Goal: Task Accomplishment & Management: Use online tool/utility

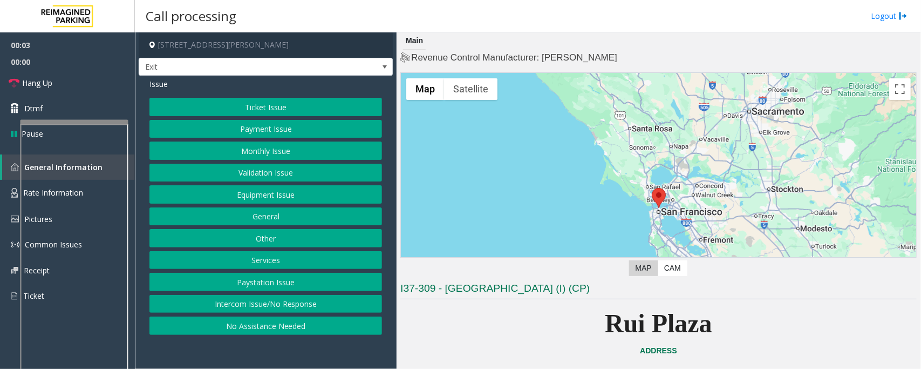
scroll to position [135, 0]
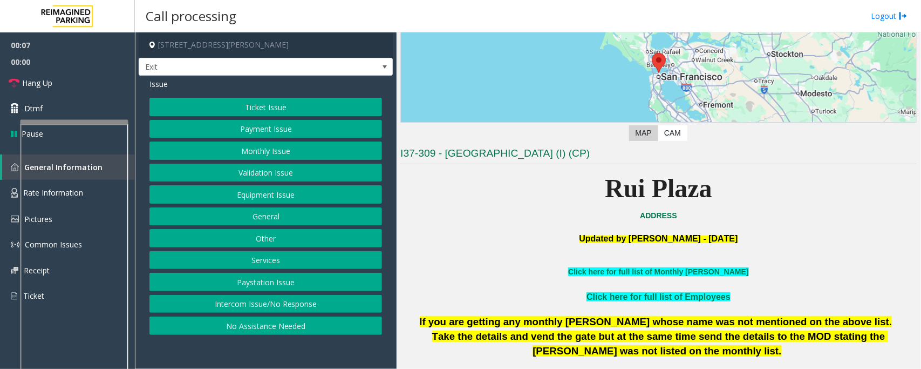
click at [267, 260] on button "Services" at bounding box center [265, 260] width 233 height 18
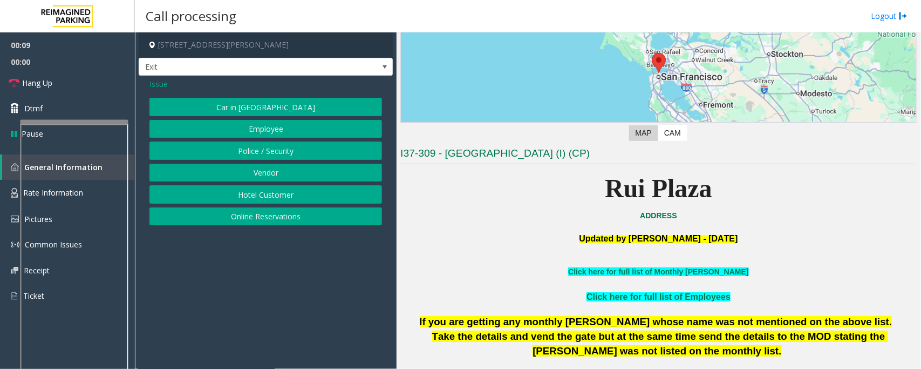
click at [257, 195] on button "Hotel Customer" at bounding box center [265, 194] width 233 height 18
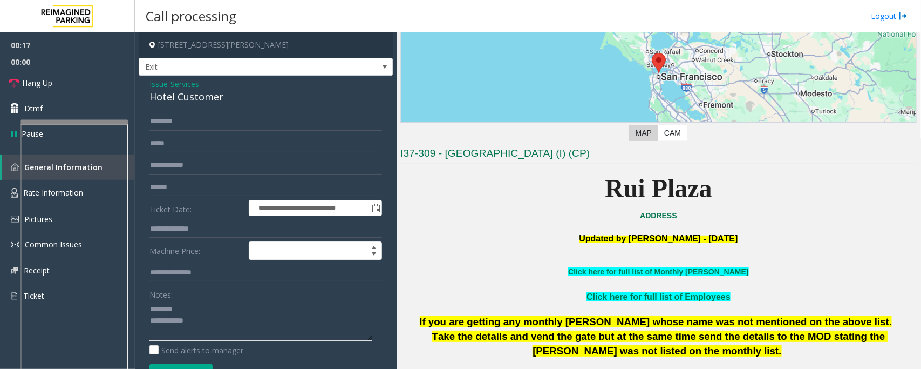
type textarea "**********"
click at [175, 230] on input "text" at bounding box center [265, 229] width 233 height 18
click at [168, 98] on div "Hotel Customer" at bounding box center [265, 97] width 233 height 15
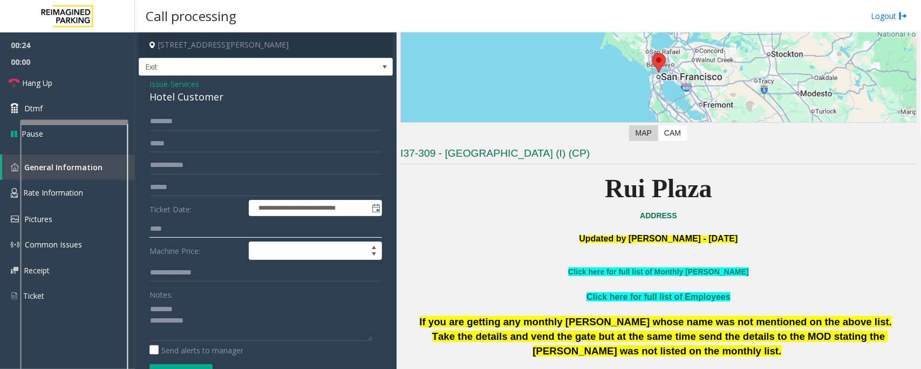
click at [158, 230] on input "****" at bounding box center [265, 229] width 233 height 18
click at [192, 229] on input "**" at bounding box center [265, 229] width 233 height 18
type input "****"
click at [176, 100] on div "Hotel Customer" at bounding box center [265, 97] width 233 height 15
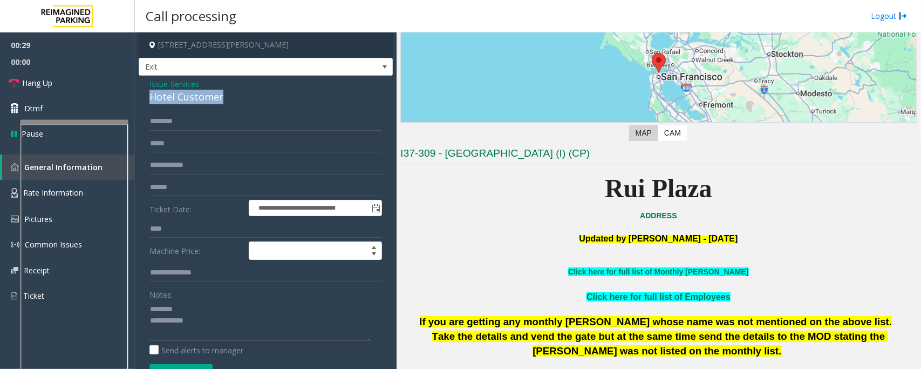
click at [176, 100] on div "Hotel Customer" at bounding box center [265, 97] width 233 height 15
type textarea "**********"
click at [181, 119] on input "text" at bounding box center [265, 121] width 233 height 18
type input "*"
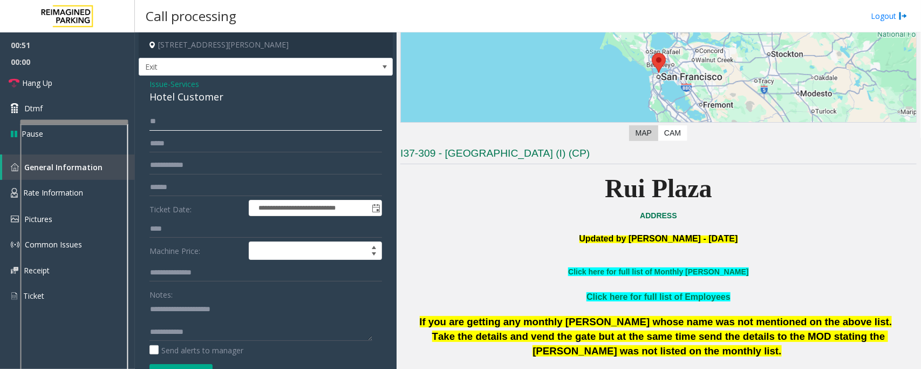
type input "*"
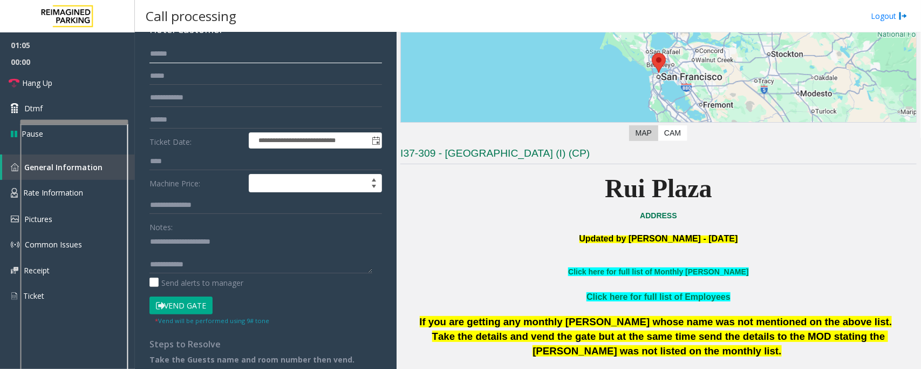
type input "******"
click at [192, 312] on button "Vend Gate" at bounding box center [180, 305] width 63 height 18
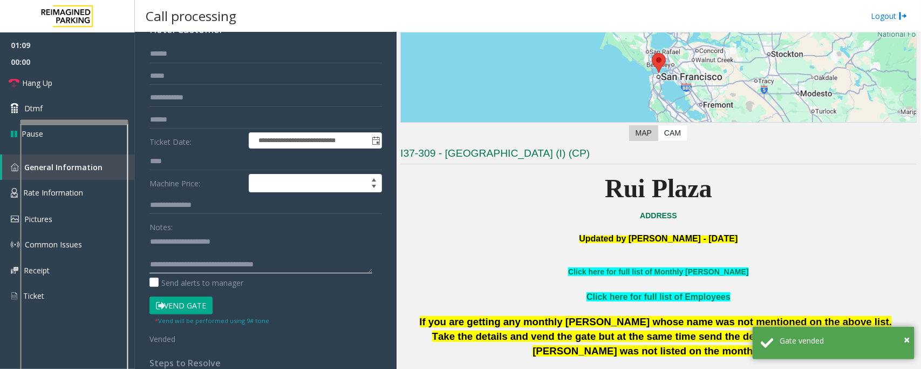
click at [155, 249] on textarea at bounding box center [260, 253] width 223 height 40
type textarea "**********"
click at [35, 74] on link "Hang Up" at bounding box center [67, 82] width 135 height 25
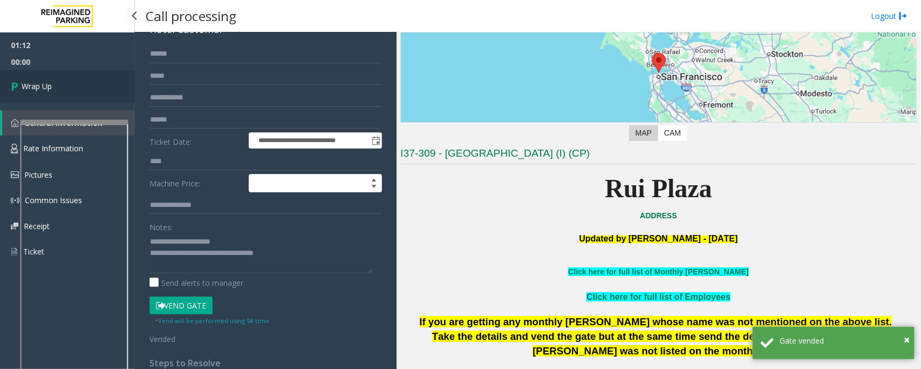
click at [50, 77] on link "Wrap Up" at bounding box center [67, 86] width 135 height 32
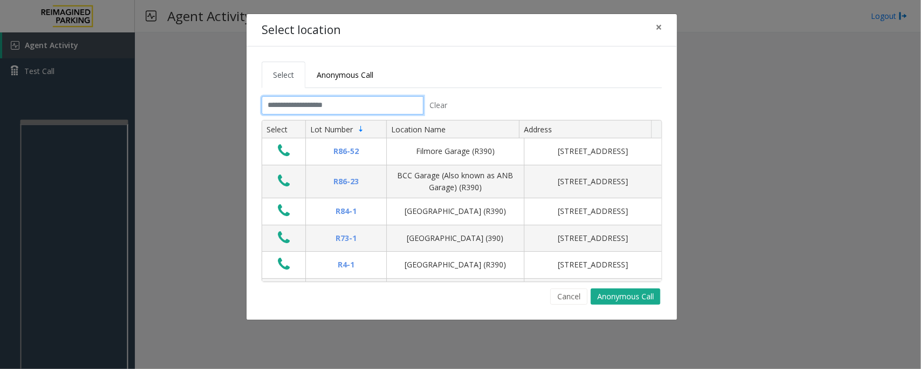
click at [365, 106] on input "text" at bounding box center [343, 105] width 162 height 18
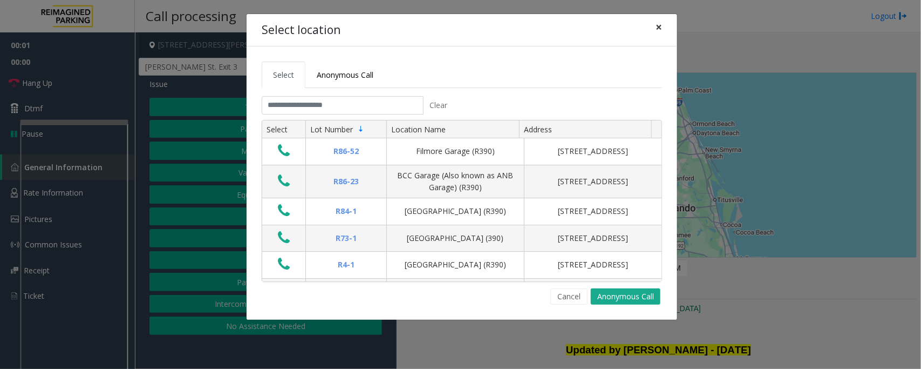
click at [659, 25] on span "×" at bounding box center [659, 26] width 6 height 15
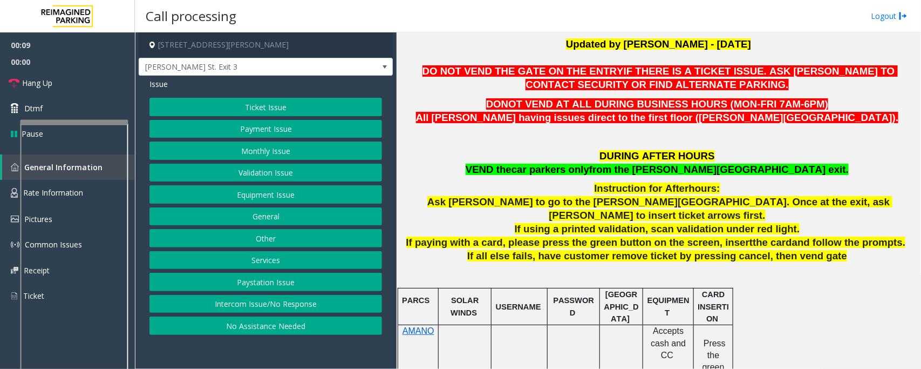
scroll to position [337, 0]
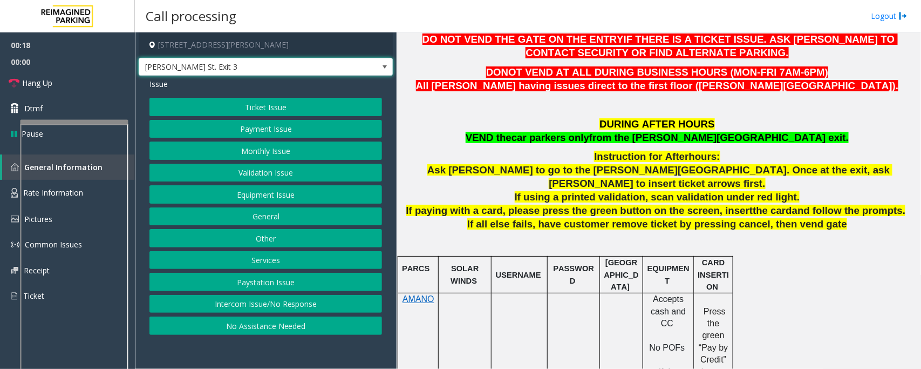
click at [386, 66] on span at bounding box center [384, 67] width 9 height 9
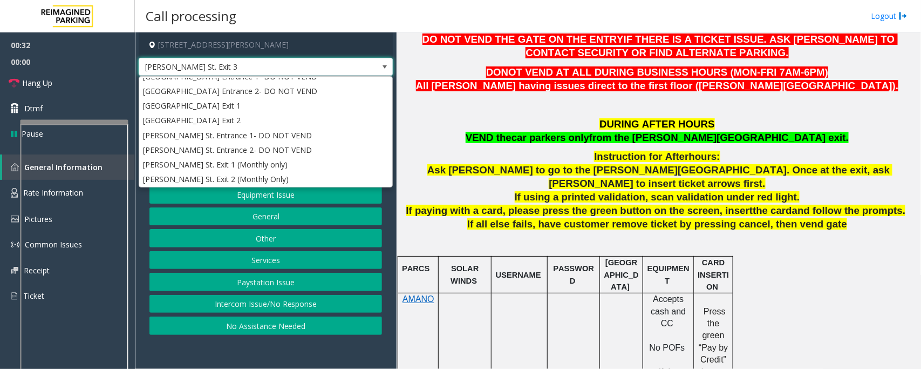
scroll to position [86, 0]
click at [502, 190] on p "If using a printed validation, scan validation under red light." at bounding box center [658, 196] width 516 height 13
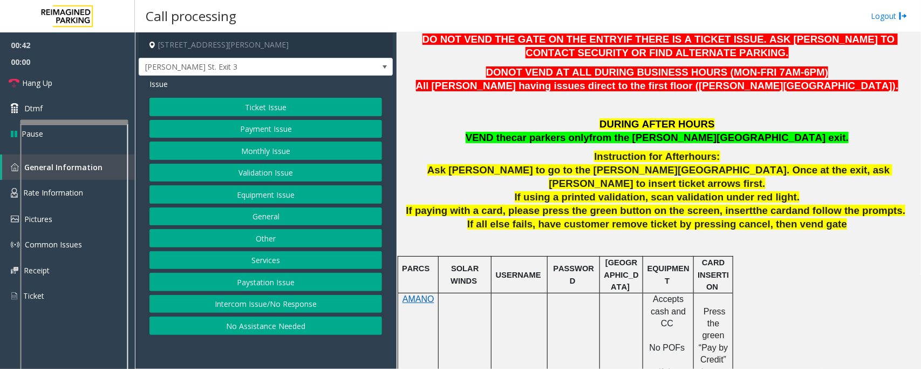
click at [282, 179] on button "Validation Issue" at bounding box center [265, 172] width 233 height 18
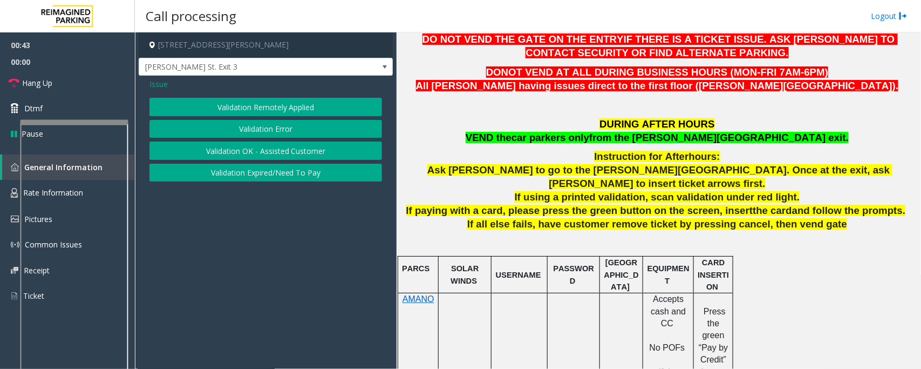
click at [274, 132] on button "Validation Error" at bounding box center [265, 129] width 233 height 18
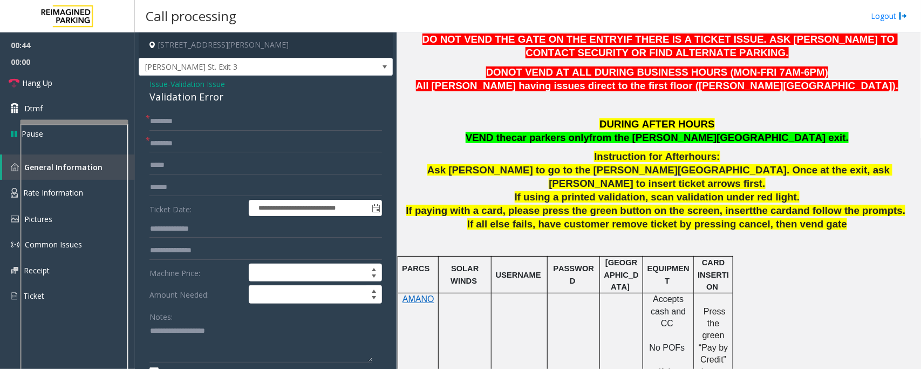
scroll to position [405, 0]
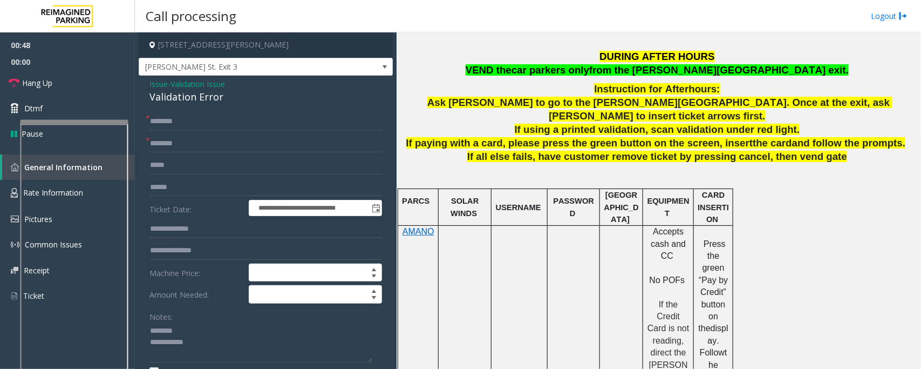
click at [173, 96] on div "Validation Error" at bounding box center [265, 97] width 233 height 15
click at [187, 136] on input "text" at bounding box center [265, 143] width 233 height 18
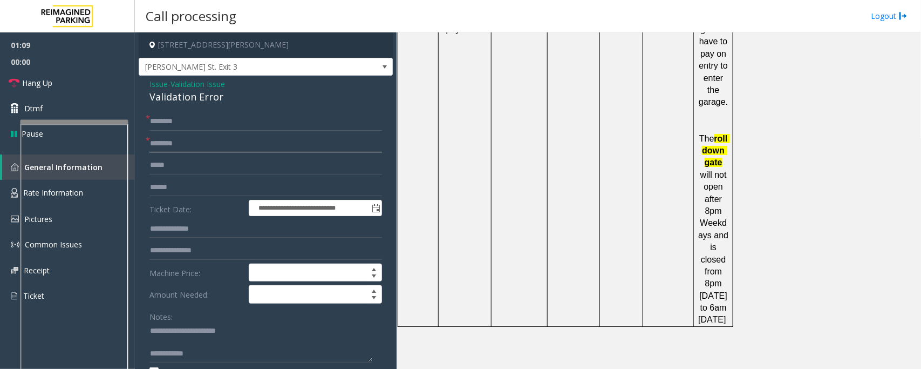
scroll to position [1407, 0]
drag, startPoint x: 626, startPoint y: 305, endPoint x: 575, endPoint y: 310, distance: 52.0
copy button "[PHONE_NUMBER]"
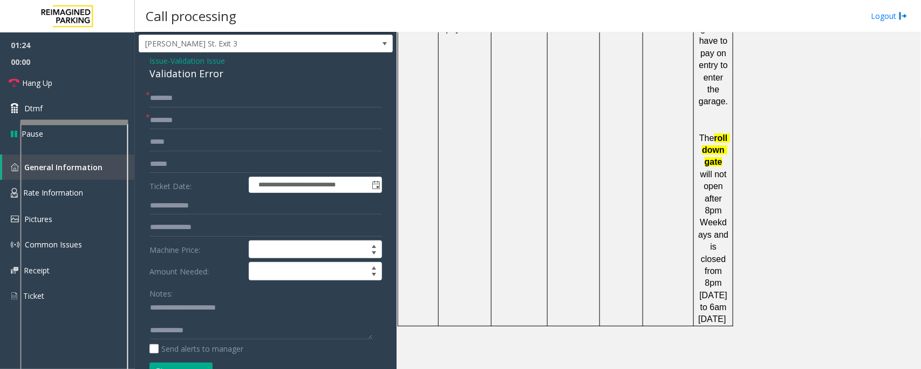
scroll to position [0, 0]
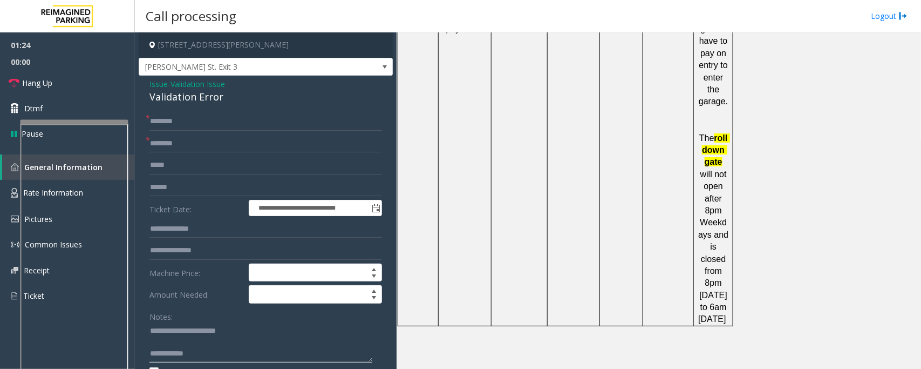
click at [203, 353] on textarea at bounding box center [260, 342] width 223 height 40
drag, startPoint x: 632, startPoint y: 324, endPoint x: 562, endPoint y: 323, distance: 70.2
copy button "[PHONE_NUMBER]"
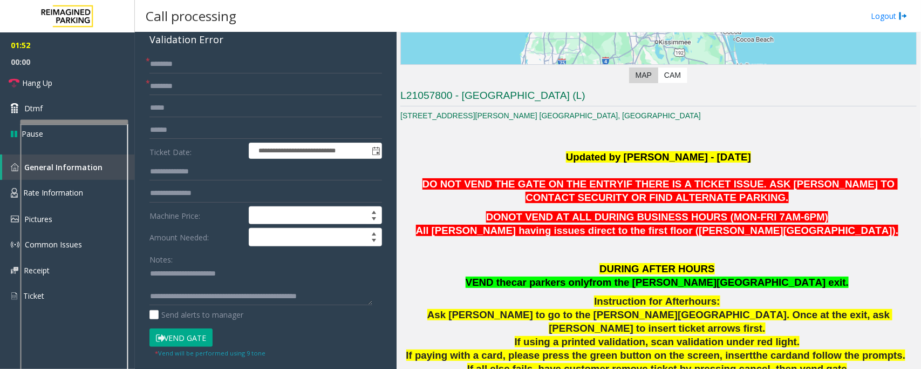
scroll to position [135, 0]
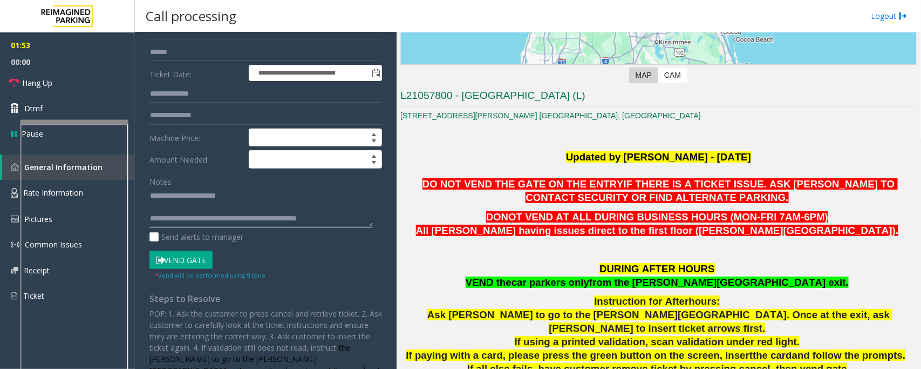
click at [346, 220] on textarea at bounding box center [260, 207] width 223 height 40
click at [173, 208] on textarea at bounding box center [260, 207] width 223 height 40
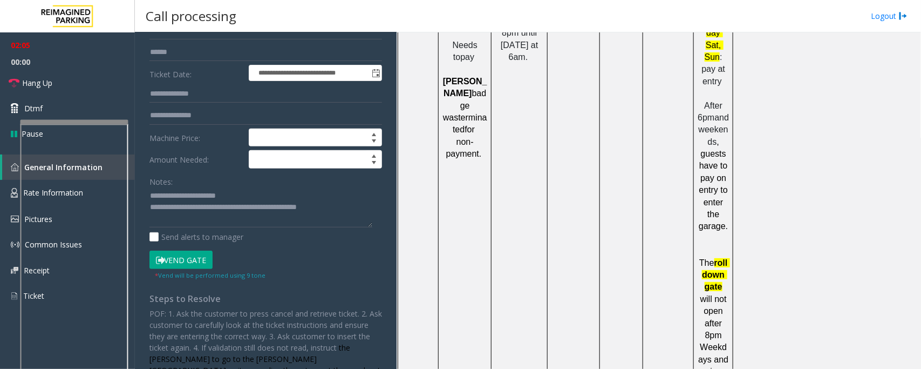
scroll to position [1407, 0]
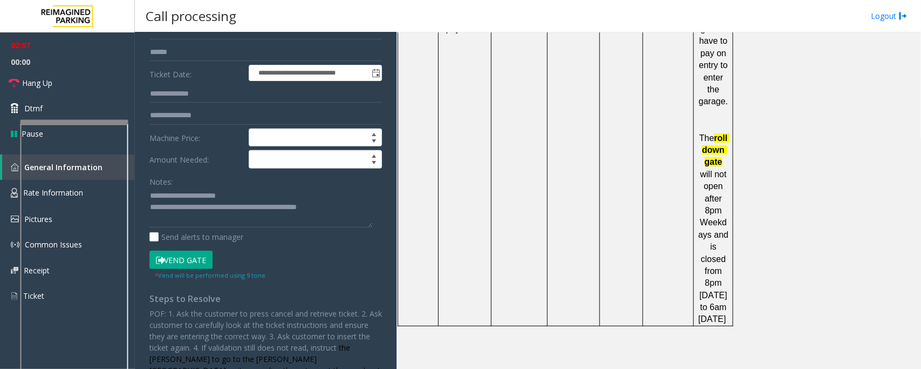
drag, startPoint x: 630, startPoint y: 325, endPoint x: 562, endPoint y: 328, distance: 67.5
copy button "[PHONE_NUMBER]"
click at [352, 206] on textarea at bounding box center [260, 207] width 223 height 40
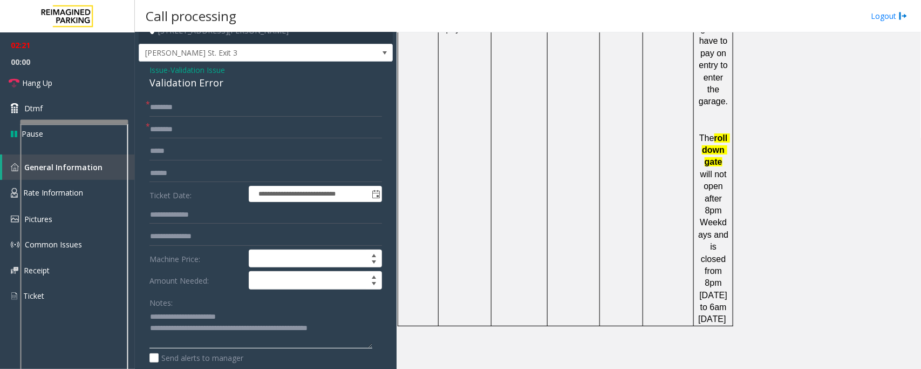
scroll to position [0, 0]
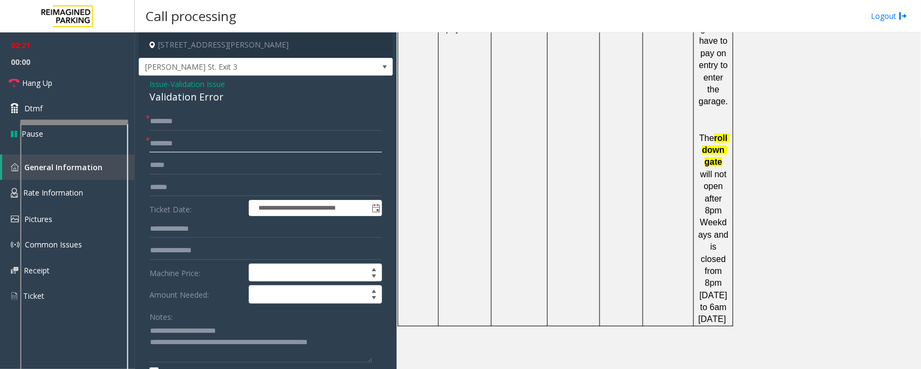
click at [181, 148] on input "text" at bounding box center [265, 143] width 233 height 18
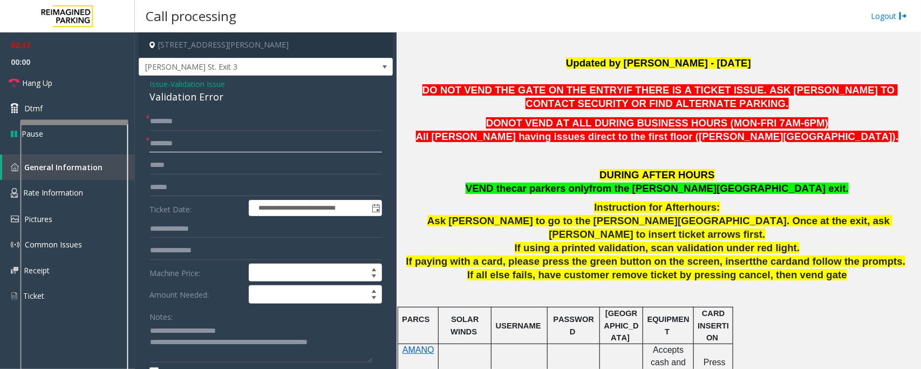
scroll to position [260, 0]
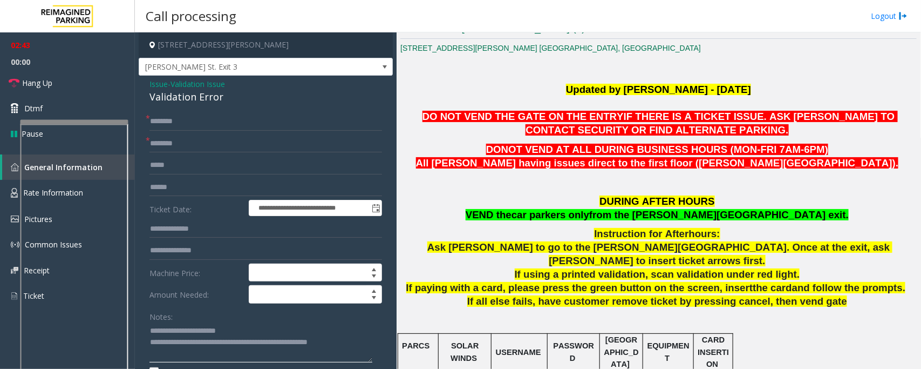
click at [353, 343] on textarea at bounding box center [260, 342] width 223 height 40
click at [365, 349] on textarea at bounding box center [260, 342] width 223 height 40
click at [56, 81] on link "Hang Up" at bounding box center [67, 82] width 135 height 25
click at [203, 357] on textarea at bounding box center [260, 342] width 223 height 40
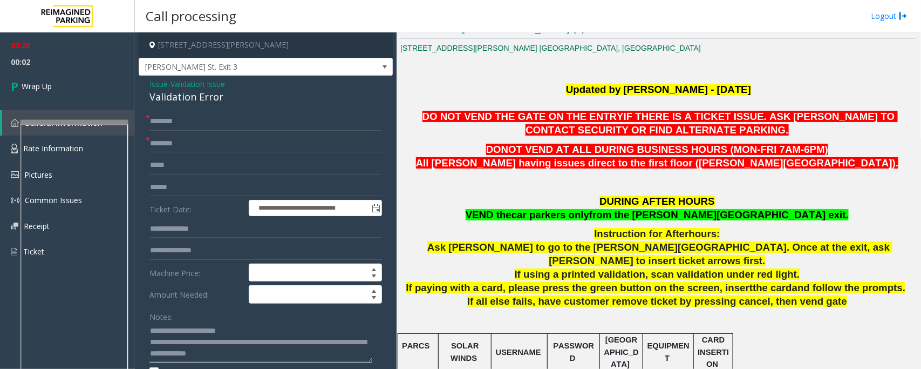
click at [272, 354] on textarea at bounding box center [260, 342] width 223 height 40
type textarea "**********"
click at [170, 137] on input "text" at bounding box center [265, 143] width 233 height 18
type input "**"
click at [170, 114] on input "text" at bounding box center [265, 121] width 233 height 18
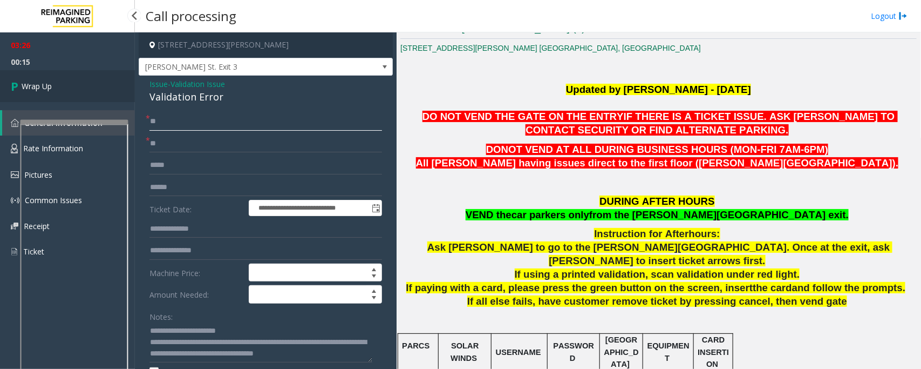
type input "**"
click at [69, 96] on link "Wrap Up" at bounding box center [67, 86] width 135 height 32
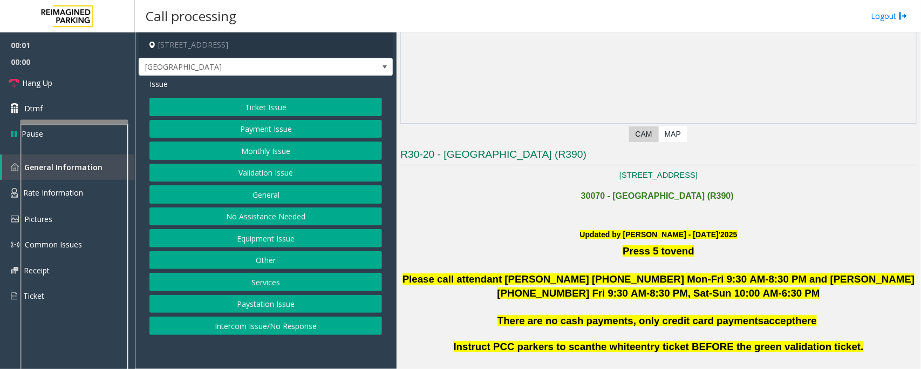
scroll to position [135, 0]
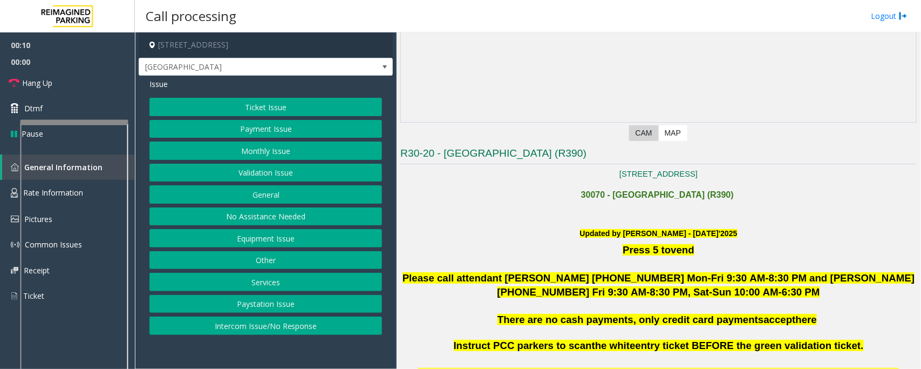
click at [256, 329] on button "Intercom Issue/No Response" at bounding box center [265, 325] width 233 height 18
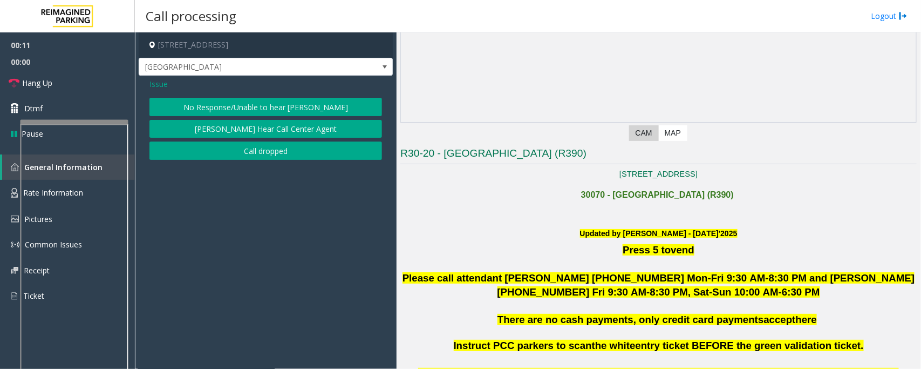
click at [249, 109] on button "No Response/Unable to hear [PERSON_NAME]" at bounding box center [265, 107] width 233 height 18
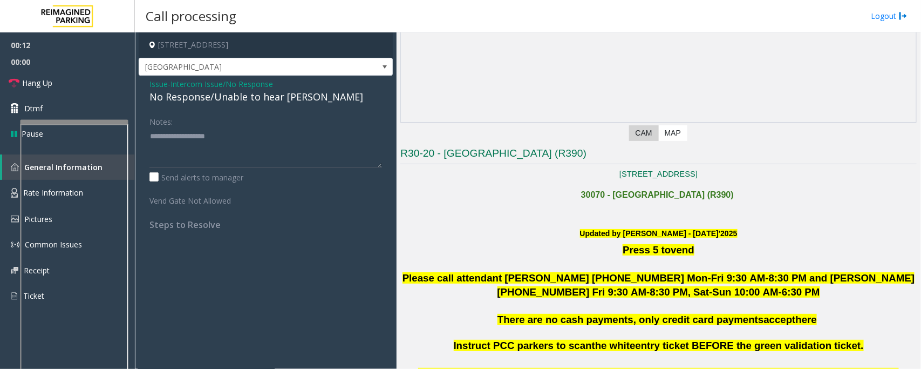
click at [232, 100] on div "No Response/Unable to hear [PERSON_NAME]" at bounding box center [265, 97] width 233 height 15
type textarea "**********"
click at [94, 87] on link "Hang Up" at bounding box center [67, 82] width 135 height 25
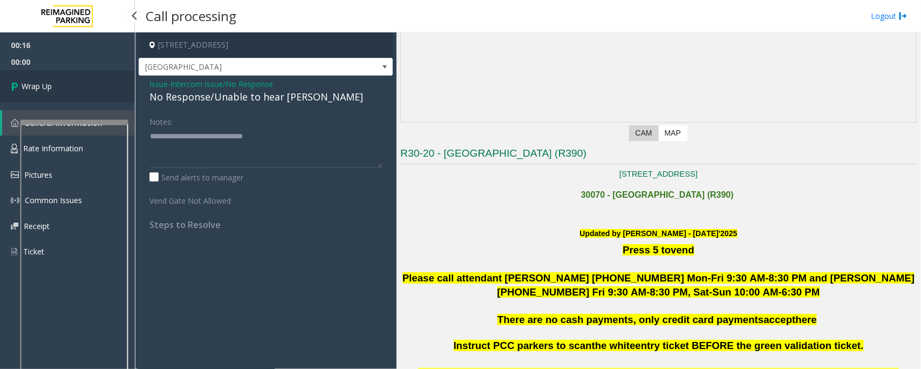
click at [94, 87] on link "Wrap Up" at bounding box center [67, 86] width 135 height 32
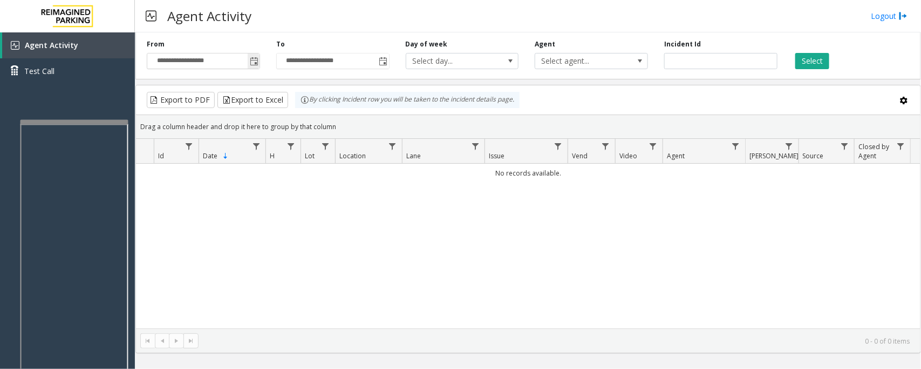
click at [253, 61] on span "Toggle popup" at bounding box center [254, 61] width 9 height 9
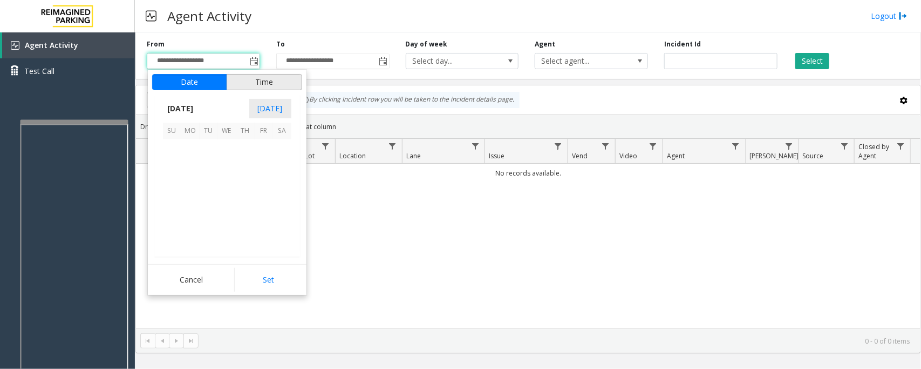
scroll to position [193563, 0]
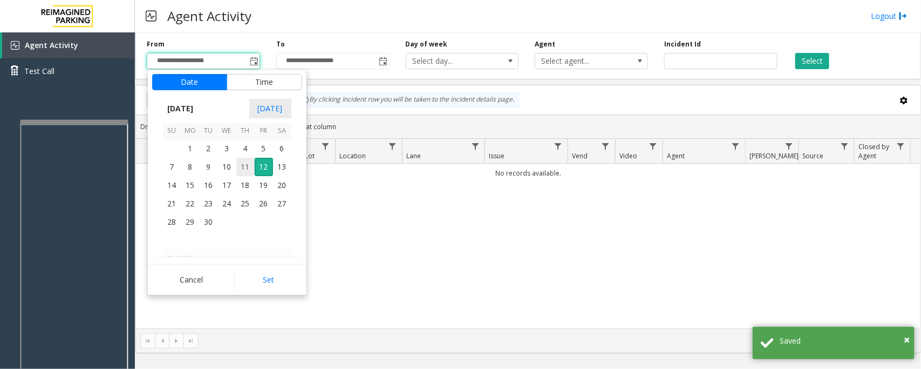
click at [241, 165] on span "11" at bounding box center [245, 167] width 18 height 18
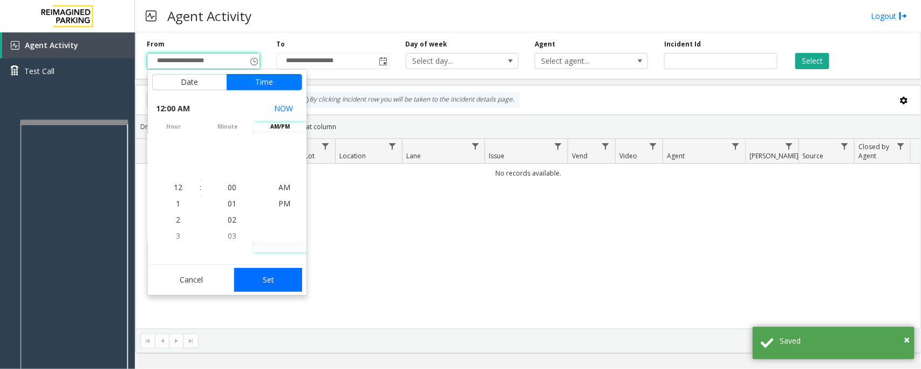
click at [258, 284] on button "Set" at bounding box center [268, 280] width 68 height 24
type input "**********"
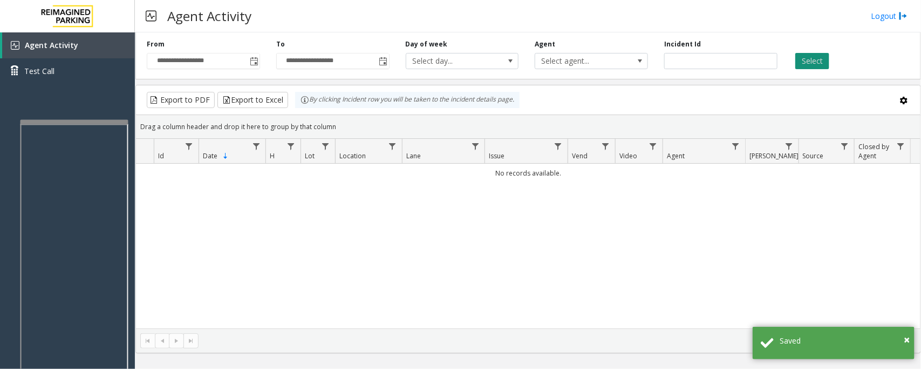
click at [808, 62] on button "Select" at bounding box center [812, 61] width 34 height 16
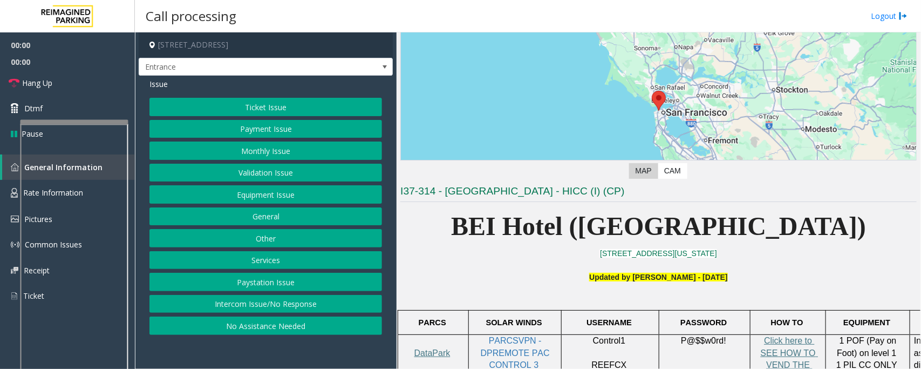
scroll to position [270, 0]
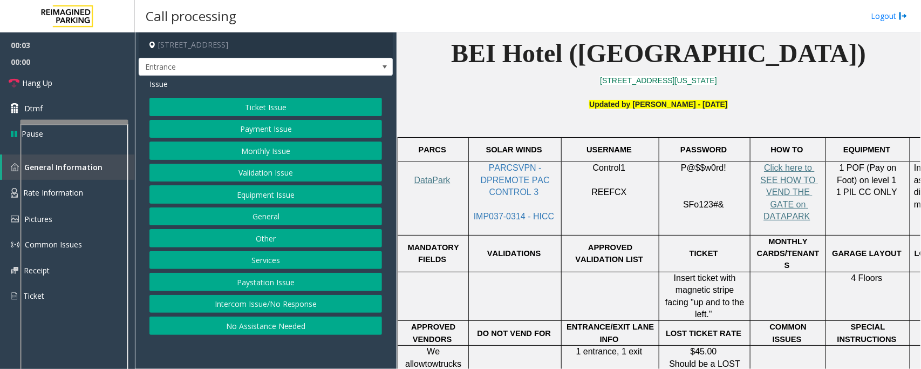
click at [481, 165] on span "PARCSVPN - DPREMOTE PAC CONTROL 3" at bounding box center [516, 179] width 71 height 33
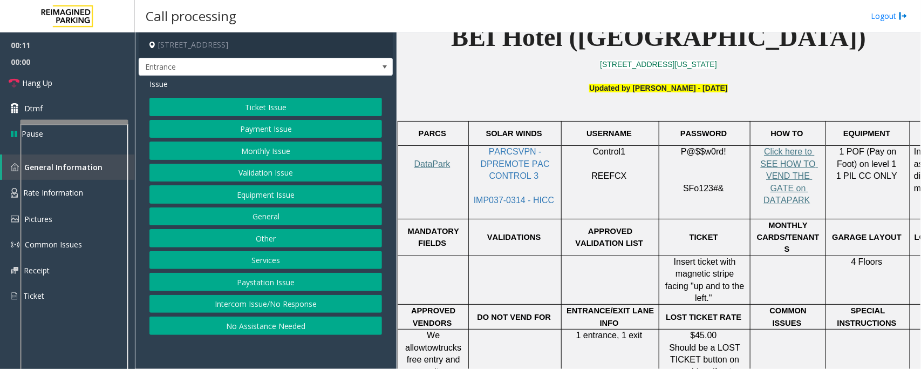
scroll to position [135, 0]
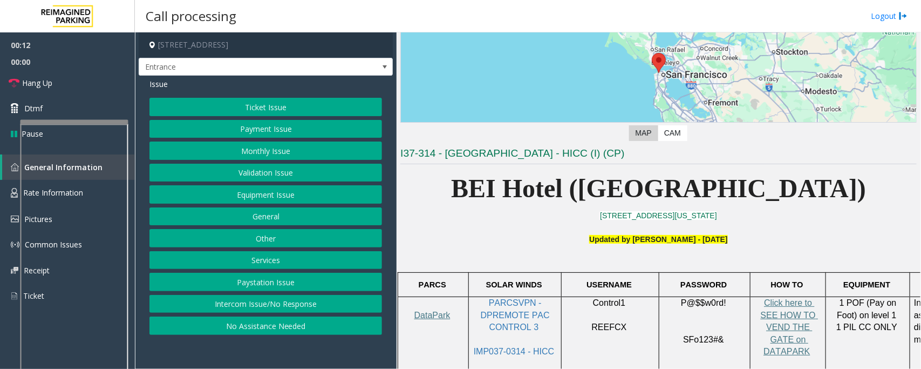
click at [271, 308] on button "Intercom Issue/No Response" at bounding box center [265, 304] width 233 height 18
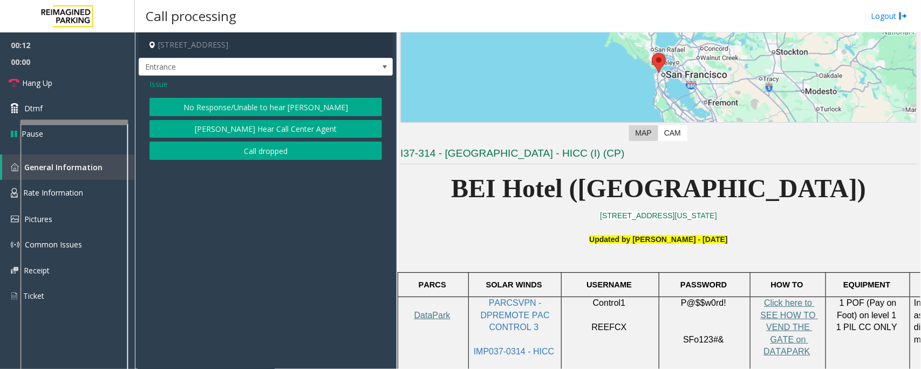
click at [234, 108] on button "No Response/Unable to hear [PERSON_NAME]" at bounding box center [265, 107] width 233 height 18
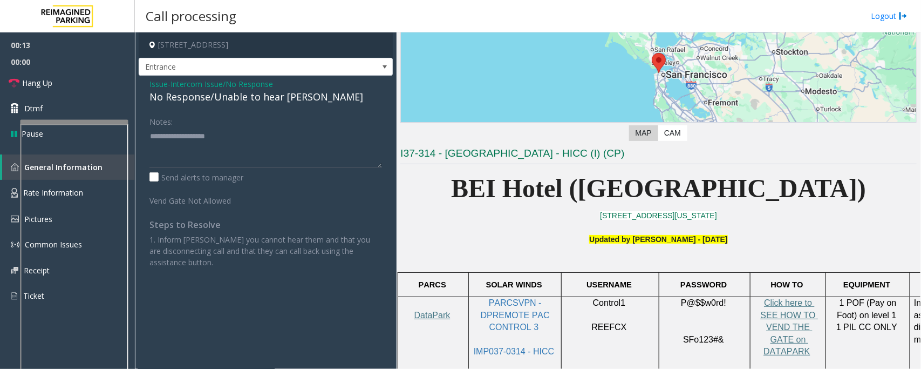
click at [220, 100] on div "No Response/Unable to hear [PERSON_NAME]" at bounding box center [265, 97] width 233 height 15
type textarea "**********"
click at [79, 81] on link "Hang Up" at bounding box center [67, 82] width 135 height 25
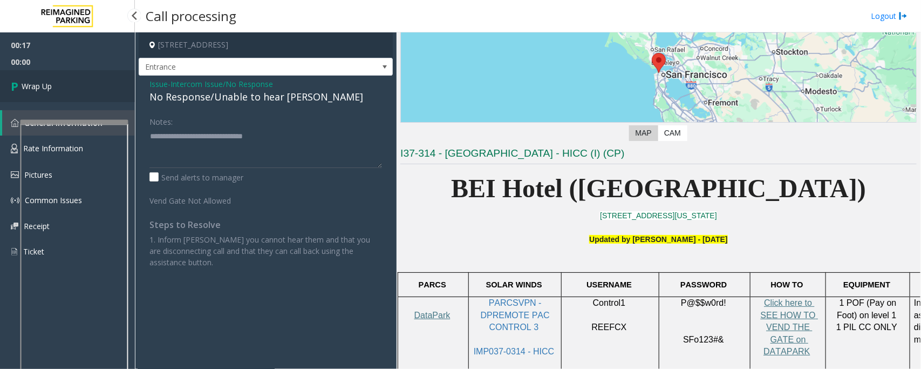
click at [79, 81] on link "Wrap Up" at bounding box center [67, 86] width 135 height 32
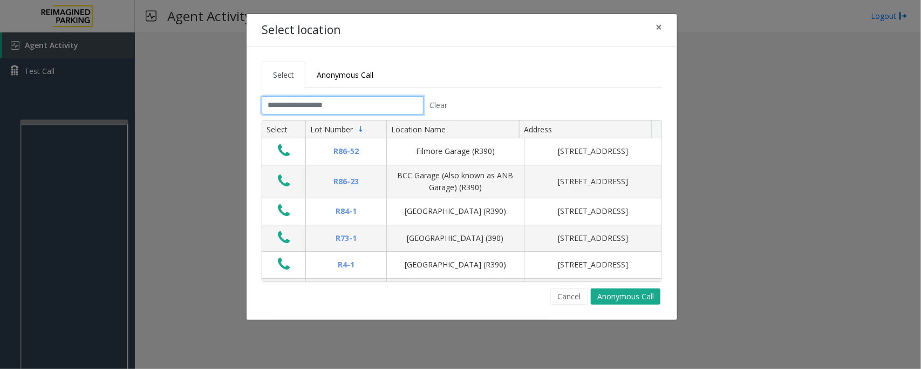
click at [313, 109] on input "text" at bounding box center [343, 105] width 162 height 18
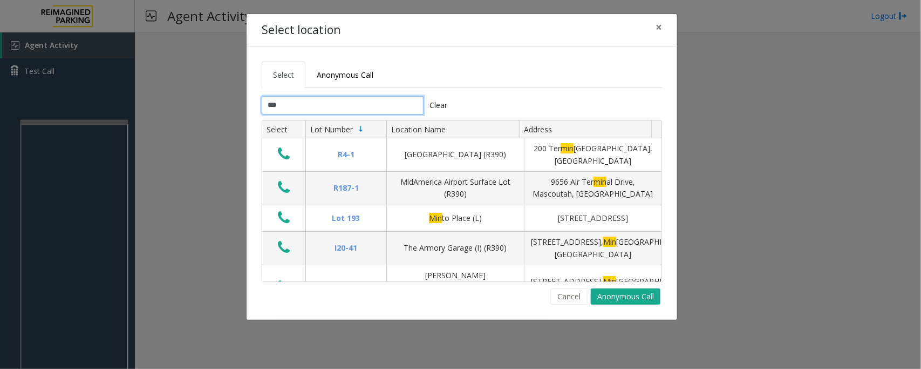
type input "***"
click at [662, 29] on button "×" at bounding box center [659, 27] width 22 height 26
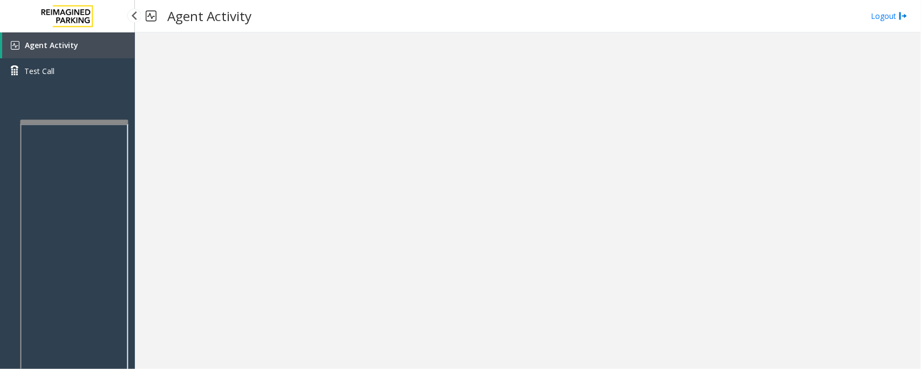
click at [71, 47] on span "Agent Activity" at bounding box center [51, 45] width 53 height 10
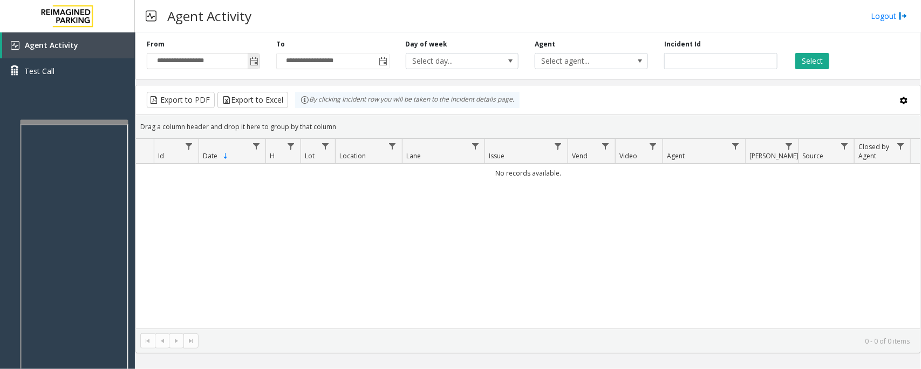
click at [251, 63] on span "Toggle popup" at bounding box center [254, 61] width 9 height 9
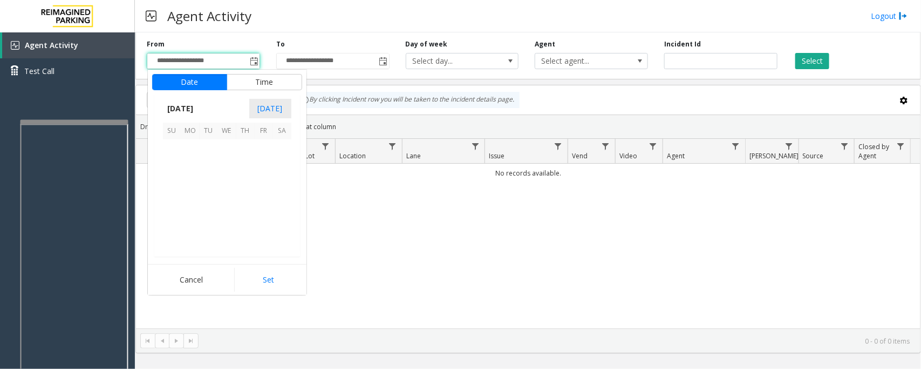
scroll to position [193563, 0]
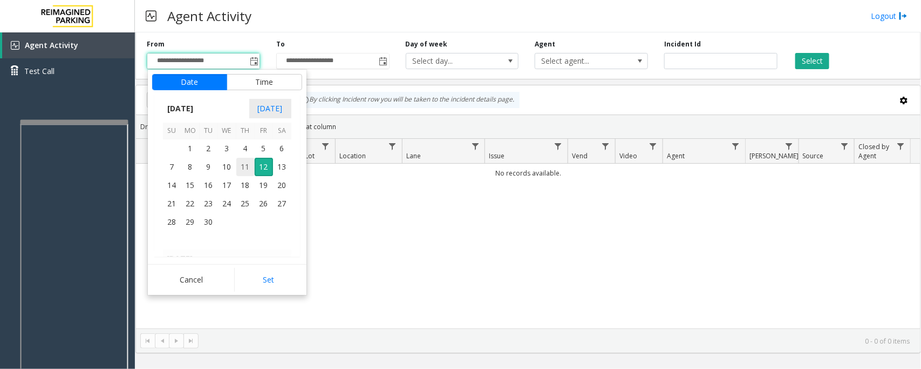
click at [247, 166] on span "11" at bounding box center [245, 167] width 18 height 18
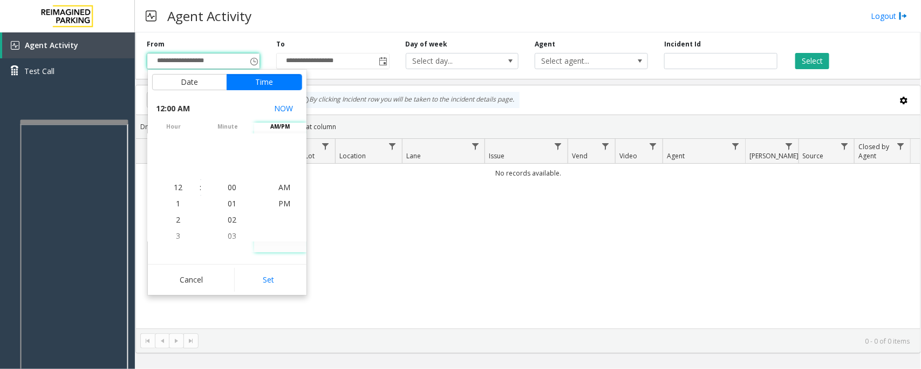
click at [272, 278] on button "Set" at bounding box center [268, 280] width 68 height 24
type input "**********"
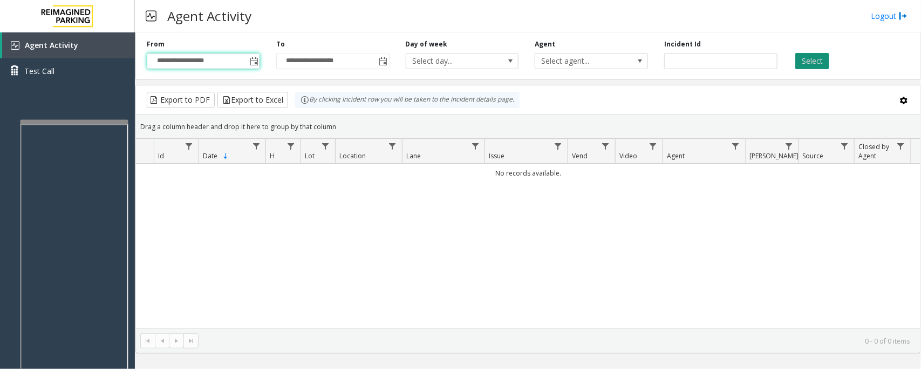
click at [808, 57] on button "Select" at bounding box center [812, 61] width 34 height 16
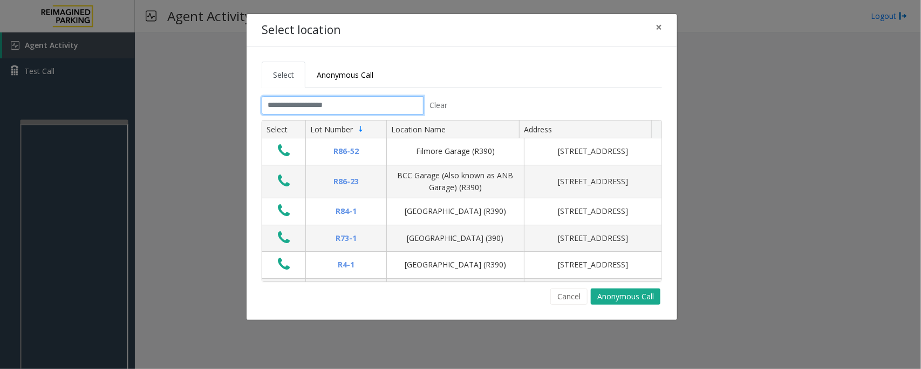
click at [330, 104] on input "text" at bounding box center [343, 105] width 162 height 18
click at [657, 28] on span "×" at bounding box center [659, 26] width 6 height 15
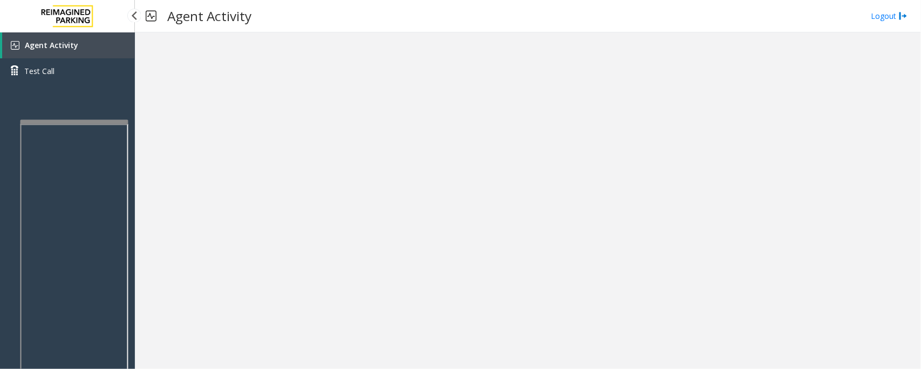
click at [90, 51] on link "Agent Activity" at bounding box center [68, 45] width 133 height 26
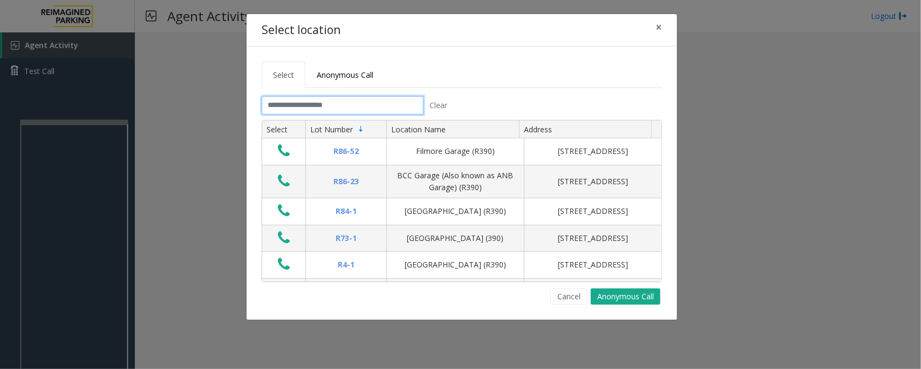
click at [360, 106] on input "text" at bounding box center [343, 105] width 162 height 18
click at [321, 110] on input "text" at bounding box center [343, 105] width 162 height 18
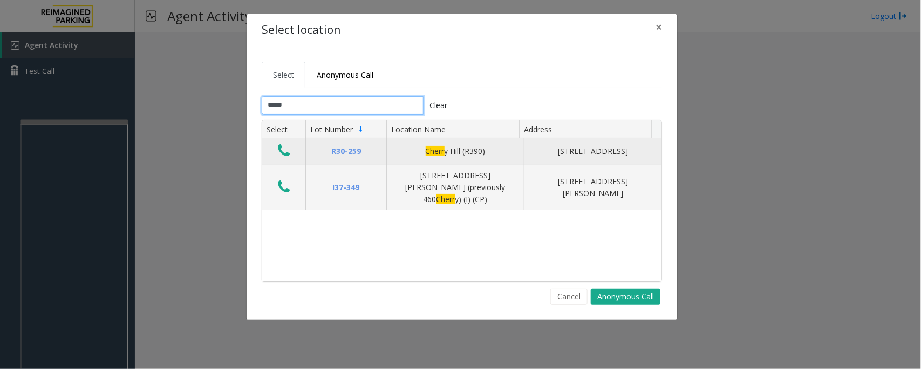
type input "*****"
click at [281, 152] on icon "Data table" at bounding box center [284, 150] width 12 height 15
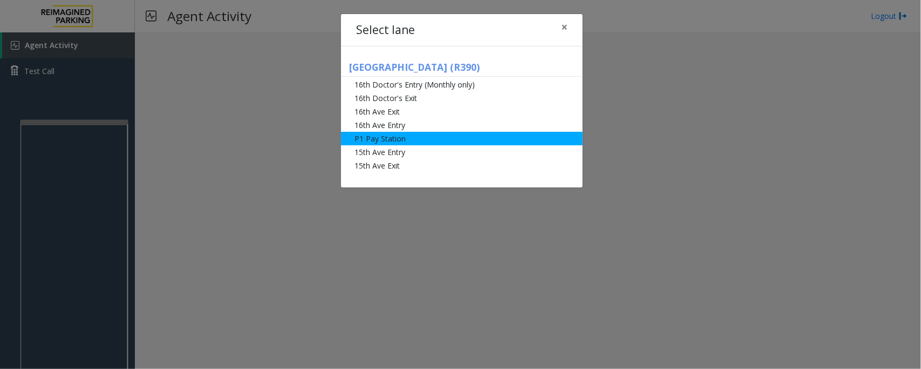
click at [386, 139] on li "P1 Pay Station" at bounding box center [462, 138] width 242 height 13
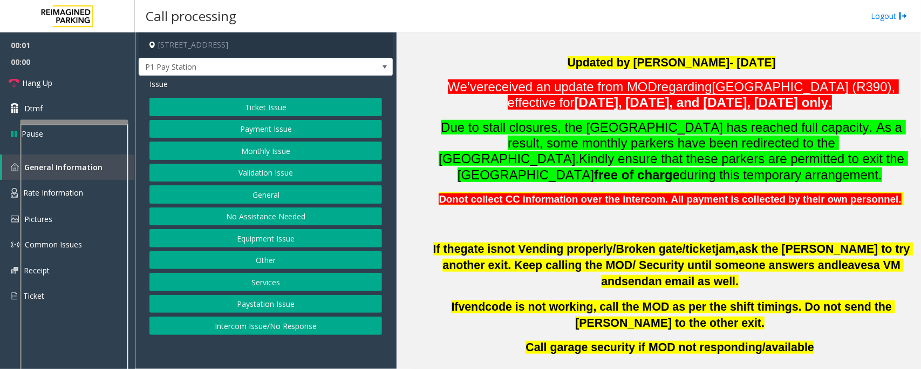
scroll to position [405, 0]
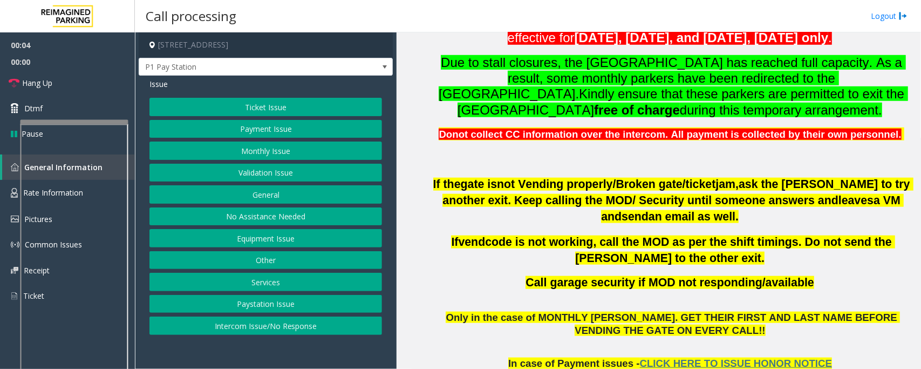
click at [236, 133] on button "Payment Issue" at bounding box center [265, 129] width 233 height 18
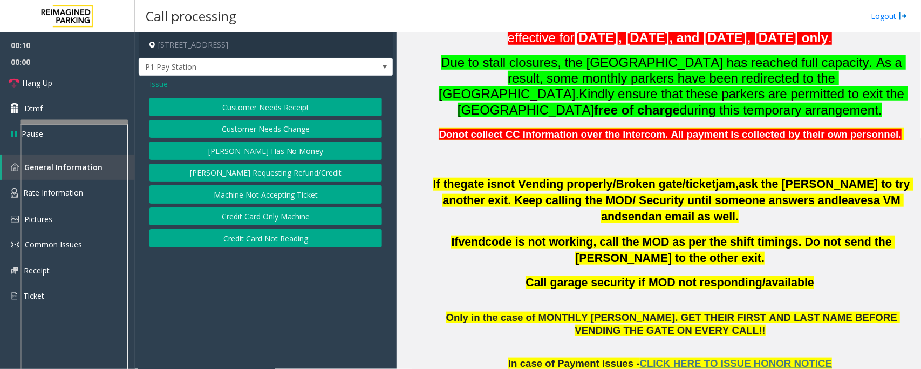
click at [296, 202] on button "Machine Not Accepting Ticket" at bounding box center [265, 194] width 233 height 18
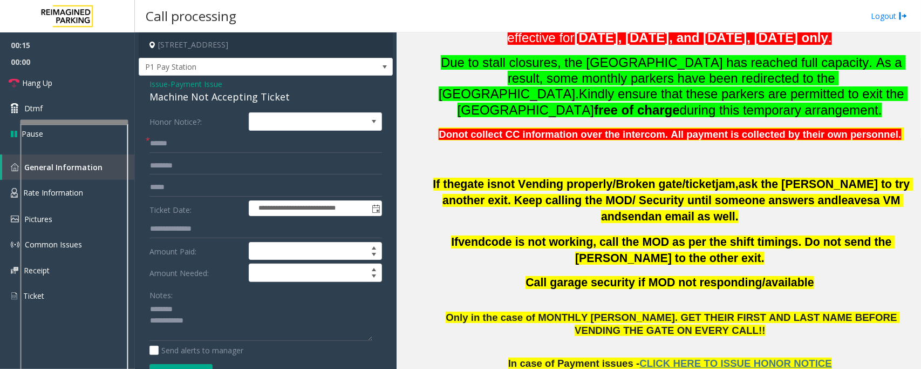
click at [188, 93] on div "Machine Not Accepting Ticket" at bounding box center [265, 97] width 233 height 15
click at [199, 323] on textarea at bounding box center [260, 321] width 223 height 40
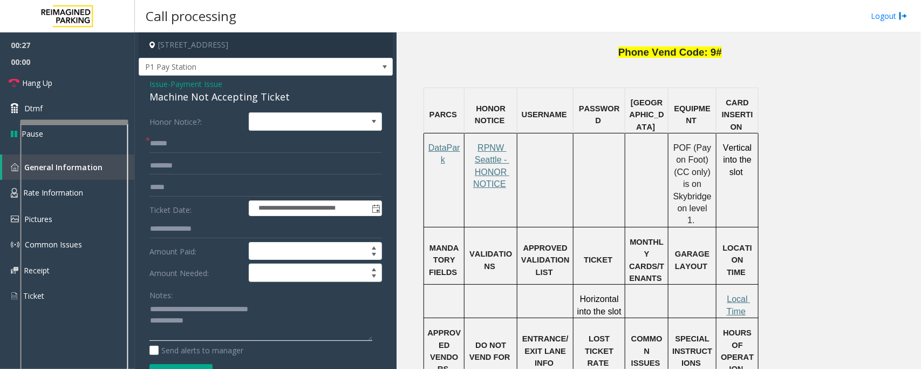
scroll to position [674, 0]
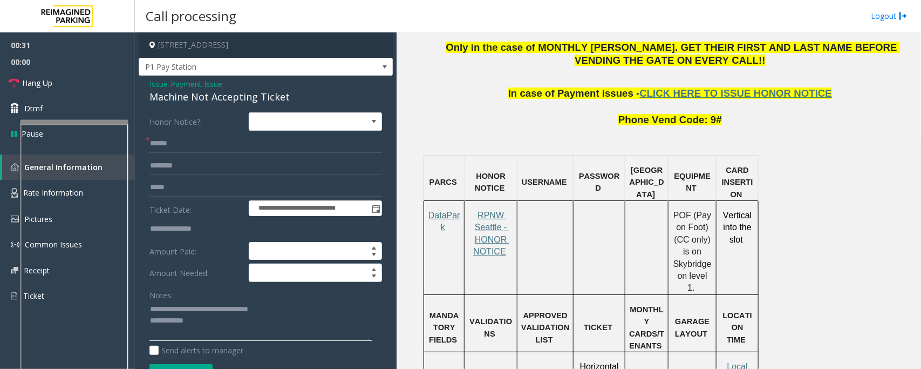
click at [206, 325] on textarea at bounding box center [260, 321] width 223 height 40
type textarea "**********"
click at [190, 147] on input "text" at bounding box center [265, 143] width 233 height 18
type input "**"
drag, startPoint x: 46, startPoint y: 87, endPoint x: 58, endPoint y: 90, distance: 11.6
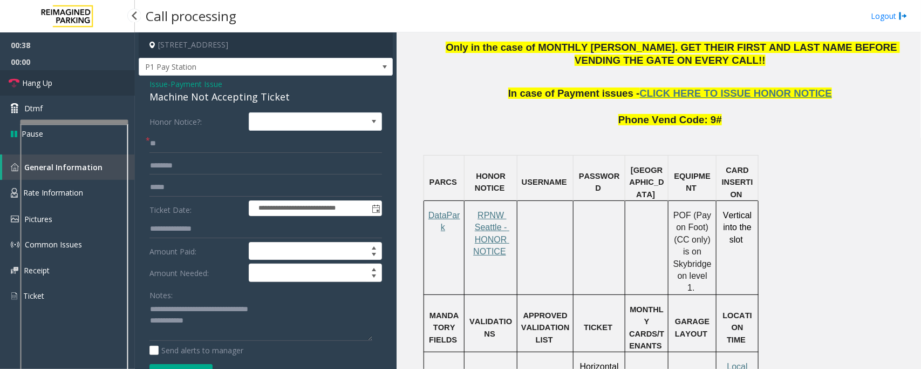
click at [46, 87] on span "Hang Up" at bounding box center [37, 82] width 30 height 11
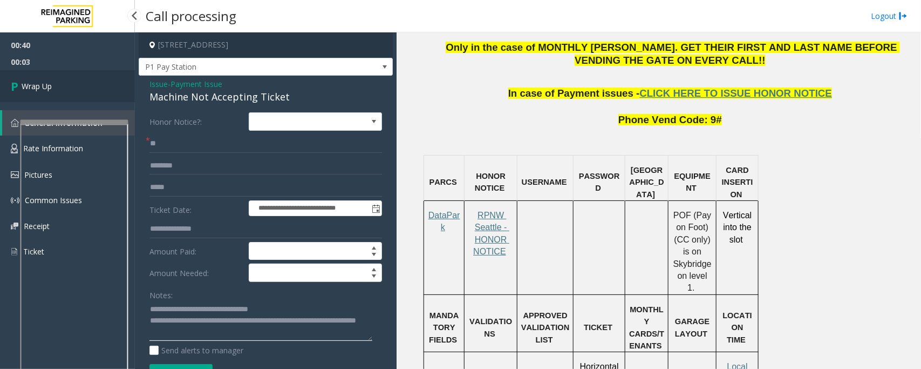
type textarea "**********"
click at [49, 90] on span "Wrap Up" at bounding box center [37, 85] width 30 height 11
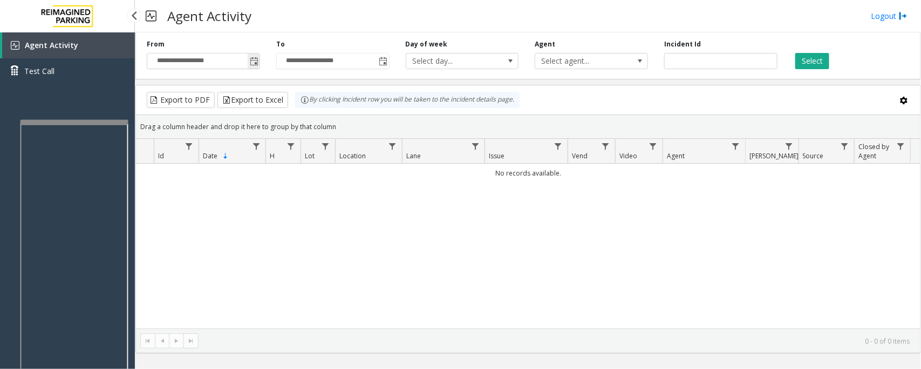
click at [258, 60] on span "Toggle popup" at bounding box center [254, 61] width 9 height 9
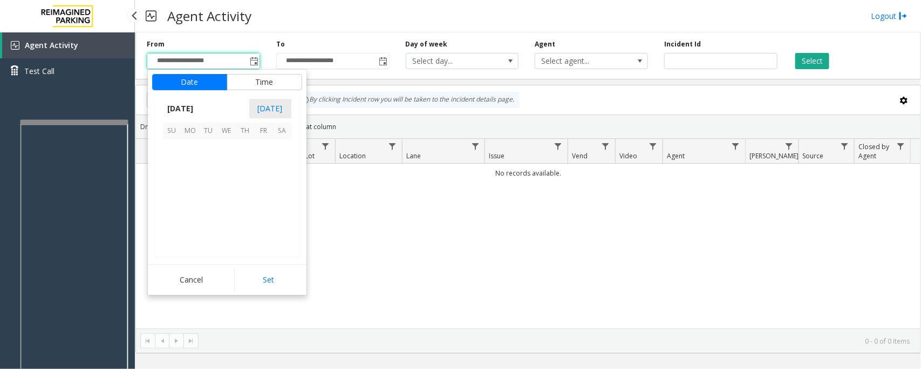
scroll to position [193563, 0]
click at [241, 168] on span "11" at bounding box center [245, 167] width 18 height 18
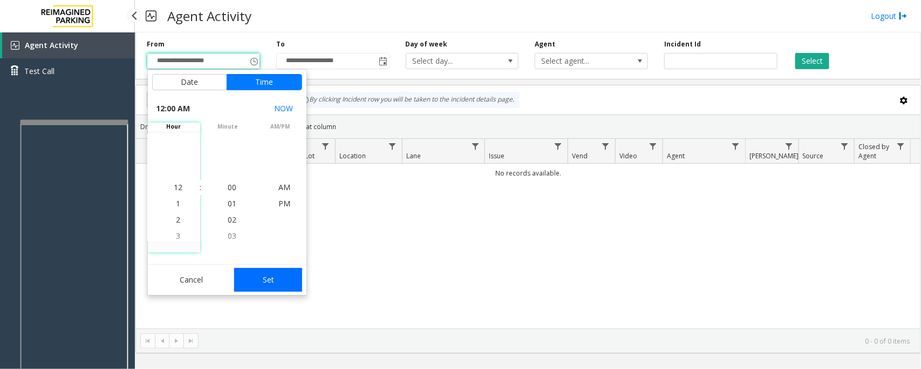
click at [275, 276] on button "Set" at bounding box center [268, 280] width 68 height 24
type input "**********"
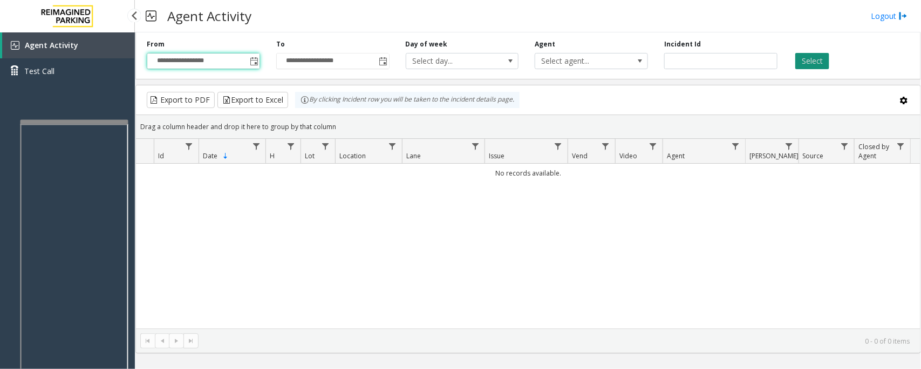
click at [812, 59] on button "Select" at bounding box center [812, 61] width 34 height 16
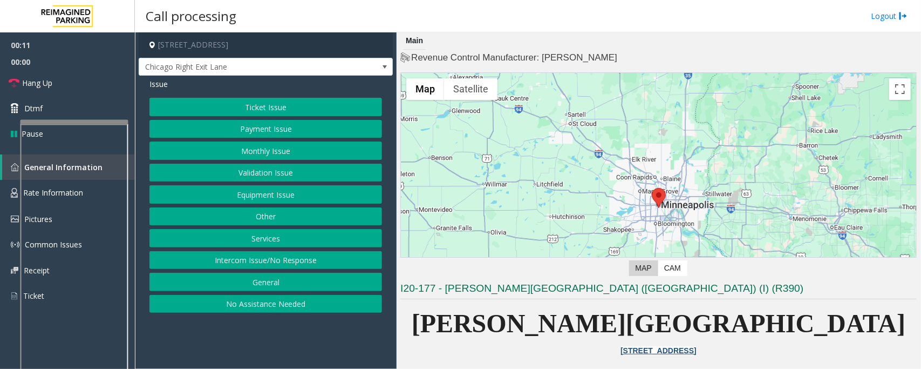
click at [251, 109] on button "Ticket Issue" at bounding box center [265, 107] width 233 height 18
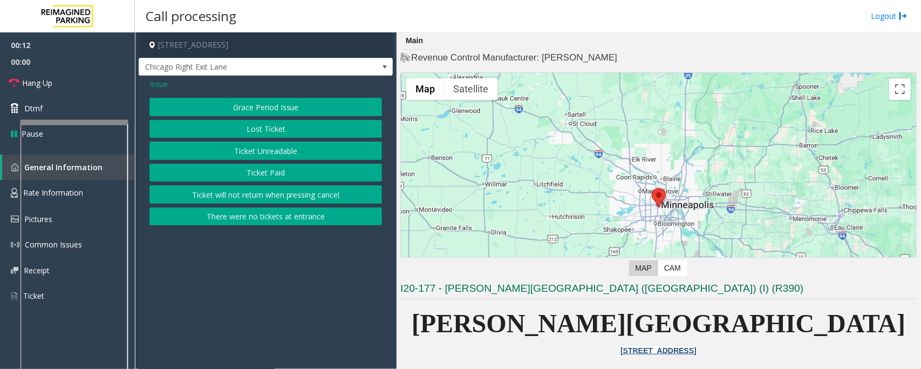
click at [247, 152] on button "Ticket Unreadable" at bounding box center [265, 150] width 233 height 18
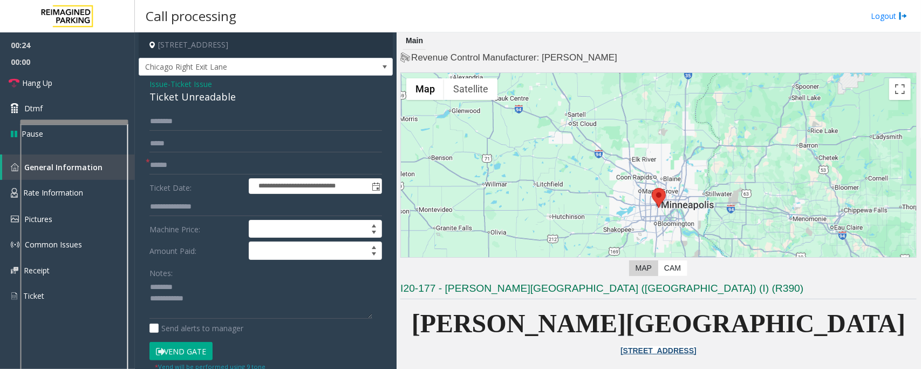
click at [172, 93] on div "Ticket Unreadable" at bounding box center [265, 97] width 233 height 15
click at [195, 297] on textarea at bounding box center [260, 298] width 223 height 40
drag, startPoint x: 181, startPoint y: 351, endPoint x: 186, endPoint y: 343, distance: 9.4
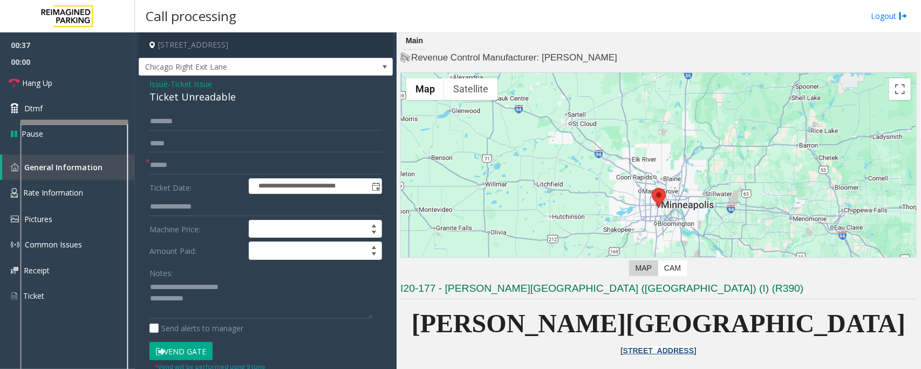
click at [181, 351] on button "Vend Gate" at bounding box center [180, 351] width 63 height 18
click at [214, 297] on textarea at bounding box center [260, 298] width 223 height 40
paste textarea "**********"
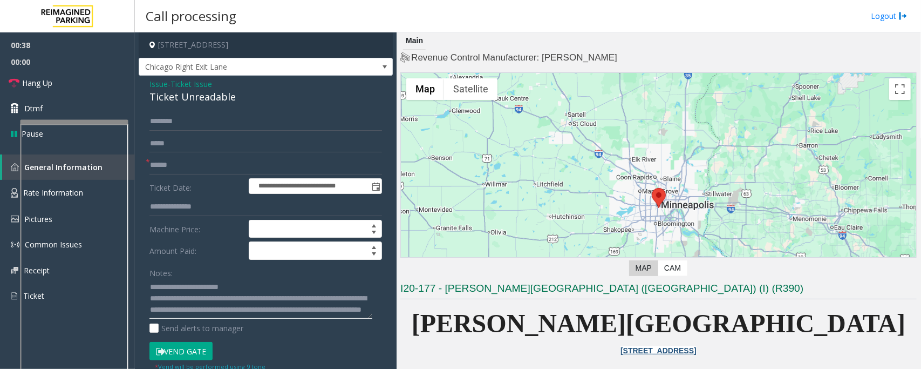
scroll to position [7, 0]
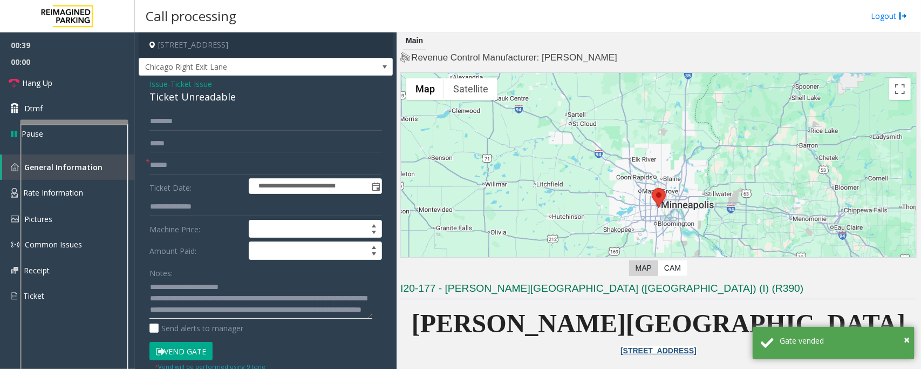
type textarea "**********"
click at [185, 169] on input "text" at bounding box center [265, 165] width 233 height 18
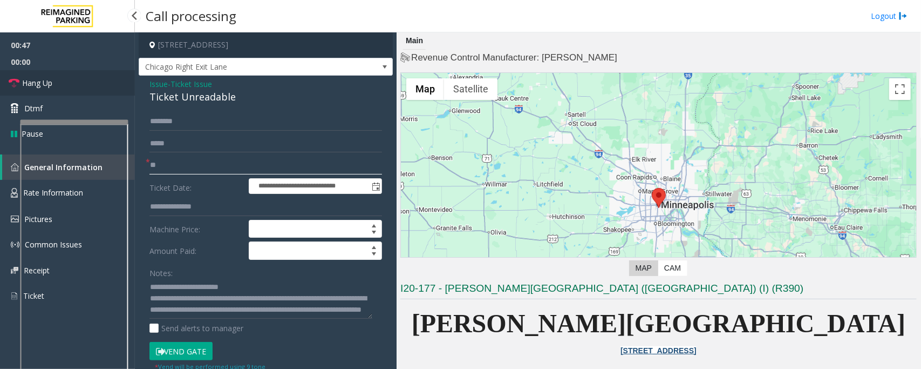
type input "**"
click at [63, 83] on link "Hang Up" at bounding box center [67, 82] width 135 height 25
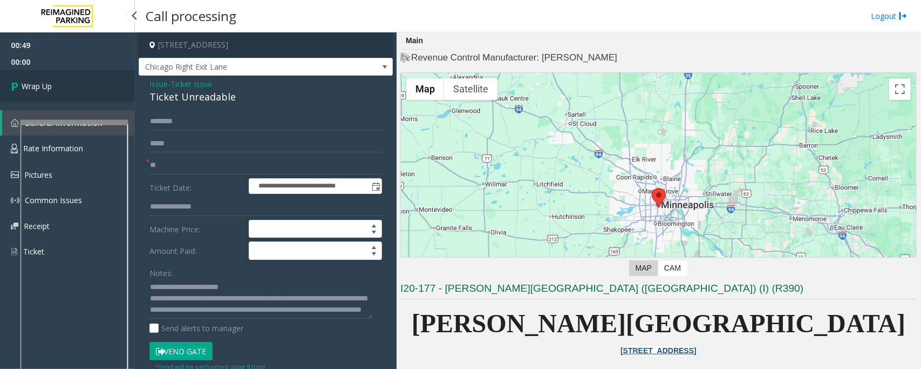
click at [63, 83] on link "Wrap Up" at bounding box center [67, 86] width 135 height 32
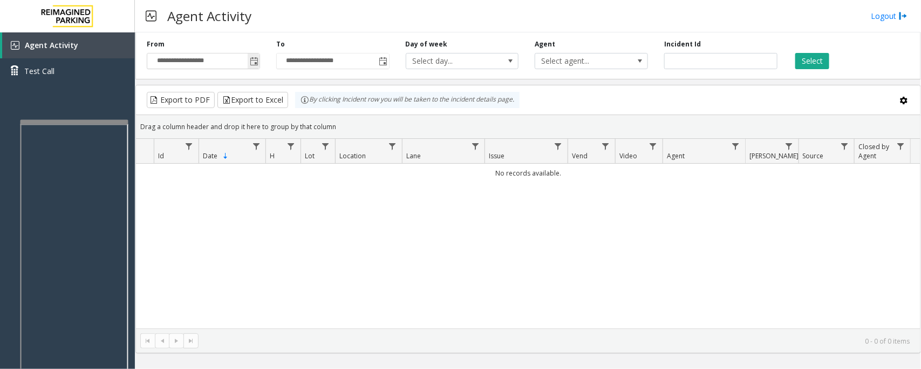
click at [254, 60] on span "Toggle popup" at bounding box center [254, 61] width 9 height 9
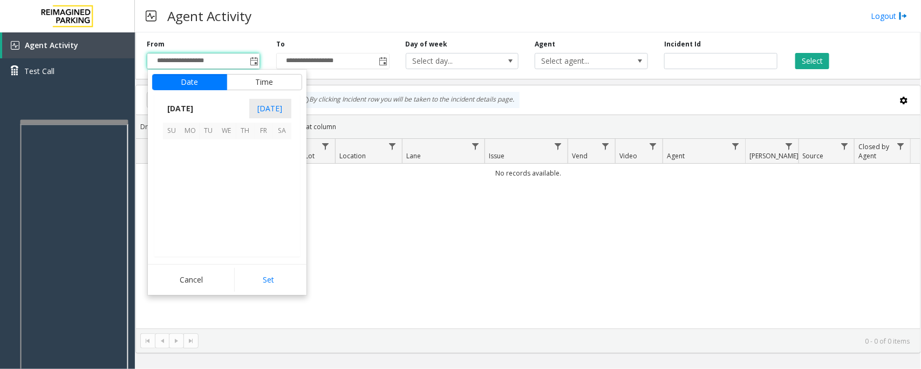
scroll to position [193563, 0]
click at [246, 171] on span "11" at bounding box center [245, 167] width 18 height 18
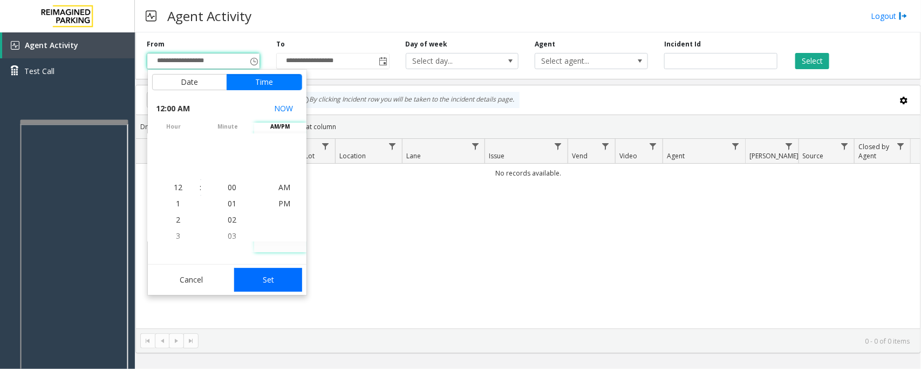
click at [279, 278] on button "Set" at bounding box center [268, 280] width 68 height 24
type input "**********"
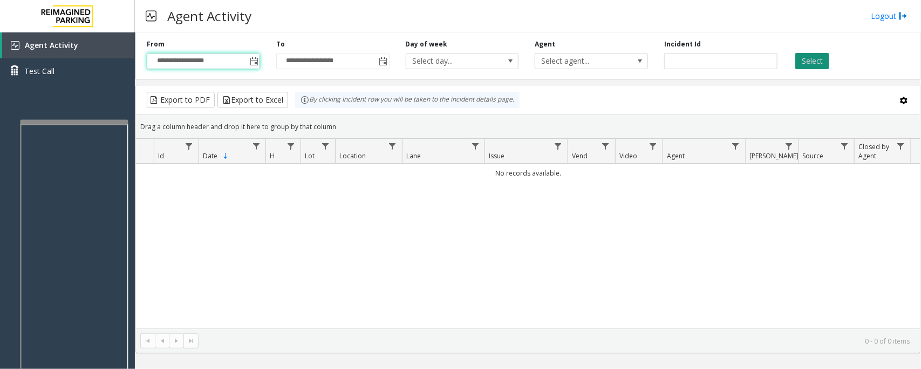
click at [806, 58] on button "Select" at bounding box center [812, 61] width 34 height 16
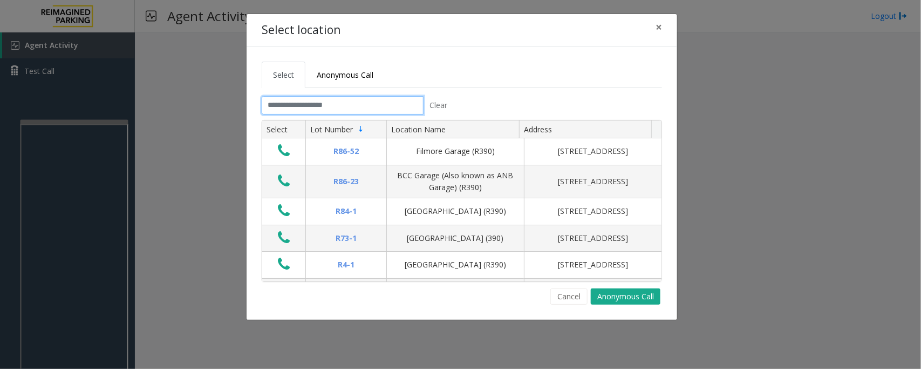
click at [295, 105] on input "text" at bounding box center [343, 105] width 162 height 18
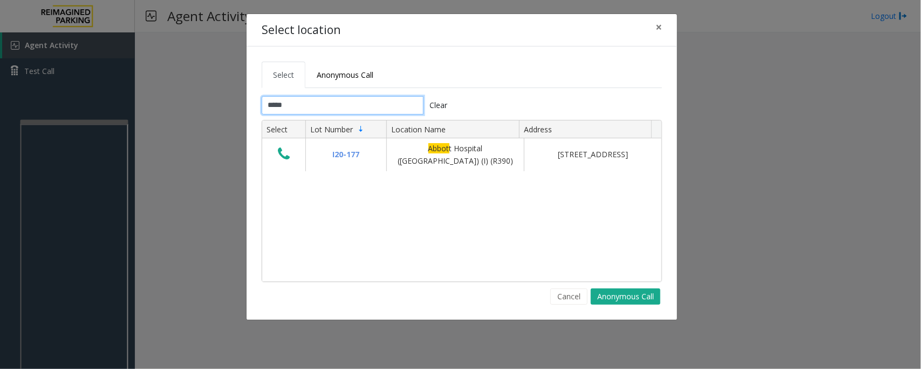
type input "*****"
click at [662, 25] on button "×" at bounding box center [659, 27] width 22 height 26
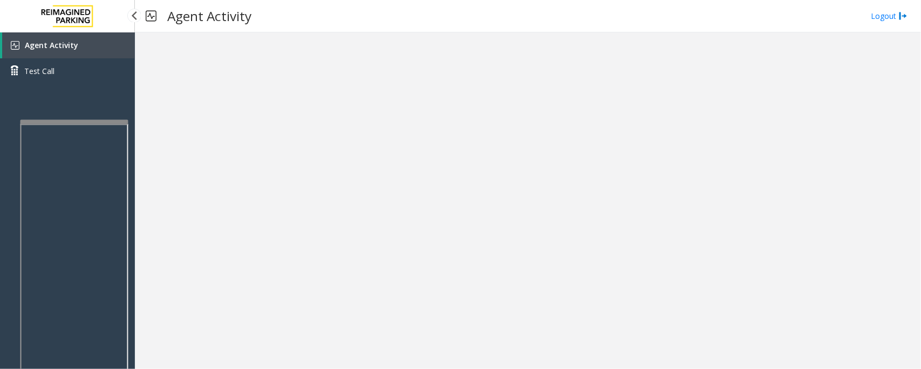
click at [50, 42] on span "Agent Activity" at bounding box center [51, 45] width 53 height 10
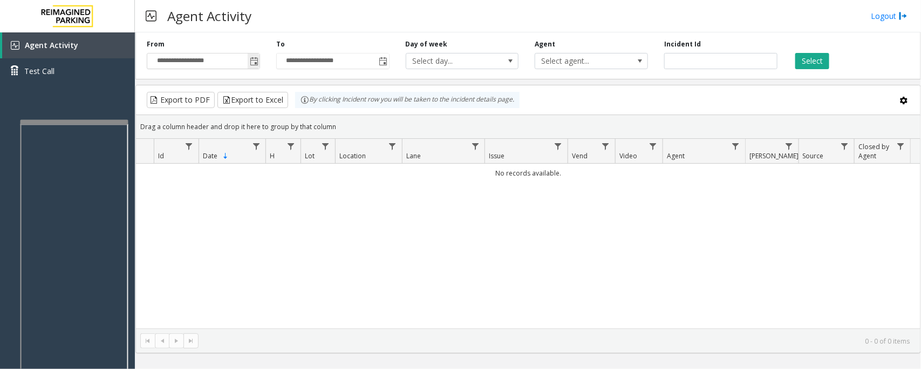
click at [256, 63] on span "Toggle popup" at bounding box center [254, 61] width 9 height 9
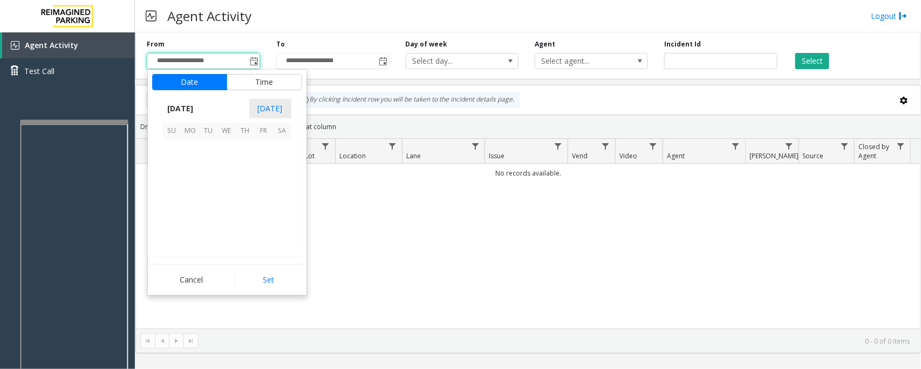
scroll to position [193563, 0]
click at [247, 167] on span "11" at bounding box center [245, 167] width 18 height 18
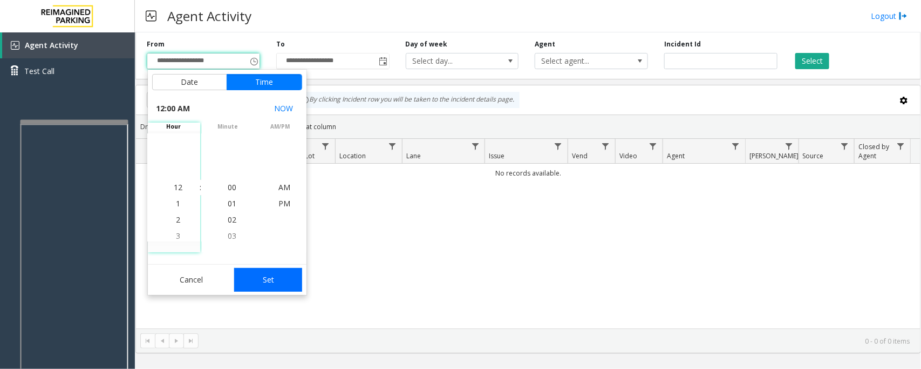
click at [276, 278] on button "Set" at bounding box center [268, 280] width 68 height 24
type input "**********"
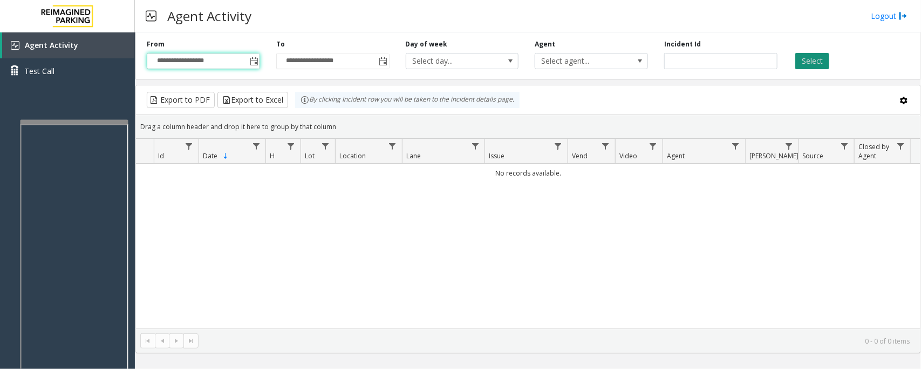
click at [812, 58] on button "Select" at bounding box center [812, 61] width 34 height 16
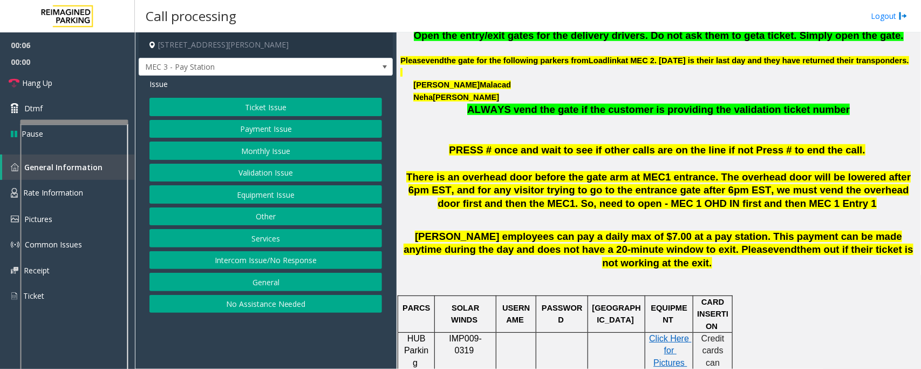
scroll to position [405, 0]
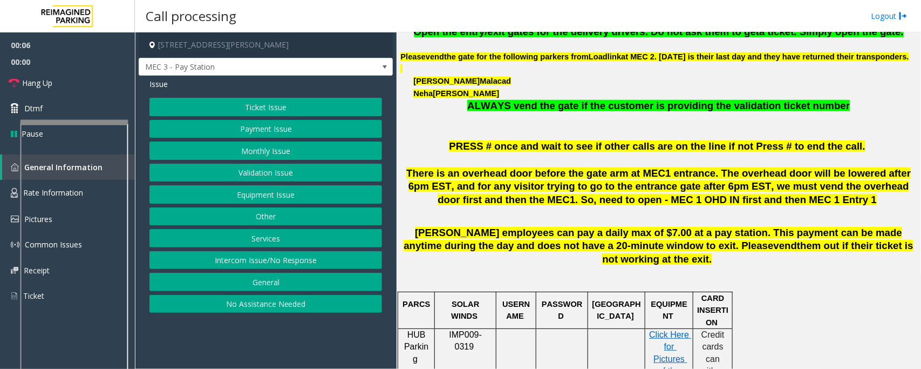
click at [230, 104] on button "Ticket Issue" at bounding box center [265, 107] width 233 height 18
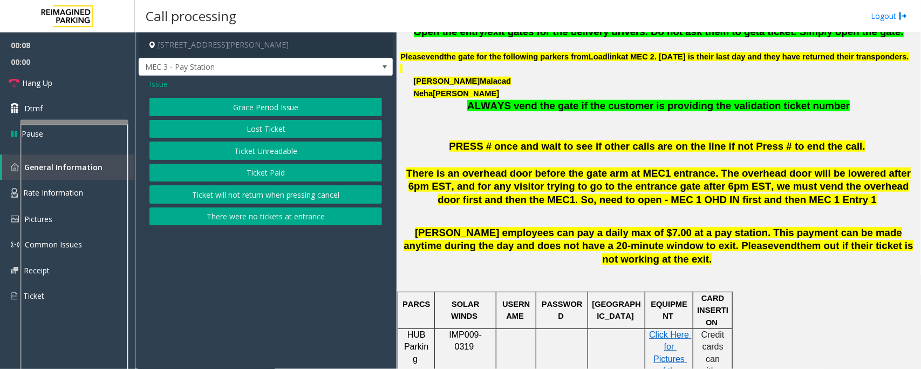
click at [243, 151] on button "Ticket Unreadable" at bounding box center [265, 150] width 233 height 18
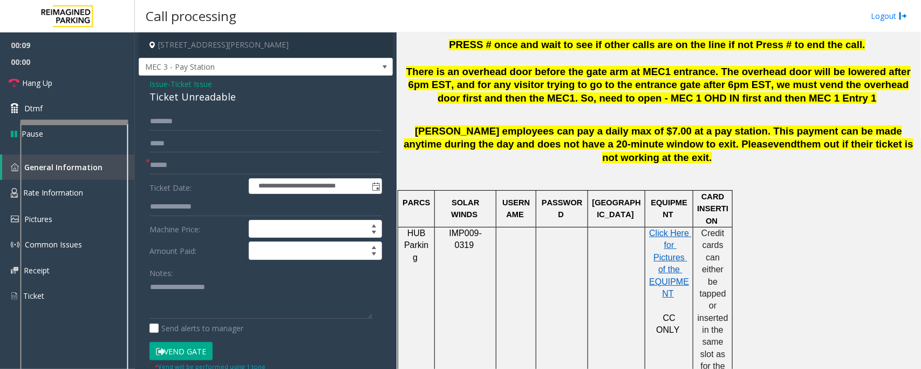
scroll to position [540, 0]
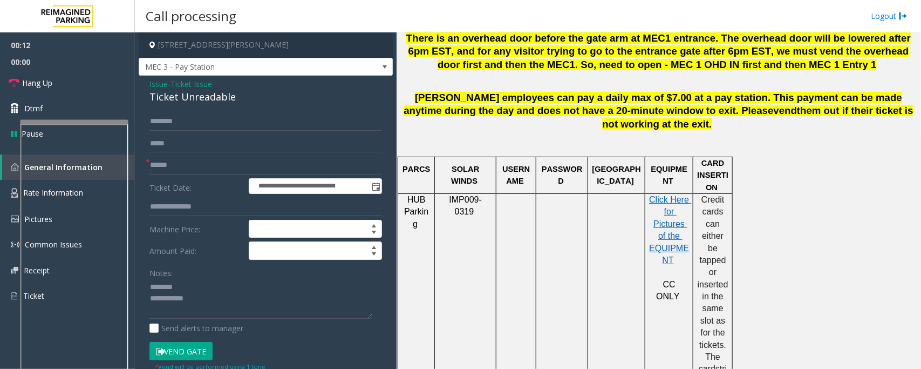
click at [165, 95] on div "Ticket Unreadable" at bounding box center [265, 97] width 233 height 15
click at [192, 298] on textarea at bounding box center [260, 298] width 223 height 40
type textarea "**********"
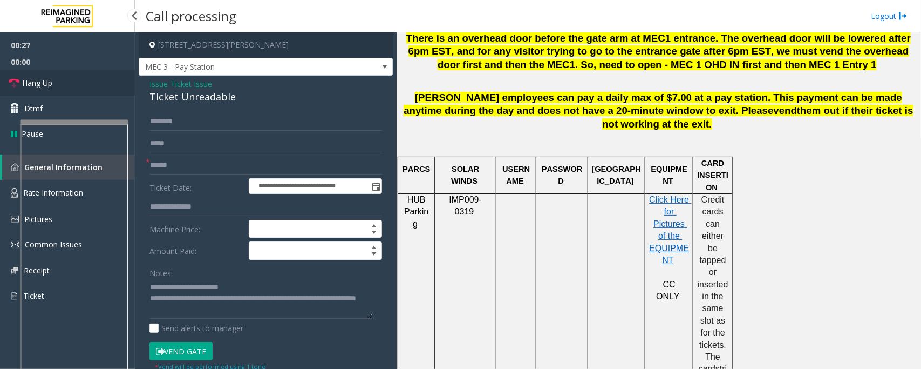
click at [42, 85] on span "Hang Up" at bounding box center [37, 82] width 30 height 11
click at [175, 166] on input "text" at bounding box center [265, 165] width 233 height 18
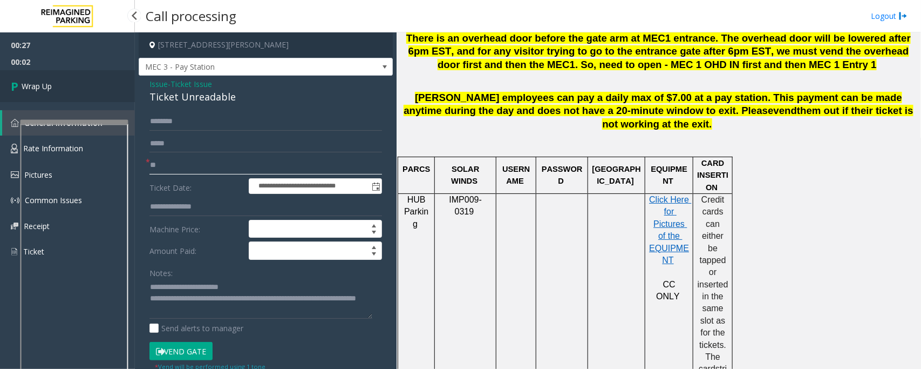
type input "**"
click at [98, 98] on link "Wrap Up" at bounding box center [67, 86] width 135 height 32
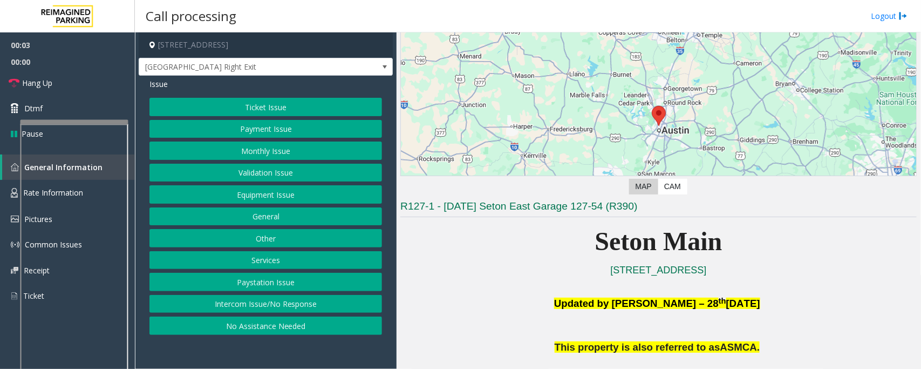
scroll to position [270, 0]
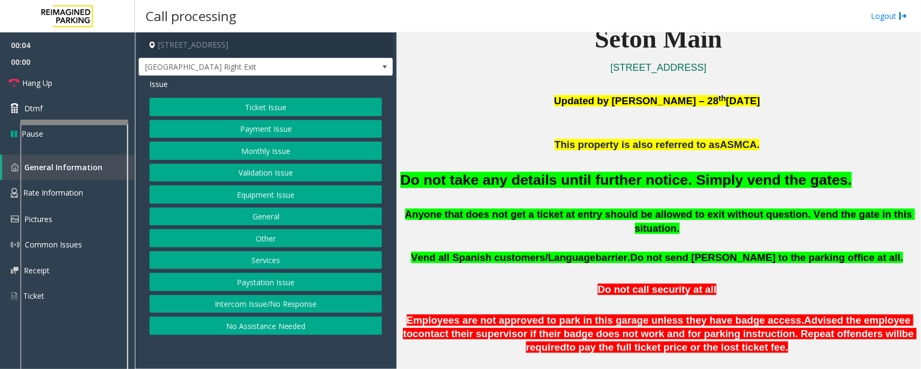
click at [232, 197] on button "Equipment Issue" at bounding box center [265, 194] width 233 height 18
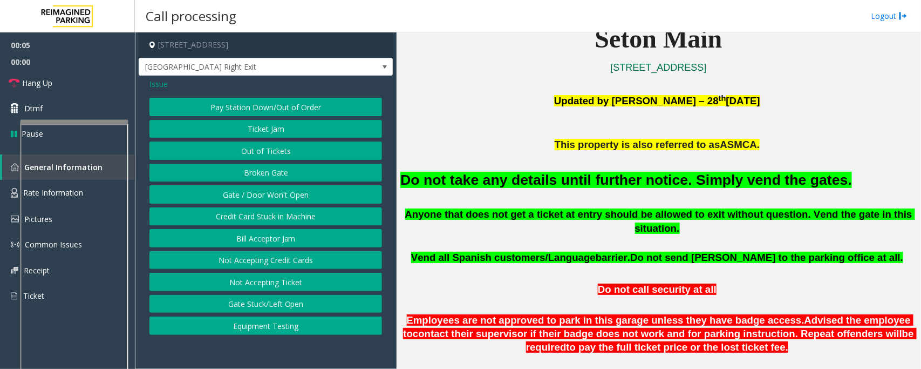
click at [233, 192] on button "Gate / Door Won't Open" at bounding box center [265, 194] width 233 height 18
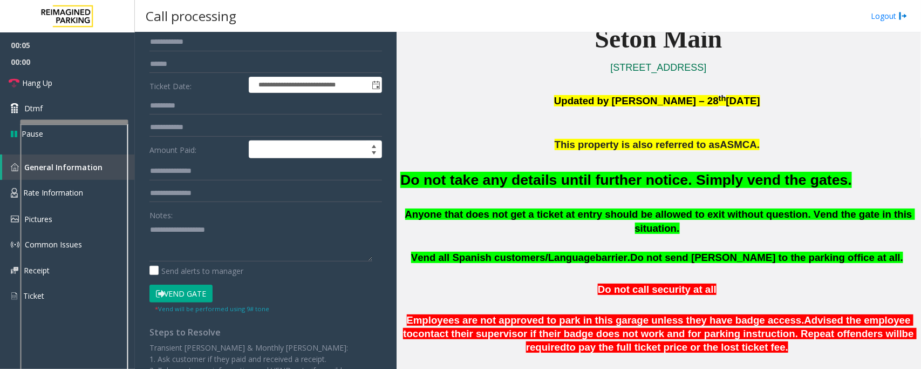
scroll to position [202, 0]
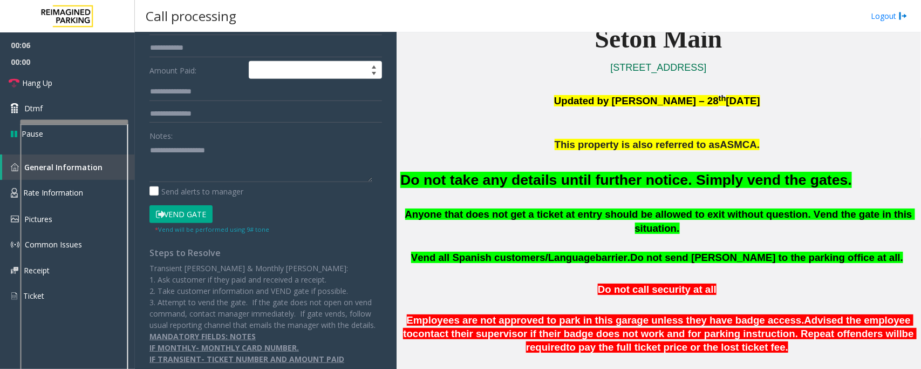
click at [181, 219] on button "Vend Gate" at bounding box center [180, 214] width 63 height 18
click at [476, 176] on font "Do not take any details until further notice. Simply vend the gates." at bounding box center [626, 180] width 452 height 16
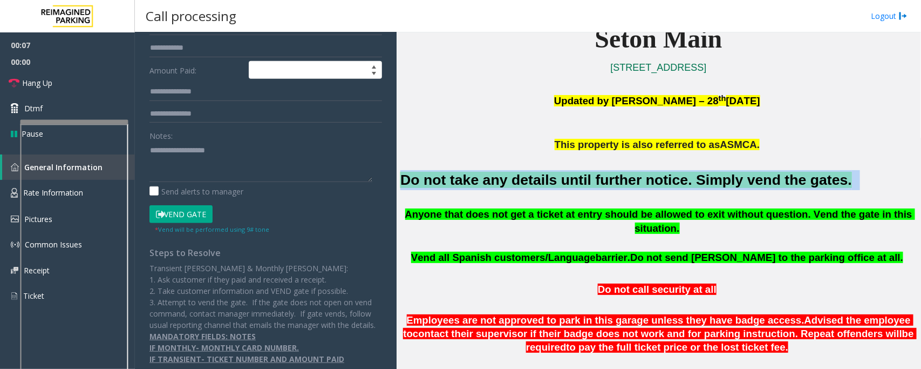
click at [476, 176] on font "Do not take any details until further notice. Simply vend the gates." at bounding box center [626, 180] width 452 height 16
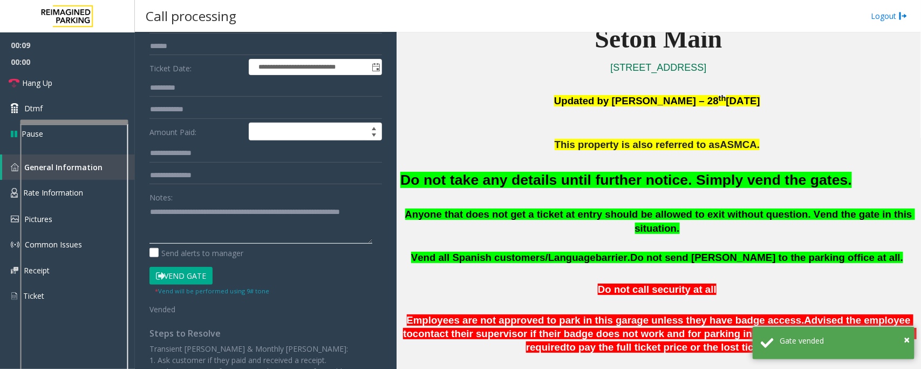
scroll to position [67, 0]
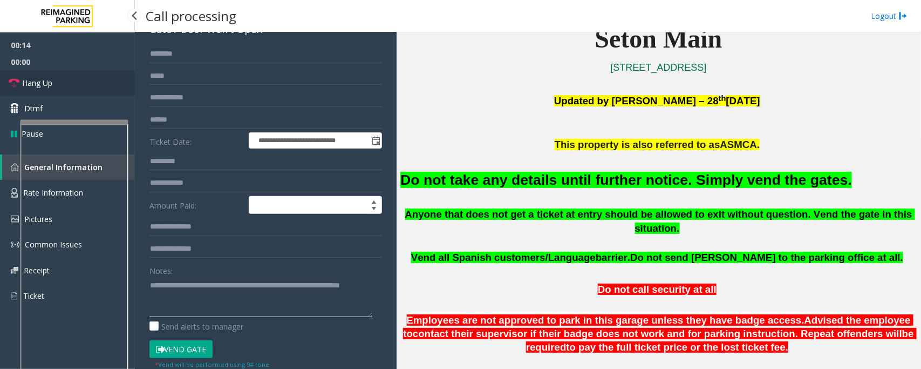
type textarea "**********"
click at [70, 82] on link "Hang Up" at bounding box center [67, 82] width 135 height 25
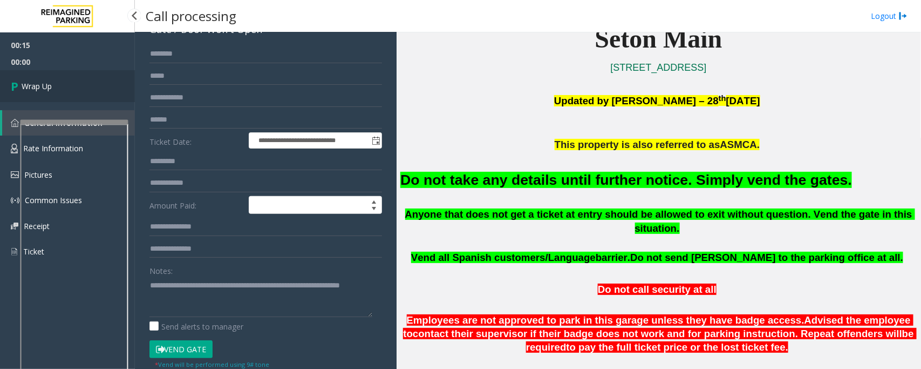
click at [70, 82] on link "Wrap Up" at bounding box center [67, 86] width 135 height 32
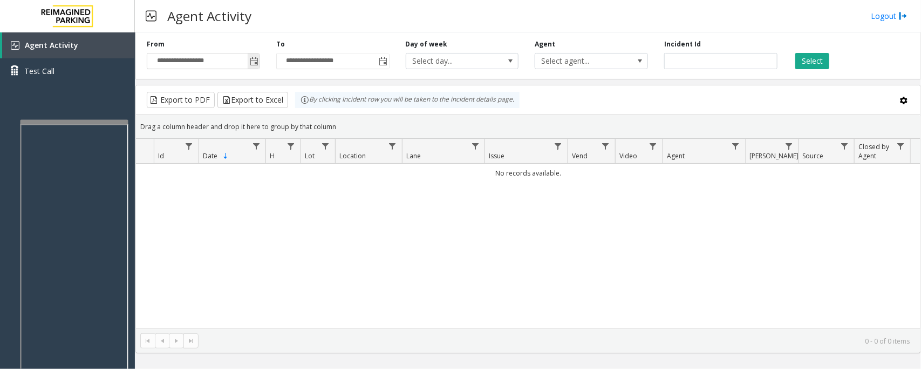
click at [254, 59] on span "Toggle popup" at bounding box center [254, 61] width 9 height 9
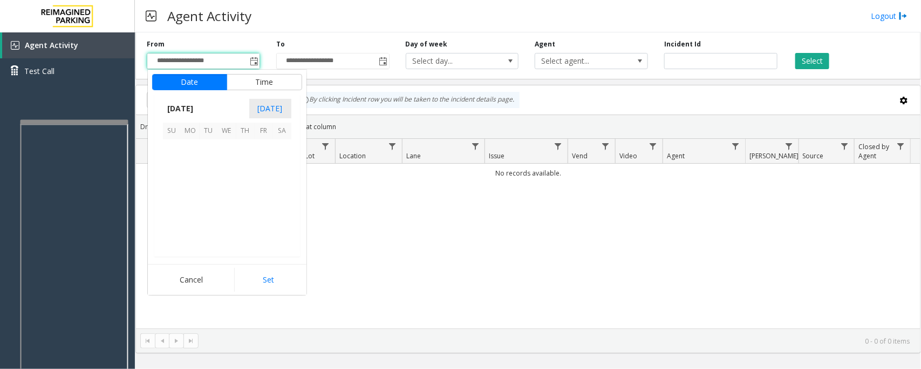
scroll to position [193563, 0]
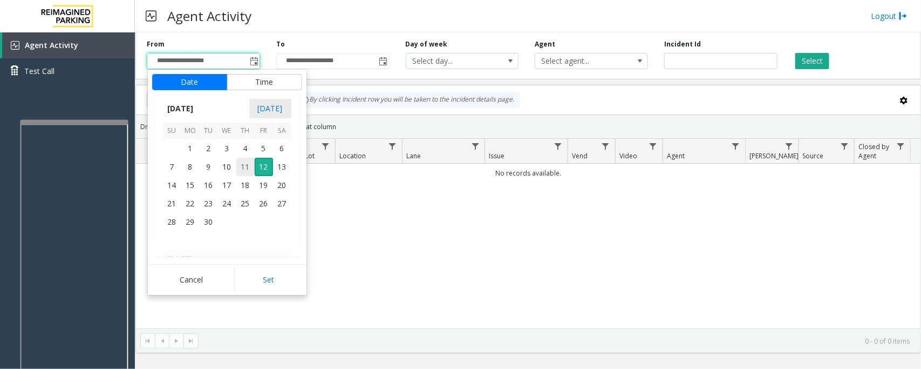
click at [243, 166] on span "11" at bounding box center [245, 167] width 18 height 18
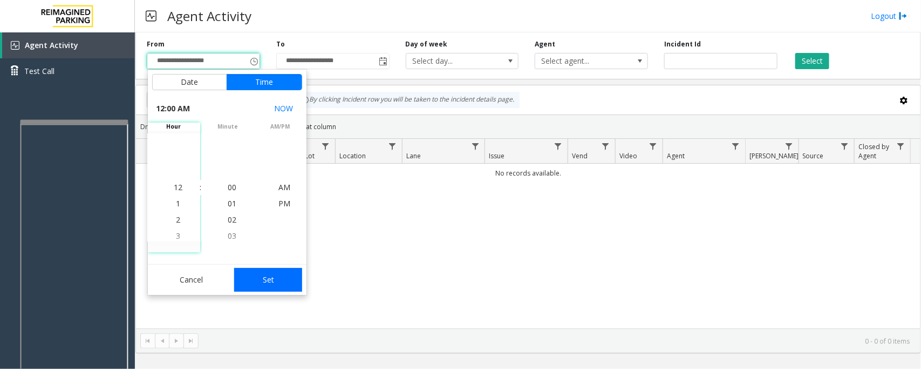
click at [277, 282] on button "Set" at bounding box center [268, 280] width 68 height 24
type input "**********"
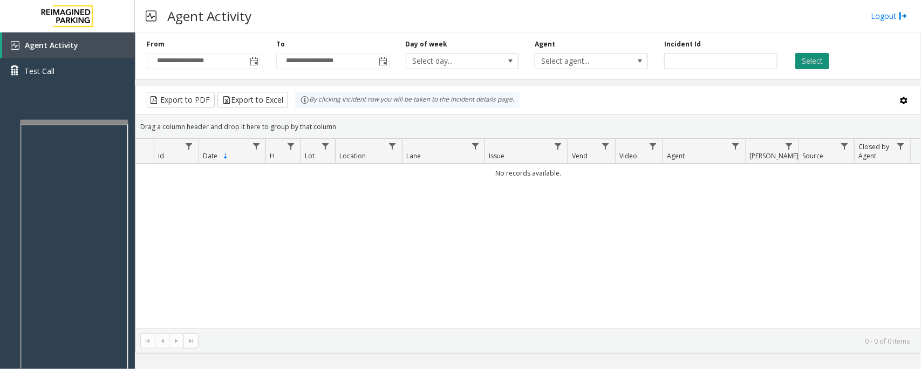
click at [811, 58] on button "Select" at bounding box center [812, 61] width 34 height 16
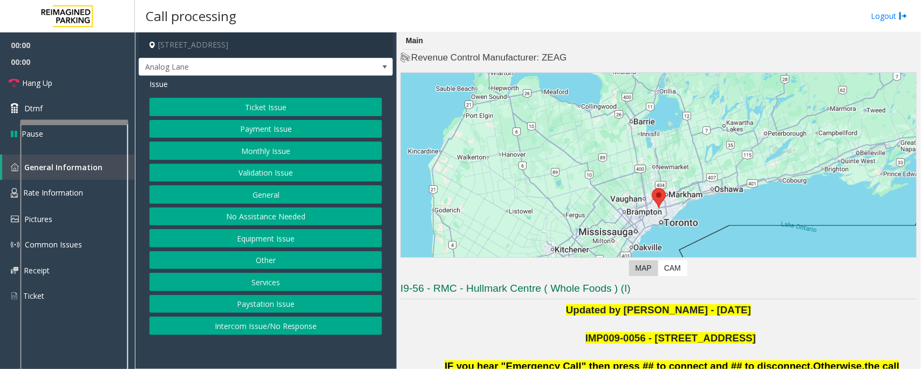
scroll to position [202, 0]
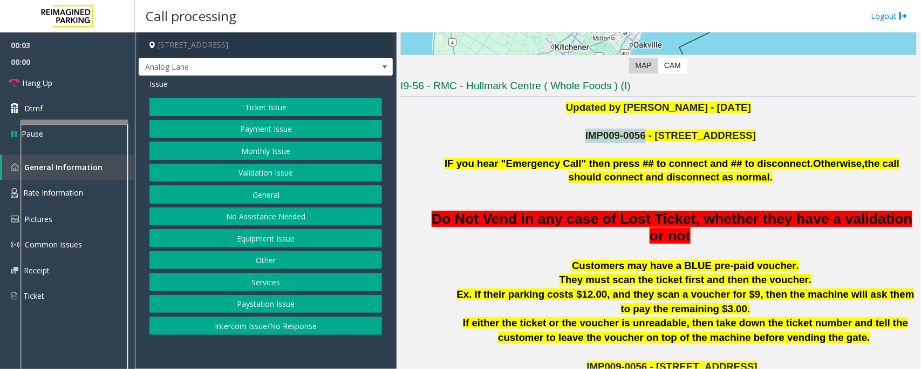
drag, startPoint x: 602, startPoint y: 135, endPoint x: 656, endPoint y: 129, distance: 54.8
click at [656, 129] on p "IMP009-0056 - 4789 YONGE ST" at bounding box center [671, 135] width 489 height 15
copy span "IMP009-0056"
click at [263, 101] on button "Ticket Issue" at bounding box center [265, 107] width 233 height 18
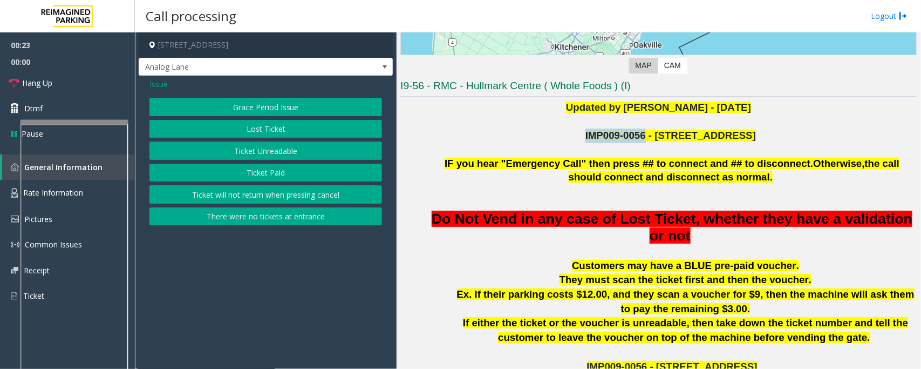
drag, startPoint x: 276, startPoint y: 152, endPoint x: 527, endPoint y: 156, distance: 250.9
click at [276, 153] on button "Ticket Unreadable" at bounding box center [265, 150] width 233 height 18
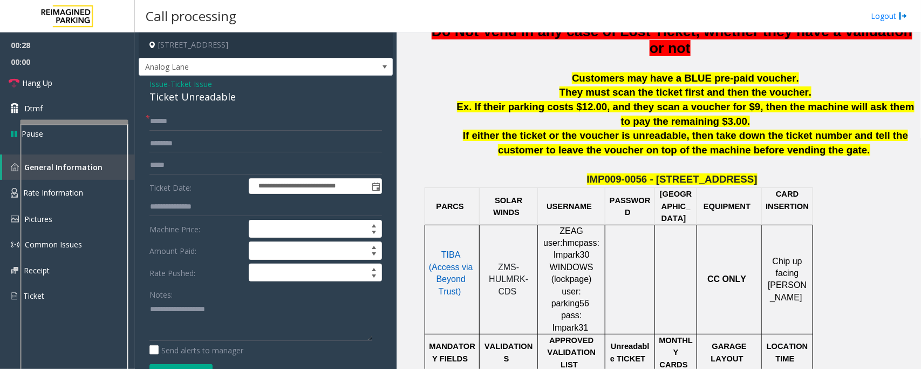
scroll to position [405, 0]
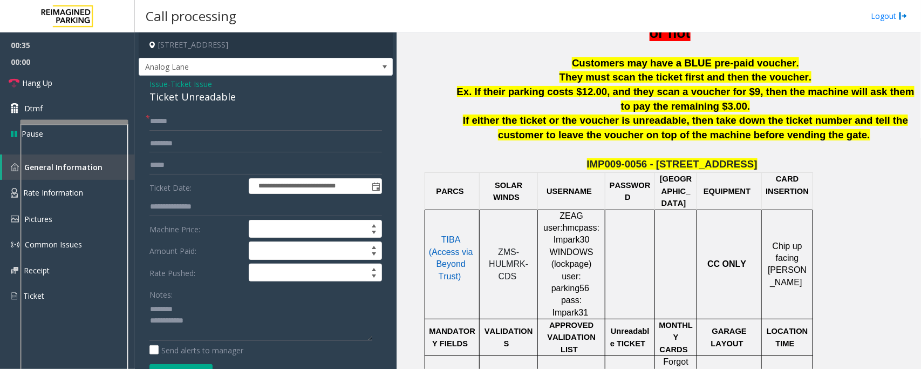
click at [173, 100] on div "Ticket Unreadable" at bounding box center [265, 97] width 233 height 15
click at [184, 322] on textarea at bounding box center [260, 320] width 223 height 40
click at [200, 325] on textarea at bounding box center [260, 320] width 223 height 40
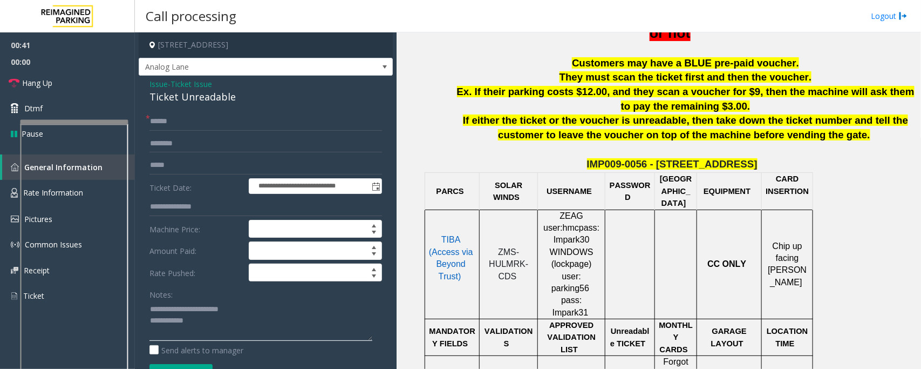
type textarea "**********"
click at [192, 120] on input "text" at bounding box center [265, 121] width 233 height 18
type input "**"
click at [237, 328] on textarea at bounding box center [260, 320] width 223 height 40
click at [278, 324] on textarea at bounding box center [260, 320] width 223 height 40
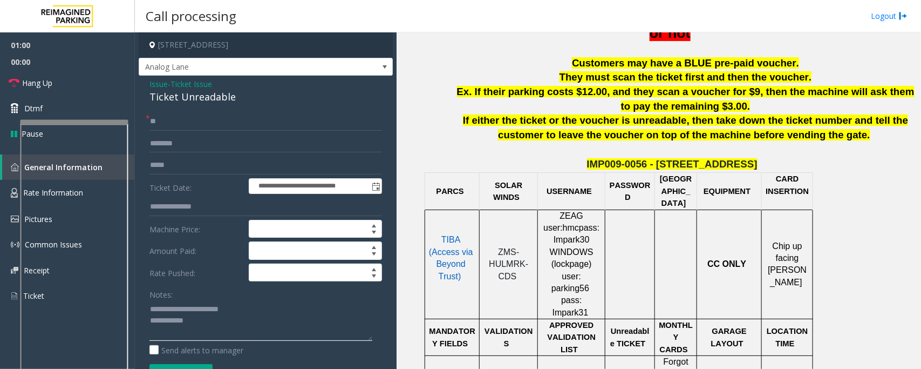
paste textarea "**********"
click at [200, 329] on textarea at bounding box center [260, 320] width 223 height 40
type textarea "**********"
click at [89, 77] on link "Hang Up" at bounding box center [67, 82] width 135 height 25
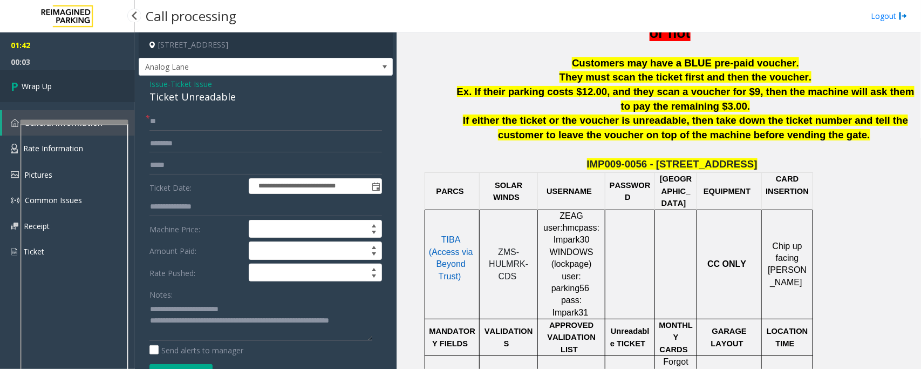
click at [89, 77] on link "Wrap Up" at bounding box center [67, 86] width 135 height 32
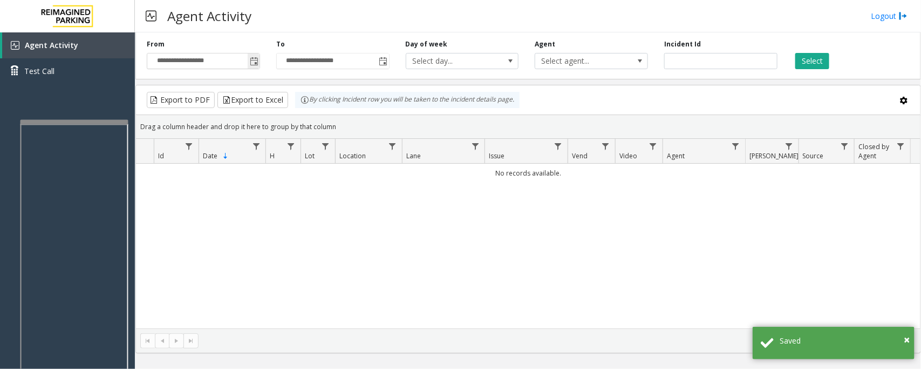
click at [254, 58] on span "Toggle popup" at bounding box center [254, 61] width 9 height 9
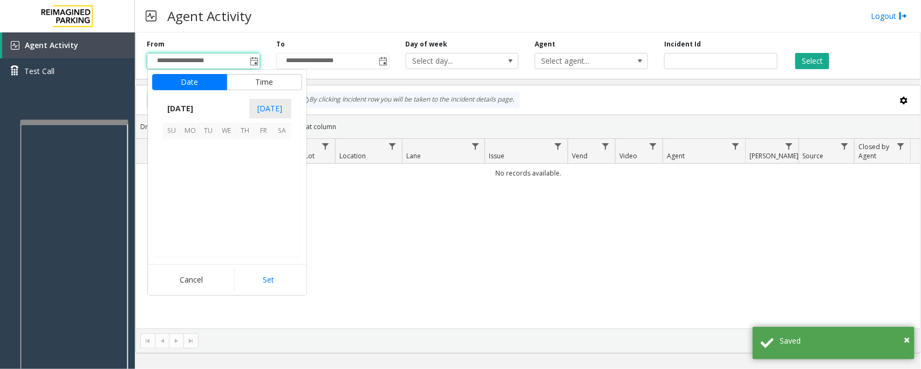
scroll to position [193563, 0]
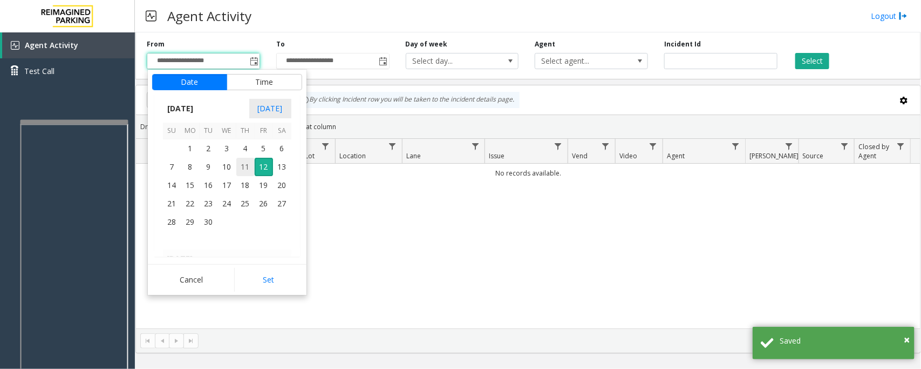
click at [248, 168] on span "11" at bounding box center [245, 167] width 18 height 18
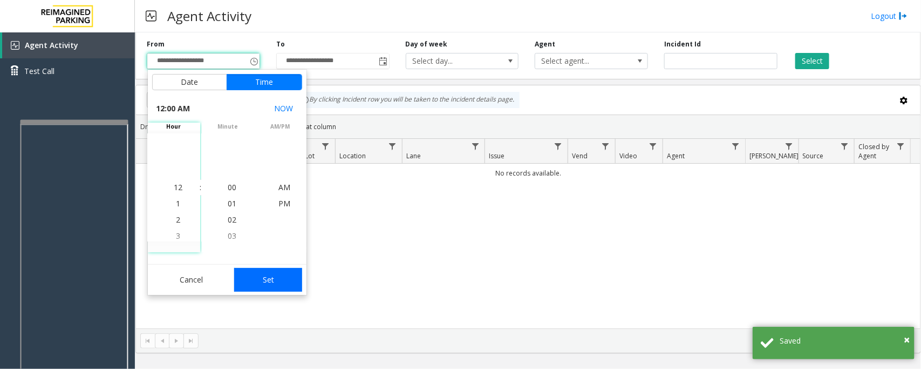
click at [271, 282] on button "Set" at bounding box center [268, 280] width 68 height 24
type input "**********"
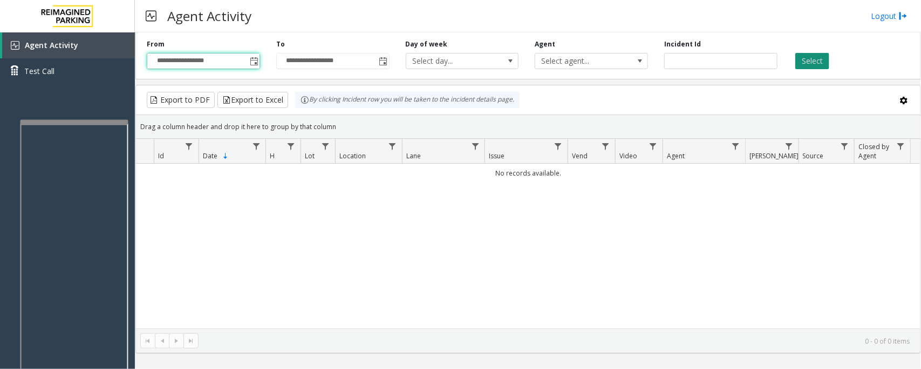
click at [814, 57] on button "Select" at bounding box center [812, 61] width 34 height 16
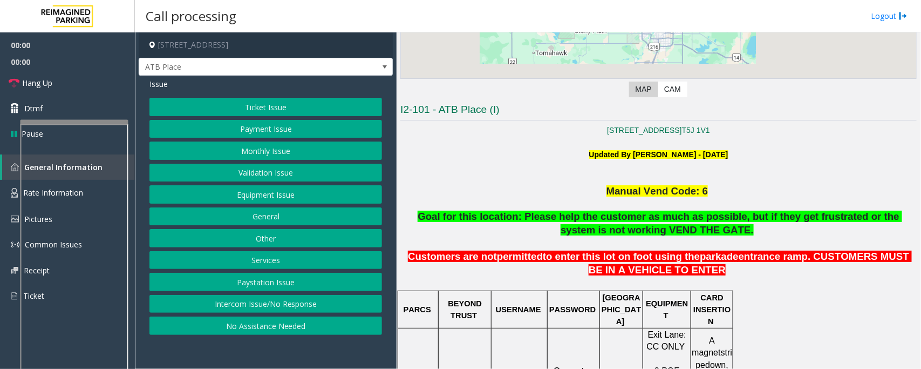
scroll to position [202, 0]
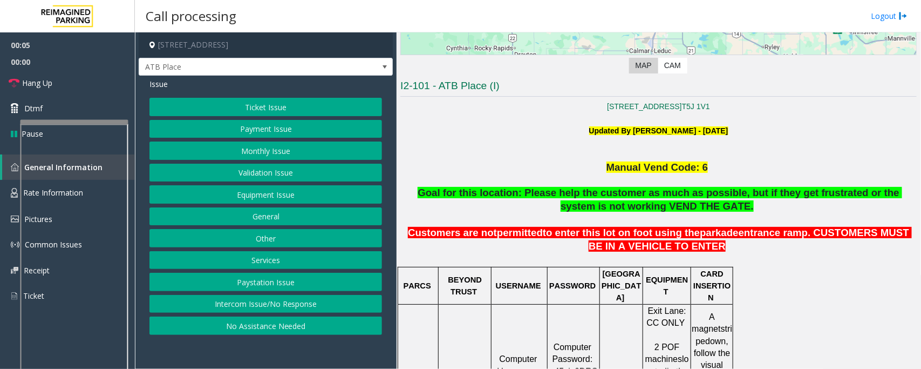
click at [309, 106] on button "Ticket Issue" at bounding box center [265, 107] width 233 height 18
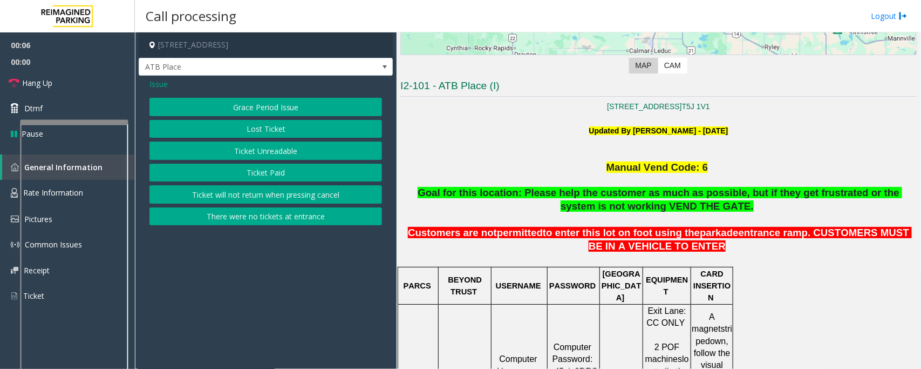
click at [272, 152] on button "Ticket Unreadable" at bounding box center [265, 150] width 233 height 18
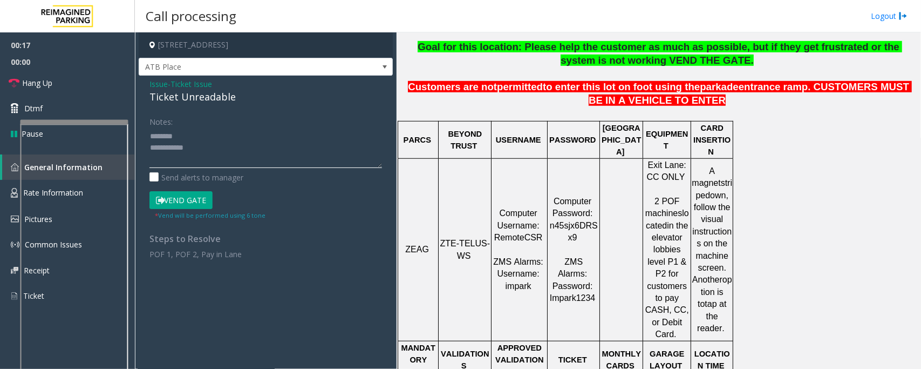
scroll to position [472, 0]
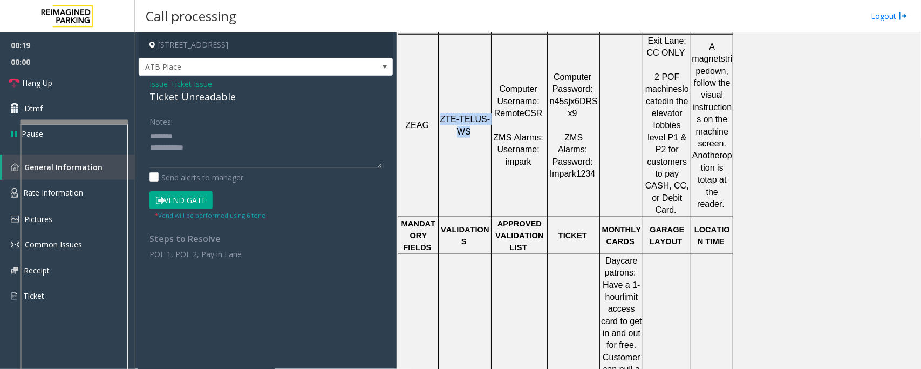
drag, startPoint x: 444, startPoint y: 98, endPoint x: 471, endPoint y: 103, distance: 27.5
click at [471, 113] on p "ZTE-TELUS-WS" at bounding box center [464, 125] width 51 height 24
copy span "ZTE-TELUS-WS"
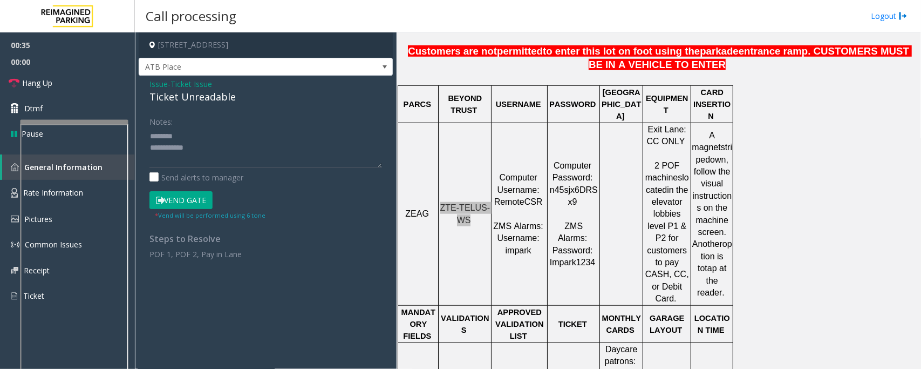
scroll to position [337, 0]
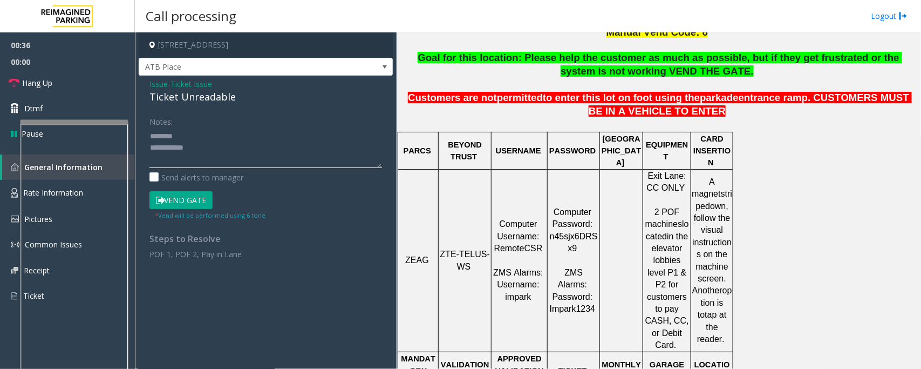
drag, startPoint x: 149, startPoint y: 134, endPoint x: 256, endPoint y: 157, distance: 109.9
click at [149, 134] on textarea at bounding box center [265, 147] width 233 height 40
click at [215, 135] on textarea at bounding box center [265, 147] width 233 height 40
click at [194, 135] on textarea at bounding box center [265, 147] width 233 height 40
click at [190, 135] on textarea at bounding box center [265, 147] width 233 height 40
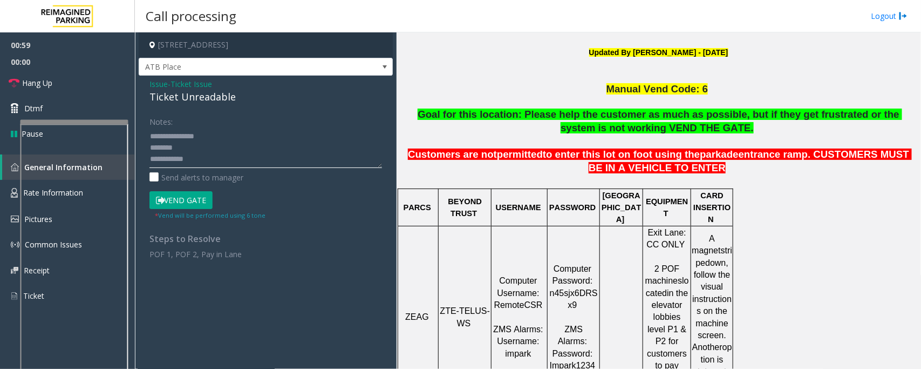
scroll to position [202, 0]
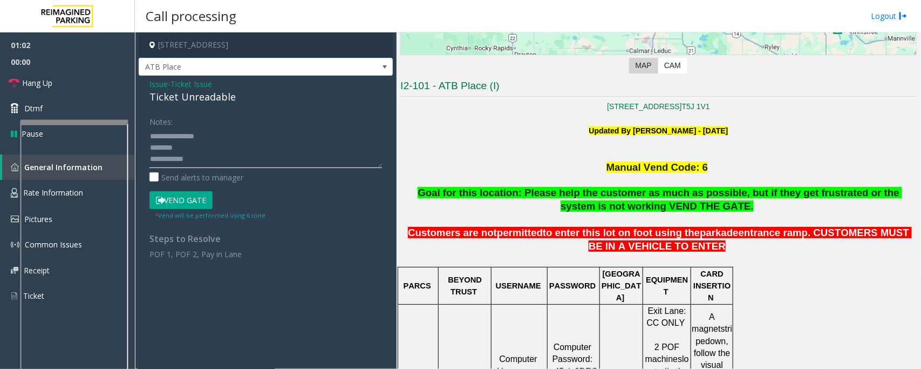
click at [188, 146] on textarea at bounding box center [265, 147] width 233 height 40
drag, startPoint x: 172, startPoint y: 139, endPoint x: 205, endPoint y: 143, distance: 33.7
click at [173, 139] on textarea at bounding box center [265, 147] width 233 height 40
click at [176, 138] on textarea at bounding box center [265, 147] width 233 height 40
click at [73, 86] on link "Hang Up" at bounding box center [67, 82] width 135 height 25
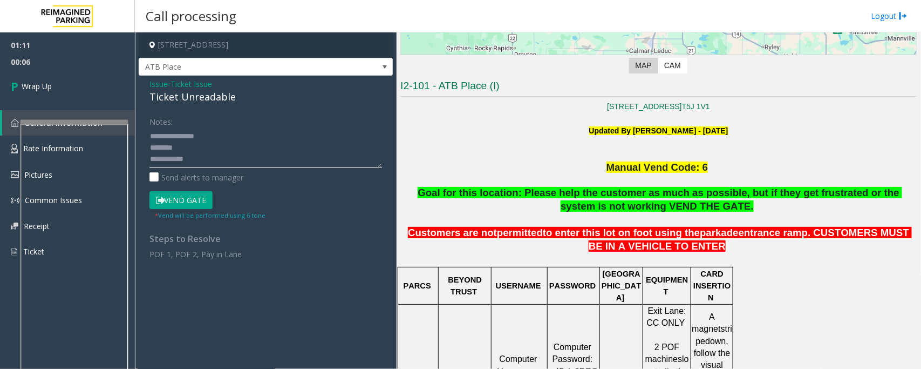
click at [220, 159] on textarea at bounding box center [265, 147] width 233 height 40
paste textarea "**********"
click at [179, 136] on textarea at bounding box center [265, 147] width 233 height 40
type textarea "**********"
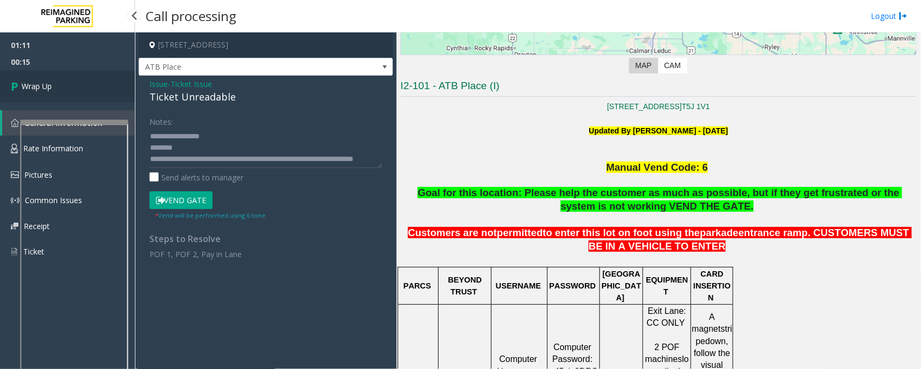
click at [68, 85] on link "Wrap Up" at bounding box center [67, 86] width 135 height 32
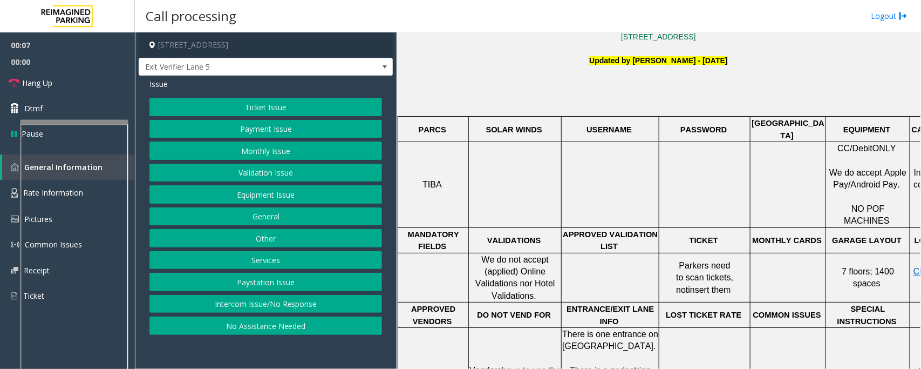
scroll to position [270, 78]
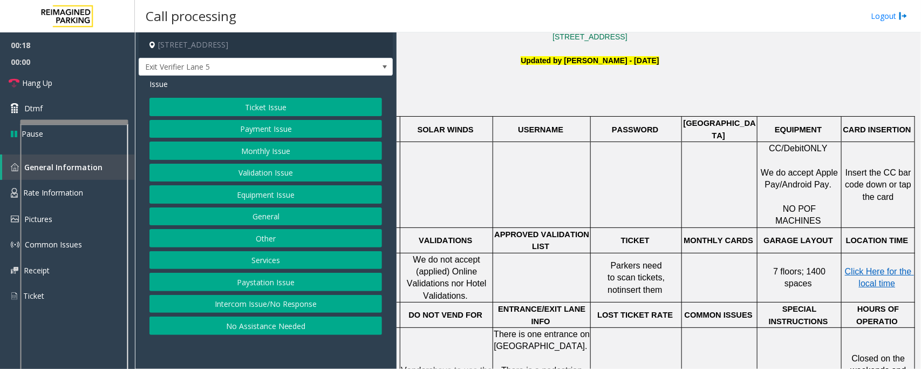
click at [271, 128] on button "Payment Issue" at bounding box center [265, 129] width 233 height 18
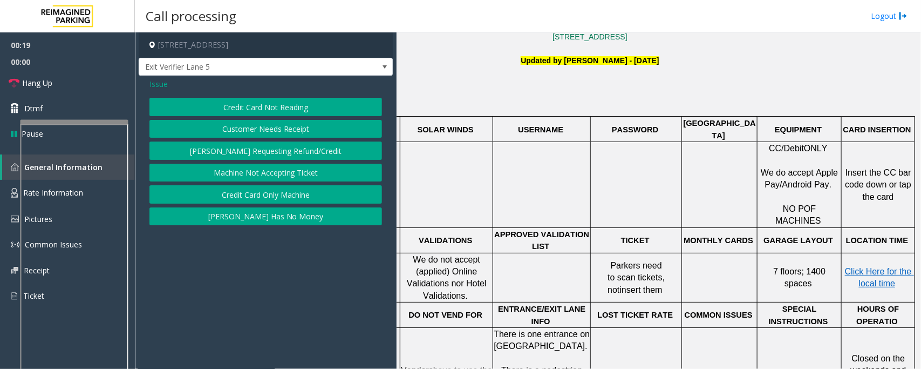
click at [283, 106] on button "Credit Card Not Reading" at bounding box center [265, 107] width 233 height 18
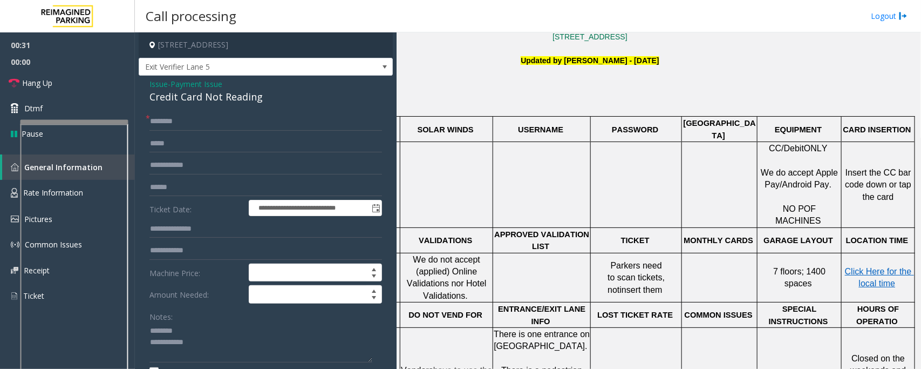
click at [210, 98] on div "Credit Card Not Reading" at bounding box center [265, 97] width 233 height 15
click at [185, 331] on textarea at bounding box center [260, 342] width 223 height 40
click at [192, 332] on textarea at bounding box center [260, 342] width 223 height 40
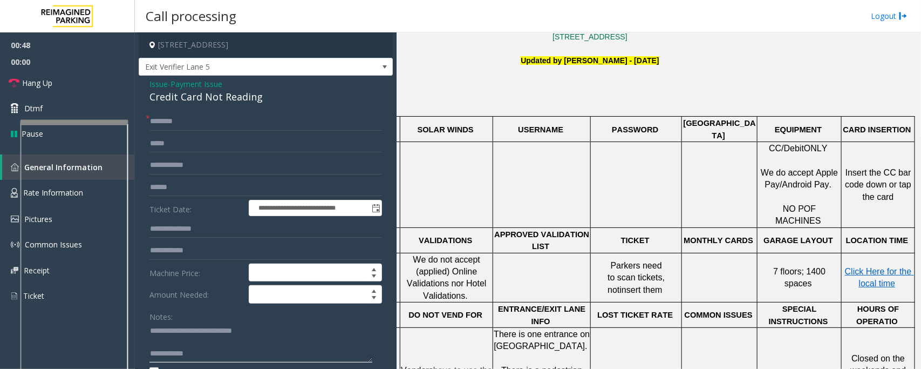
click at [177, 343] on textarea at bounding box center [260, 342] width 223 height 40
click at [208, 342] on textarea at bounding box center [260, 342] width 223 height 40
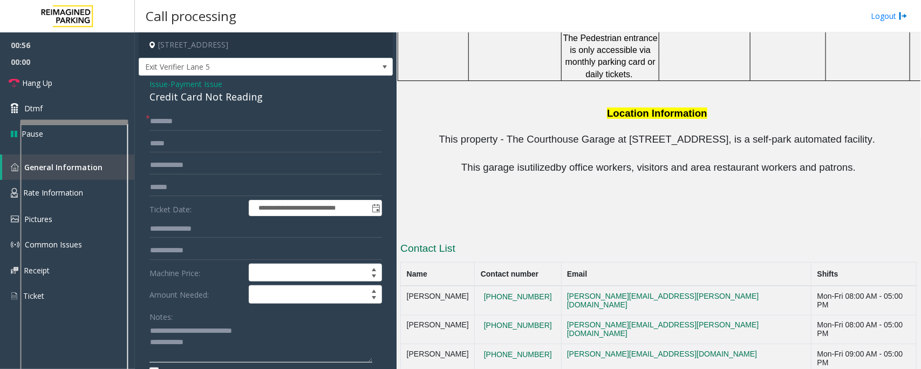
scroll to position [822, 0]
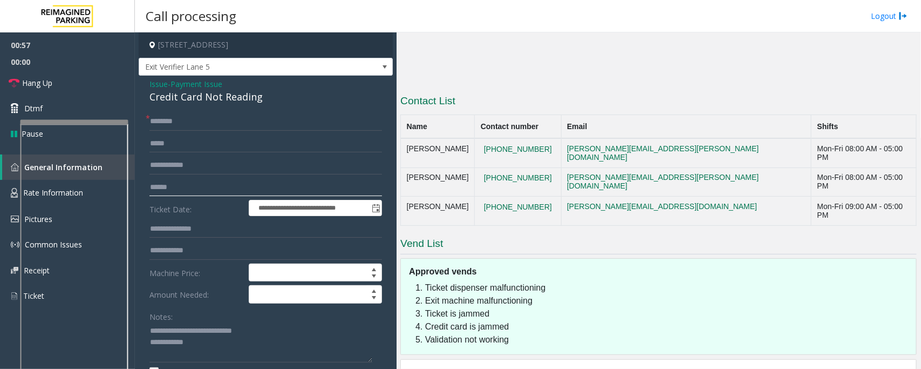
click at [189, 181] on input "text" at bounding box center [265, 187] width 233 height 18
click at [174, 187] on input "text" at bounding box center [265, 187] width 233 height 18
drag, startPoint x: 190, startPoint y: 343, endPoint x: 225, endPoint y: 352, distance: 36.1
click at [192, 343] on textarea at bounding box center [260, 342] width 223 height 40
type textarea "**********"
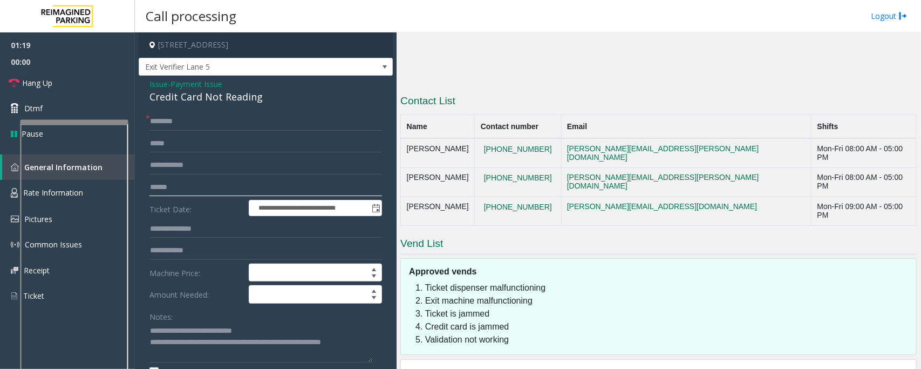
click at [173, 187] on input "text" at bounding box center [265, 187] width 233 height 18
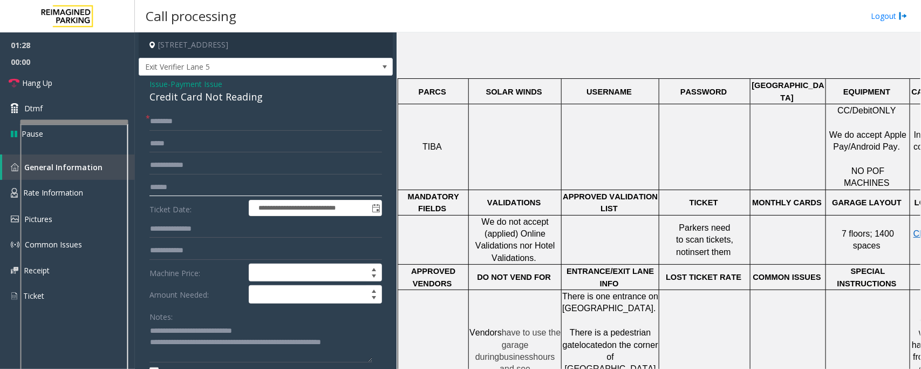
scroll to position [147, 0]
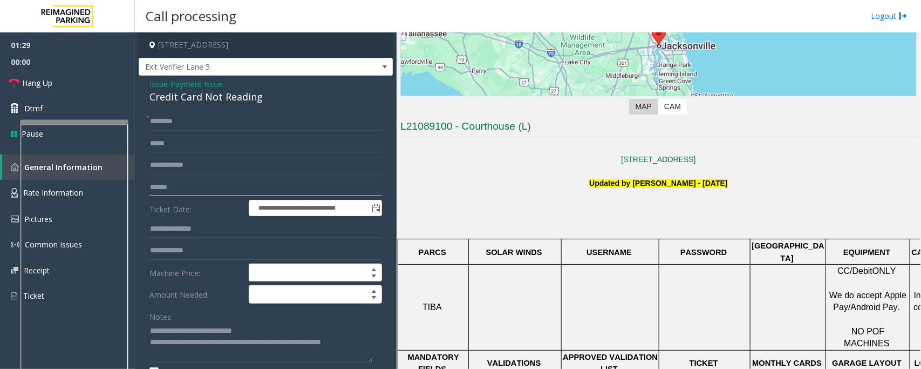
click at [178, 184] on input "text" at bounding box center [265, 187] width 233 height 18
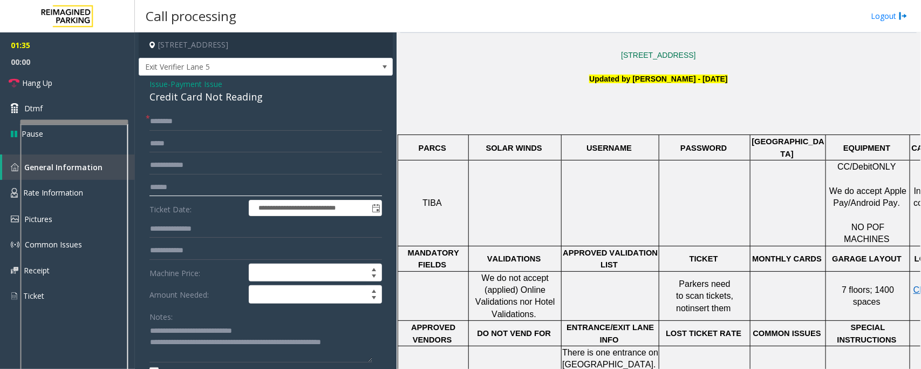
scroll to position [417, 0]
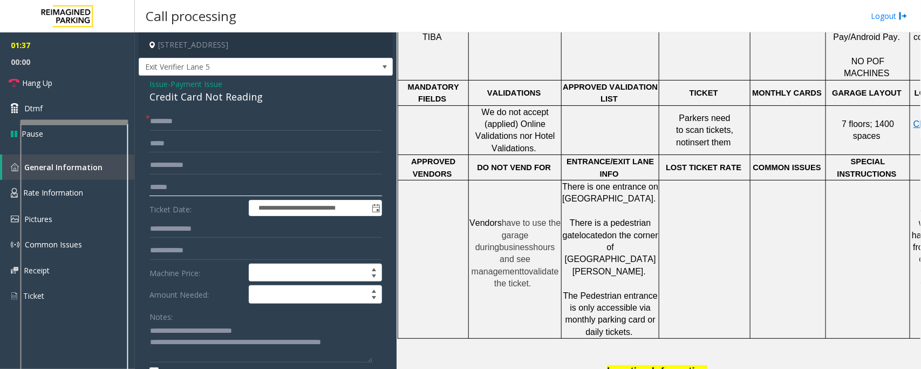
click at [176, 182] on input "text" at bounding box center [265, 187] width 233 height 18
click at [184, 181] on input "text" at bounding box center [265, 187] width 233 height 18
click at [179, 120] on input "text" at bounding box center [265, 121] width 233 height 18
click at [189, 125] on input "text" at bounding box center [265, 121] width 233 height 18
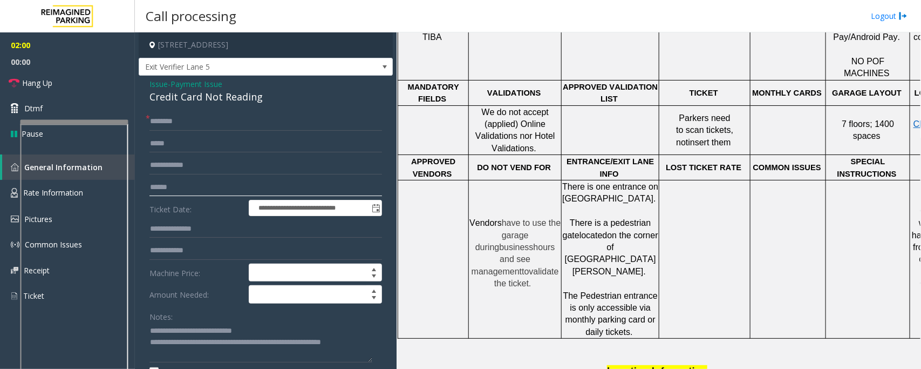
click at [178, 183] on input "text" at bounding box center [265, 187] width 233 height 18
type input "*******"
click at [197, 120] on input "text" at bounding box center [265, 121] width 233 height 18
type input "*"
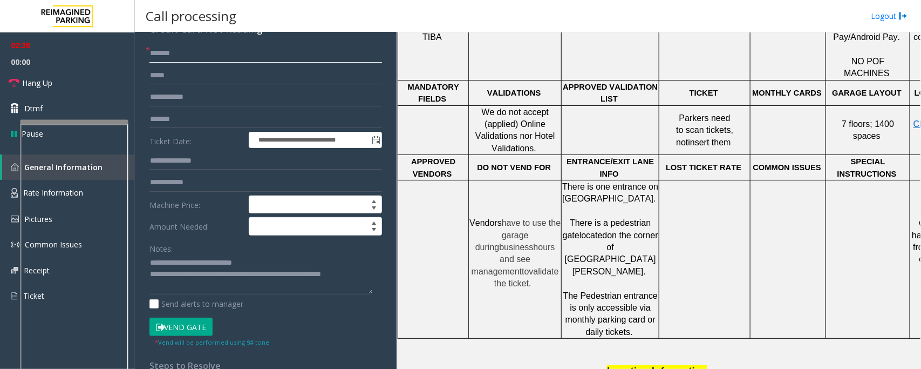
scroll to position [131, 0]
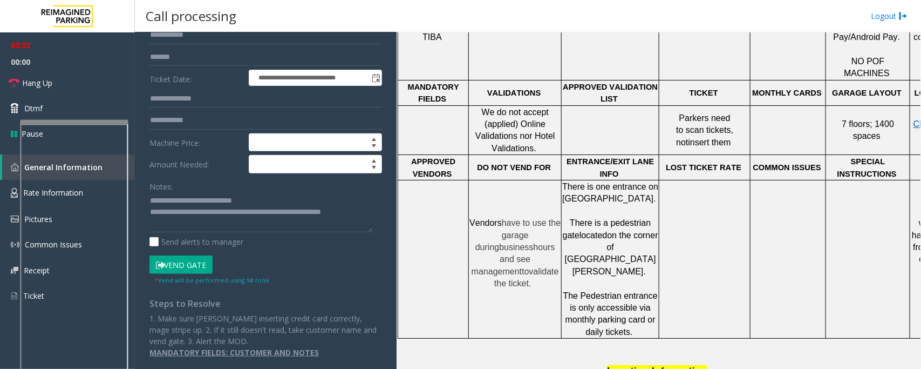
type input "*******"
click at [194, 264] on button "Vend Gate" at bounding box center [180, 264] width 63 height 18
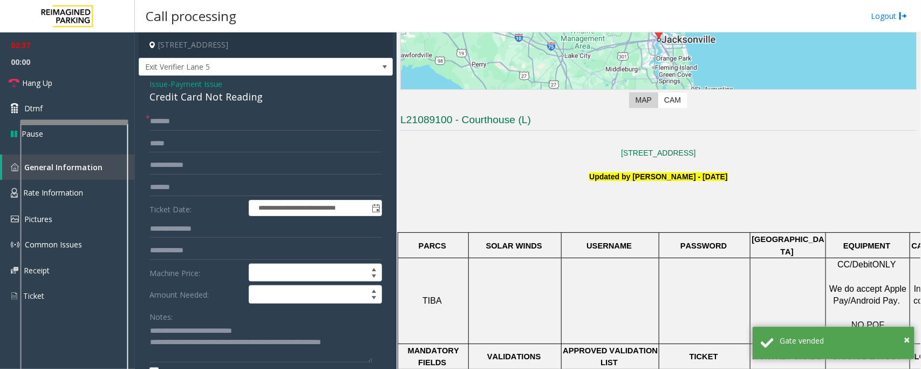
scroll to position [147, 0]
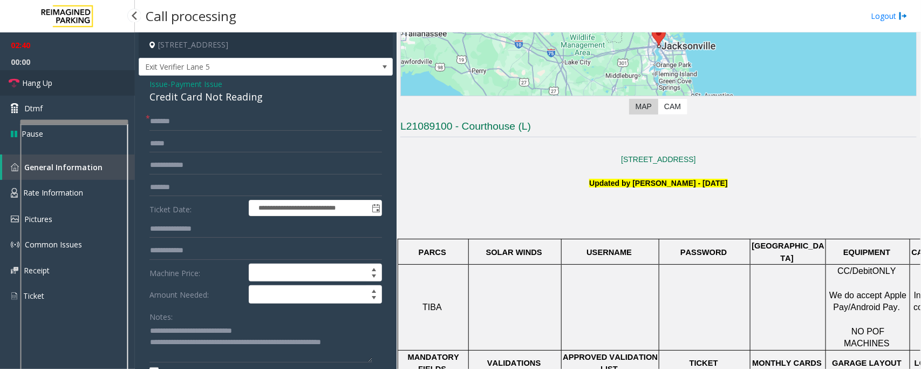
click at [89, 85] on link "Hang Up" at bounding box center [67, 82] width 135 height 25
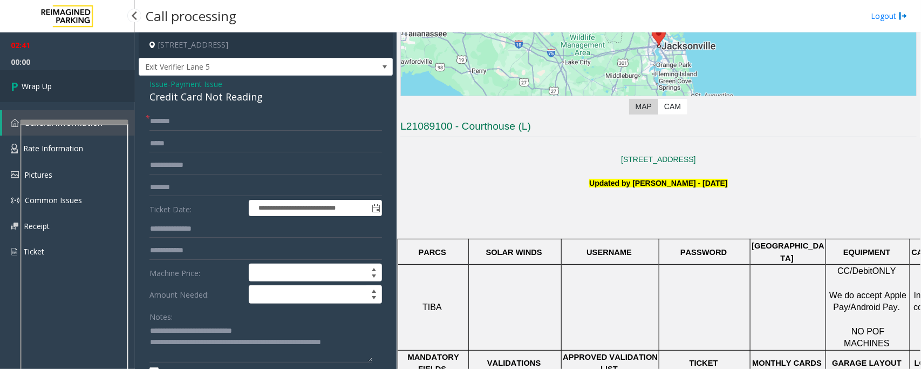
click at [89, 85] on link "Wrap Up" at bounding box center [67, 86] width 135 height 32
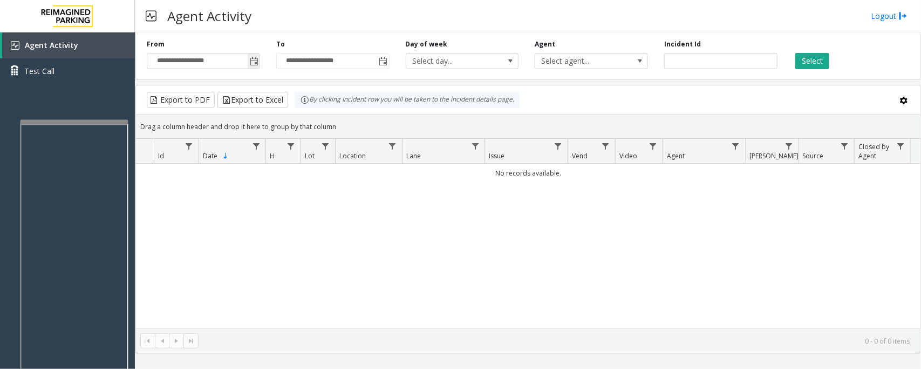
click at [255, 63] on span "Toggle popup" at bounding box center [254, 61] width 9 height 9
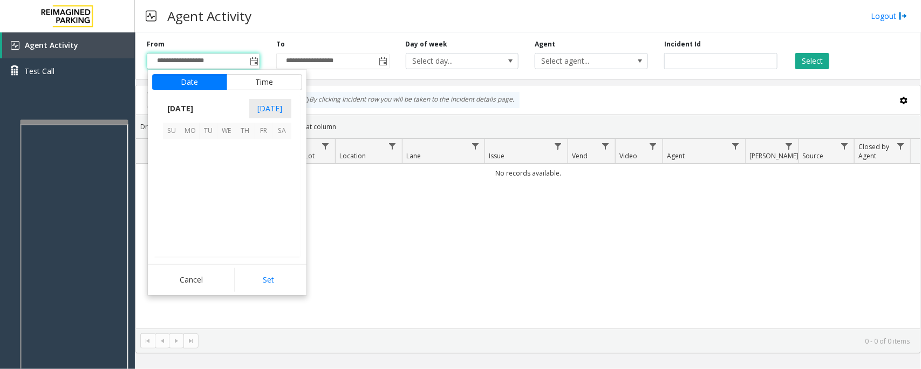
scroll to position [193563, 0]
click at [247, 167] on span "11" at bounding box center [245, 167] width 18 height 18
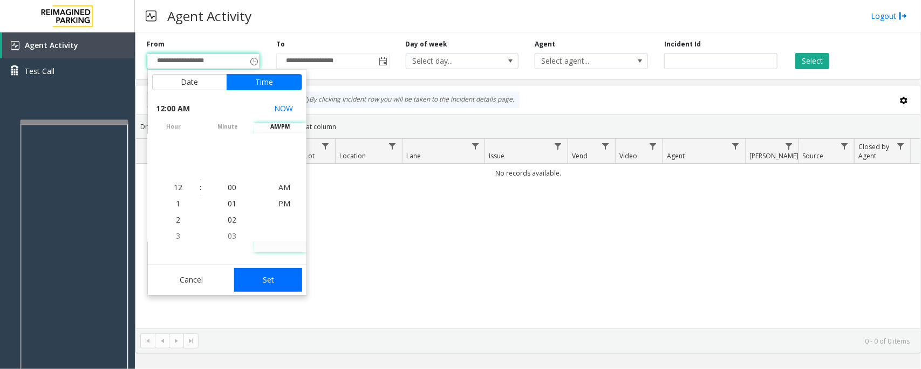
click at [282, 274] on button "Set" at bounding box center [268, 280] width 68 height 24
type input "**********"
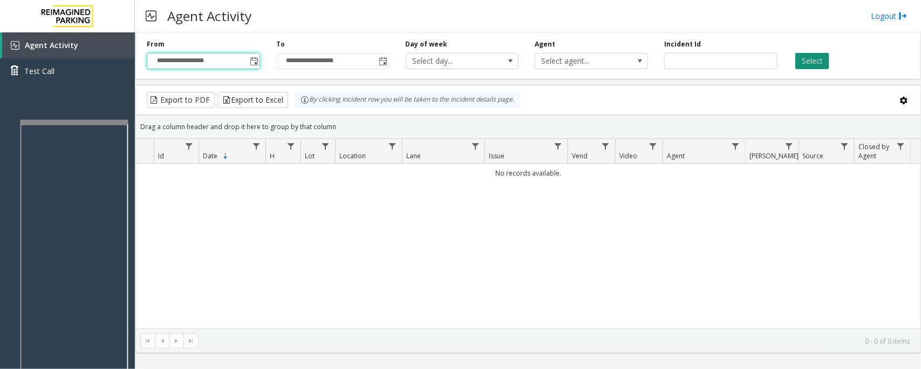
click at [826, 60] on button "Select" at bounding box center [812, 61] width 34 height 16
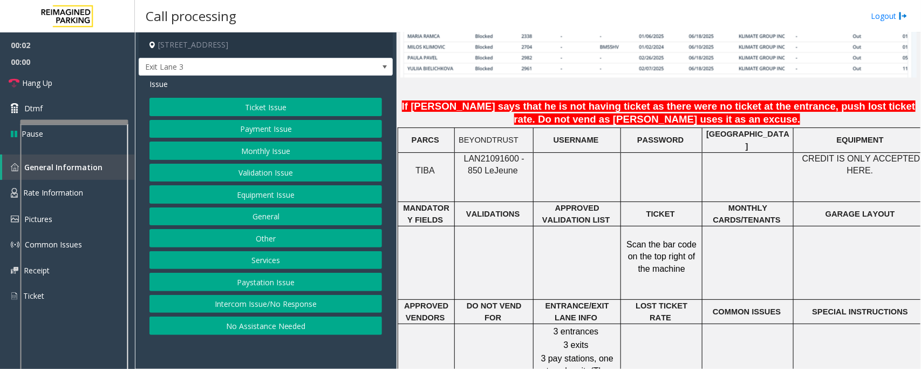
scroll to position [877, 0]
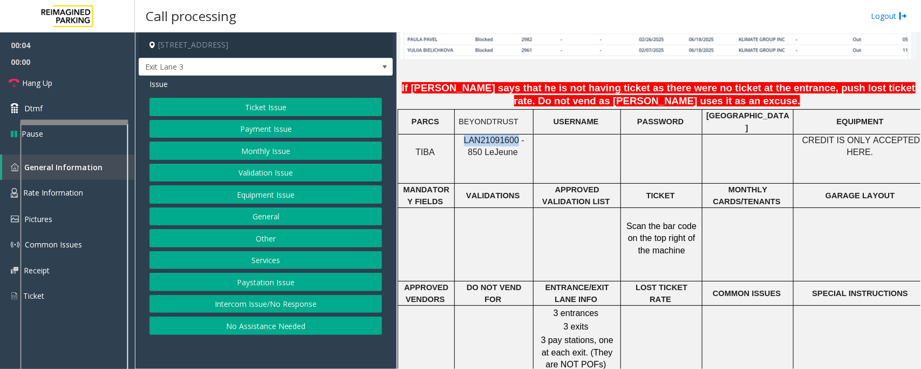
drag, startPoint x: 460, startPoint y: 133, endPoint x: 508, endPoint y: 134, distance: 47.5
click at [508, 135] on span "LAN21091600 - 850 Le" at bounding box center [494, 145] width 60 height 21
copy span "LAN21091600"
click at [279, 131] on button "Payment Issue" at bounding box center [265, 129] width 233 height 18
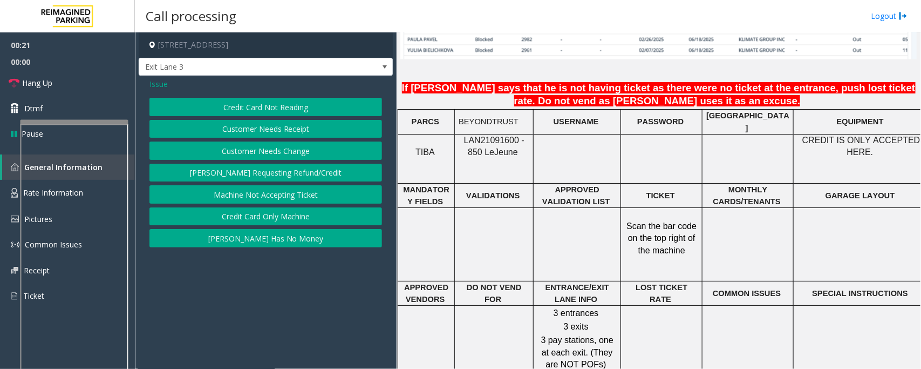
click at [170, 84] on div "Issue" at bounding box center [265, 83] width 233 height 11
click at [166, 84] on span "Issue" at bounding box center [158, 83] width 18 height 11
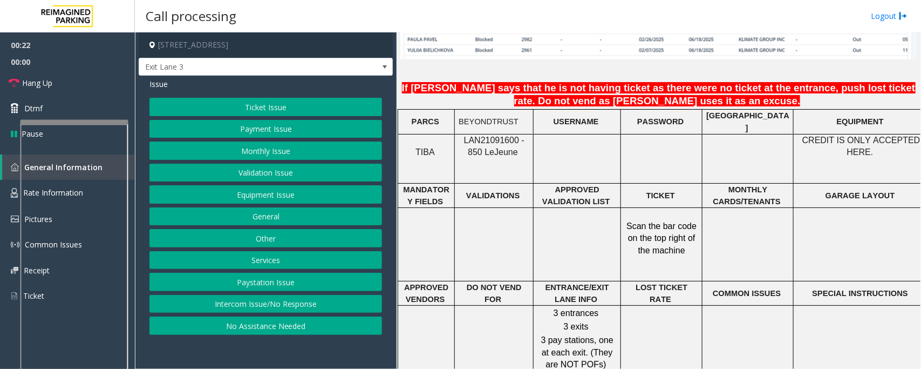
click at [255, 152] on button "Monthly Issue" at bounding box center [265, 150] width 233 height 18
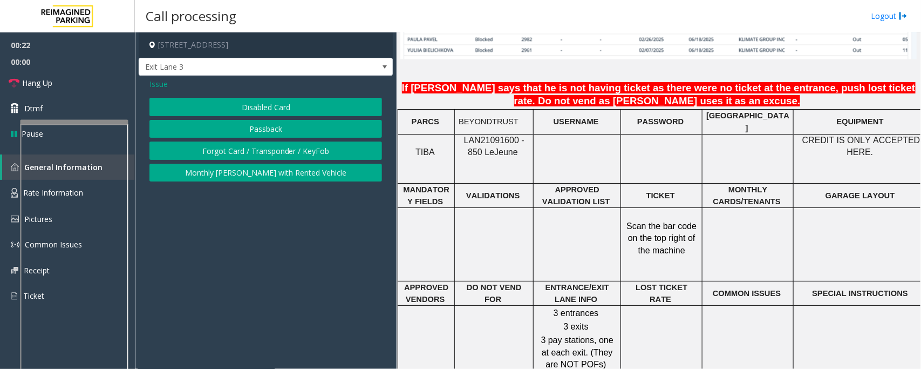
click at [247, 131] on button "Passback" at bounding box center [265, 129] width 233 height 18
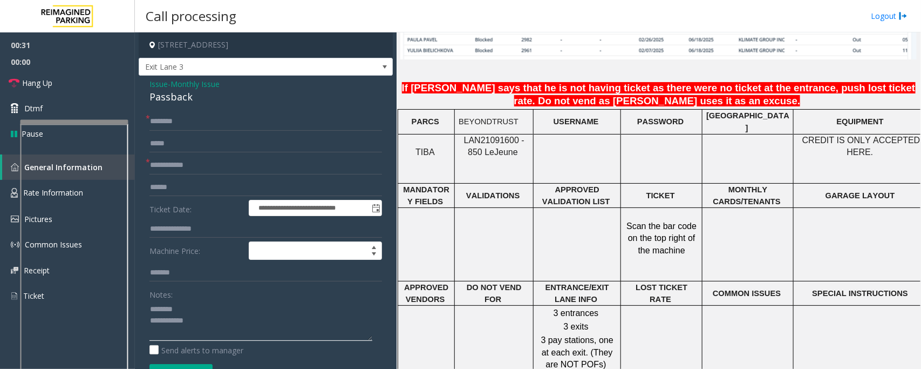
type textarea "**********"
click at [183, 125] on input "text" at bounding box center [265, 121] width 233 height 18
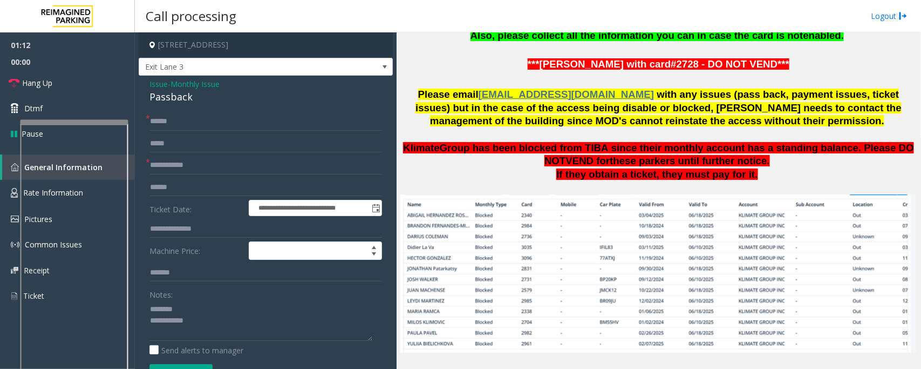
scroll to position [472, 0]
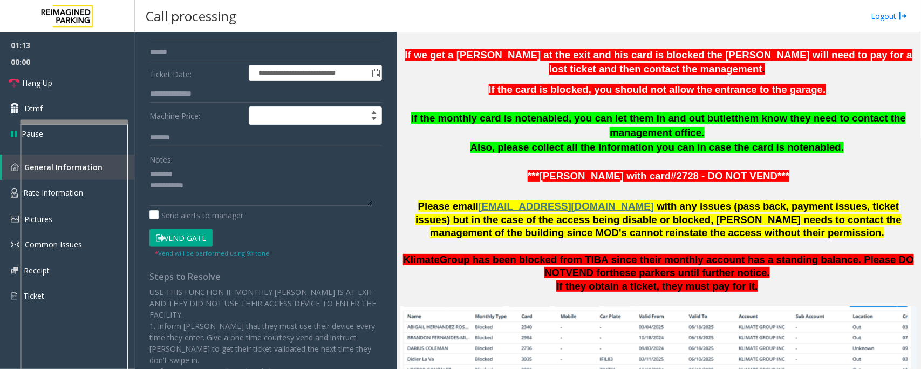
click at [189, 235] on button "Vend Gate" at bounding box center [180, 238] width 63 height 18
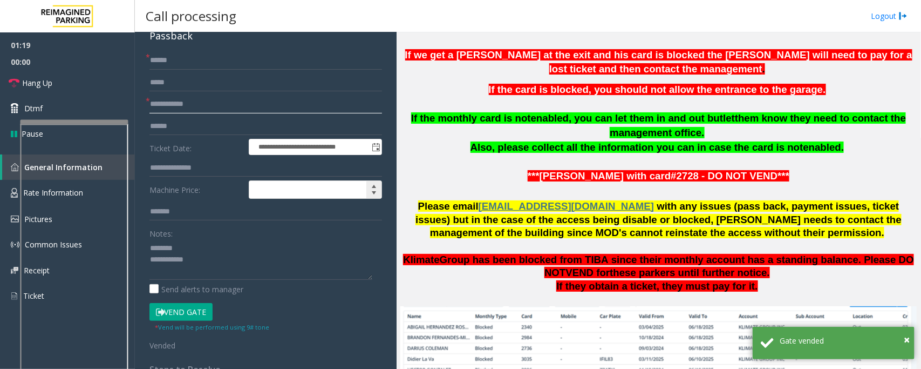
scroll to position [0, 0]
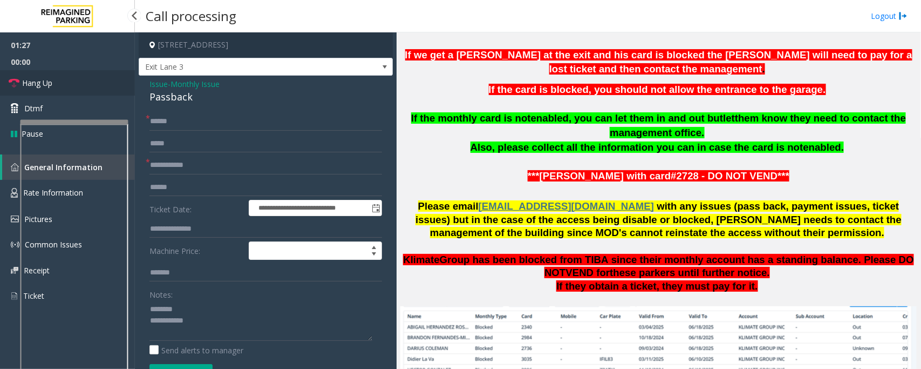
drag, startPoint x: 83, startPoint y: 76, endPoint x: 87, endPoint y: 81, distance: 7.3
click at [83, 76] on link "Hang Up" at bounding box center [67, 82] width 135 height 25
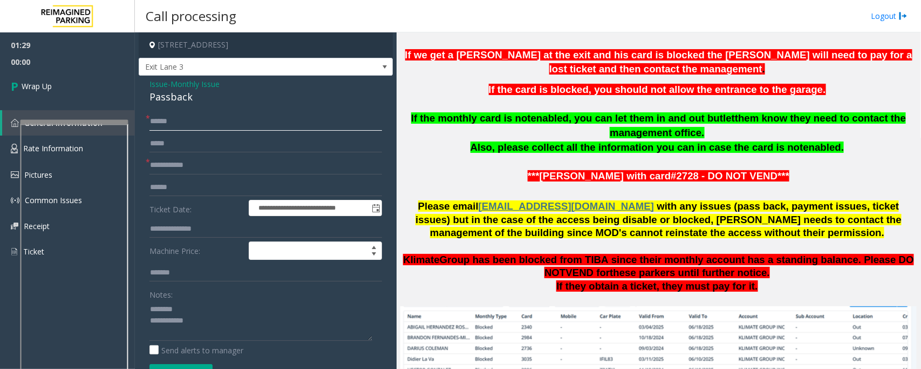
click at [220, 128] on input "******" at bounding box center [265, 121] width 233 height 18
paste input "**********"
drag, startPoint x: 180, startPoint y: 119, endPoint x: 271, endPoint y: 122, distance: 91.8
click at [271, 122] on input "**********" at bounding box center [265, 121] width 233 height 18
type input "**********"
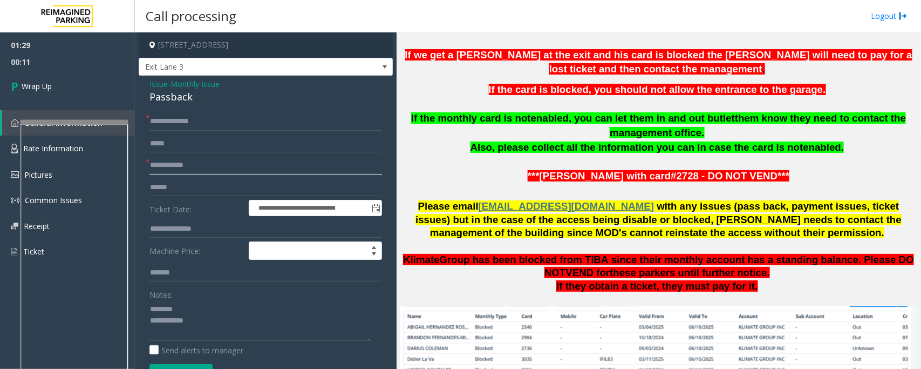
click at [173, 166] on input "text" at bounding box center [265, 165] width 233 height 18
type input "****"
click at [161, 100] on div "Passback" at bounding box center [265, 97] width 233 height 15
click at [214, 330] on textarea at bounding box center [260, 320] width 223 height 40
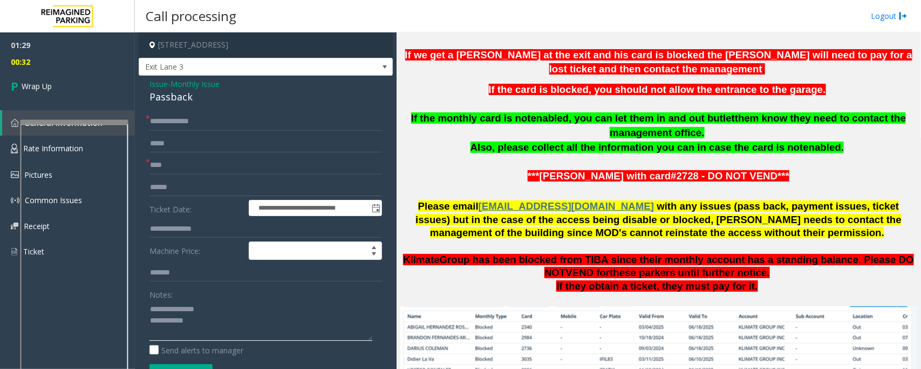
click at [203, 324] on textarea at bounding box center [260, 320] width 223 height 40
paste textarea "**********"
type textarea "**********"
click at [46, 85] on span "Wrap Up" at bounding box center [37, 85] width 30 height 11
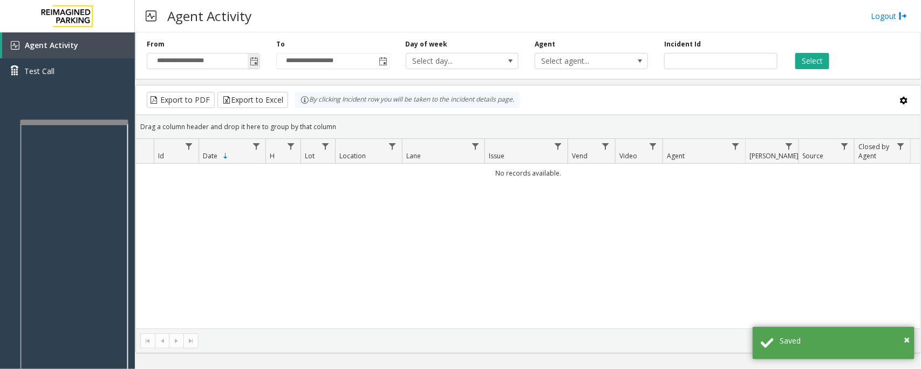
click at [255, 65] on span "Toggle popup" at bounding box center [254, 61] width 9 height 9
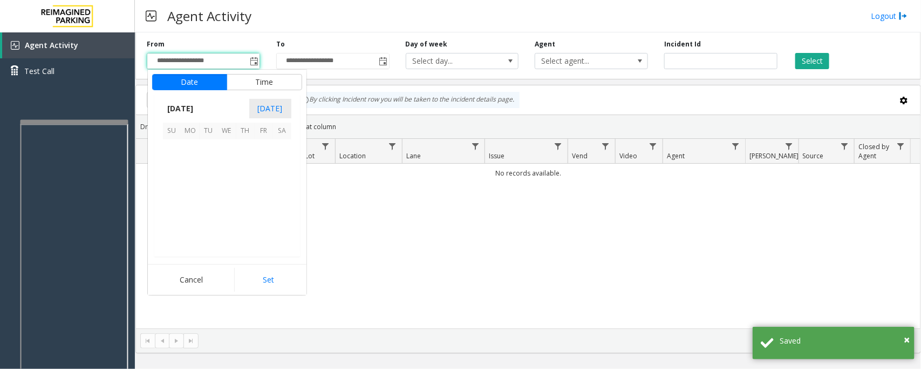
scroll to position [193563, 0]
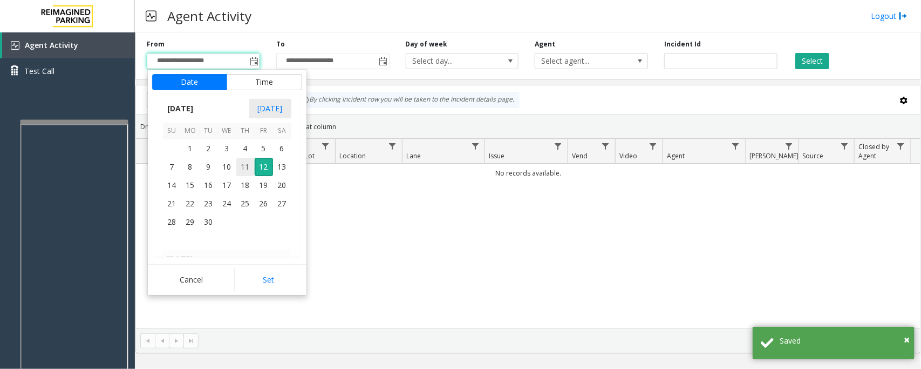
click at [243, 168] on span "11" at bounding box center [245, 167] width 18 height 18
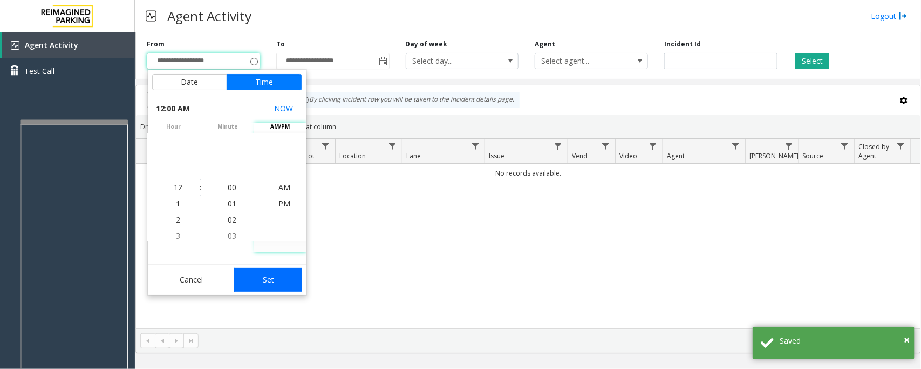
click at [275, 278] on button "Set" at bounding box center [268, 280] width 68 height 24
type input "**********"
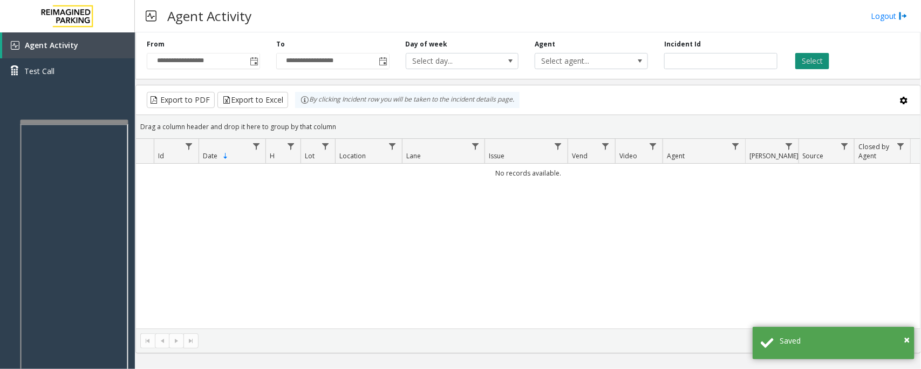
click at [813, 60] on button "Select" at bounding box center [812, 61] width 34 height 16
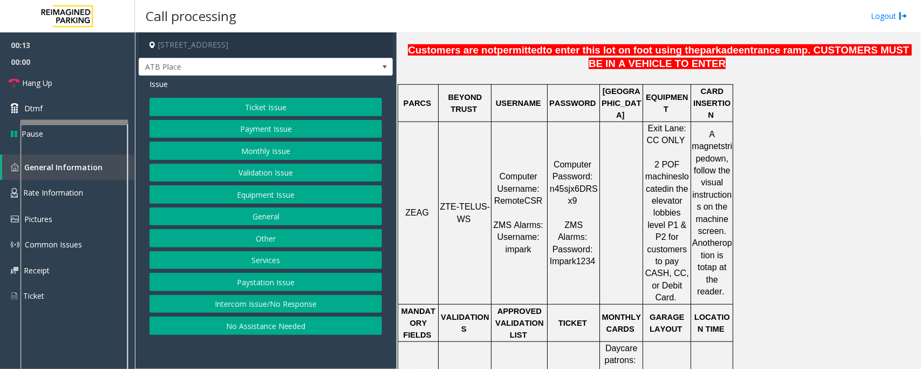
scroll to position [405, 0]
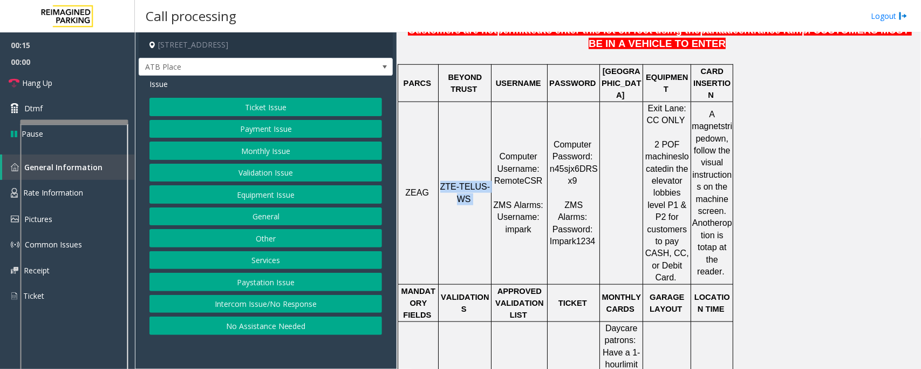
drag, startPoint x: 444, startPoint y: 163, endPoint x: 481, endPoint y: 179, distance: 39.9
click at [481, 181] on p "ZTE-TELUS-WS" at bounding box center [464, 193] width 51 height 24
copy p "ZTE-TELUS-WS"
click at [336, 107] on button "Ticket Issue" at bounding box center [265, 107] width 233 height 18
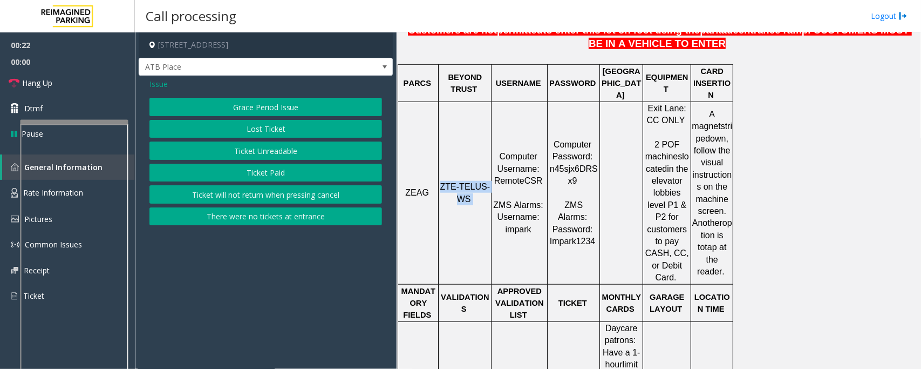
click at [318, 156] on button "Ticket Unreadable" at bounding box center [265, 150] width 233 height 18
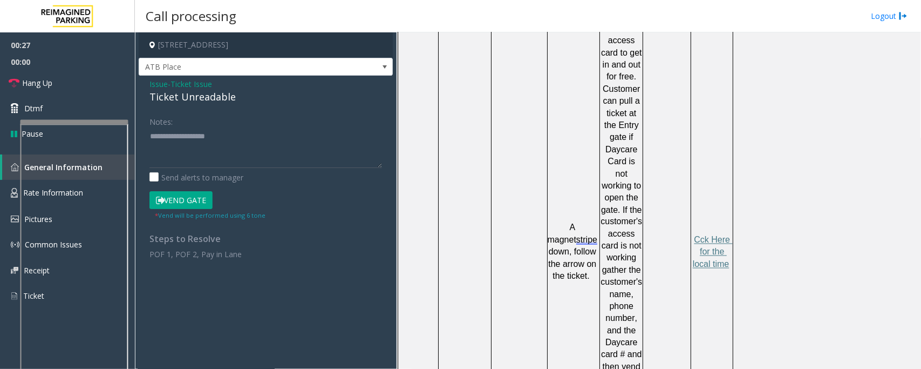
scroll to position [742, 0]
click at [154, 141] on textarea at bounding box center [265, 147] width 233 height 40
paste textarea "**********"
type textarea "**********"
drag, startPoint x: 219, startPoint y: 135, endPoint x: 149, endPoint y: 144, distance: 70.7
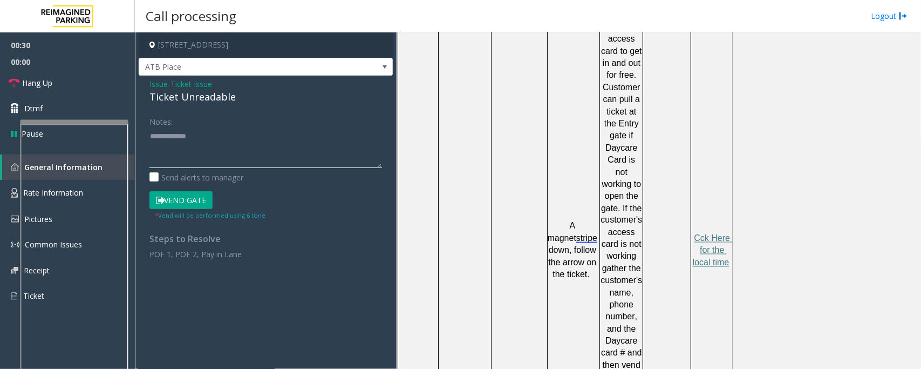
click at [149, 144] on textarea at bounding box center [265, 147] width 233 height 40
click at [156, 138] on textarea at bounding box center [265, 147] width 233 height 40
click at [192, 141] on textarea at bounding box center [265, 147] width 233 height 40
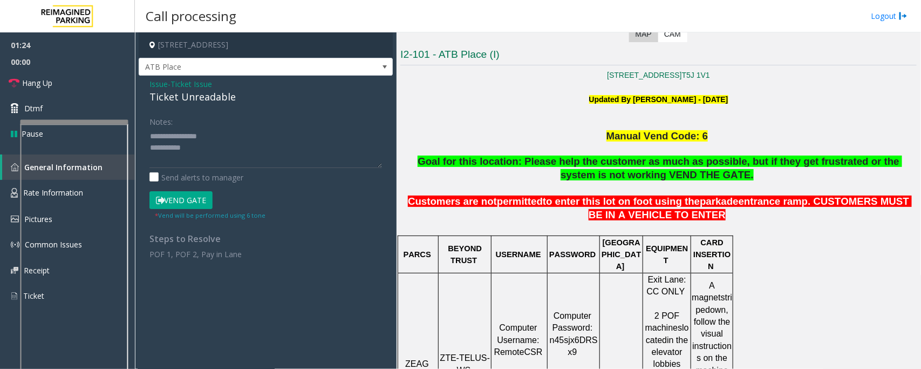
scroll to position [202, 0]
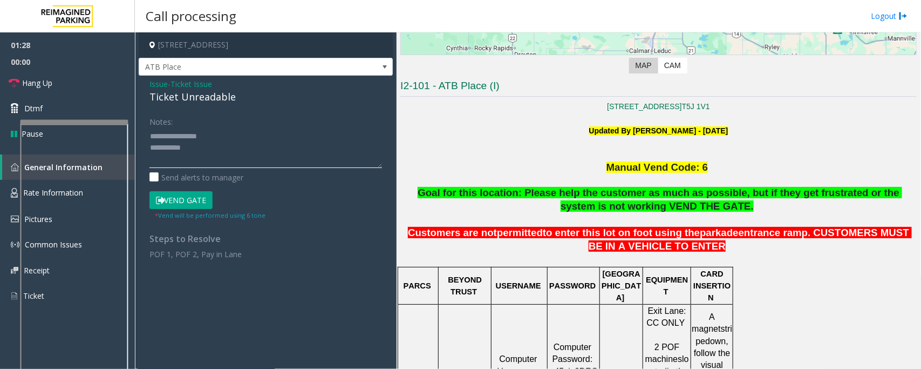
click at [160, 161] on textarea at bounding box center [265, 147] width 233 height 40
click at [231, 155] on textarea at bounding box center [265, 147] width 233 height 40
paste textarea "**********"
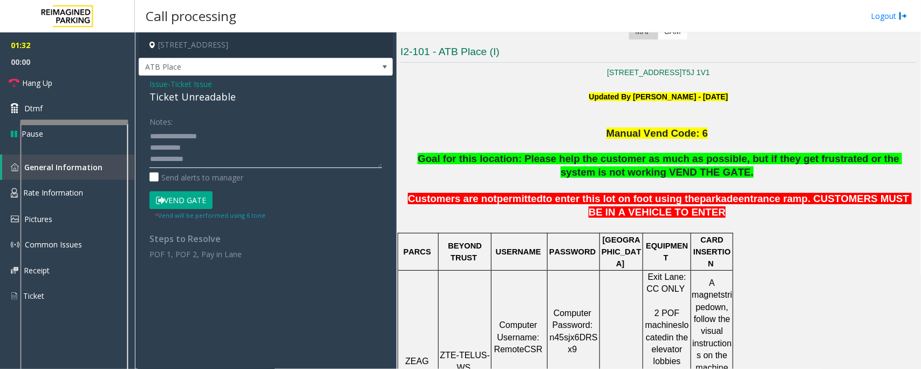
scroll to position [270, 0]
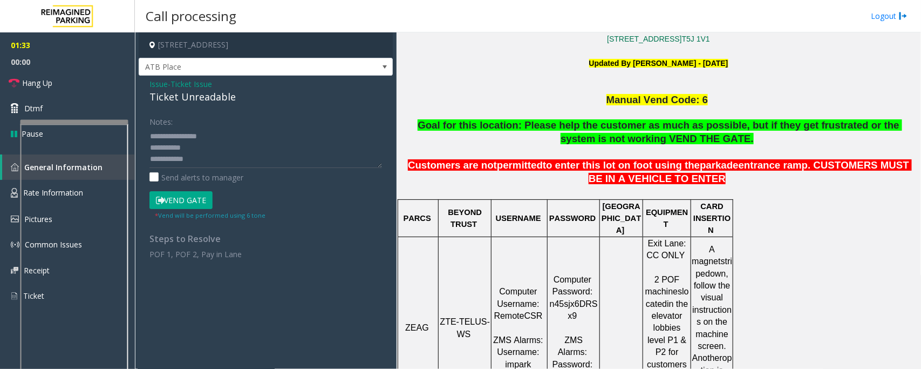
click at [179, 200] on button "Vend Gate" at bounding box center [180, 200] width 63 height 18
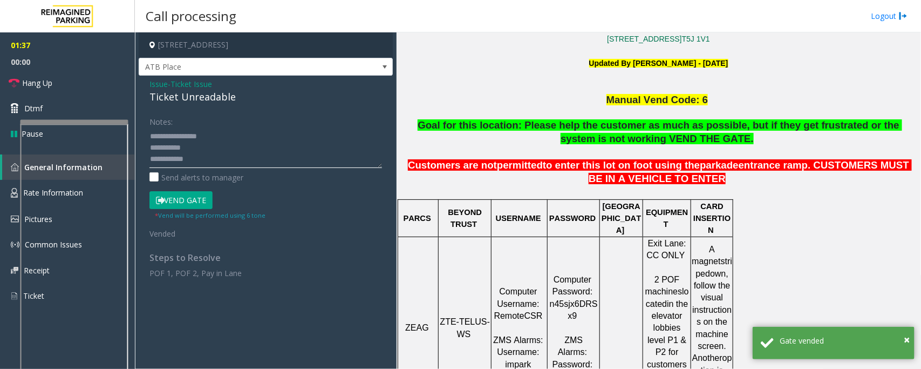
click at [201, 156] on textarea at bounding box center [265, 147] width 233 height 40
paste textarea "**********"
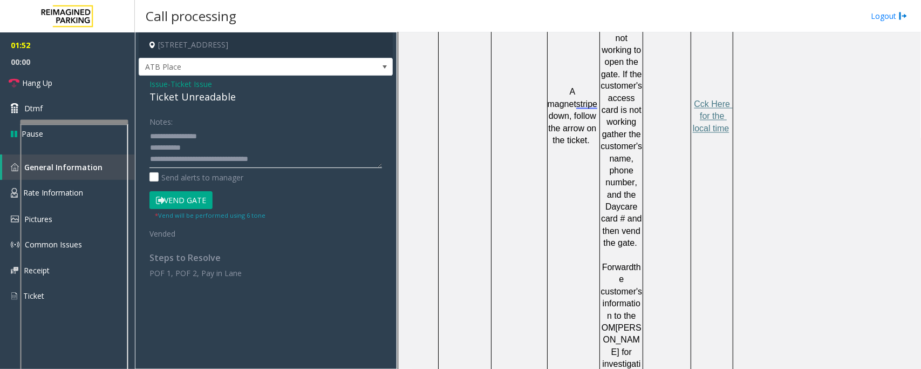
scroll to position [877, 0]
type textarea "**********"
click at [711, 99] on span "Cck Here for the local time" at bounding box center [713, 115] width 40 height 33
click at [185, 202] on button "Vend Gate" at bounding box center [180, 200] width 63 height 18
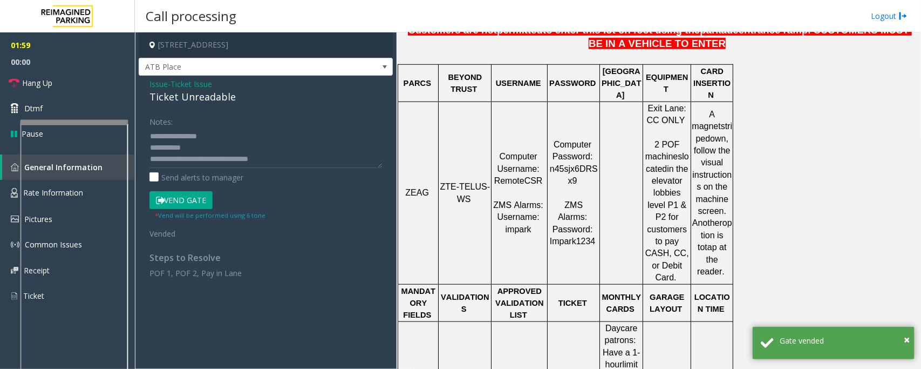
scroll to position [337, 0]
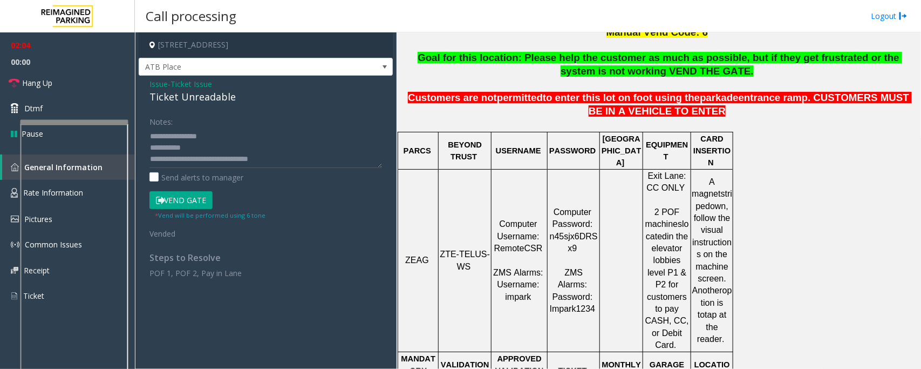
click at [186, 205] on button "Vend Gate" at bounding box center [180, 200] width 63 height 18
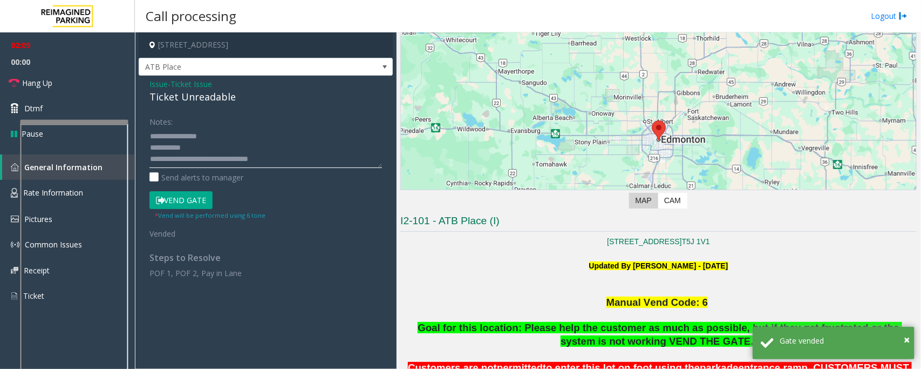
click at [211, 148] on textarea at bounding box center [265, 147] width 233 height 40
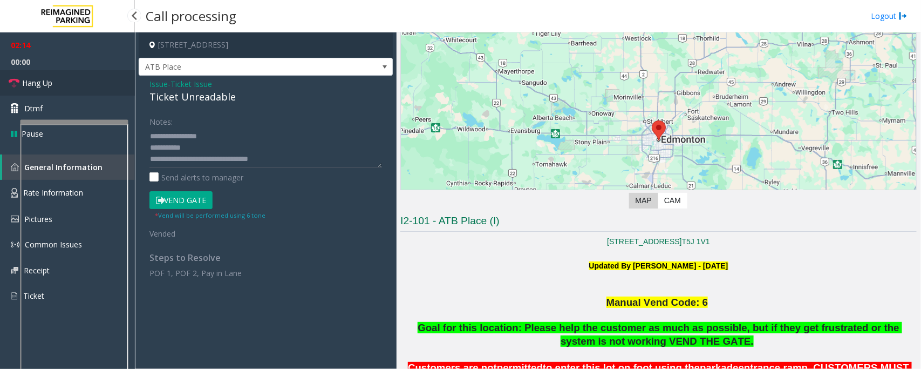
click at [69, 81] on link "Hang Up" at bounding box center [67, 82] width 135 height 25
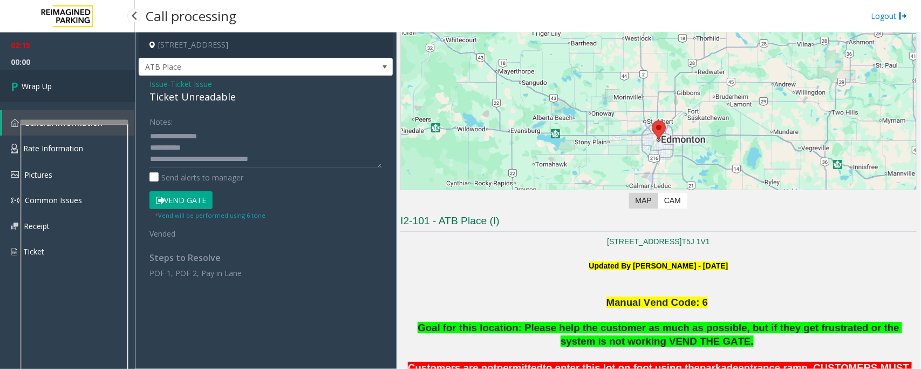
click at [69, 81] on link "Wrap Up" at bounding box center [67, 86] width 135 height 32
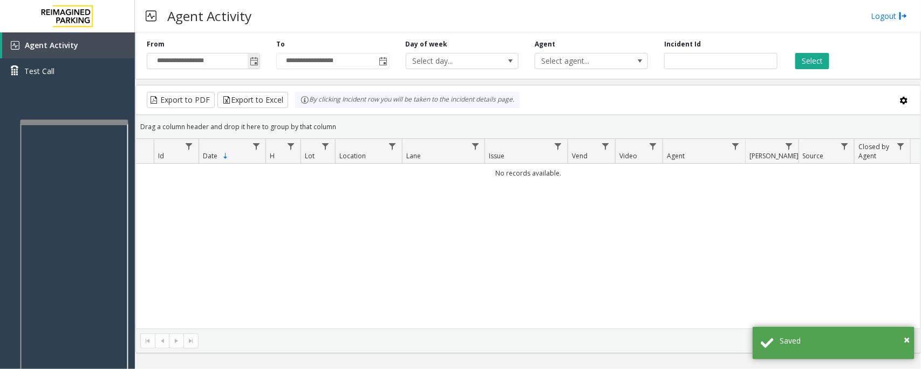
click at [255, 57] on span "Toggle popup" at bounding box center [254, 60] width 12 height 17
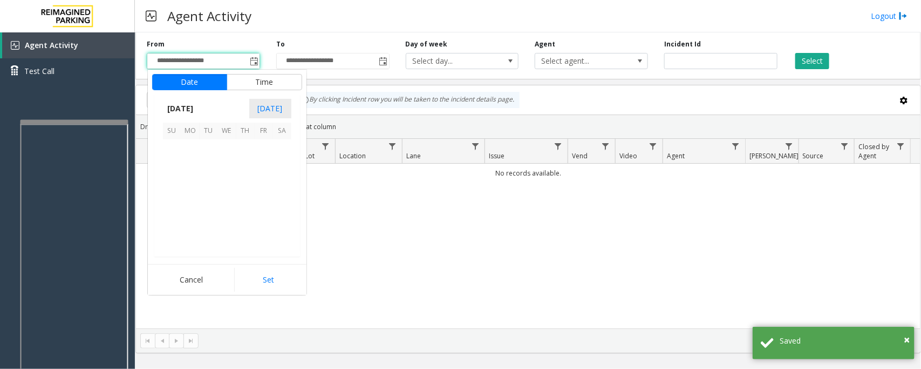
scroll to position [193563, 0]
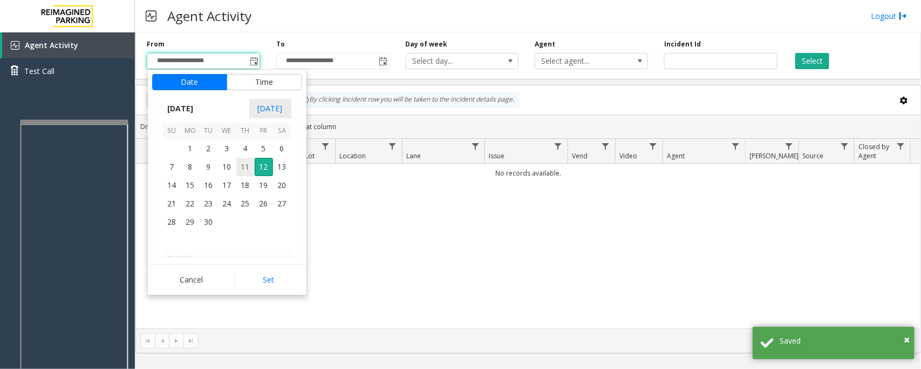
click at [243, 167] on span "11" at bounding box center [245, 167] width 18 height 18
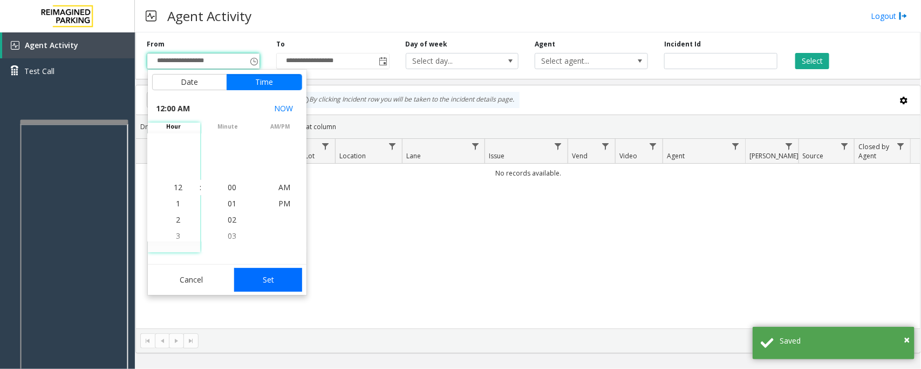
click at [263, 281] on button "Set" at bounding box center [268, 280] width 68 height 24
type input "**********"
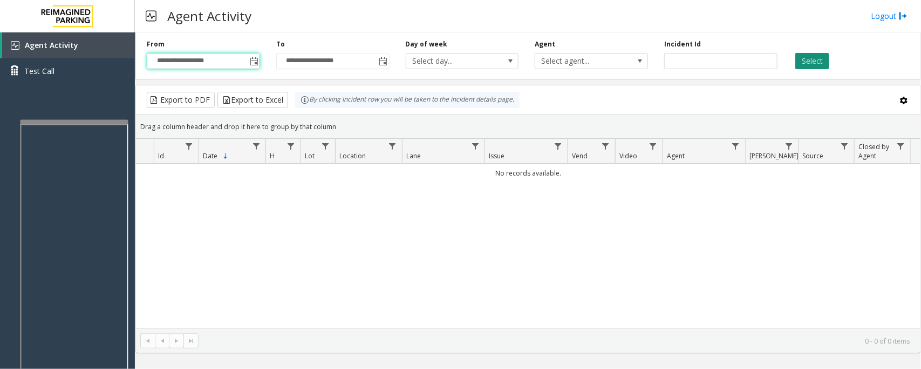
click at [826, 56] on button "Select" at bounding box center [812, 61] width 34 height 16
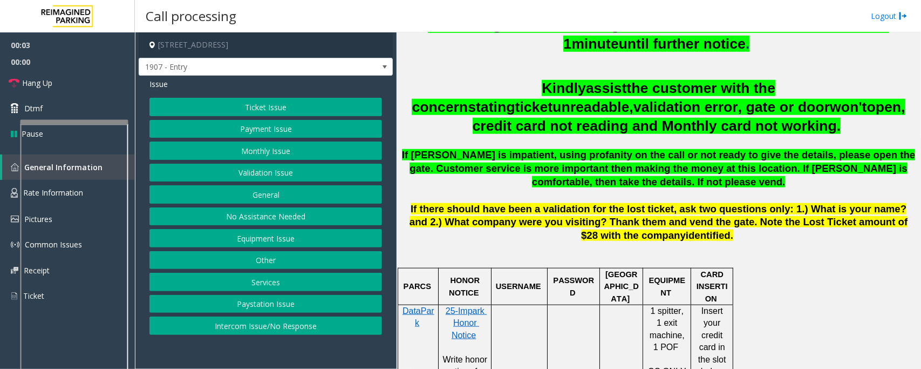
scroll to position [472, 0]
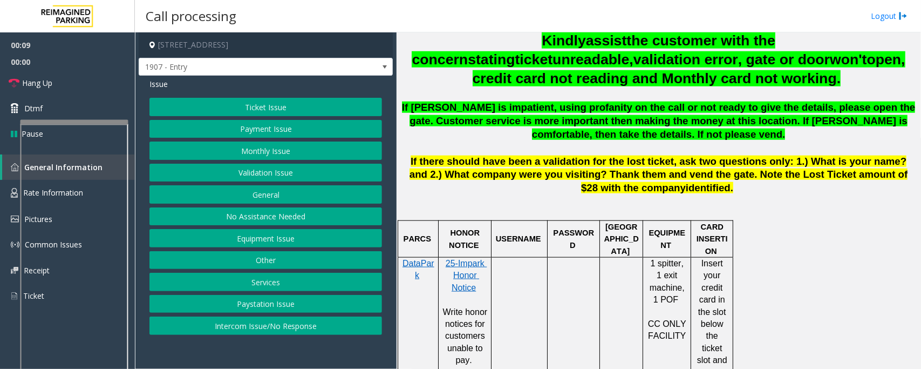
click at [268, 324] on button "Intercom Issue/No Response" at bounding box center [265, 325] width 233 height 18
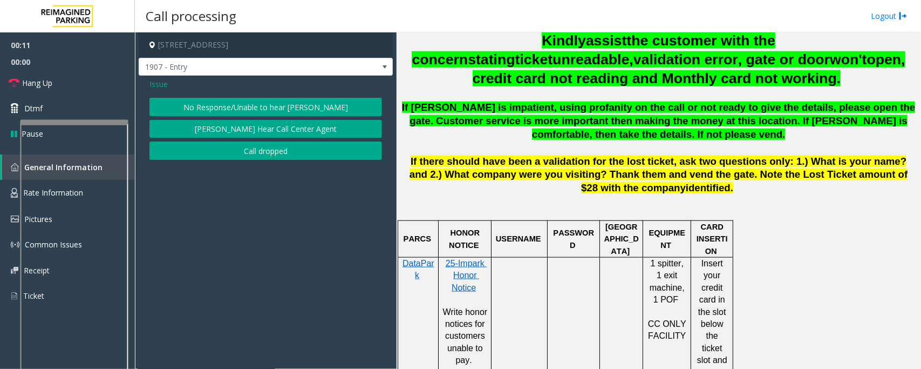
click at [254, 100] on button "No Response/Unable to hear [PERSON_NAME]" at bounding box center [265, 107] width 233 height 18
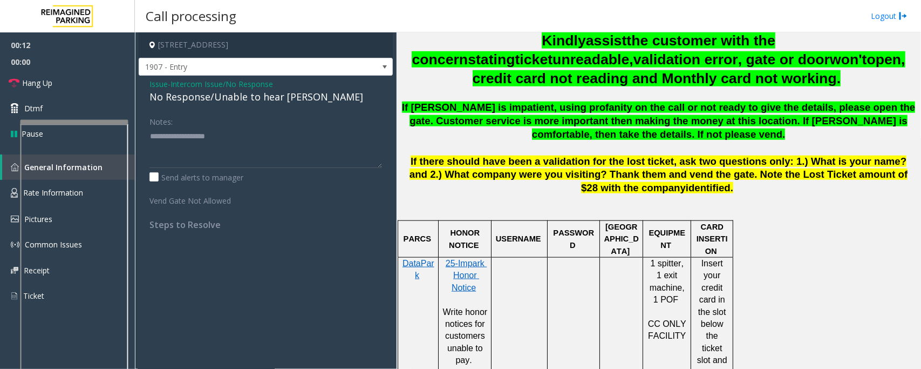
click at [276, 96] on div "No Response/Unable to hear [PERSON_NAME]" at bounding box center [265, 97] width 233 height 15
type textarea "**********"
click at [77, 77] on link "Hang Up" at bounding box center [67, 82] width 135 height 25
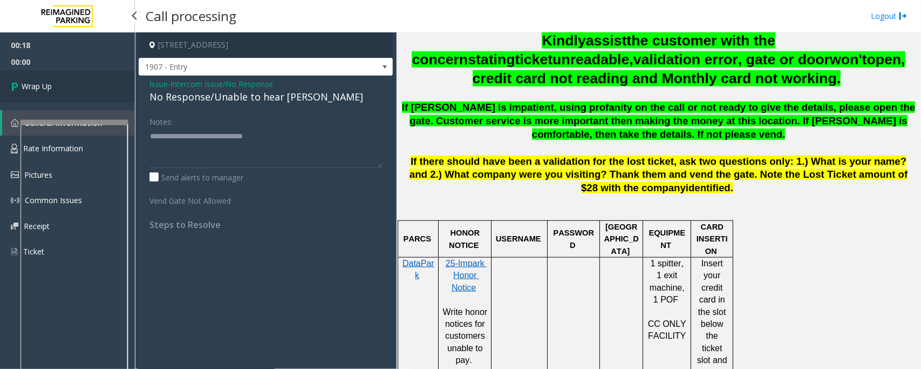
click at [77, 77] on link "Wrap Up" at bounding box center [67, 86] width 135 height 32
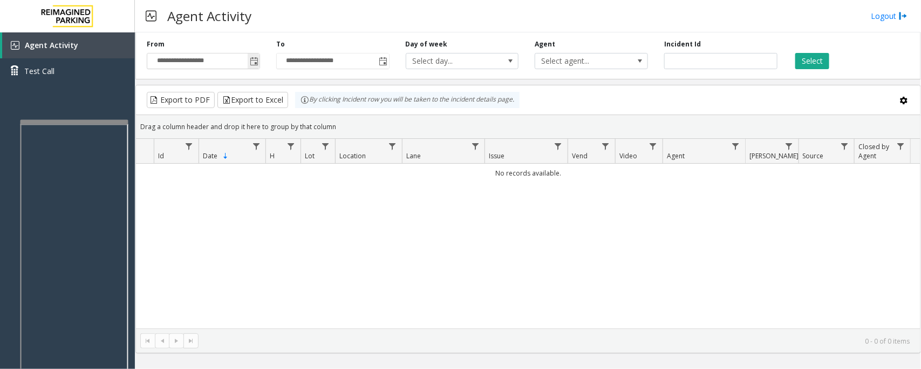
click at [258, 61] on span "Toggle popup" at bounding box center [254, 61] width 9 height 9
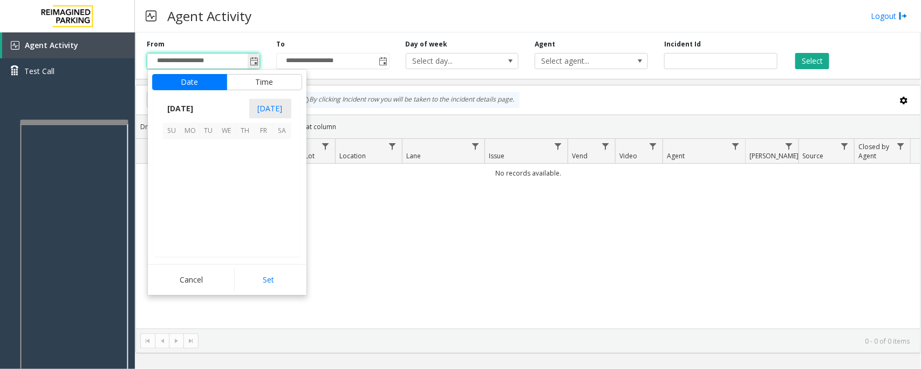
scroll to position [193563, 0]
click at [246, 170] on span "11" at bounding box center [245, 167] width 18 height 18
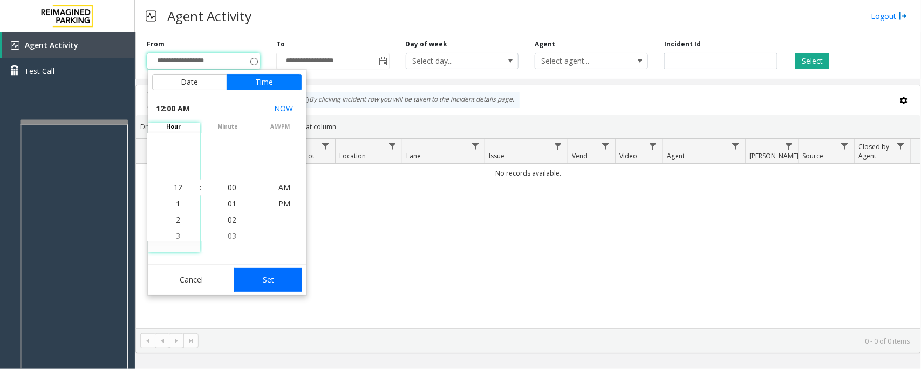
click at [281, 278] on button "Set" at bounding box center [268, 280] width 68 height 24
type input "**********"
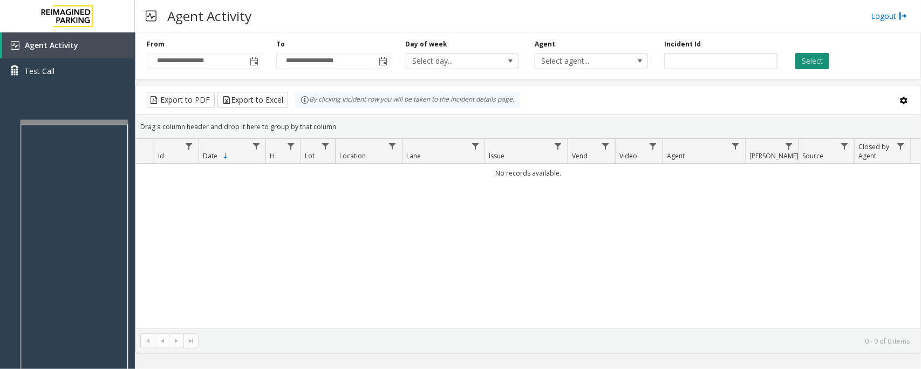
click at [804, 59] on button "Select" at bounding box center [812, 61] width 34 height 16
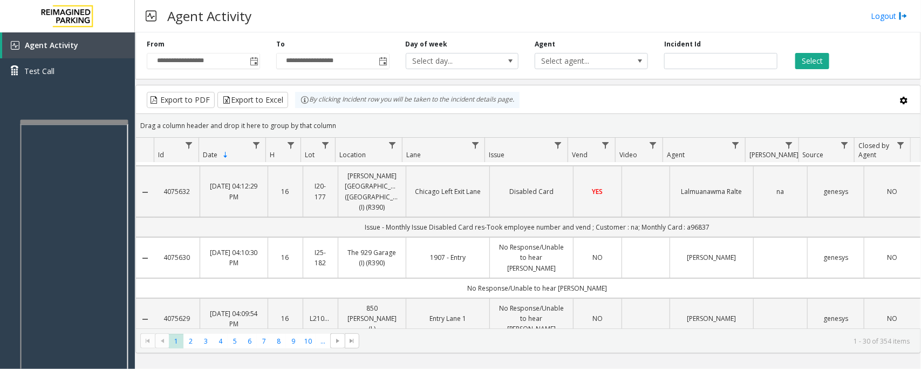
scroll to position [0, 0]
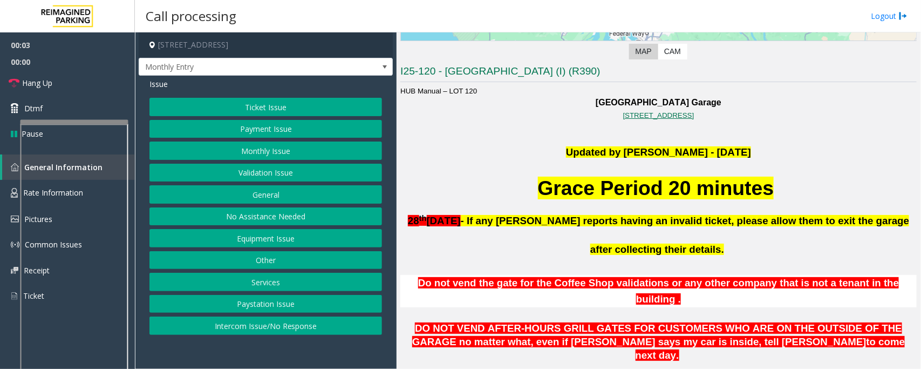
scroll to position [135, 0]
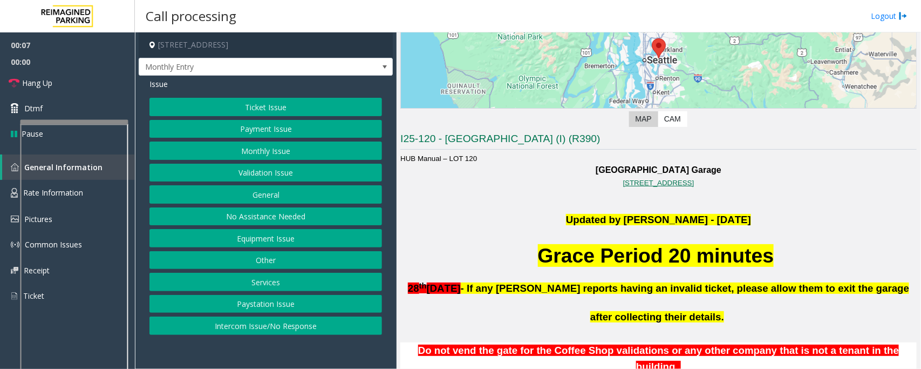
click at [260, 240] on button "Equipment Issue" at bounding box center [265, 238] width 233 height 18
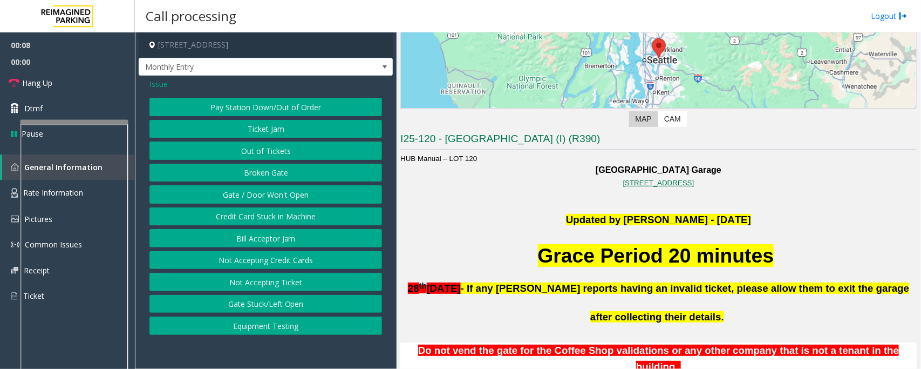
click at [261, 200] on button "Gate / Door Won't Open" at bounding box center [265, 194] width 233 height 18
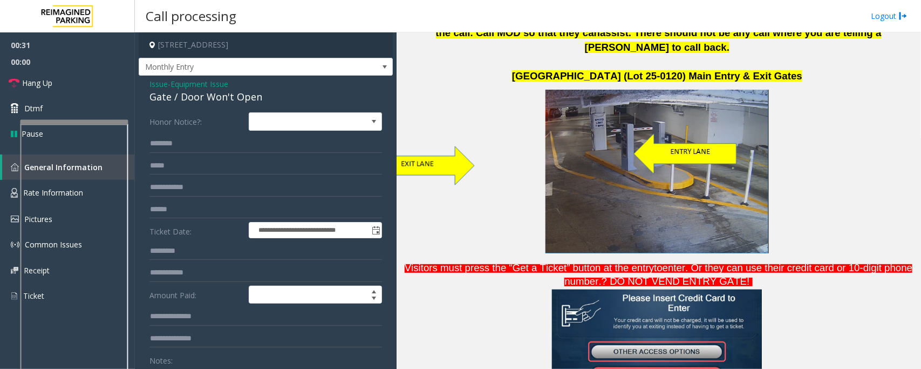
scroll to position [877, 0]
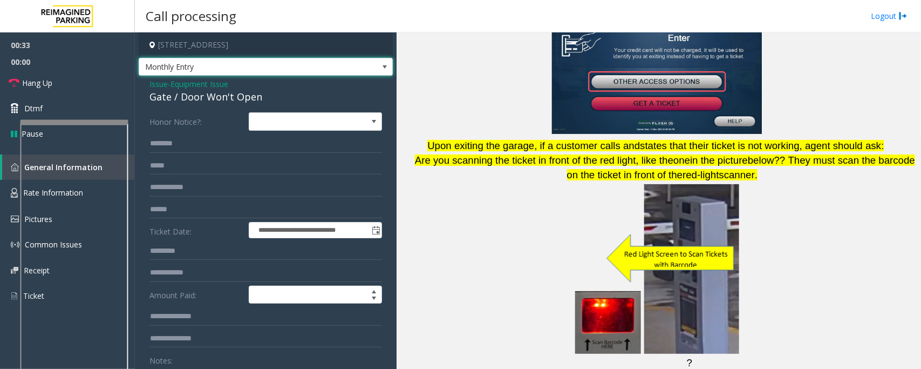
click at [380, 63] on span at bounding box center [384, 67] width 9 height 9
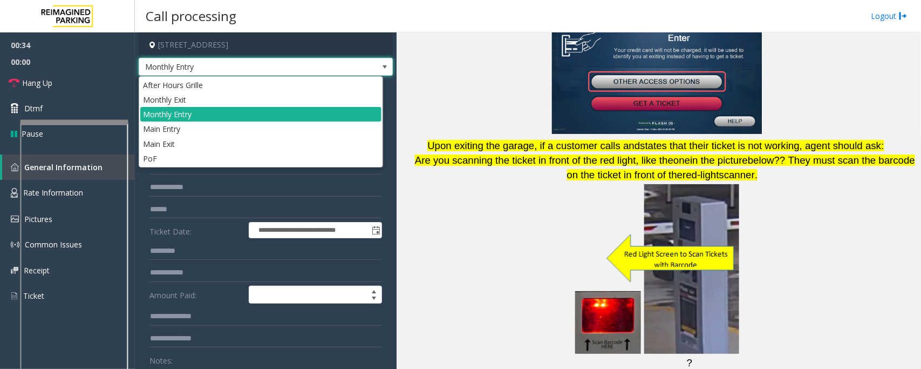
click at [380, 63] on span at bounding box center [384, 67] width 9 height 9
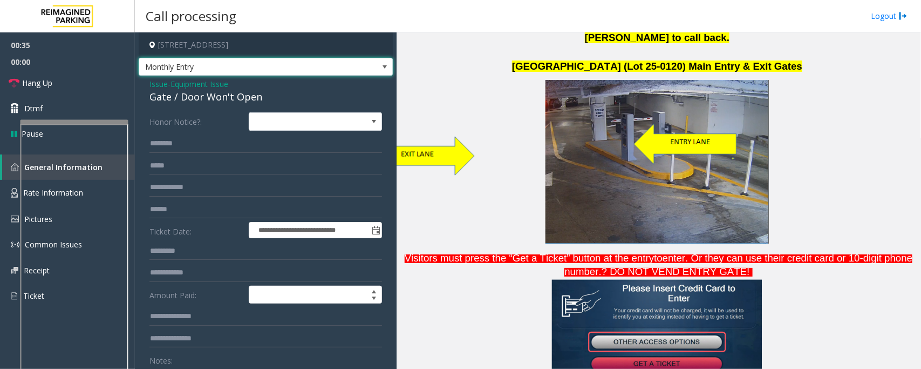
scroll to position [607, 0]
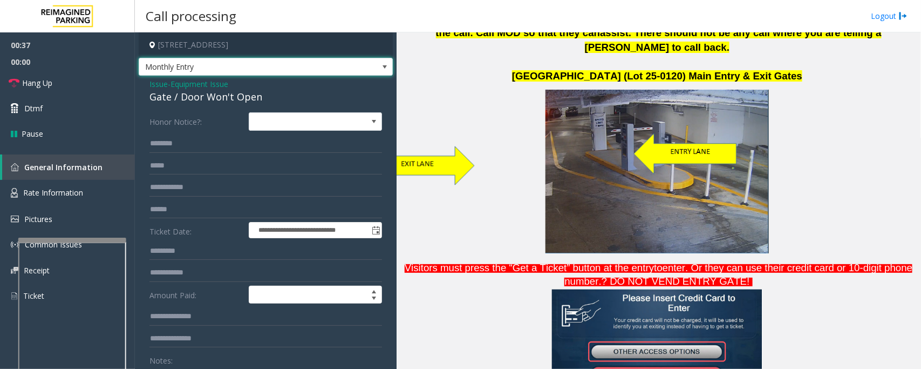
click at [66, 241] on div at bounding box center [72, 239] width 108 height 4
click at [86, 192] on link "Rate Information" at bounding box center [67, 193] width 135 height 26
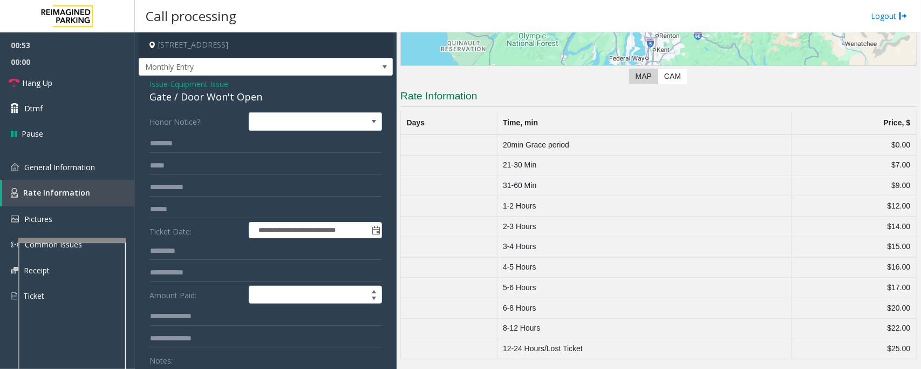
click at [199, 100] on div "Gate / Door Won't Open" at bounding box center [265, 97] width 233 height 15
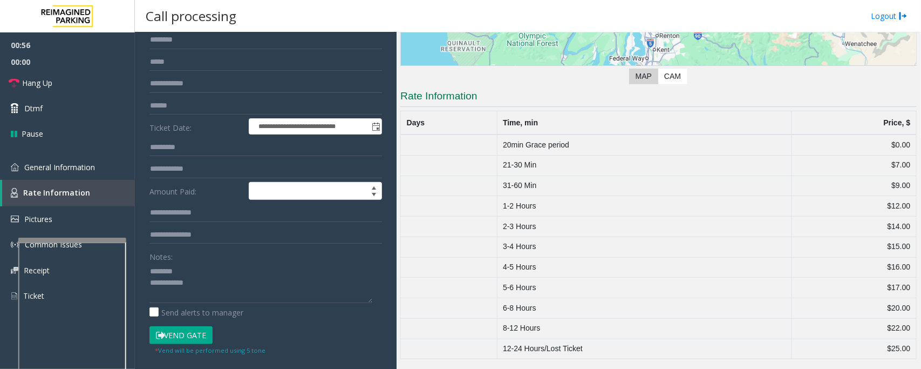
scroll to position [145, 0]
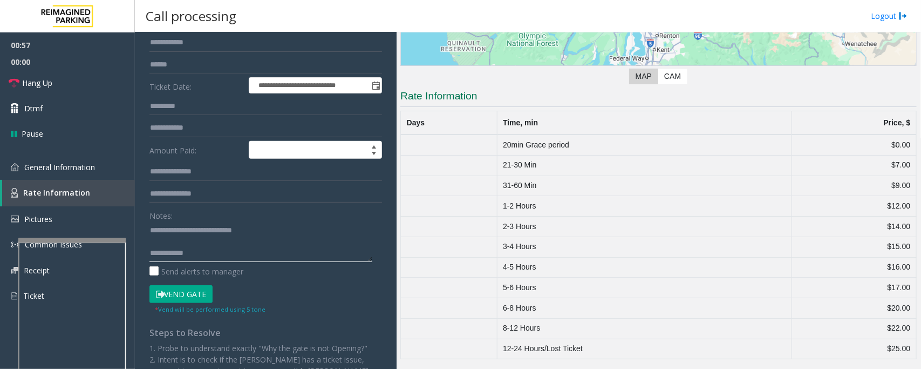
click at [233, 253] on textarea at bounding box center [260, 241] width 223 height 40
type textarea "**********"
click at [108, 166] on link "General Information" at bounding box center [67, 166] width 135 height 25
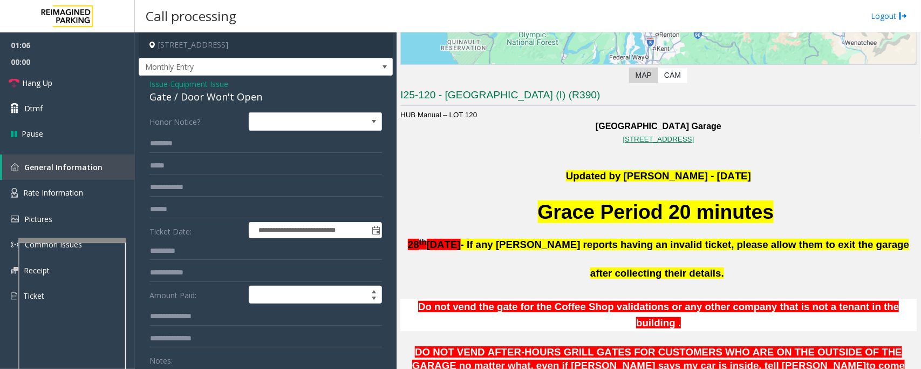
click at [212, 80] on span "Equipment Issue" at bounding box center [200, 83] width 58 height 11
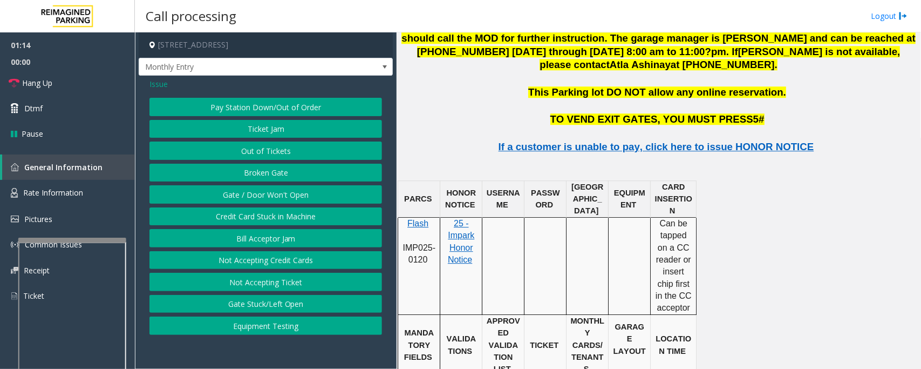
scroll to position [1460, 0]
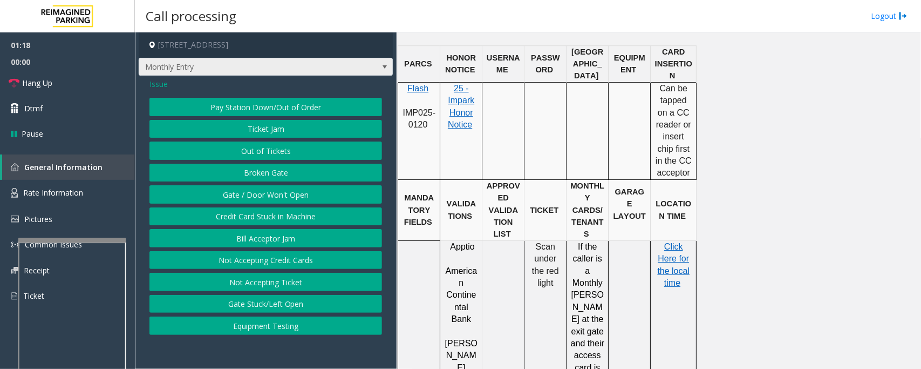
click at [383, 65] on span at bounding box center [384, 67] width 9 height 9
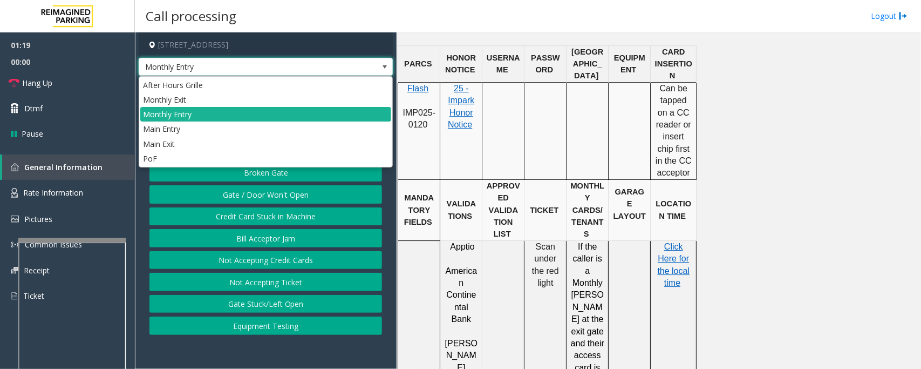
click at [383, 65] on span at bounding box center [384, 67] width 9 height 9
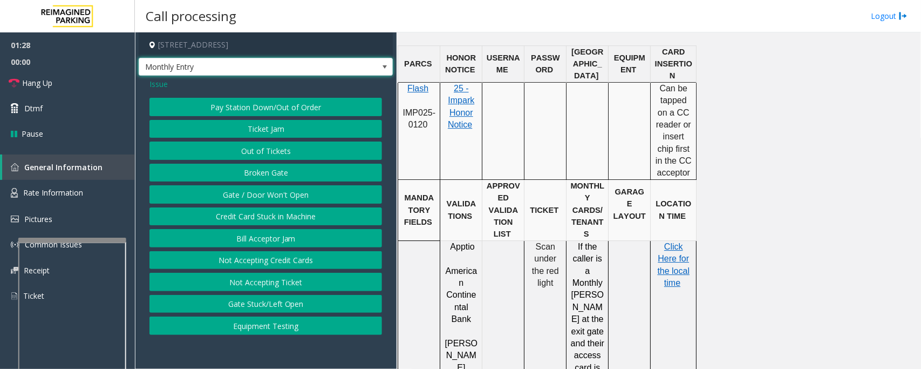
click at [230, 193] on button "Gate / Door Won't Open" at bounding box center [265, 194] width 233 height 18
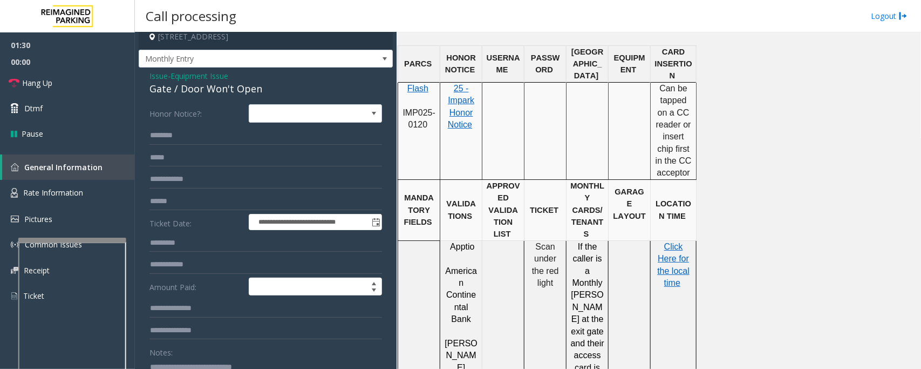
scroll to position [0, 0]
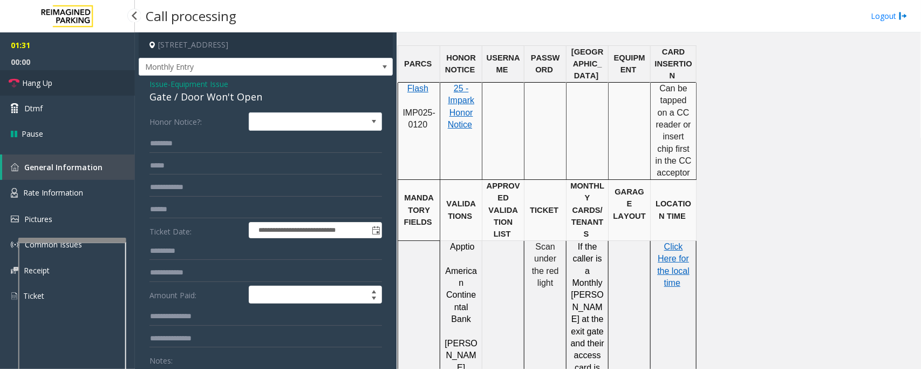
click at [84, 82] on link "Hang Up" at bounding box center [67, 82] width 135 height 25
click at [217, 85] on span "Equipment Issue" at bounding box center [200, 83] width 58 height 11
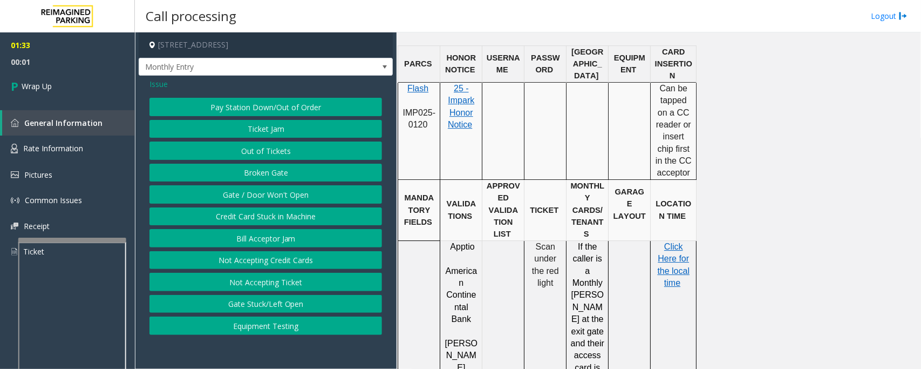
click at [158, 81] on span "Issue" at bounding box center [158, 83] width 18 height 11
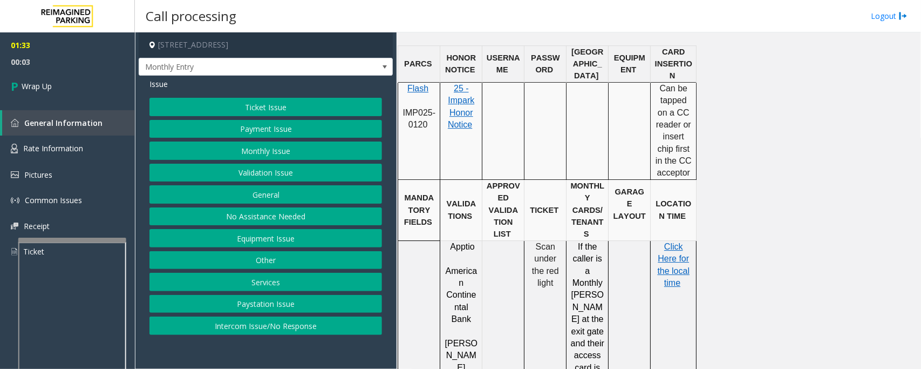
click at [267, 257] on button "Other" at bounding box center [265, 260] width 233 height 18
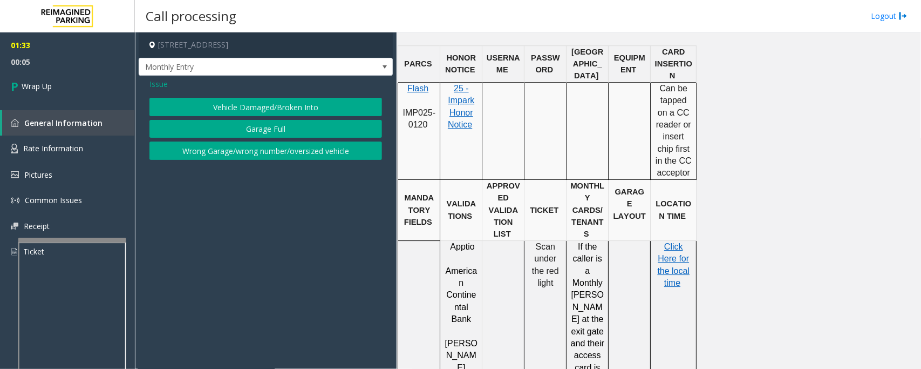
click at [241, 152] on button "Wrong Garage/wrong number/oversized vehicle" at bounding box center [265, 150] width 233 height 18
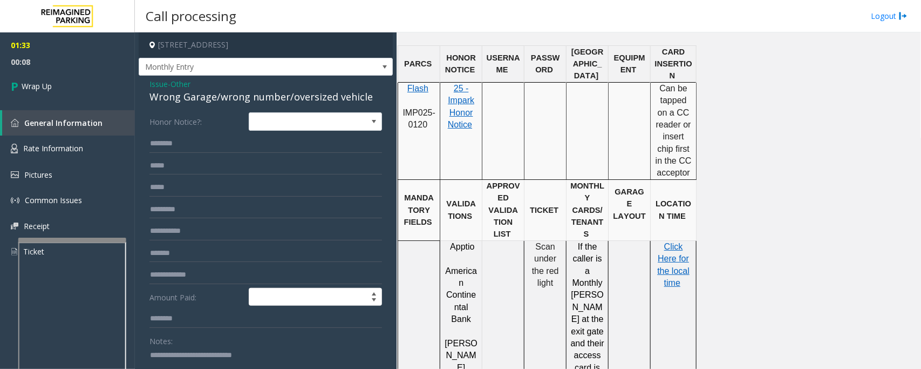
click at [180, 92] on div "Wrong Garage/wrong number/oversized vehicle" at bounding box center [265, 97] width 233 height 15
click at [180, 93] on div "Wrong Garage/wrong number/oversized vehicle" at bounding box center [265, 97] width 233 height 15
copy div "Wrong Garage/wrong number/oversized vehicle"
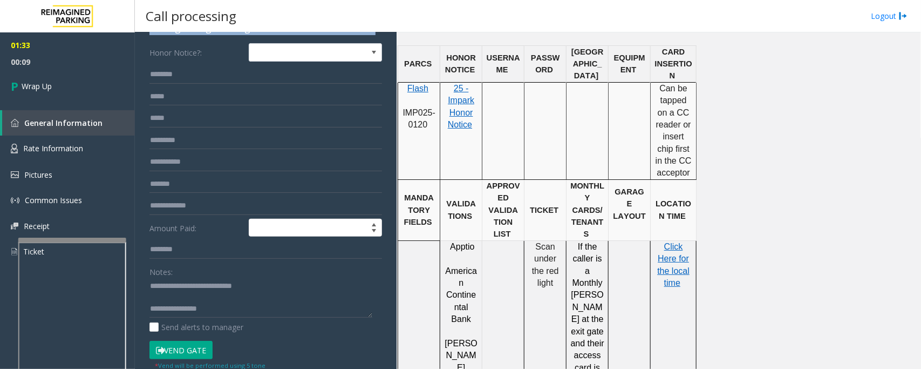
scroll to position [135, 0]
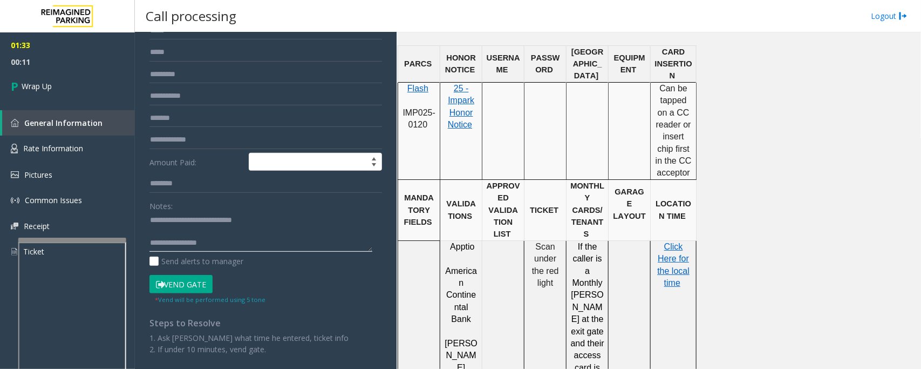
drag, startPoint x: 175, startPoint y: 222, endPoint x: 279, endPoint y: 219, distance: 103.6
click at [279, 219] on textarea at bounding box center [260, 232] width 223 height 40
paste textarea "**********"
click at [251, 246] on textarea at bounding box center [260, 232] width 223 height 40
type textarea "**********"
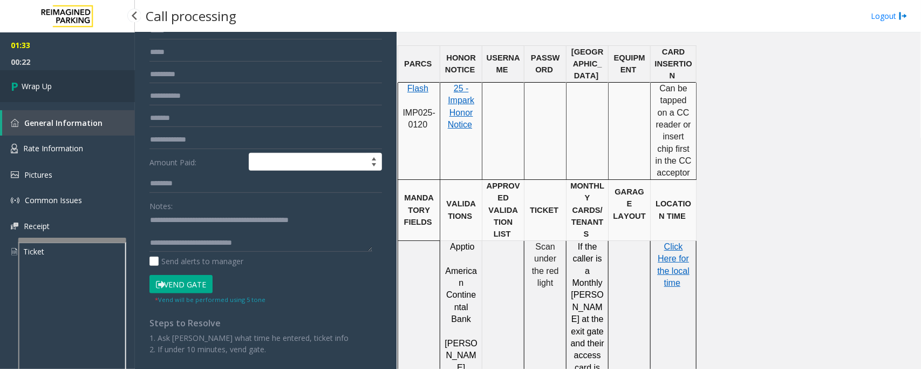
click at [35, 92] on link "Wrap Up" at bounding box center [67, 86] width 135 height 32
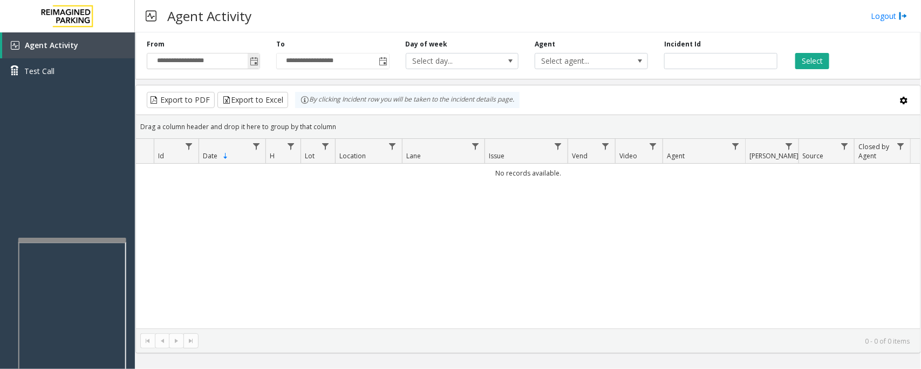
click at [250, 60] on span "Toggle popup" at bounding box center [254, 61] width 9 height 9
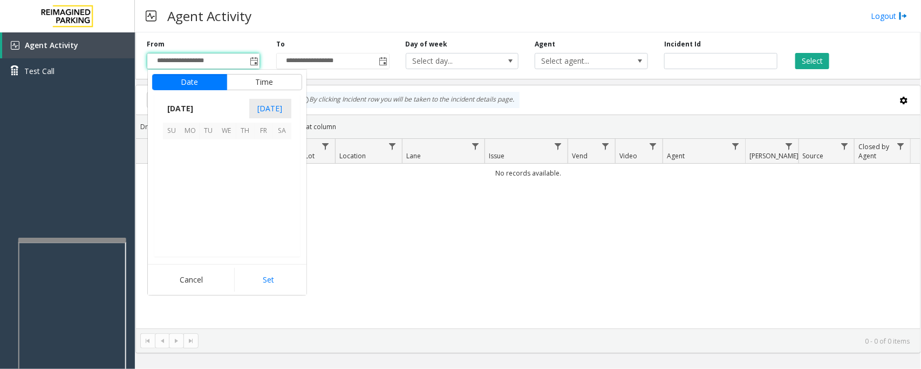
scroll to position [193563, 0]
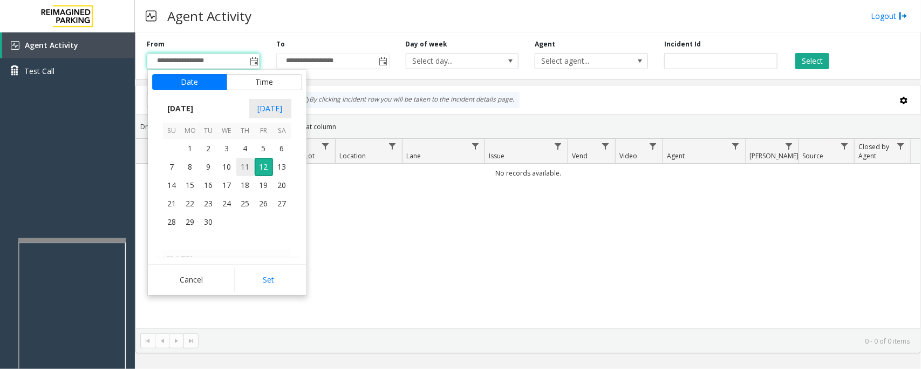
click at [243, 165] on span "11" at bounding box center [245, 167] width 18 height 18
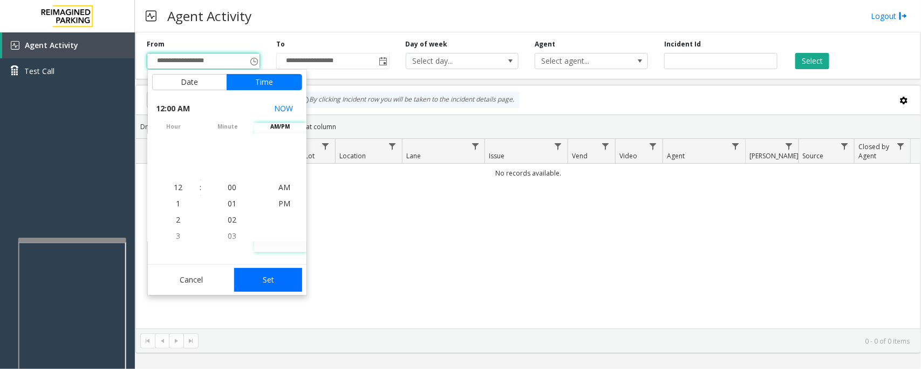
click at [265, 279] on button "Set" at bounding box center [268, 280] width 68 height 24
type input "**********"
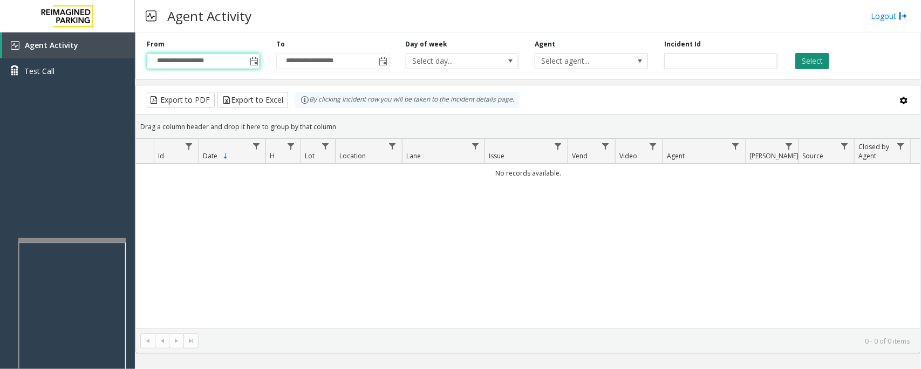
click at [821, 58] on button "Select" at bounding box center [812, 61] width 34 height 16
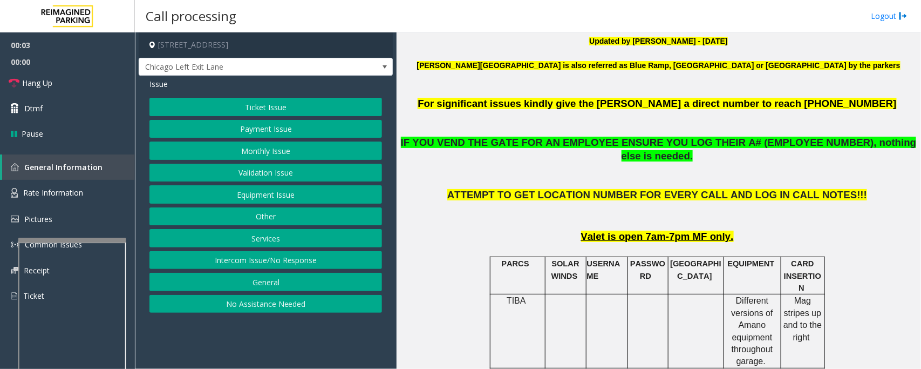
scroll to position [337, 0]
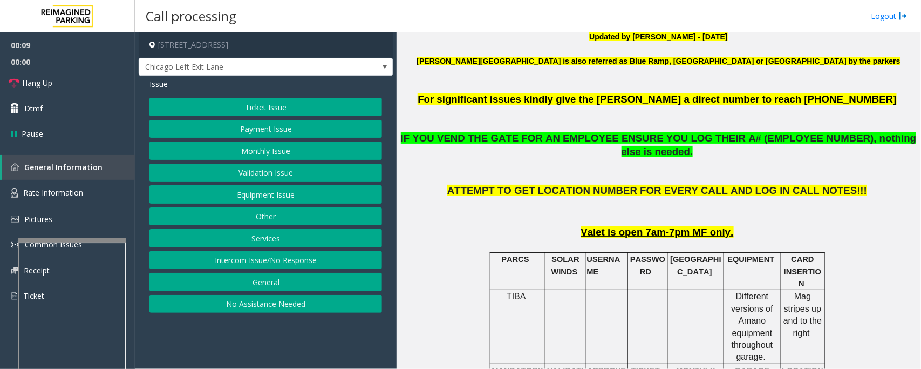
click at [347, 308] on button "No Assistance Needed" at bounding box center [265, 304] width 233 height 18
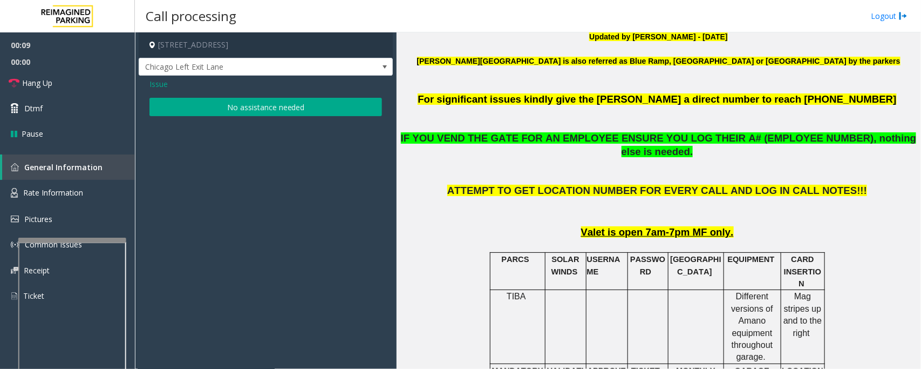
click at [336, 100] on button "No assistance needed" at bounding box center [265, 107] width 233 height 18
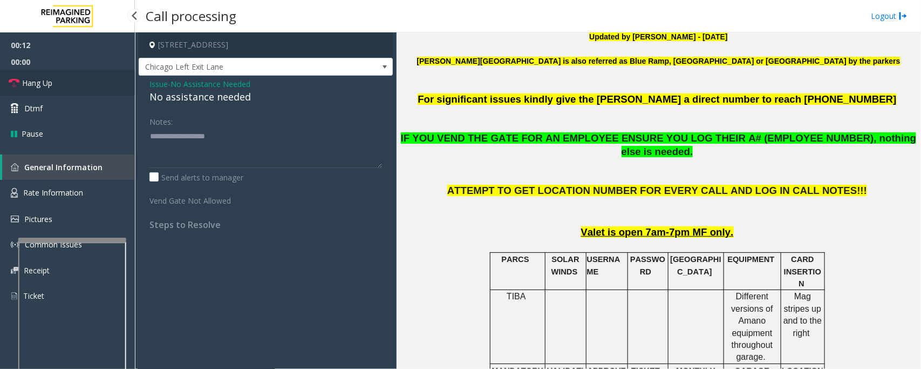
click at [46, 87] on span "Hang Up" at bounding box center [37, 82] width 30 height 11
click at [226, 94] on div "No assistance needed" at bounding box center [265, 97] width 233 height 15
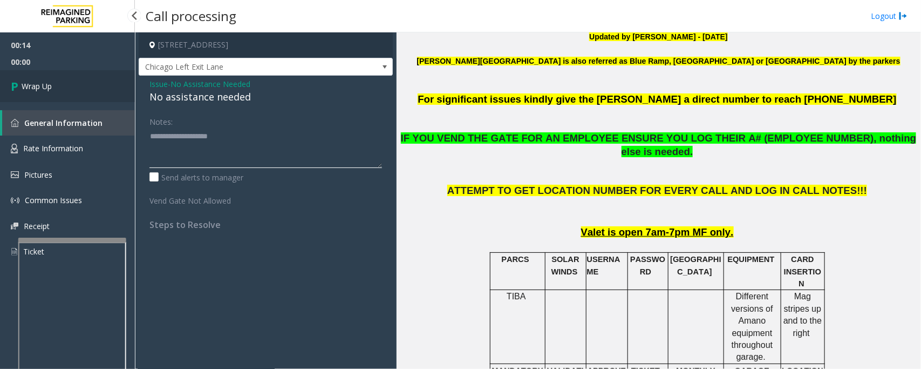
type textarea "**********"
click at [71, 82] on link "Wrap Up" at bounding box center [67, 86] width 135 height 32
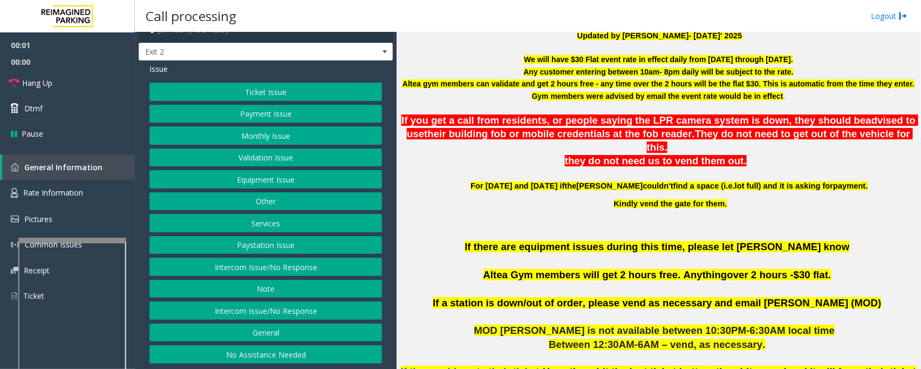
scroll to position [337, 0]
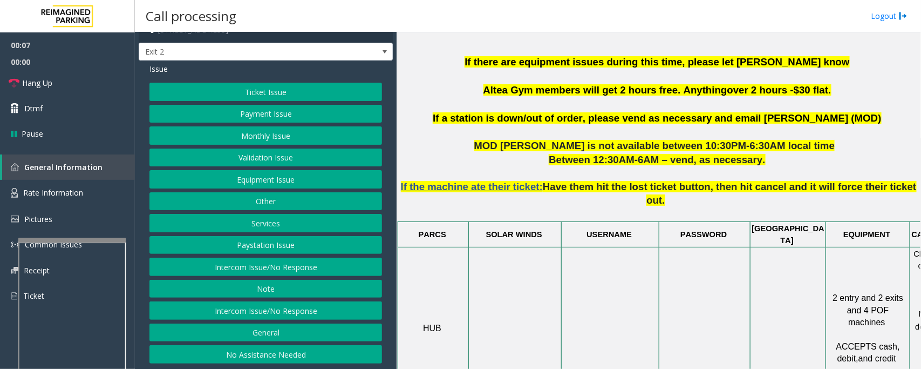
scroll to position [540, 0]
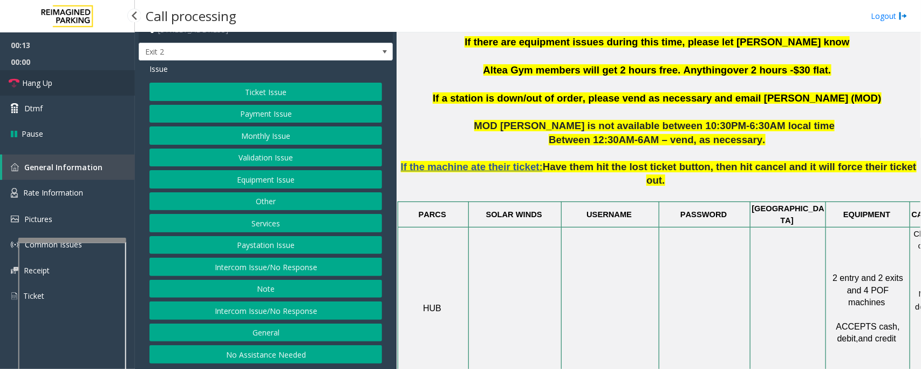
click at [90, 84] on link "Hang Up" at bounding box center [67, 82] width 135 height 25
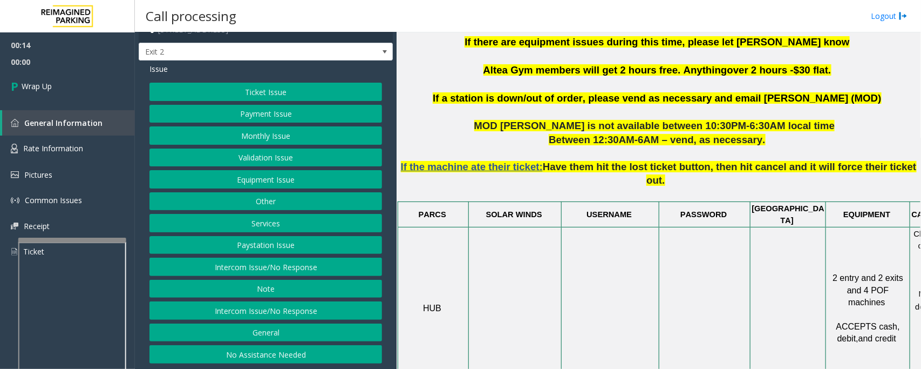
click at [230, 349] on button "No Assistance Needed" at bounding box center [265, 354] width 233 height 18
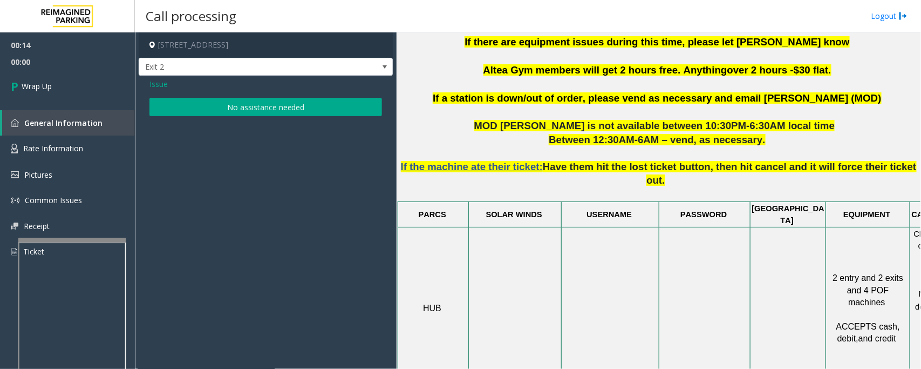
scroll to position [0, 0]
click at [221, 99] on button "No assistance needed" at bounding box center [265, 107] width 233 height 18
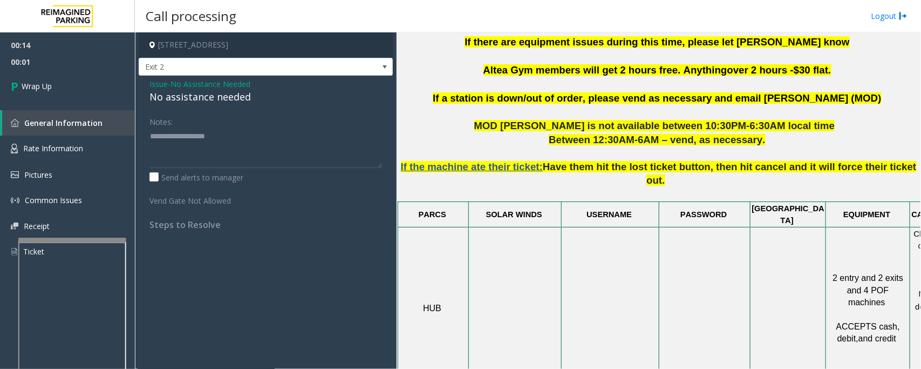
click at [194, 96] on div "No assistance needed" at bounding box center [265, 97] width 233 height 15
type textarea "**********"
click at [61, 87] on link "Wrap Up" at bounding box center [67, 86] width 135 height 32
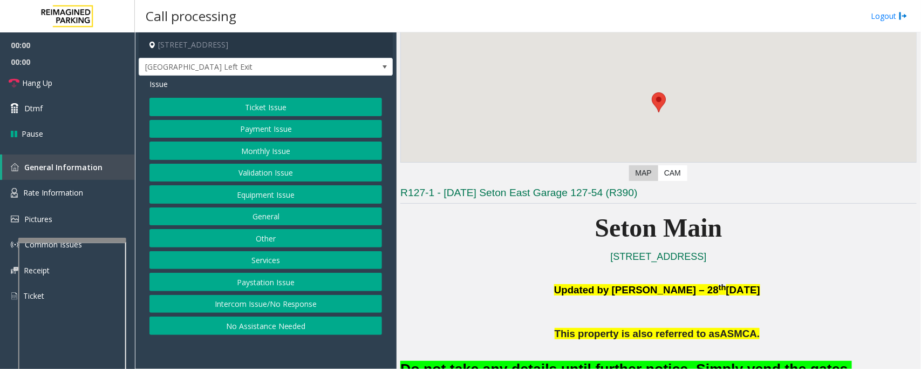
scroll to position [202, 0]
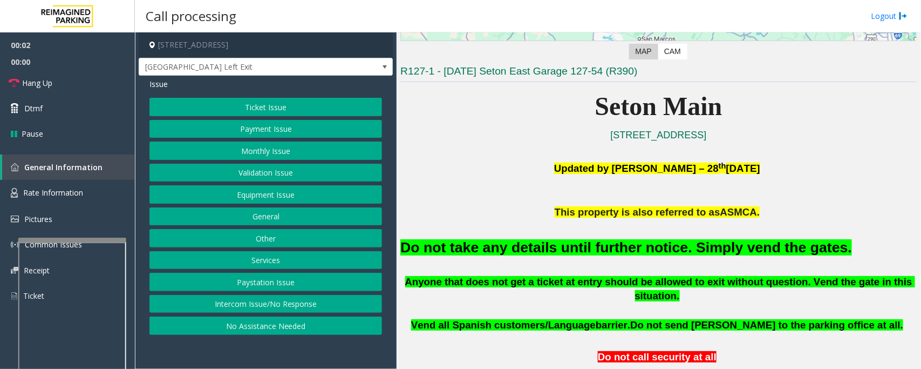
click at [257, 197] on button "Equipment Issue" at bounding box center [265, 194] width 233 height 18
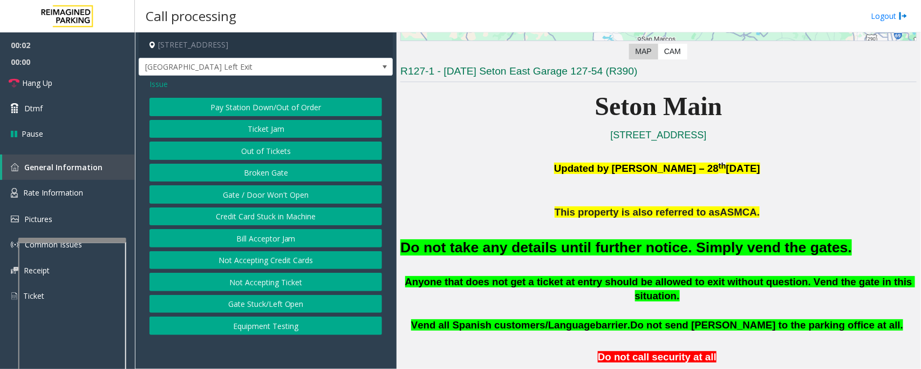
click at [257, 197] on button "Gate / Door Won't Open" at bounding box center [265, 194] width 233 height 18
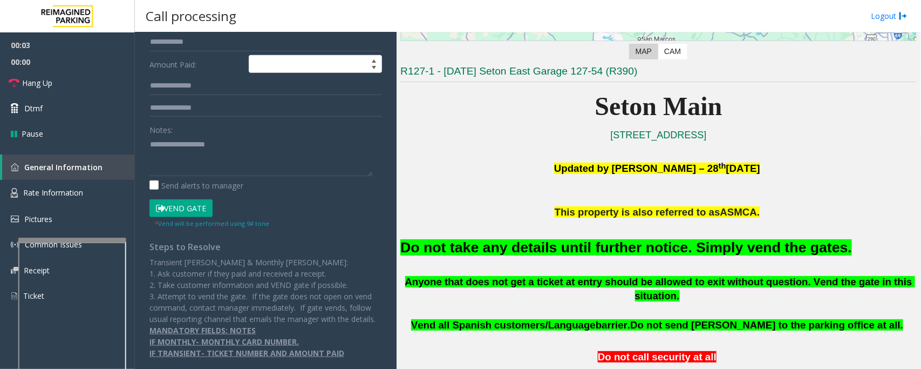
scroll to position [220, 0]
click at [190, 200] on button "Vend Gate" at bounding box center [180, 208] width 63 height 18
click at [551, 244] on font "Do not take any details until further notice. Simply vend the gates." at bounding box center [626, 247] width 452 height 16
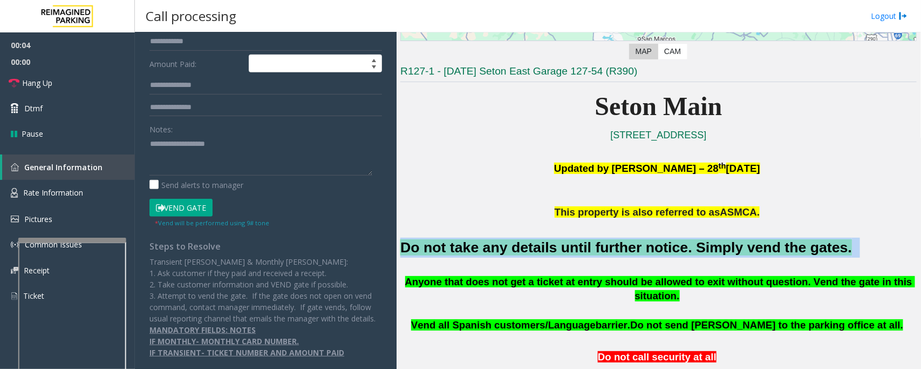
click at [551, 244] on font "Do not take any details until further notice. Simply vend the gates." at bounding box center [626, 247] width 452 height 16
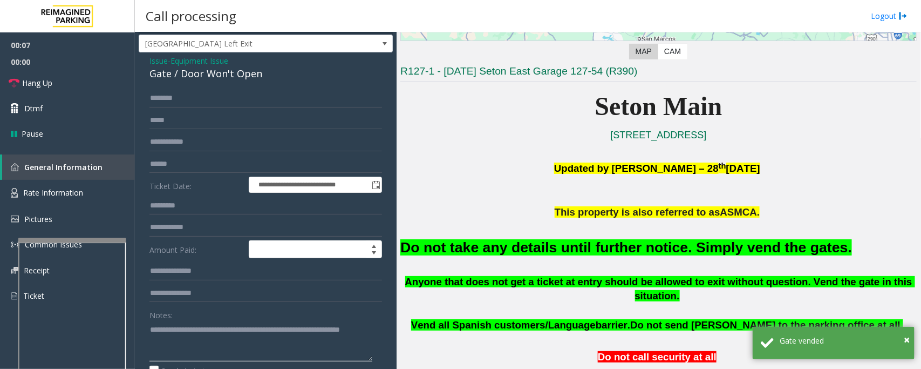
scroll to position [0, 0]
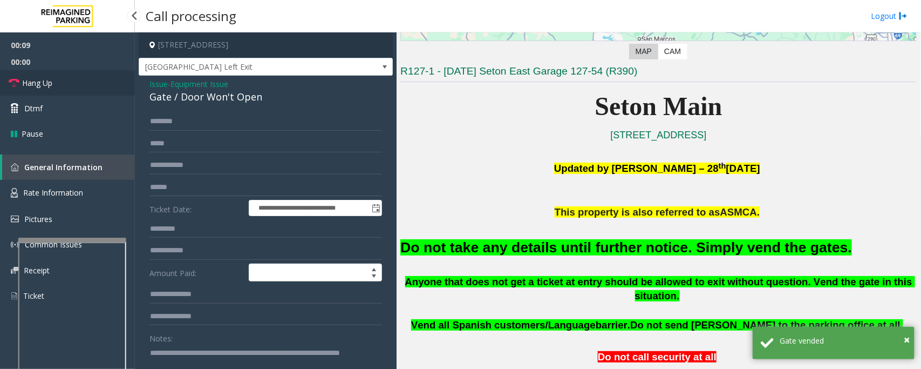
type textarea "**********"
click at [83, 88] on link "Hang Up" at bounding box center [67, 82] width 135 height 25
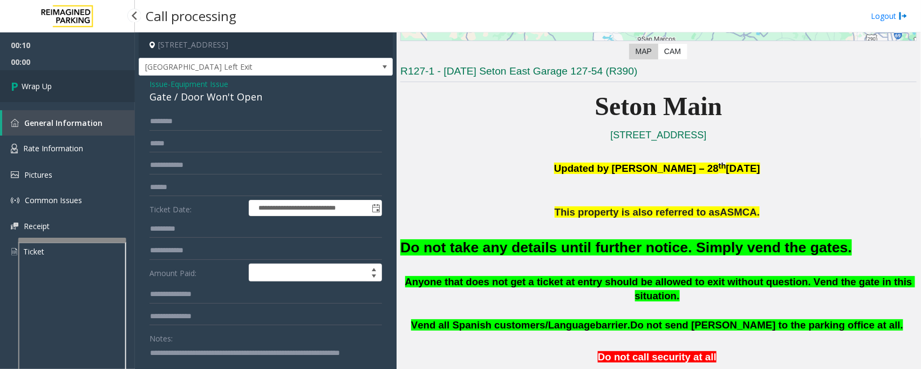
click at [83, 88] on link "Wrap Up" at bounding box center [67, 86] width 135 height 32
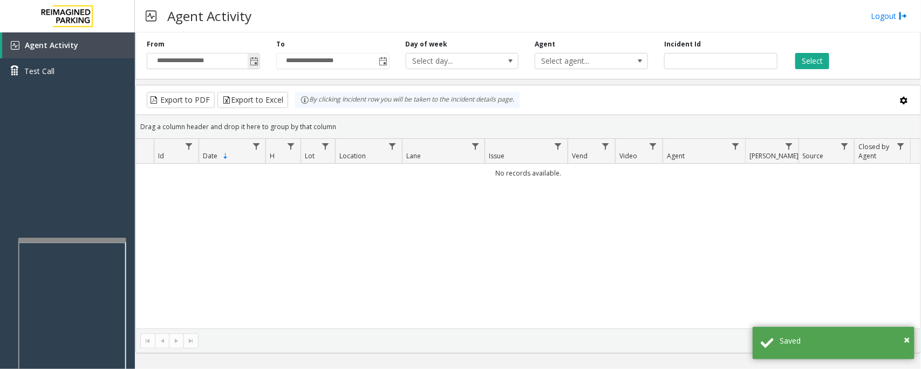
click at [257, 60] on span "Toggle popup" at bounding box center [254, 61] width 9 height 9
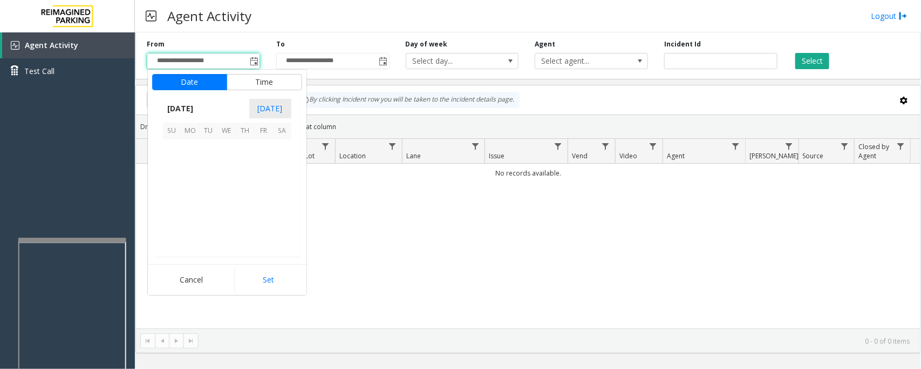
scroll to position [193563, 0]
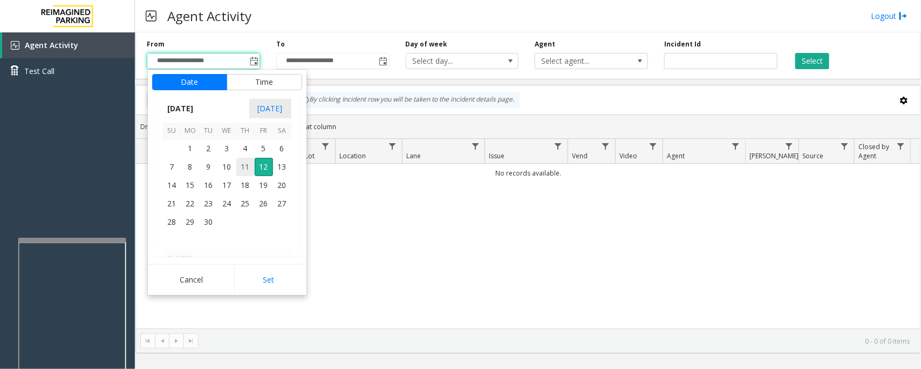
click at [241, 166] on span "11" at bounding box center [245, 167] width 18 height 18
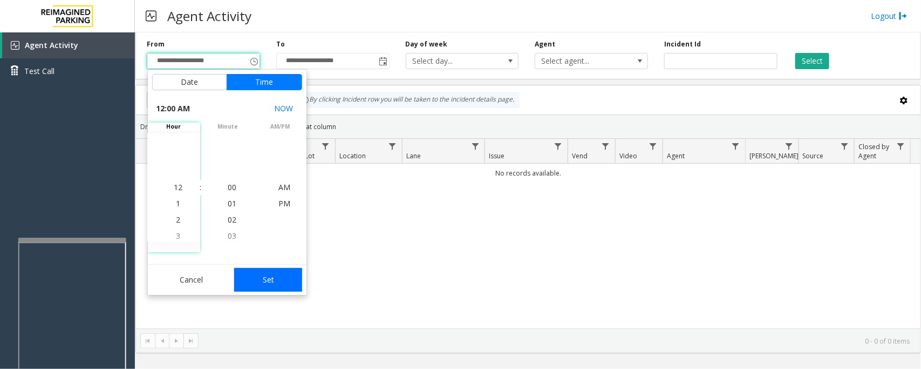
click at [276, 277] on button "Set" at bounding box center [268, 280] width 68 height 24
type input "**********"
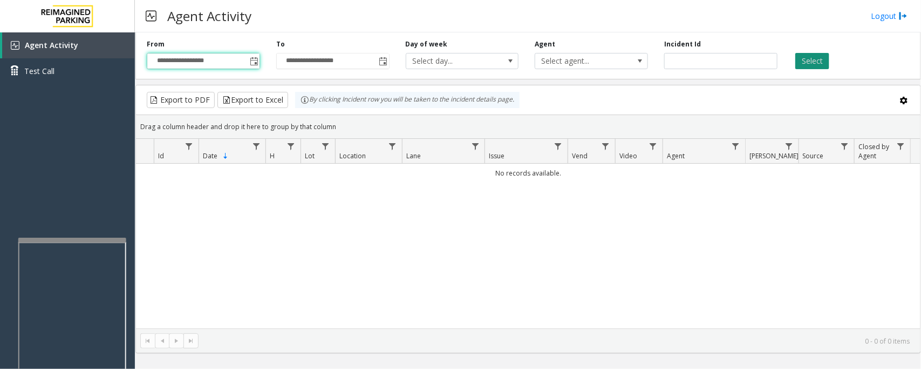
click at [810, 63] on button "Select" at bounding box center [812, 61] width 34 height 16
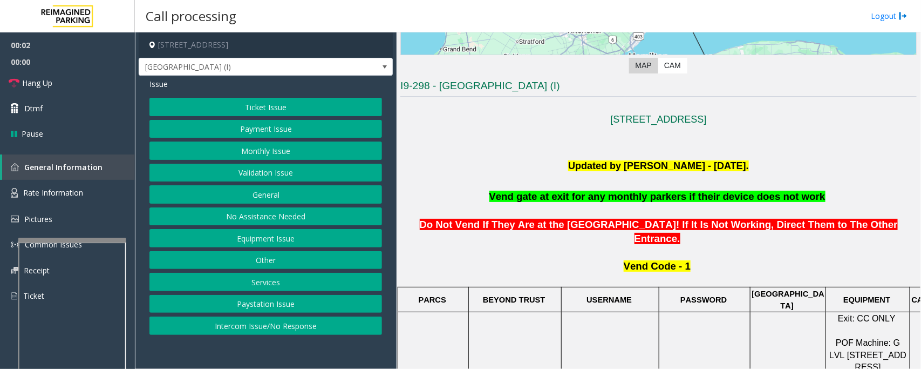
scroll to position [337, 0]
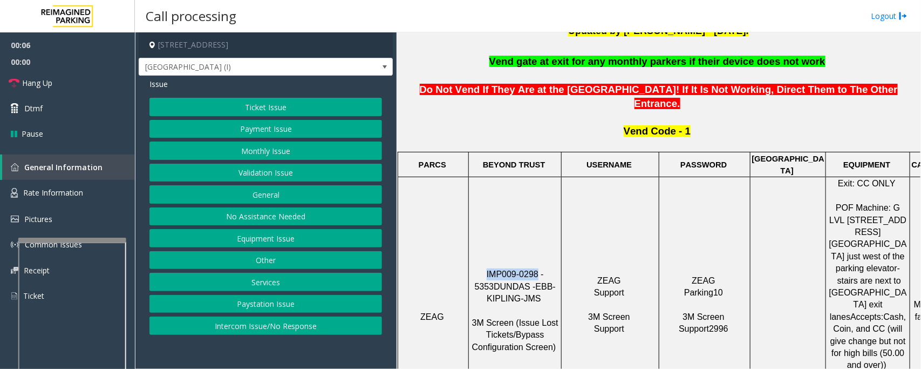
drag, startPoint x: 479, startPoint y: 227, endPoint x: 526, endPoint y: 227, distance: 46.9
click at [526, 269] on span "IMP009-0298 - 5353" at bounding box center [511, 279] width 72 height 21
copy span "IMP009-0298"
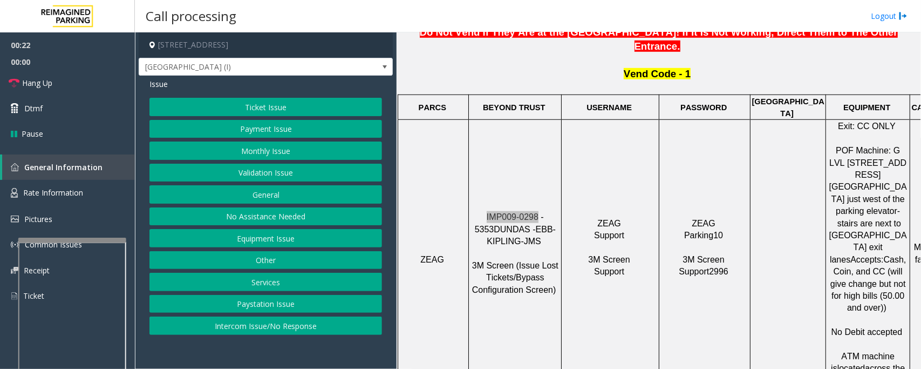
scroll to position [472, 0]
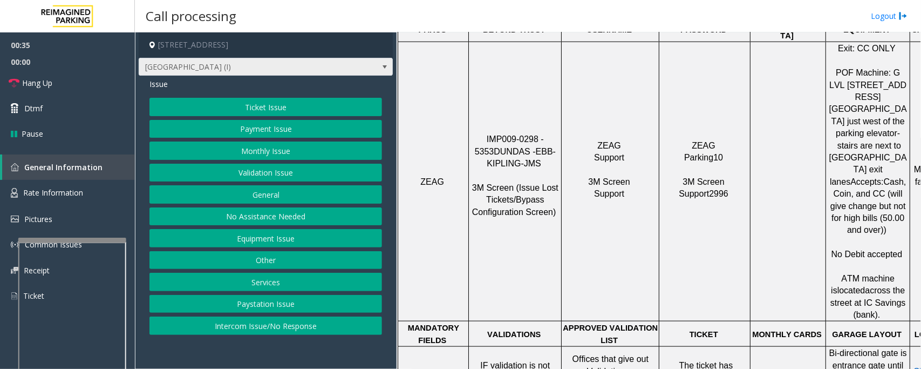
click at [375, 61] on span "[GEOGRAPHIC_DATA] (I)" at bounding box center [266, 67] width 254 height 18
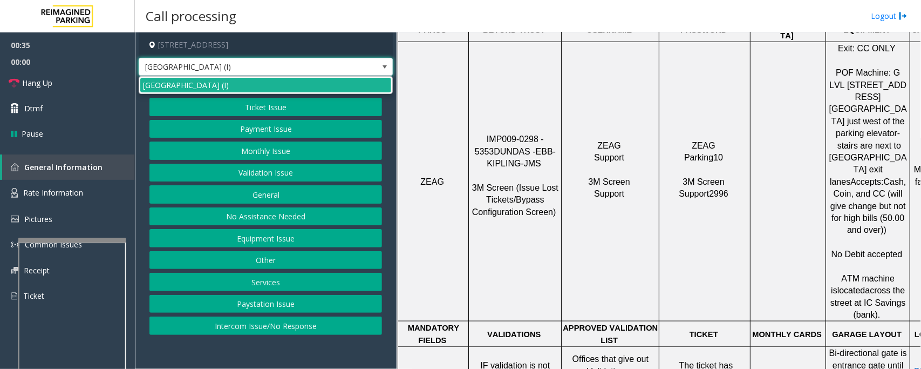
click at [375, 61] on span "[GEOGRAPHIC_DATA] (I)" at bounding box center [266, 67] width 254 height 18
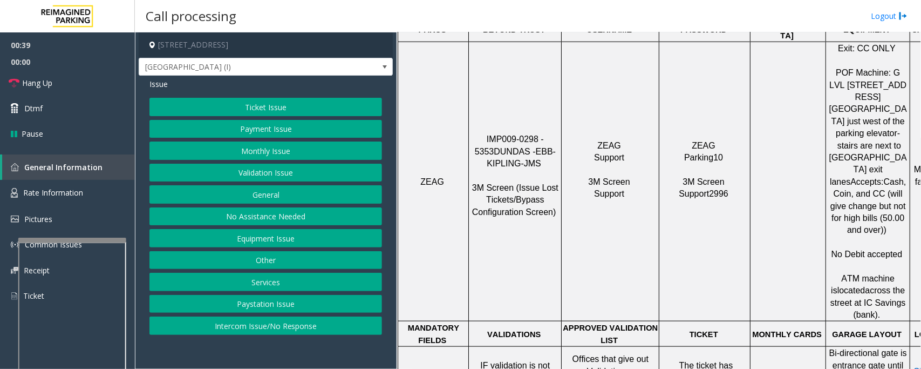
click at [276, 106] on button "Ticket Issue" at bounding box center [265, 107] width 233 height 18
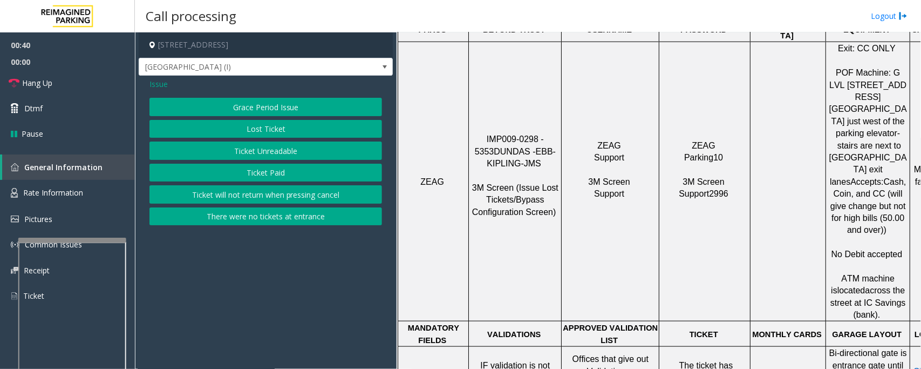
click at [265, 173] on button "Ticket Paid" at bounding box center [265, 172] width 233 height 18
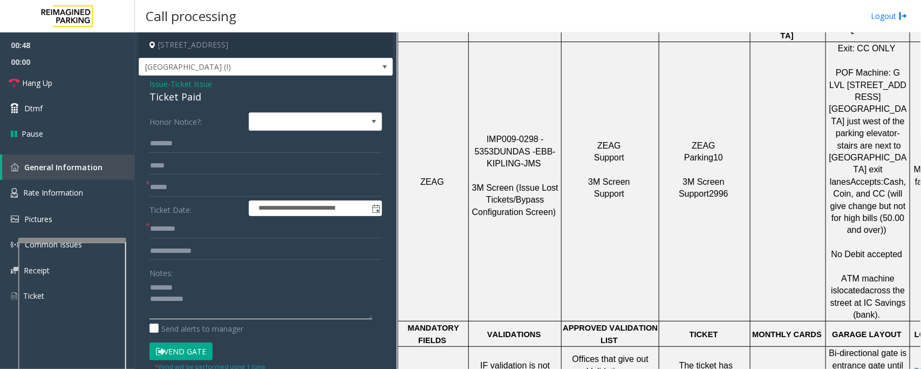
click at [176, 301] on textarea at bounding box center [260, 298] width 223 height 40
click at [150, 284] on textarea at bounding box center [260, 298] width 223 height 40
click at [162, 101] on div "Ticket Paid" at bounding box center [265, 97] width 233 height 15
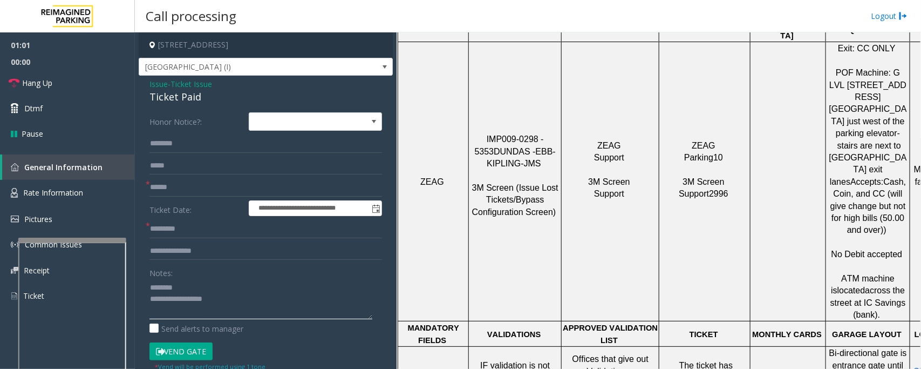
click at [221, 313] on textarea at bounding box center [260, 298] width 223 height 40
click at [26, 77] on span "Hang Up" at bounding box center [37, 82] width 30 height 11
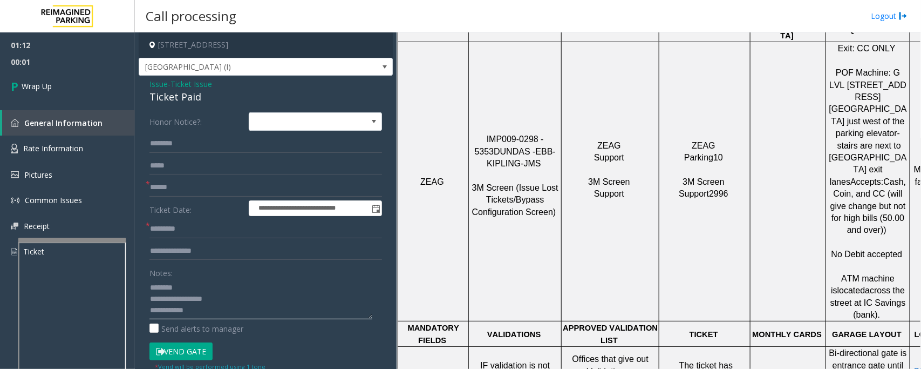
click at [226, 314] on textarea at bounding box center [260, 298] width 223 height 40
paste textarea "**********"
type textarea "**********"
click at [185, 231] on input "text" at bounding box center [265, 229] width 233 height 18
type input "**"
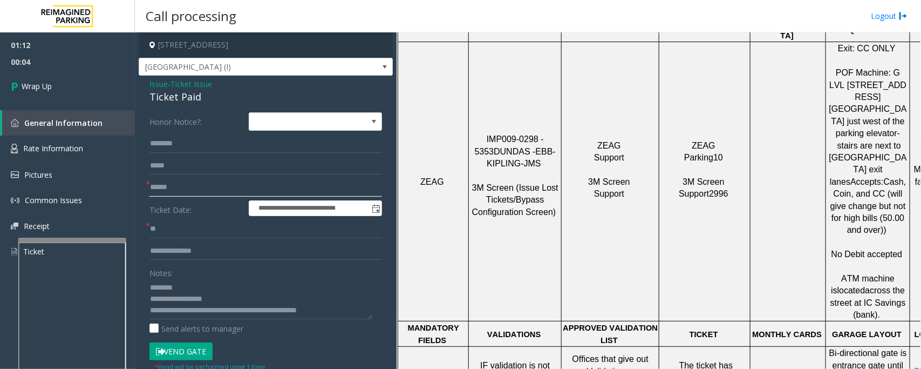
click at [195, 185] on input "text" at bounding box center [265, 187] width 233 height 18
type input "**"
click at [56, 81] on link "Wrap Up" at bounding box center [67, 86] width 135 height 32
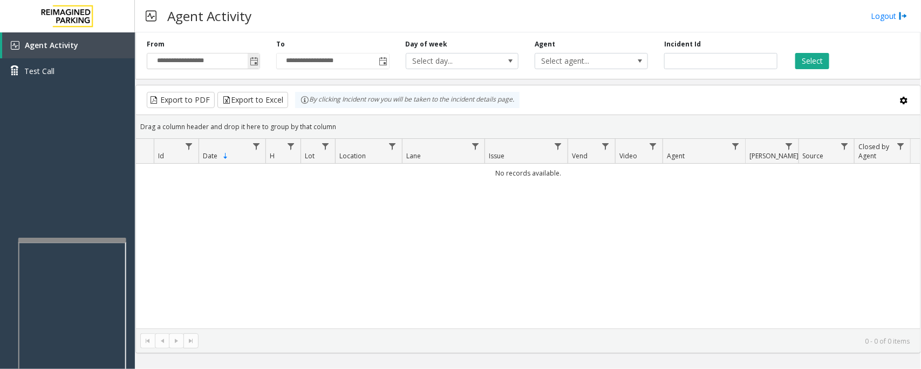
click at [253, 61] on span "Toggle popup" at bounding box center [254, 61] width 9 height 9
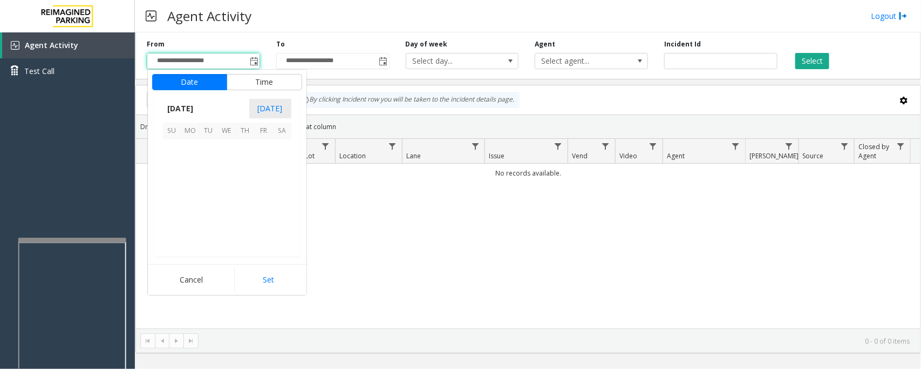
scroll to position [193563, 0]
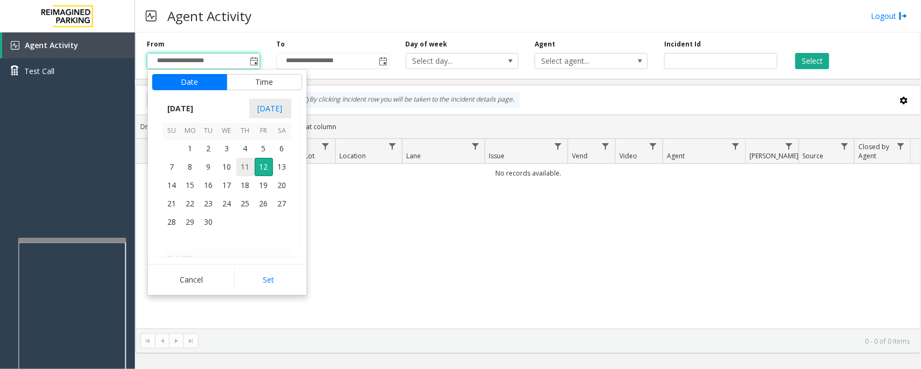
click at [247, 168] on span "11" at bounding box center [245, 167] width 18 height 18
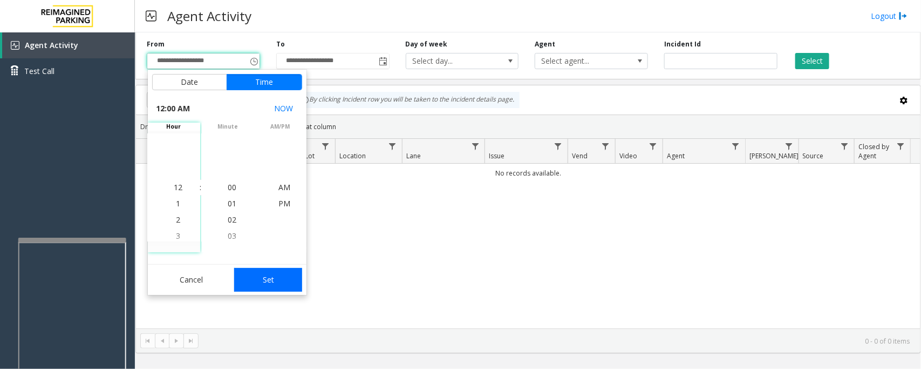
click at [271, 277] on button "Set" at bounding box center [268, 280] width 68 height 24
type input "**********"
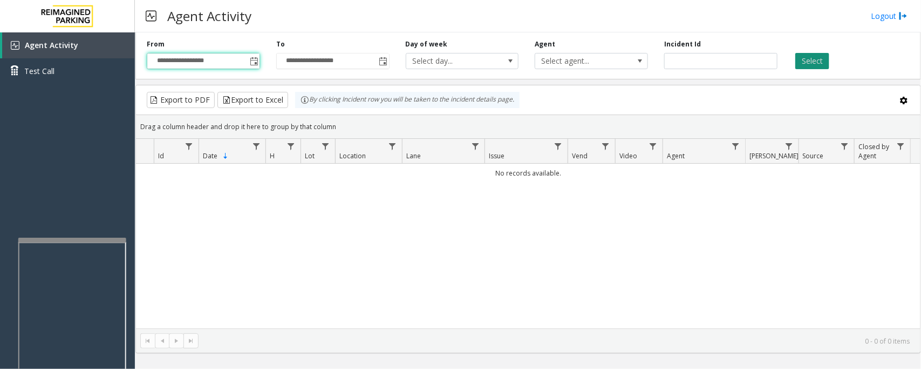
click at [813, 58] on button "Select" at bounding box center [812, 61] width 34 height 16
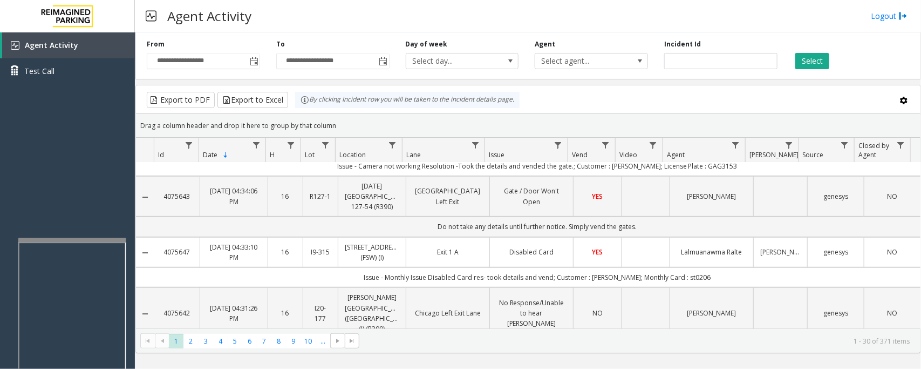
scroll to position [0, 0]
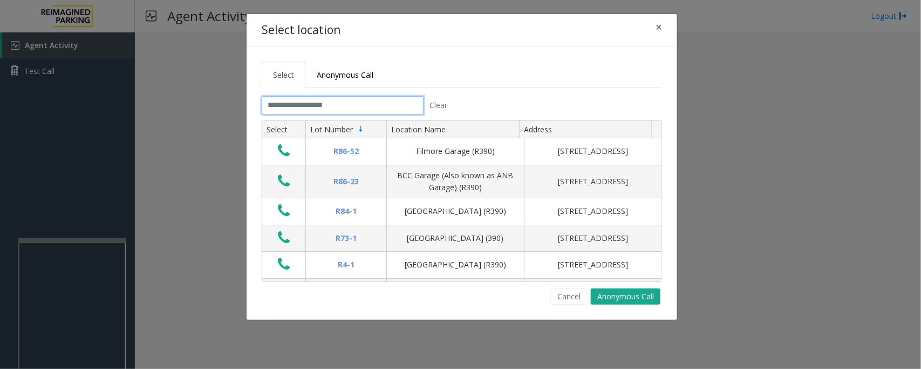
click at [362, 104] on input "text" at bounding box center [343, 105] width 162 height 18
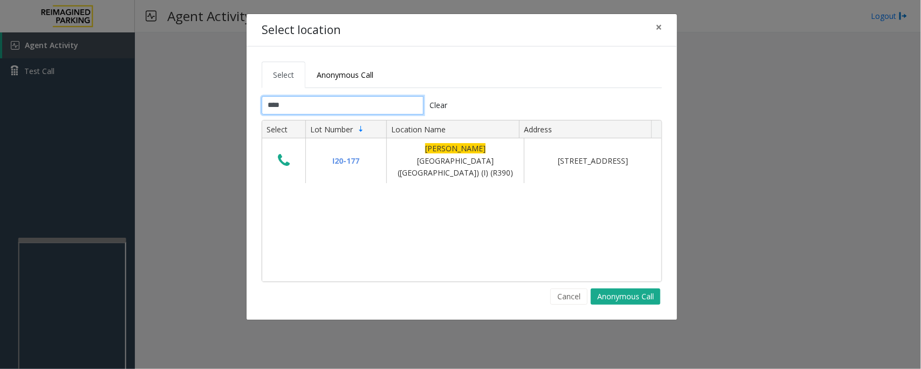
type input "****"
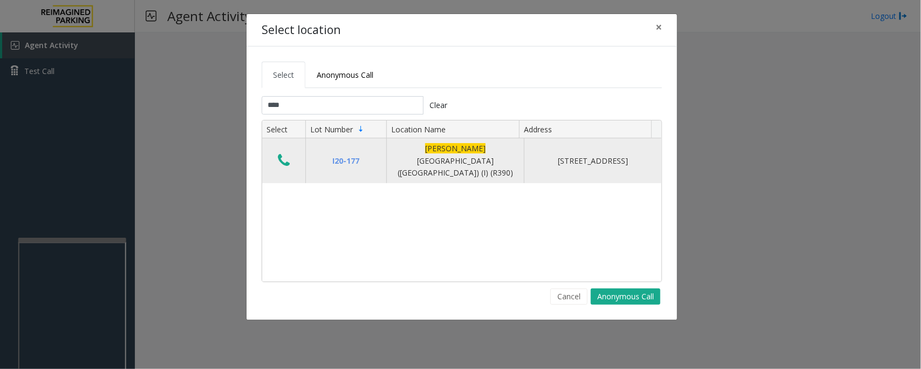
click at [286, 158] on icon "Data table" at bounding box center [284, 160] width 12 height 15
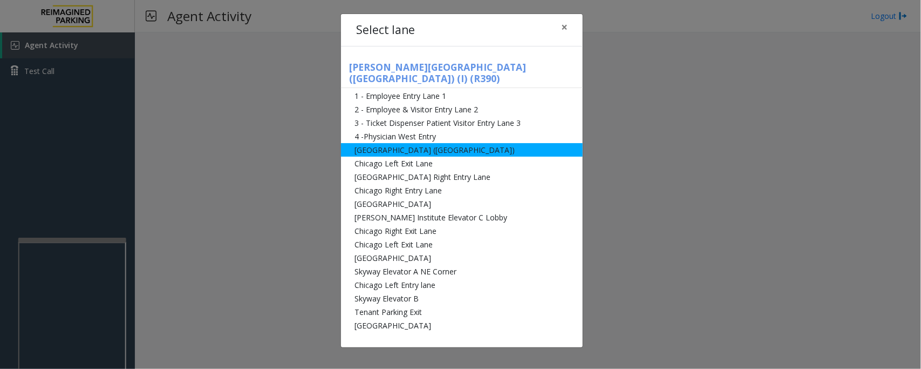
click at [378, 143] on li "[GEOGRAPHIC_DATA] ([GEOGRAPHIC_DATA])" at bounding box center [462, 149] width 242 height 13
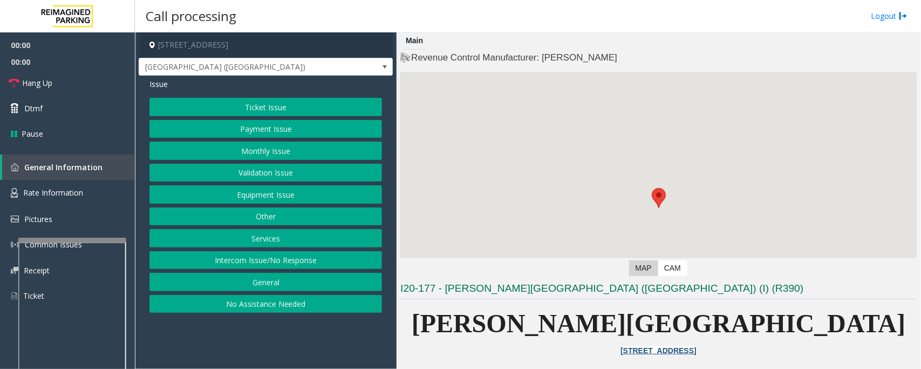
scroll to position [270, 0]
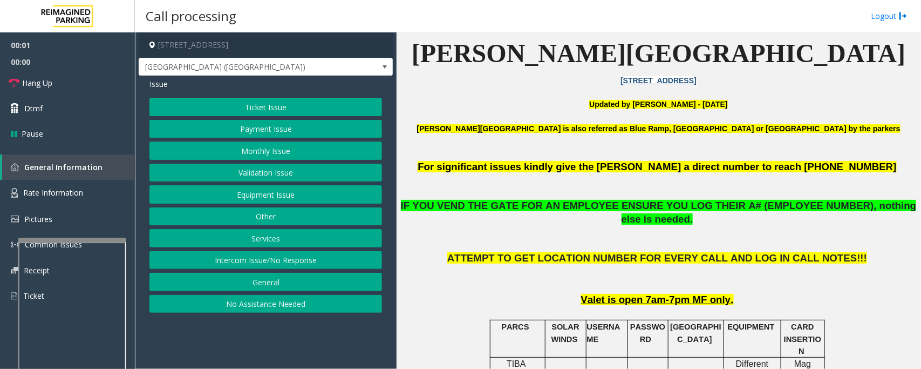
click at [268, 111] on button "Ticket Issue" at bounding box center [265, 107] width 233 height 18
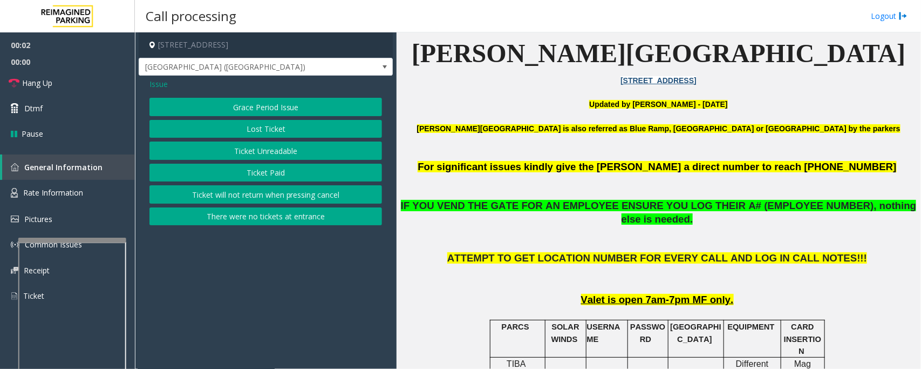
click at [262, 155] on button "Ticket Unreadable" at bounding box center [265, 150] width 233 height 18
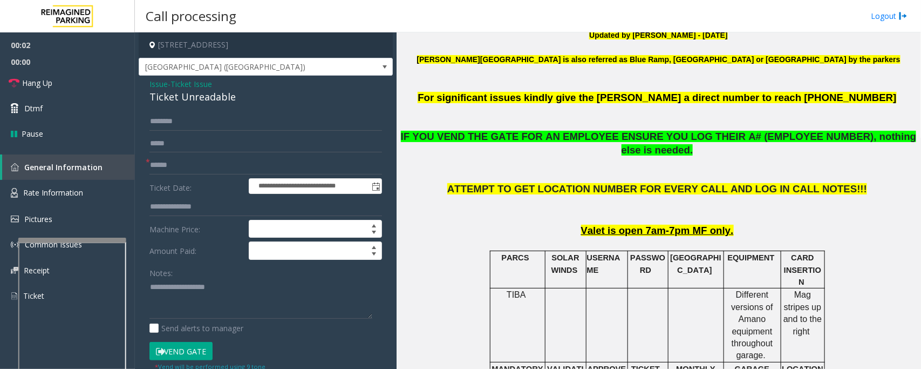
scroll to position [405, 0]
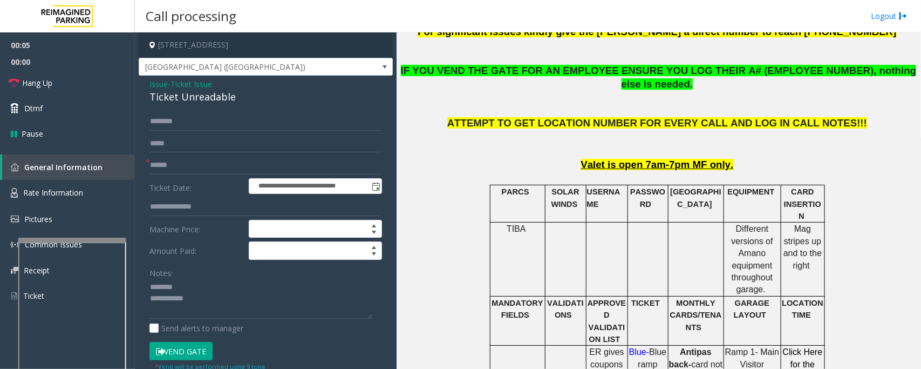
click at [175, 96] on div "Ticket Unreadable" at bounding box center [265, 97] width 233 height 15
click at [209, 304] on textarea at bounding box center [260, 298] width 223 height 40
type textarea "**********"
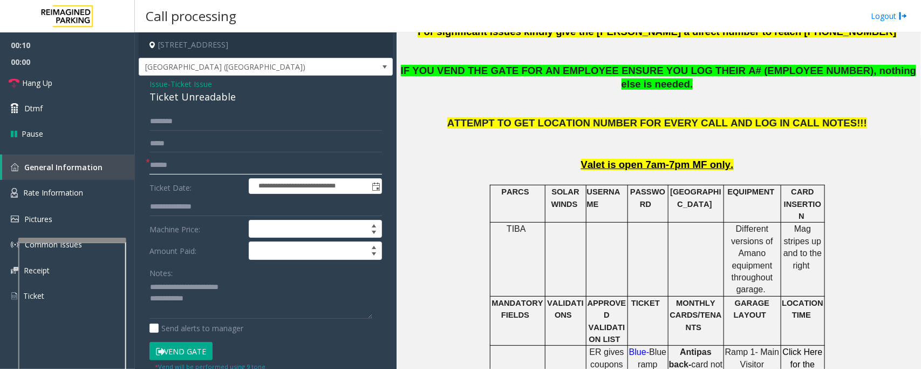
click at [176, 166] on input "text" at bounding box center [265, 165] width 233 height 18
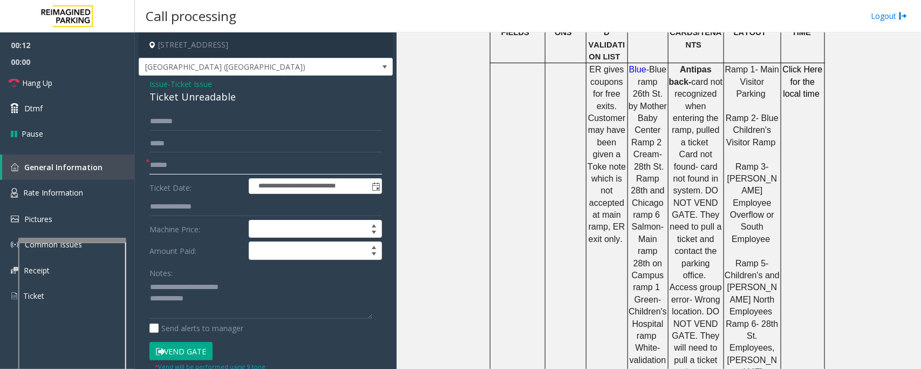
scroll to position [742, 0]
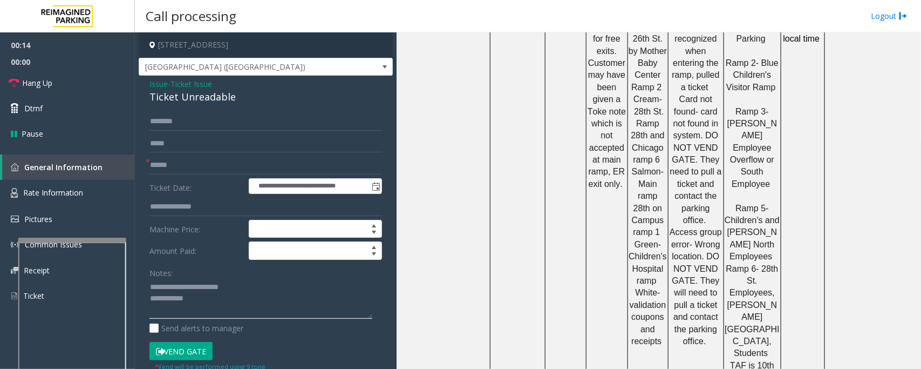
click at [205, 300] on textarea at bounding box center [260, 298] width 223 height 40
click at [169, 166] on input "text" at bounding box center [265, 165] width 233 height 18
click at [169, 168] on input "text" at bounding box center [265, 165] width 233 height 18
type input "**********"
click at [212, 303] on textarea at bounding box center [260, 298] width 223 height 40
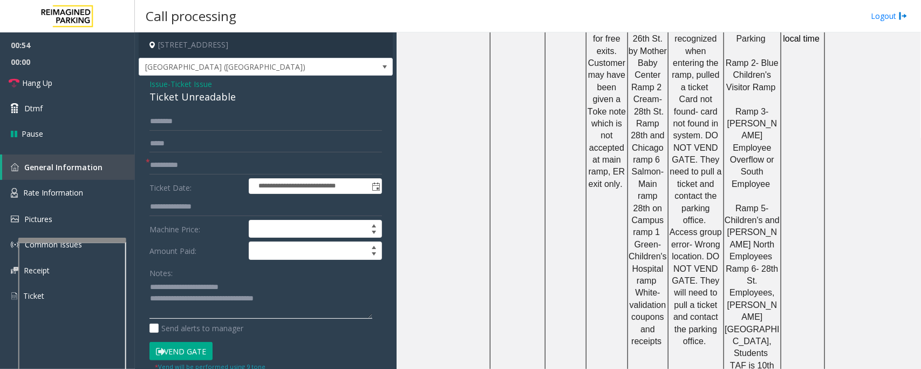
click at [190, 295] on textarea at bounding box center [260, 298] width 223 height 40
click at [168, 114] on input "text" at bounding box center [265, 121] width 233 height 18
click at [304, 308] on textarea at bounding box center [260, 298] width 223 height 40
click at [183, 114] on input "text" at bounding box center [265, 121] width 233 height 18
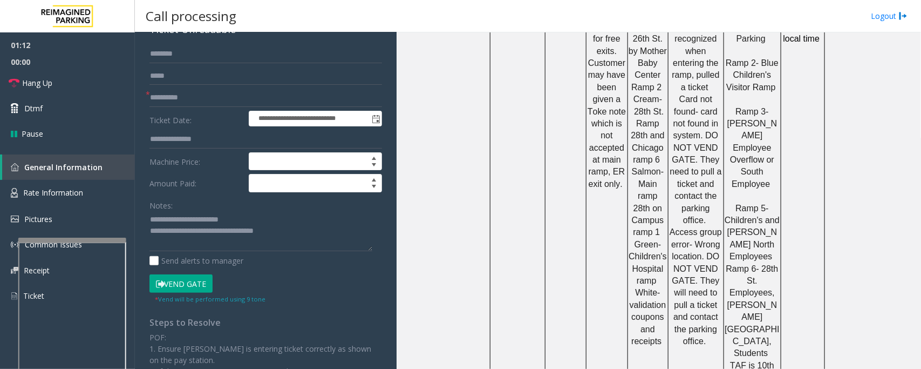
click at [193, 279] on button "Vend Gate" at bounding box center [180, 283] width 63 height 18
click at [290, 233] on textarea at bounding box center [260, 231] width 223 height 40
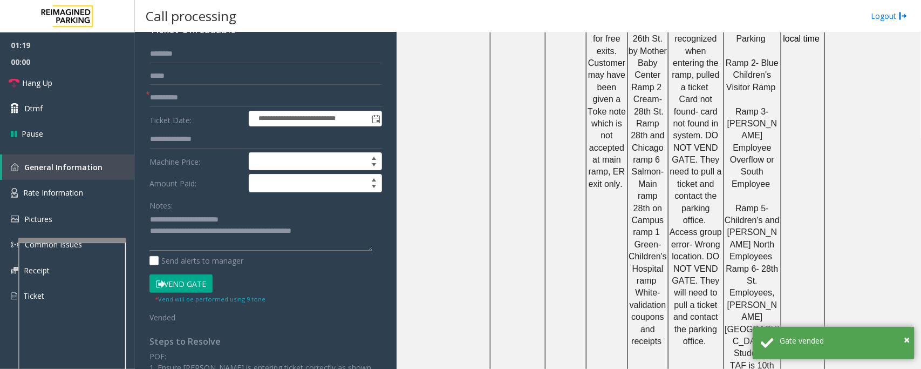
click at [289, 233] on textarea at bounding box center [260, 231] width 223 height 40
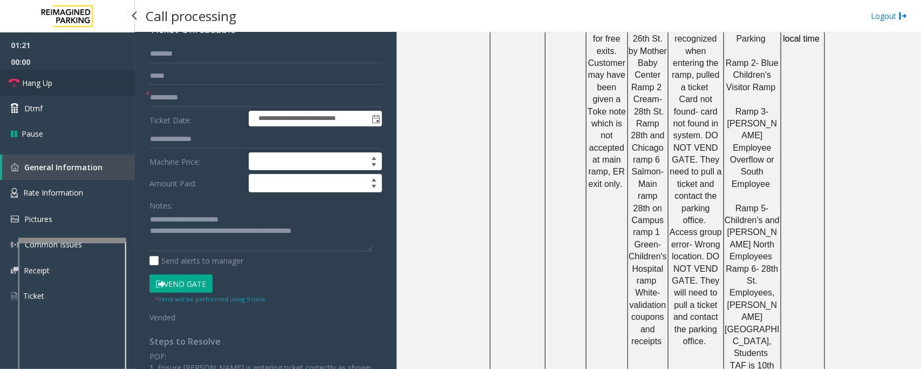
drag, startPoint x: 60, startPoint y: 81, endPoint x: 200, endPoint y: 145, distance: 153.6
click at [60, 81] on link "Hang Up" at bounding box center [67, 82] width 135 height 25
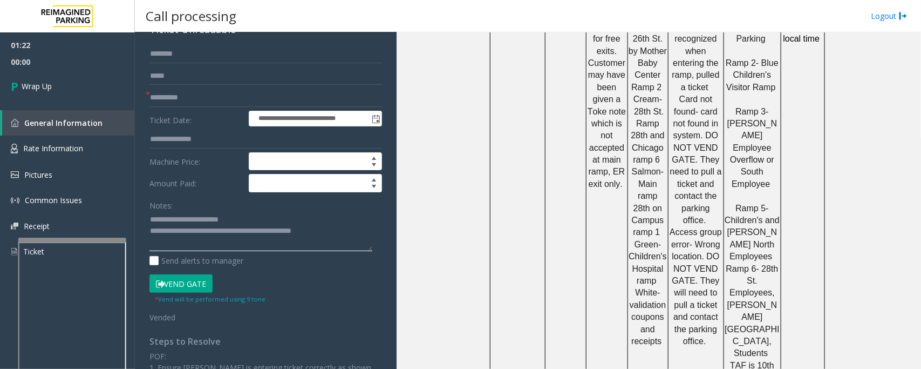
click at [289, 235] on textarea at bounding box center [260, 231] width 223 height 40
type textarea "**********"
click at [49, 89] on span "Wrap Up" at bounding box center [37, 85] width 30 height 11
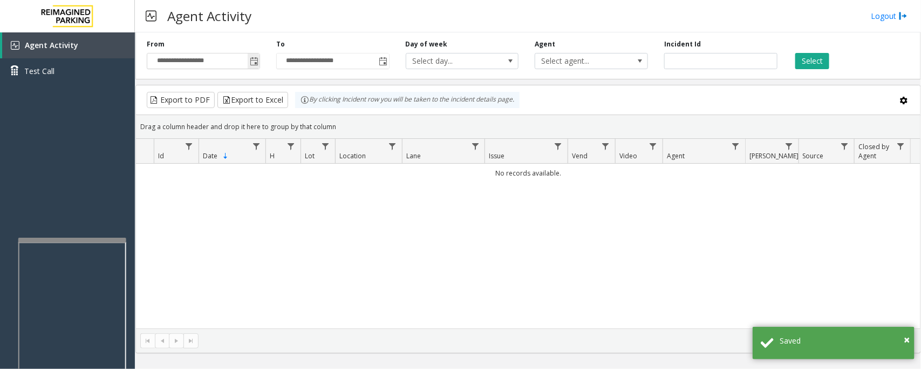
click at [255, 62] on span "Toggle popup" at bounding box center [254, 61] width 9 height 9
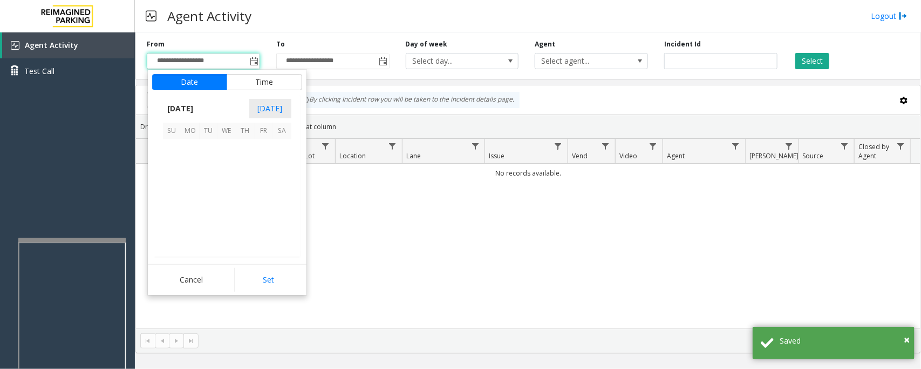
scroll to position [193563, 0]
click at [247, 168] on span "11" at bounding box center [245, 167] width 18 height 18
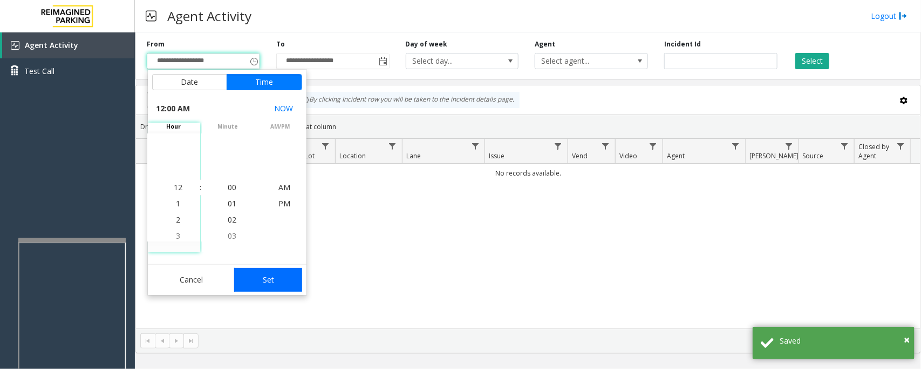
click at [276, 281] on button "Set" at bounding box center [268, 280] width 68 height 24
type input "**********"
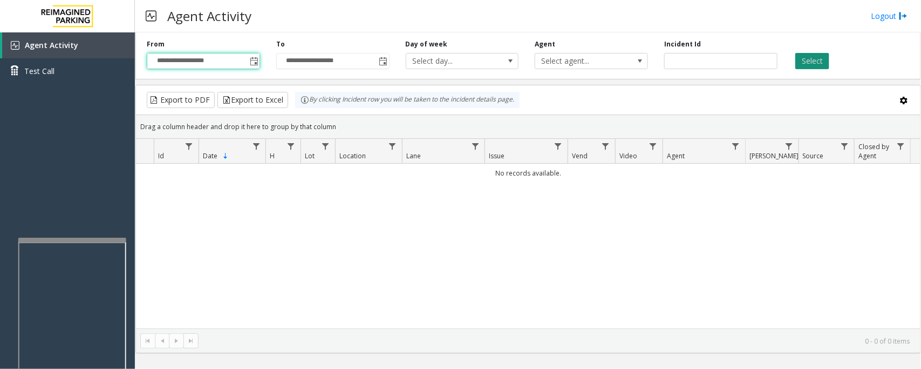
click at [816, 59] on button "Select" at bounding box center [812, 61] width 34 height 16
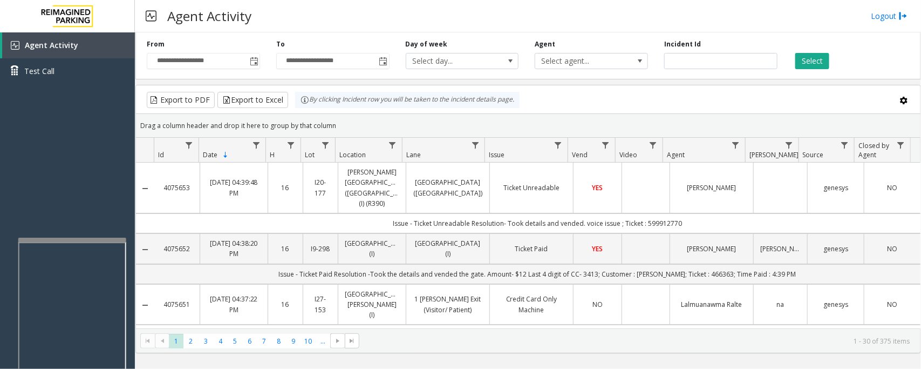
click at [627, 180] on td "Data table" at bounding box center [646, 187] width 48 height 51
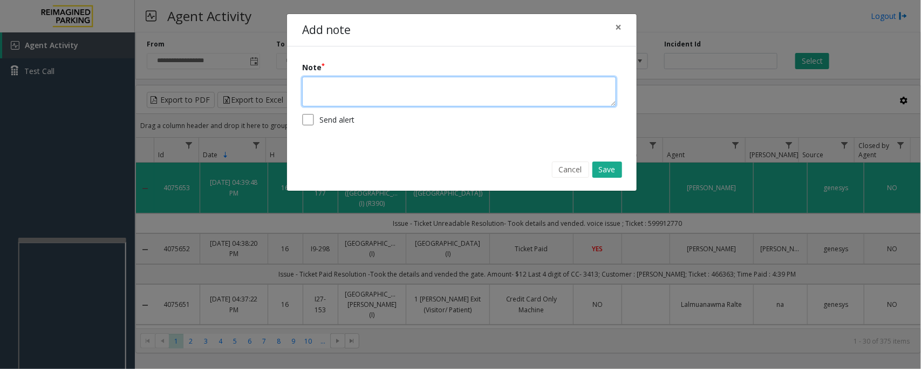
click at [435, 85] on textarea at bounding box center [459, 92] width 314 height 30
type textarea "**********"
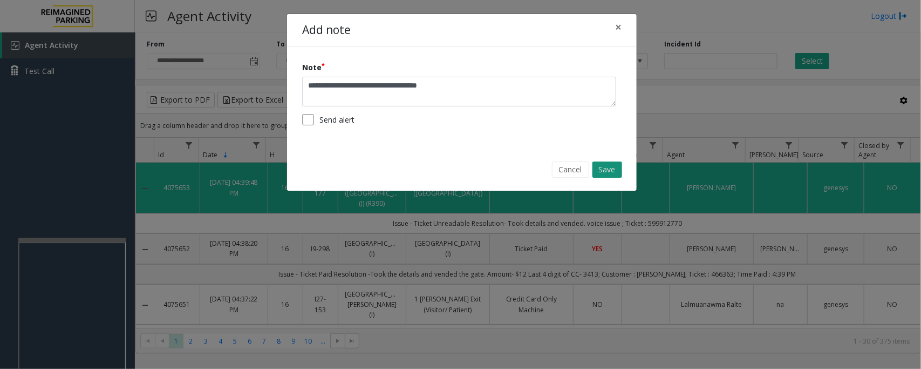
click at [621, 165] on button "Save" at bounding box center [607, 169] width 30 height 16
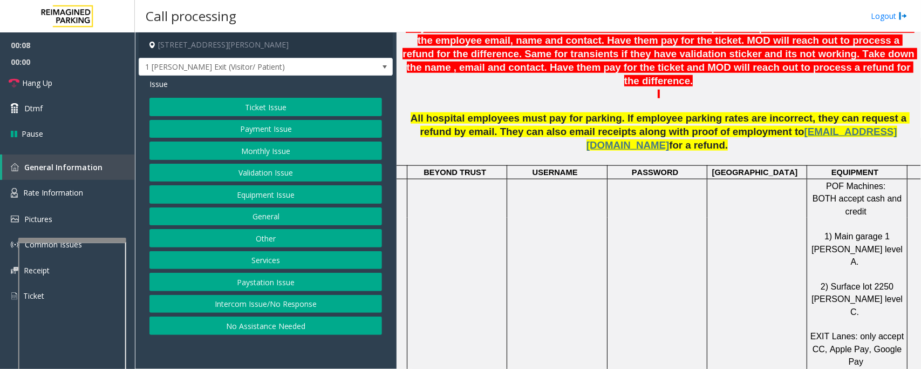
scroll to position [540, 92]
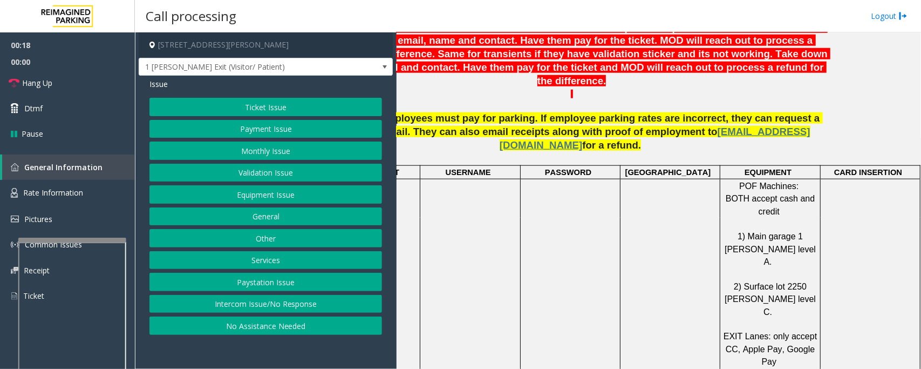
click at [248, 128] on button "Payment Issue" at bounding box center [265, 129] width 233 height 18
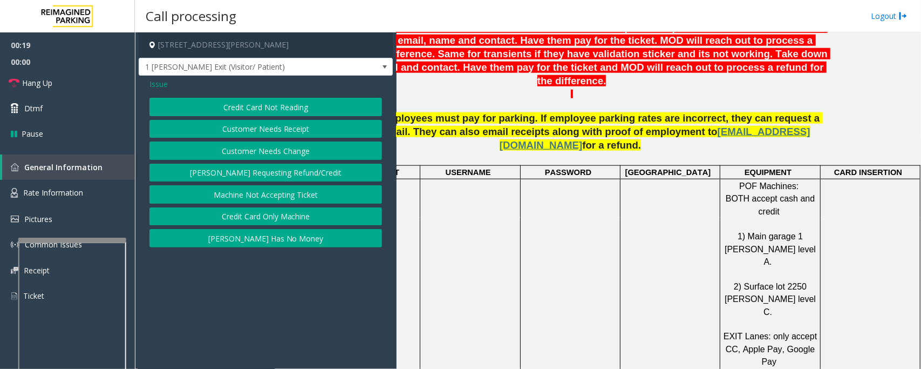
click at [271, 219] on button "Credit Card Only Machine" at bounding box center [265, 216] width 233 height 18
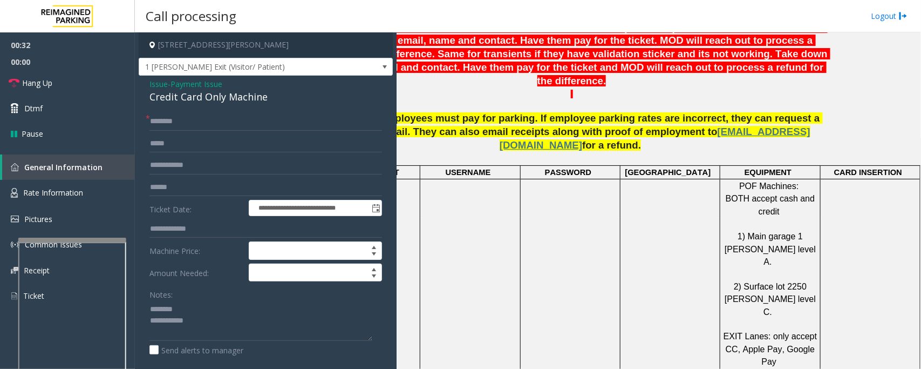
click at [200, 96] on div "Credit Card Only Machine" at bounding box center [265, 97] width 233 height 15
click at [216, 331] on textarea at bounding box center [260, 320] width 223 height 40
click at [173, 322] on textarea at bounding box center [260, 320] width 223 height 40
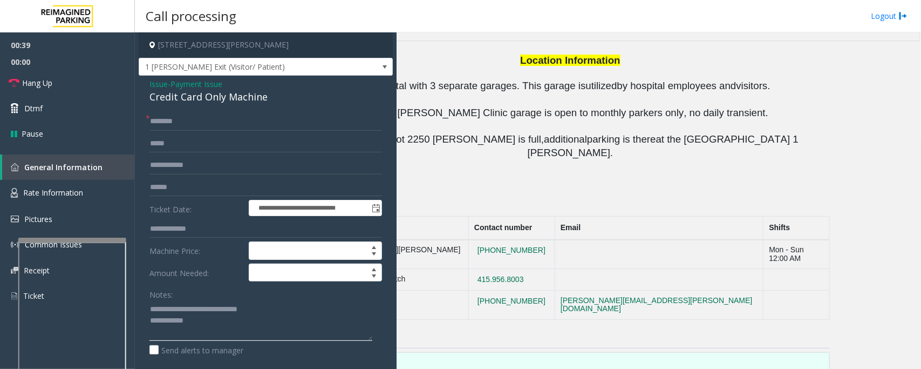
scroll to position [1225, 0]
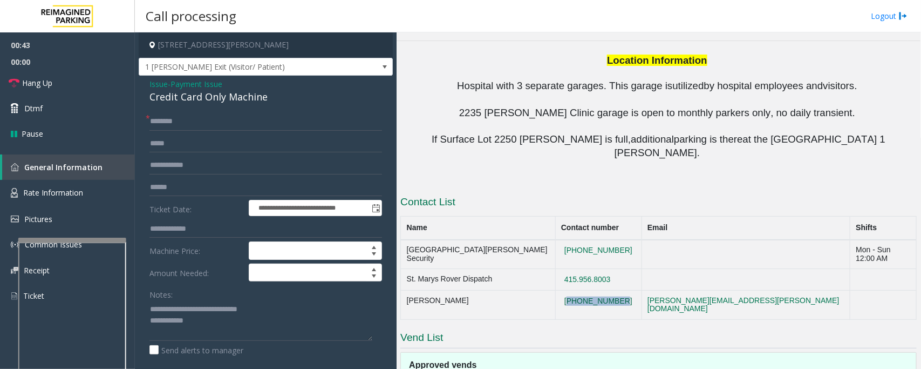
drag, startPoint x: 613, startPoint y: 130, endPoint x: 559, endPoint y: 131, distance: 54.5
click at [559, 290] on td "628-282-6254" at bounding box center [598, 304] width 86 height 29
copy button "628-282-6254"
click at [223, 331] on textarea at bounding box center [260, 320] width 223 height 40
click at [177, 122] on input "text" at bounding box center [265, 121] width 233 height 18
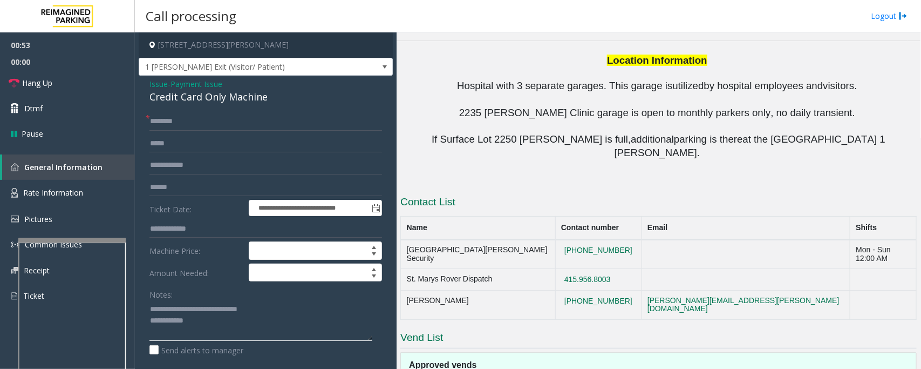
click at [214, 328] on textarea at bounding box center [260, 320] width 223 height 40
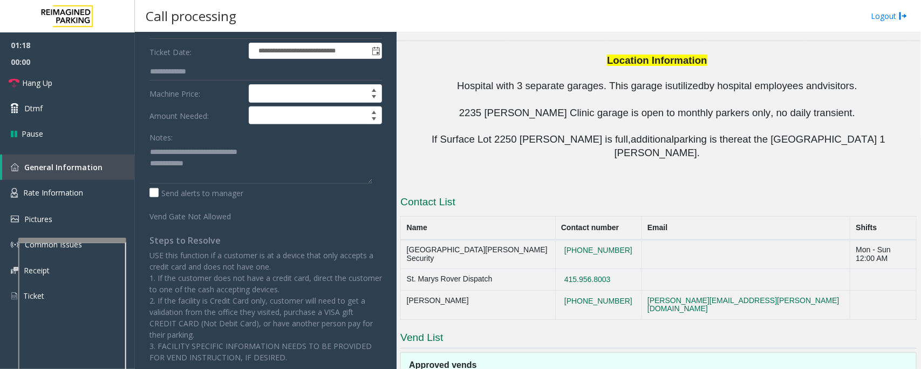
scroll to position [196, 0]
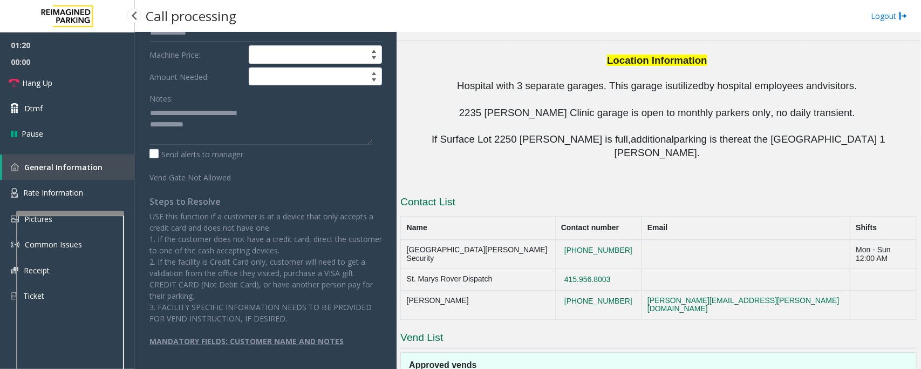
click at [80, 210] on div at bounding box center [70, 212] width 108 height 4
click at [221, 122] on textarea at bounding box center [260, 124] width 223 height 40
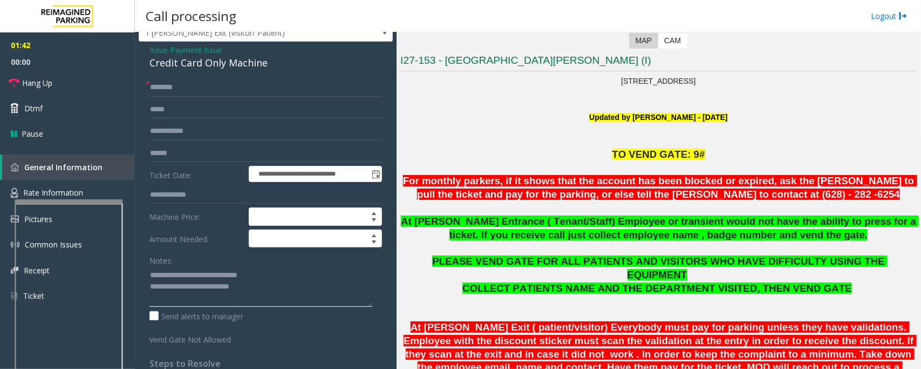
scroll to position [67, 0]
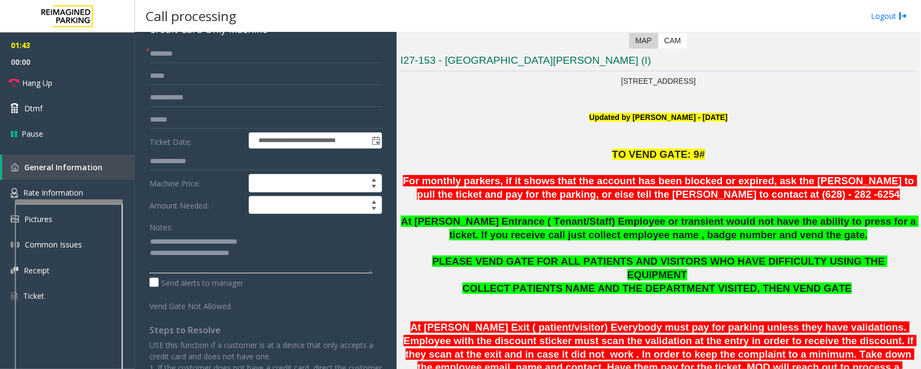
click at [260, 254] on textarea at bounding box center [260, 253] width 223 height 40
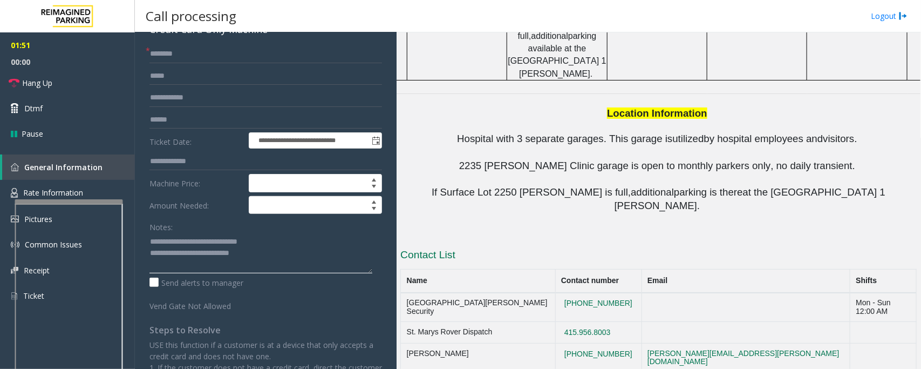
scroll to position [1157, 0]
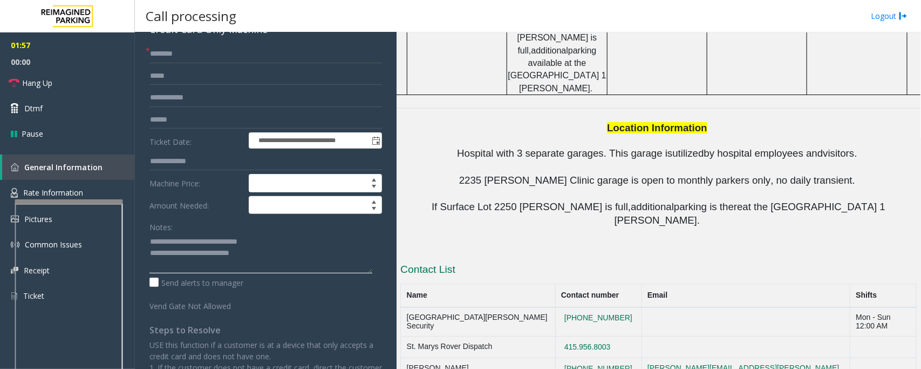
click at [286, 260] on textarea at bounding box center [260, 253] width 223 height 40
drag, startPoint x: 624, startPoint y: 200, endPoint x: 408, endPoint y: 195, distance: 215.3
click at [408, 358] on tr "Alan Giang 628-282-6254 alan.giang@reimaginedparking.com" at bounding box center [659, 372] width 516 height 29
copy tr "Alan Giang 628-282-6254"
click at [281, 261] on textarea at bounding box center [260, 253] width 223 height 40
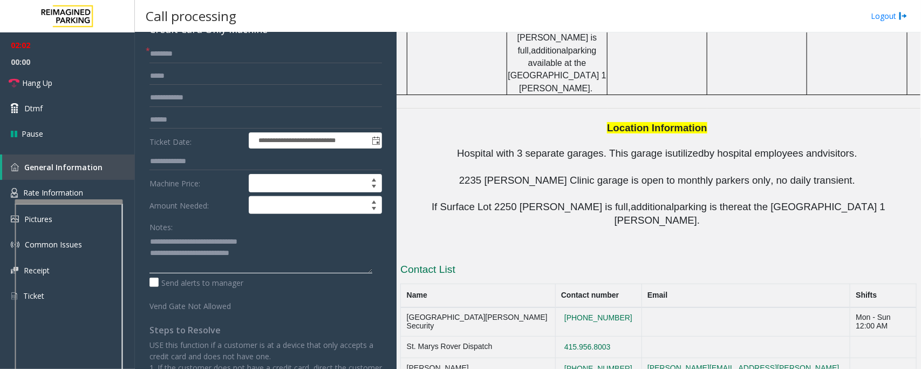
paste textarea "**********"
click at [364, 256] on textarea at bounding box center [260, 253] width 223 height 40
click at [155, 265] on textarea at bounding box center [260, 253] width 223 height 40
click at [158, 265] on textarea at bounding box center [260, 253] width 223 height 40
click at [209, 262] on textarea at bounding box center [260, 253] width 223 height 40
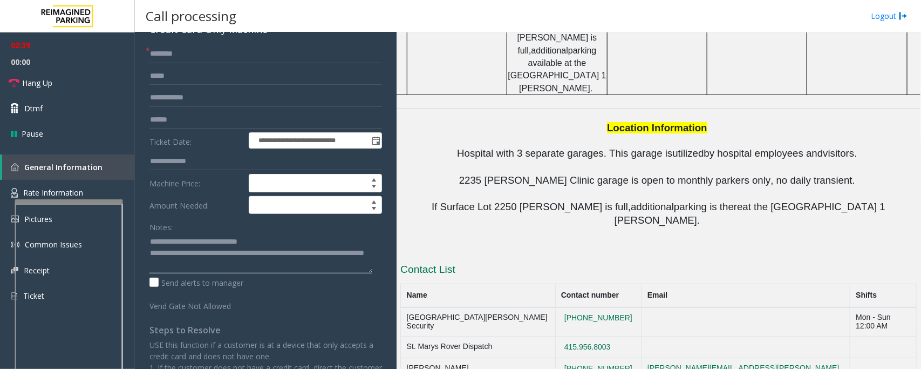
type textarea "**********"
click at [179, 53] on input "text" at bounding box center [265, 54] width 233 height 18
type input "**"
click at [241, 268] on textarea at bounding box center [260, 253] width 223 height 40
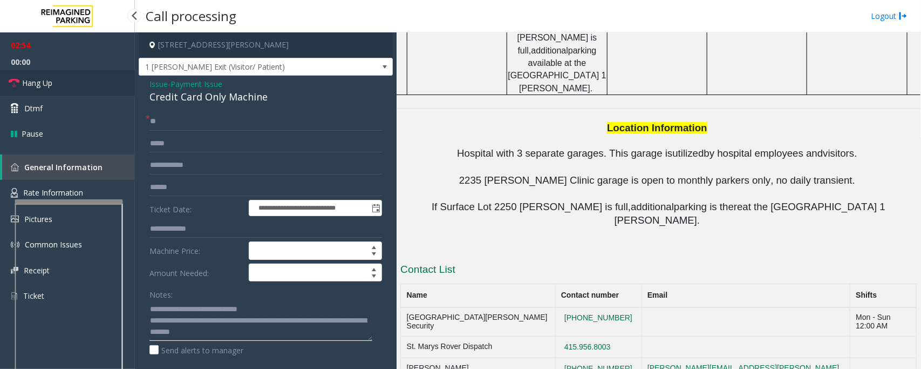
type textarea "**********"
click at [91, 86] on link "Hang Up" at bounding box center [67, 82] width 135 height 25
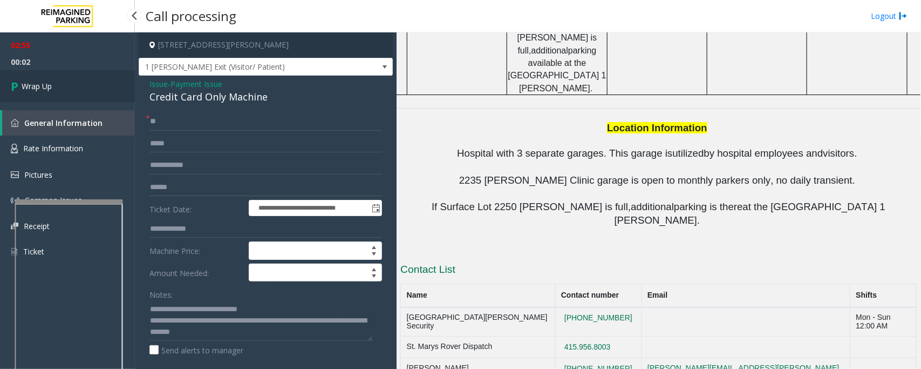
click at [91, 86] on link "Wrap Up" at bounding box center [67, 86] width 135 height 32
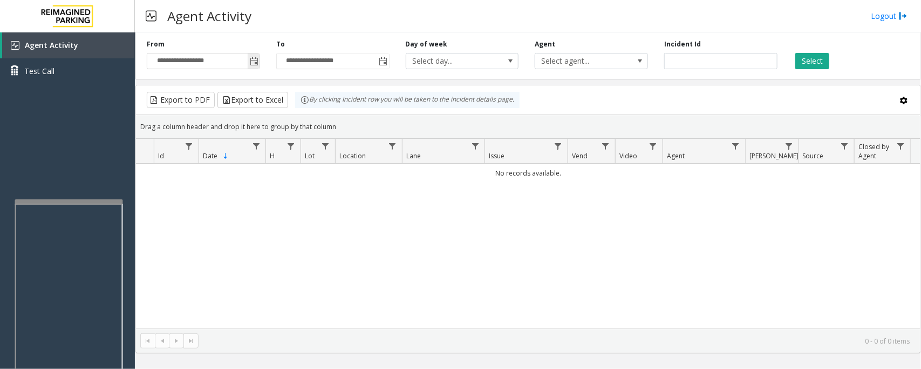
click at [251, 60] on span "Toggle popup" at bounding box center [254, 61] width 9 height 9
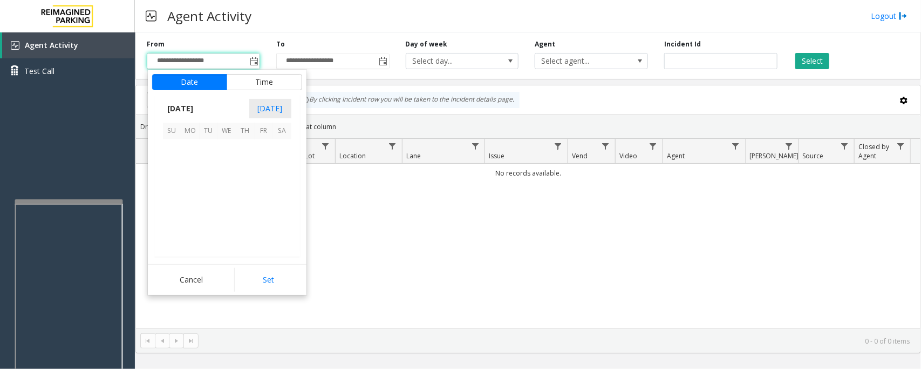
scroll to position [193563, 0]
click at [244, 166] on span "11" at bounding box center [245, 167] width 18 height 18
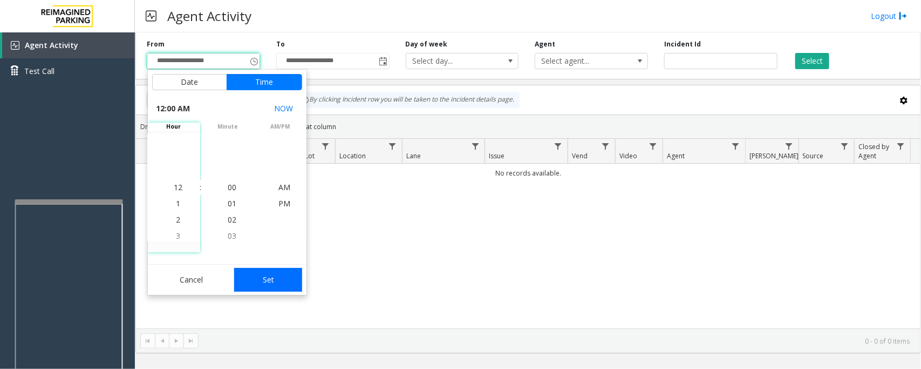
click at [281, 282] on button "Set" at bounding box center [268, 280] width 68 height 24
type input "**********"
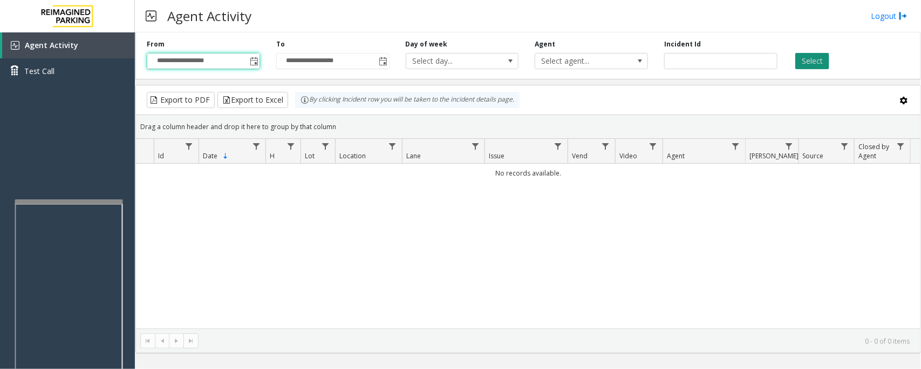
click at [823, 54] on button "Select" at bounding box center [812, 61] width 34 height 16
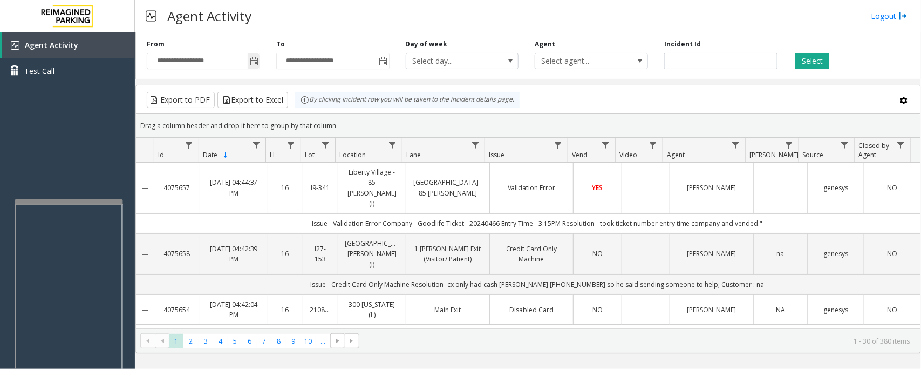
click at [254, 54] on span "Toggle popup" at bounding box center [254, 60] width 12 height 17
click at [392, 2] on div "Agent Activity Logout" at bounding box center [528, 16] width 786 height 32
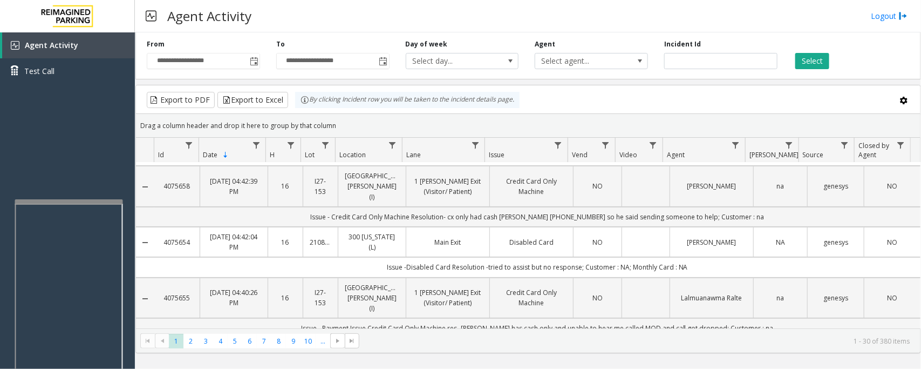
scroll to position [0, 0]
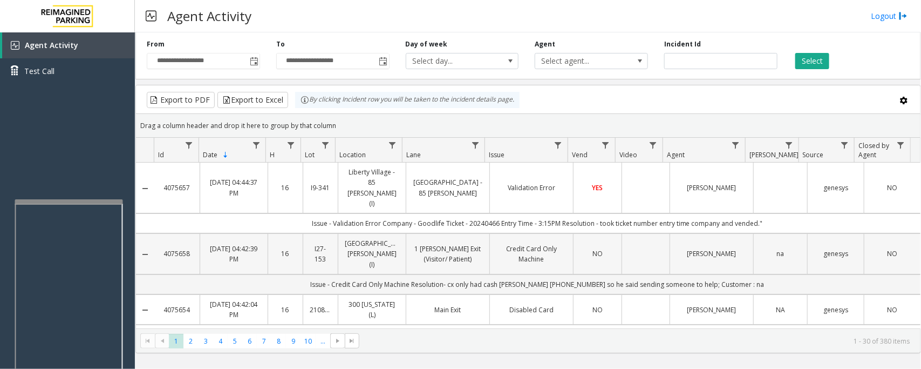
click at [645, 237] on td "Data table" at bounding box center [646, 253] width 48 height 41
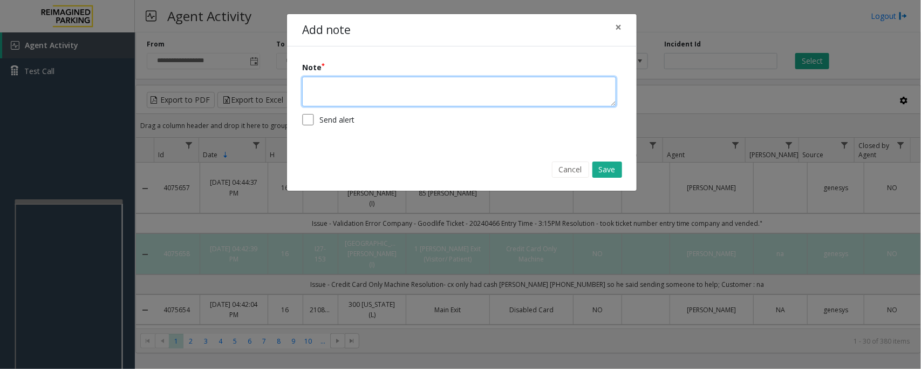
click at [366, 85] on textarea at bounding box center [459, 92] width 314 height 30
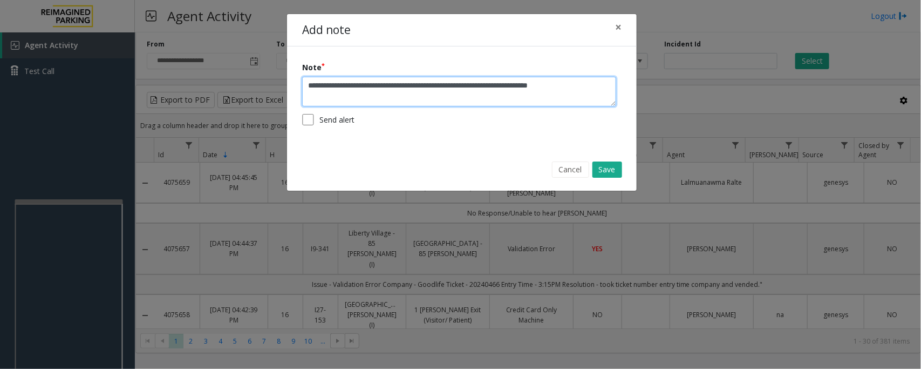
click at [568, 84] on textarea "**********" at bounding box center [459, 92] width 314 height 30
type textarea "**********"
click at [611, 173] on button "Save" at bounding box center [607, 169] width 30 height 16
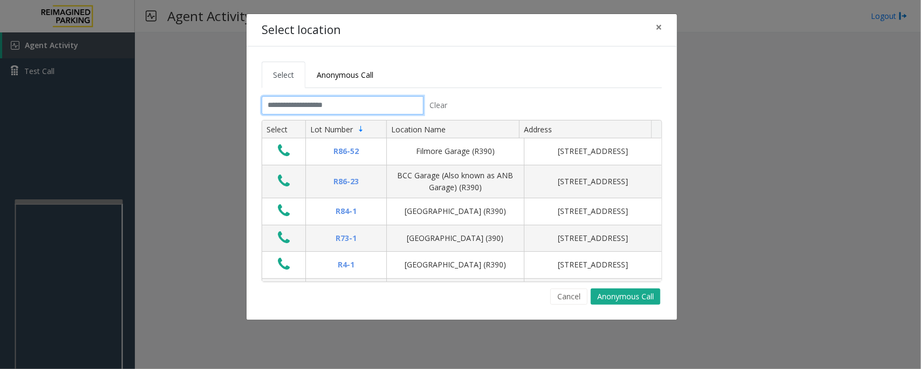
click at [371, 108] on input "text" at bounding box center [343, 105] width 162 height 18
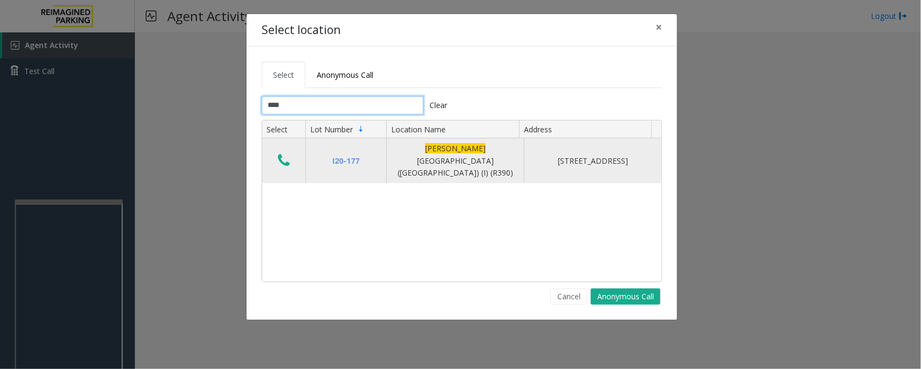
type input "****"
click at [283, 159] on icon "Data table" at bounding box center [284, 160] width 12 height 15
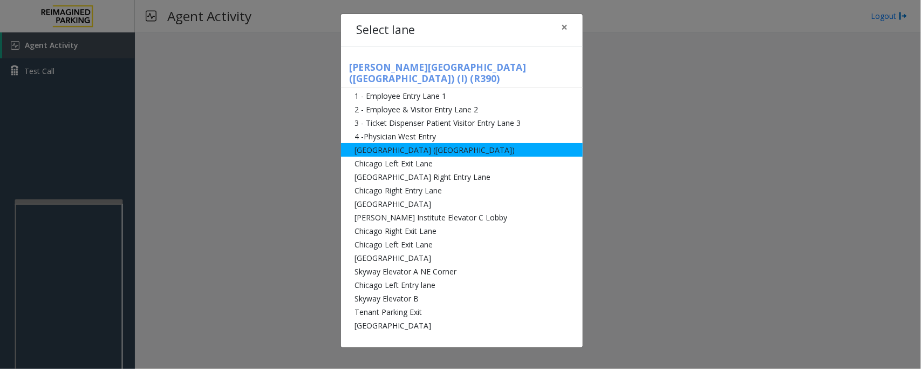
click at [374, 143] on li "[GEOGRAPHIC_DATA] ([GEOGRAPHIC_DATA])" at bounding box center [462, 149] width 242 height 13
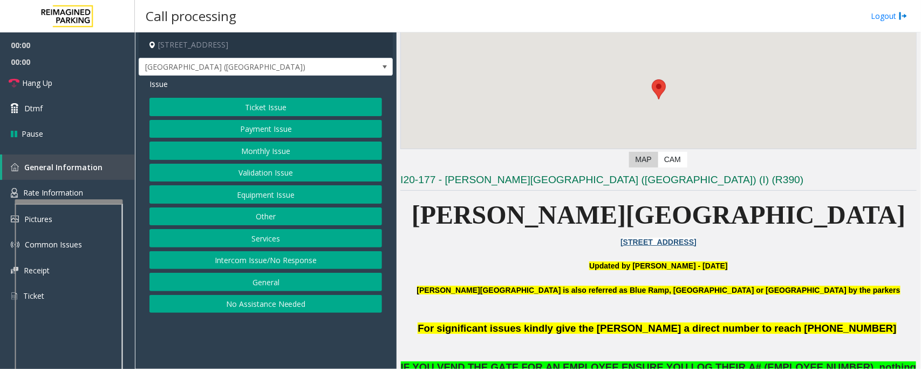
scroll to position [135, 0]
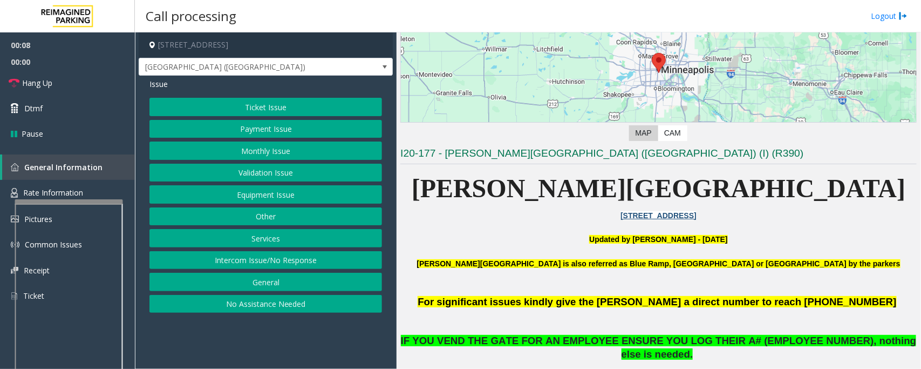
click at [258, 150] on button "Monthly Issue" at bounding box center [265, 150] width 233 height 18
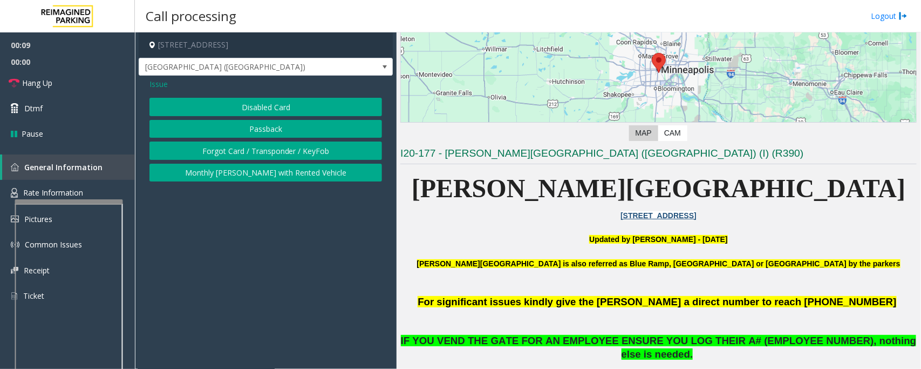
click at [244, 112] on button "Disabled Card" at bounding box center [265, 107] width 233 height 18
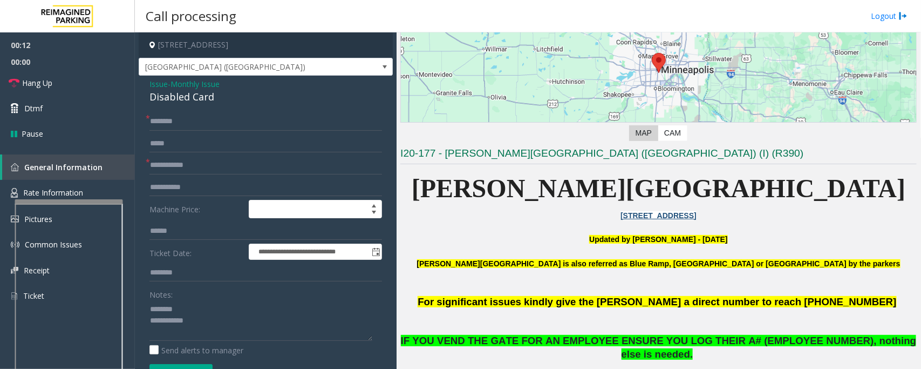
click at [173, 101] on div "Disabled Card" at bounding box center [265, 97] width 233 height 15
click at [187, 158] on input "text" at bounding box center [265, 165] width 233 height 18
click at [188, 165] on input "text" at bounding box center [265, 165] width 233 height 18
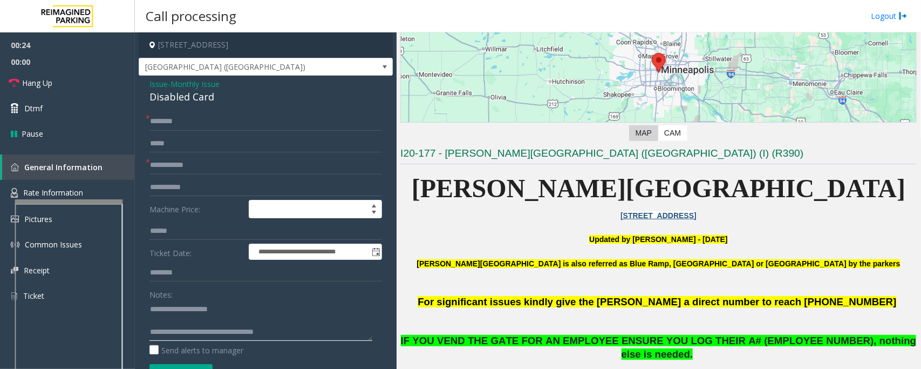
click at [298, 332] on textarea at bounding box center [260, 320] width 223 height 40
click at [312, 328] on textarea at bounding box center [260, 320] width 223 height 40
type textarea "**********"
click at [197, 167] on input "text" at bounding box center [265, 165] width 233 height 18
type input "*****"
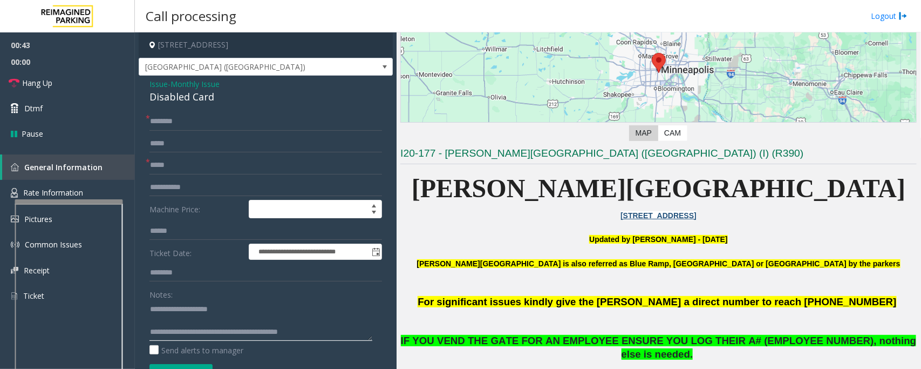
click at [306, 332] on textarea at bounding box center [260, 320] width 223 height 40
type textarea "**********"
click at [207, 125] on input "text" at bounding box center [265, 121] width 233 height 18
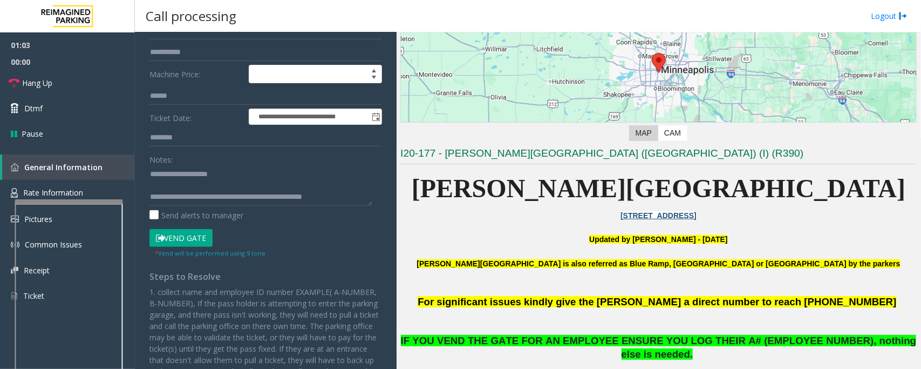
type input "**********"
click at [192, 236] on button "Vend Gate" at bounding box center [180, 238] width 63 height 18
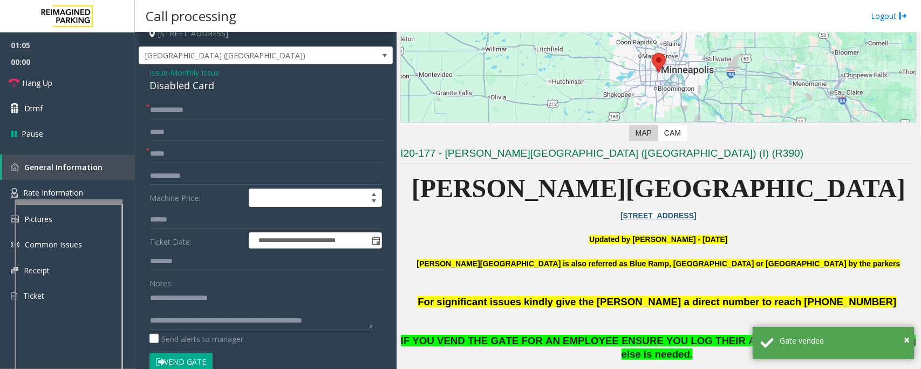
scroll to position [0, 0]
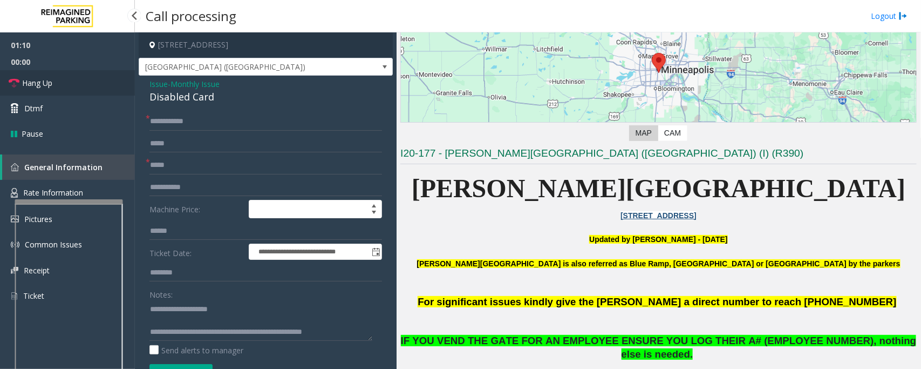
click at [72, 86] on link "Hang Up" at bounding box center [67, 82] width 135 height 25
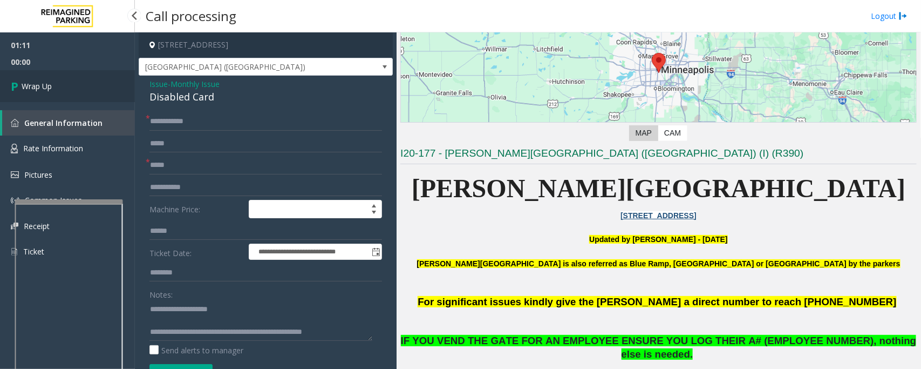
click at [72, 86] on link "Wrap Up" at bounding box center [67, 86] width 135 height 32
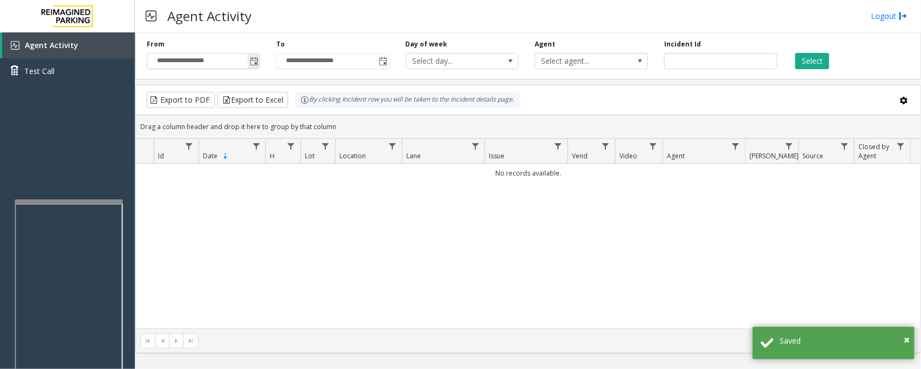
click at [250, 57] on span "Toggle popup" at bounding box center [254, 61] width 9 height 9
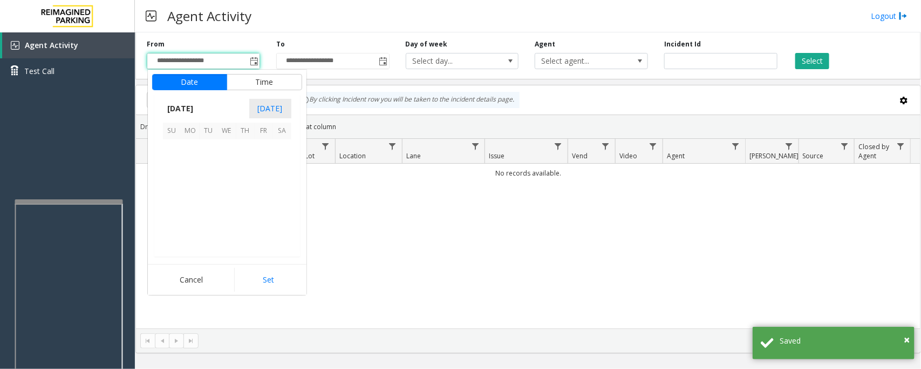
scroll to position [193563, 0]
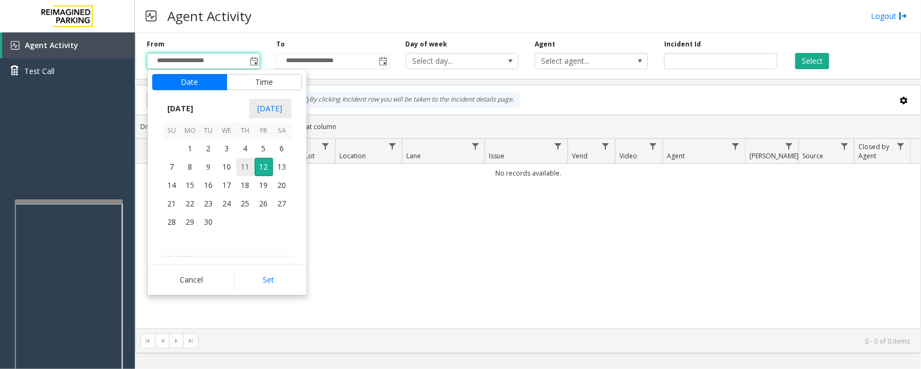
click at [241, 168] on span "11" at bounding box center [245, 167] width 18 height 18
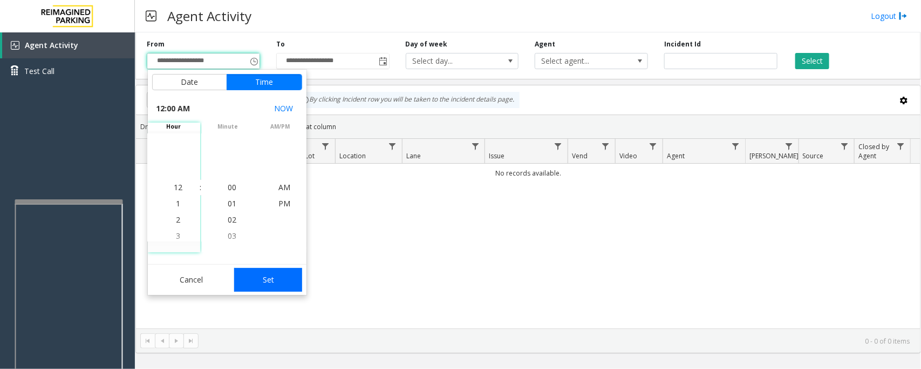
click at [272, 285] on button "Set" at bounding box center [268, 280] width 68 height 24
type input "**********"
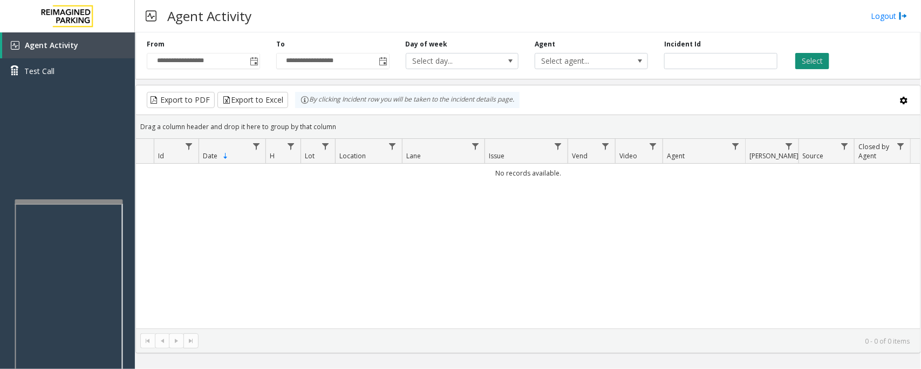
click at [803, 60] on button "Select" at bounding box center [812, 61] width 34 height 16
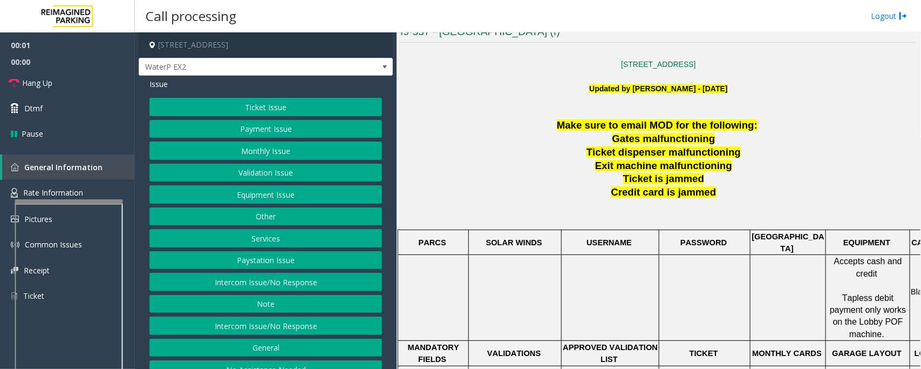
scroll to position [337, 0]
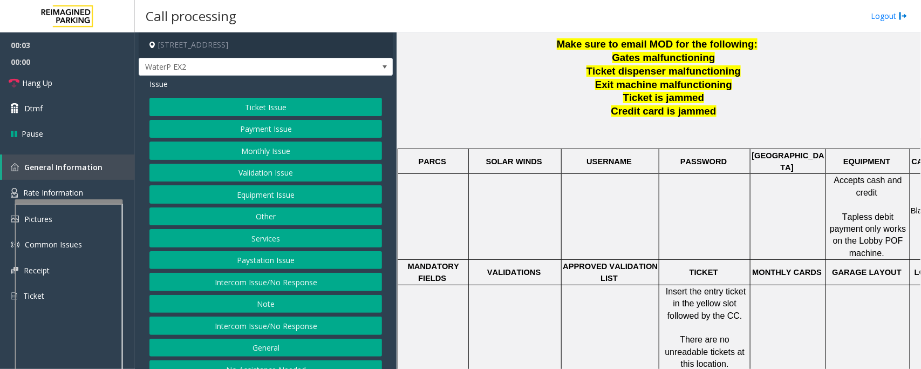
click at [292, 198] on button "Equipment Issue" at bounding box center [265, 194] width 233 height 18
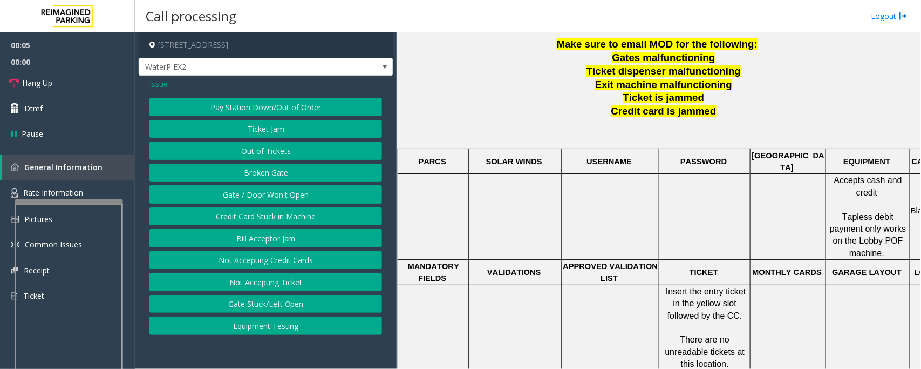
click at [154, 83] on span "Issue" at bounding box center [158, 83] width 18 height 11
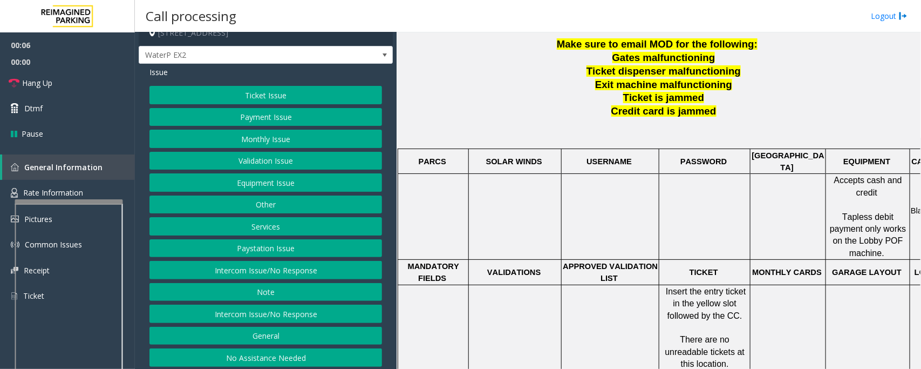
scroll to position [18, 0]
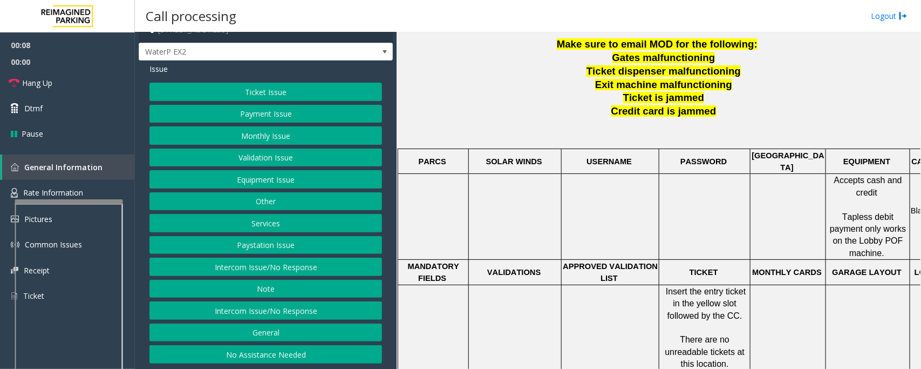
click at [282, 310] on button "Intercom Issue/No Response" at bounding box center [265, 310] width 233 height 18
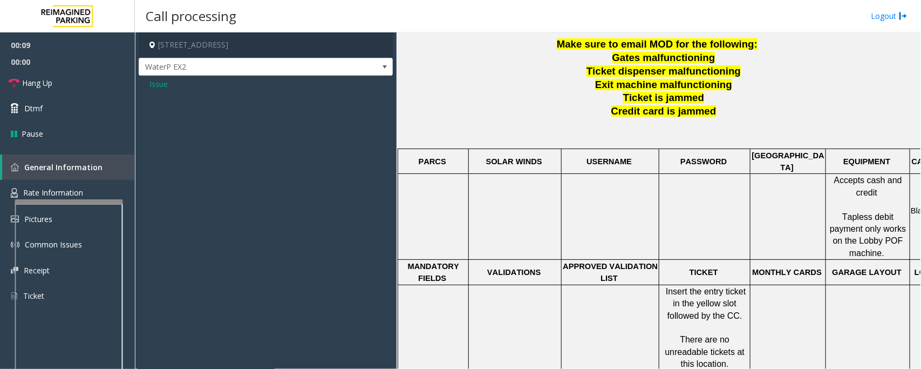
click at [153, 85] on span "Issue" at bounding box center [158, 83] width 18 height 11
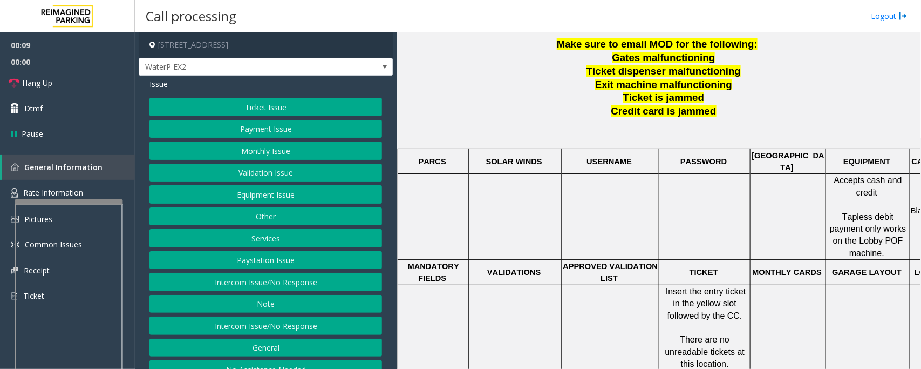
click at [274, 284] on button "Intercom Issue/No Response" at bounding box center [265, 281] width 233 height 18
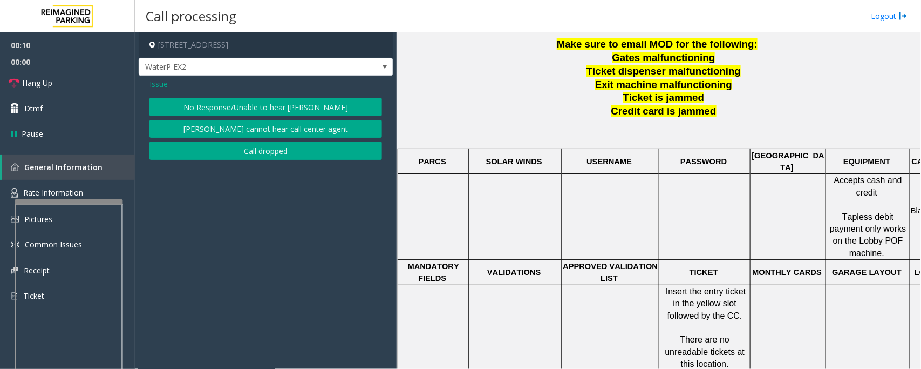
click at [223, 107] on button "No Response/Unable to hear [PERSON_NAME]" at bounding box center [265, 107] width 233 height 18
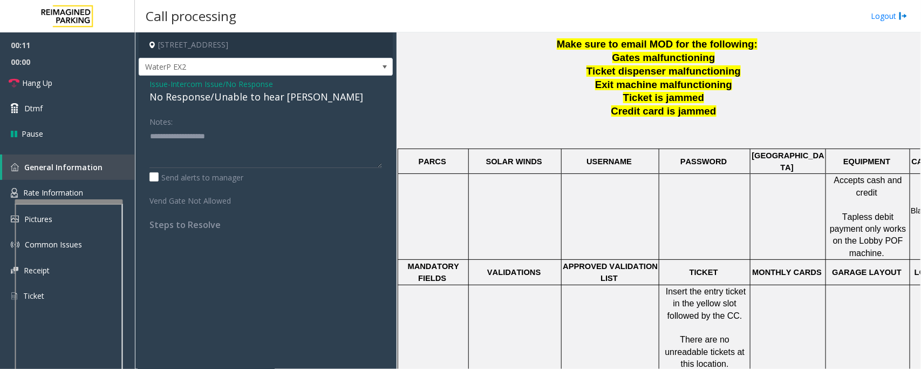
click at [220, 100] on div "No Response/Unable to hear [PERSON_NAME]" at bounding box center [265, 97] width 233 height 15
type textarea "**********"
click at [94, 82] on link "Hang Up" at bounding box center [67, 82] width 135 height 25
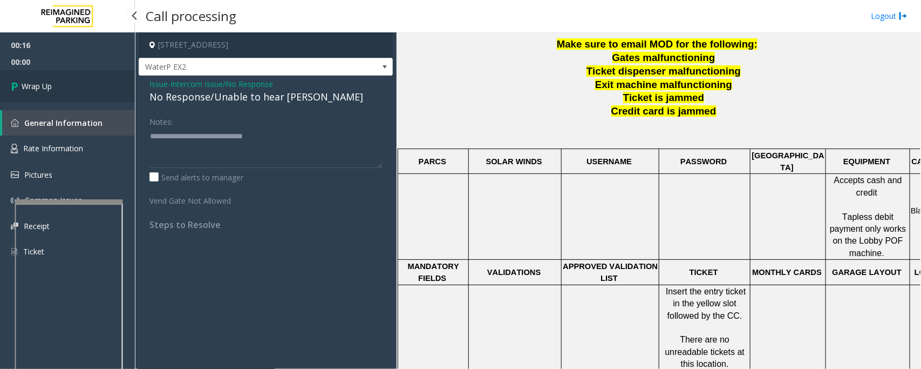
click at [94, 82] on link "Wrap Up" at bounding box center [67, 86] width 135 height 32
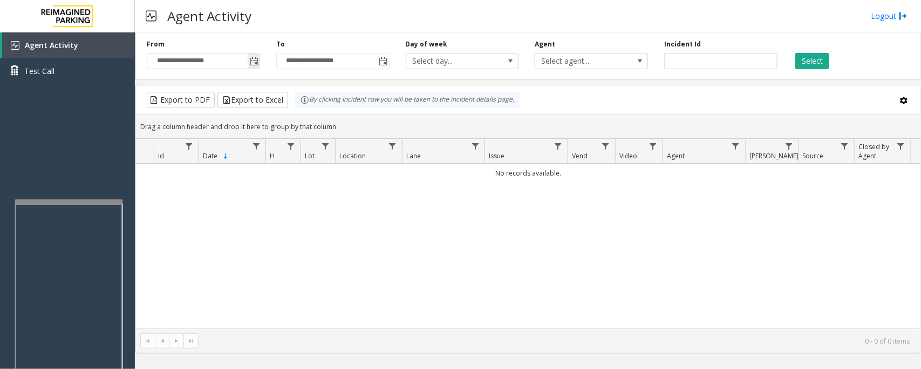
click at [253, 61] on span "Toggle popup" at bounding box center [254, 61] width 9 height 9
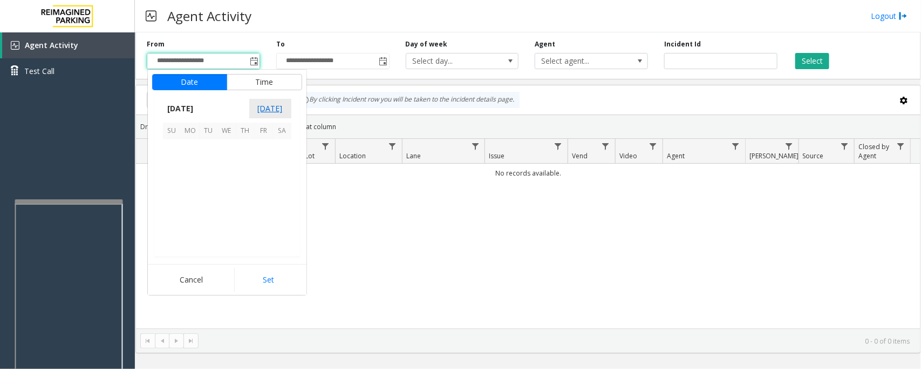
scroll to position [193563, 0]
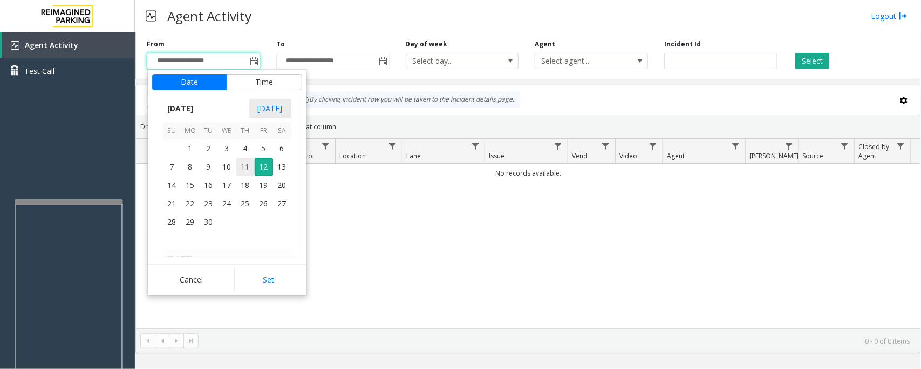
click at [244, 169] on span "11" at bounding box center [245, 167] width 18 height 18
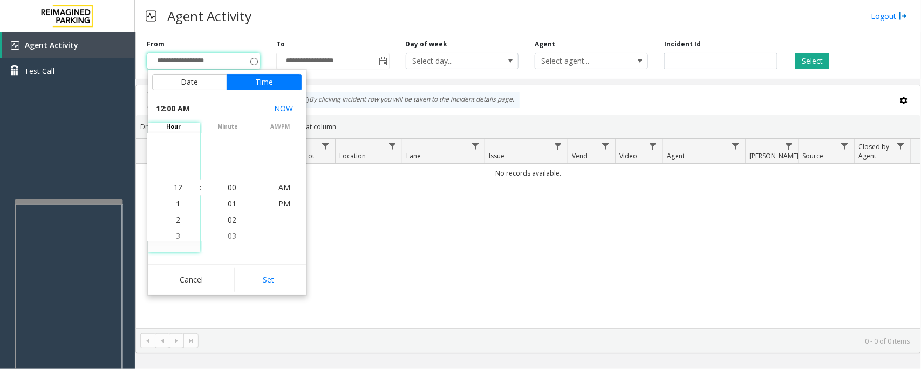
click at [270, 286] on button "Set" at bounding box center [268, 280] width 68 height 24
type input "**********"
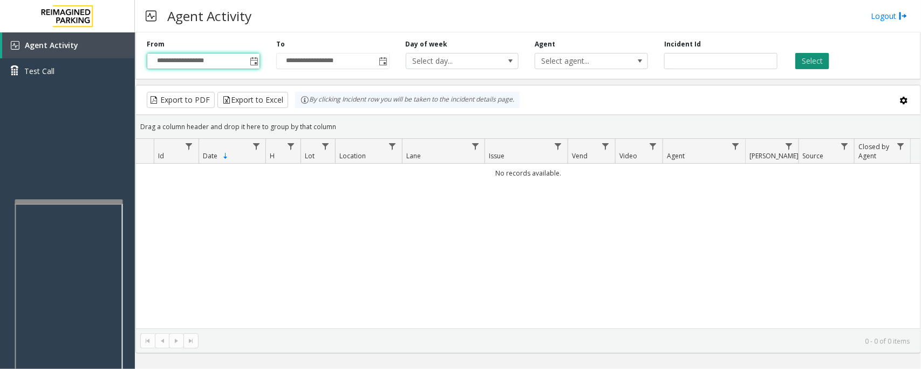
click at [813, 66] on button "Select" at bounding box center [812, 61] width 34 height 16
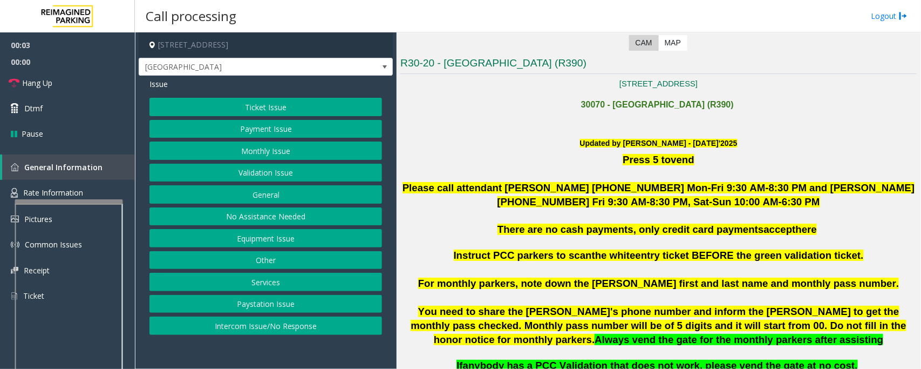
scroll to position [337, 0]
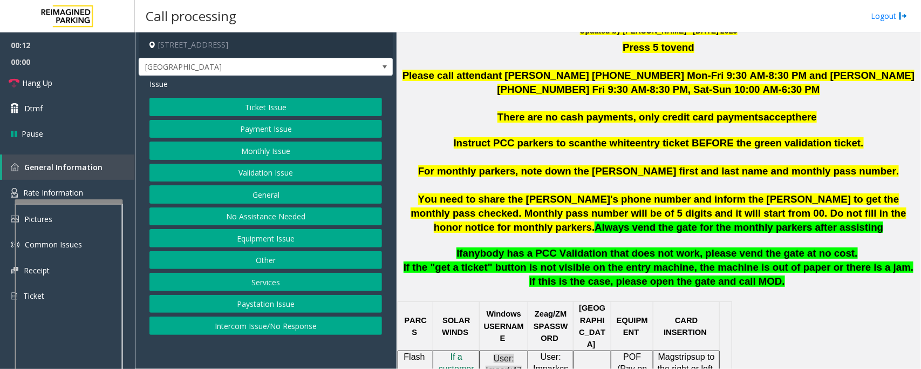
drag, startPoint x: 251, startPoint y: 325, endPoint x: 235, endPoint y: 270, distance: 57.4
click at [249, 326] on button "Intercom Issue/No Response" at bounding box center [265, 325] width 233 height 18
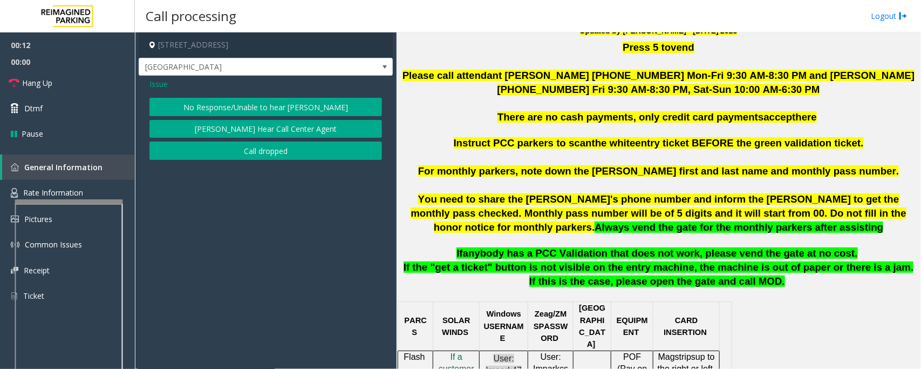
click at [236, 109] on button "No Response/Unable to hear [PERSON_NAME]" at bounding box center [265, 107] width 233 height 18
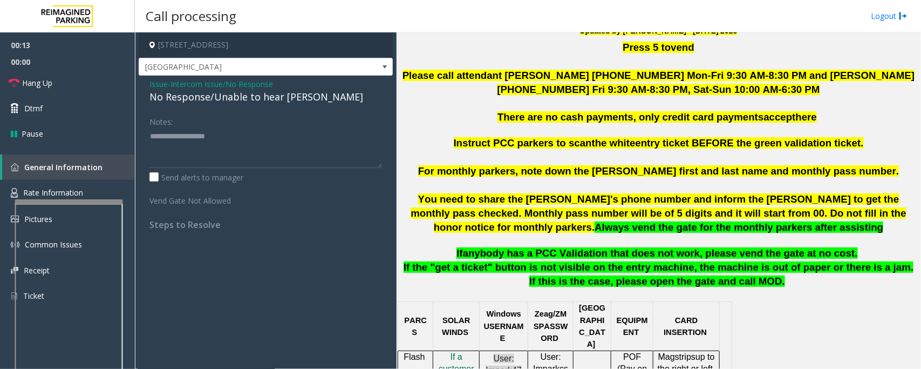
click at [227, 92] on div "No Response/Unable to hear [PERSON_NAME]" at bounding box center [265, 97] width 233 height 15
type textarea "**********"
click at [66, 83] on link "Hang Up" at bounding box center [67, 82] width 135 height 25
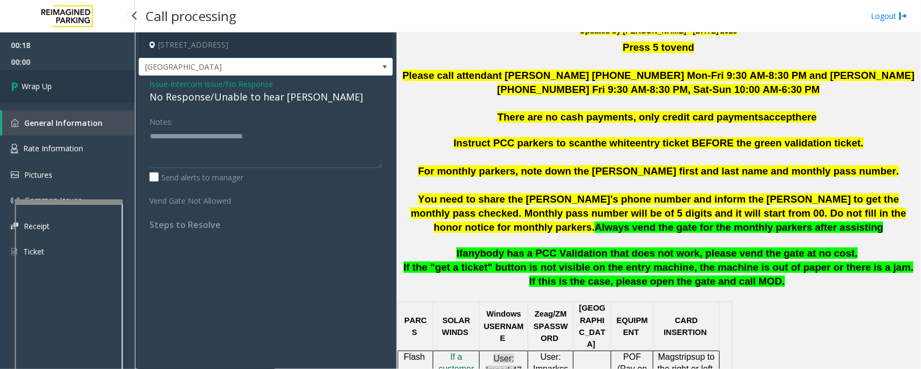
click at [66, 83] on link "Wrap Up" at bounding box center [67, 86] width 135 height 32
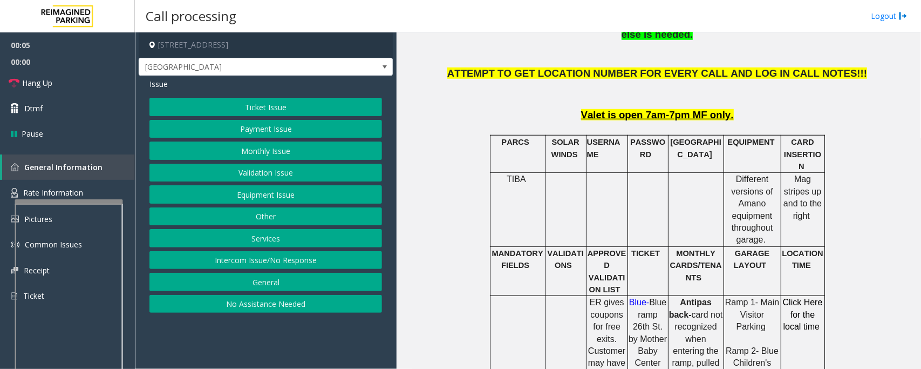
scroll to position [472, 0]
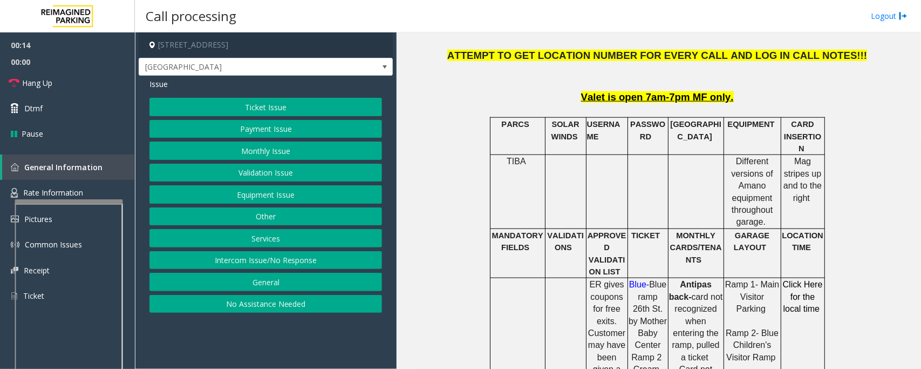
click at [333, 306] on button "No Assistance Needed" at bounding box center [265, 304] width 233 height 18
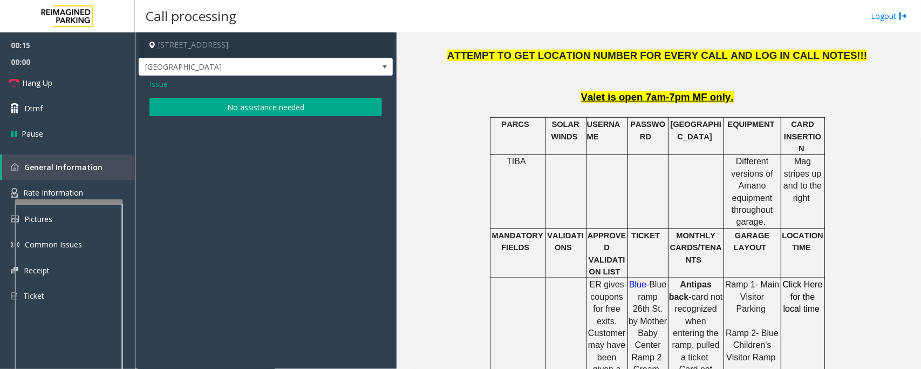
click at [233, 107] on button "No assistance needed" at bounding box center [265, 107] width 233 height 18
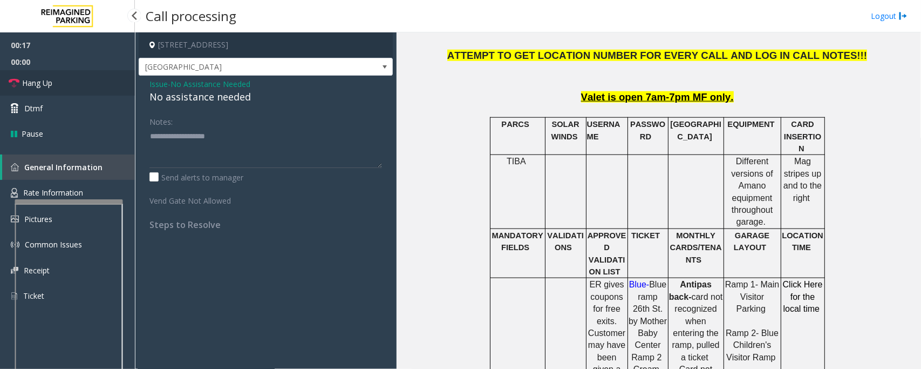
drag, startPoint x: 84, startPoint y: 80, endPoint x: 125, endPoint y: 90, distance: 41.6
click at [84, 80] on link "Hang Up" at bounding box center [67, 82] width 135 height 25
click at [190, 96] on div "No assistance needed" at bounding box center [265, 97] width 233 height 15
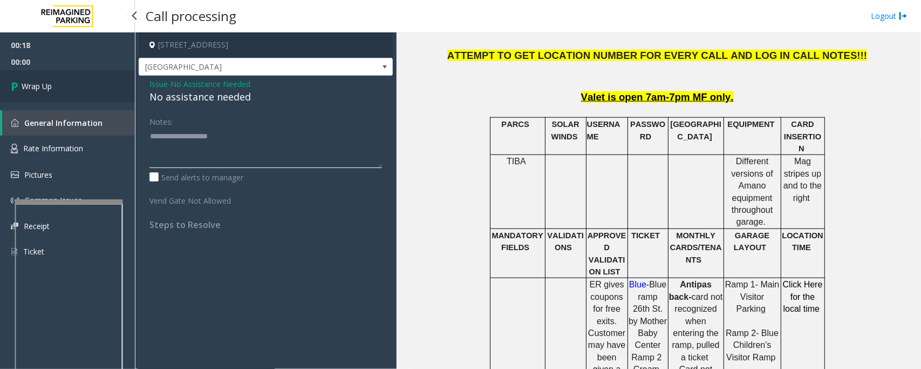
type textarea "**********"
click at [78, 86] on link "Wrap Up" at bounding box center [67, 86] width 135 height 32
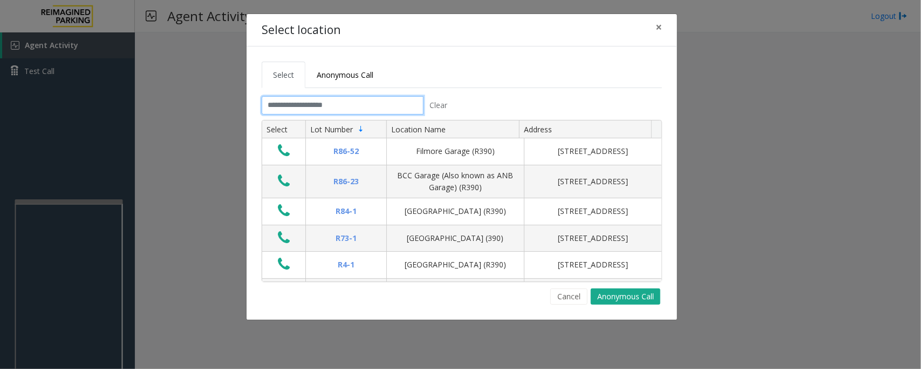
click at [352, 101] on input "text" at bounding box center [343, 105] width 162 height 18
click at [324, 104] on input "text" at bounding box center [343, 105] width 162 height 18
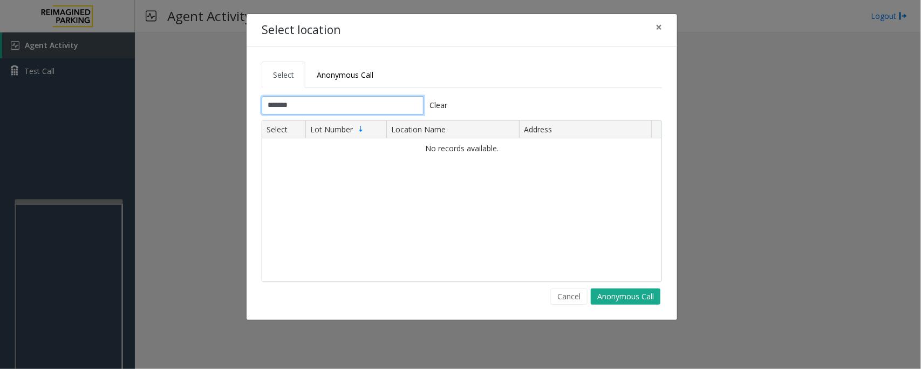
click at [324, 104] on input "******" at bounding box center [343, 105] width 162 height 18
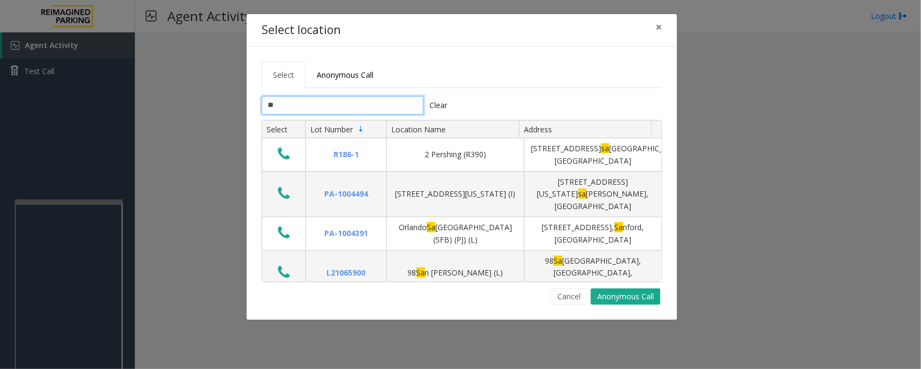
type input "*"
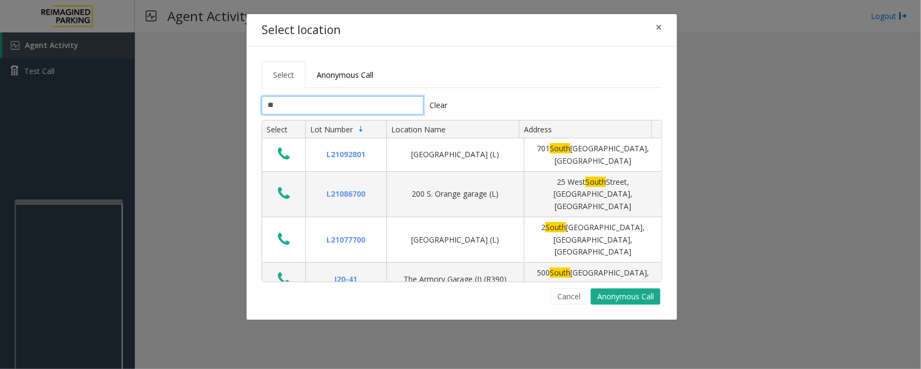
type input "*"
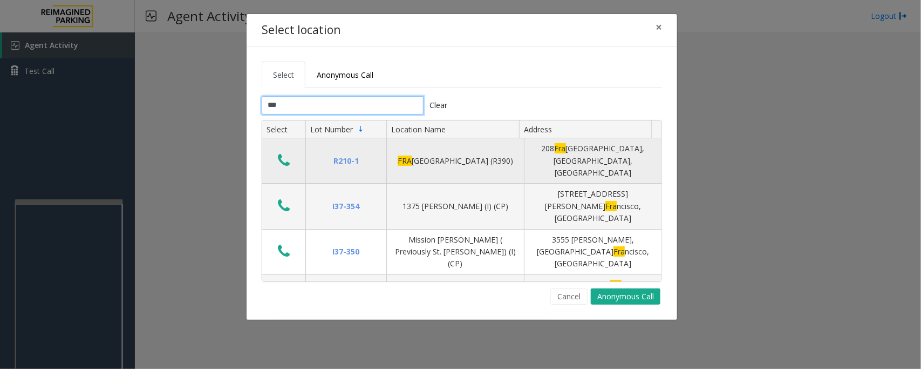
type input "***"
click at [284, 157] on icon "Data table" at bounding box center [284, 160] width 12 height 15
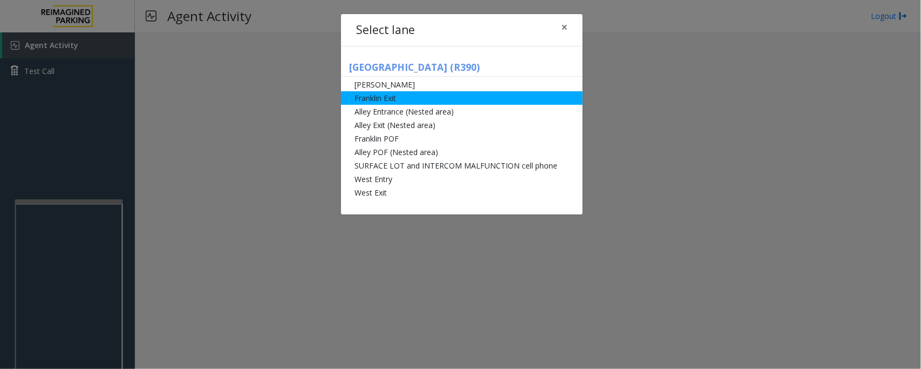
click at [378, 98] on li "Franklin Exit" at bounding box center [462, 97] width 242 height 13
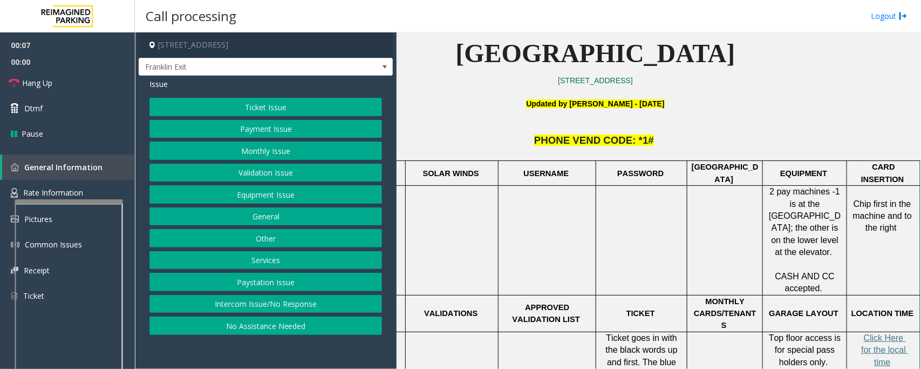
scroll to position [405, 73]
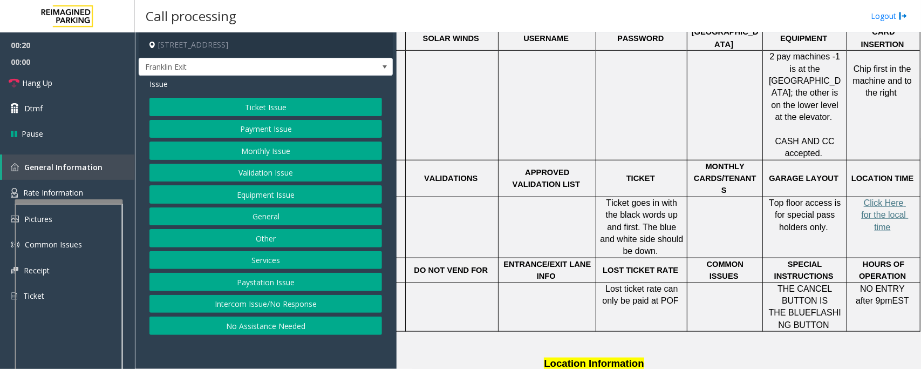
click at [255, 114] on button "Ticket Issue" at bounding box center [265, 107] width 233 height 18
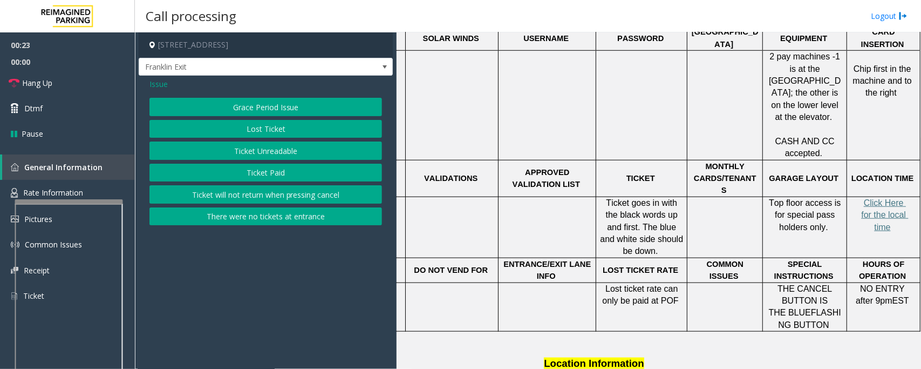
click at [268, 194] on button "Ticket will not return when pressing cancel" at bounding box center [265, 194] width 233 height 18
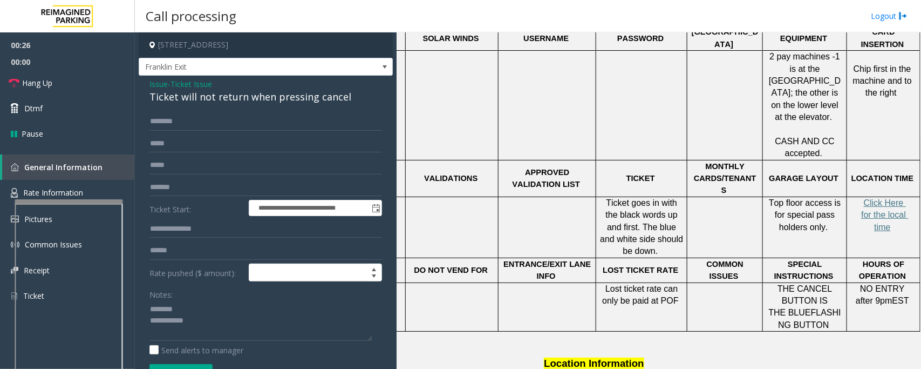
click at [208, 97] on div "Ticket will not return when pressing cancel" at bounding box center [265, 97] width 233 height 15
click at [190, 322] on textarea at bounding box center [260, 320] width 223 height 40
click at [204, 112] on input "text" at bounding box center [265, 121] width 233 height 18
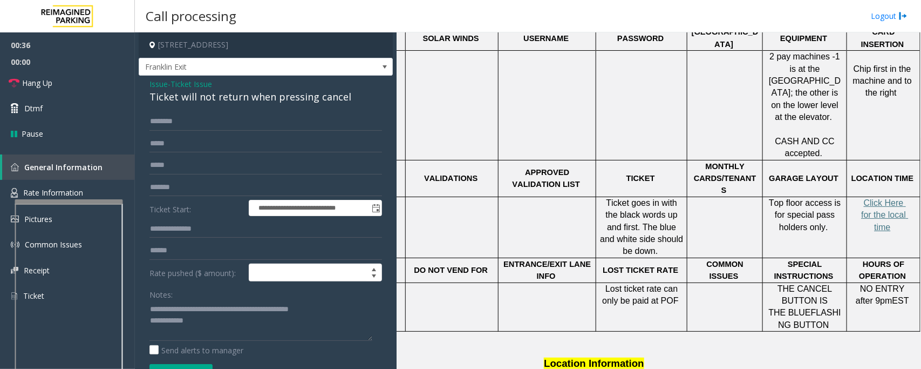
scroll to position [420, 59]
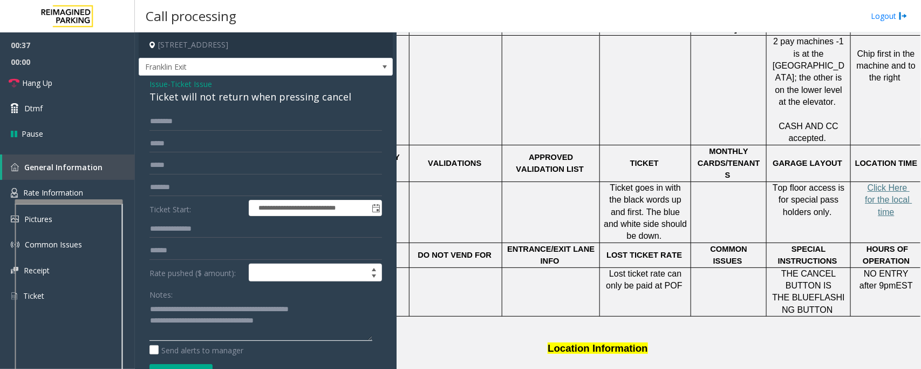
type textarea "**********"
click at [174, 117] on input "text" at bounding box center [265, 121] width 233 height 18
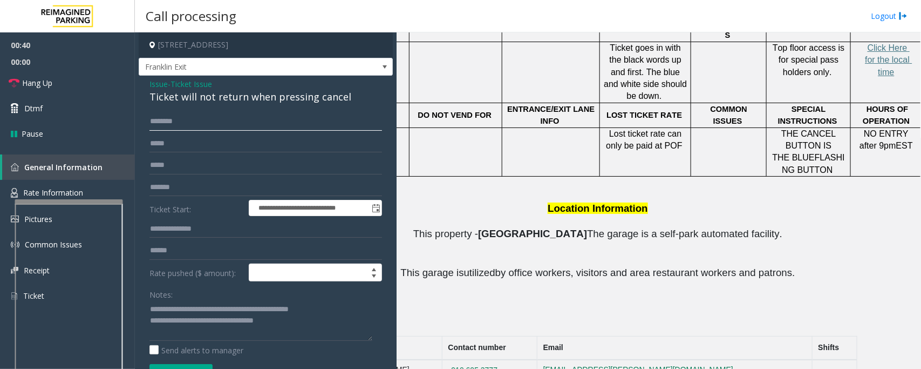
scroll to position [567, 59]
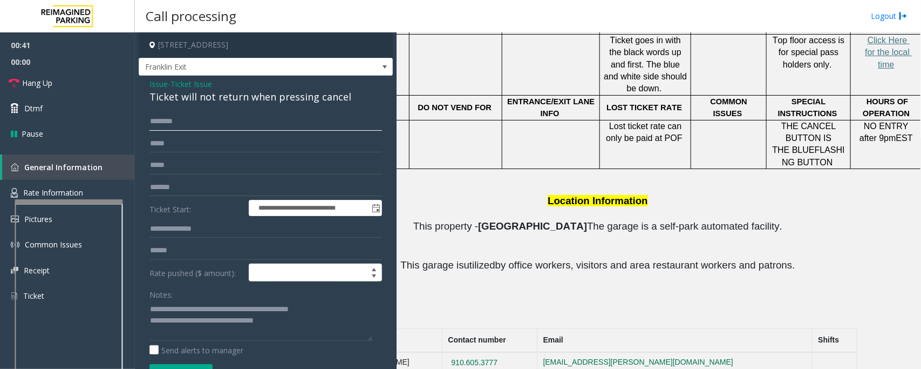
click at [209, 119] on input "text" at bounding box center [265, 121] width 233 height 18
click at [167, 121] on input "********" at bounding box center [265, 121] width 233 height 18
click at [158, 122] on input "********" at bounding box center [265, 121] width 233 height 18
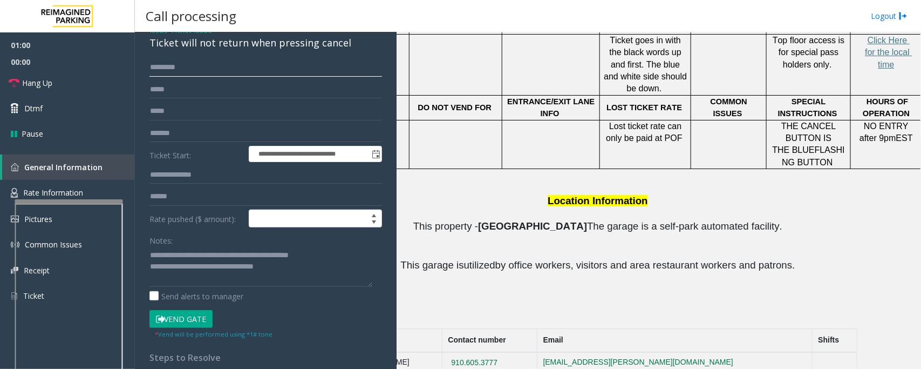
scroll to position [135, 0]
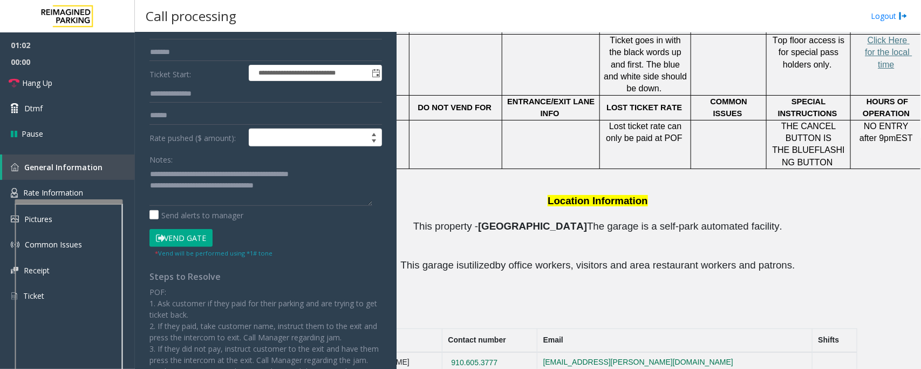
type input "*********"
click at [189, 243] on button "Vend Gate" at bounding box center [180, 238] width 63 height 18
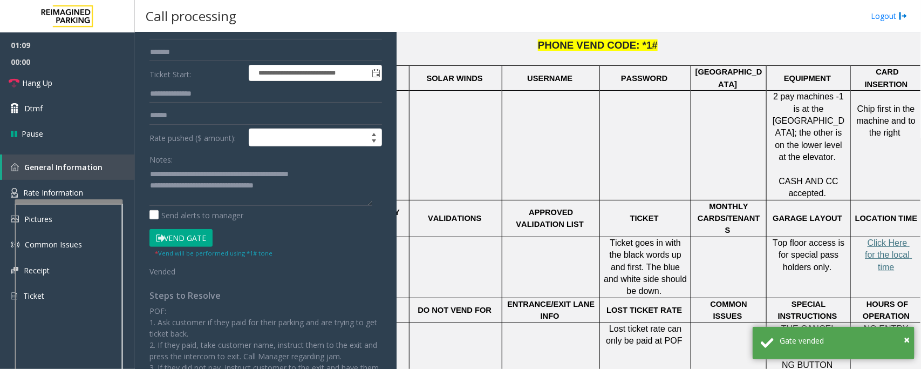
scroll to position [567, 59]
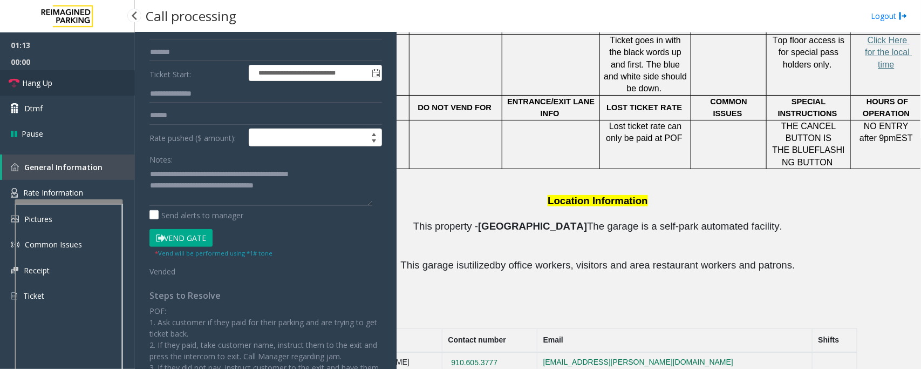
click at [72, 84] on link "Hang Up" at bounding box center [67, 82] width 135 height 25
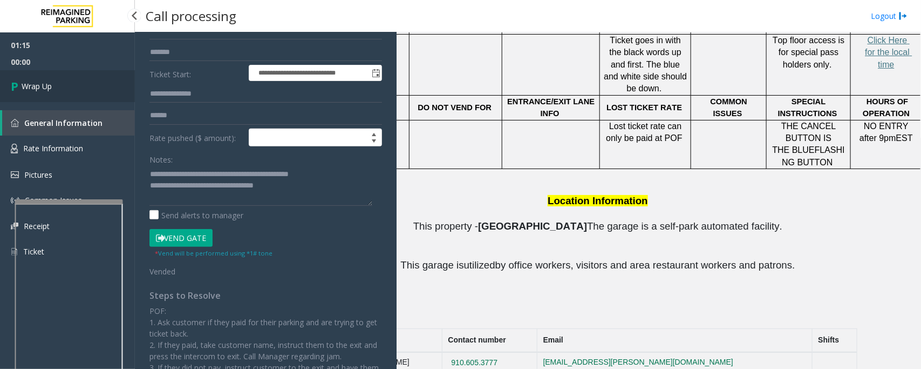
click at [72, 84] on link "Wrap Up" at bounding box center [67, 86] width 135 height 32
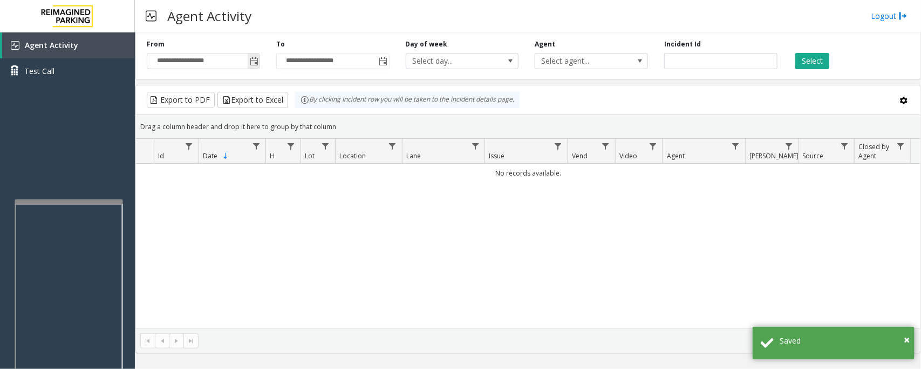
click at [254, 62] on span "Toggle popup" at bounding box center [254, 61] width 9 height 9
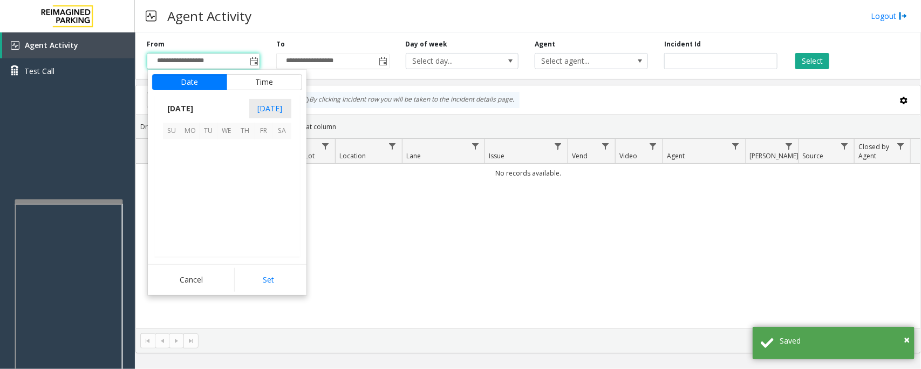
scroll to position [193563, 0]
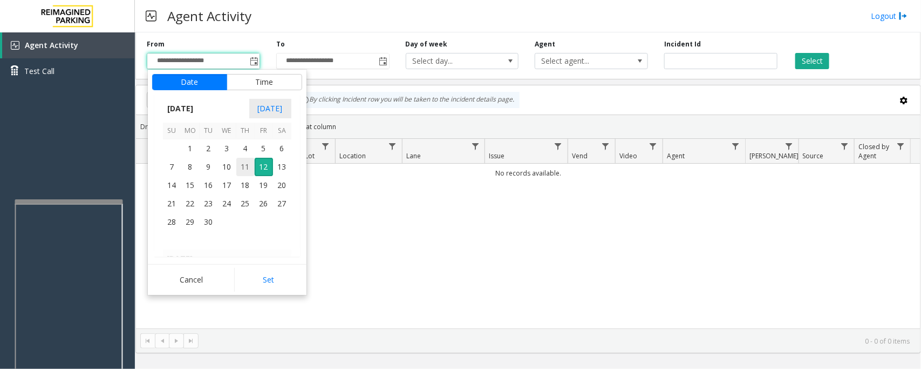
click at [243, 168] on span "11" at bounding box center [245, 167] width 18 height 18
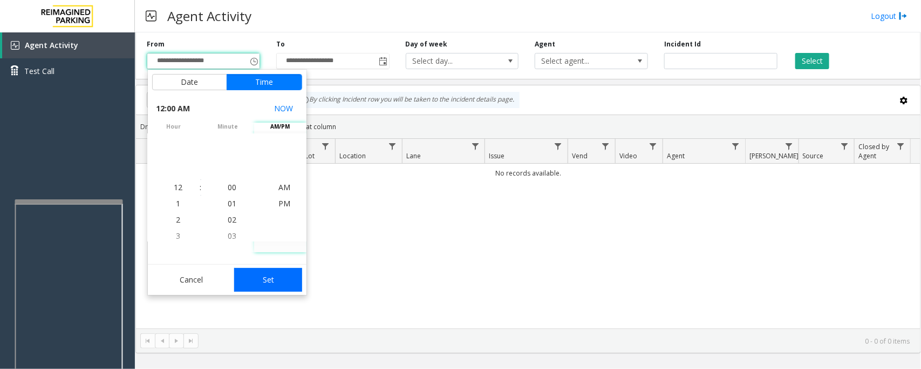
click at [276, 276] on button "Set" at bounding box center [268, 280] width 68 height 24
type input "**********"
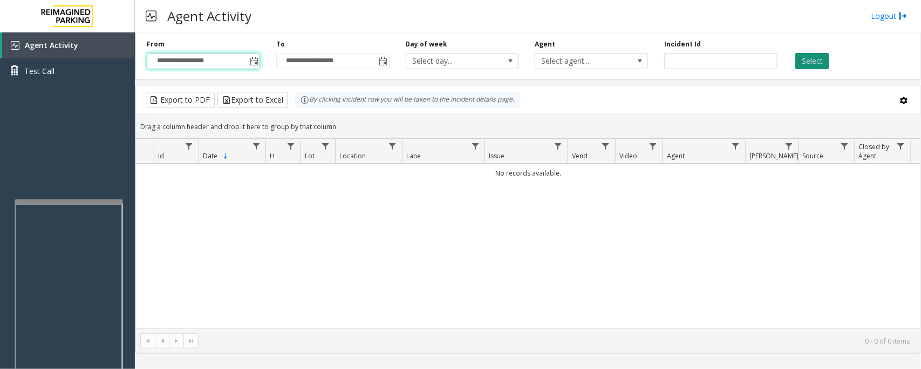
click at [819, 58] on button "Select" at bounding box center [812, 61] width 34 height 16
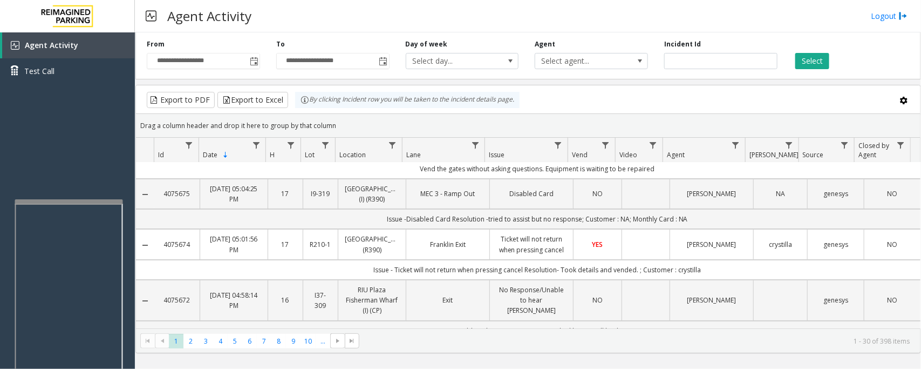
scroll to position [0, 0]
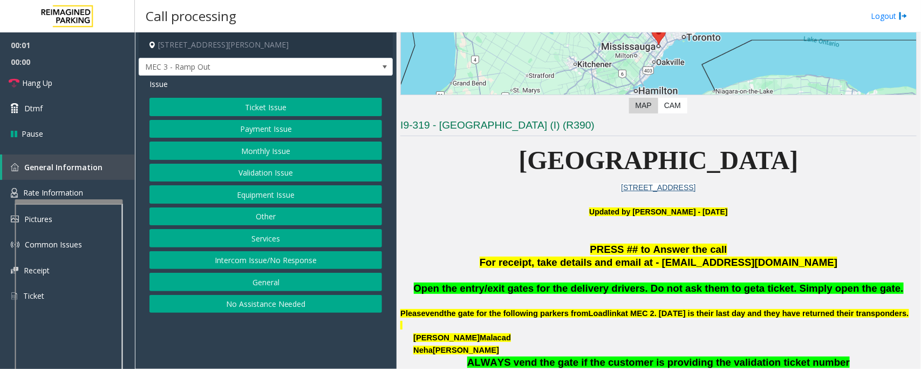
scroll to position [270, 0]
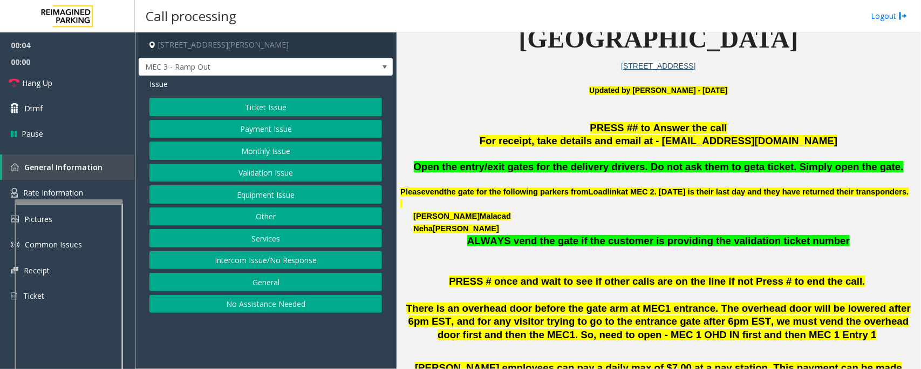
click at [253, 155] on button "Monthly Issue" at bounding box center [265, 150] width 233 height 18
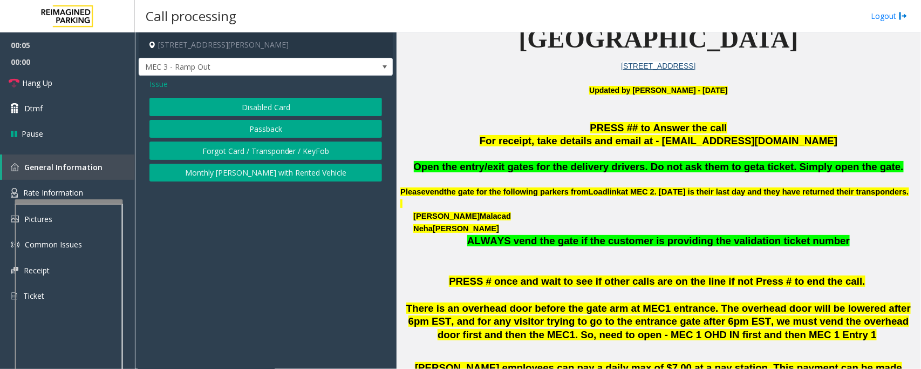
click at [253, 108] on button "Disabled Card" at bounding box center [265, 107] width 233 height 18
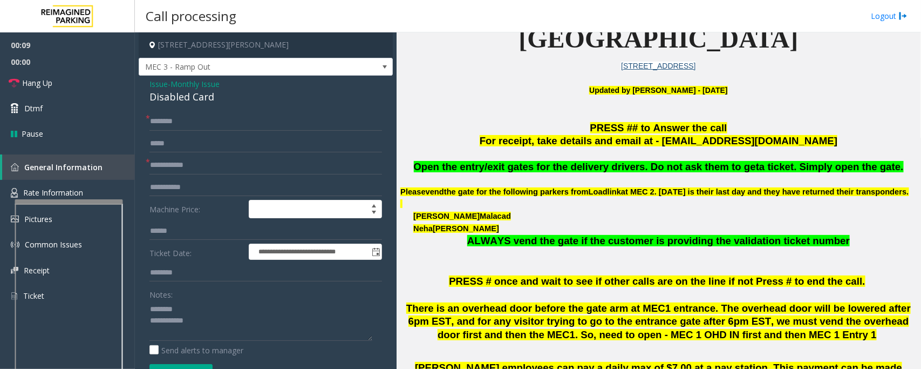
click at [187, 95] on div "Disabled Card" at bounding box center [265, 97] width 233 height 15
click at [190, 167] on input "text" at bounding box center [265, 165] width 233 height 18
click at [173, 322] on textarea at bounding box center [260, 320] width 223 height 40
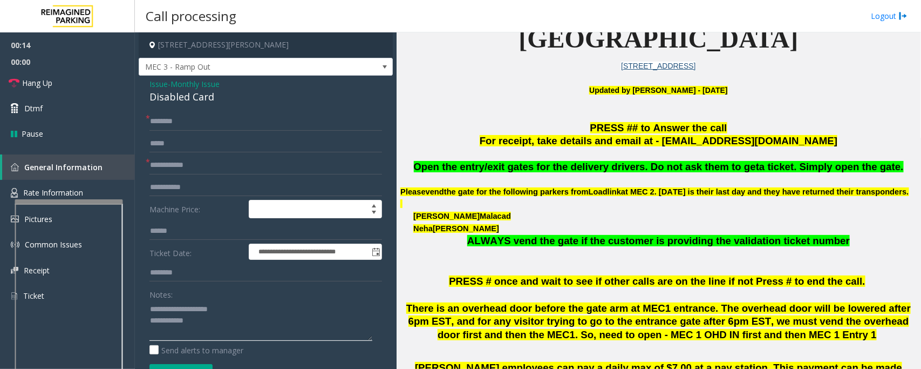
type textarea "**********"
click at [179, 174] on form "**********" at bounding box center [265, 252] width 233 height 281
click at [179, 166] on input "text" at bounding box center [265, 165] width 233 height 18
click at [180, 124] on input "text" at bounding box center [265, 121] width 233 height 18
click at [181, 168] on input "text" at bounding box center [265, 165] width 233 height 18
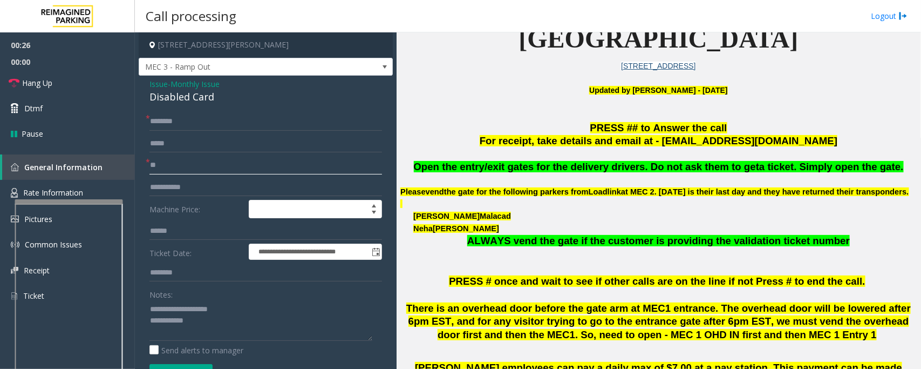
type input "**"
click at [179, 122] on input "text" at bounding box center [265, 121] width 233 height 18
type input "**********"
click at [156, 338] on textarea at bounding box center [260, 320] width 223 height 40
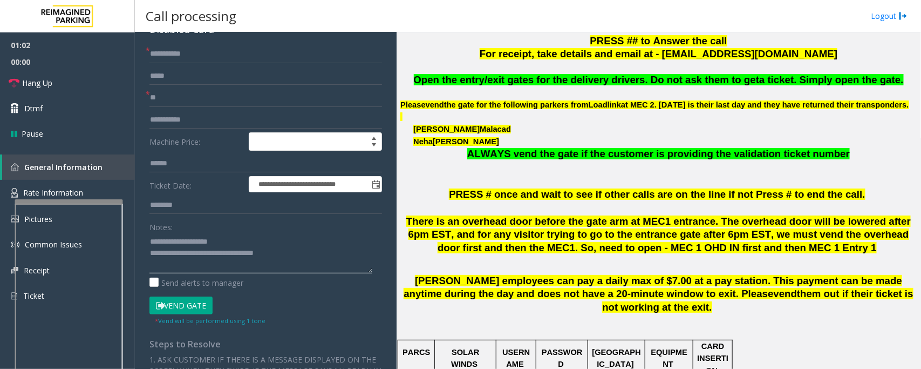
scroll to position [337, 0]
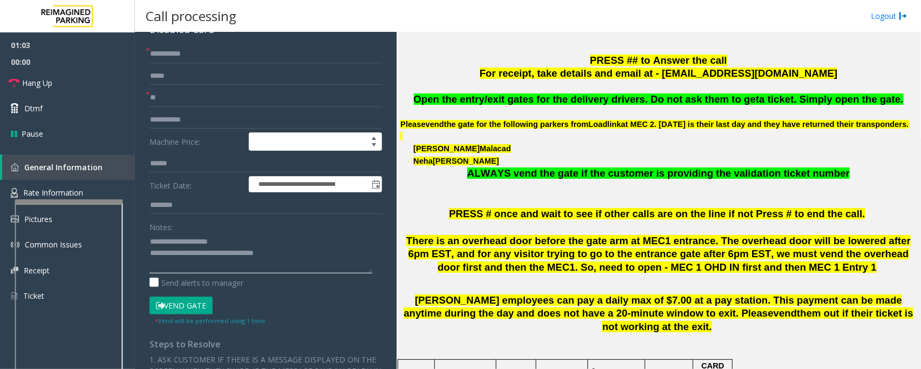
type textarea "**********"
click at [189, 308] on button "Vend Gate" at bounding box center [180, 305] width 63 height 18
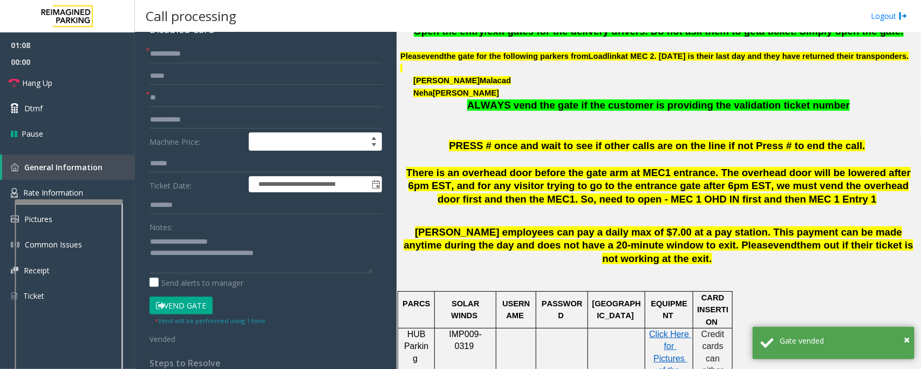
scroll to position [405, 0]
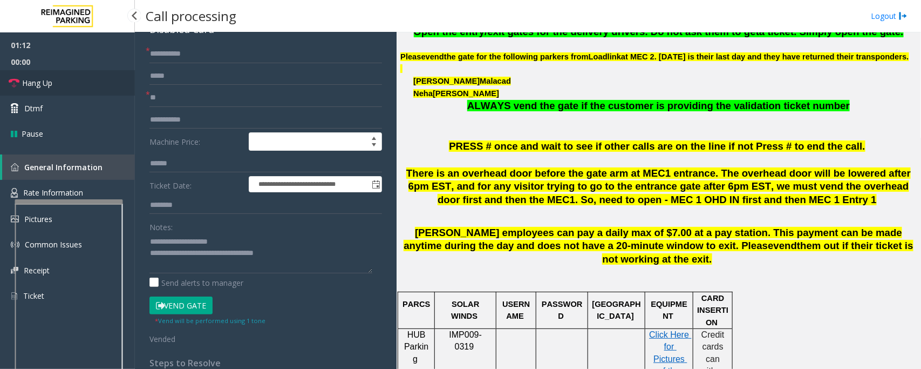
click at [69, 79] on link "Hang Up" at bounding box center [67, 82] width 135 height 25
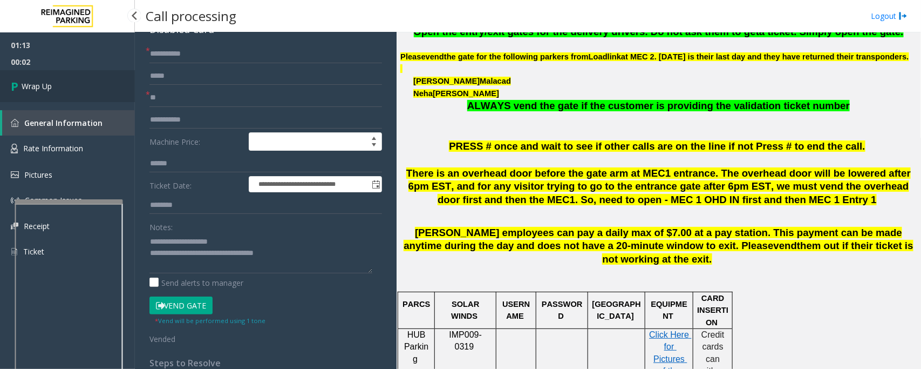
click at [69, 79] on link "Wrap Up" at bounding box center [67, 86] width 135 height 32
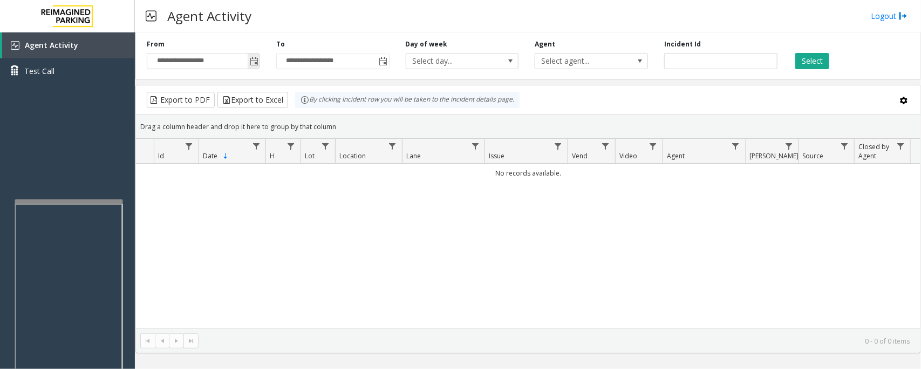
click at [256, 57] on span "Toggle popup" at bounding box center [254, 61] width 9 height 9
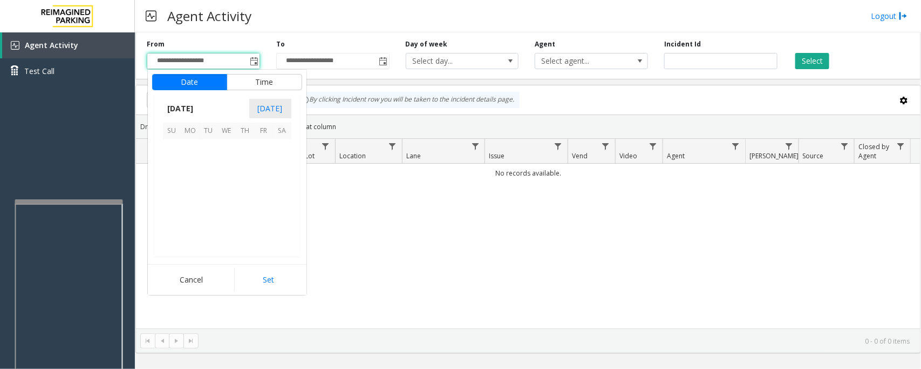
scroll to position [193563, 0]
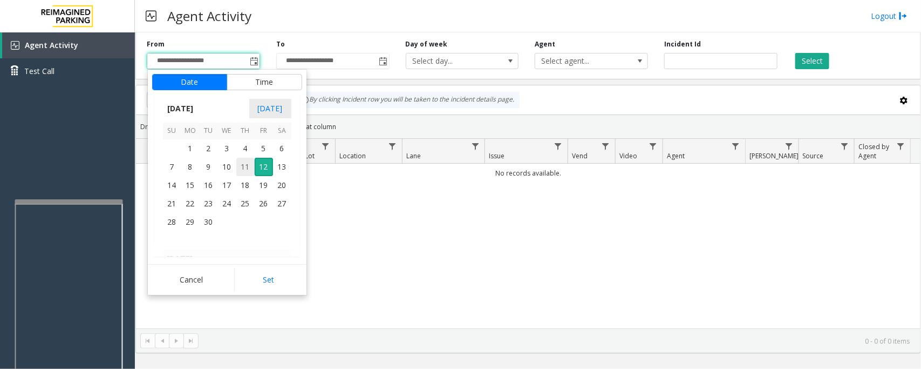
click at [249, 167] on span "11" at bounding box center [245, 167] width 18 height 18
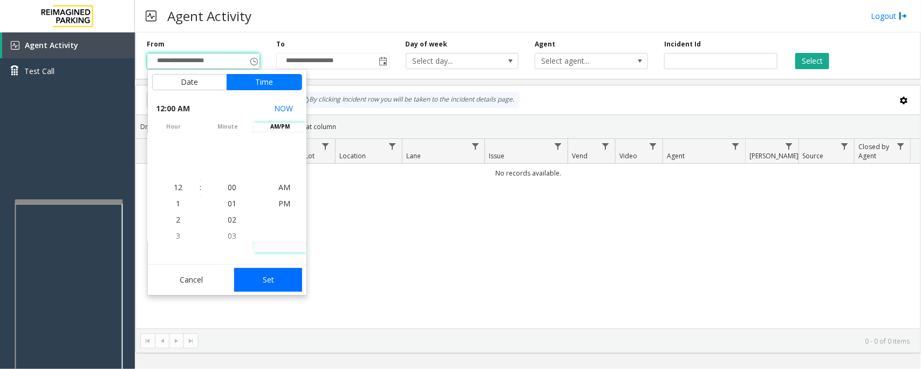
click at [286, 278] on button "Set" at bounding box center [268, 280] width 68 height 24
type input "**********"
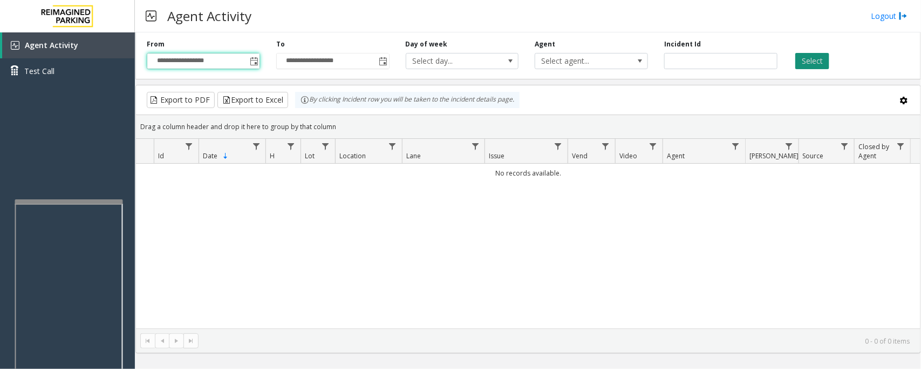
click at [808, 57] on button "Select" at bounding box center [812, 61] width 34 height 16
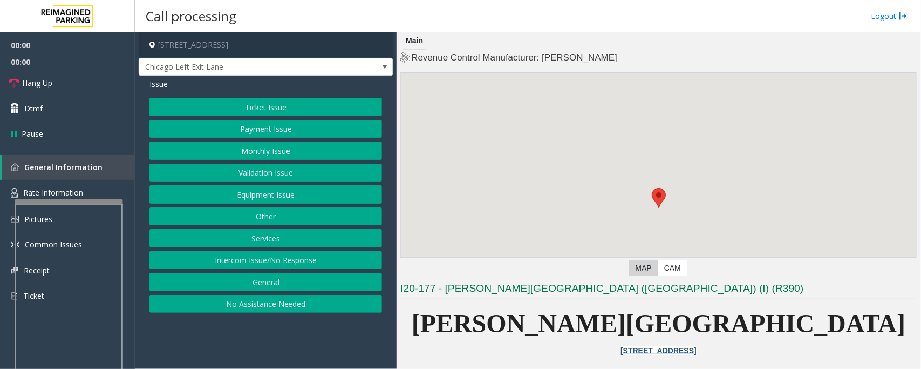
scroll to position [202, 0]
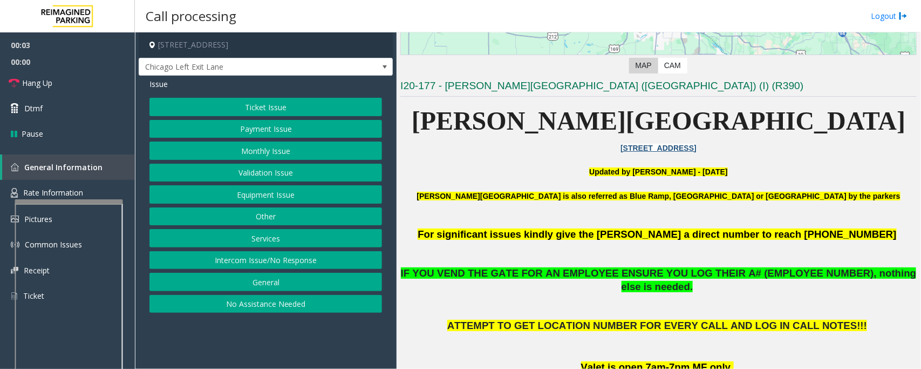
click at [246, 100] on button "Ticket Issue" at bounding box center [265, 107] width 233 height 18
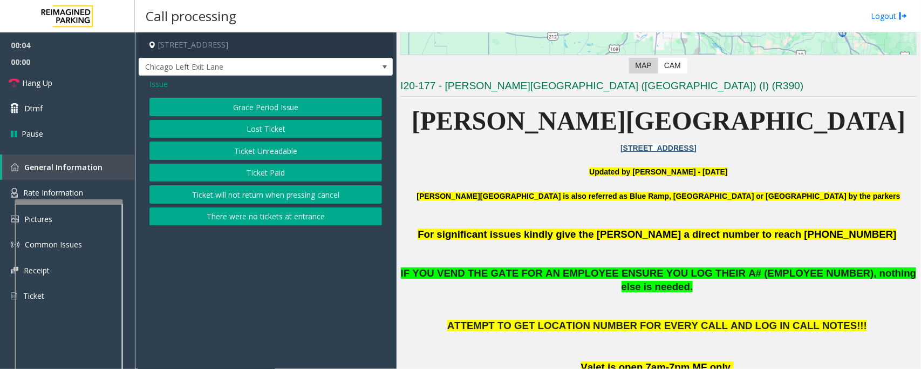
click at [244, 152] on button "Ticket Unreadable" at bounding box center [265, 150] width 233 height 18
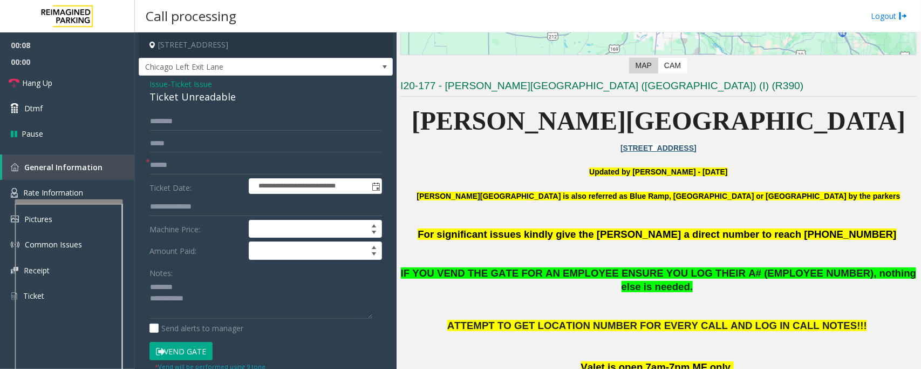
click at [179, 96] on div "Ticket Unreadable" at bounding box center [265, 97] width 233 height 15
click at [190, 161] on input "text" at bounding box center [265, 165] width 233 height 18
click at [163, 300] on textarea at bounding box center [260, 298] width 223 height 40
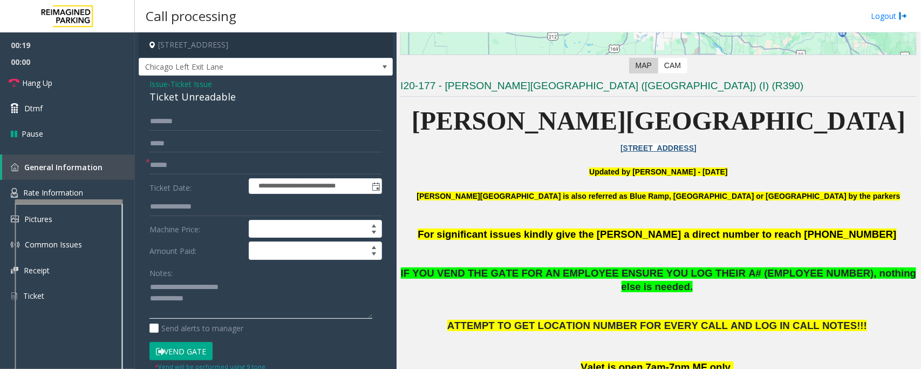
click at [213, 303] on textarea at bounding box center [260, 298] width 223 height 40
type textarea "**********"
click at [188, 162] on input "text" at bounding box center [265, 165] width 233 height 18
type input "**"
click at [28, 84] on span "Hang Up" at bounding box center [37, 82] width 30 height 11
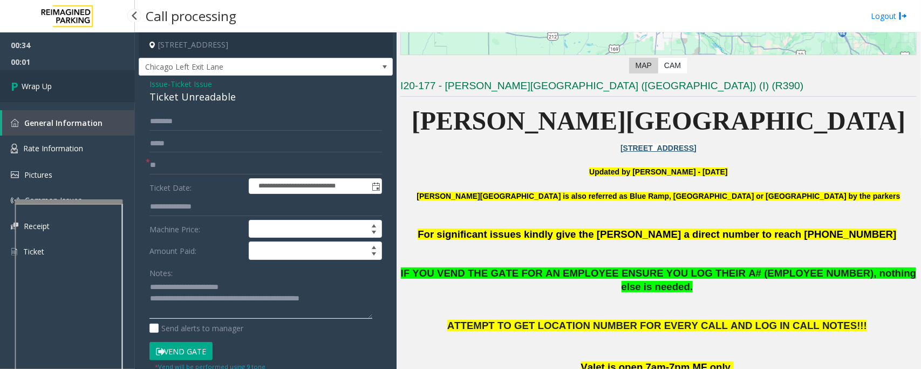
type textarea "**********"
click at [74, 93] on link "Wrap Up" at bounding box center [67, 86] width 135 height 32
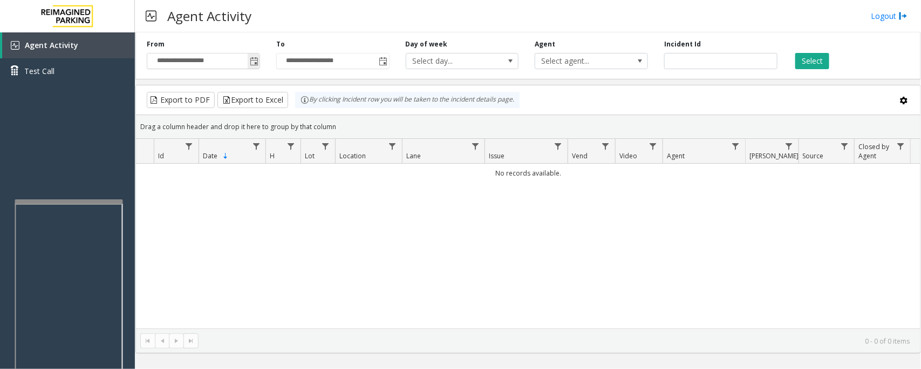
click at [255, 65] on span "Toggle popup" at bounding box center [254, 61] width 9 height 9
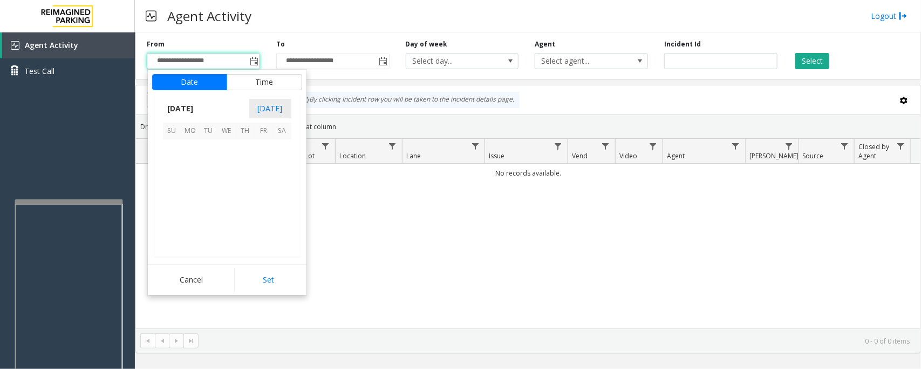
scroll to position [193563, 0]
click at [242, 166] on span "11" at bounding box center [245, 167] width 18 height 18
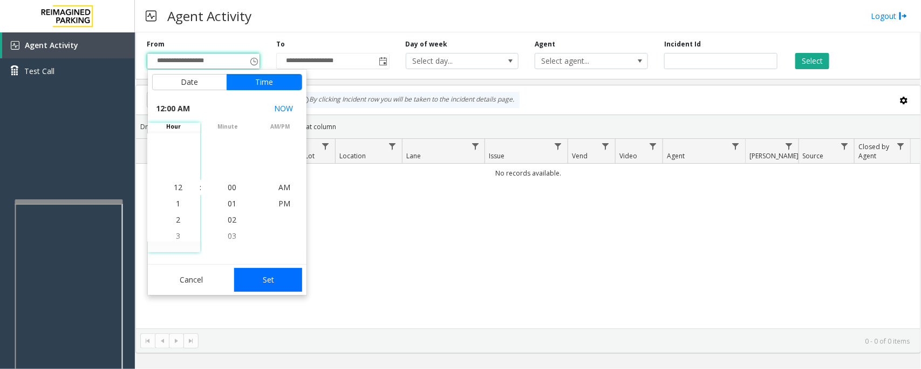
click at [289, 281] on button "Set" at bounding box center [268, 280] width 68 height 24
type input "**********"
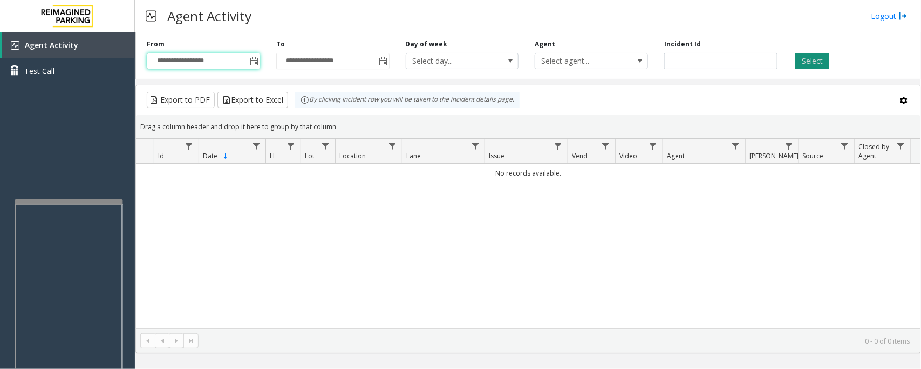
click at [815, 57] on button "Select" at bounding box center [812, 61] width 34 height 16
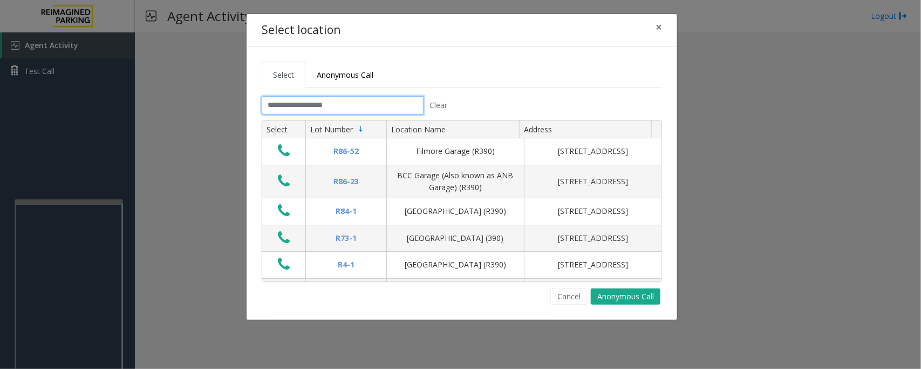
click at [371, 107] on input "text" at bounding box center [343, 105] width 162 height 18
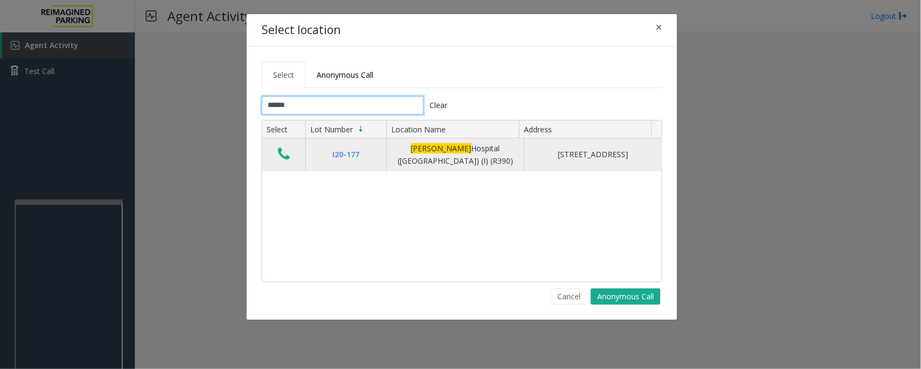
type input "******"
click at [283, 155] on icon "Data table" at bounding box center [284, 153] width 12 height 15
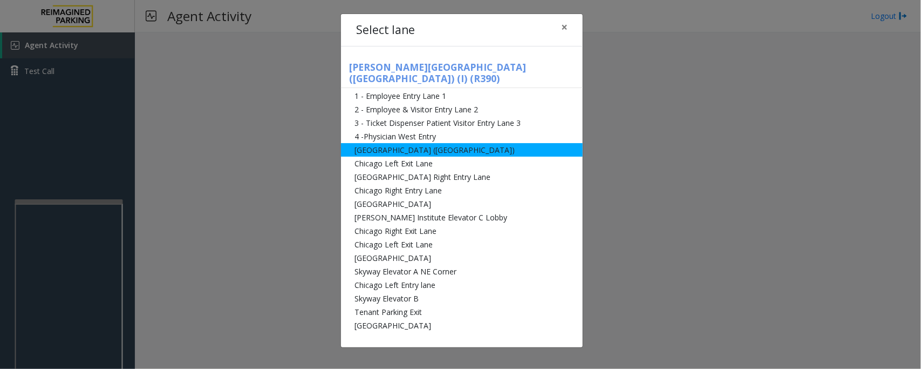
click at [393, 143] on li "[GEOGRAPHIC_DATA] ([GEOGRAPHIC_DATA])" at bounding box center [462, 149] width 242 height 13
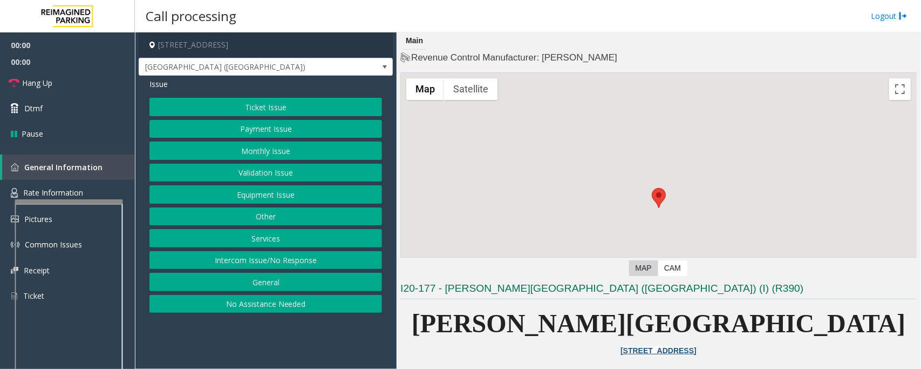
scroll to position [270, 0]
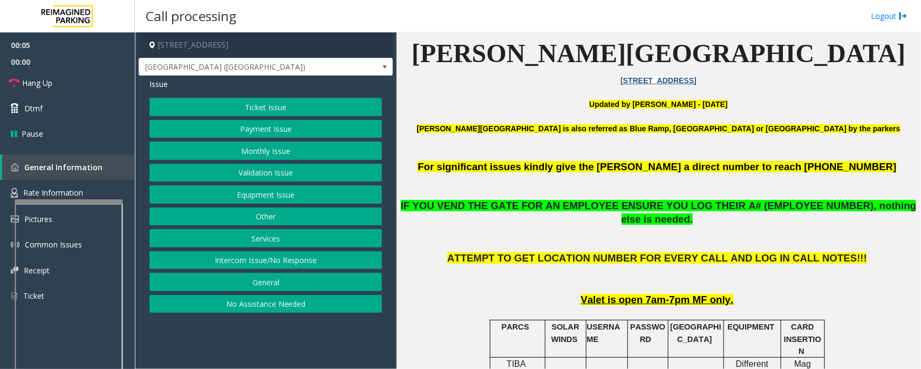
click at [246, 175] on button "Validation Issue" at bounding box center [265, 172] width 233 height 18
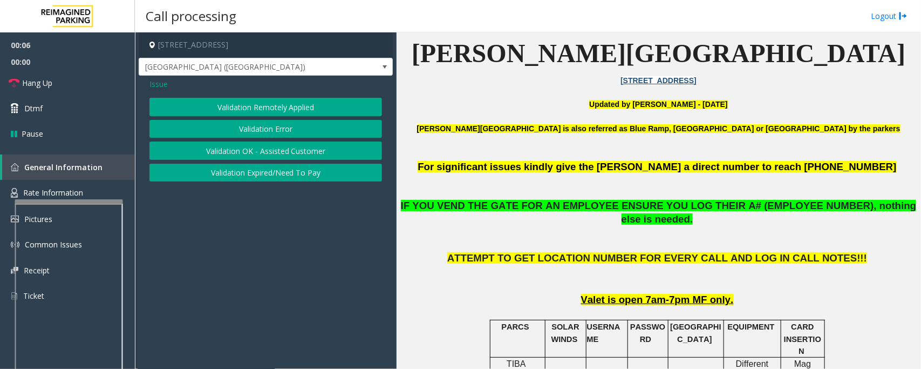
click at [256, 127] on button "Validation Error" at bounding box center [265, 129] width 233 height 18
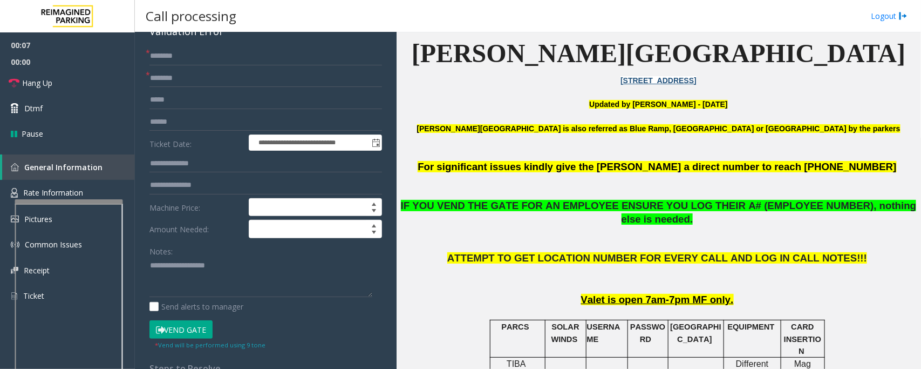
scroll to position [202, 0]
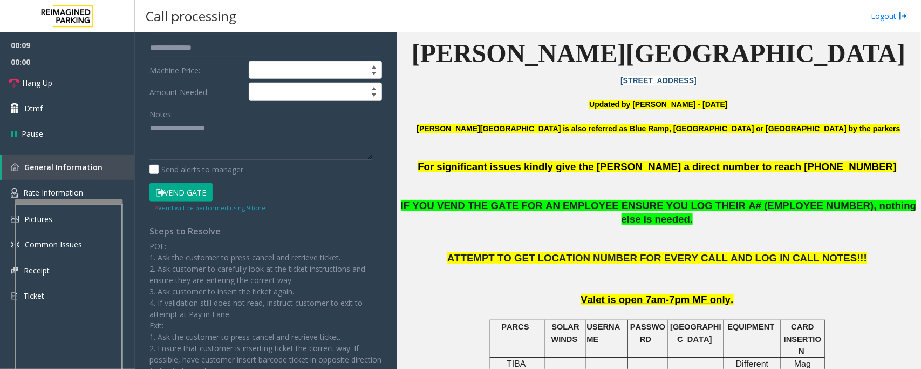
drag, startPoint x: 179, startPoint y: 170, endPoint x: 176, endPoint y: 160, distance: 10.6
click at [176, 160] on div "Notes: Send alerts to manager" at bounding box center [265, 140] width 233 height 71
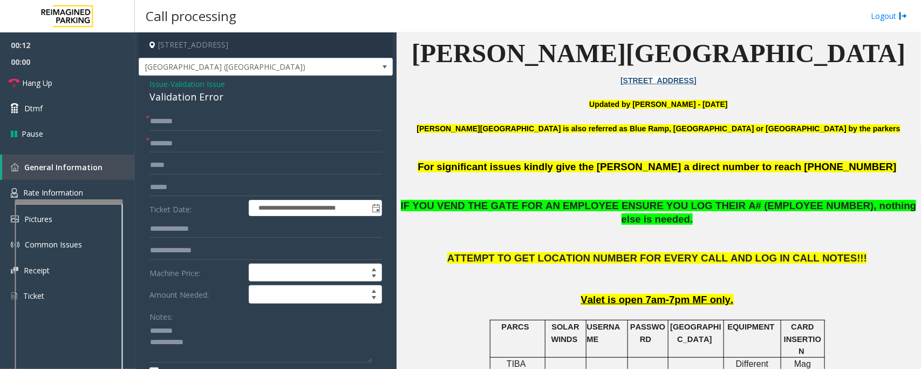
click at [181, 96] on div "Validation Error" at bounding box center [265, 97] width 233 height 15
click at [189, 343] on textarea at bounding box center [260, 342] width 223 height 40
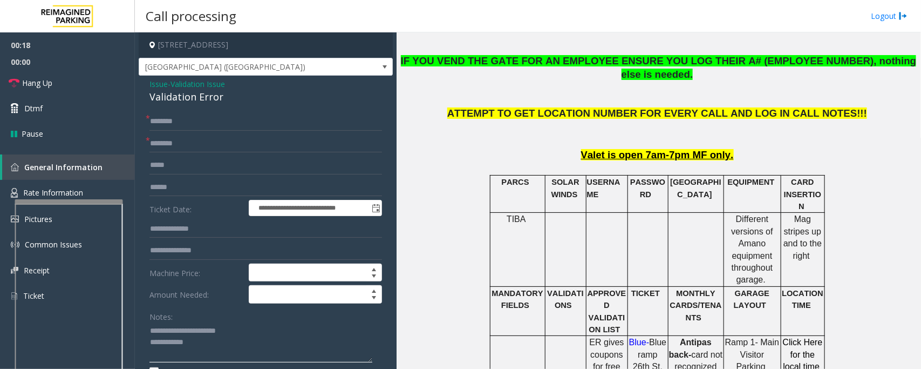
scroll to position [540, 0]
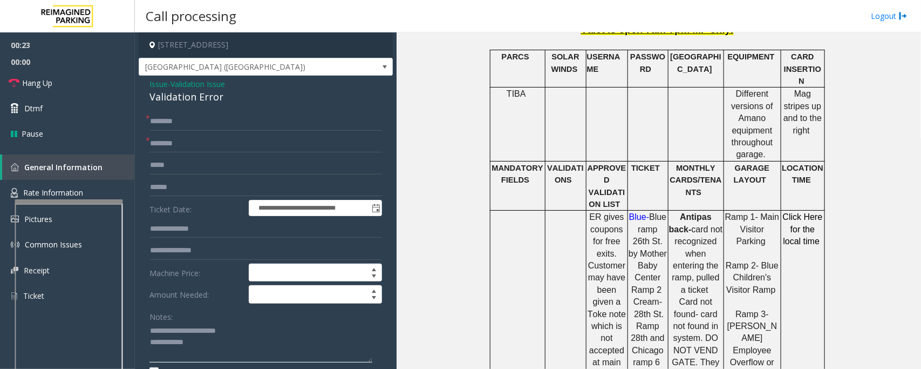
click at [201, 343] on textarea at bounding box center [260, 342] width 223 height 40
type textarea "**********"
click at [170, 148] on input "text" at bounding box center [265, 143] width 233 height 18
click at [165, 184] on input "text" at bounding box center [265, 187] width 233 height 18
click at [181, 185] on input "text" at bounding box center [265, 187] width 233 height 18
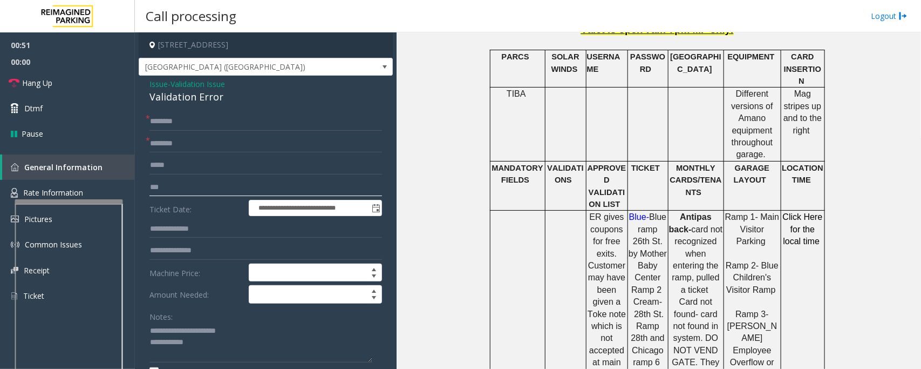
type input "***"
click at [209, 350] on textarea at bounding box center [260, 342] width 223 height 40
paste textarea "**********"
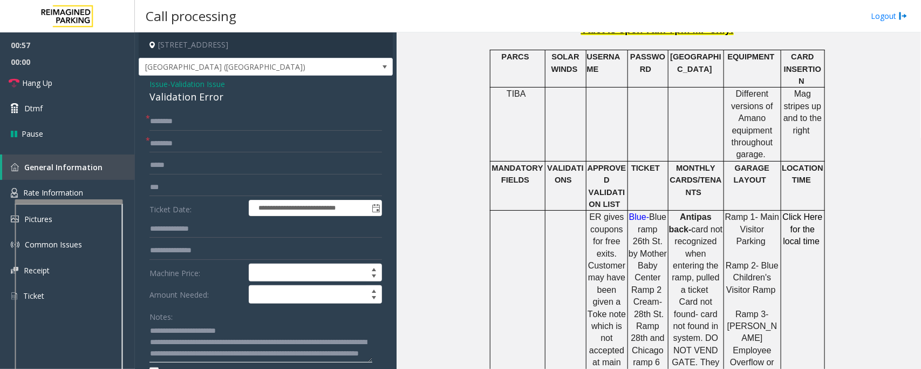
scroll to position [7, 0]
type textarea "**********"
click at [183, 127] on input "text" at bounding box center [265, 121] width 233 height 18
type input "******"
click at [171, 148] on input "text" at bounding box center [265, 143] width 233 height 18
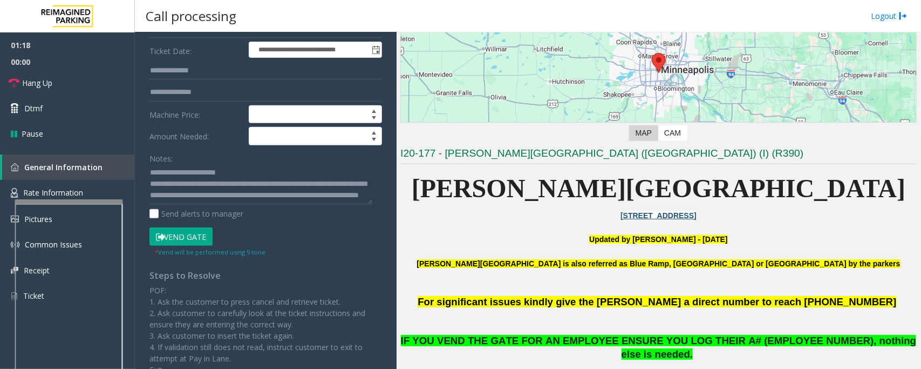
scroll to position [135, 0]
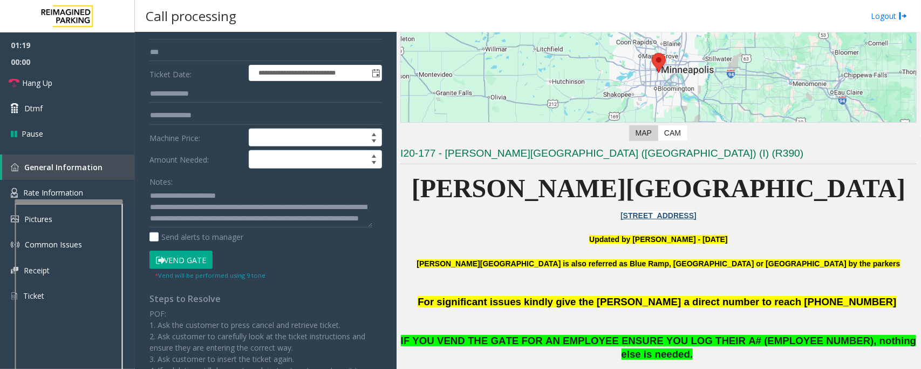
click at [181, 260] on button "Vend Gate" at bounding box center [180, 259] width 63 height 18
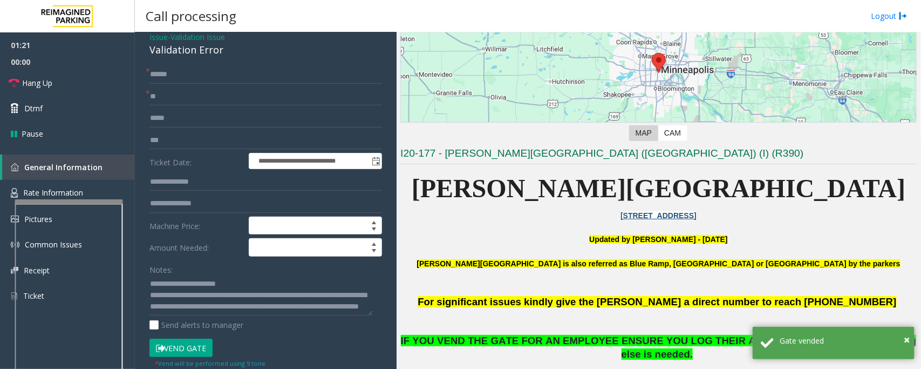
scroll to position [0, 0]
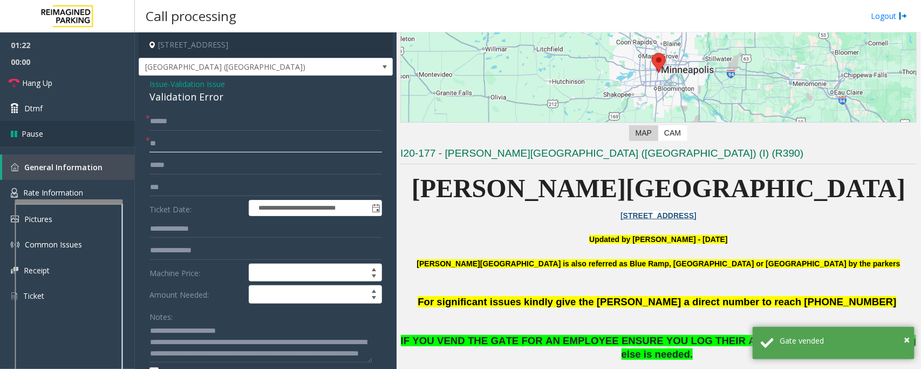
drag, startPoint x: 172, startPoint y: 143, endPoint x: 128, endPoint y: 141, distance: 43.8
click at [128, 141] on app-root "**********" at bounding box center [460, 184] width 921 height 369
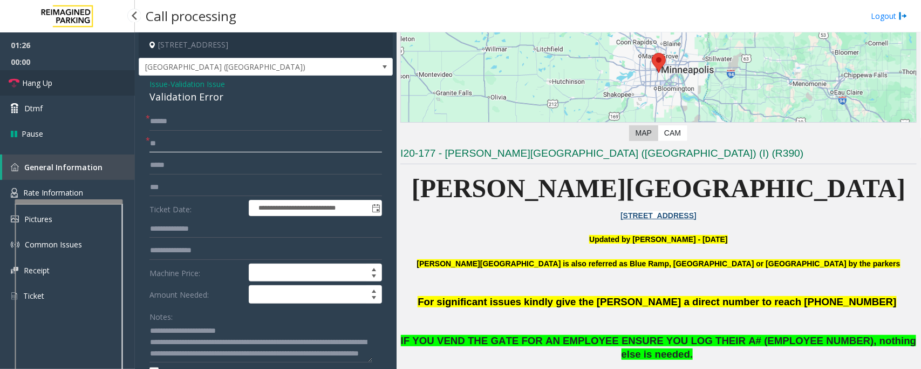
type input "**"
click at [47, 85] on span "Hang Up" at bounding box center [37, 82] width 30 height 11
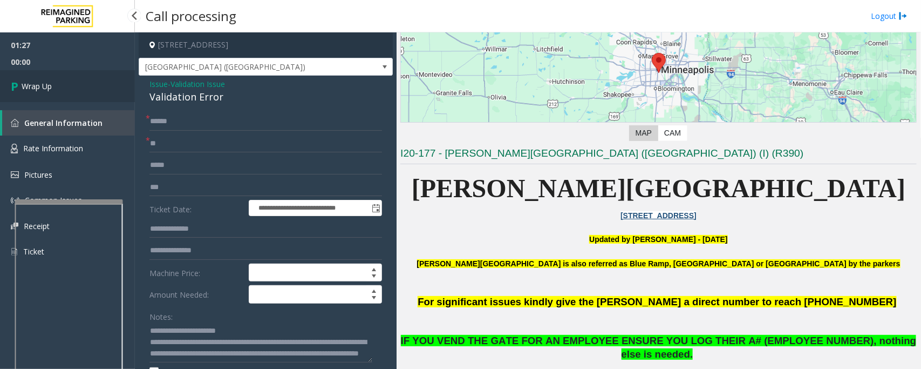
click at [47, 85] on span "Wrap Up" at bounding box center [37, 85] width 30 height 11
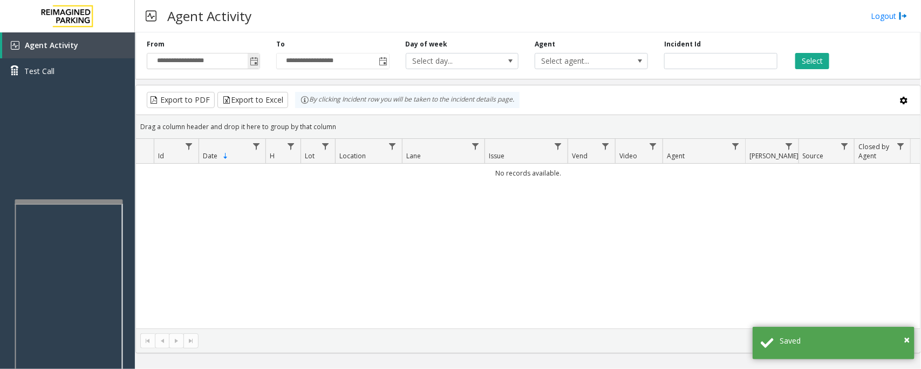
click at [254, 62] on span "Toggle popup" at bounding box center [254, 61] width 9 height 9
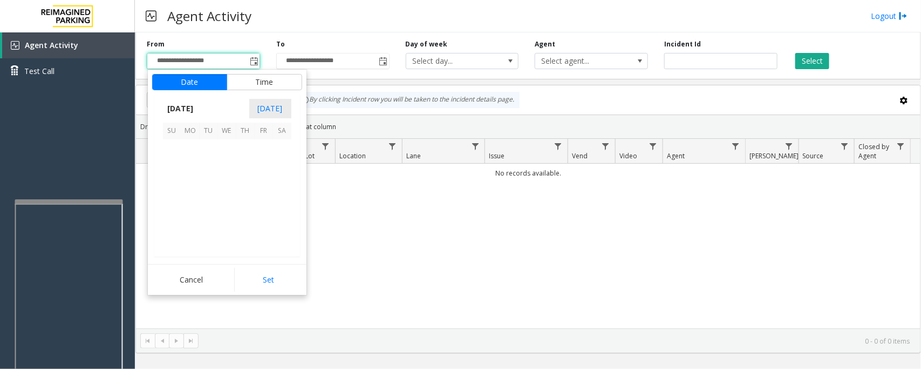
scroll to position [193563, 0]
click at [241, 168] on span "11" at bounding box center [245, 167] width 18 height 18
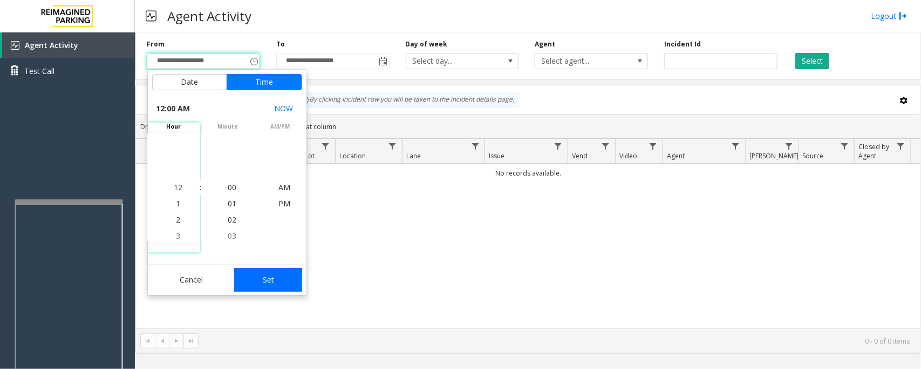
click at [274, 285] on button "Set" at bounding box center [268, 280] width 68 height 24
type input "**********"
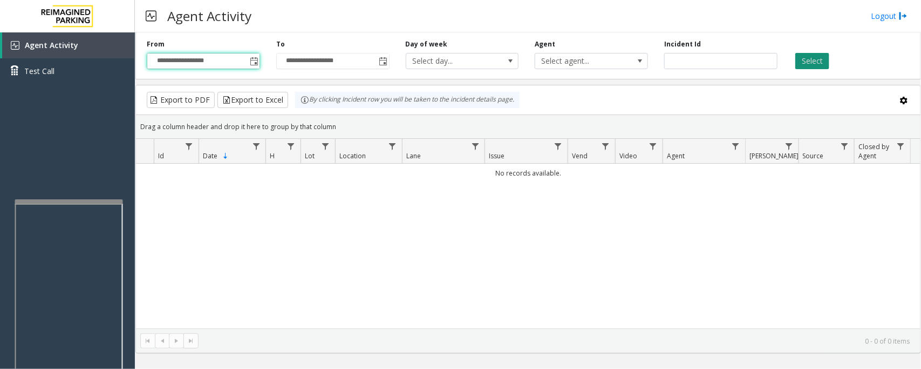
click at [823, 56] on button "Select" at bounding box center [812, 61] width 34 height 16
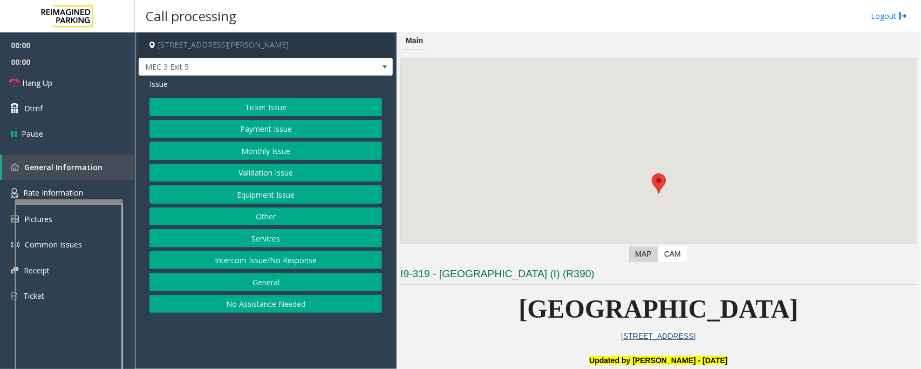
scroll to position [270, 0]
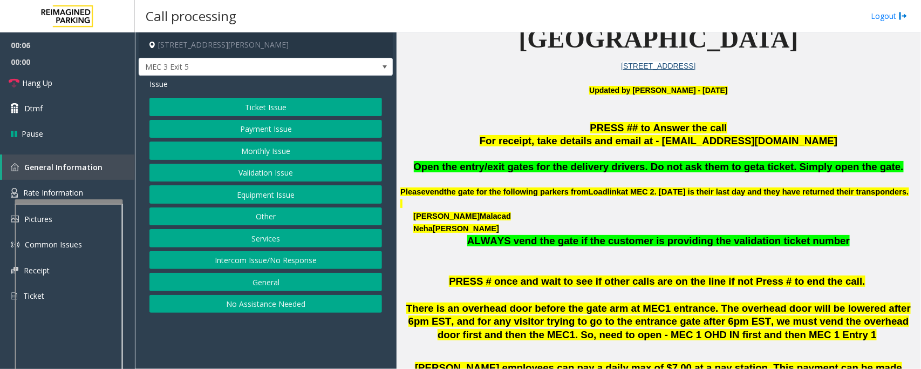
click at [270, 111] on button "Ticket Issue" at bounding box center [265, 107] width 233 height 18
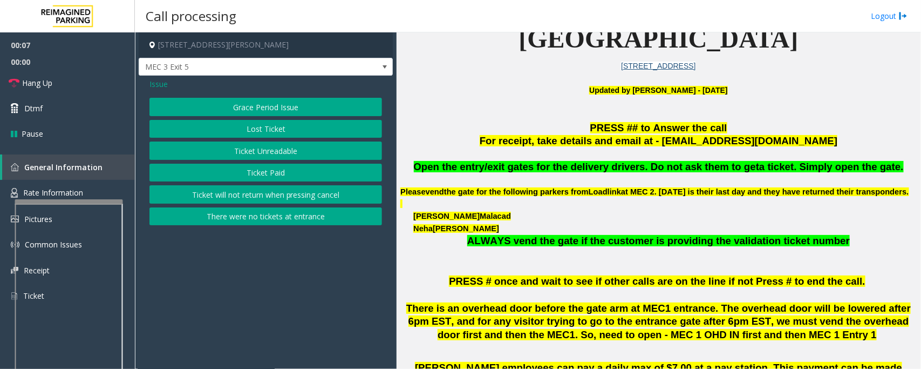
click at [273, 171] on button "Ticket Paid" at bounding box center [265, 172] width 233 height 18
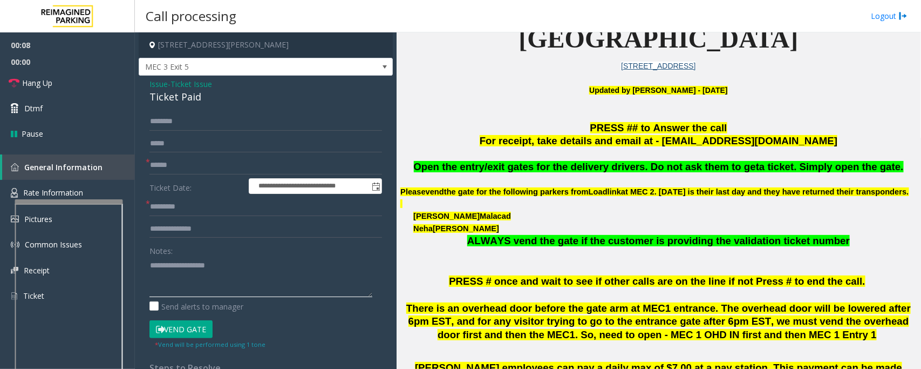
click at [198, 265] on textarea at bounding box center [260, 276] width 223 height 40
paste textarea "**********"
click at [149, 261] on textarea at bounding box center [260, 276] width 223 height 40
click at [251, 270] on textarea at bounding box center [260, 276] width 223 height 40
type textarea "**********"
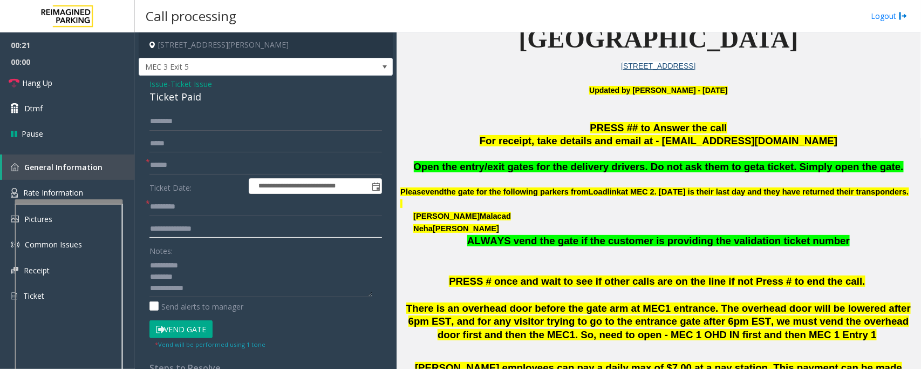
click at [219, 226] on input "text" at bounding box center [265, 229] width 233 height 18
type input "**********"
click at [171, 99] on div "Ticket Paid" at bounding box center [265, 97] width 233 height 15
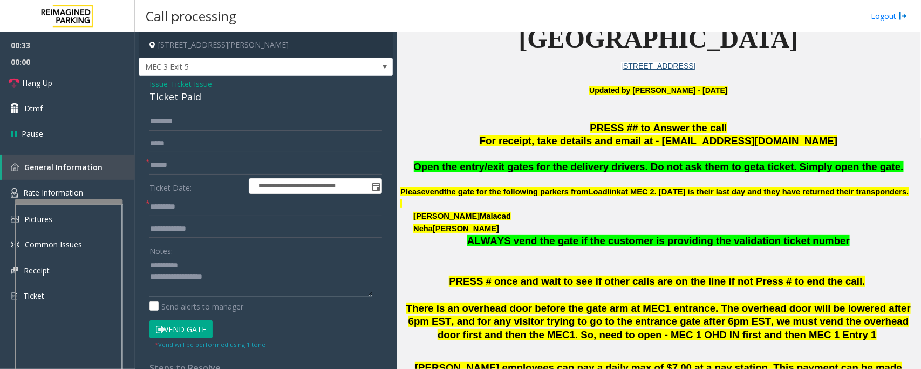
click at [211, 288] on textarea at bounding box center [260, 276] width 223 height 40
click at [210, 290] on textarea at bounding box center [260, 276] width 223 height 40
type textarea "**********"
click at [231, 227] on input "**********" at bounding box center [265, 229] width 233 height 18
type input "**********"
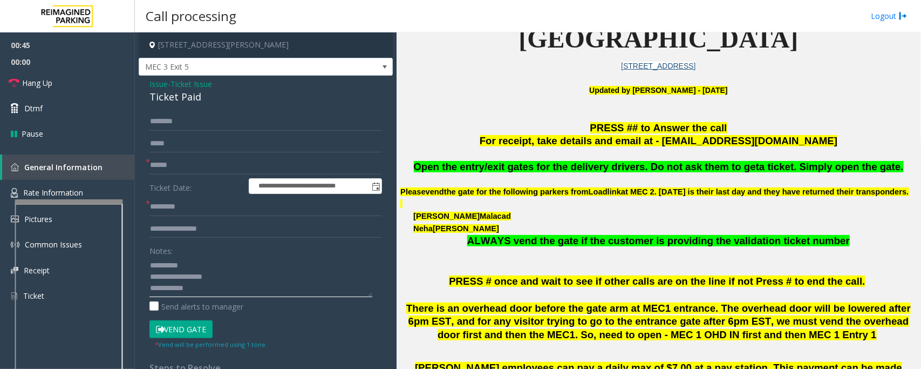
click at [233, 294] on textarea at bounding box center [260, 276] width 223 height 40
paste textarea "**********"
type textarea "**********"
click at [178, 162] on input "text" at bounding box center [265, 165] width 233 height 18
click at [196, 167] on input "text" at bounding box center [265, 165] width 233 height 18
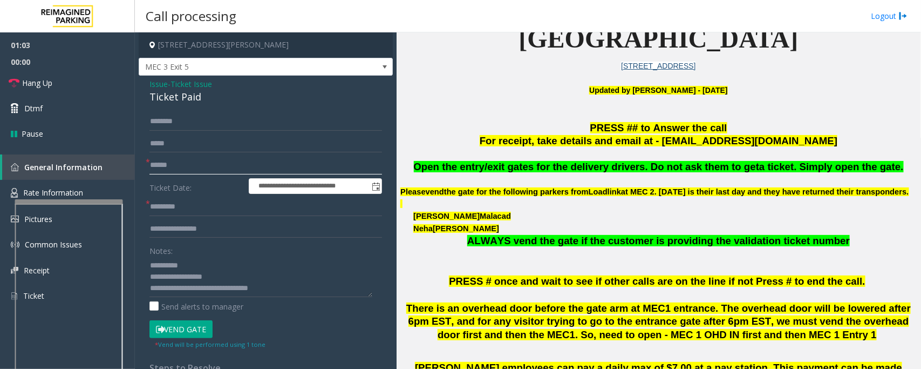
type input "******"
click at [177, 201] on input "text" at bounding box center [265, 206] width 233 height 18
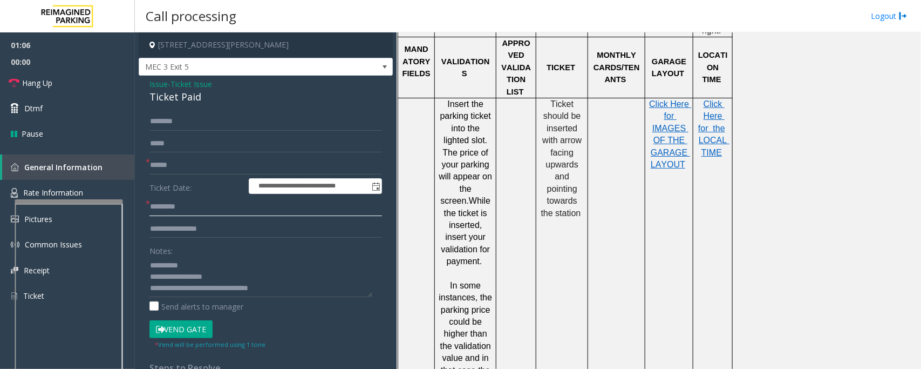
scroll to position [1012, 0]
click at [708, 134] on span "LOCAL TIME" at bounding box center [714, 144] width 31 height 21
click at [173, 207] on input "text" at bounding box center [265, 206] width 233 height 18
type input "********"
click at [167, 115] on input "text" at bounding box center [265, 121] width 233 height 18
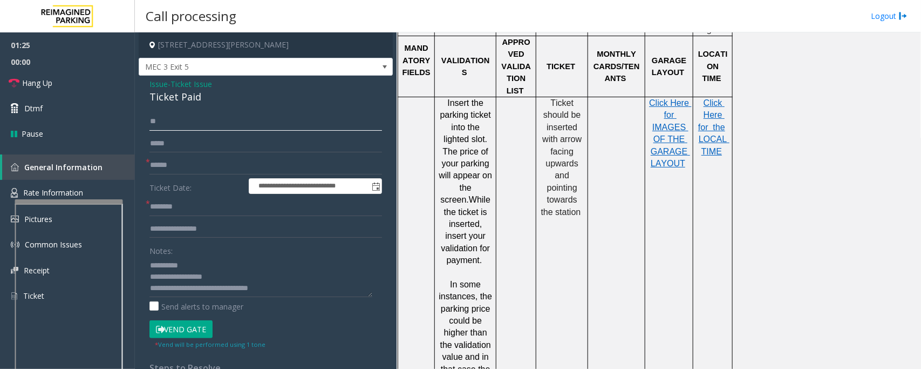
type input "*"
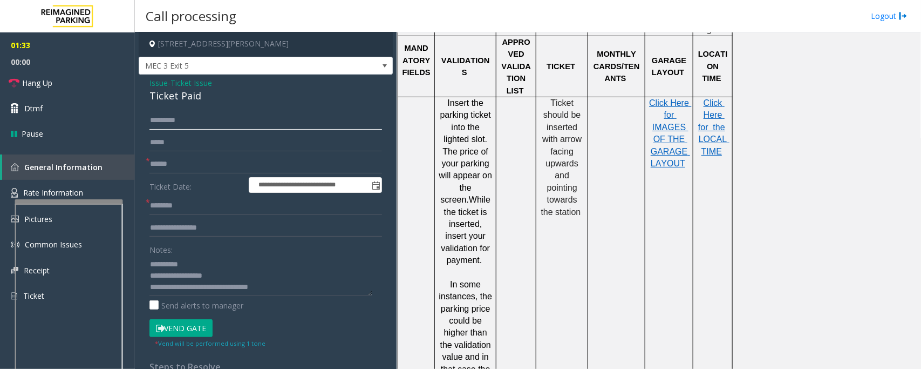
scroll to position [0, 0]
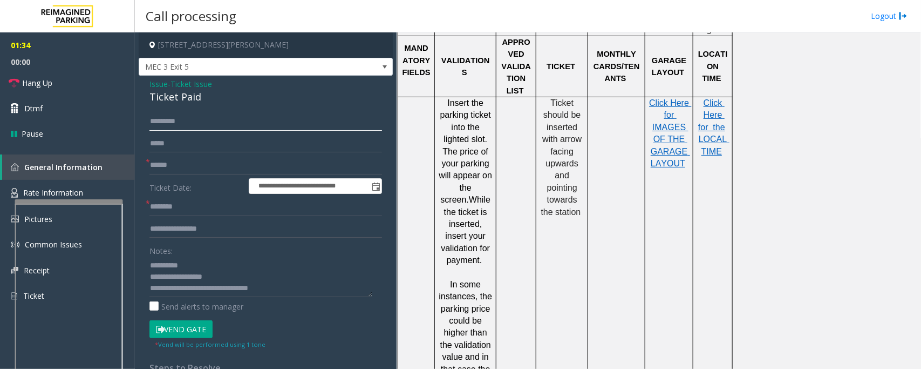
type input "*********"
click at [182, 330] on button "Vend Gate" at bounding box center [180, 329] width 63 height 18
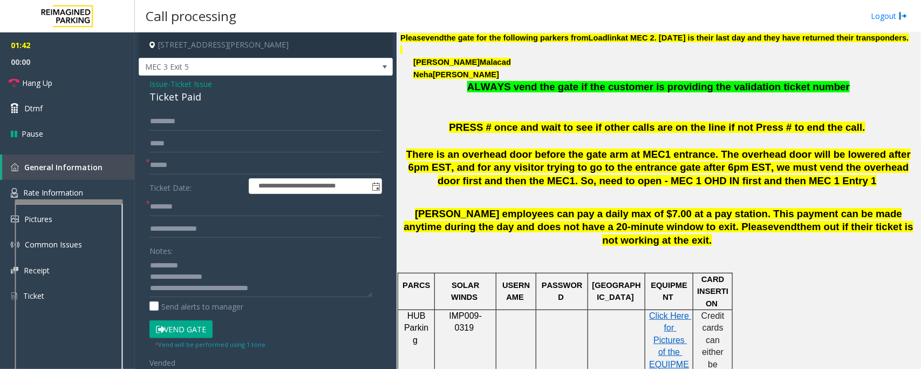
scroll to position [270, 0]
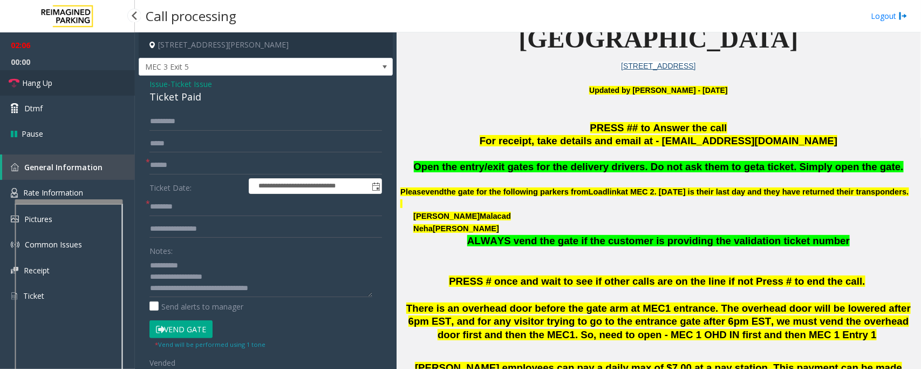
click at [57, 87] on link "Hang Up" at bounding box center [67, 82] width 135 height 25
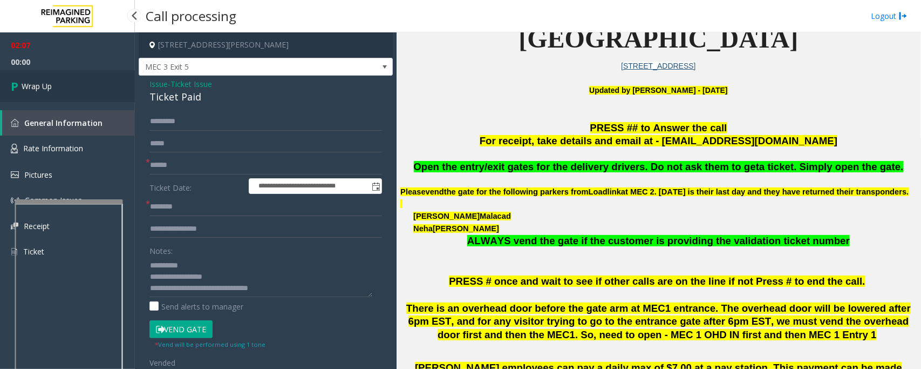
click at [57, 87] on link "Wrap Up" at bounding box center [67, 86] width 135 height 32
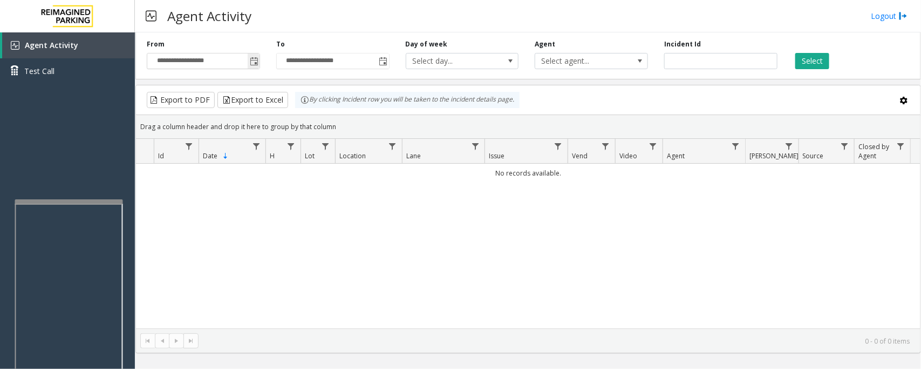
click at [254, 60] on span "Toggle popup" at bounding box center [254, 61] width 9 height 9
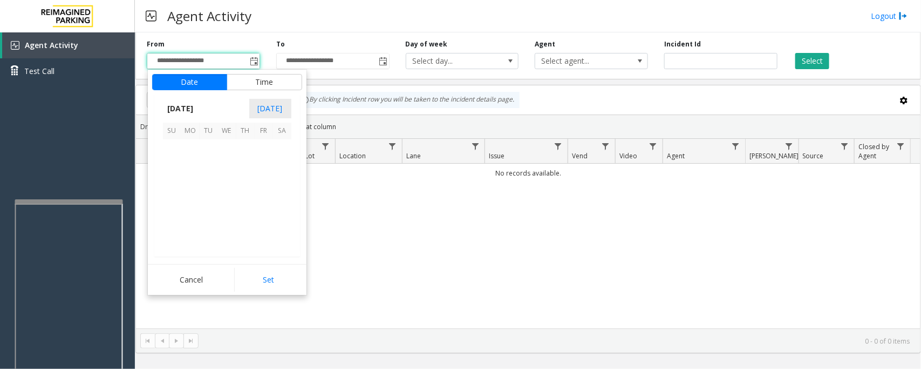
scroll to position [193563, 0]
click at [244, 168] on span "11" at bounding box center [245, 167] width 18 height 18
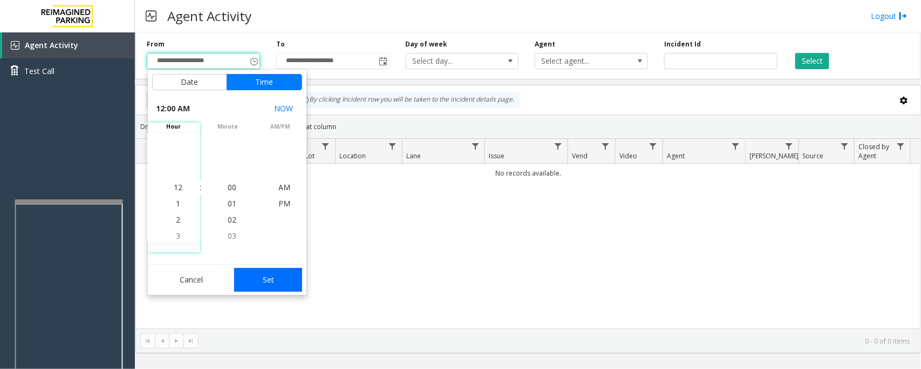
click at [260, 271] on button "Set" at bounding box center [268, 280] width 68 height 24
type input "**********"
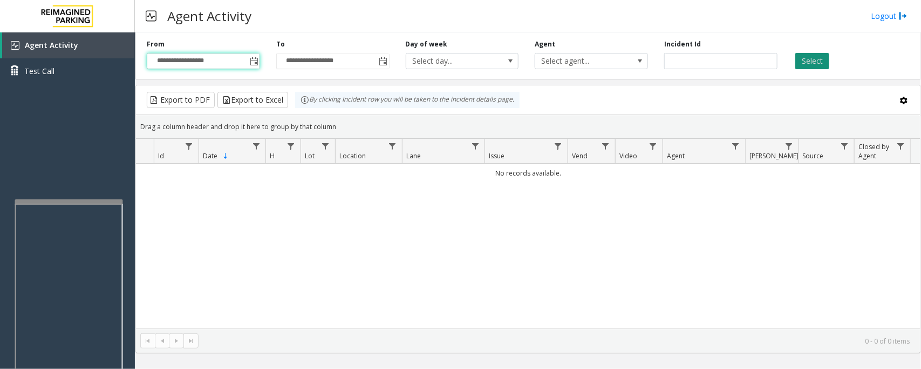
click at [815, 59] on button "Select" at bounding box center [812, 61] width 34 height 16
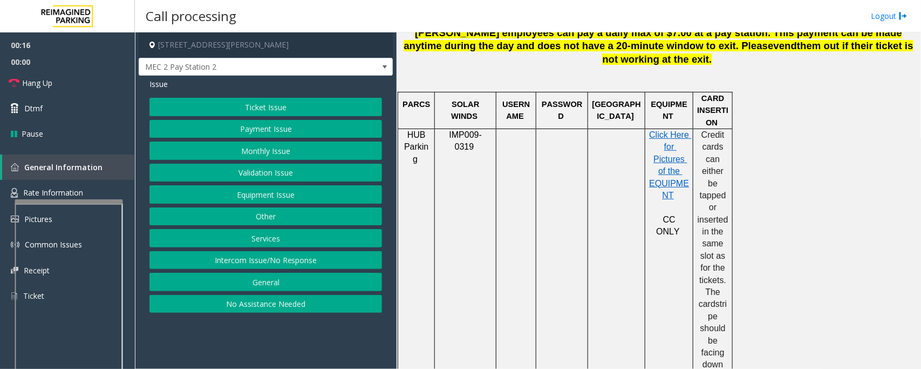
scroll to position [607, 0]
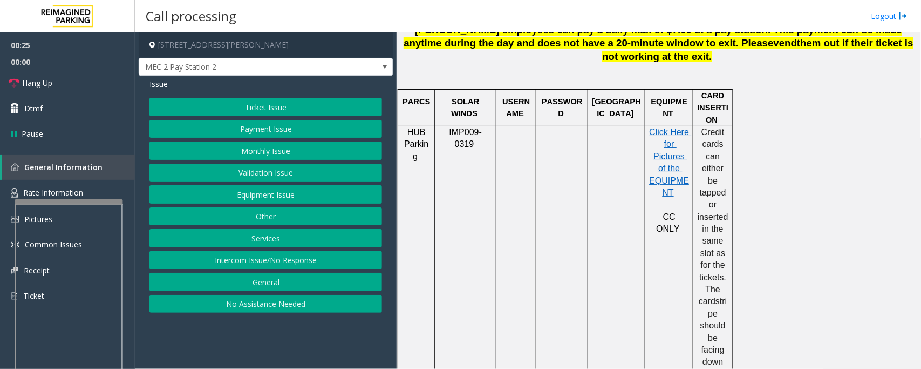
click at [306, 128] on button "Payment Issue" at bounding box center [265, 129] width 233 height 18
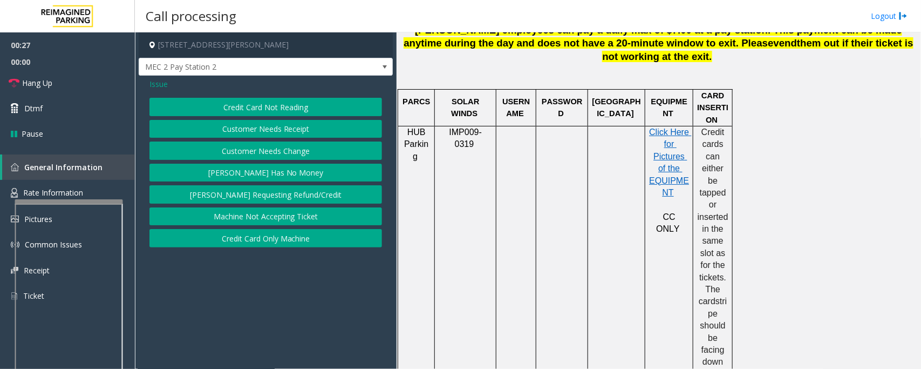
click at [316, 175] on button "Parker Has No Money" at bounding box center [265, 172] width 233 height 18
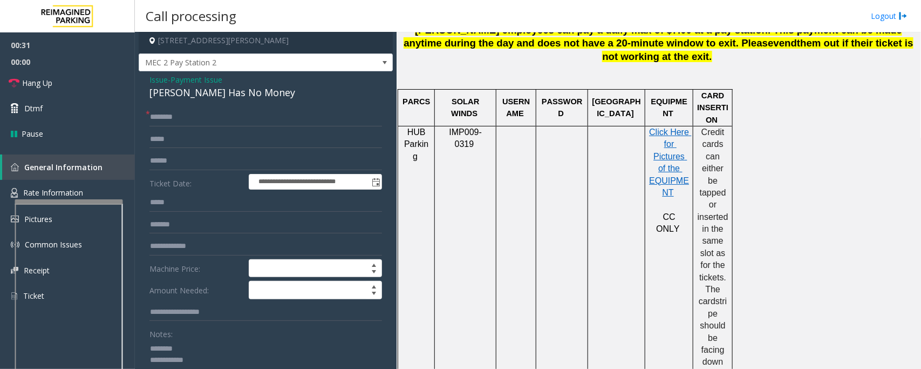
scroll to position [0, 0]
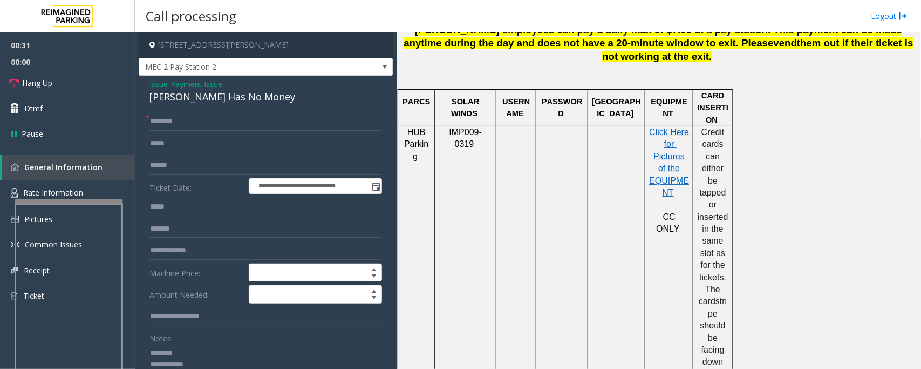
click at [184, 96] on div "Parker Has No Money" at bounding box center [265, 97] width 233 height 15
drag, startPoint x: 240, startPoint y: 143, endPoint x: 261, endPoint y: 294, distance: 152.5
click at [261, 294] on form "**********" at bounding box center [265, 267] width 233 height 310
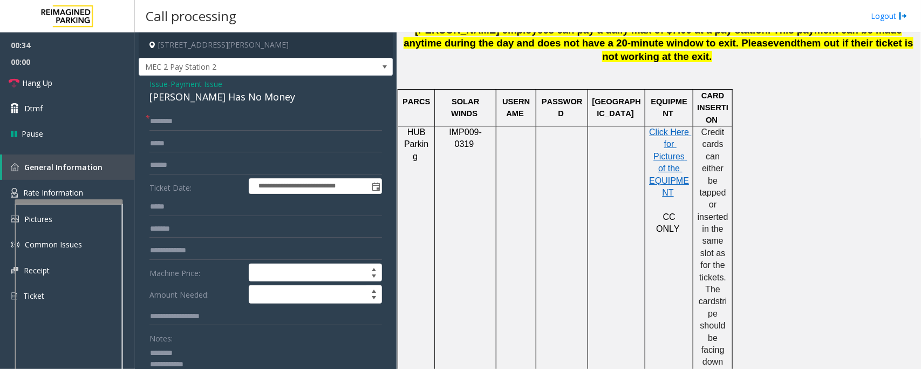
click at [197, 98] on div "Parker Has No Money" at bounding box center [265, 97] width 233 height 15
type textarea "**********"
click at [158, 119] on input "text" at bounding box center [265, 121] width 233 height 18
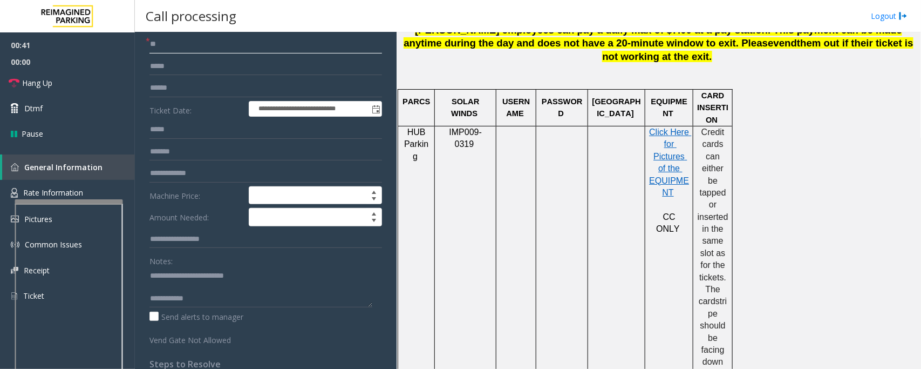
scroll to position [161, 0]
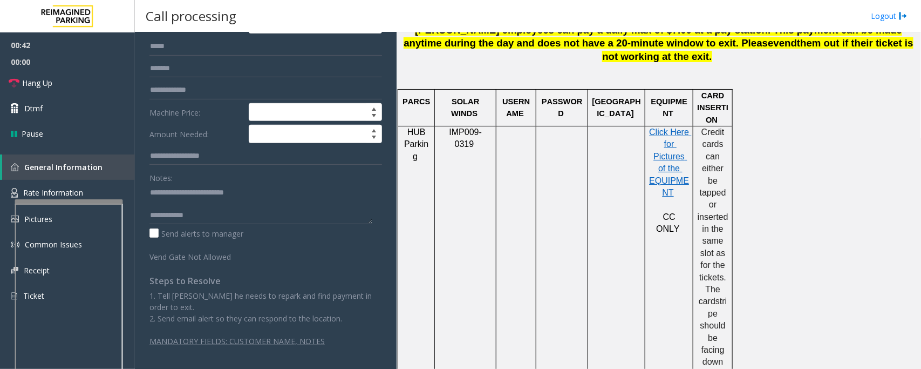
type input "**"
click at [154, 200] on textarea at bounding box center [260, 203] width 223 height 40
click at [208, 200] on textarea at bounding box center [260, 203] width 223 height 40
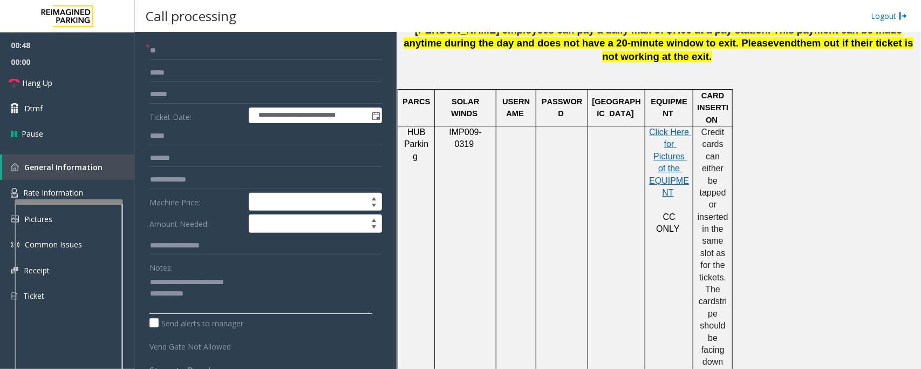
scroll to position [26, 0]
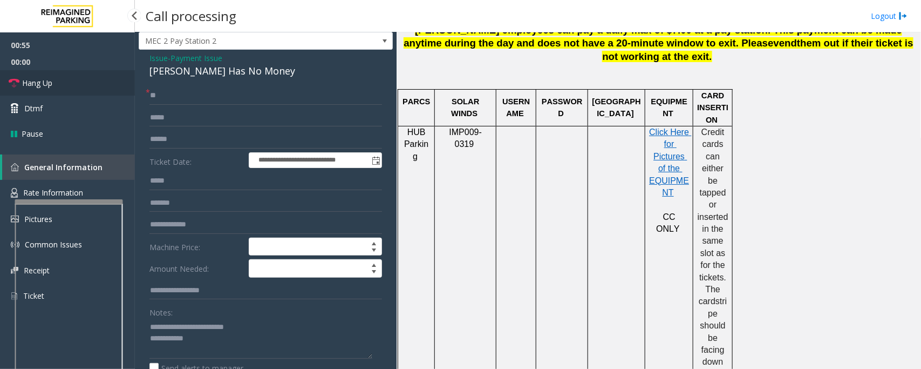
click at [84, 85] on link "Hang Up" at bounding box center [67, 82] width 135 height 25
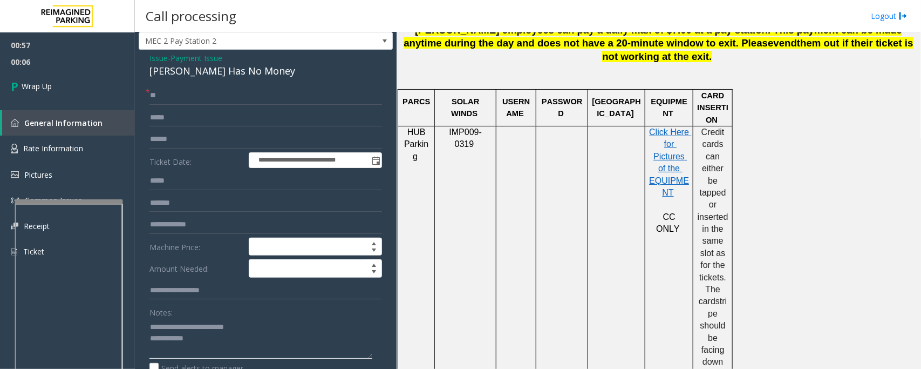
click at [241, 340] on textarea at bounding box center [260, 338] width 223 height 40
paste textarea "**********"
drag, startPoint x: 274, startPoint y: 337, endPoint x: 347, endPoint y: 340, distance: 72.9
click at [347, 340] on textarea at bounding box center [260, 338] width 223 height 40
type textarea "**********"
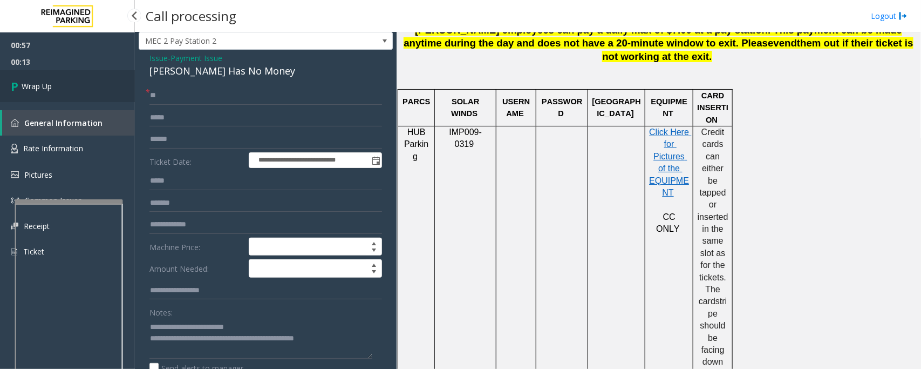
click at [72, 84] on link "Wrap Up" at bounding box center [67, 86] width 135 height 32
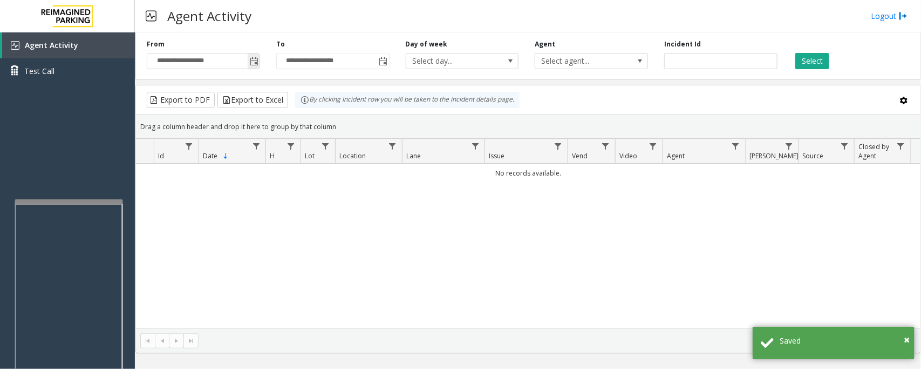
click at [254, 59] on span "Toggle popup" at bounding box center [254, 61] width 9 height 9
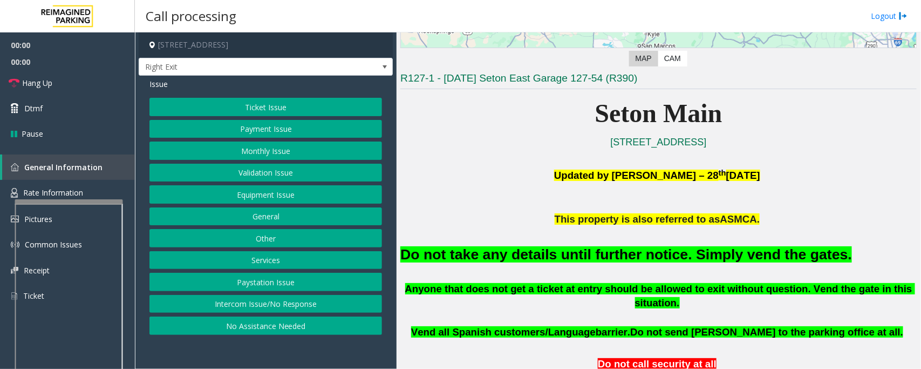
scroll to position [202, 0]
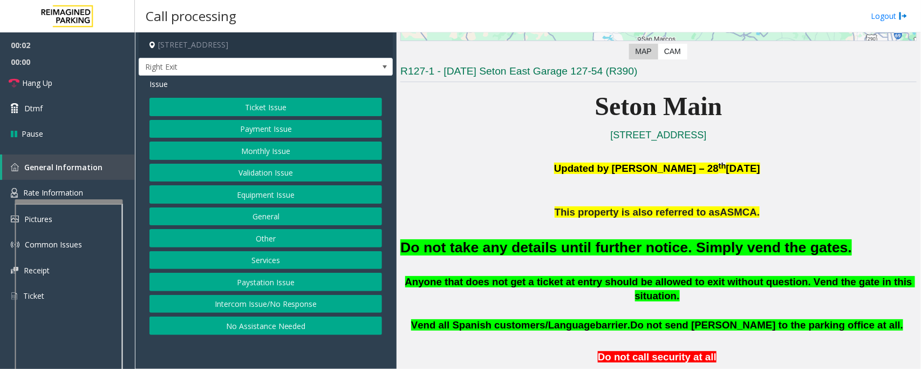
click at [241, 201] on button "Equipment Issue" at bounding box center [265, 194] width 233 height 18
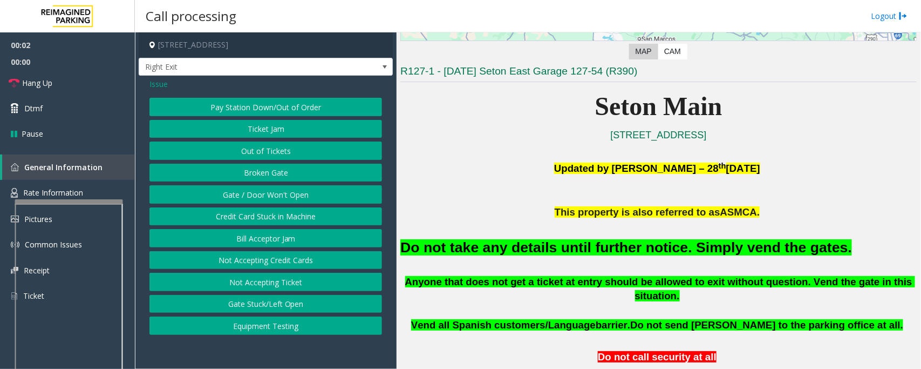
click at [242, 198] on button "Gate / Door Won't Open" at bounding box center [265, 194] width 233 height 18
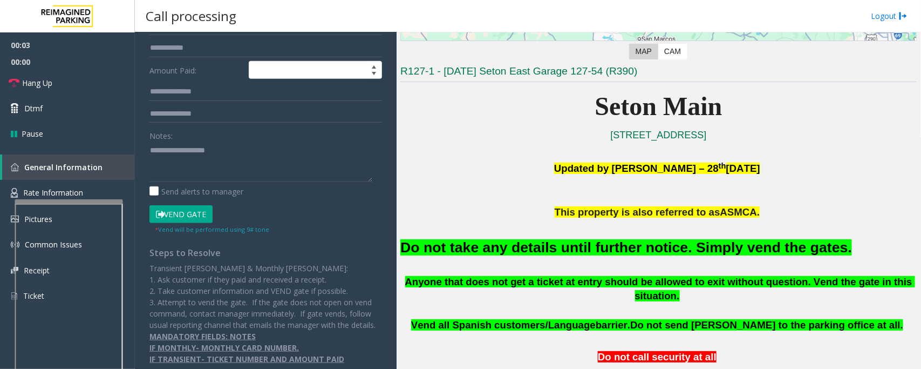
click at [196, 222] on button "Vend Gate" at bounding box center [180, 214] width 63 height 18
click at [550, 248] on font "Do not take any details until further notice. Simply vend the gates." at bounding box center [626, 247] width 452 height 16
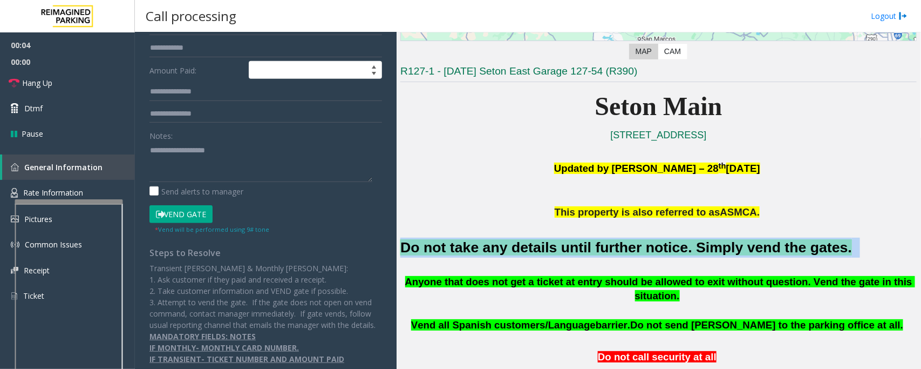
click at [550, 248] on font "Do not take any details until further notice. Simply vend the gates." at bounding box center [626, 247] width 452 height 16
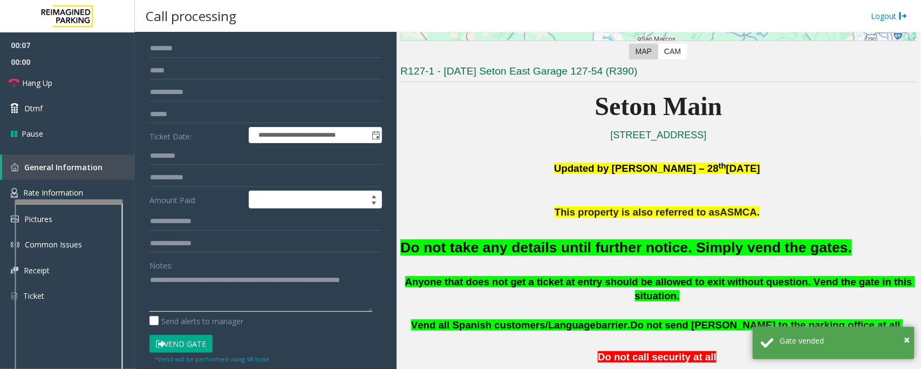
scroll to position [67, 0]
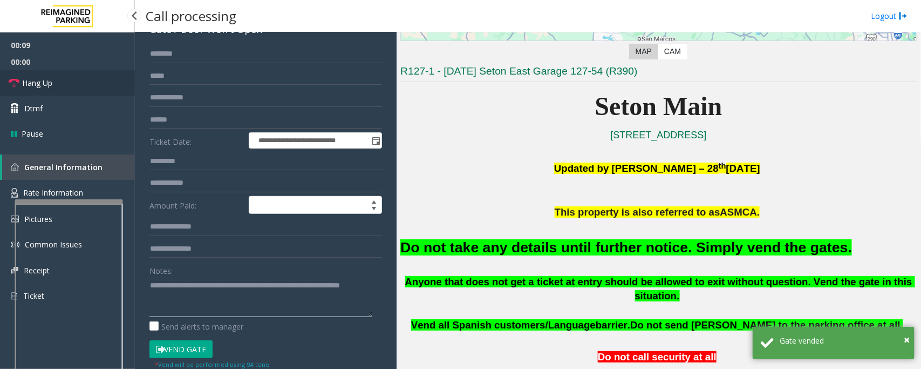
type textarea "**********"
click at [73, 83] on link "Hang Up" at bounding box center [67, 82] width 135 height 25
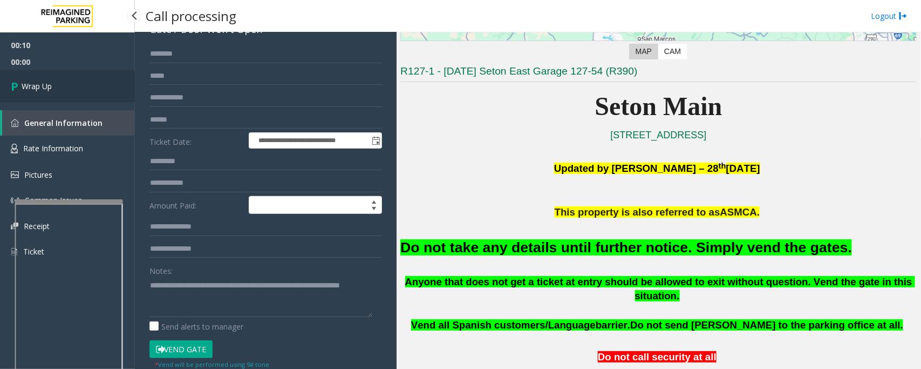
click at [73, 83] on link "Wrap Up" at bounding box center [67, 86] width 135 height 32
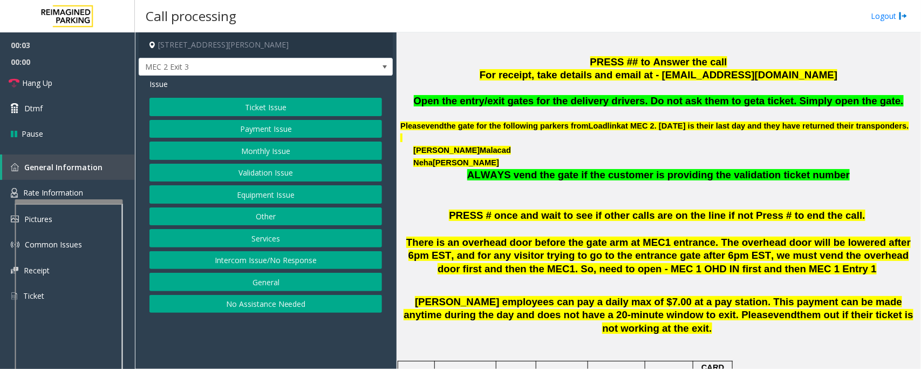
scroll to position [337, 0]
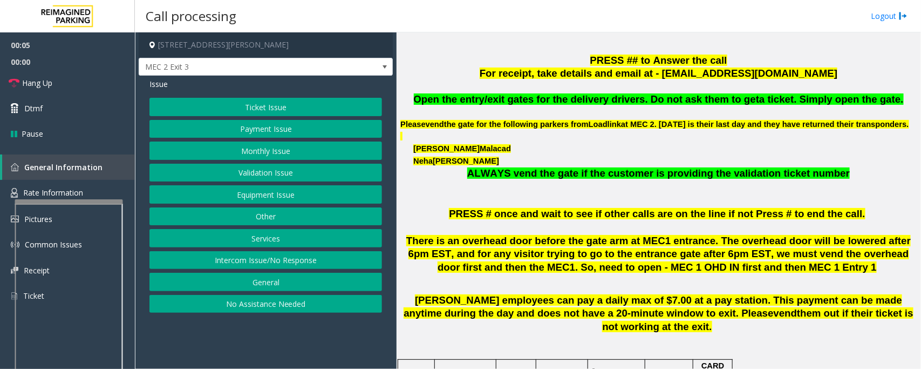
click at [263, 127] on button "Payment Issue" at bounding box center [265, 129] width 233 height 18
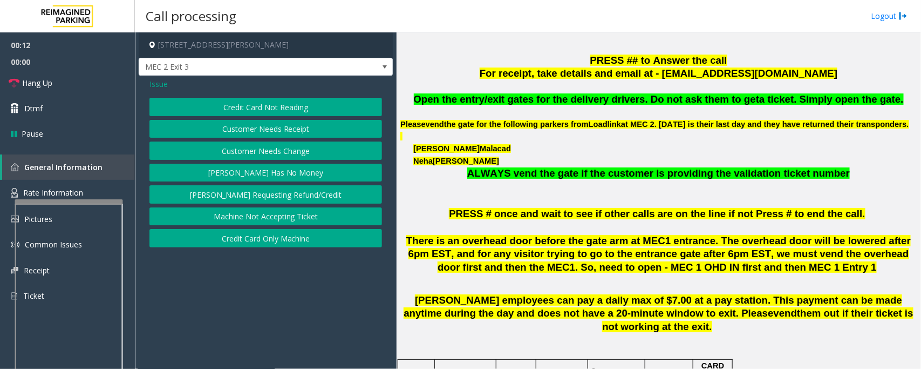
click at [282, 173] on button "Parker Has No Money" at bounding box center [265, 172] width 233 height 18
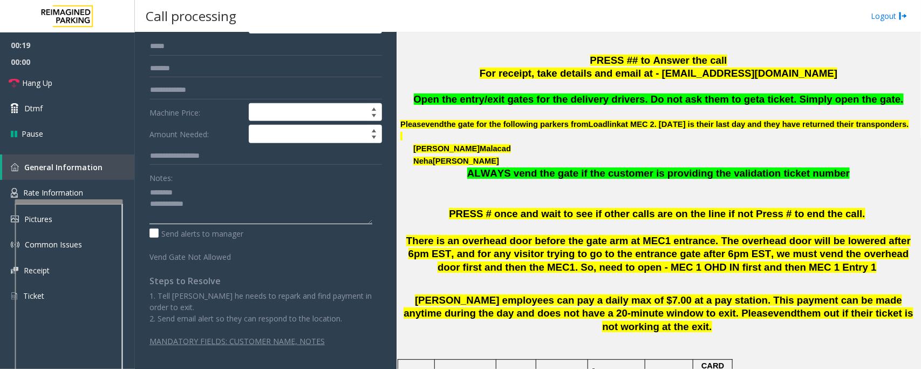
scroll to position [0, 0]
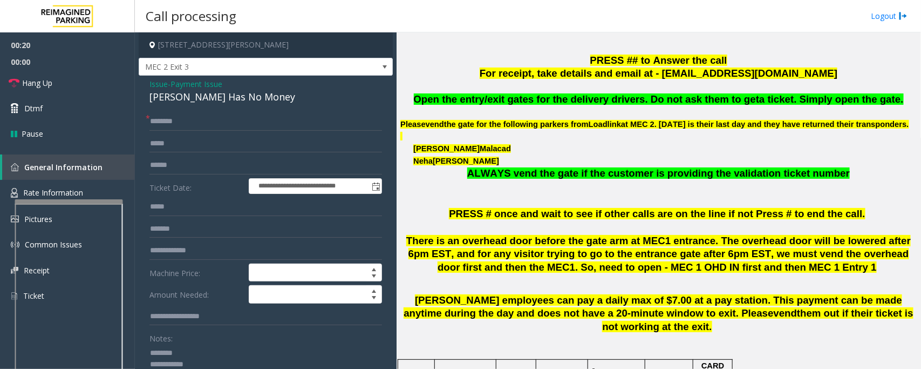
type textarea "**********"
click at [197, 126] on input "text" at bounding box center [265, 121] width 233 height 18
type input "*"
type input "*****"
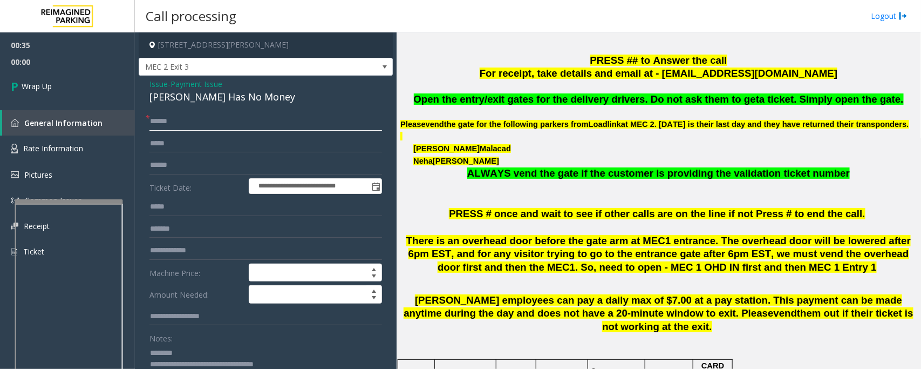
click at [210, 122] on input "*****" at bounding box center [265, 121] width 233 height 18
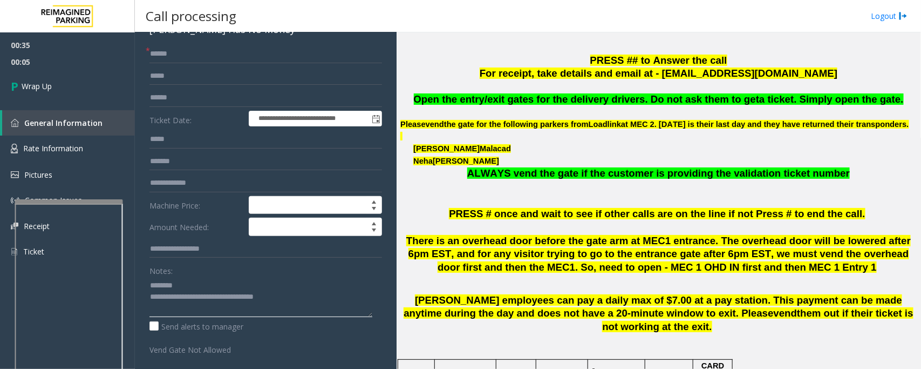
click at [185, 284] on textarea at bounding box center [260, 296] width 223 height 40
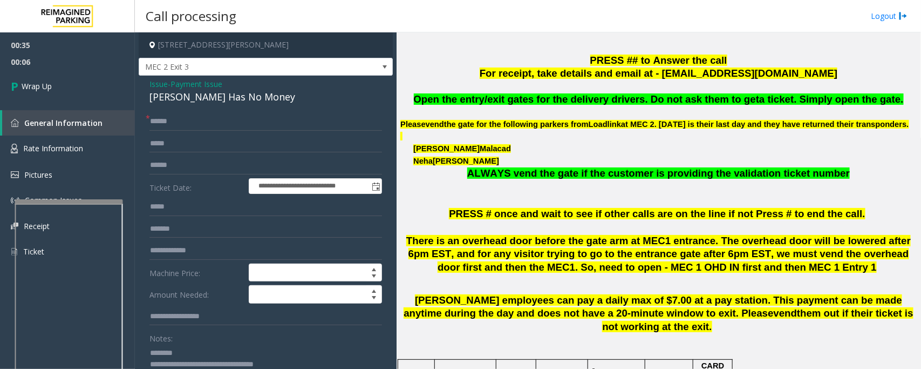
click at [189, 99] on div "Parker Has No Money" at bounding box center [265, 97] width 233 height 15
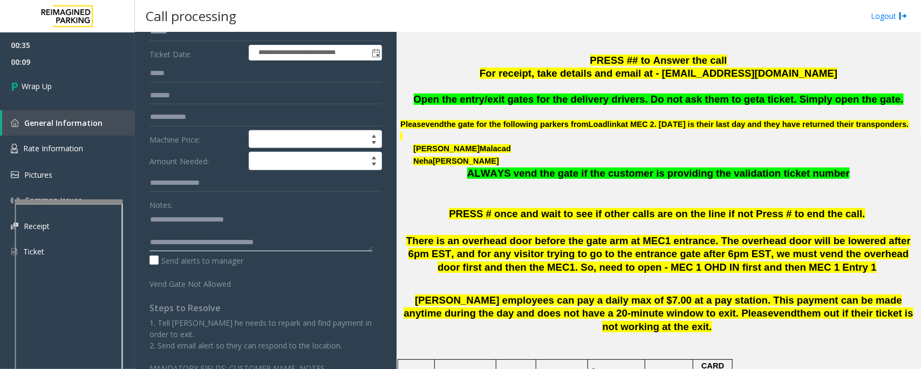
scroll to position [135, 0]
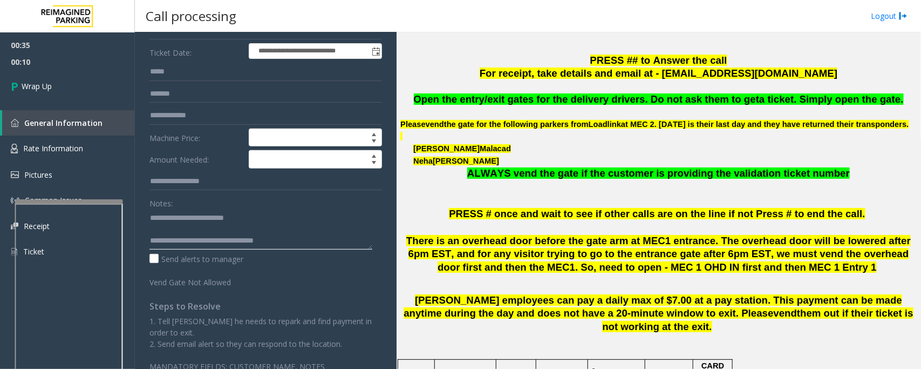
click at [189, 228] on textarea at bounding box center [260, 229] width 223 height 40
drag, startPoint x: 192, startPoint y: 239, endPoint x: 294, endPoint y: 224, distance: 103.6
click at [294, 224] on textarea at bounding box center [260, 229] width 223 height 40
click at [295, 224] on textarea at bounding box center [260, 229] width 223 height 40
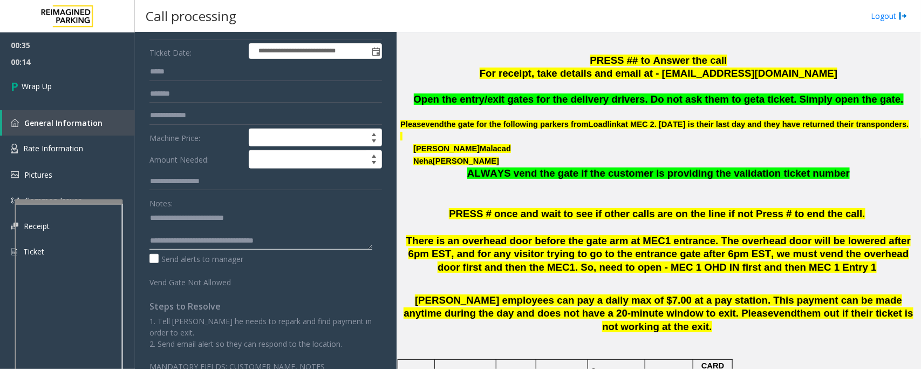
drag, startPoint x: 200, startPoint y: 232, endPoint x: 308, endPoint y: 230, distance: 108.5
click at [308, 230] on textarea at bounding box center [260, 229] width 223 height 40
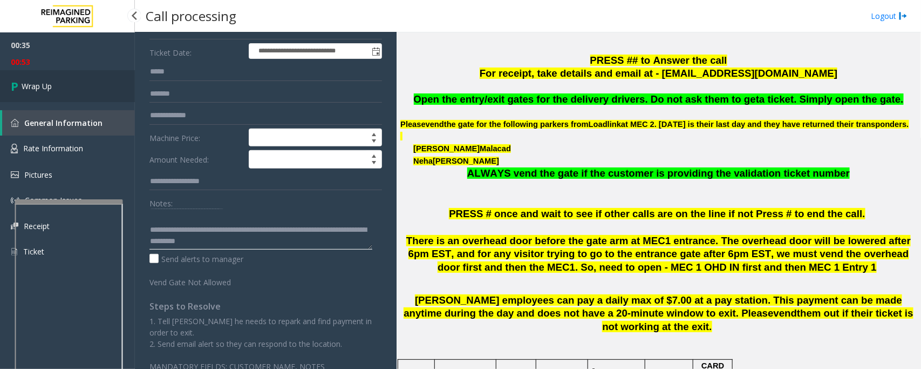
type textarea "**********"
click at [85, 77] on link "Wrap Up" at bounding box center [67, 86] width 135 height 32
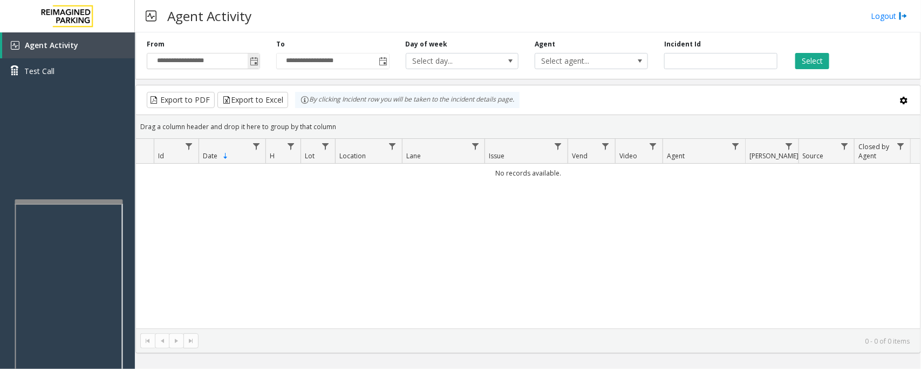
click at [258, 61] on span "Toggle popup" at bounding box center [254, 61] width 9 height 9
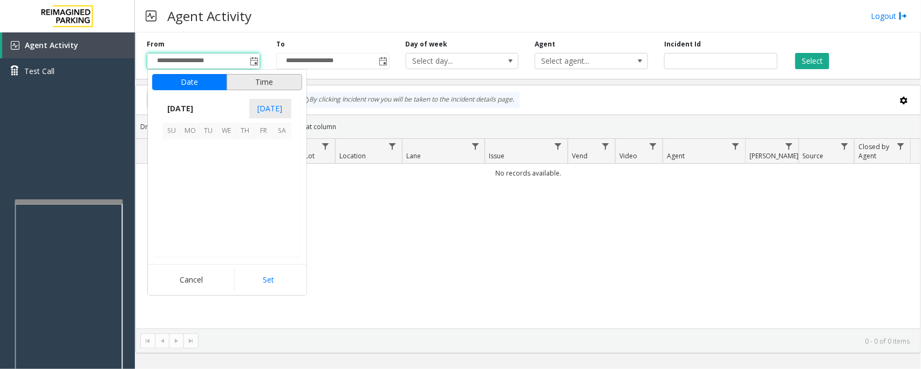
scroll to position [193563, 0]
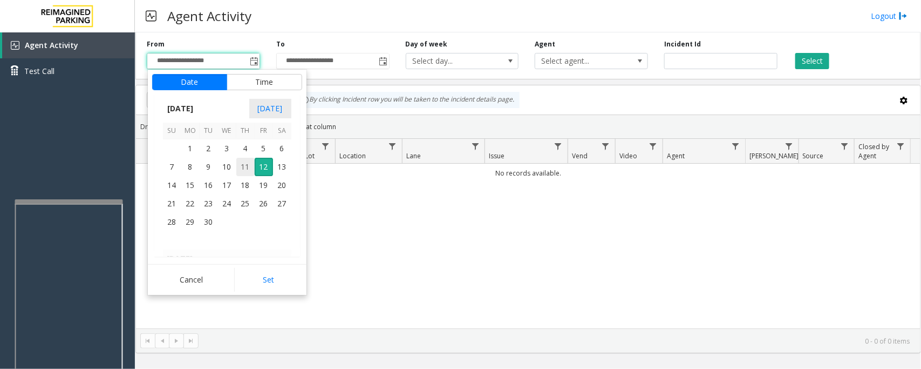
click at [242, 166] on span "11" at bounding box center [245, 167] width 18 height 18
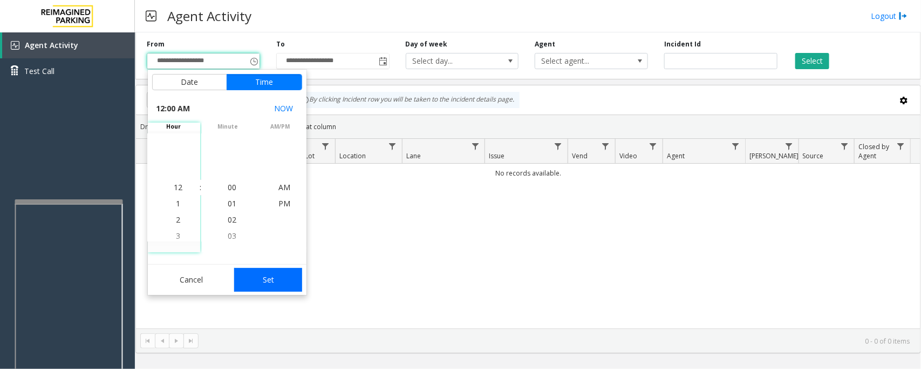
click at [254, 276] on button "Set" at bounding box center [268, 280] width 68 height 24
type input "**********"
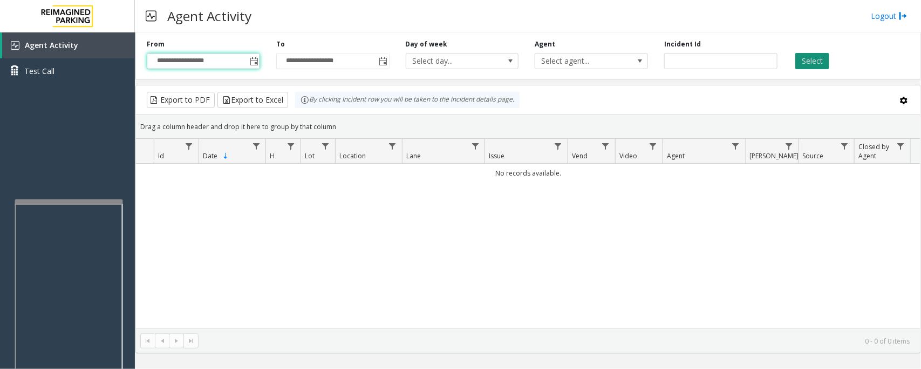
click at [812, 57] on button "Select" at bounding box center [812, 61] width 34 height 16
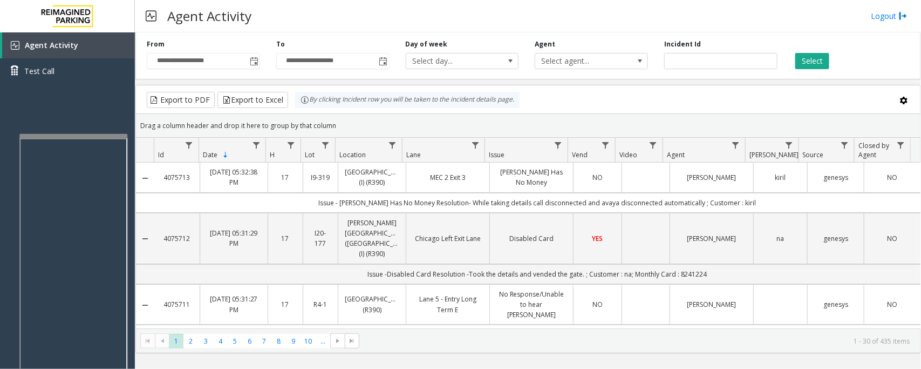
click at [63, 134] on div at bounding box center [73, 136] width 108 height 4
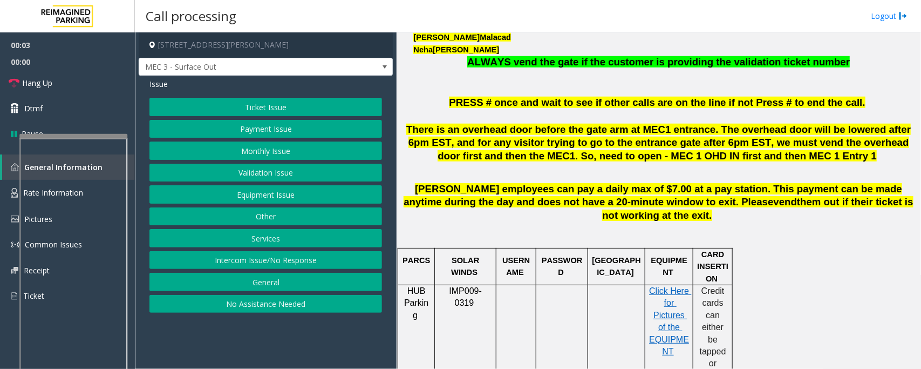
scroll to position [472, 0]
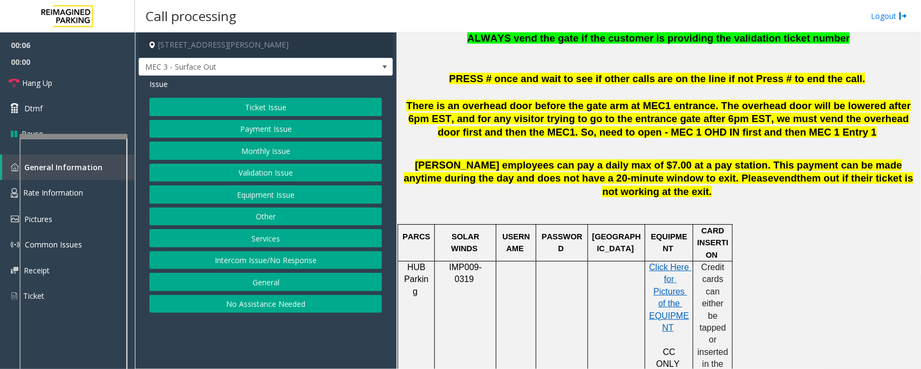
click at [252, 193] on button "Equipment Issue" at bounding box center [265, 194] width 233 height 18
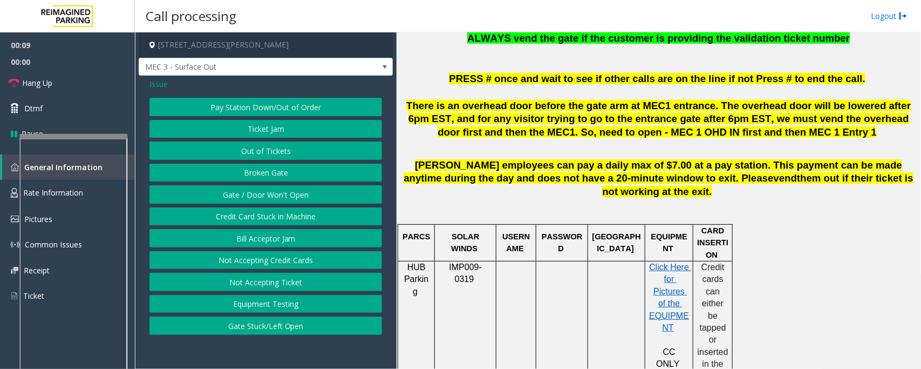
click at [243, 194] on button "Gate / Door Won't Open" at bounding box center [265, 194] width 233 height 18
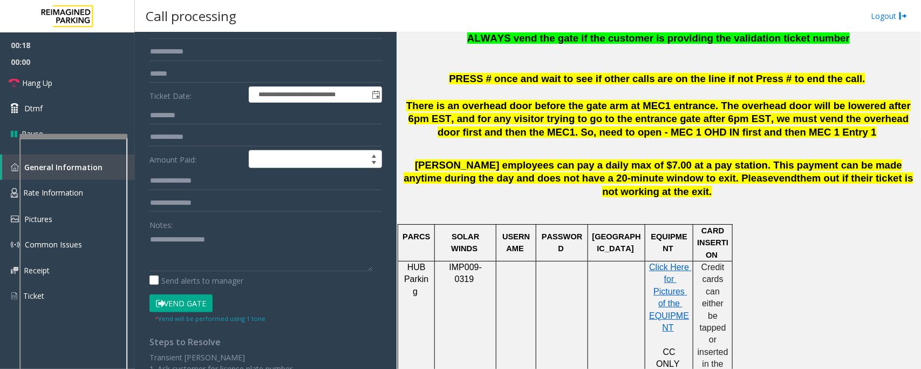
scroll to position [158, 0]
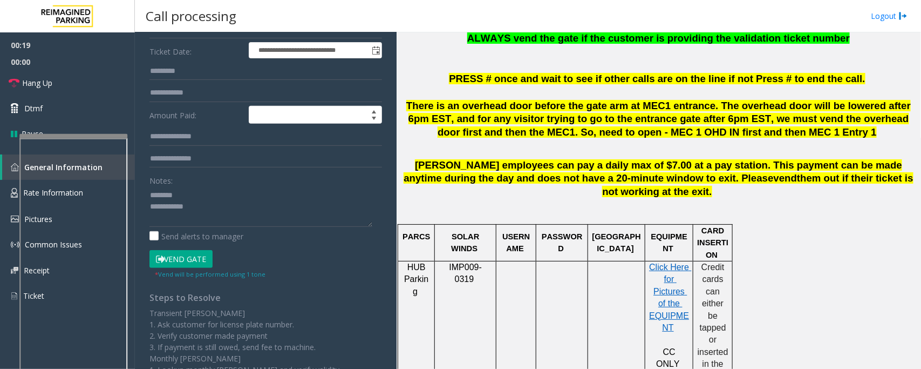
drag, startPoint x: 180, startPoint y: 261, endPoint x: 232, endPoint y: 276, distance: 54.5
click at [181, 261] on button "Vend Gate" at bounding box center [180, 259] width 63 height 18
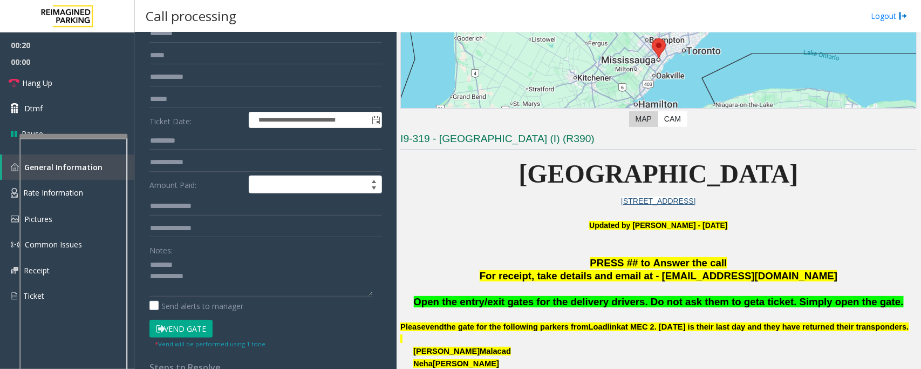
scroll to position [23, 0]
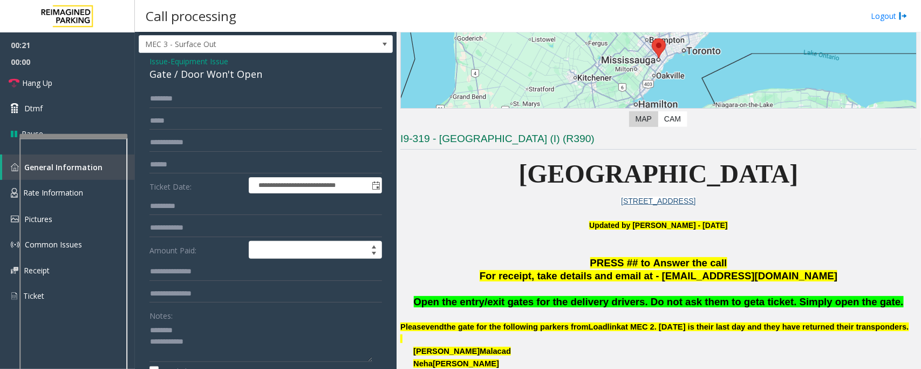
click at [192, 77] on div "Gate / Door Won't Open" at bounding box center [265, 74] width 233 height 15
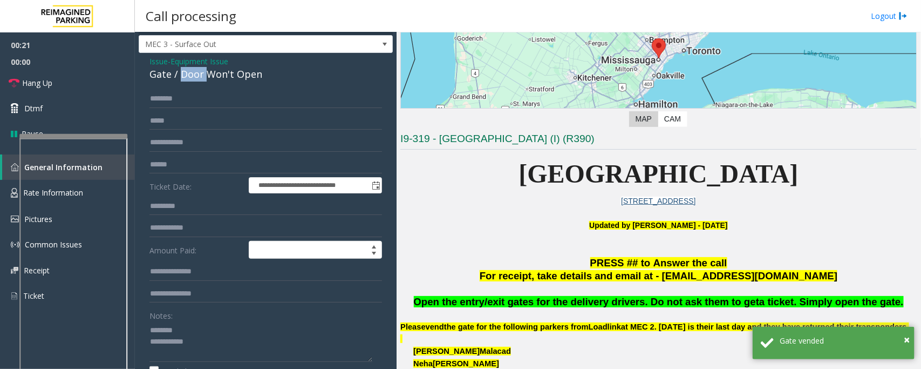
click at [192, 77] on div "Gate / Door Won't Open" at bounding box center [265, 74] width 233 height 15
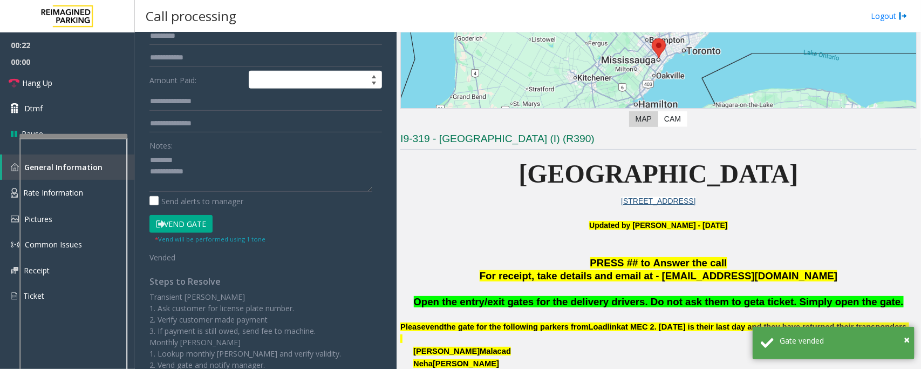
scroll to position [272, 0]
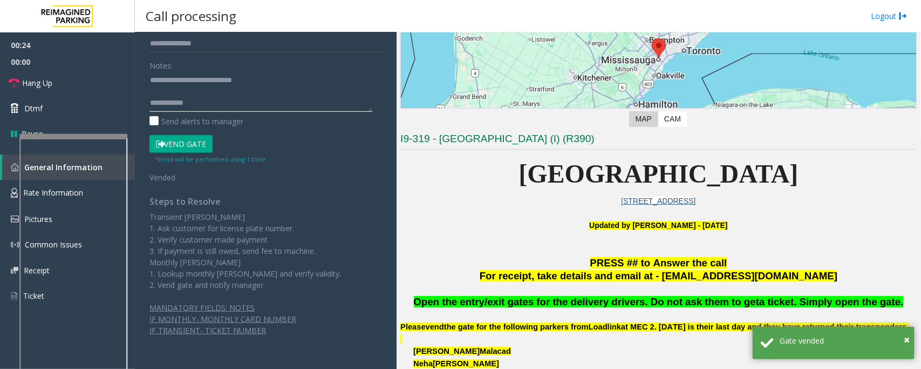
click at [246, 110] on textarea at bounding box center [260, 91] width 223 height 40
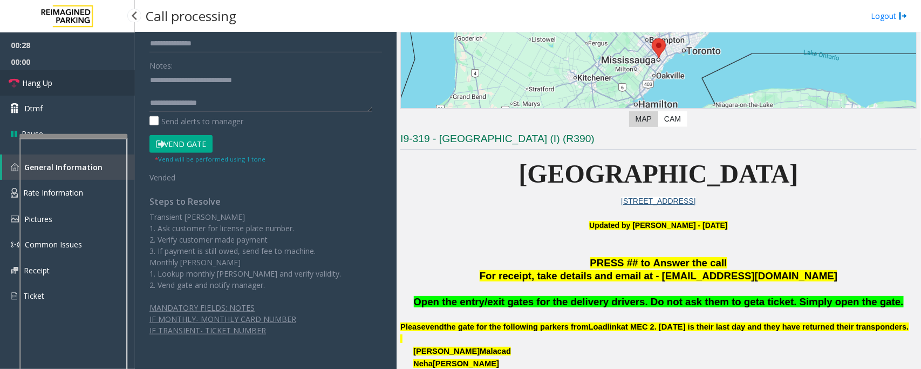
click at [95, 81] on link "Hang Up" at bounding box center [67, 82] width 135 height 25
click at [247, 100] on textarea at bounding box center [260, 91] width 223 height 40
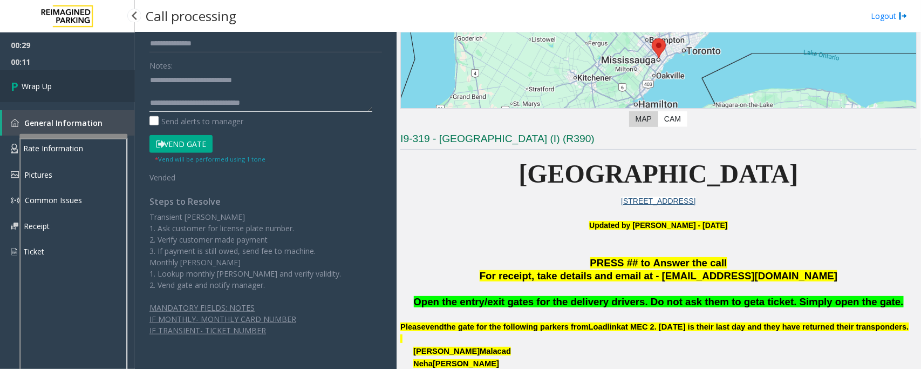
type textarea "**********"
click at [84, 84] on link "Wrap Up" at bounding box center [67, 86] width 135 height 32
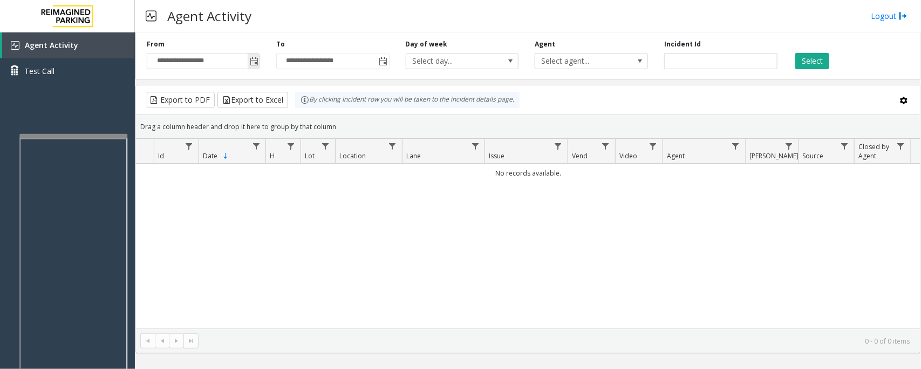
click at [254, 54] on span "Toggle popup" at bounding box center [254, 60] width 12 height 17
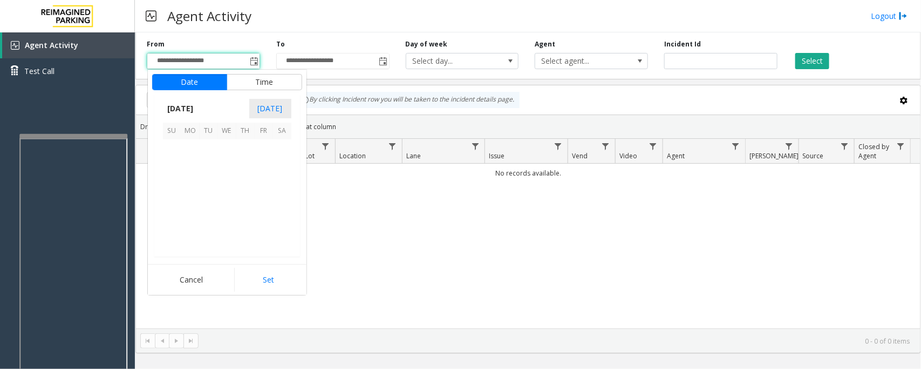
scroll to position [193563, 0]
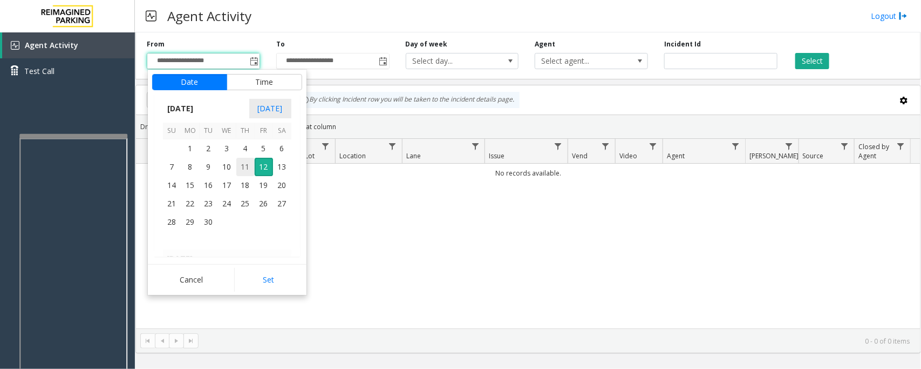
click at [247, 169] on span "11" at bounding box center [245, 167] width 18 height 18
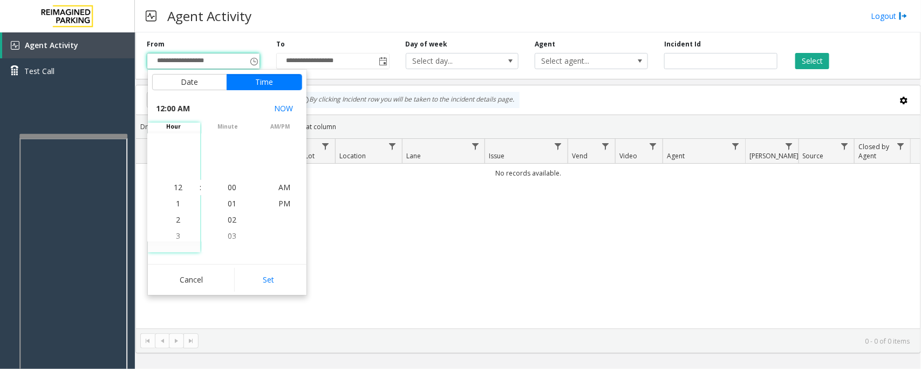
click at [257, 274] on button "Set" at bounding box center [268, 280] width 68 height 24
type input "**********"
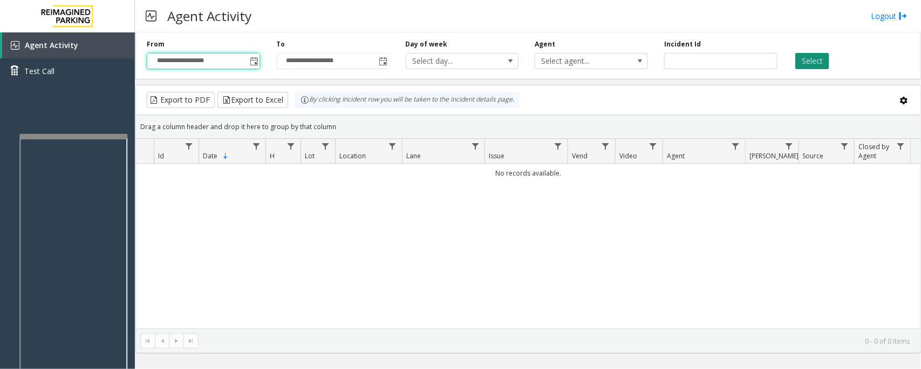
click at [828, 61] on button "Select" at bounding box center [812, 61] width 34 height 16
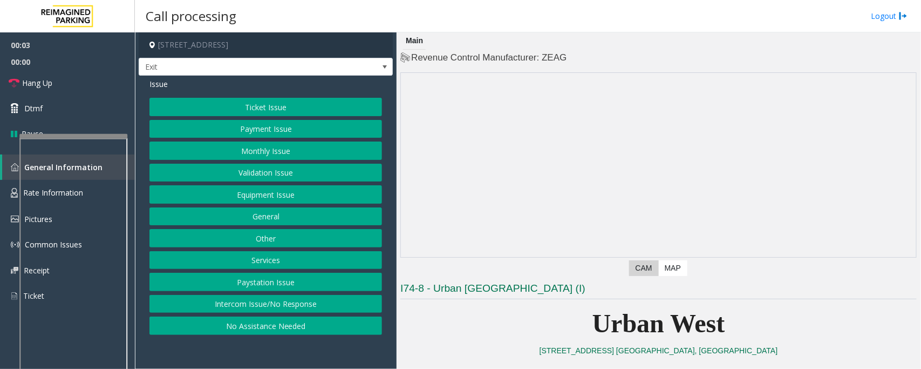
scroll to position [270, 0]
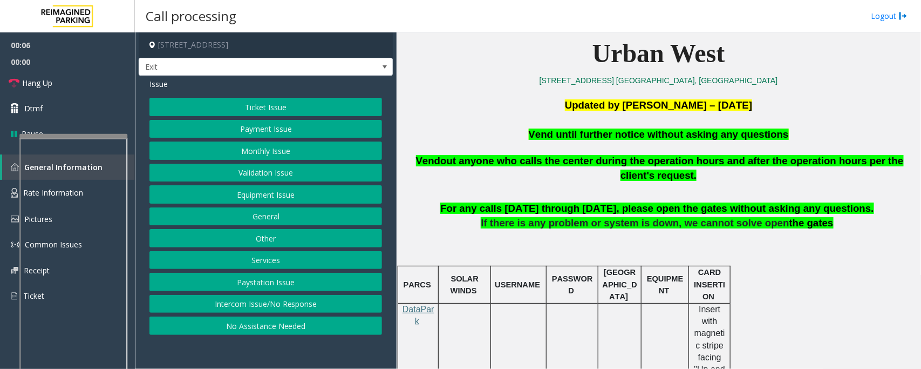
click at [243, 197] on button "Equipment Issue" at bounding box center [265, 194] width 233 height 18
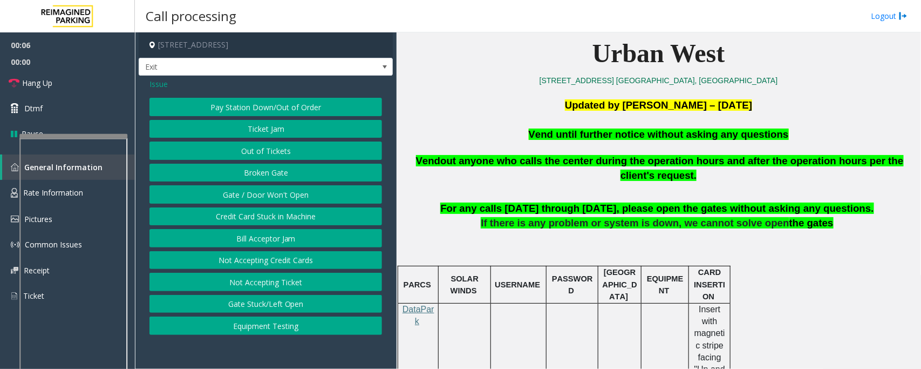
click at [243, 197] on button "Gate / Door Won't Open" at bounding box center [265, 194] width 233 height 18
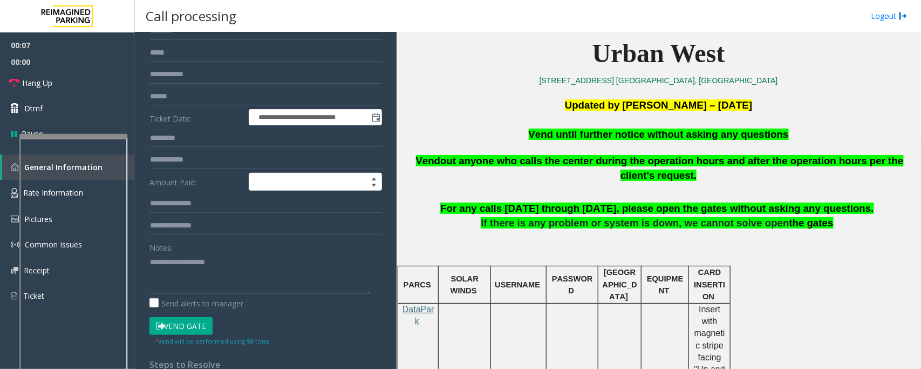
scroll to position [202, 0]
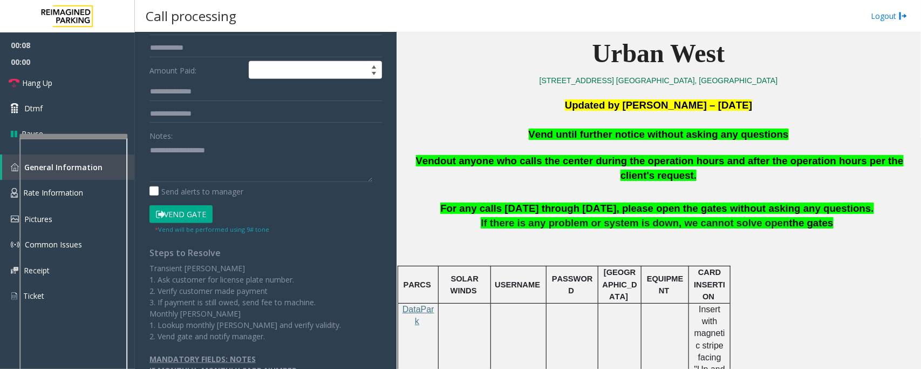
click at [195, 219] on button "Vend Gate" at bounding box center [180, 214] width 63 height 18
click at [599, 138] on span "Vend until further notice without asking any questions" at bounding box center [659, 133] width 260 height 11
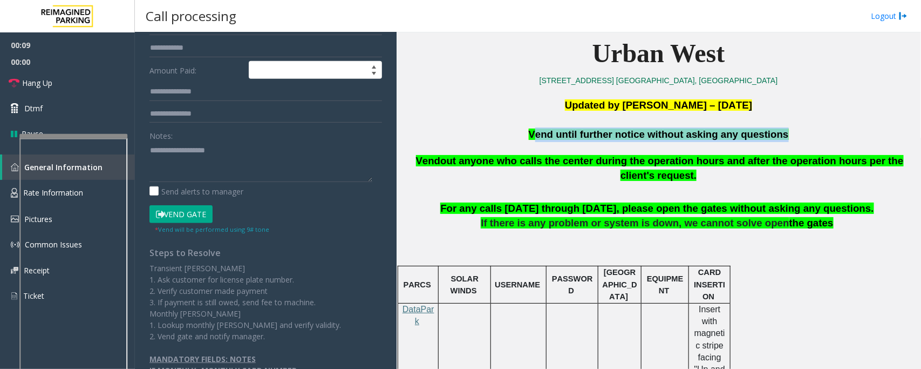
click at [599, 138] on span "Vend until further notice without asking any questions" at bounding box center [659, 133] width 260 height 11
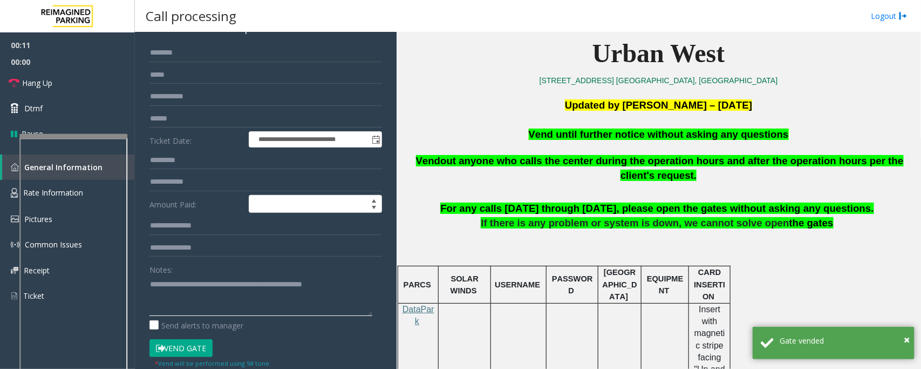
scroll to position [67, 0]
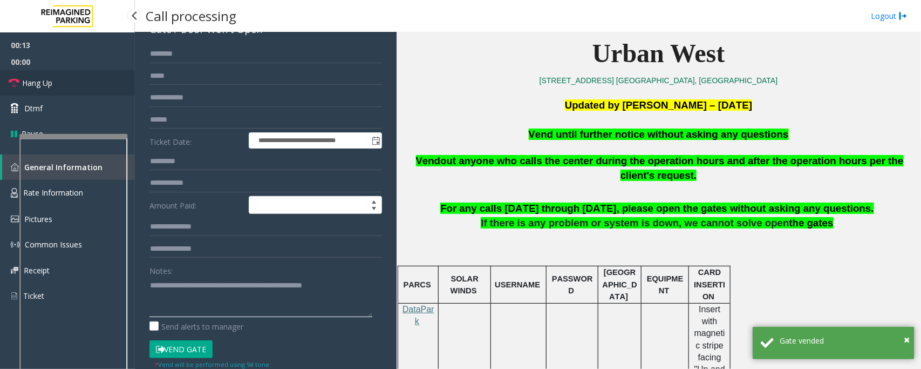
type textarea "**********"
click at [69, 79] on link "Hang Up" at bounding box center [67, 82] width 135 height 25
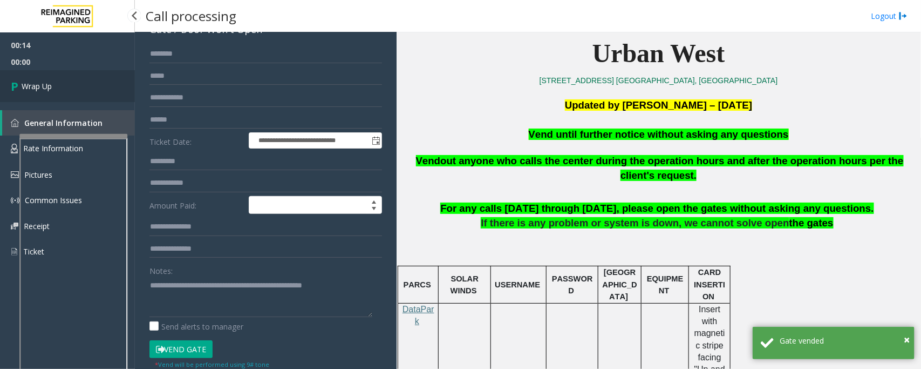
click at [69, 79] on link "Wrap Up" at bounding box center [67, 86] width 135 height 32
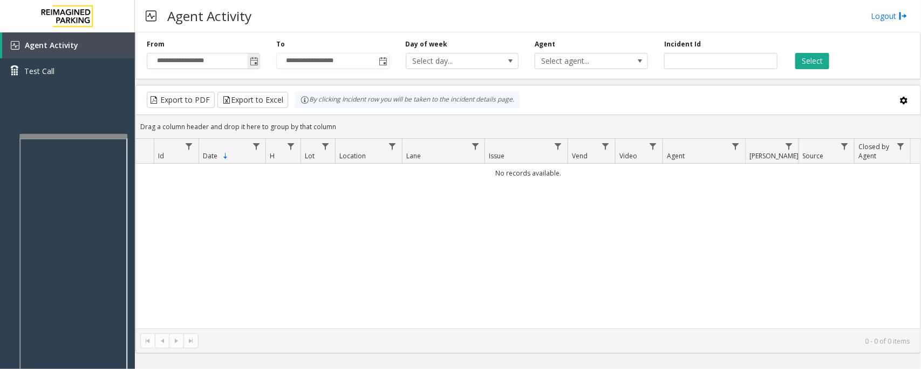
drag, startPoint x: 251, startPoint y: 59, endPoint x: 256, endPoint y: 67, distance: 9.4
click at [251, 59] on span "Toggle popup" at bounding box center [254, 61] width 9 height 9
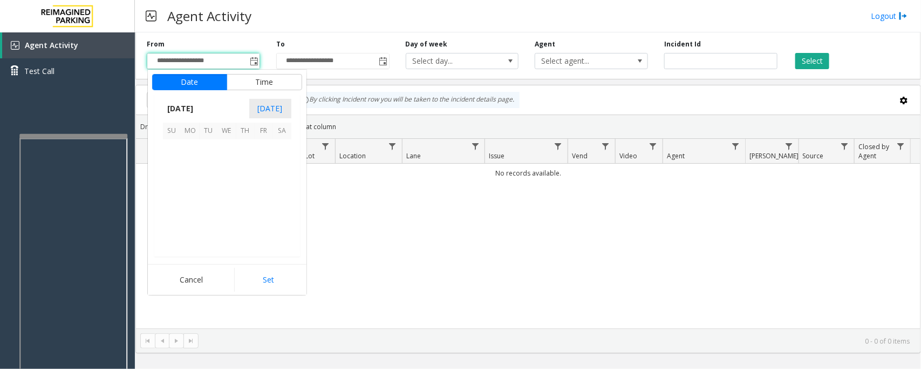
scroll to position [193563, 0]
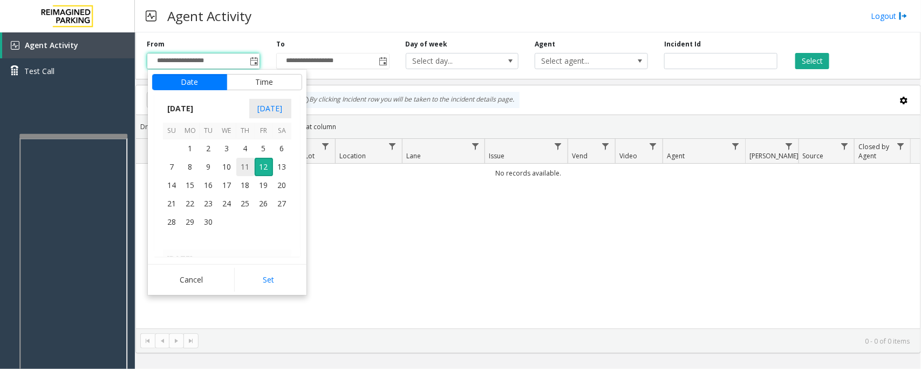
click at [246, 167] on span "11" at bounding box center [245, 167] width 18 height 18
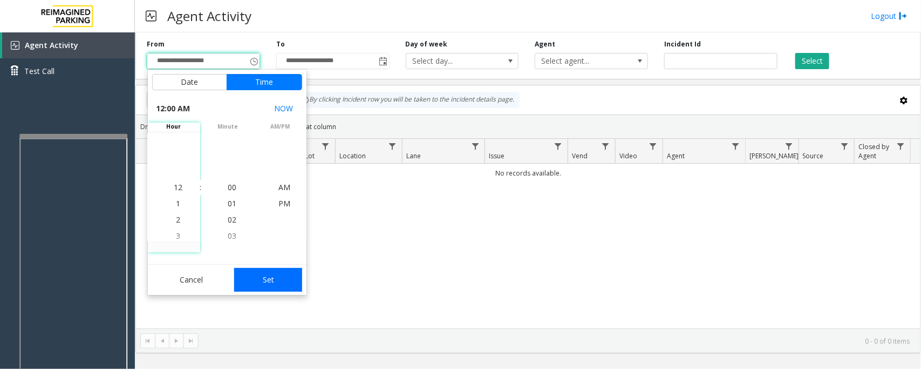
click at [279, 278] on button "Set" at bounding box center [268, 280] width 68 height 24
type input "**********"
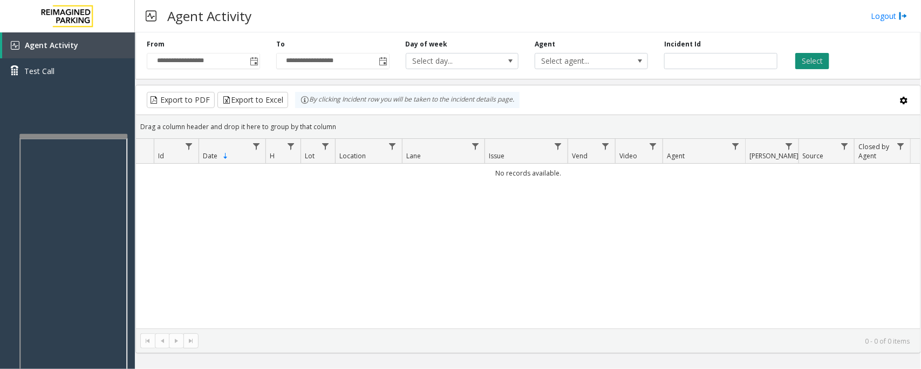
click at [812, 54] on button "Select" at bounding box center [812, 61] width 34 height 16
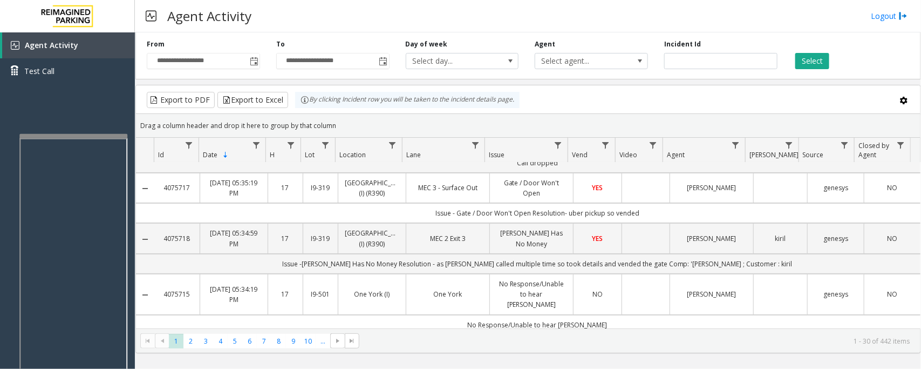
scroll to position [135, 0]
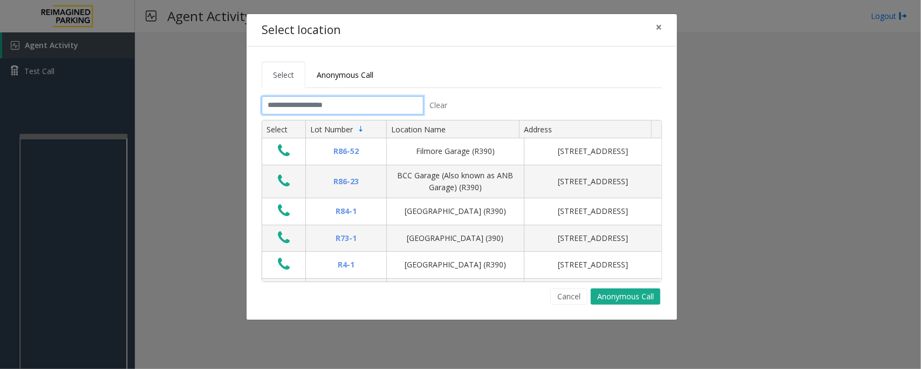
click at [386, 108] on input "text" at bounding box center [343, 105] width 162 height 18
click at [660, 23] on span "×" at bounding box center [659, 26] width 6 height 15
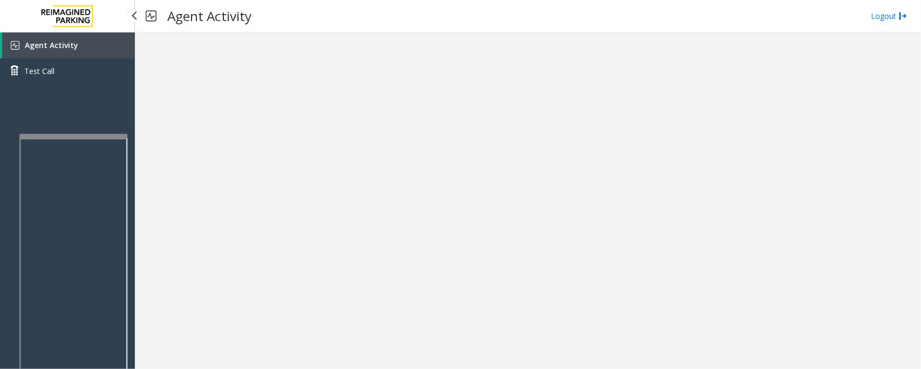
click at [56, 46] on span "Agent Activity" at bounding box center [51, 45] width 53 height 10
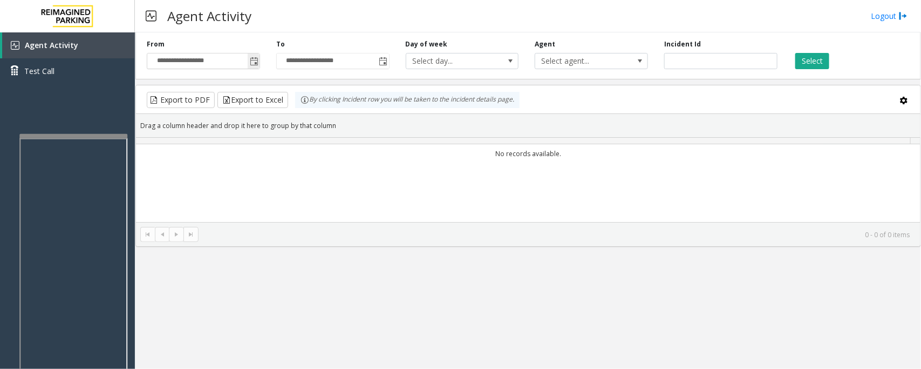
click at [251, 63] on span "Toggle popup" at bounding box center [254, 61] width 9 height 9
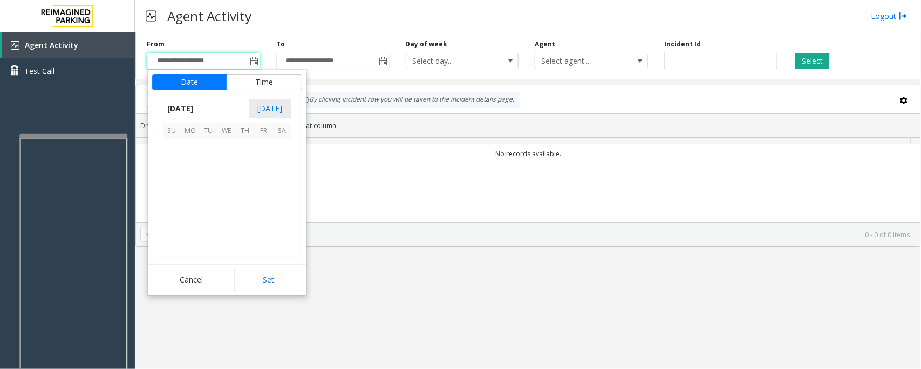
scroll to position [193563, 0]
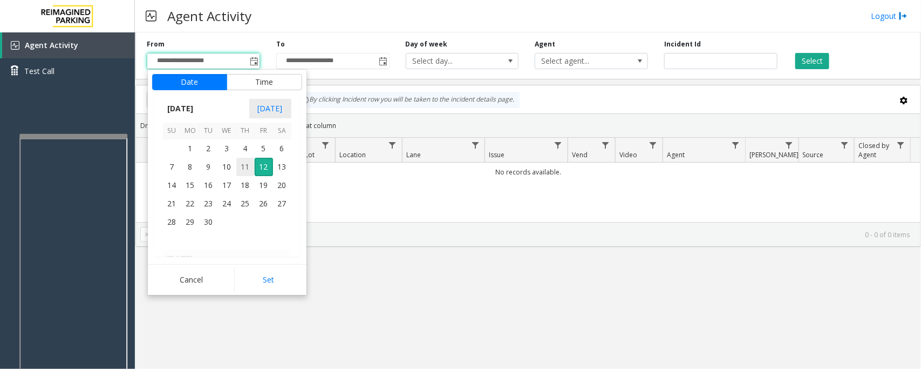
click at [241, 166] on span "11" at bounding box center [245, 167] width 18 height 18
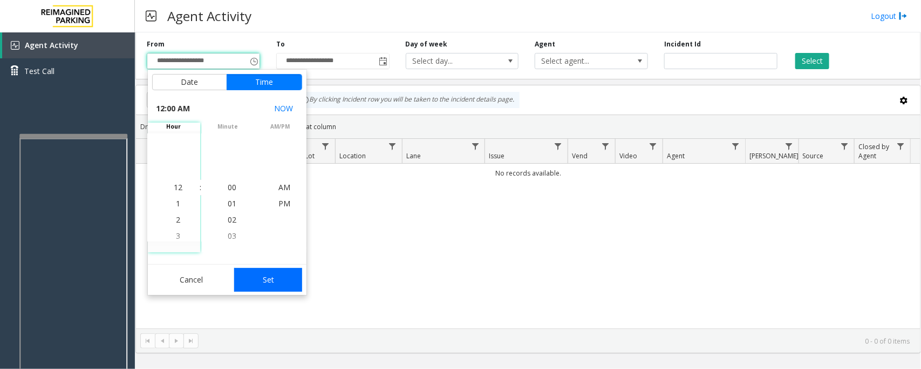
click at [270, 273] on button "Set" at bounding box center [268, 280] width 68 height 24
type input "**********"
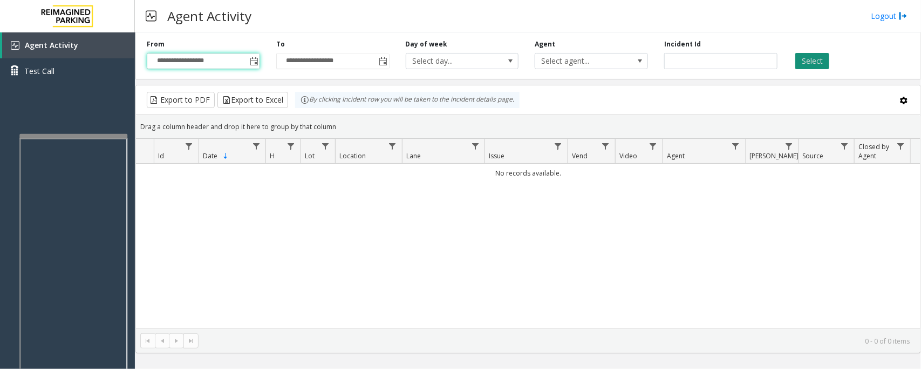
click at [813, 66] on button "Select" at bounding box center [812, 61] width 34 height 16
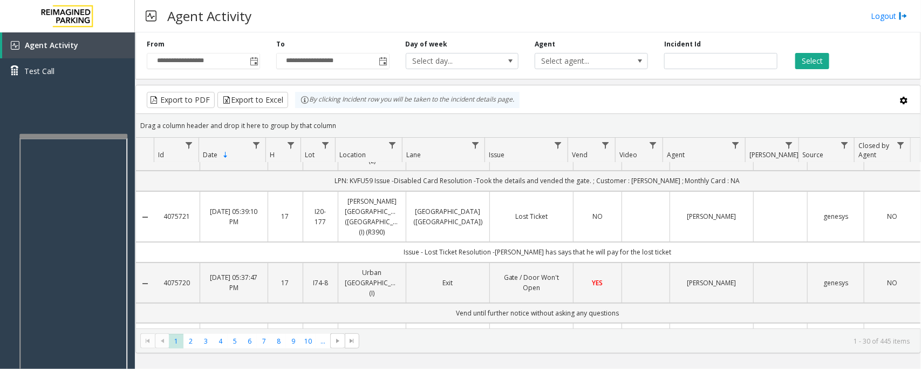
scroll to position [0, 0]
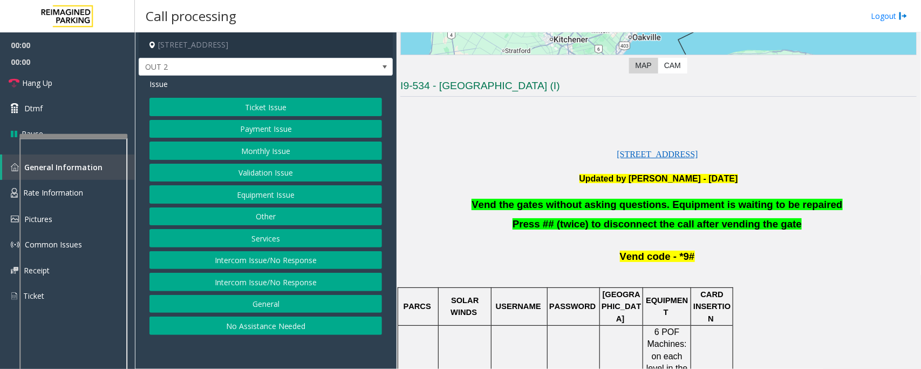
scroll to position [337, 0]
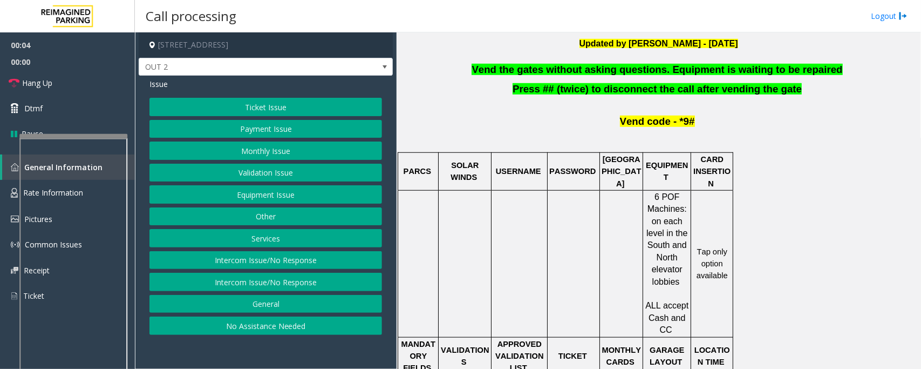
click at [266, 197] on button "Equipment Issue" at bounding box center [265, 194] width 233 height 18
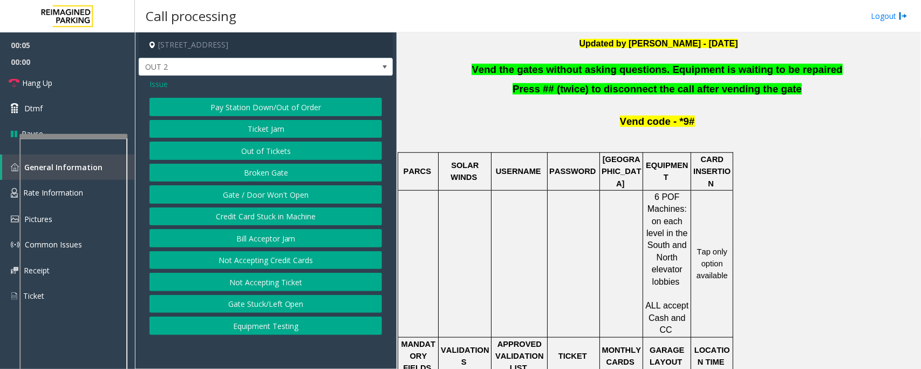
click at [266, 197] on button "Gate / Door Won't Open" at bounding box center [265, 194] width 233 height 18
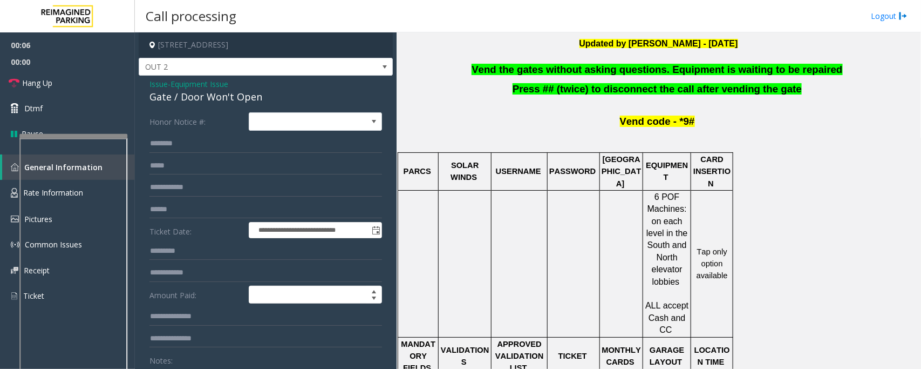
click at [604, 64] on span "Vend the gates without asking questions. Equipment is waiting to be repaired" at bounding box center [657, 69] width 371 height 11
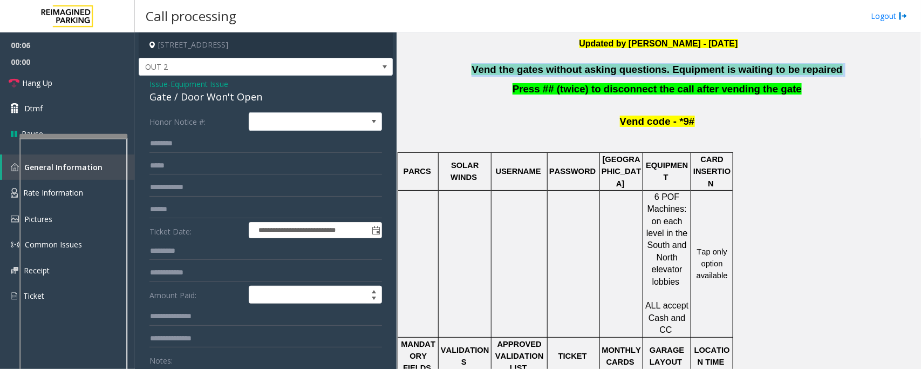
click at [604, 64] on span "Vend the gates without asking questions. Equipment is waiting to be repaired" at bounding box center [657, 69] width 371 height 11
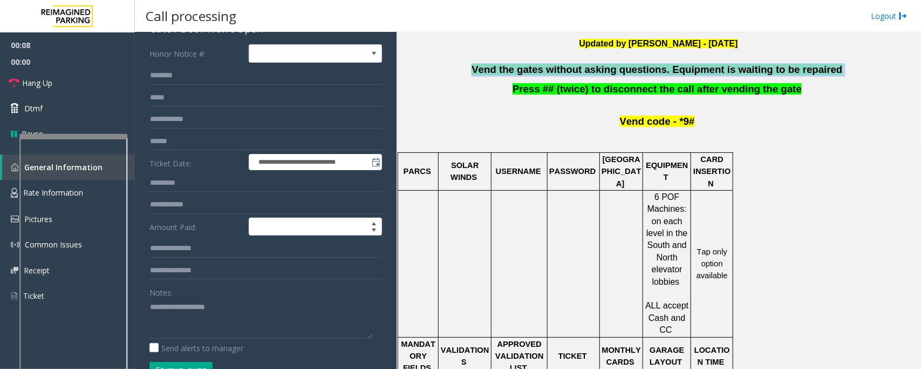
scroll to position [104, 0]
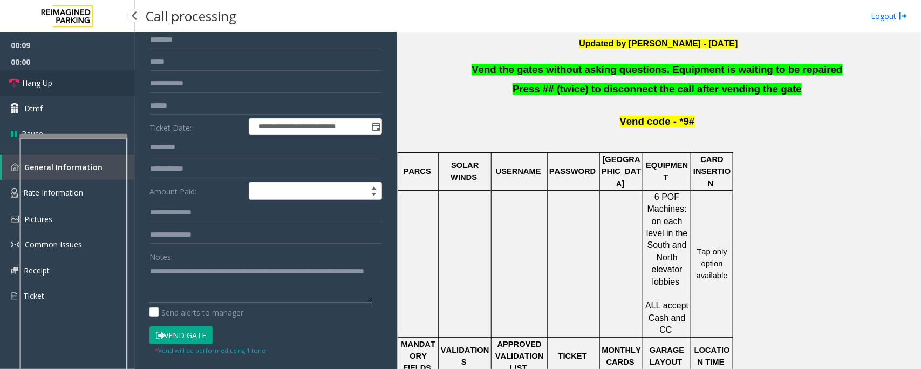
type textarea "**********"
click at [66, 83] on link "Hang Up" at bounding box center [67, 82] width 135 height 25
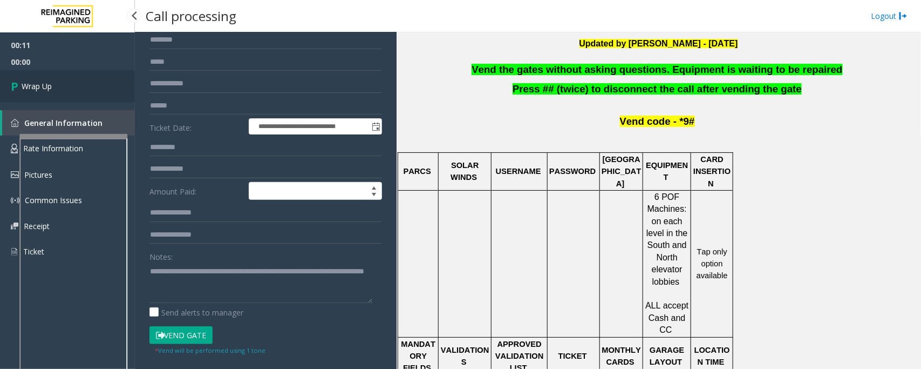
click at [66, 83] on link "Wrap Up" at bounding box center [67, 86] width 135 height 32
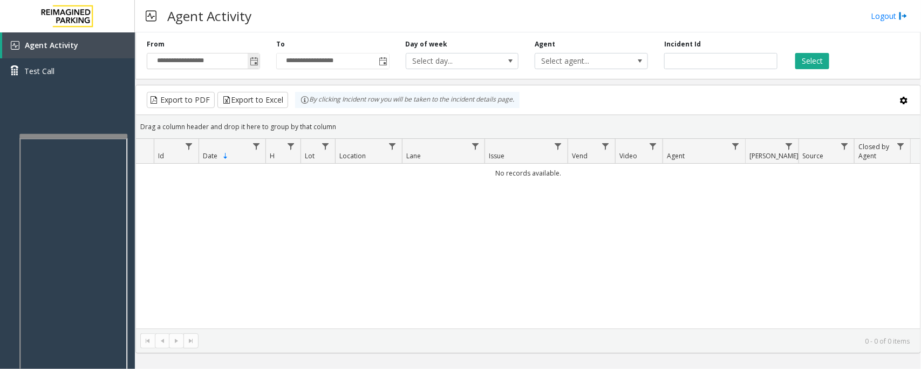
click at [251, 58] on span "Toggle popup" at bounding box center [254, 61] width 9 height 9
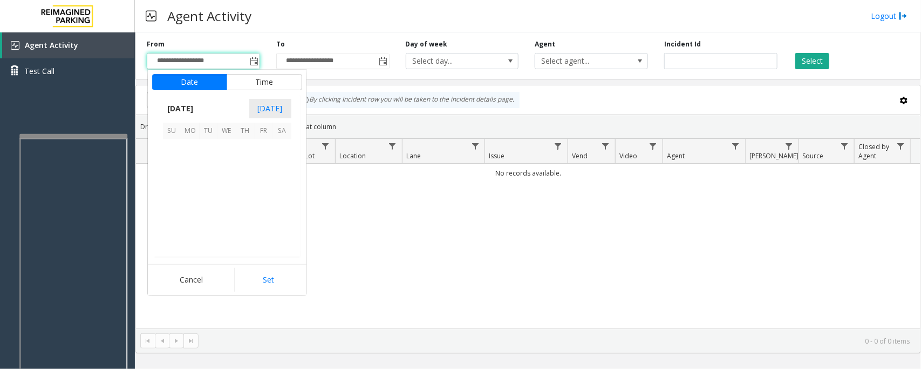
scroll to position [193563, 0]
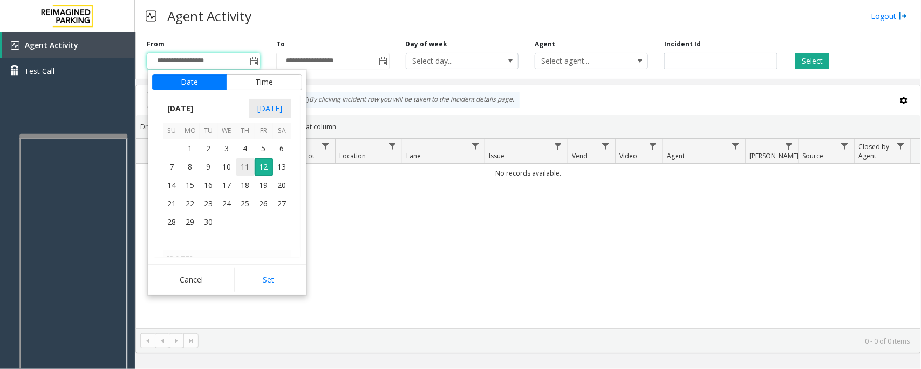
click at [244, 171] on span "11" at bounding box center [245, 167] width 18 height 18
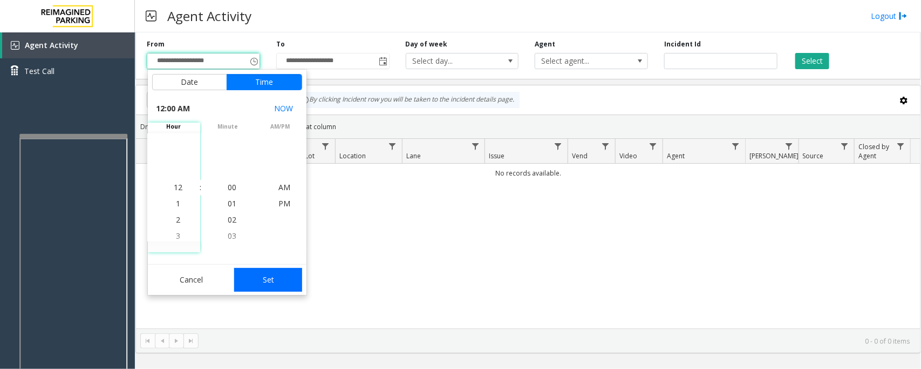
click at [282, 281] on button "Set" at bounding box center [268, 280] width 68 height 24
type input "**********"
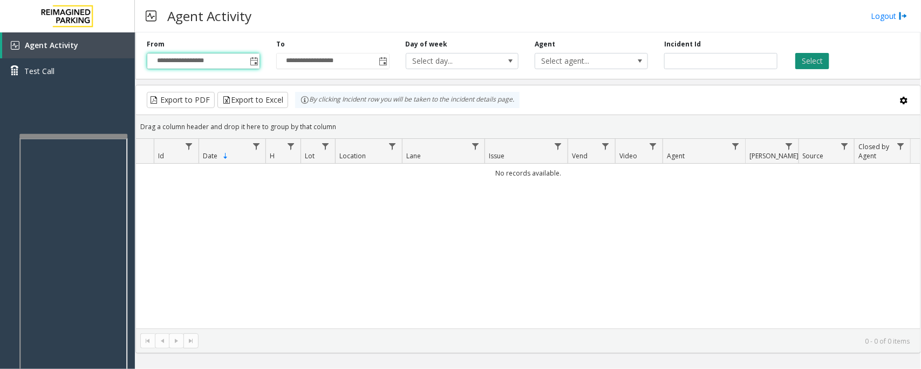
click at [802, 63] on button "Select" at bounding box center [812, 61] width 34 height 16
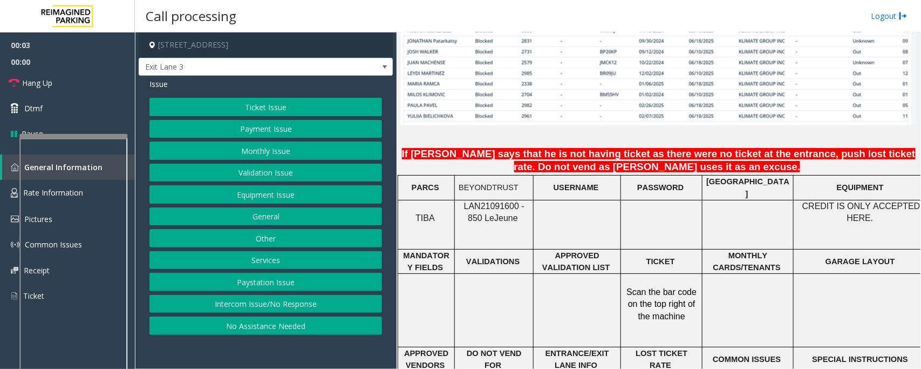
scroll to position [809, 0]
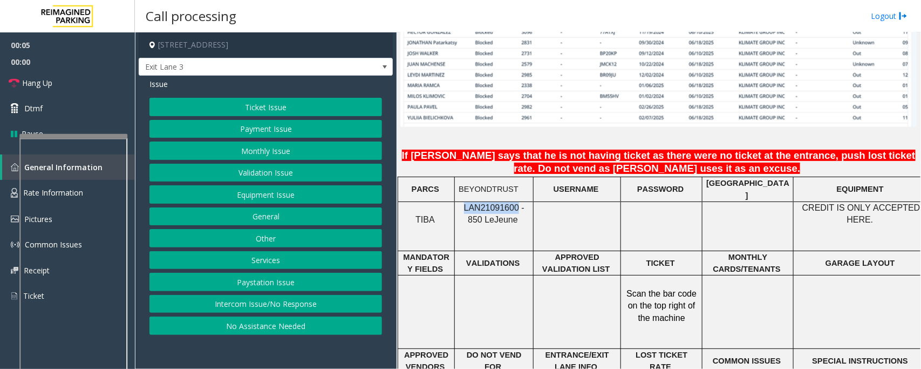
drag, startPoint x: 459, startPoint y: 206, endPoint x: 507, endPoint y: 197, distance: 49.3
click at [507, 202] on td "LAN21091600 - 850 Le Jeune" at bounding box center [494, 226] width 79 height 49
copy span "LAN21091600"
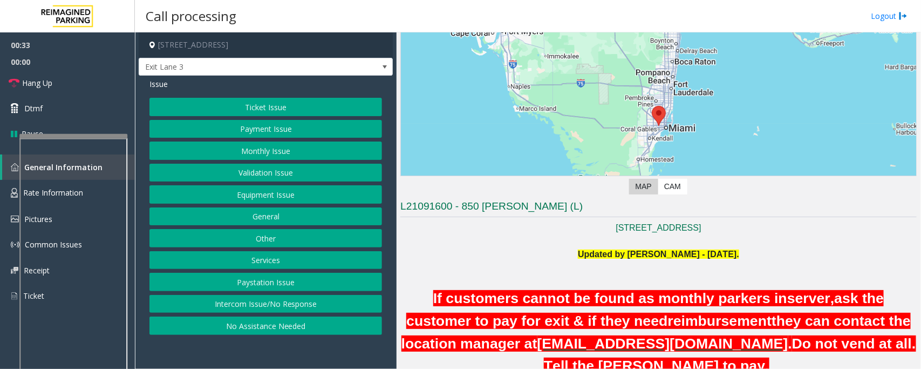
scroll to position [270, 0]
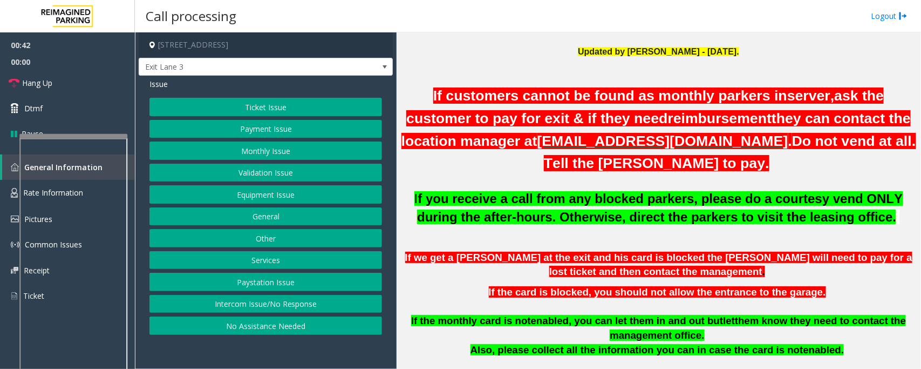
click at [255, 154] on button "Monthly Issue" at bounding box center [265, 150] width 233 height 18
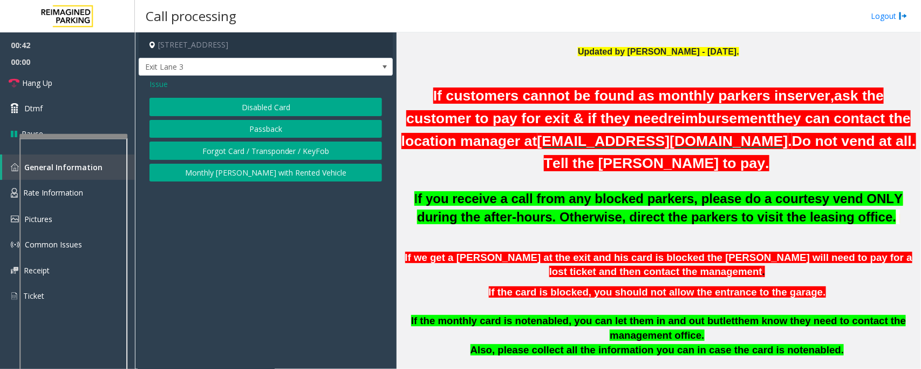
click at [264, 108] on button "Disabled Card" at bounding box center [265, 107] width 233 height 18
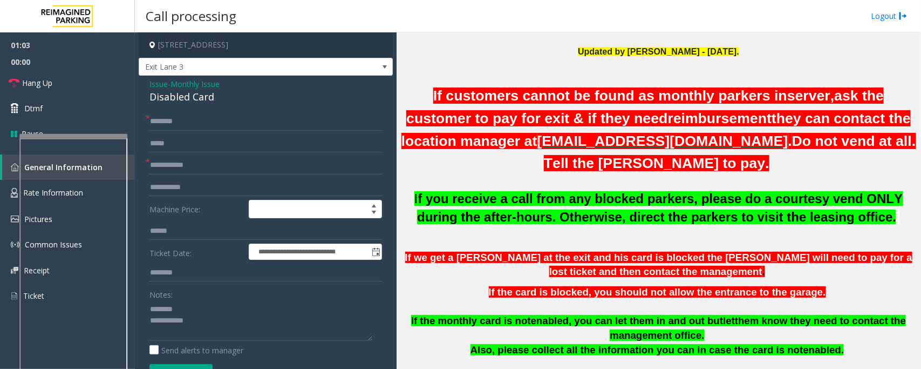
click at [171, 95] on div "Disabled Card" at bounding box center [265, 97] width 233 height 15
click at [197, 320] on textarea at bounding box center [260, 320] width 223 height 40
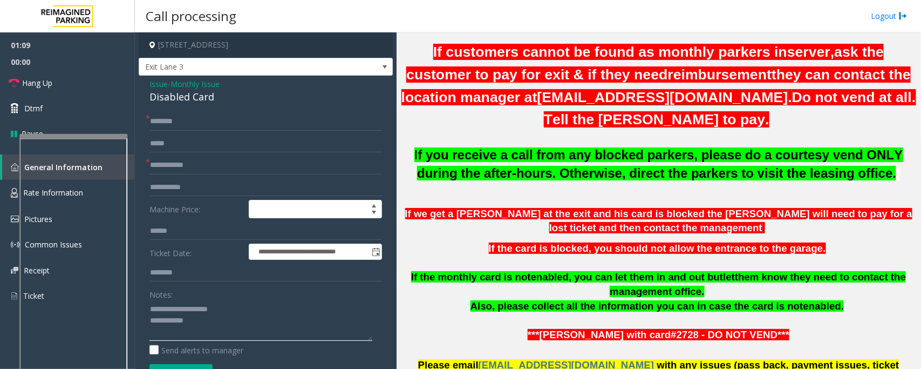
scroll to position [337, 0]
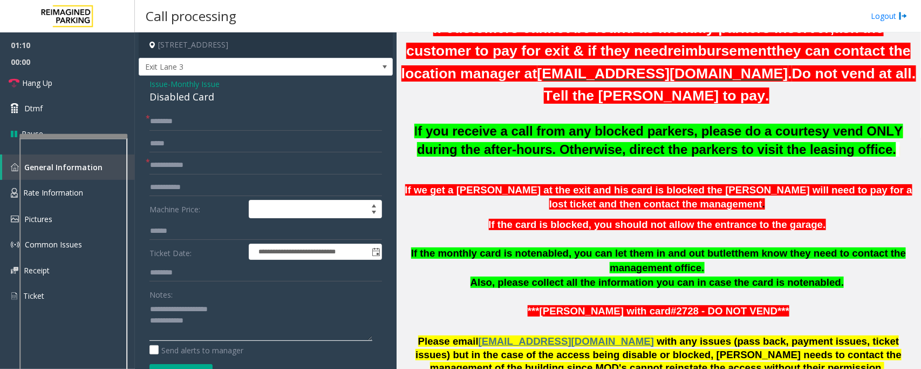
click at [206, 324] on textarea at bounding box center [260, 320] width 223 height 40
type textarea "**********"
click at [163, 165] on input "text" at bounding box center [265, 165] width 233 height 18
type input "**"
click at [173, 119] on input "text" at bounding box center [265, 121] width 233 height 18
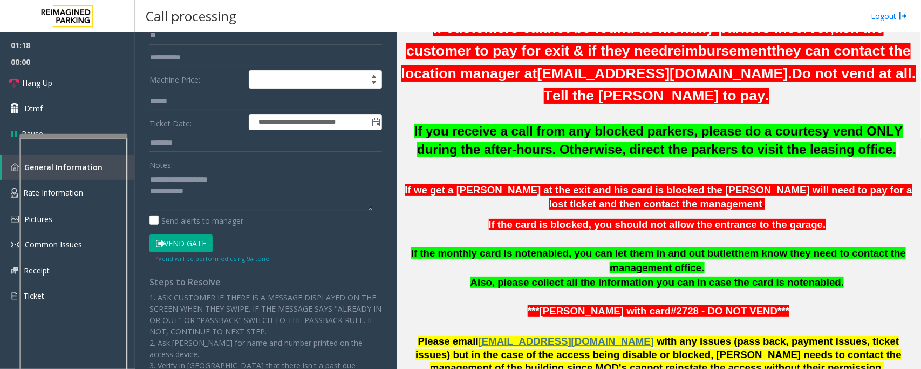
scroll to position [270, 0]
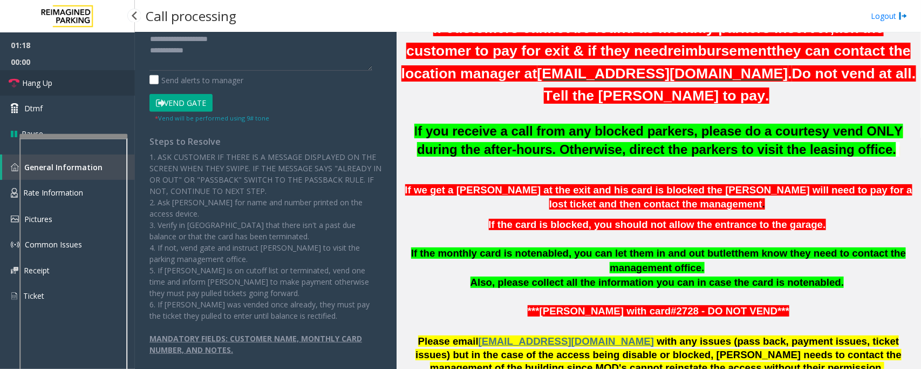
type input "**"
click at [77, 84] on link "Hang Up" at bounding box center [67, 82] width 135 height 25
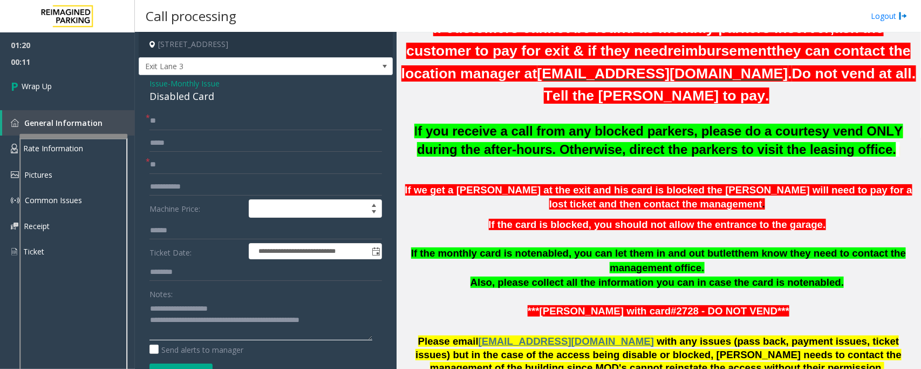
scroll to position [0, 0]
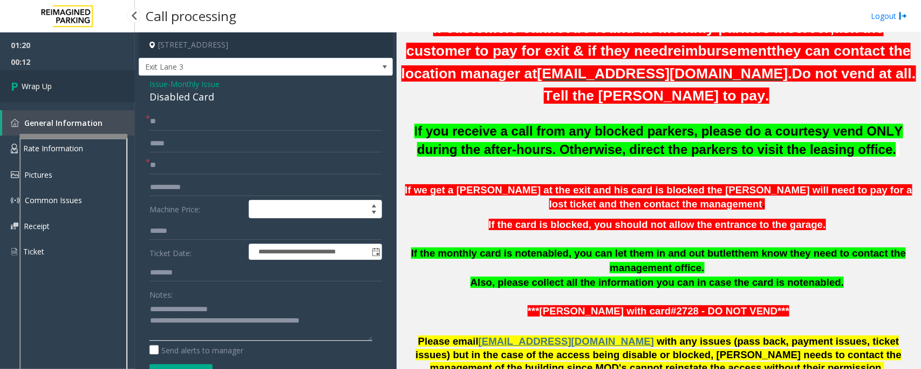
type textarea "**********"
click at [58, 89] on link "Wrap Up" at bounding box center [67, 86] width 135 height 32
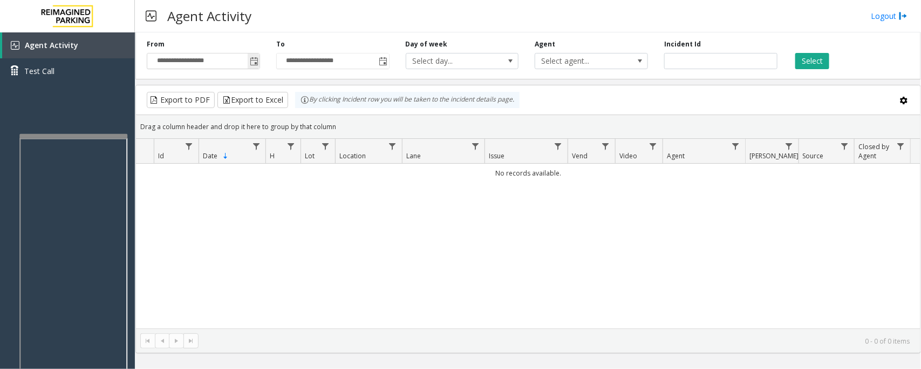
click at [255, 64] on span "Toggle popup" at bounding box center [254, 61] width 9 height 9
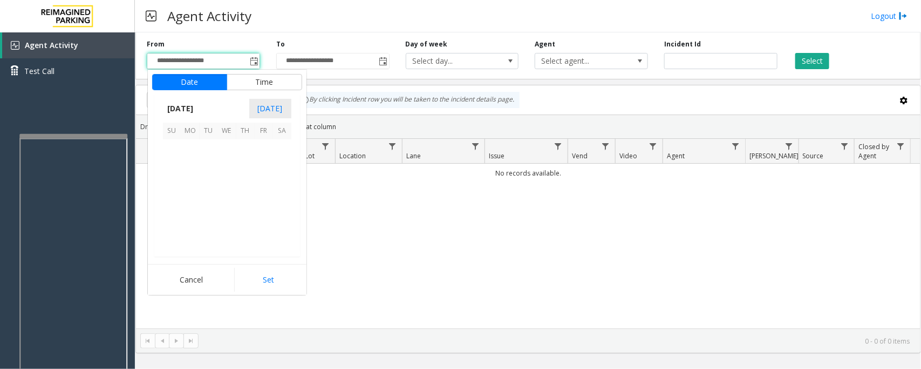
scroll to position [193563, 0]
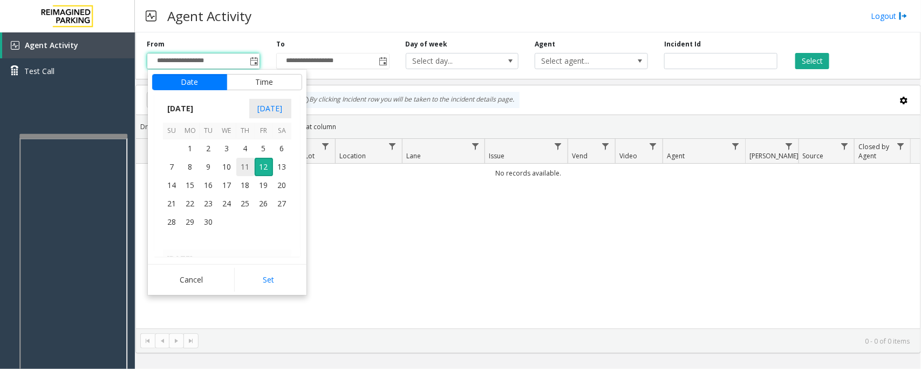
click at [246, 168] on span "11" at bounding box center [245, 167] width 18 height 18
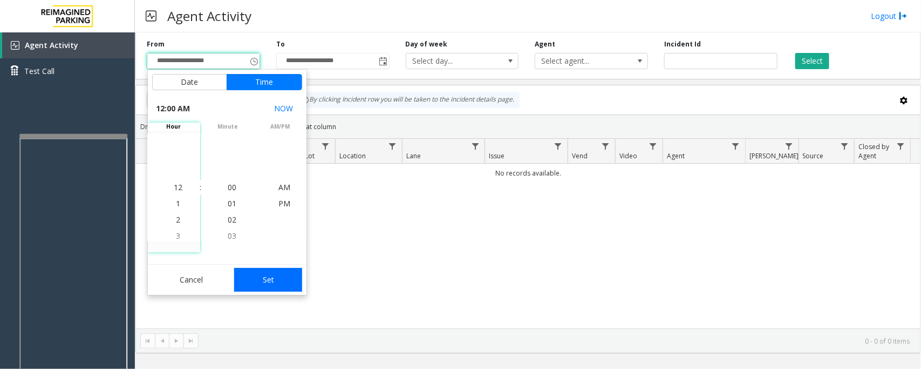
click at [274, 282] on button "Set" at bounding box center [268, 280] width 68 height 24
type input "**********"
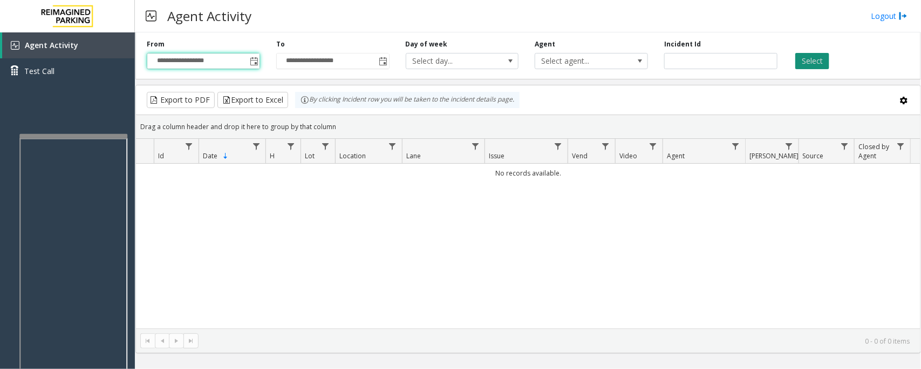
click at [802, 60] on button "Select" at bounding box center [812, 61] width 34 height 16
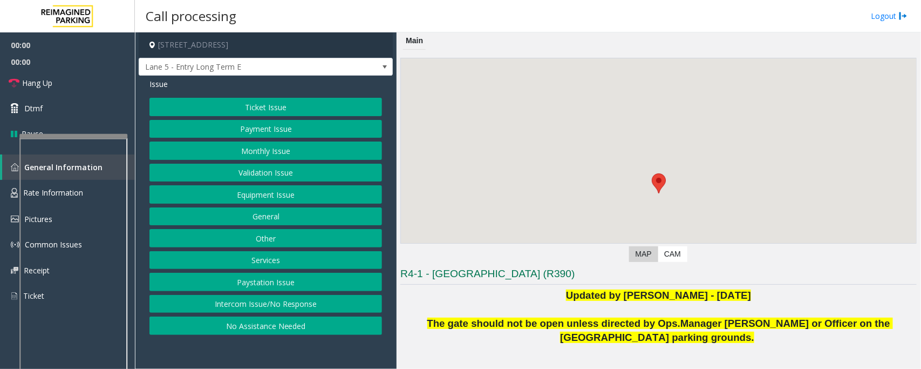
scroll to position [193, 0]
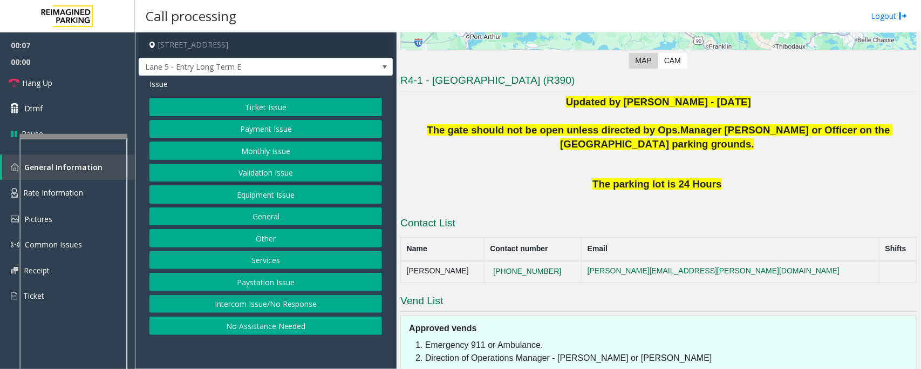
click at [256, 306] on button "Intercom Issue/No Response" at bounding box center [265, 304] width 233 height 18
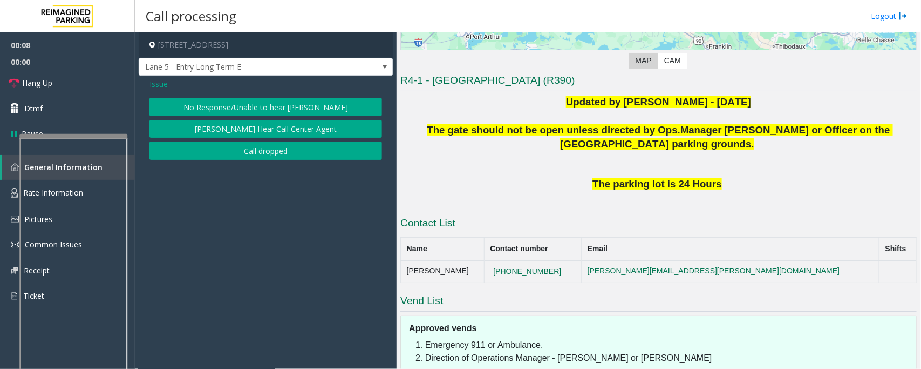
click at [246, 104] on button "No Response/Unable to hear [PERSON_NAME]" at bounding box center [265, 107] width 233 height 18
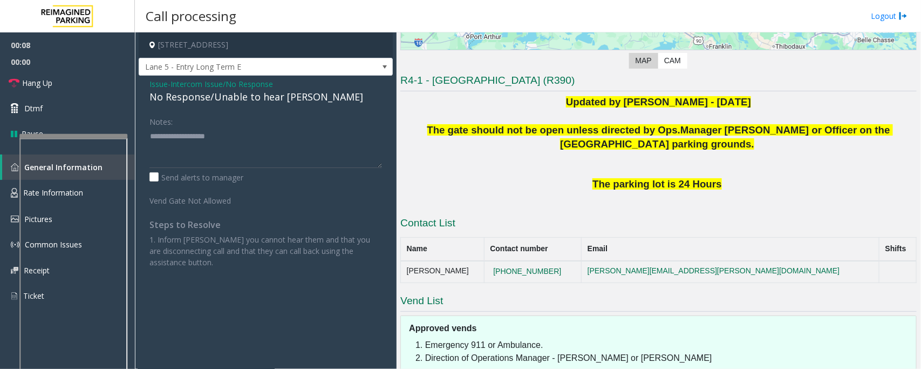
click at [246, 92] on div "No Response/Unable to hear [PERSON_NAME]" at bounding box center [265, 97] width 233 height 15
type textarea "**********"
click at [79, 90] on link "Hang Up" at bounding box center [67, 82] width 135 height 25
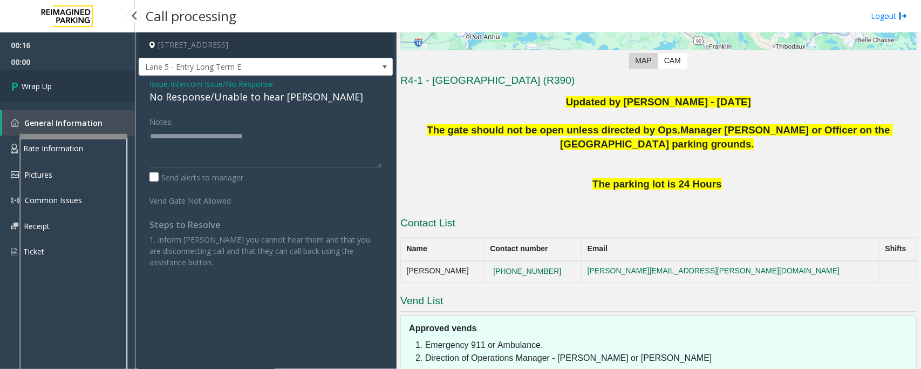
click at [79, 90] on link "Wrap Up" at bounding box center [67, 86] width 135 height 32
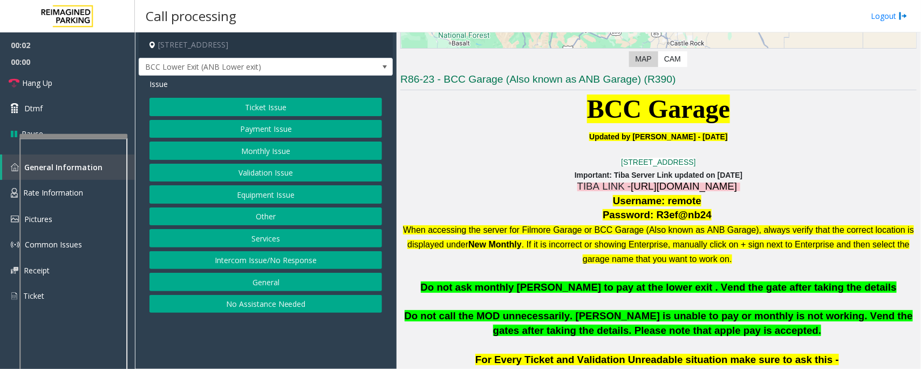
scroll to position [202, 0]
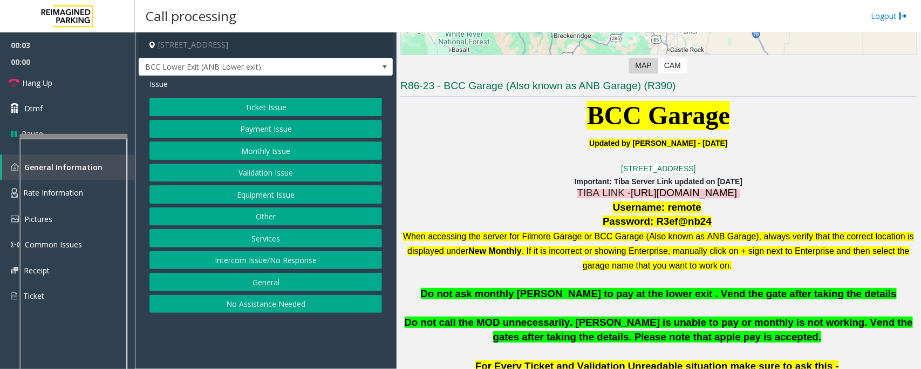
click at [631, 189] on span "https://fillmore-web.sp.tibaparking.net/" at bounding box center [684, 192] width 106 height 11
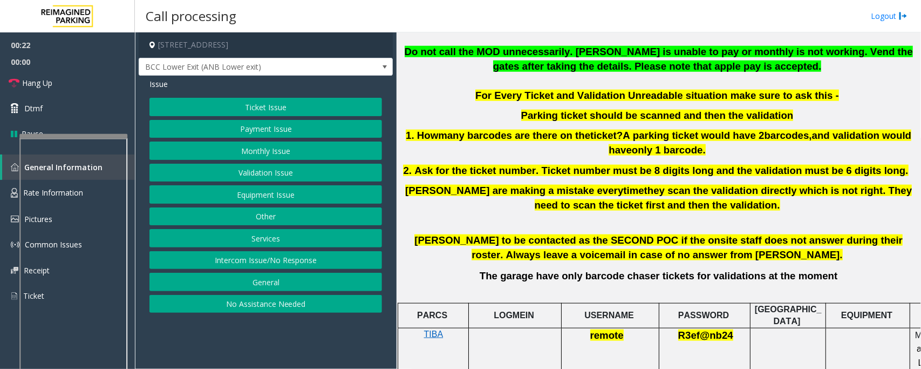
scroll to position [465, 0]
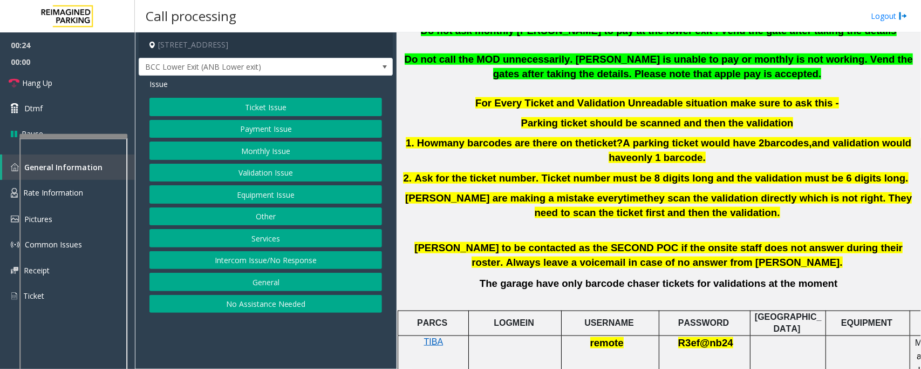
click at [243, 149] on button "Monthly Issue" at bounding box center [265, 150] width 233 height 18
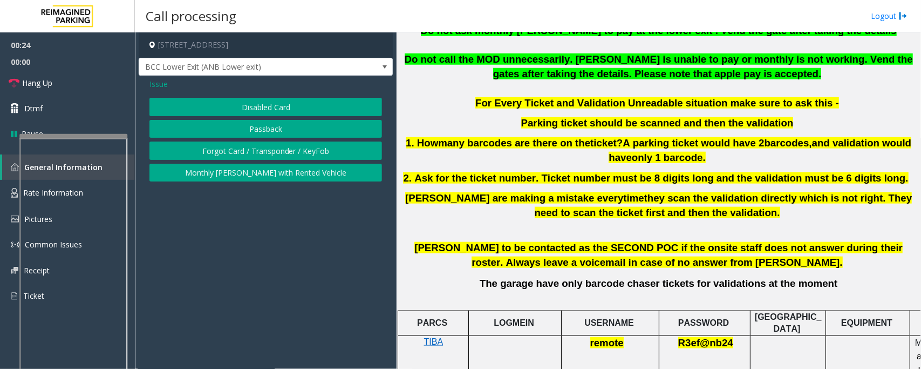
click at [258, 106] on button "Disabled Card" at bounding box center [265, 107] width 233 height 18
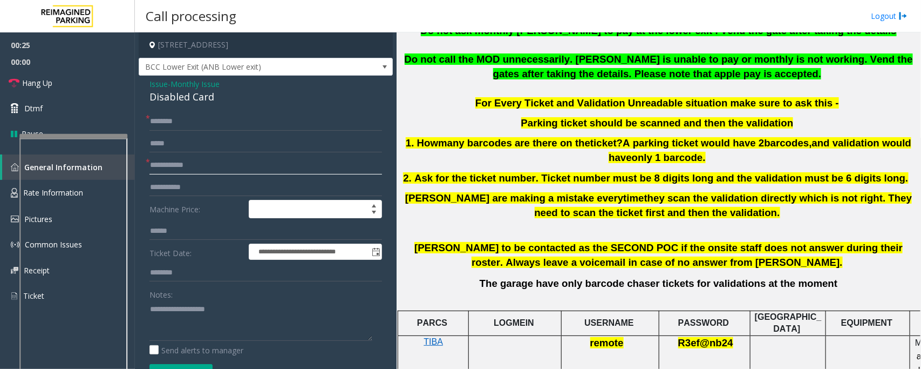
click at [175, 163] on input "text" at bounding box center [265, 165] width 233 height 18
click at [195, 160] on input "text" at bounding box center [265, 165] width 233 height 18
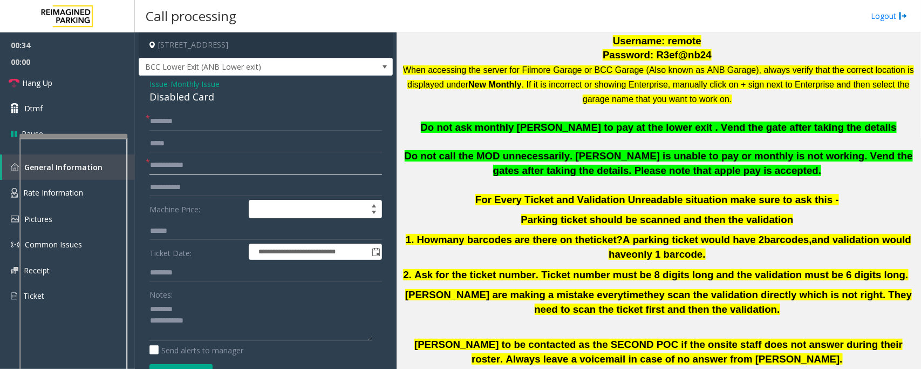
scroll to position [330, 0]
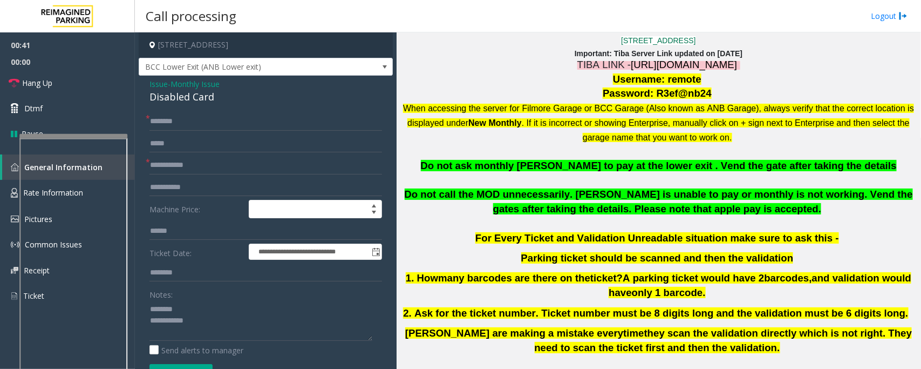
click at [177, 95] on div "Disabled Card" at bounding box center [265, 97] width 233 height 15
type textarea "**********"
click at [187, 120] on input "text" at bounding box center [265, 121] width 233 height 18
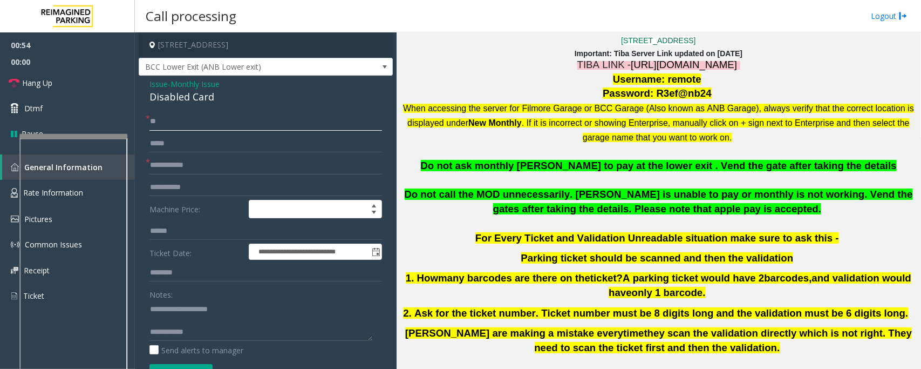
type input "*"
click at [153, 117] on input "****" at bounding box center [265, 121] width 233 height 18
click at [185, 117] on input "****" at bounding box center [265, 121] width 233 height 18
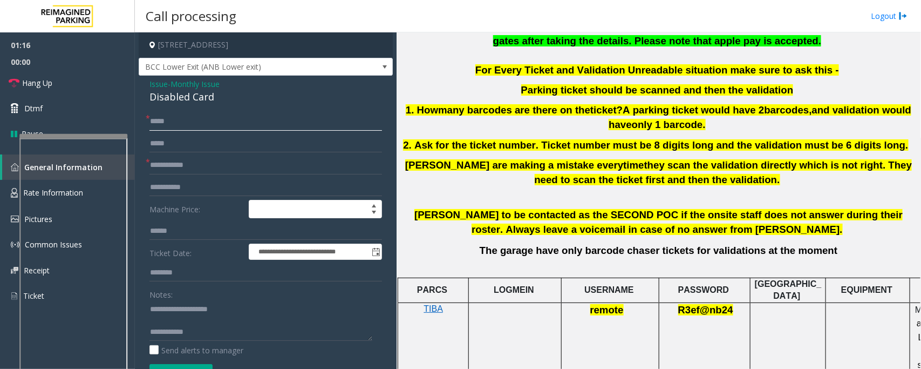
scroll to position [465, 0]
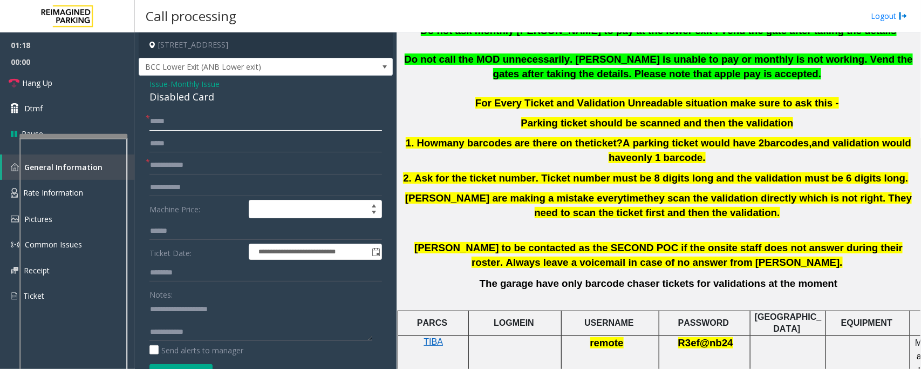
click at [189, 126] on input "****" at bounding box center [265, 121] width 233 height 18
type input "**********"
click at [198, 171] on input "text" at bounding box center [265, 165] width 233 height 18
click at [187, 166] on input "text" at bounding box center [265, 165] width 233 height 18
click at [163, 324] on textarea at bounding box center [260, 320] width 223 height 40
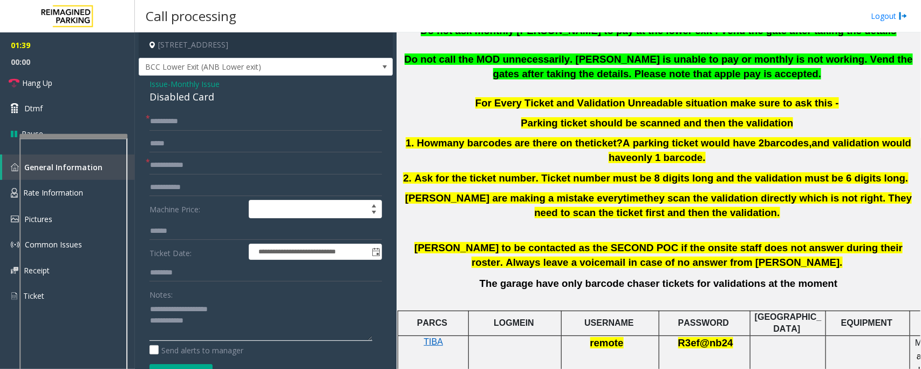
type textarea "**********"
click at [184, 165] on input "text" at bounding box center [265, 165] width 233 height 18
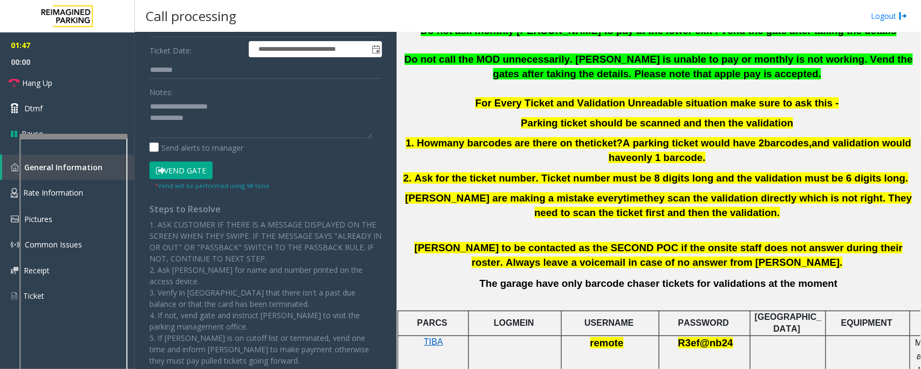
type input "*****"
click at [185, 168] on button "Vend Gate" at bounding box center [180, 170] width 63 height 18
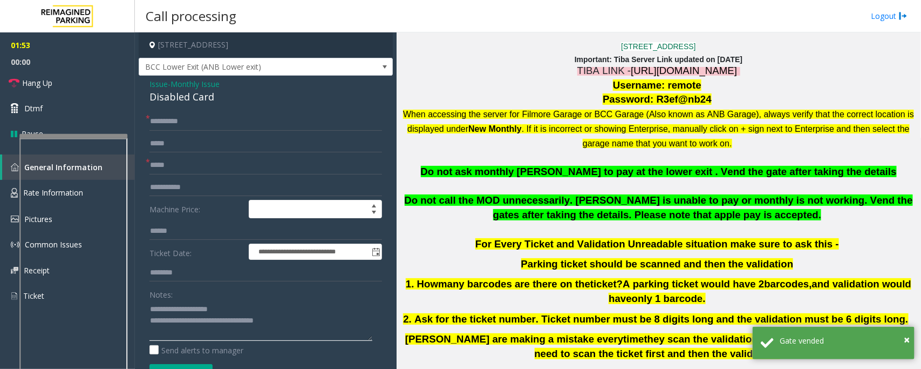
scroll to position [465, 0]
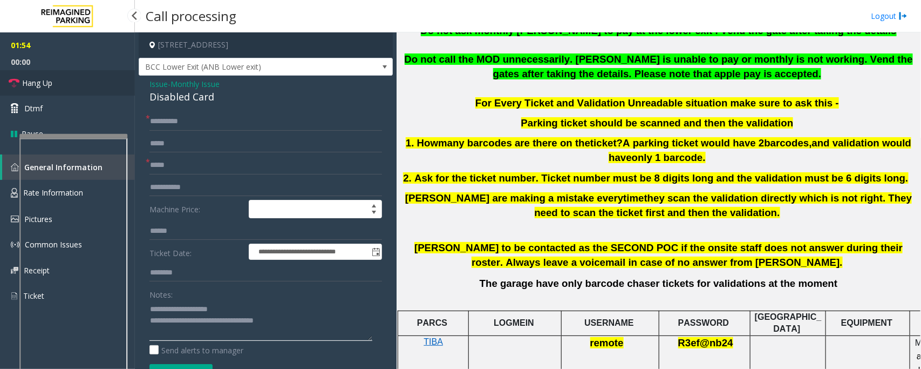
type textarea "**********"
click at [47, 81] on span "Hang Up" at bounding box center [37, 82] width 30 height 11
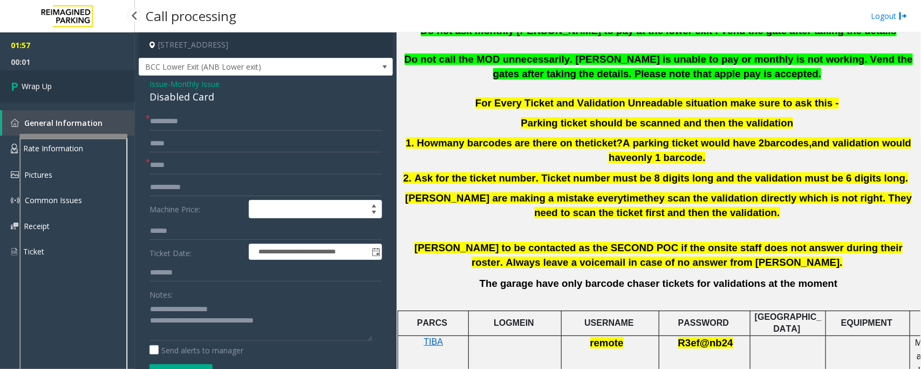
click at [47, 81] on span "Wrap Up" at bounding box center [37, 85] width 30 height 11
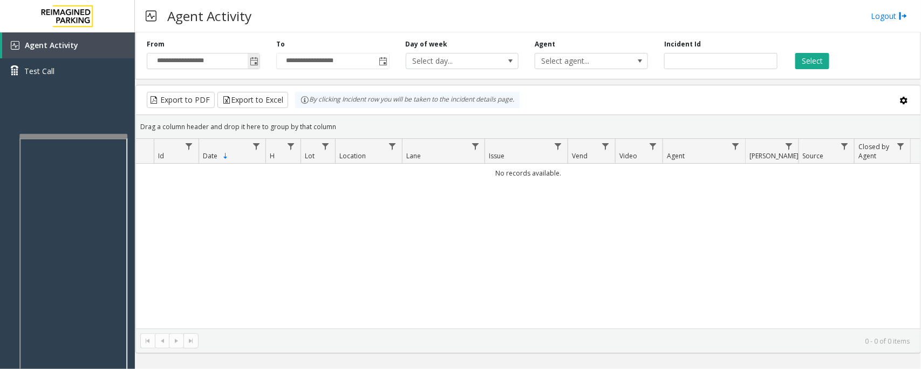
click at [254, 57] on span "Toggle popup" at bounding box center [254, 61] width 9 height 9
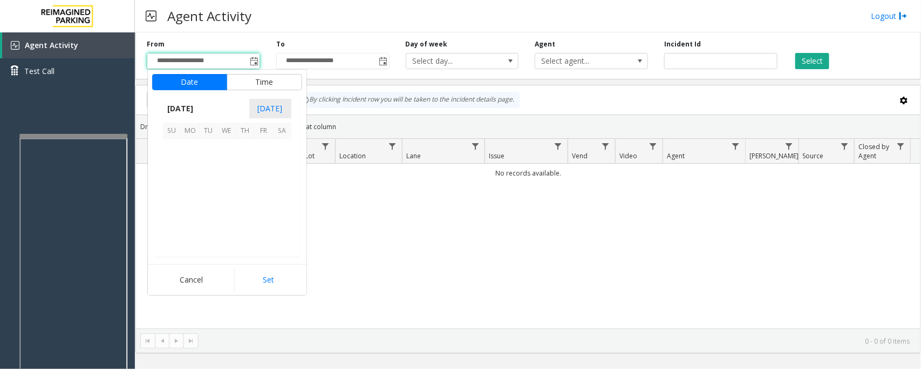
scroll to position [193563, 0]
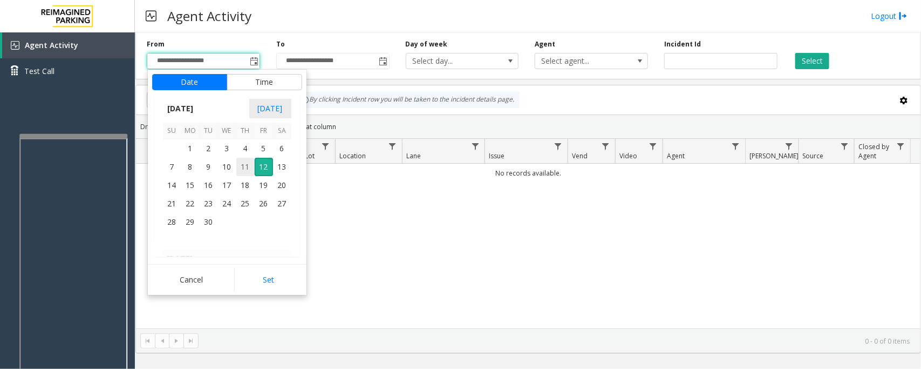
click at [241, 169] on span "11" at bounding box center [245, 167] width 18 height 18
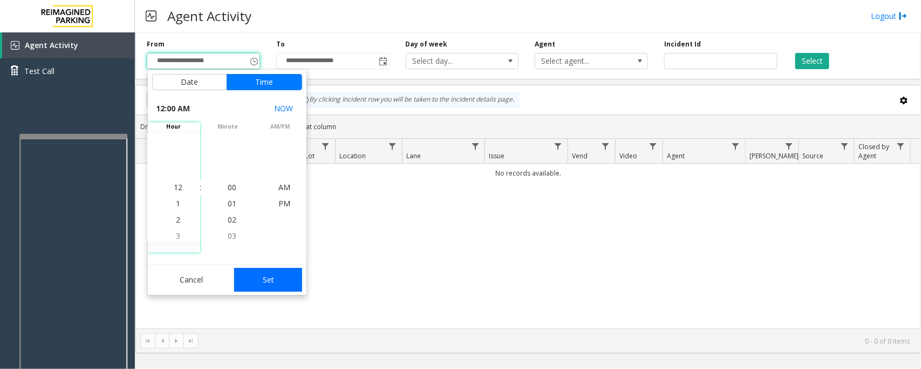
click at [253, 278] on button "Set" at bounding box center [268, 280] width 68 height 24
type input "**********"
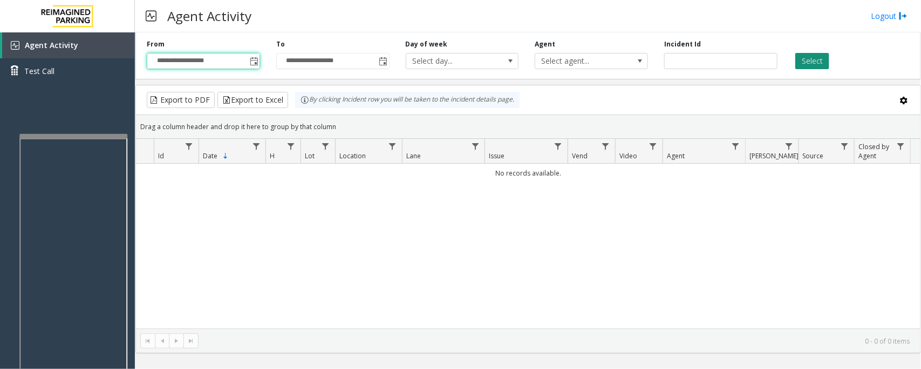
click at [823, 58] on button "Select" at bounding box center [812, 61] width 34 height 16
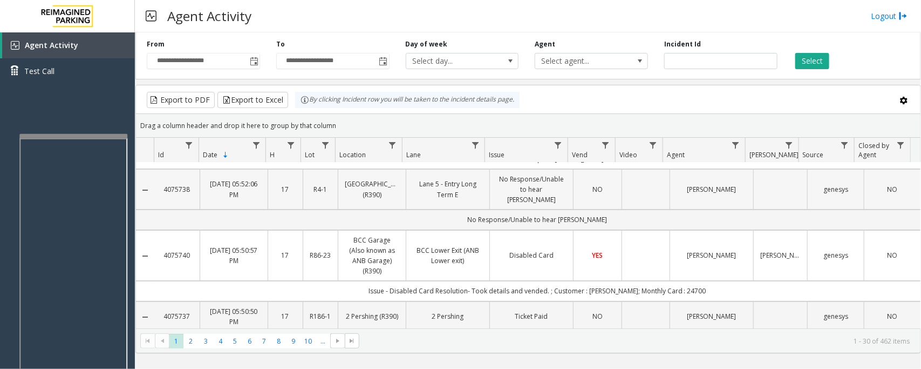
scroll to position [67, 0]
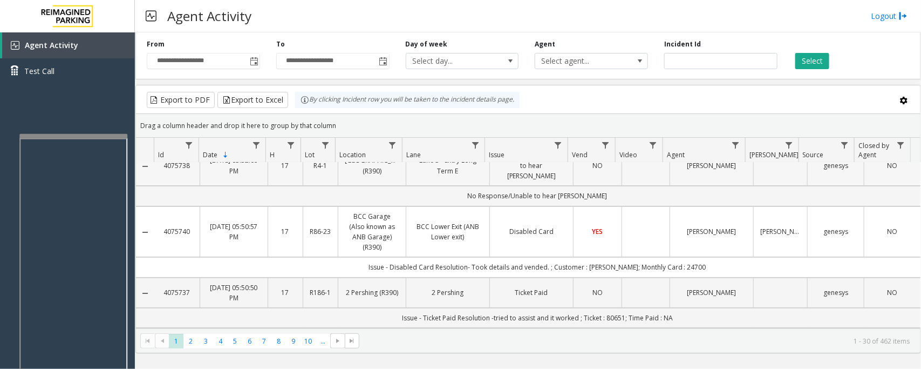
click at [602, 246] on td "YES" at bounding box center [597, 231] width 48 height 51
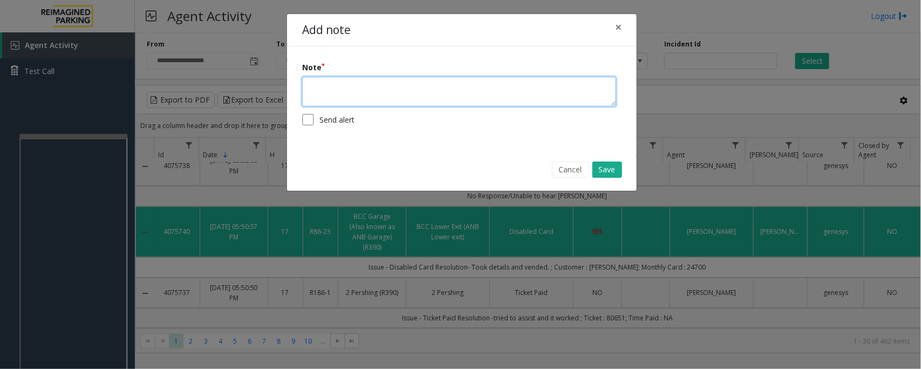
click at [398, 91] on textarea at bounding box center [459, 92] width 314 height 30
type textarea "**********"
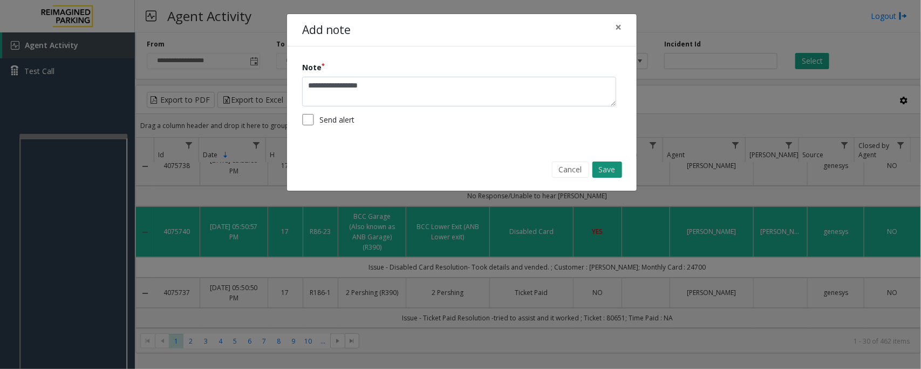
click at [600, 168] on button "Save" at bounding box center [607, 169] width 30 height 16
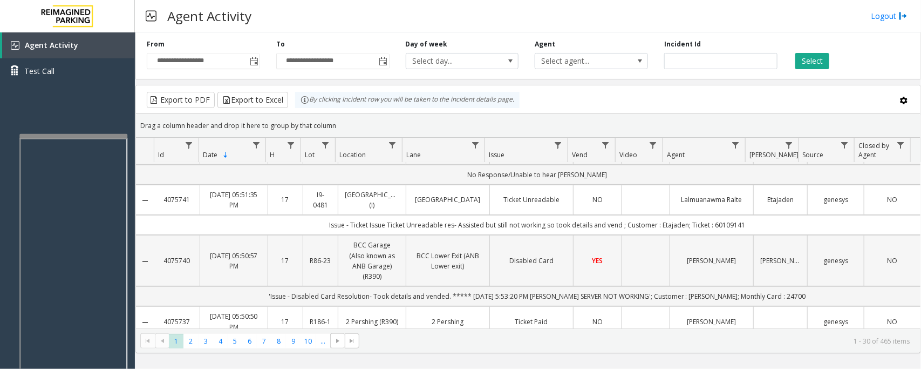
scroll to position [202, 0]
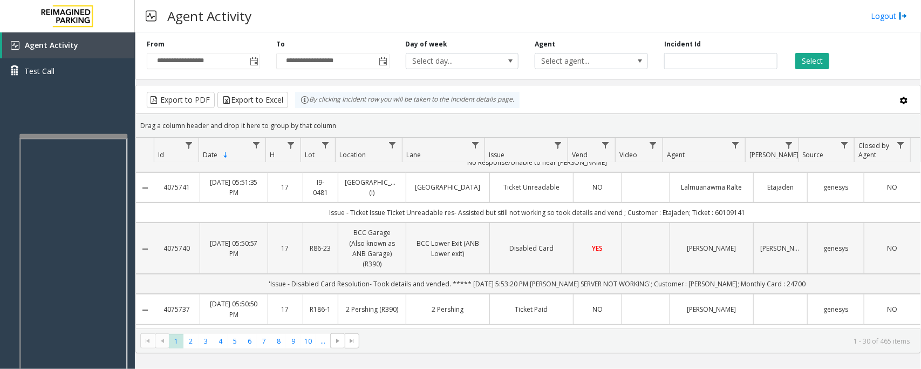
click at [644, 267] on td "Data table" at bounding box center [646, 247] width 48 height 51
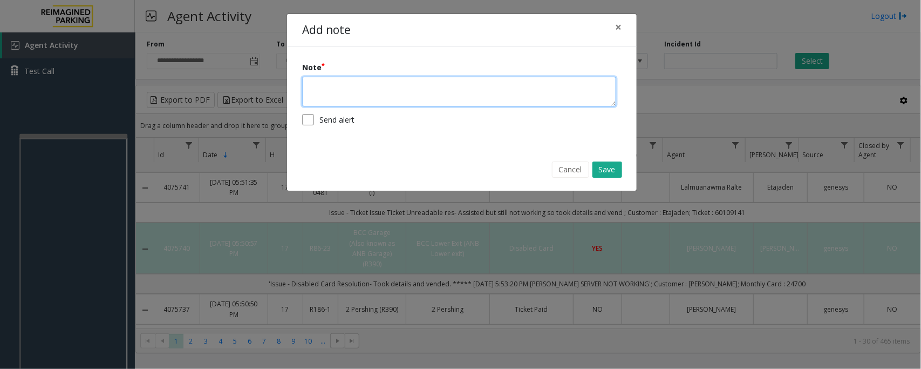
click at [449, 85] on textarea at bounding box center [459, 92] width 314 height 30
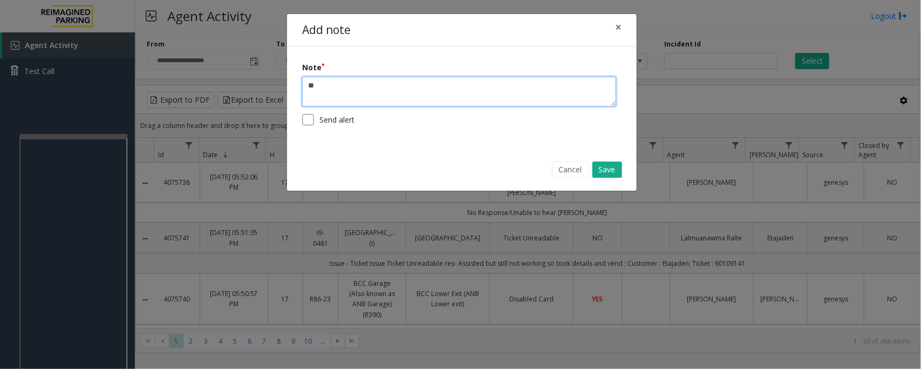
type textarea "*"
paste textarea "*******"
type textarea "**********"
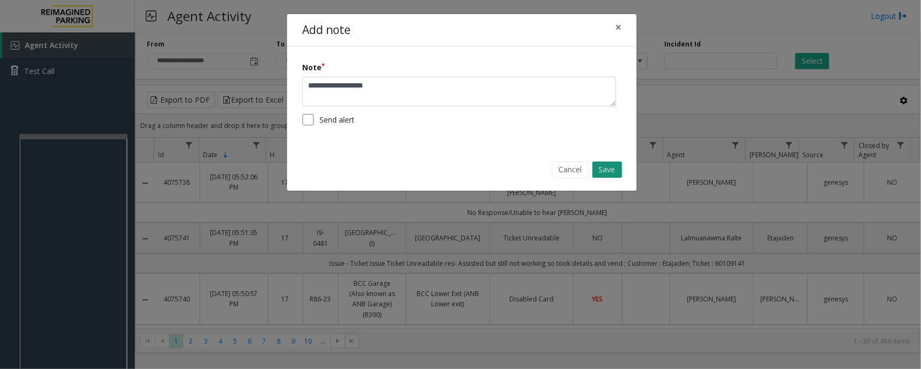
click at [613, 166] on button "Save" at bounding box center [607, 169] width 30 height 16
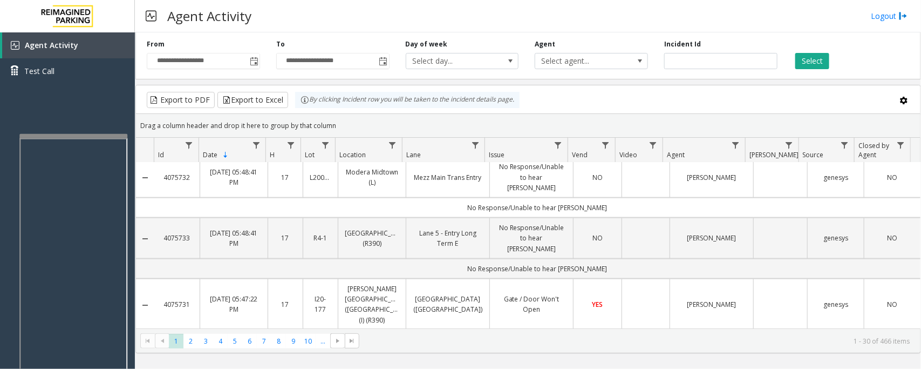
scroll to position [607, 0]
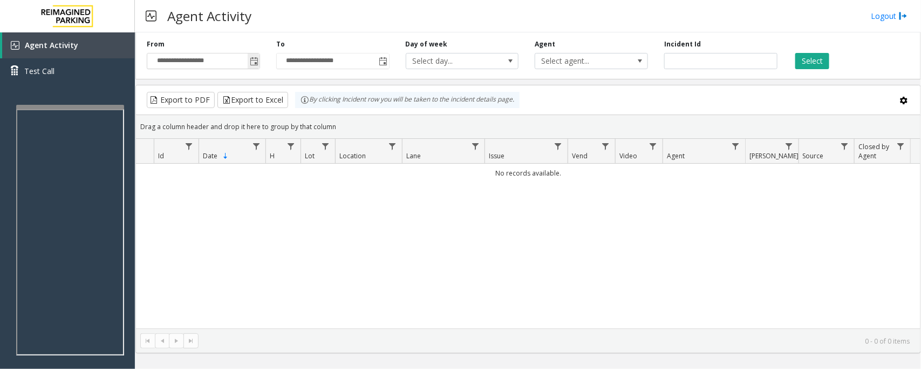
click at [253, 65] on span "Toggle popup" at bounding box center [254, 61] width 9 height 9
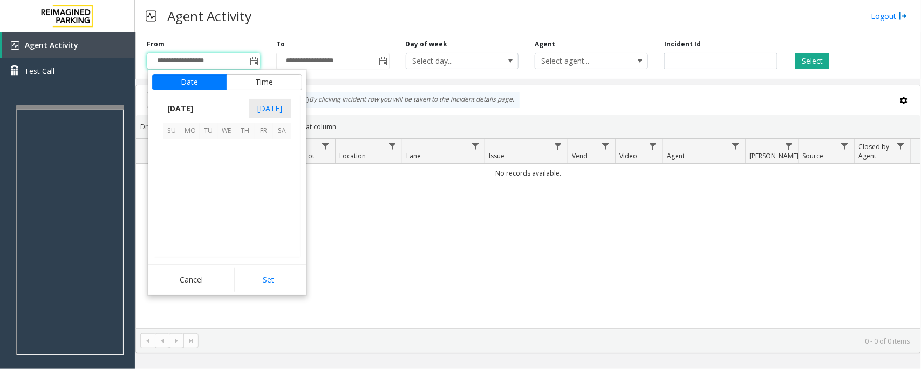
scroll to position [193563, 0]
click at [240, 168] on span "11" at bounding box center [245, 167] width 18 height 18
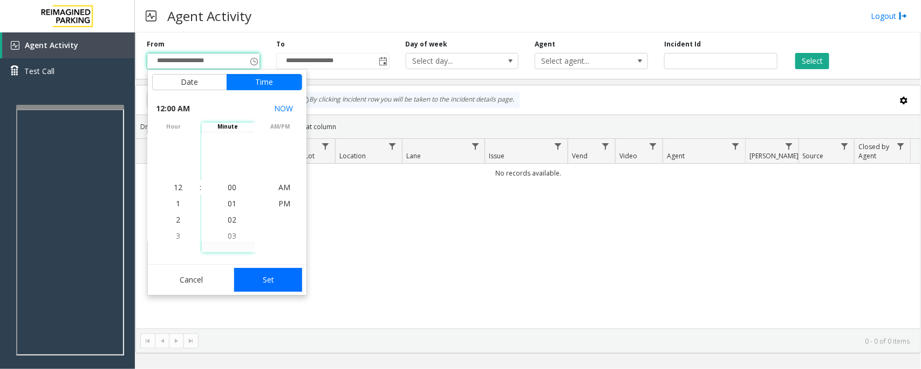
click at [255, 282] on button "Set" at bounding box center [268, 280] width 68 height 24
type input "**********"
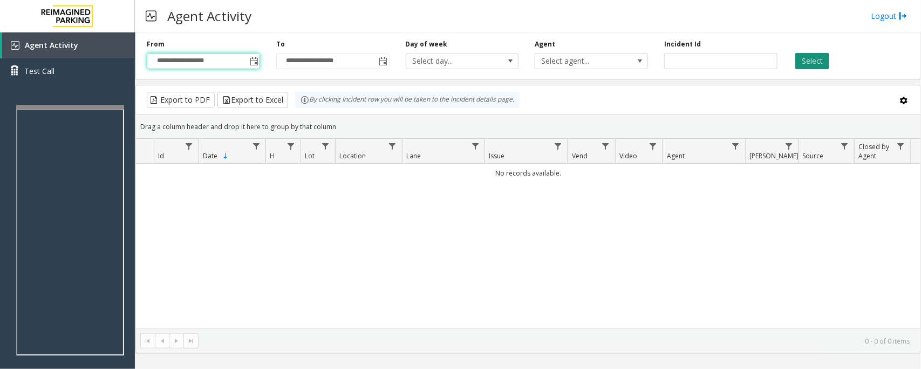
click at [822, 58] on button "Select" at bounding box center [812, 61] width 34 height 16
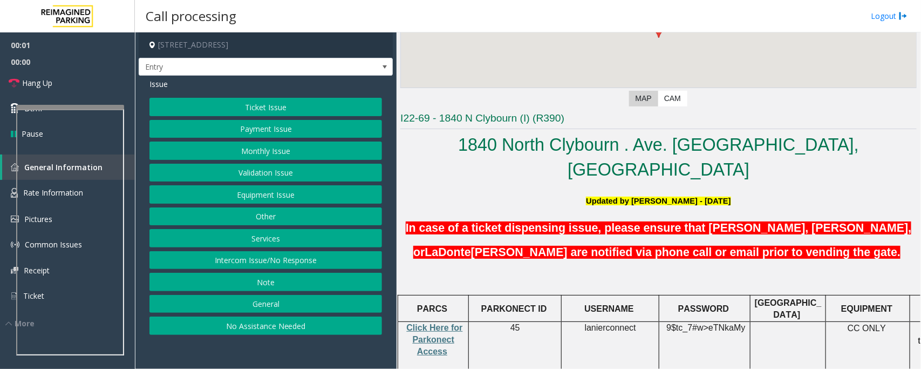
scroll to position [270, 0]
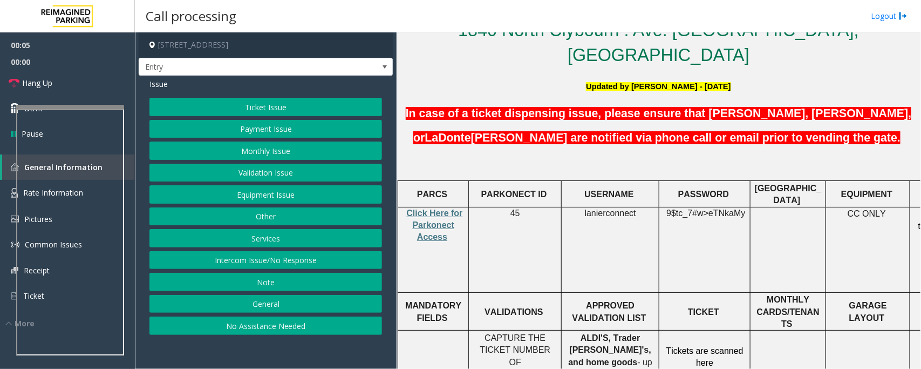
click at [290, 244] on button "Services" at bounding box center [265, 238] width 233 height 18
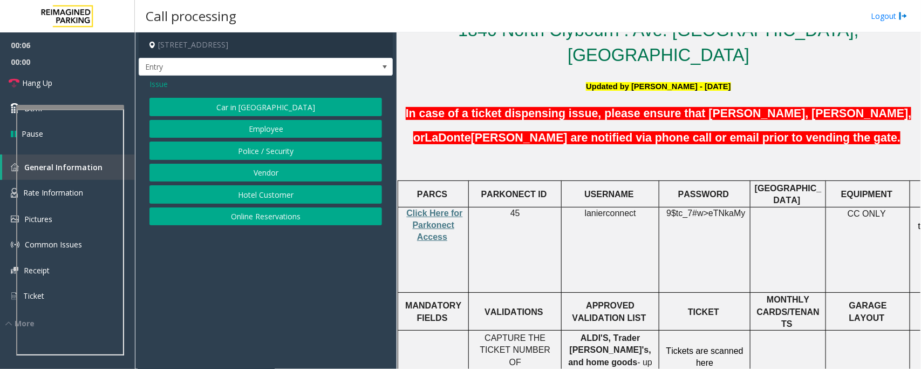
click at [255, 211] on button "Online Reservations" at bounding box center [265, 216] width 233 height 18
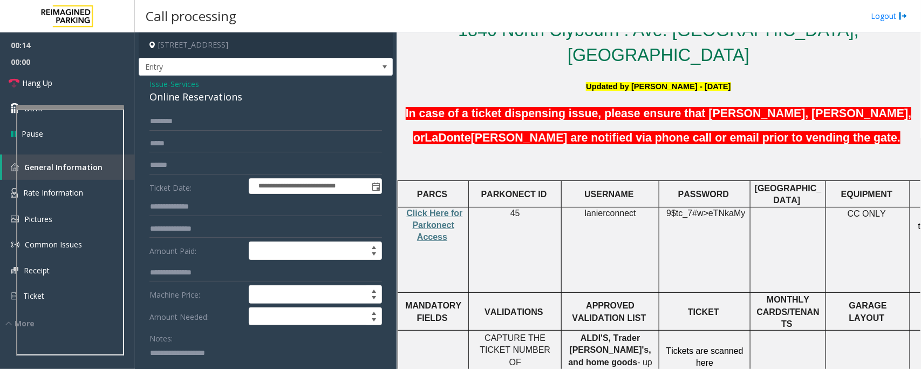
click at [166, 352] on textarea at bounding box center [260, 364] width 223 height 40
paste textarea "**********"
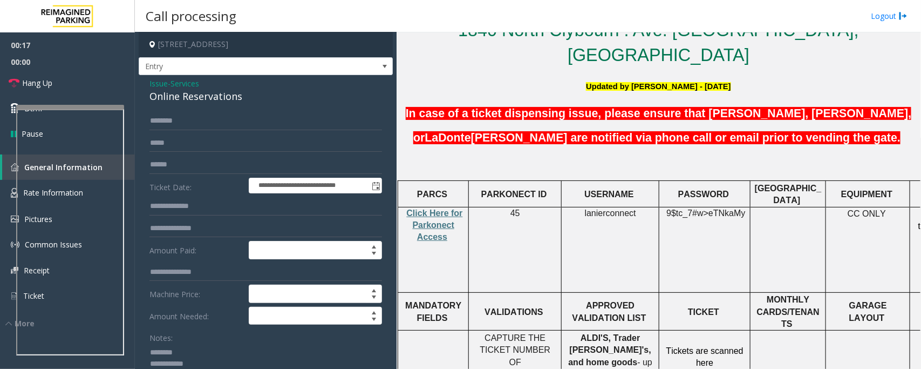
click at [173, 96] on div "Online Reservations" at bounding box center [265, 96] width 233 height 15
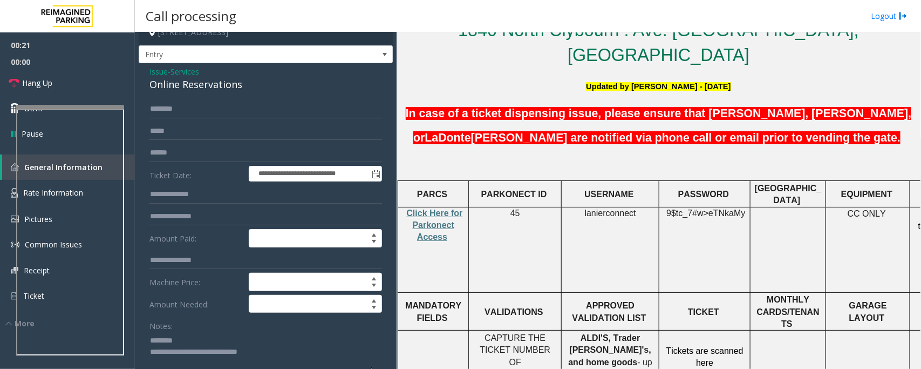
drag, startPoint x: 236, startPoint y: 351, endPoint x: 236, endPoint y: 336, distance: 14.6
click at [236, 336] on textarea at bounding box center [260, 351] width 223 height 40
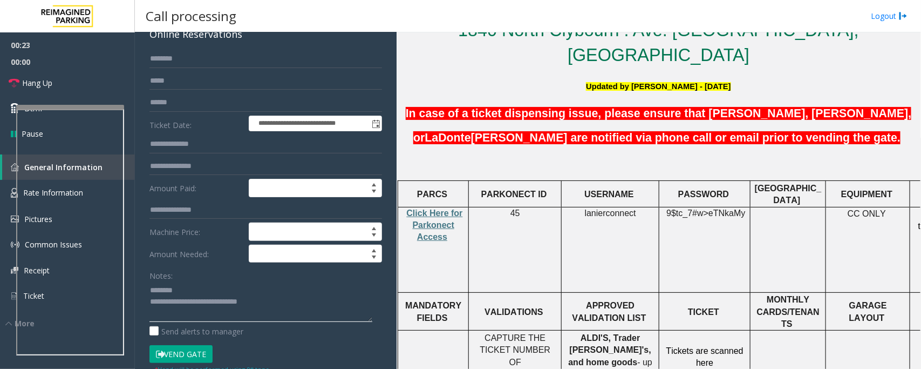
drag, startPoint x: 190, startPoint y: 352, endPoint x: 303, endPoint y: 362, distance: 113.2
click at [303, 362] on div "**********" at bounding box center [265, 333] width 249 height 567
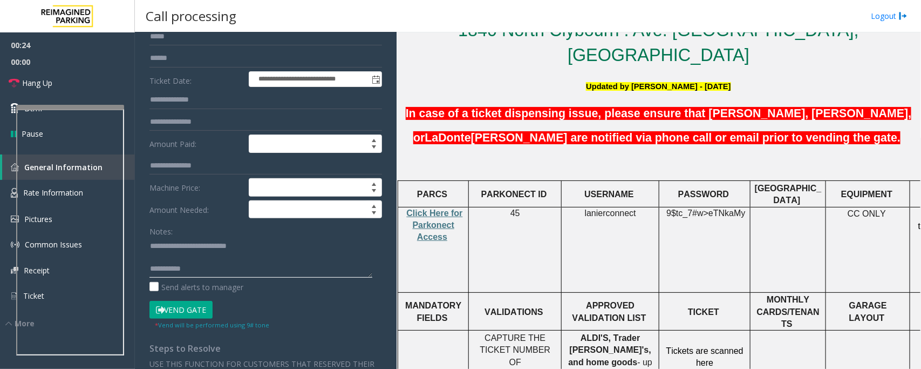
click at [206, 259] on textarea at bounding box center [260, 257] width 223 height 40
click at [225, 262] on textarea at bounding box center [260, 257] width 223 height 40
drag, startPoint x: 63, startPoint y: 80, endPoint x: 74, endPoint y: 91, distance: 15.6
click at [63, 80] on link "Hang Up" at bounding box center [67, 82] width 135 height 25
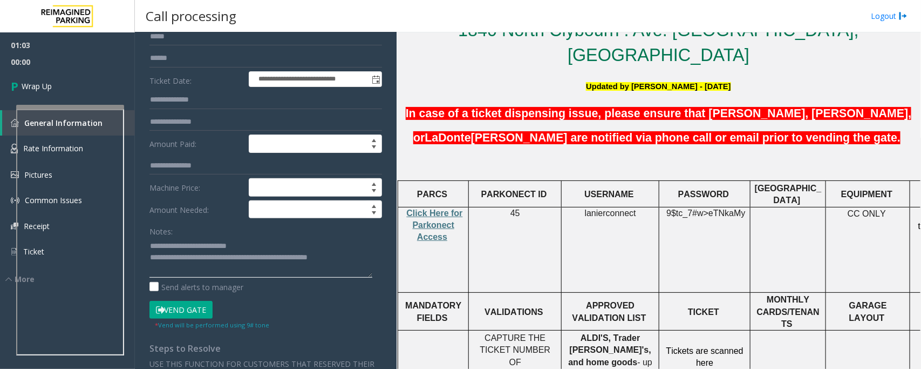
click at [360, 255] on textarea at bounding box center [260, 257] width 223 height 40
type textarea "**********"
click at [57, 83] on link "Wrap Up" at bounding box center [67, 86] width 135 height 32
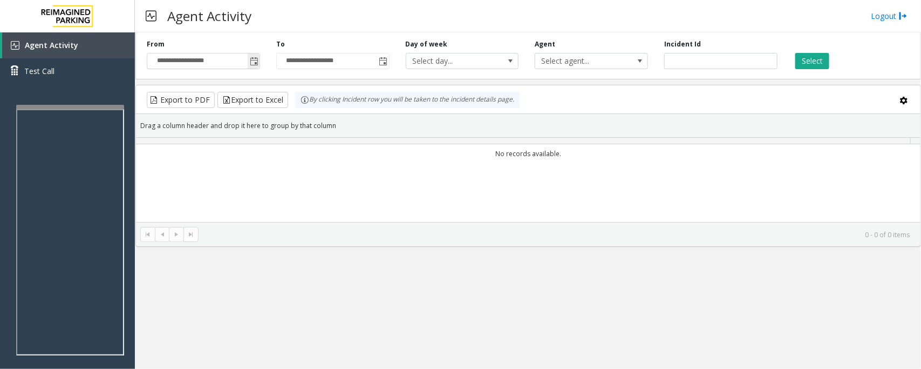
click at [257, 64] on span "Toggle popup" at bounding box center [254, 61] width 9 height 9
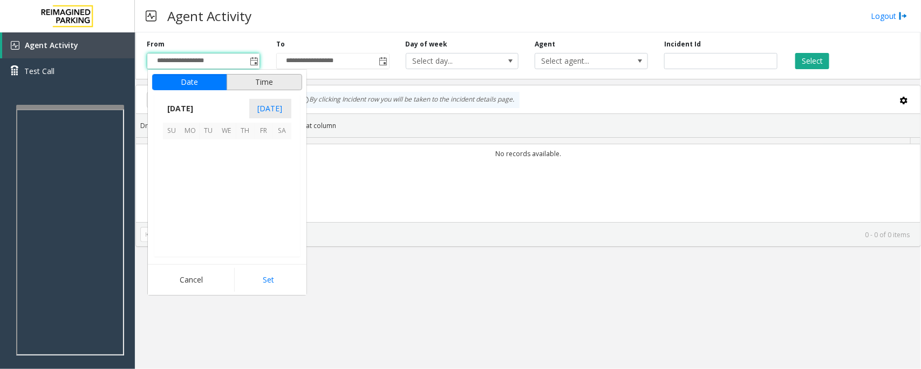
scroll to position [193563, 0]
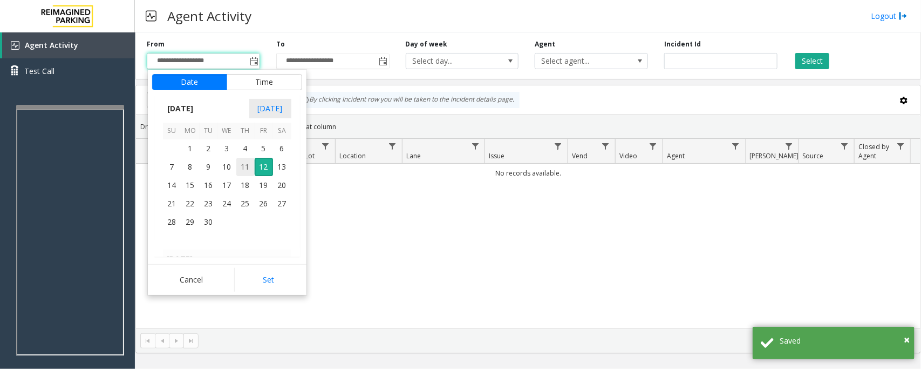
click at [244, 165] on span "11" at bounding box center [245, 167] width 18 height 18
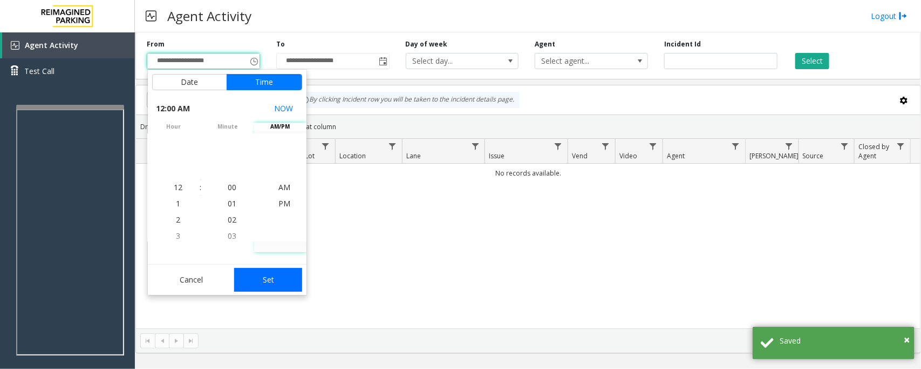
click at [260, 278] on button "Set" at bounding box center [268, 280] width 68 height 24
type input "**********"
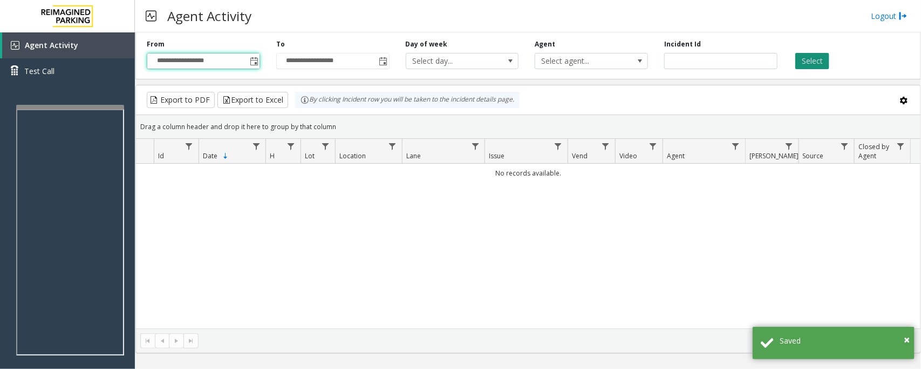
click at [809, 60] on button "Select" at bounding box center [812, 61] width 34 height 16
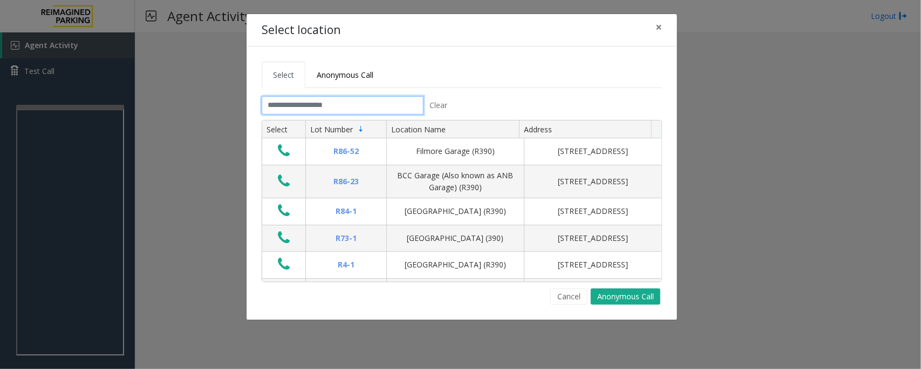
click at [390, 108] on input "text" at bounding box center [343, 105] width 162 height 18
click at [338, 106] on input "*" at bounding box center [343, 105] width 162 height 18
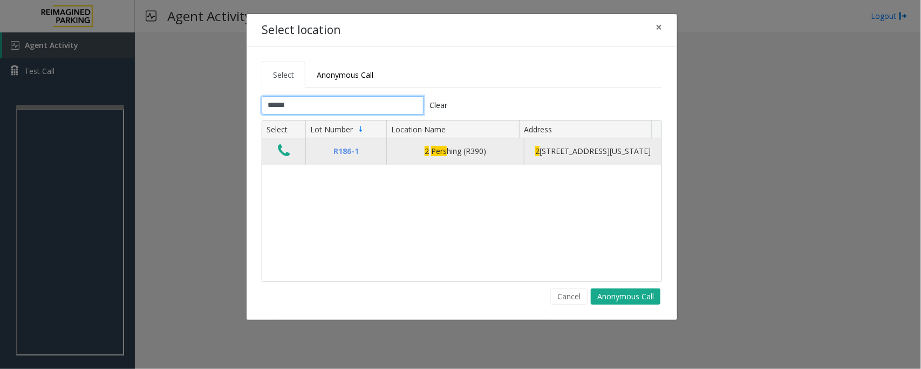
type input "******"
click at [284, 154] on icon "Data table" at bounding box center [284, 150] width 12 height 15
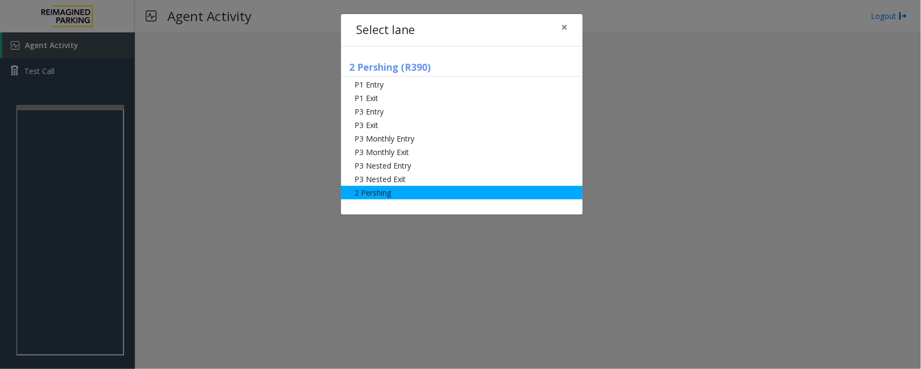
click at [393, 196] on li "2 Pershing" at bounding box center [462, 192] width 242 height 13
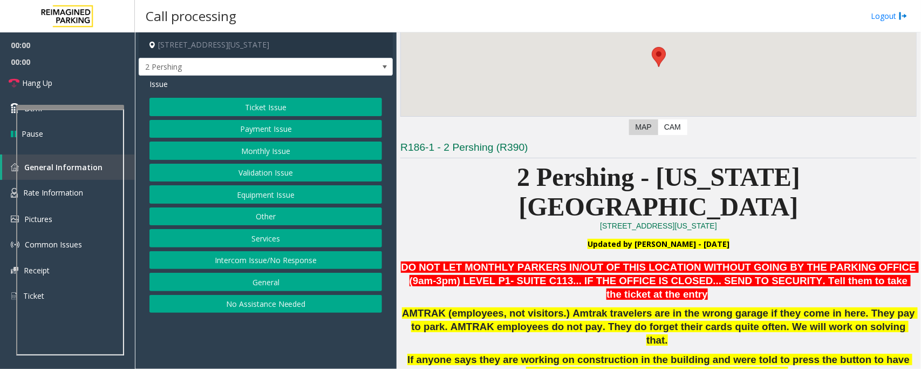
scroll to position [270, 0]
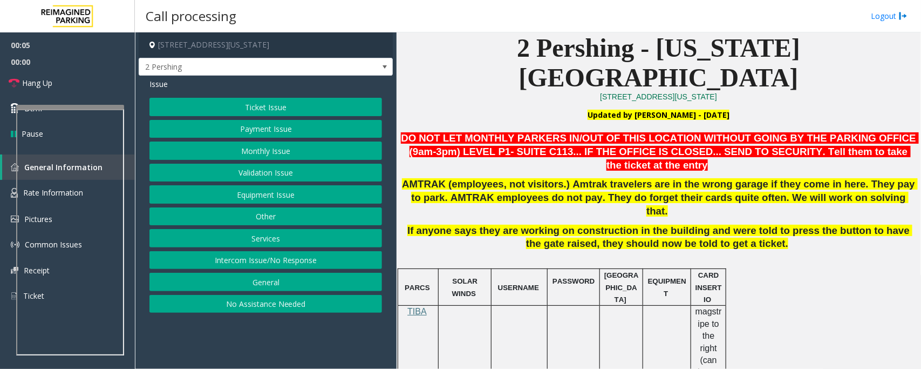
click at [259, 174] on button "Validation Issue" at bounding box center [265, 172] width 233 height 18
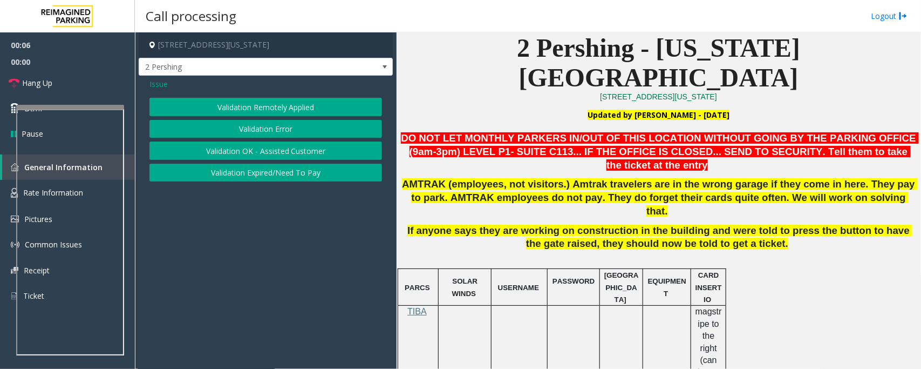
click at [268, 134] on button "Validation Error" at bounding box center [265, 129] width 233 height 18
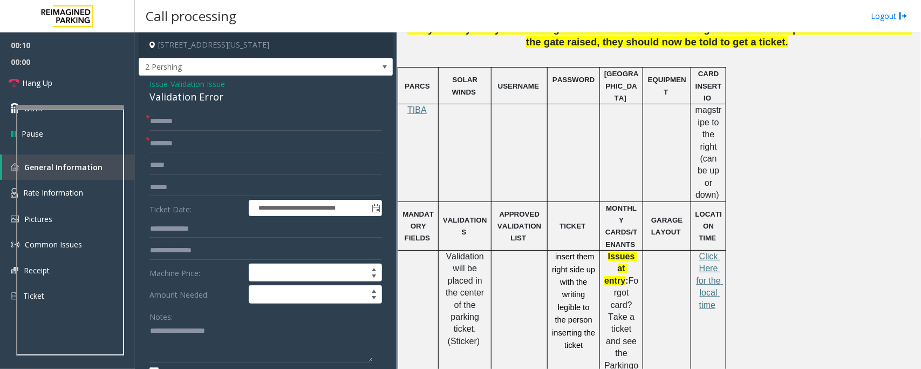
scroll to position [472, 0]
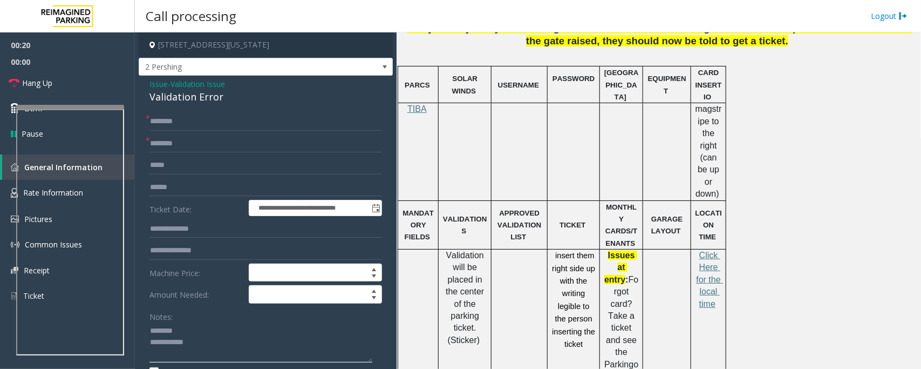
type textarea "**********"
click at [175, 140] on input "text" at bounding box center [265, 143] width 233 height 18
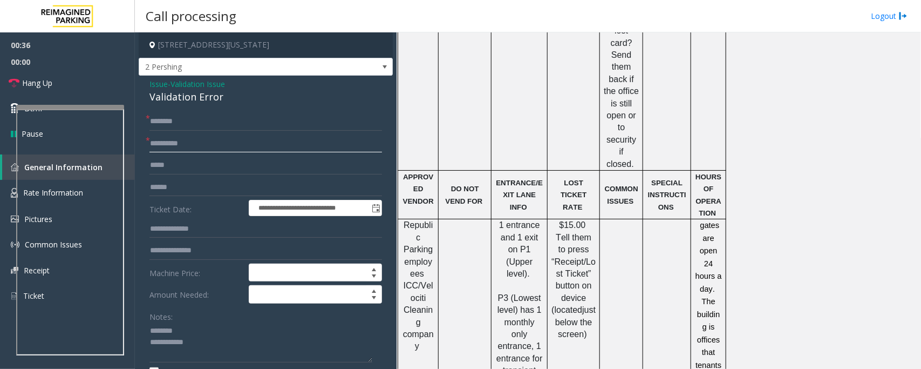
scroll to position [1012, 0]
click at [162, 145] on input "**********" at bounding box center [265, 143] width 233 height 18
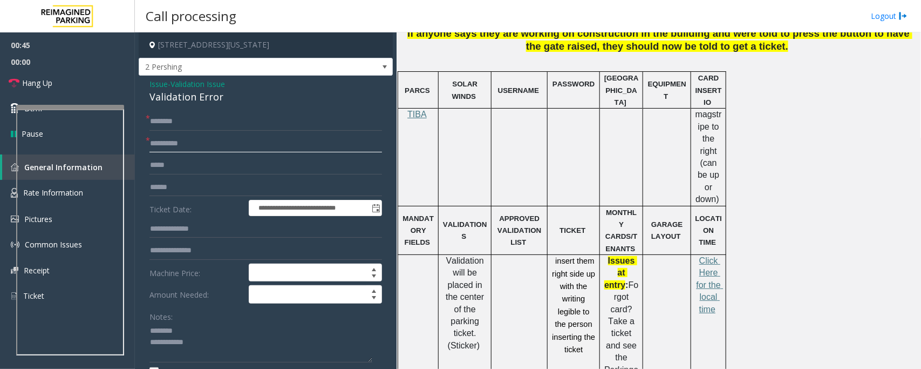
scroll to position [472, 0]
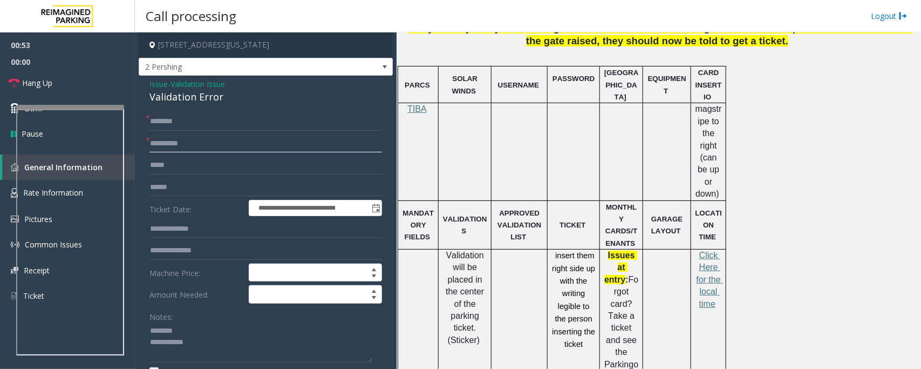
type input "**********"
click at [178, 96] on div "Validation Error" at bounding box center [265, 97] width 233 height 15
type textarea "**********"
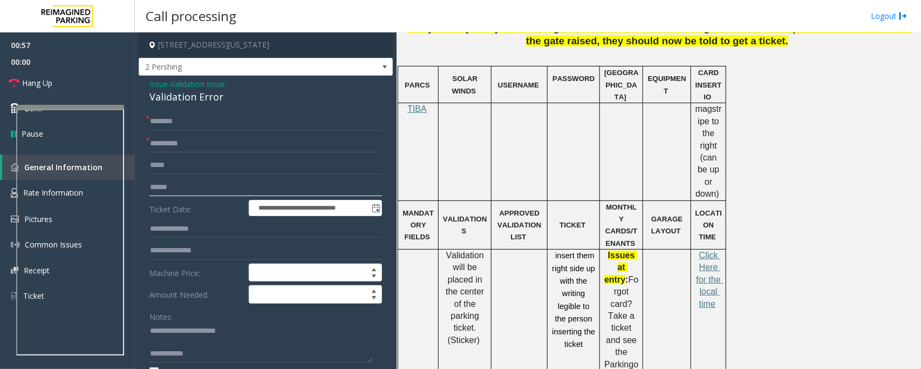
click at [181, 187] on input "text" at bounding box center [265, 187] width 233 height 18
click at [178, 229] on input "text" at bounding box center [265, 229] width 233 height 18
click at [171, 182] on input "text" at bounding box center [265, 187] width 233 height 18
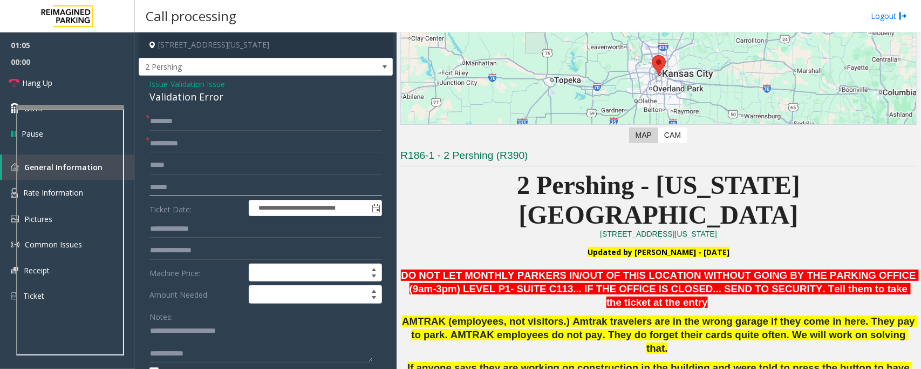
scroll to position [270, 0]
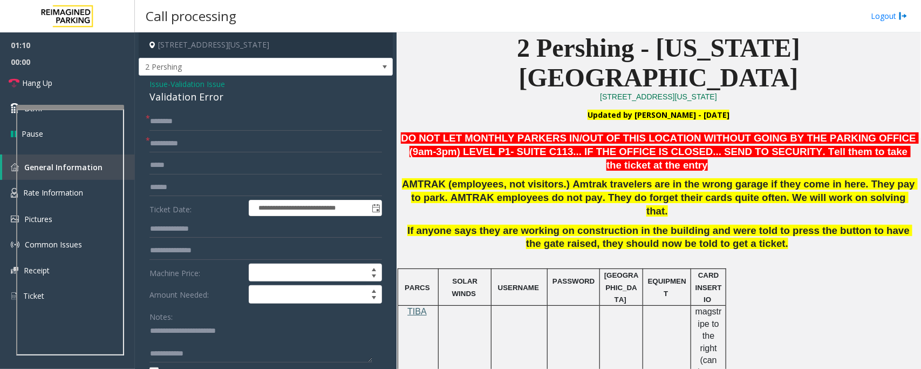
click at [414, 306] on span "TIBA" at bounding box center [416, 310] width 19 height 9
click at [174, 186] on input "text" at bounding box center [265, 187] width 233 height 18
type input "*****"
click at [163, 186] on input "*****" at bounding box center [265, 187] width 233 height 18
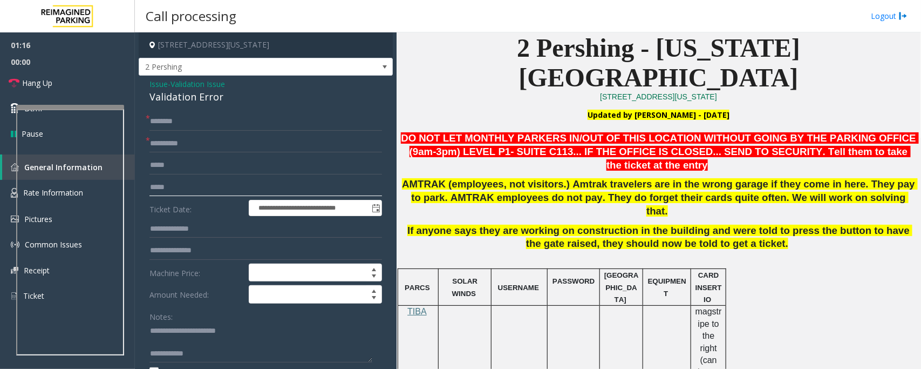
click at [163, 186] on input "*****" at bounding box center [265, 187] width 233 height 18
type input "*****"
click at [177, 185] on input "text" at bounding box center [265, 187] width 233 height 18
click at [183, 183] on input "text" at bounding box center [265, 187] width 233 height 18
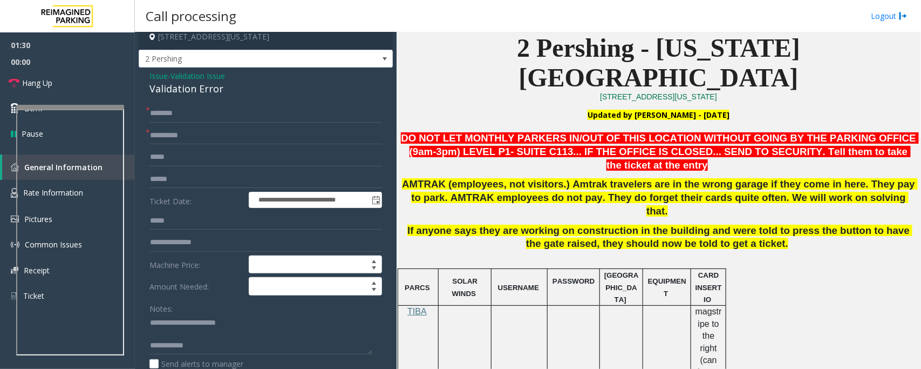
scroll to position [13, 0]
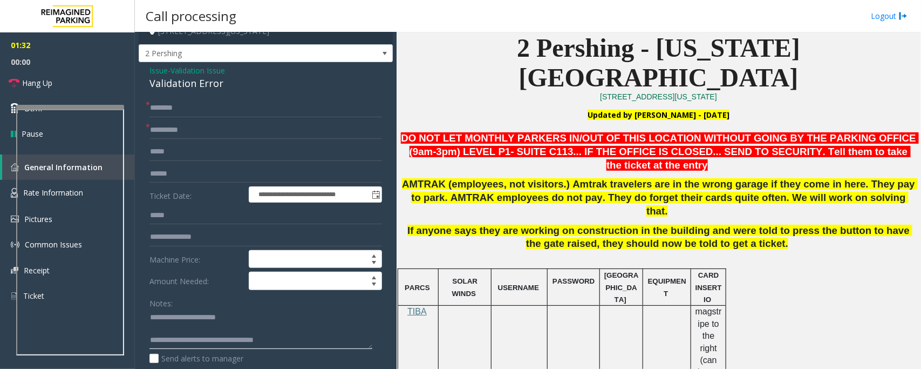
click at [181, 325] on textarea at bounding box center [260, 329] width 223 height 40
type textarea "**********"
click at [251, 174] on input "text" at bounding box center [265, 174] width 233 height 18
click at [202, 174] on input "text" at bounding box center [265, 174] width 233 height 18
click at [203, 170] on input "text" at bounding box center [265, 174] width 233 height 18
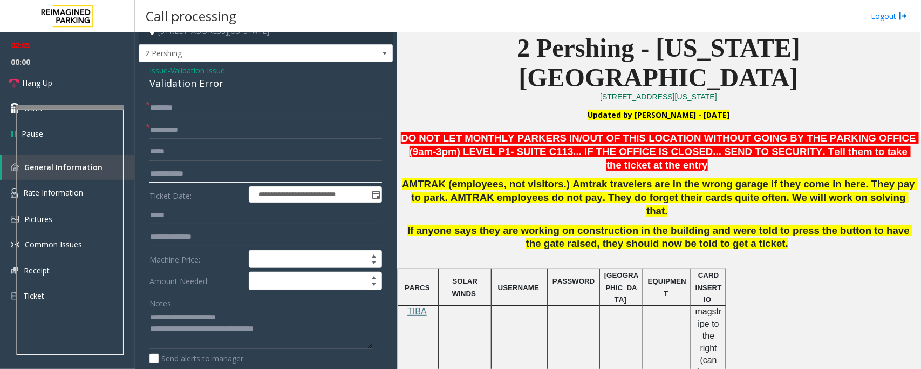
type input "**********"
click at [183, 108] on input "text" at bounding box center [265, 108] width 233 height 18
type input "*"
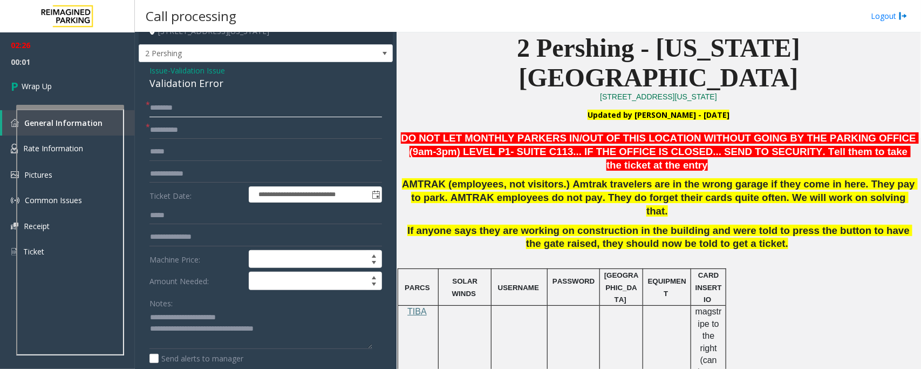
type input "********"
drag, startPoint x: 237, startPoint y: 328, endPoint x: 328, endPoint y: 328, distance: 90.1
click at [328, 328] on textarea at bounding box center [260, 329] width 223 height 40
type textarea "**********"
click at [82, 84] on link "Wrap Up" at bounding box center [67, 86] width 135 height 32
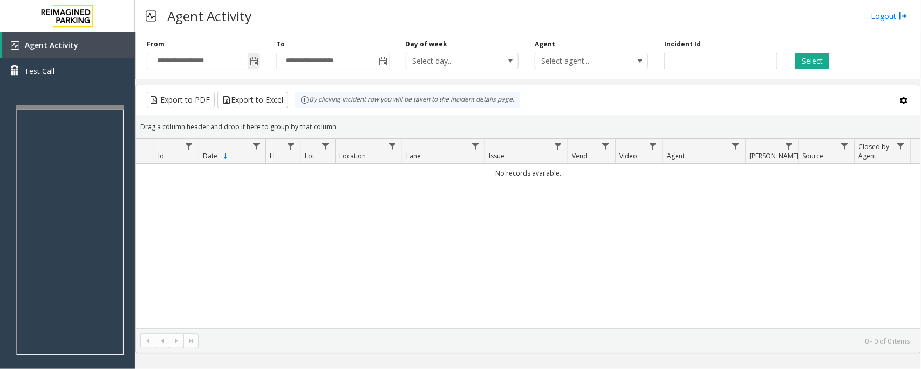
click at [252, 59] on span "Toggle popup" at bounding box center [254, 61] width 9 height 9
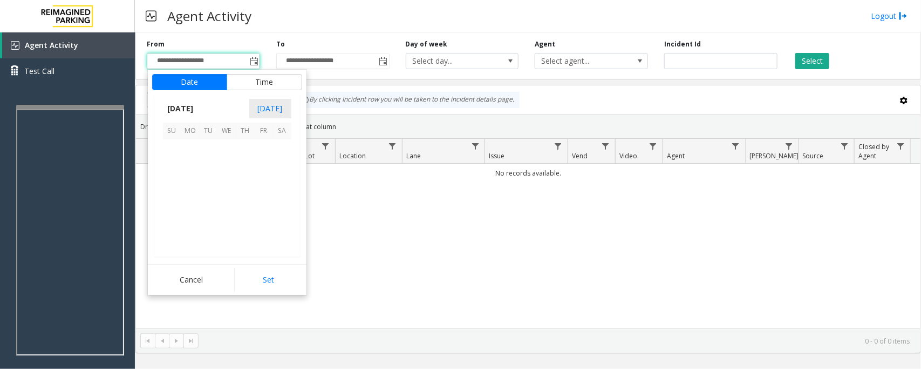
scroll to position [193563, 0]
click at [246, 166] on span "11" at bounding box center [245, 167] width 18 height 18
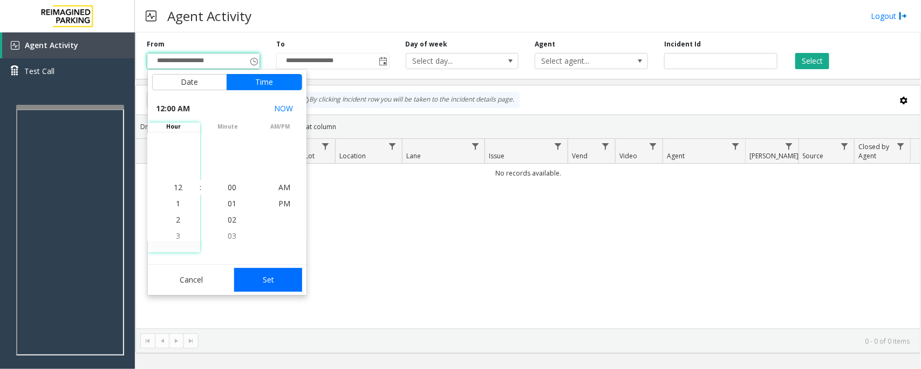
click at [261, 278] on button "Set" at bounding box center [268, 280] width 68 height 24
type input "**********"
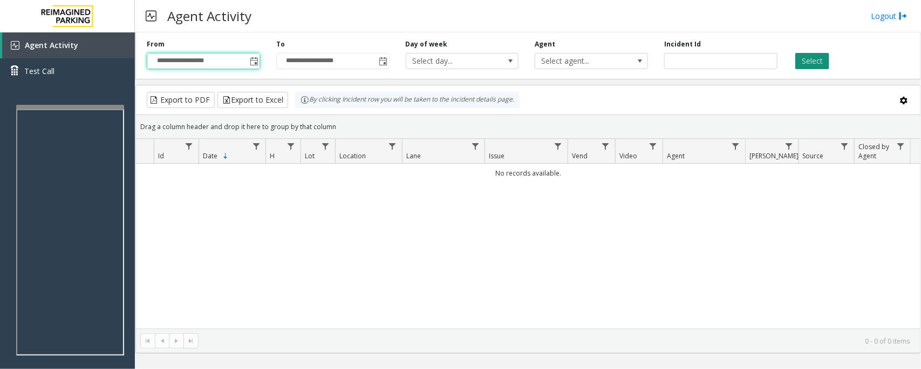
click at [806, 68] on button "Select" at bounding box center [812, 61] width 34 height 16
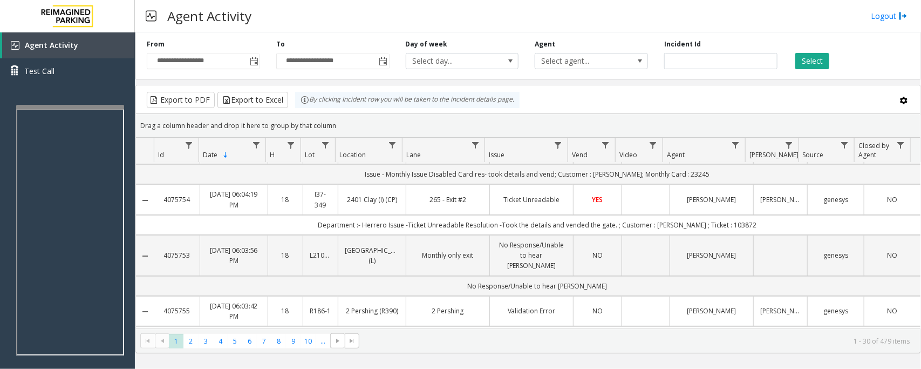
scroll to position [0, 0]
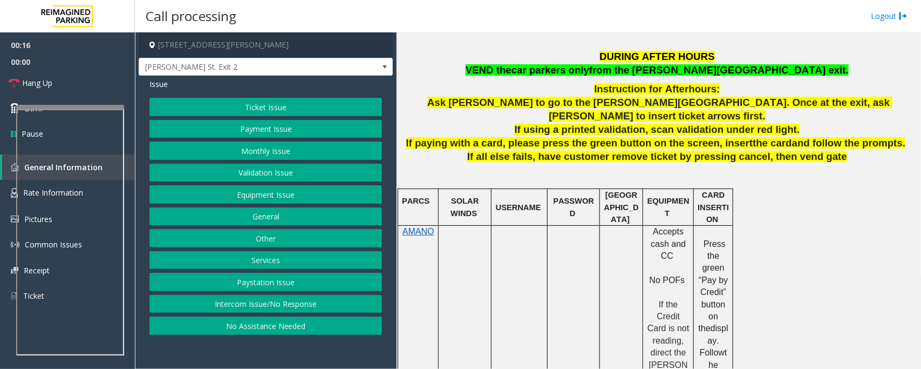
scroll to position [472, 0]
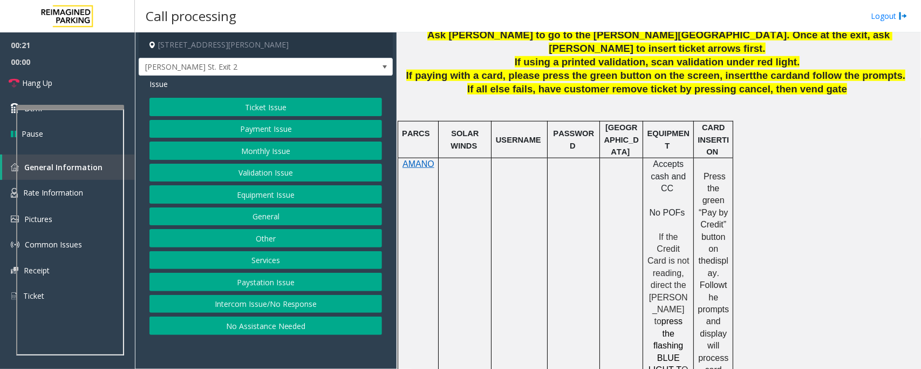
click at [262, 128] on button "Payment Issue" at bounding box center [265, 129] width 233 height 18
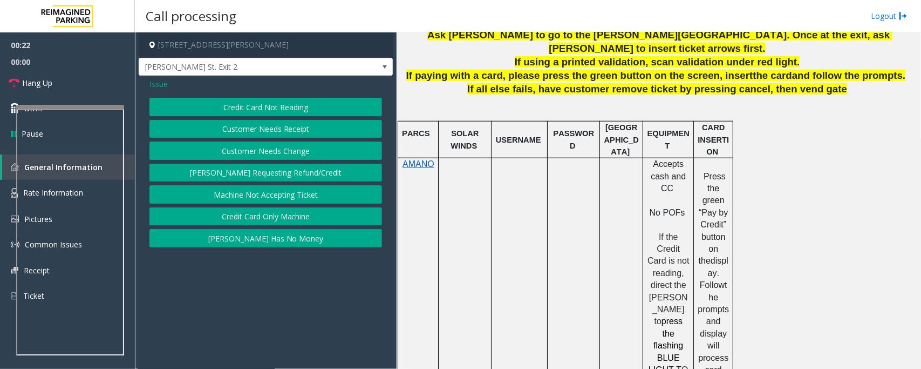
click at [269, 112] on button "Credit Card Not Reading" at bounding box center [265, 107] width 233 height 18
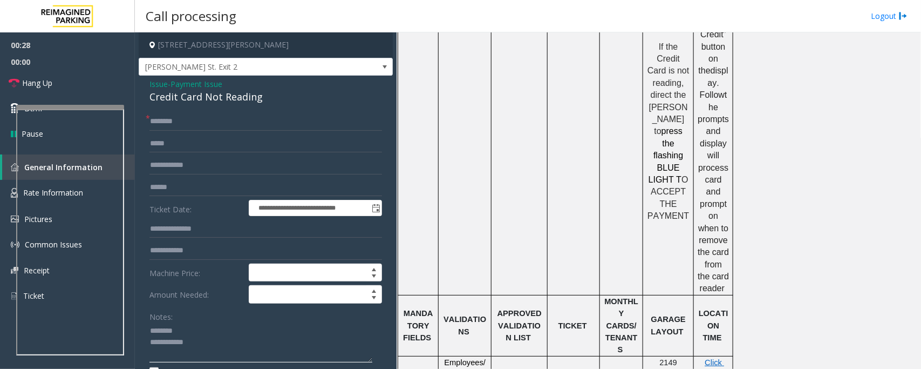
scroll to position [674, 0]
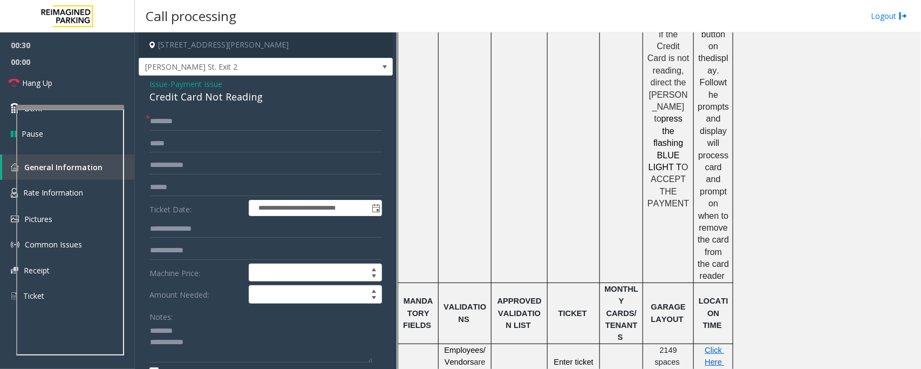
click at [195, 99] on div "Credit Card Not Reading" at bounding box center [265, 97] width 233 height 15
click at [196, 343] on textarea at bounding box center [260, 342] width 223 height 40
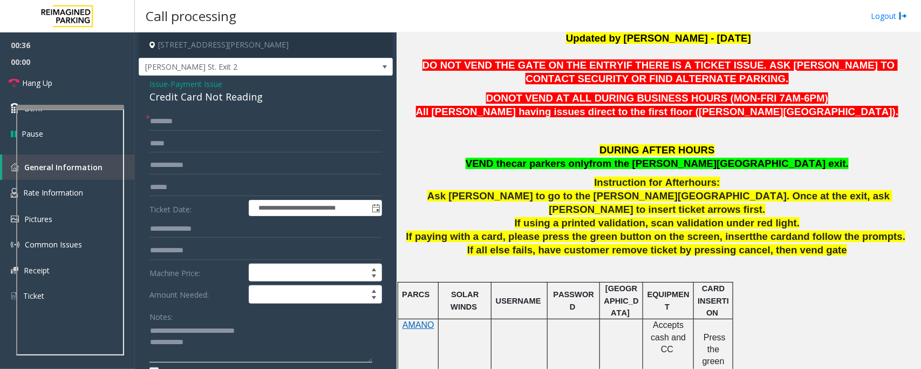
scroll to position [337, 0]
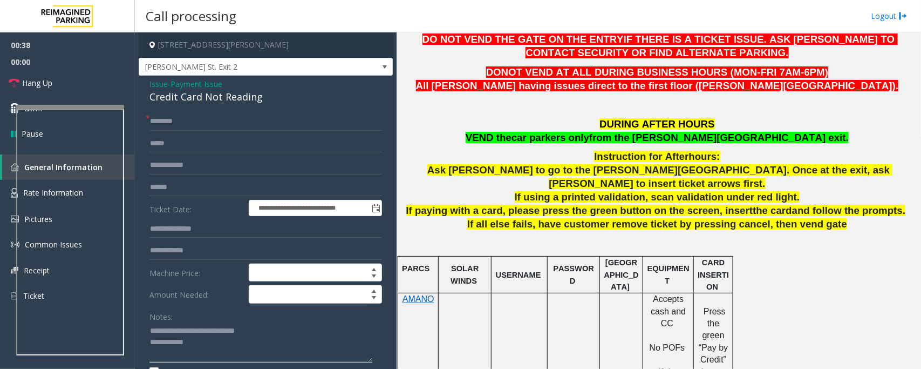
click at [198, 348] on textarea at bounding box center [260, 342] width 223 height 40
click at [206, 187] on input "text" at bounding box center [265, 187] width 233 height 18
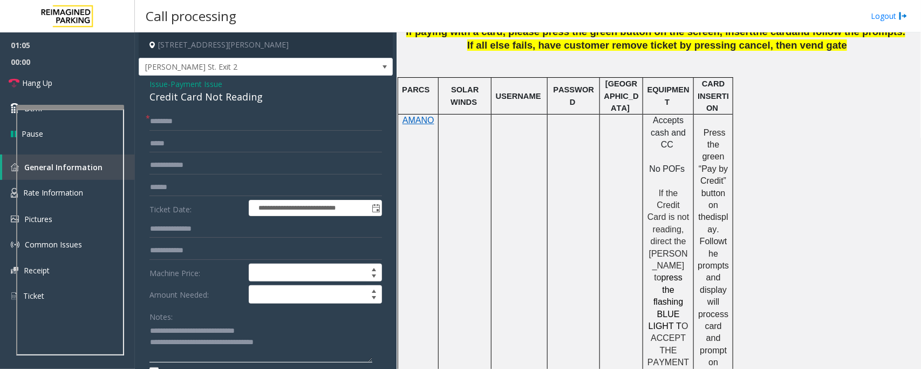
scroll to position [540, 0]
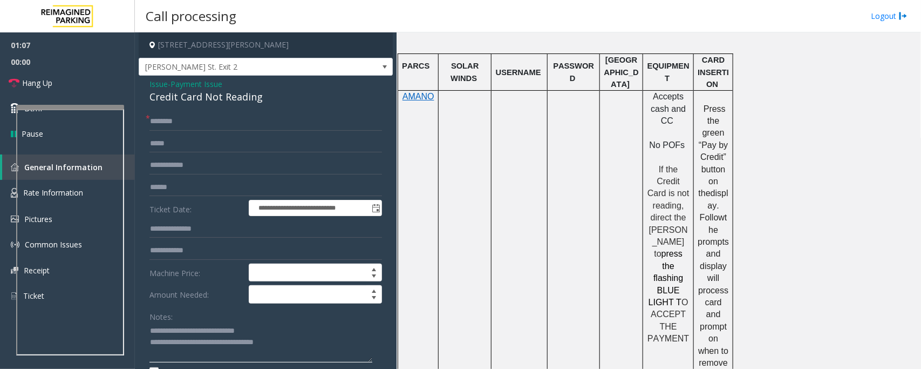
click at [306, 354] on textarea at bounding box center [260, 342] width 223 height 40
type textarea "**********"
click at [198, 186] on input "text" at bounding box center [265, 187] width 233 height 18
drag, startPoint x: 173, startPoint y: 187, endPoint x: 145, endPoint y: 193, distance: 28.7
click at [145, 193] on div "**********" at bounding box center [265, 356] width 249 height 489
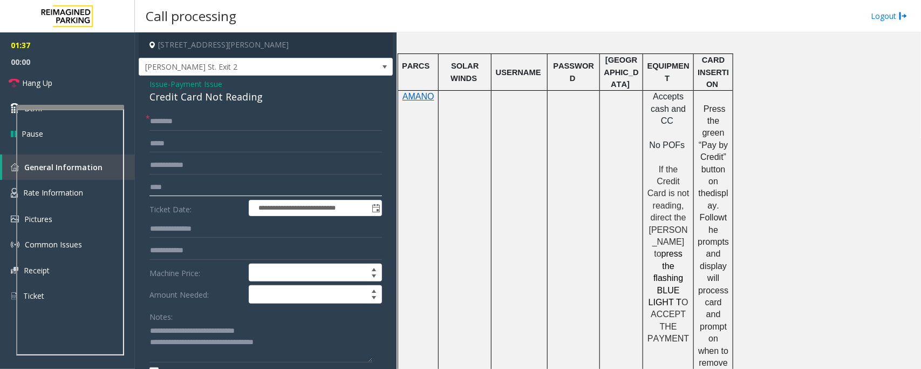
click at [174, 187] on input "****" at bounding box center [265, 187] width 233 height 18
click at [175, 113] on input "text" at bounding box center [265, 121] width 233 height 18
drag, startPoint x: 175, startPoint y: 189, endPoint x: 151, endPoint y: 189, distance: 24.3
click at [151, 189] on input "****" at bounding box center [265, 187] width 233 height 18
click at [193, 187] on input "****" at bounding box center [265, 187] width 233 height 18
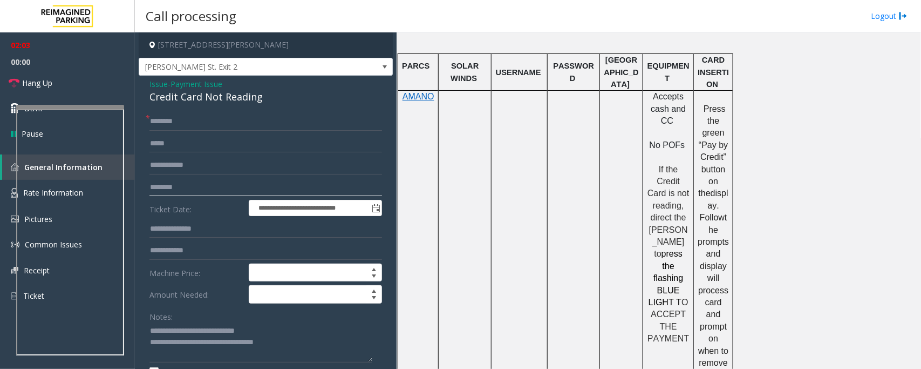
type input "********"
click at [174, 123] on input "text" at bounding box center [265, 121] width 233 height 18
type input "*******"
click at [304, 343] on textarea at bounding box center [260, 342] width 223 height 40
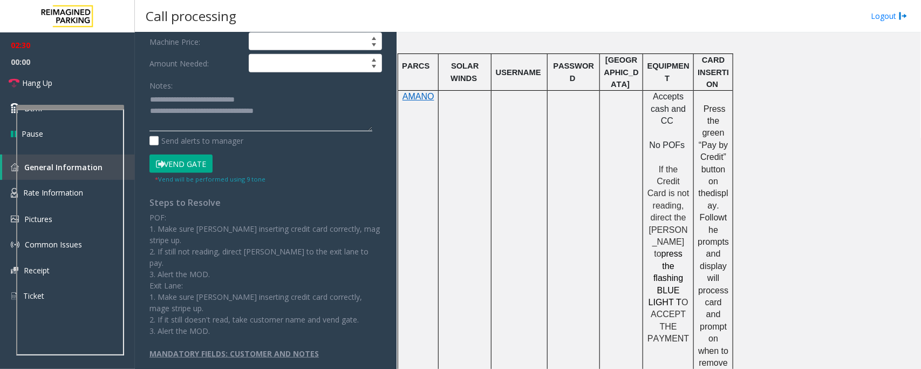
scroll to position [233, 0]
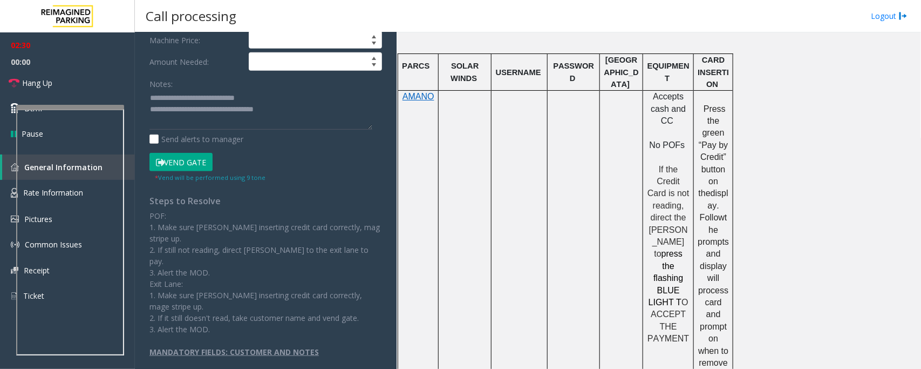
click at [190, 167] on button "Vend Gate" at bounding box center [180, 162] width 63 height 18
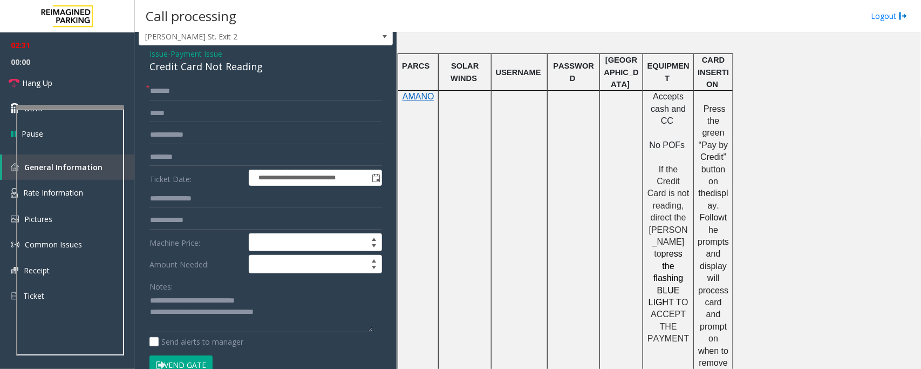
scroll to position [0, 0]
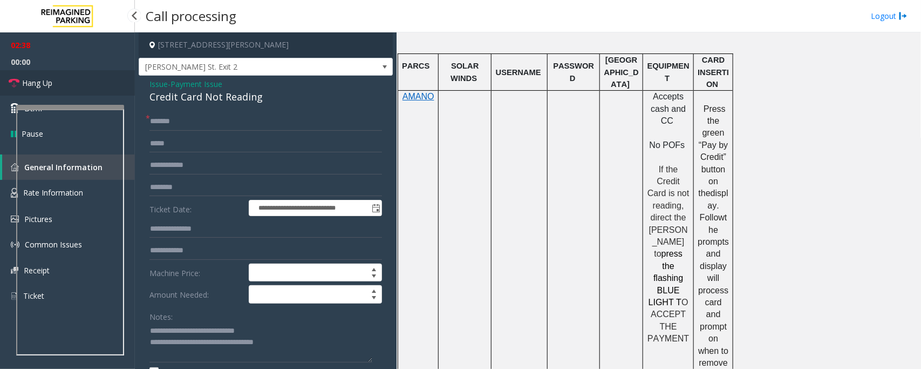
click at [67, 80] on link "Hang Up" at bounding box center [67, 82] width 135 height 25
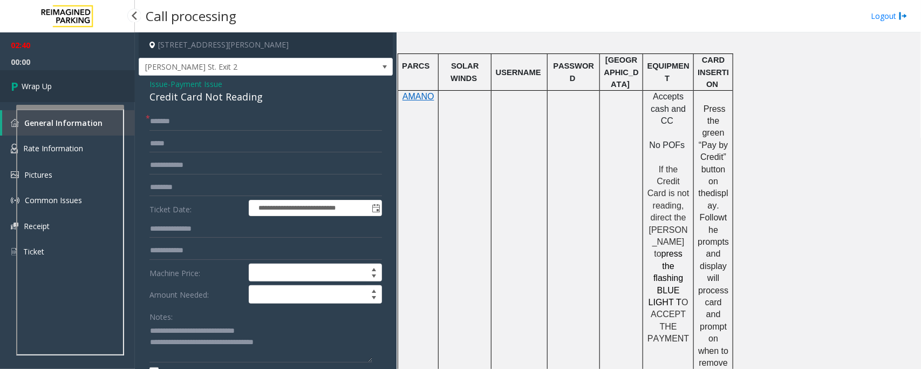
click at [67, 80] on link "Wrap Up" at bounding box center [67, 86] width 135 height 32
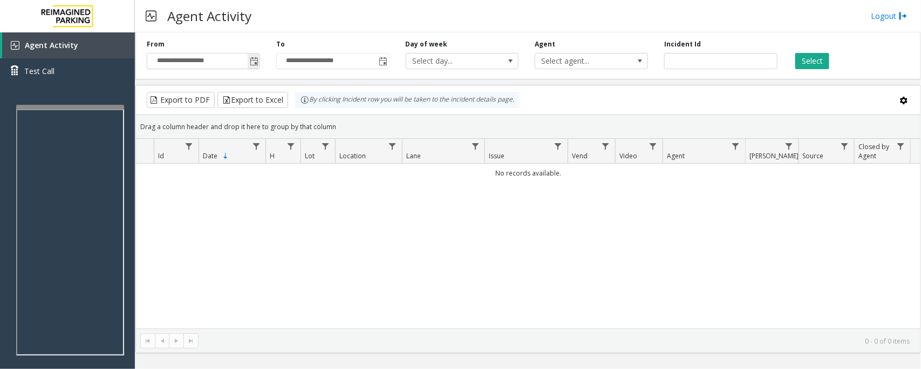
click at [253, 63] on span "Toggle popup" at bounding box center [254, 61] width 9 height 9
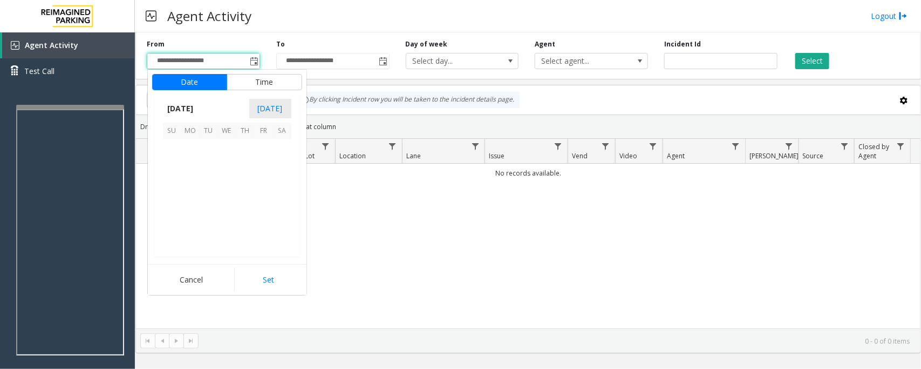
scroll to position [193563, 0]
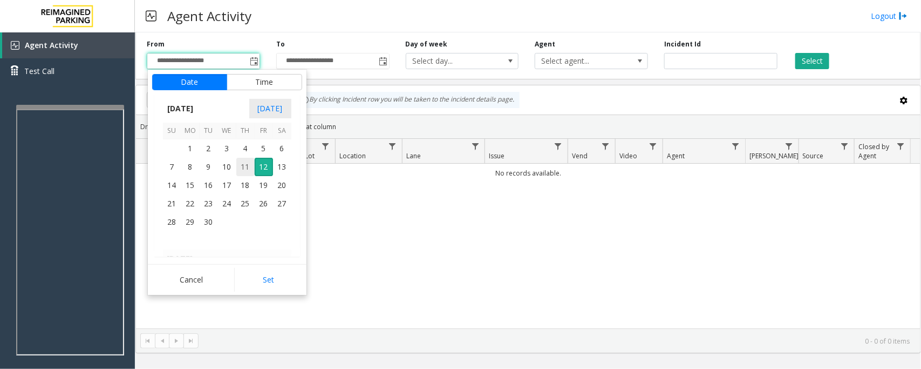
click at [244, 169] on span "11" at bounding box center [245, 167] width 18 height 18
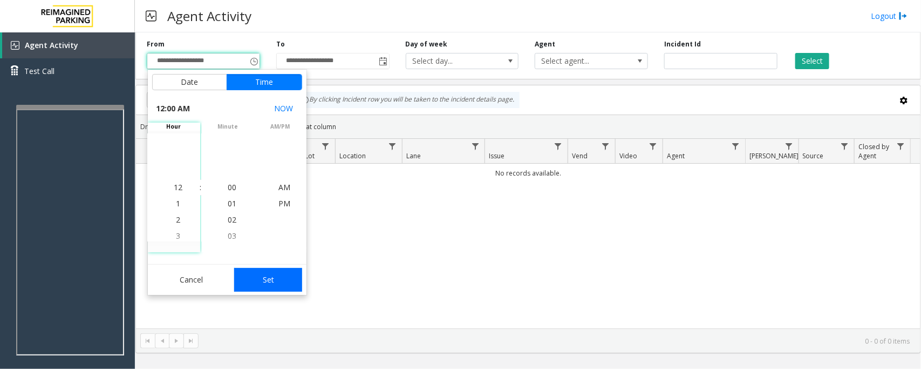
click at [274, 279] on button "Set" at bounding box center [268, 280] width 68 height 24
type input "**********"
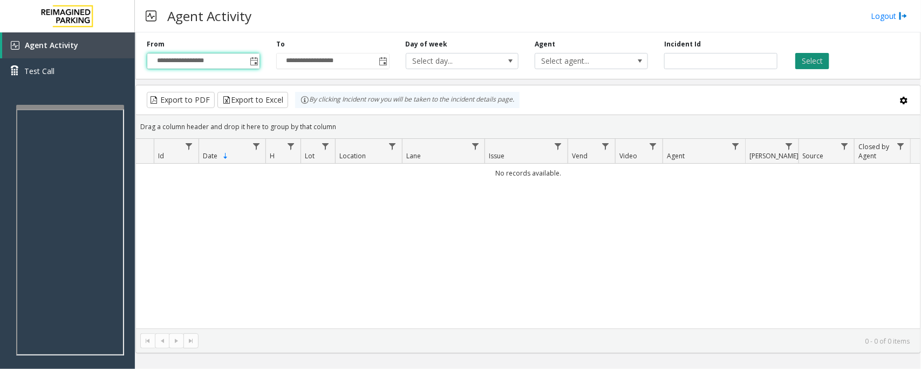
click at [809, 60] on button "Select" at bounding box center [812, 61] width 34 height 16
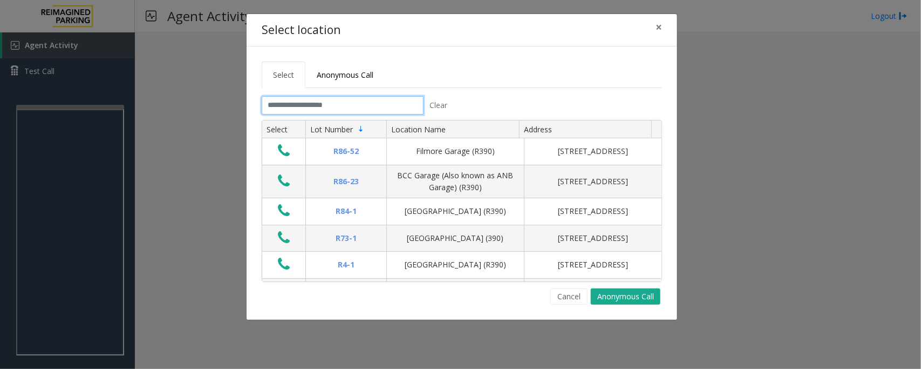
click at [415, 112] on input "text" at bounding box center [343, 105] width 162 height 18
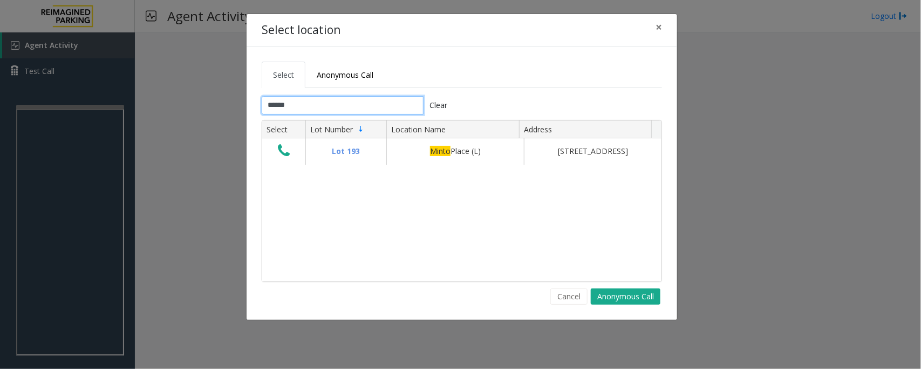
type input "*****"
click at [656, 26] on span "×" at bounding box center [659, 26] width 6 height 15
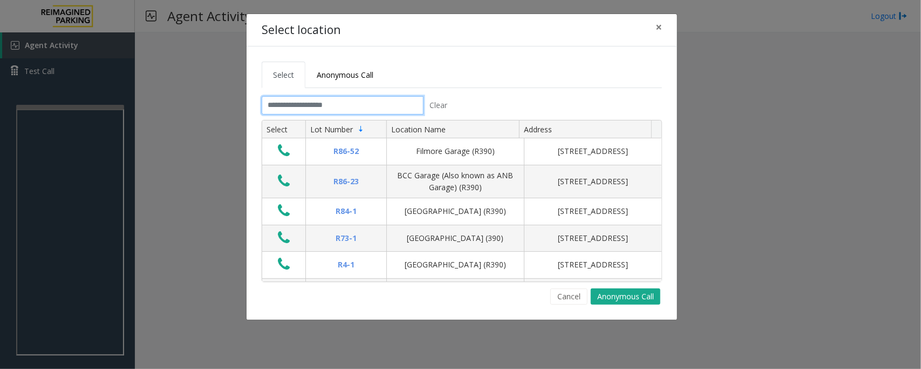
click at [380, 101] on input "text" at bounding box center [343, 105] width 162 height 18
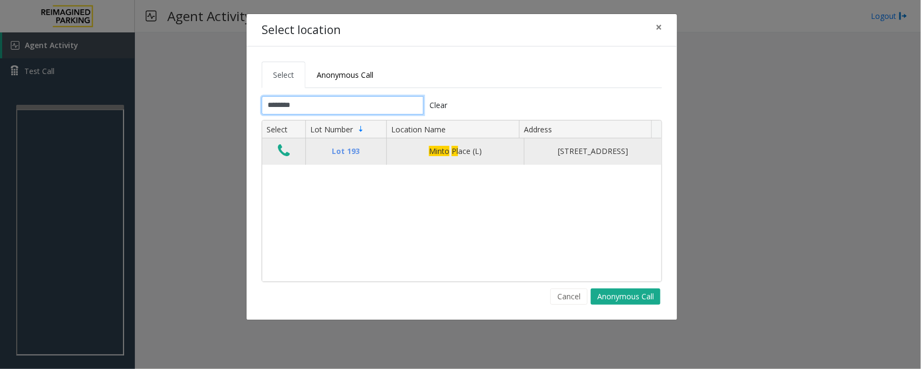
type input "********"
click at [289, 158] on icon "Data table" at bounding box center [284, 150] width 12 height 15
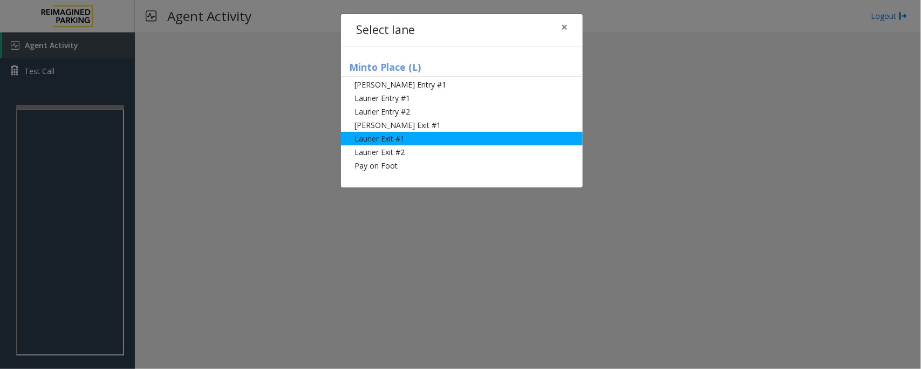
click at [382, 135] on li "Laurier Exit #1" at bounding box center [462, 138] width 242 height 13
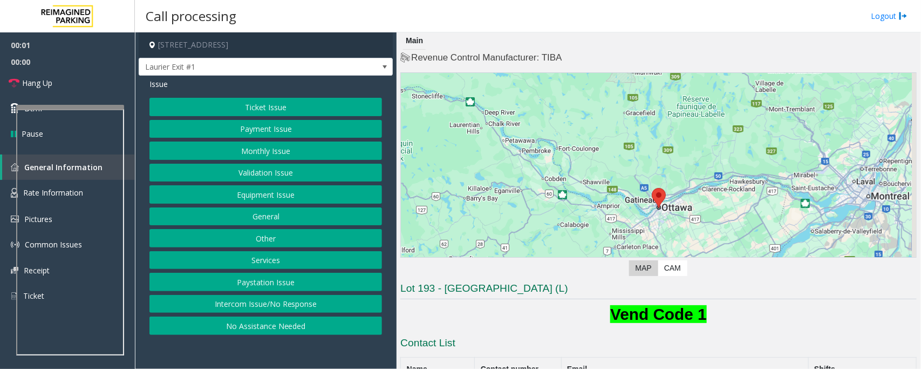
click at [259, 143] on button "Monthly Issue" at bounding box center [265, 150] width 233 height 18
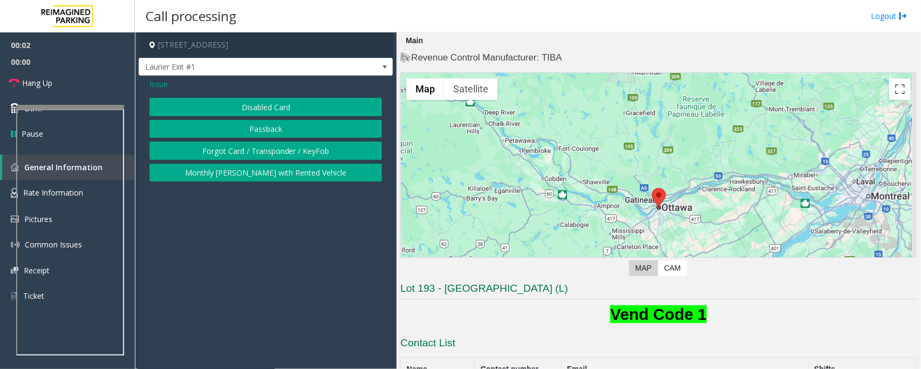
click at [262, 108] on button "Disabled Card" at bounding box center [265, 107] width 233 height 18
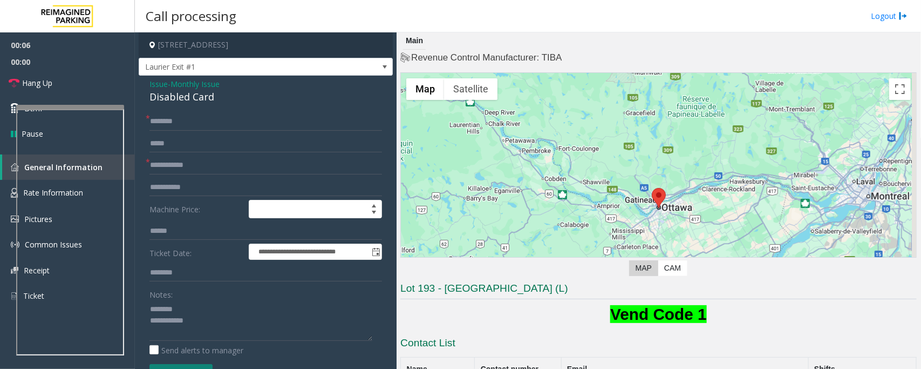
click at [190, 92] on div "Disabled Card" at bounding box center [265, 97] width 233 height 15
click at [190, 93] on div "Disabled Card" at bounding box center [265, 97] width 233 height 15
type textarea "**********"
click at [216, 168] on input "text" at bounding box center [265, 165] width 233 height 18
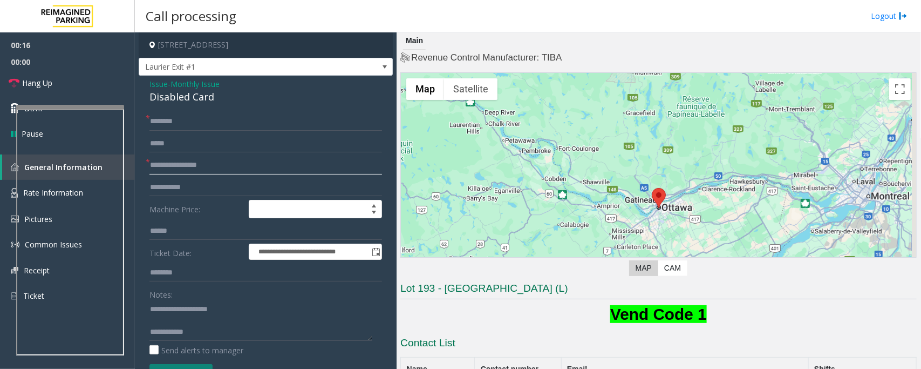
type input "**********"
click at [185, 114] on input "text" at bounding box center [265, 121] width 233 height 18
click at [185, 126] on input "text" at bounding box center [265, 121] width 233 height 18
type input "*****"
click at [182, 319] on textarea at bounding box center [260, 320] width 223 height 40
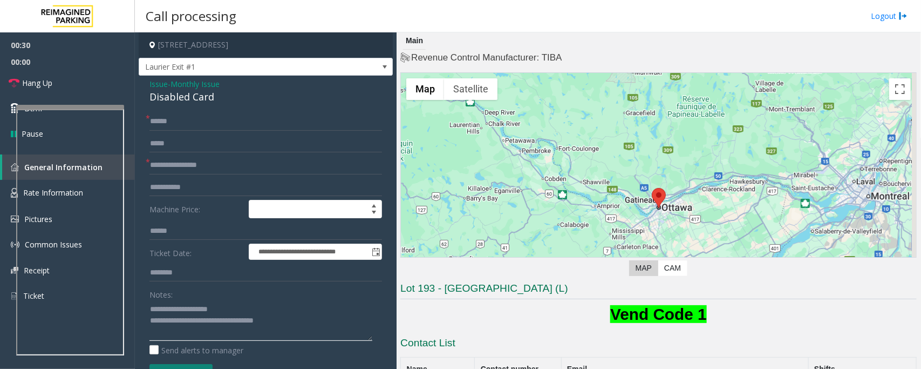
type textarea "**********"
click at [194, 119] on input "*****" at bounding box center [265, 121] width 233 height 18
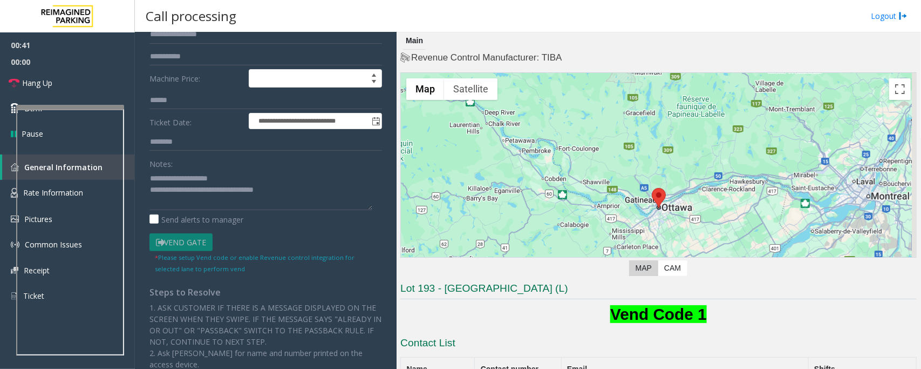
scroll to position [135, 0]
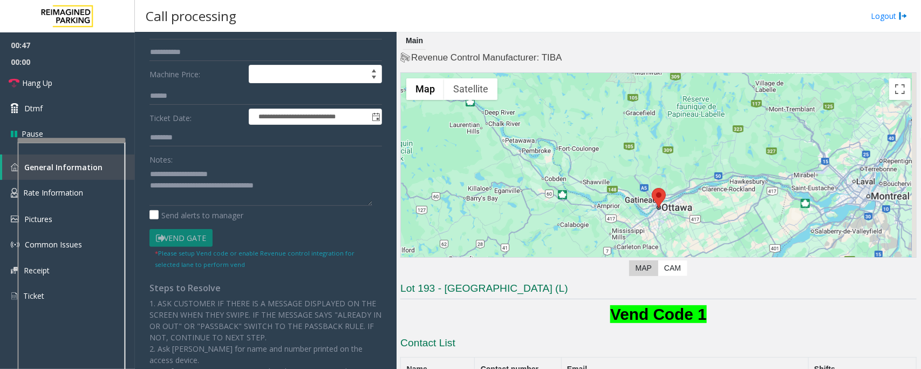
click at [66, 139] on div at bounding box center [72, 140] width 108 height 4
type input "**********"
click at [66, 111] on link "Dtmf" at bounding box center [67, 108] width 135 height 25
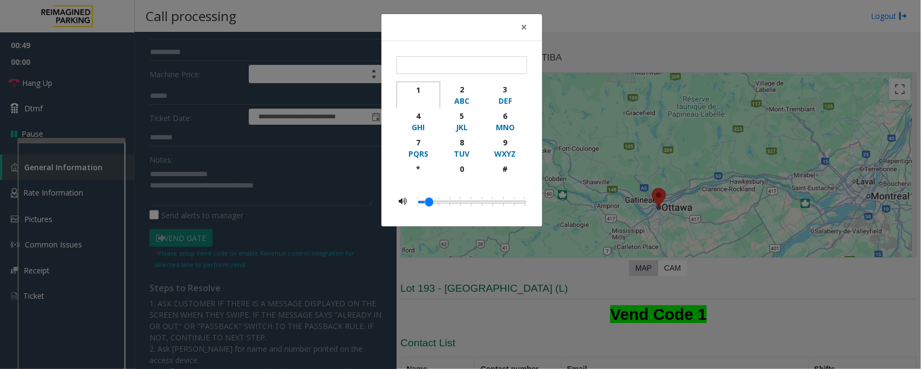
click at [424, 93] on div "1" at bounding box center [419, 89] width 30 height 11
type input "*"
click at [526, 23] on span "×" at bounding box center [524, 26] width 6 height 15
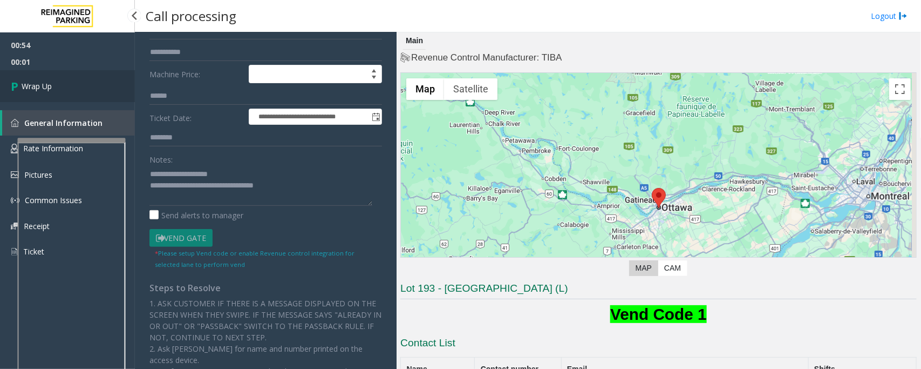
click at [51, 90] on span "Wrap Up" at bounding box center [37, 85] width 30 height 11
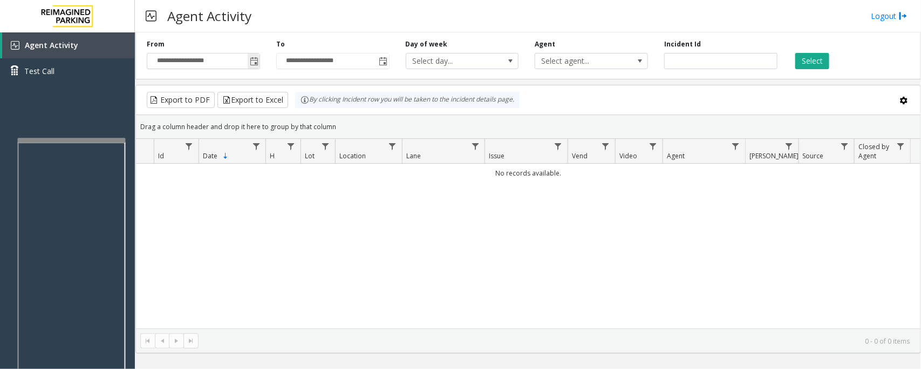
click at [248, 55] on span "Toggle popup" at bounding box center [254, 60] width 12 height 17
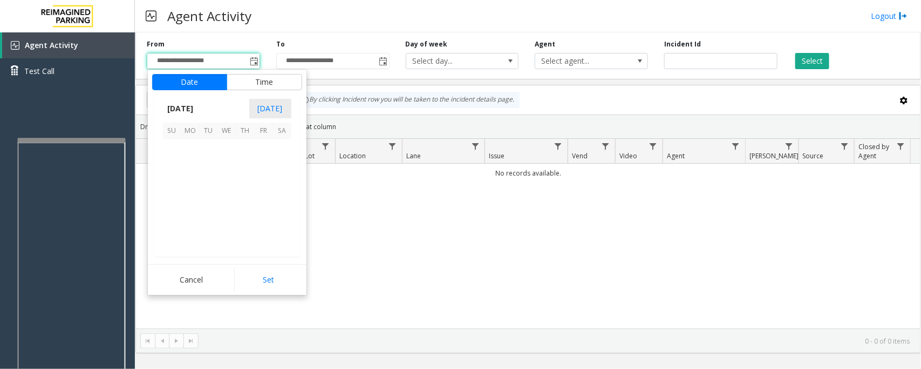
scroll to position [193563, 0]
click at [241, 165] on span "11" at bounding box center [245, 167] width 18 height 18
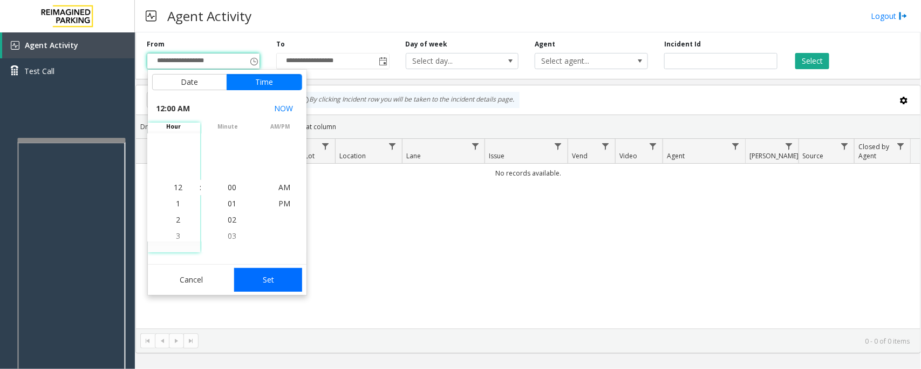
click at [271, 278] on button "Set" at bounding box center [268, 280] width 68 height 24
type input "**********"
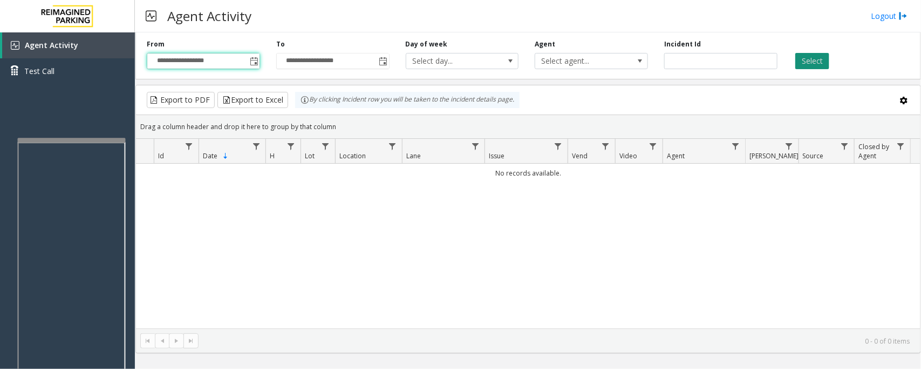
click at [805, 60] on button "Select" at bounding box center [812, 61] width 34 height 16
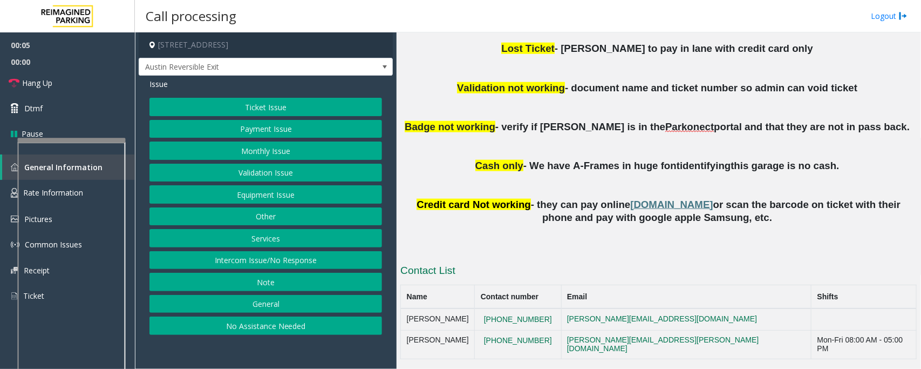
scroll to position [529, 0]
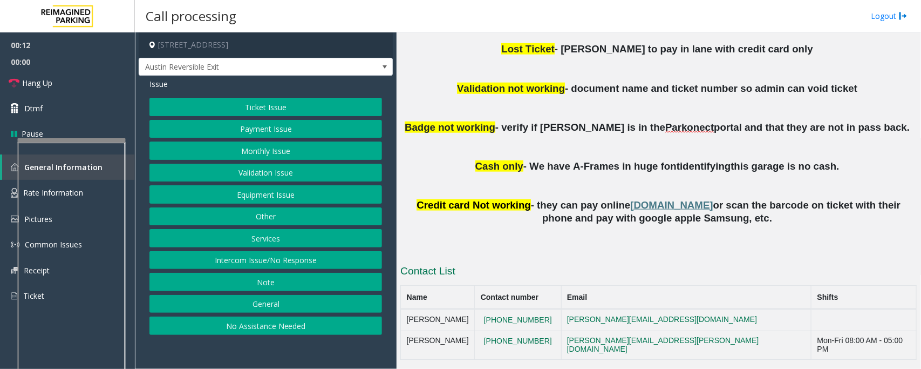
click at [267, 154] on button "Monthly Issue" at bounding box center [265, 150] width 233 height 18
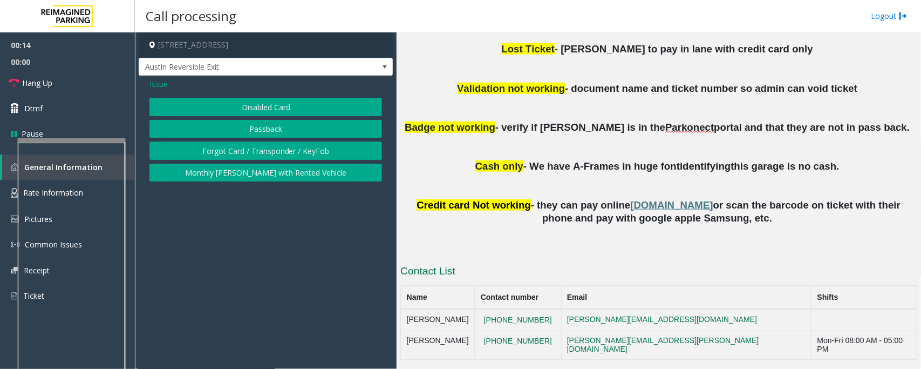
click at [257, 108] on button "Disabled Card" at bounding box center [265, 107] width 233 height 18
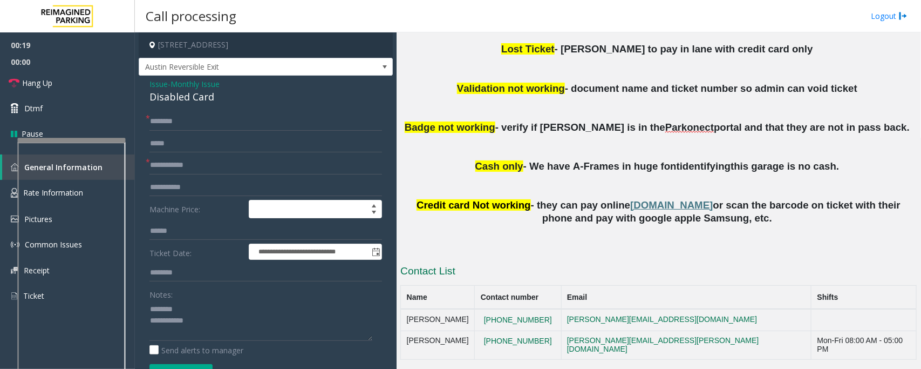
click at [203, 93] on div "Disabled Card" at bounding box center [265, 97] width 233 height 15
type textarea "**********"
click at [188, 124] on input "text" at bounding box center [265, 121] width 233 height 18
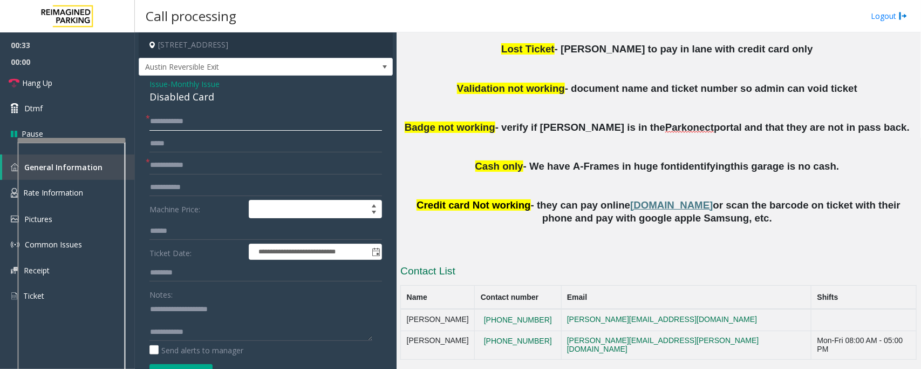
type input "**********"
click at [182, 170] on input "text" at bounding box center [265, 165] width 233 height 18
click at [177, 165] on input "text" at bounding box center [265, 165] width 233 height 18
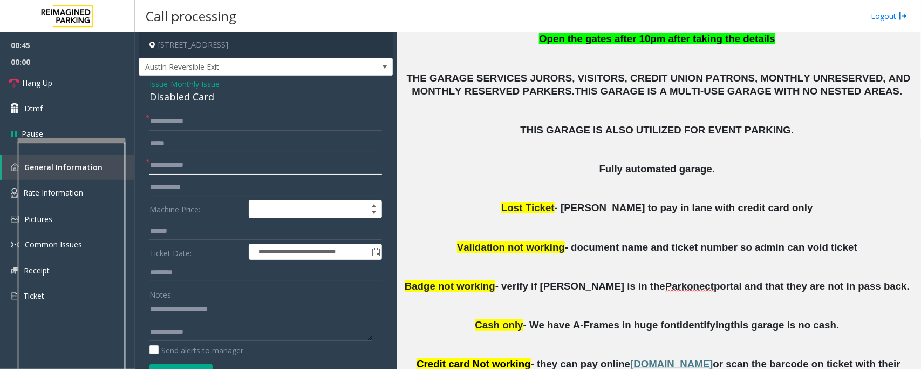
scroll to position [394, 0]
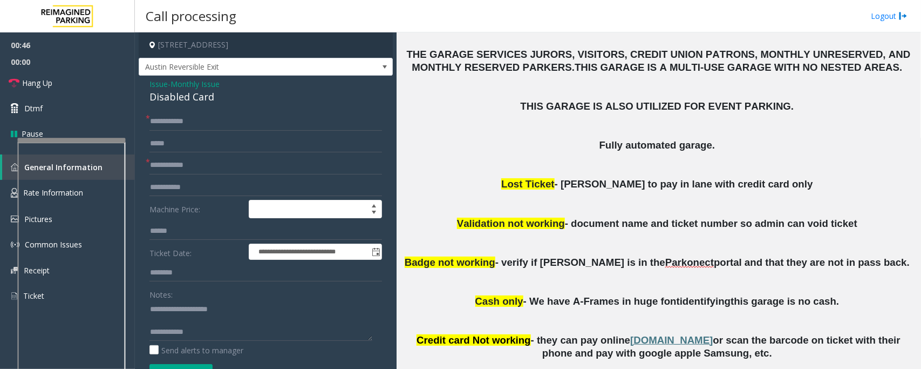
click at [184, 83] on span "Monthly Issue" at bounding box center [195, 83] width 49 height 11
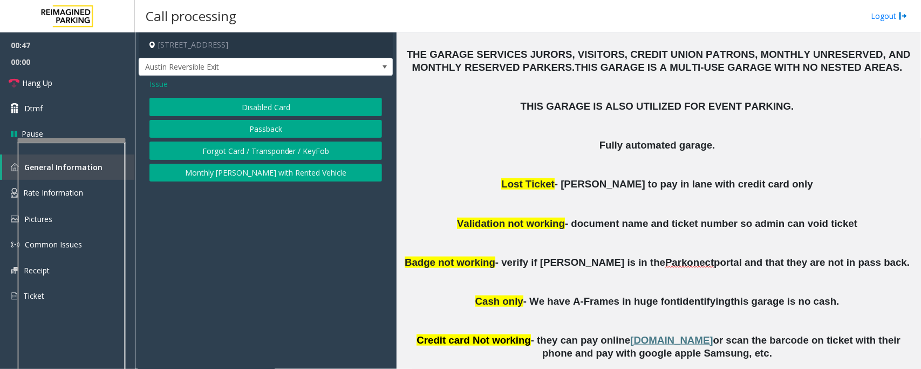
click at [160, 85] on span "Issue" at bounding box center [158, 83] width 18 height 11
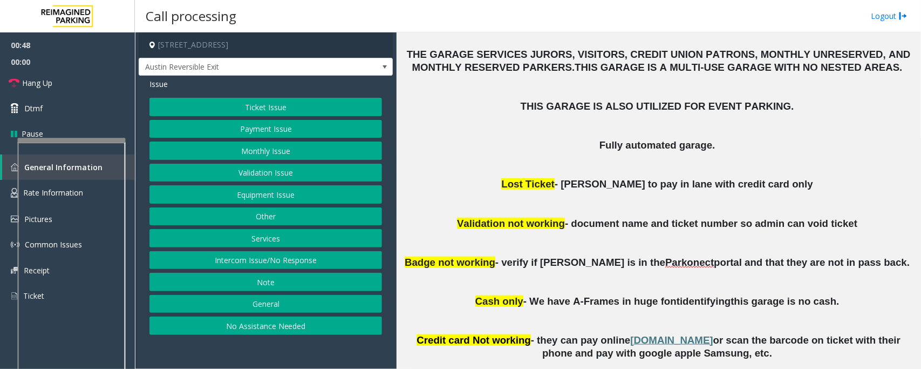
click at [253, 174] on button "Validation Issue" at bounding box center [265, 172] width 233 height 18
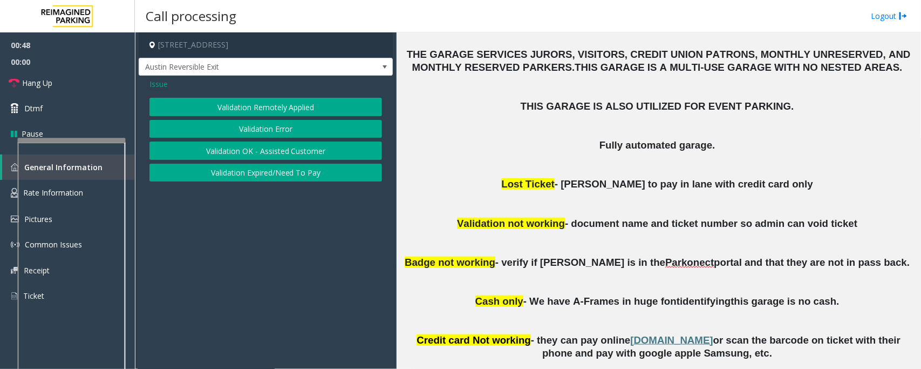
click at [261, 122] on button "Validation Error" at bounding box center [265, 129] width 233 height 18
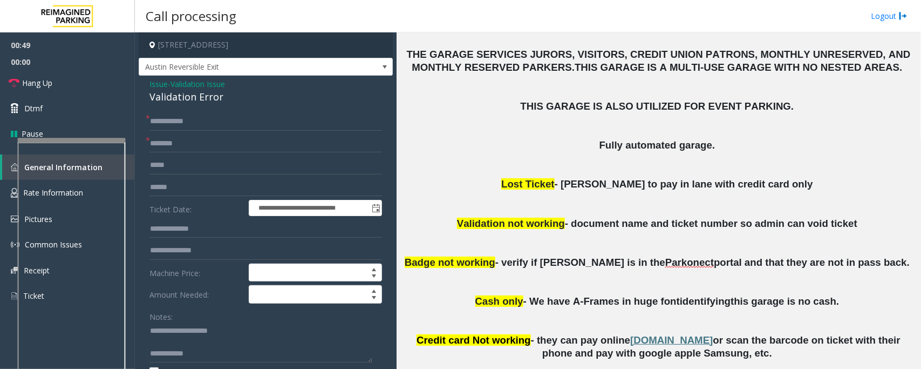
click at [163, 100] on div "Validation Error" at bounding box center [265, 97] width 233 height 15
copy div "Validation Error"
drag, startPoint x: 174, startPoint y: 332, endPoint x: 254, endPoint y: 322, distance: 80.0
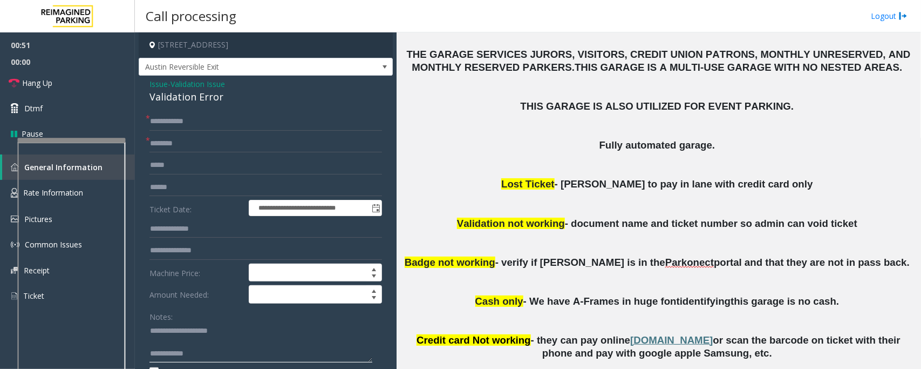
click at [254, 322] on div "Notes:" at bounding box center [265, 335] width 233 height 56
paste textarea "***"
click at [155, 349] on textarea at bounding box center [260, 342] width 223 height 40
click at [203, 351] on textarea at bounding box center [260, 342] width 223 height 40
type textarea "**********"
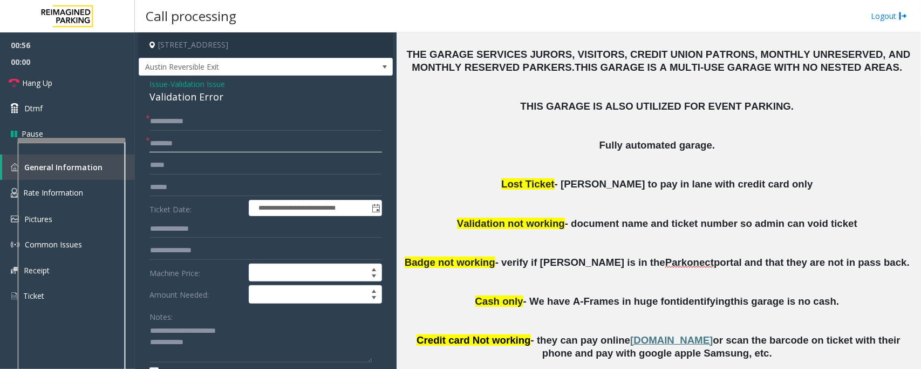
click at [188, 141] on input "text" at bounding box center [265, 143] width 233 height 18
type input "*"
type input "**********"
click at [171, 186] on input "text" at bounding box center [265, 187] width 233 height 18
type textarea "**********"
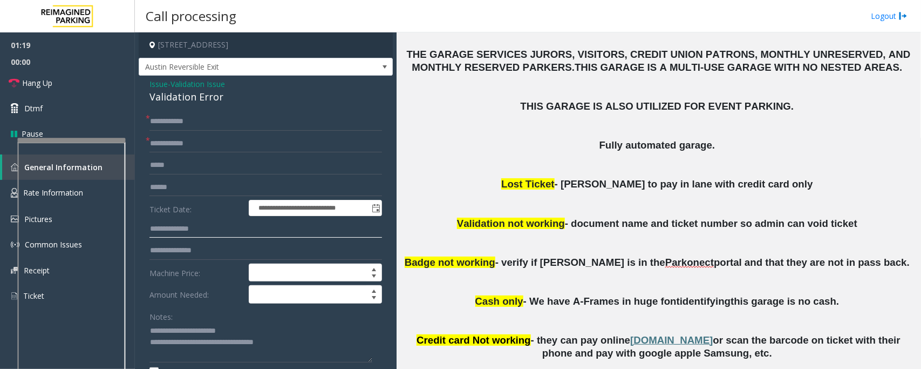
click at [176, 228] on input "text" at bounding box center [265, 229] width 233 height 18
type input "*******"
click at [168, 193] on input "text" at bounding box center [265, 187] width 233 height 18
click at [174, 188] on input "text" at bounding box center [265, 187] width 233 height 18
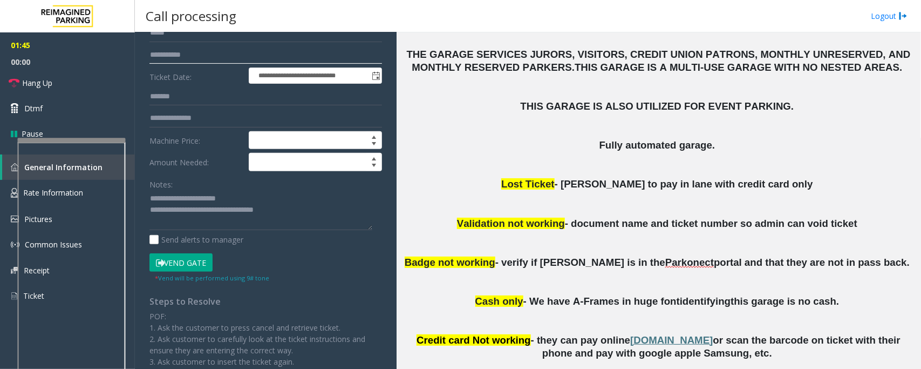
scroll to position [135, 0]
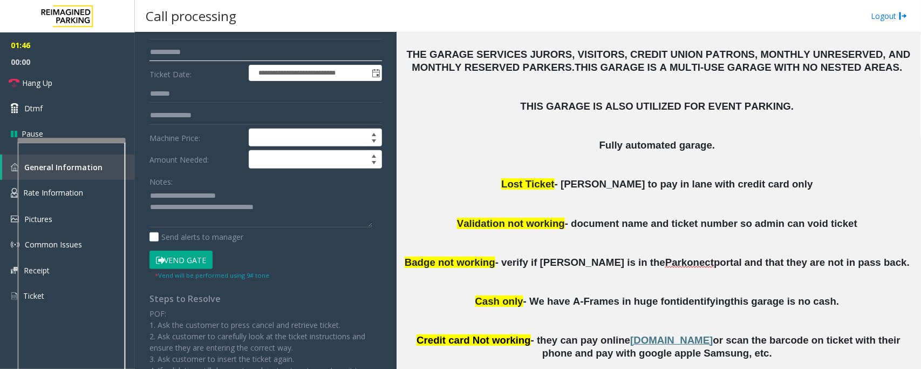
type input "**********"
click at [185, 262] on button "Vend Gate" at bounding box center [180, 259] width 63 height 18
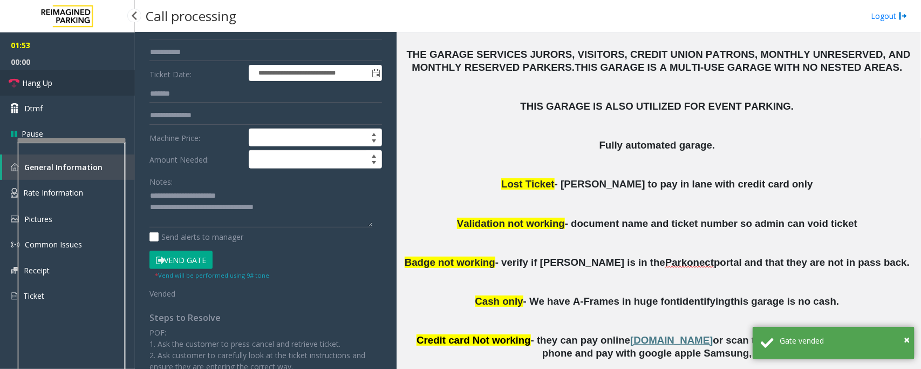
click at [90, 82] on link "Hang Up" at bounding box center [67, 82] width 135 height 25
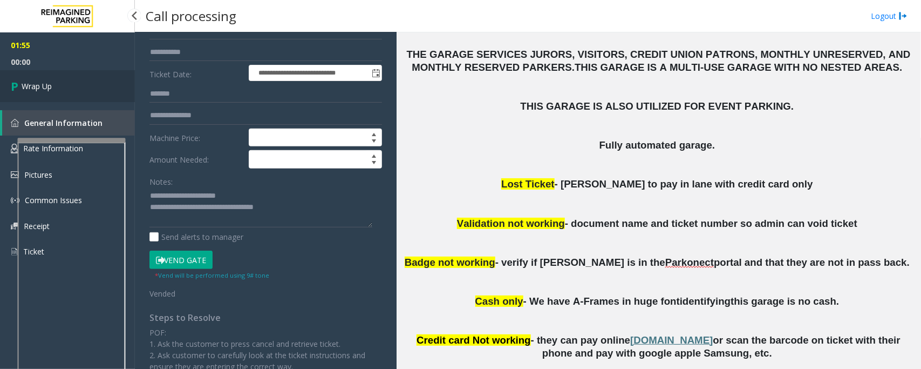
click at [90, 82] on link "Wrap Up" at bounding box center [67, 86] width 135 height 32
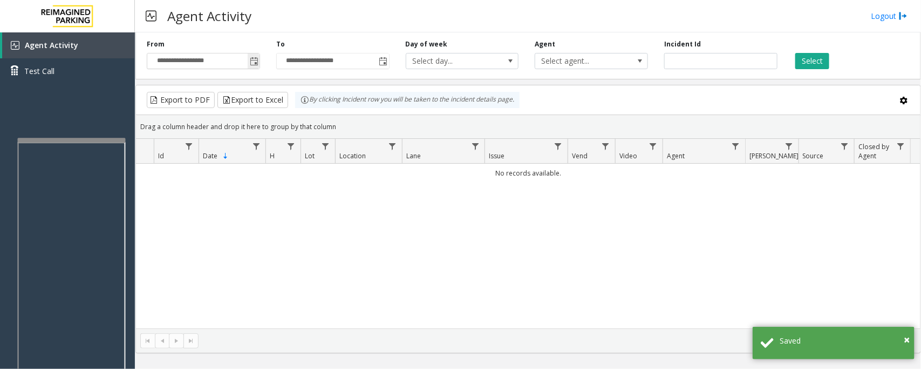
click at [254, 59] on span "Toggle popup" at bounding box center [254, 61] width 9 height 9
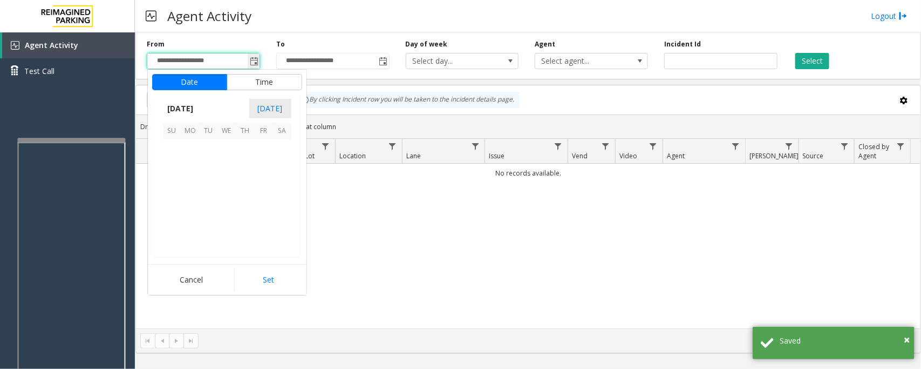
scroll to position [193563, 0]
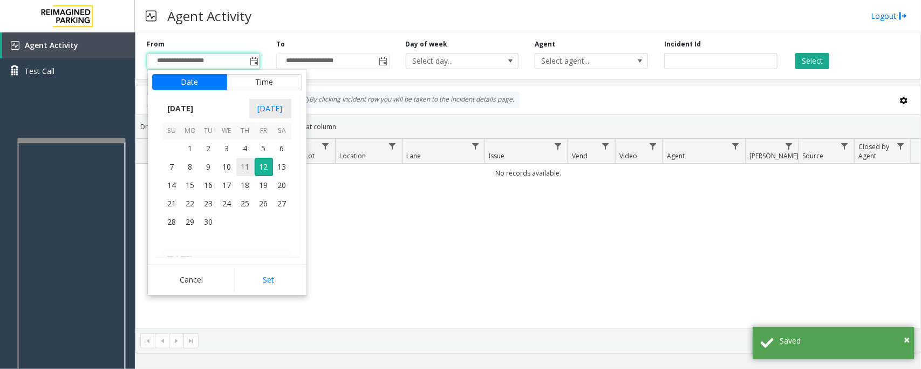
click at [244, 168] on span "11" at bounding box center [245, 167] width 18 height 18
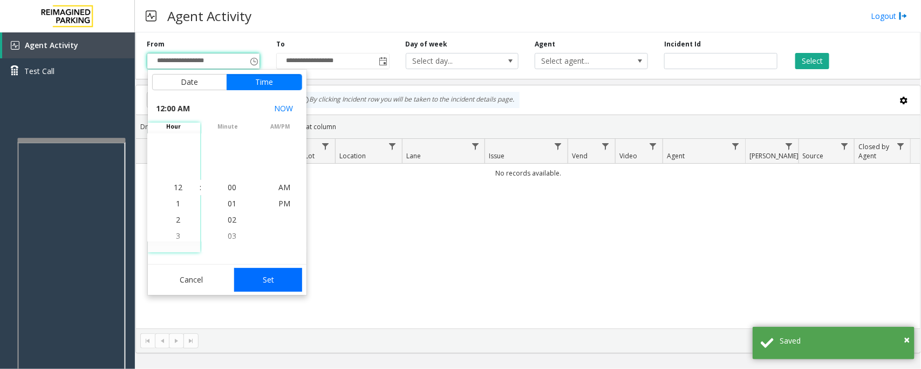
click at [265, 279] on button "Set" at bounding box center [268, 280] width 68 height 24
type input "**********"
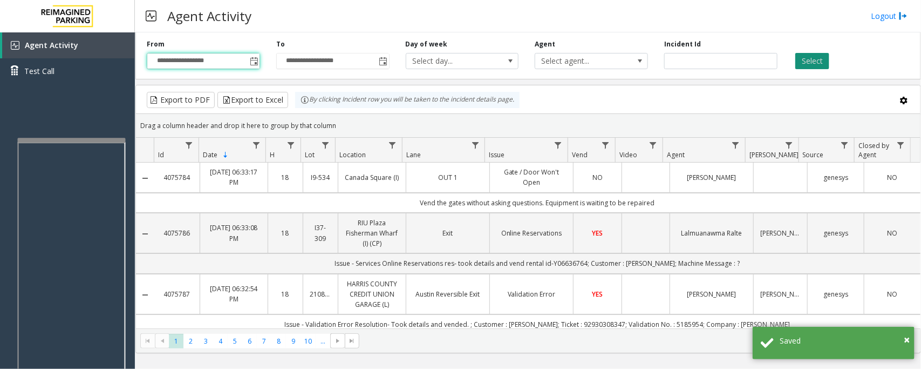
click at [815, 65] on button "Select" at bounding box center [812, 61] width 34 height 16
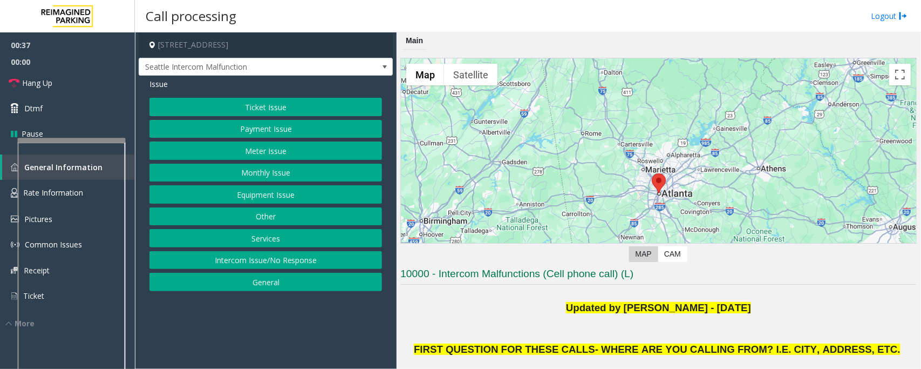
click at [230, 195] on button "Equipment Issue" at bounding box center [265, 194] width 233 height 18
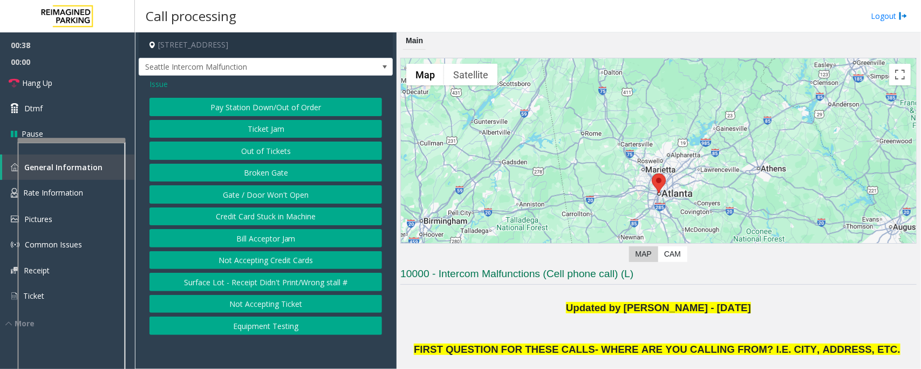
click at [230, 195] on button "Gate / Door Won't Open" at bounding box center [265, 194] width 233 height 18
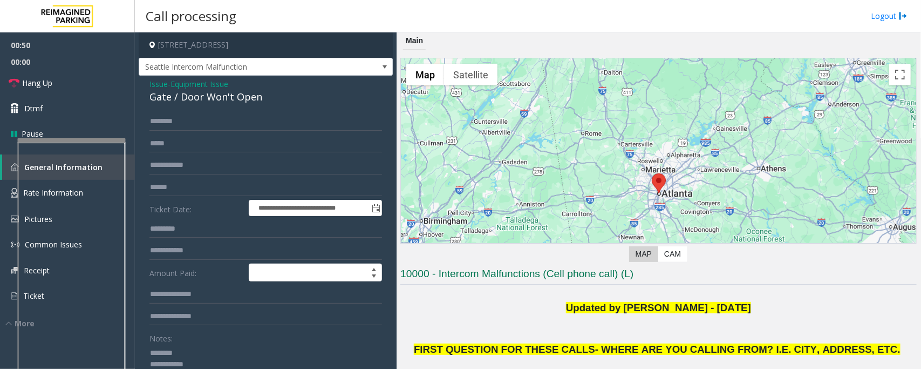
click at [192, 101] on div "Gate / Door Won't Open" at bounding box center [265, 97] width 233 height 15
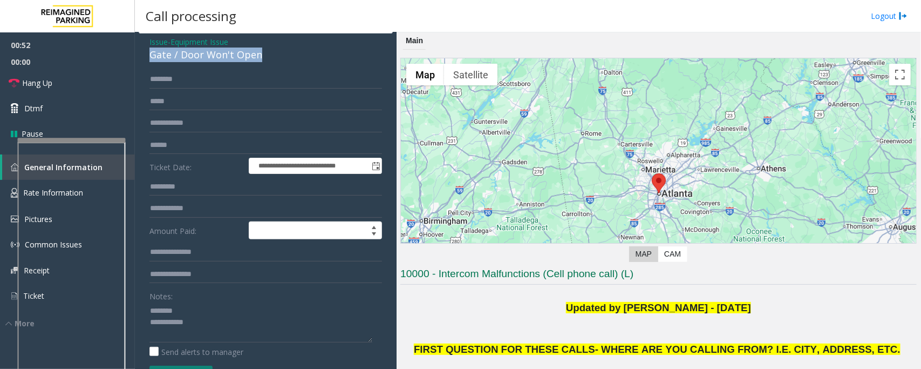
scroll to position [49, 0]
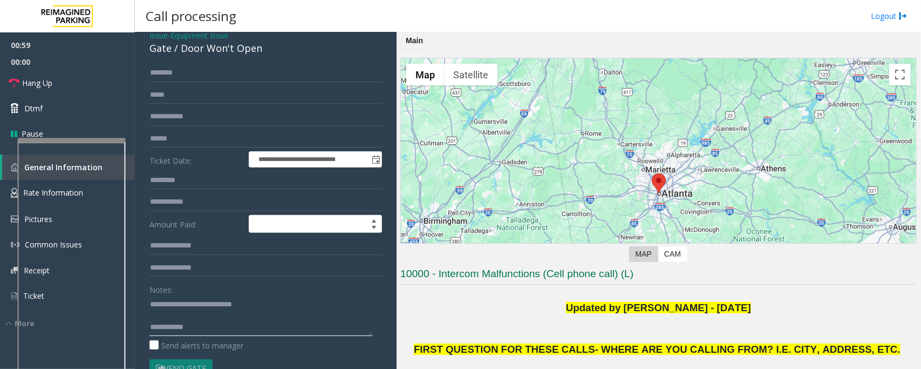
click at [159, 317] on textarea at bounding box center [260, 315] width 223 height 40
click at [170, 315] on textarea at bounding box center [260, 315] width 223 height 40
type textarea "**********"
click at [195, 36] on span "Equipment Issue" at bounding box center [200, 35] width 58 height 11
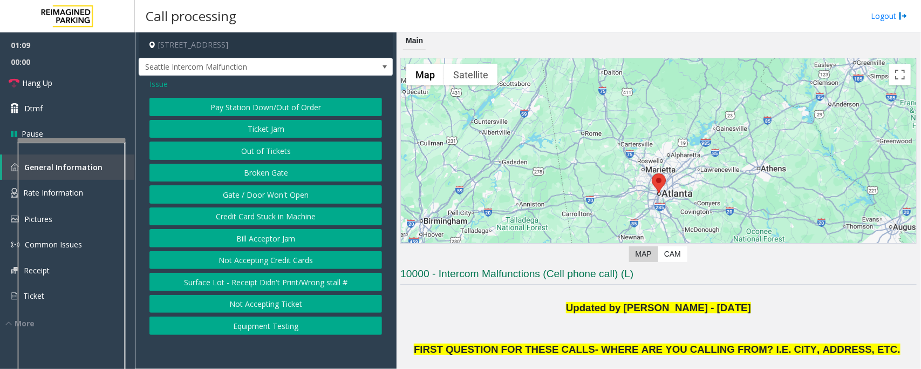
scroll to position [0, 0]
click at [160, 85] on span "Issue" at bounding box center [158, 83] width 18 height 11
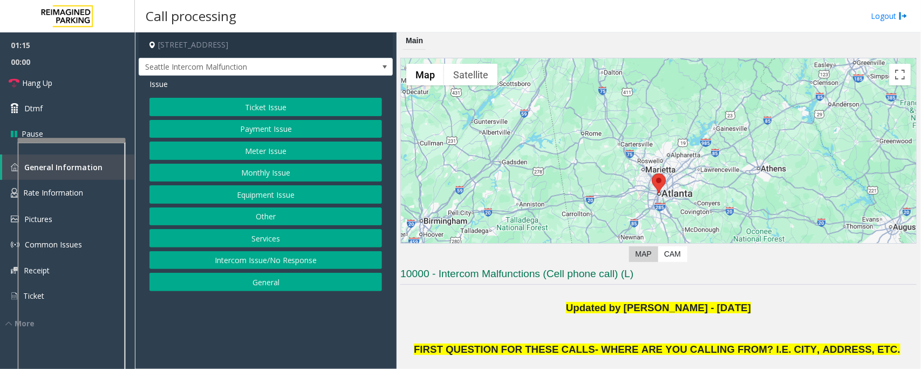
click at [271, 195] on button "Equipment Issue" at bounding box center [265, 194] width 233 height 18
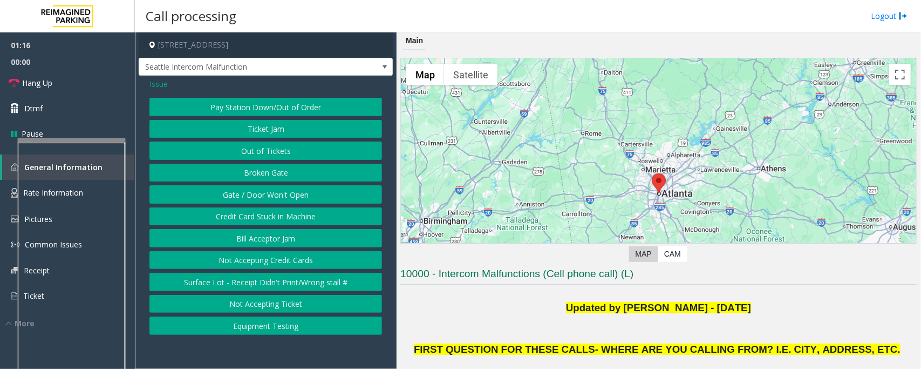
click at [243, 201] on button "Gate / Door Won't Open" at bounding box center [265, 194] width 233 height 18
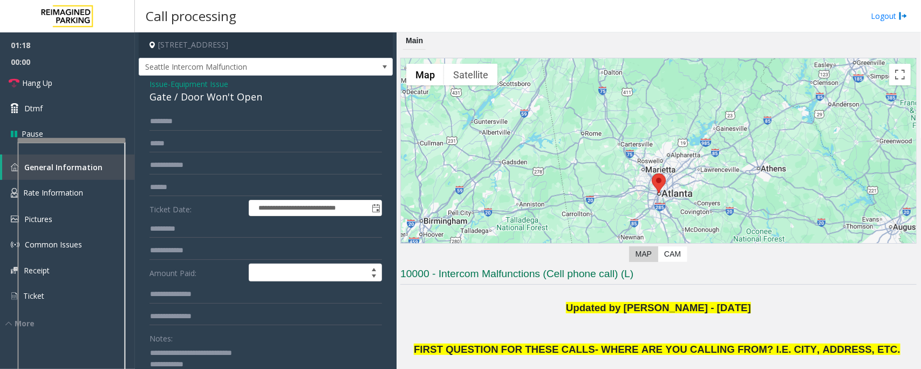
click at [201, 363] on textarea at bounding box center [260, 364] width 223 height 40
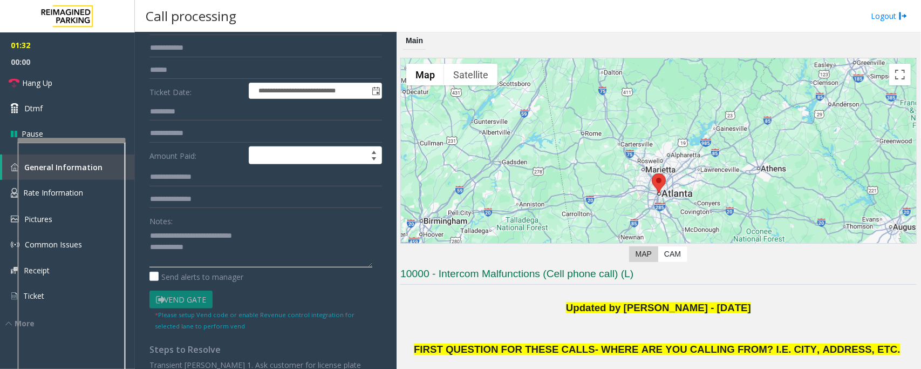
scroll to position [135, 0]
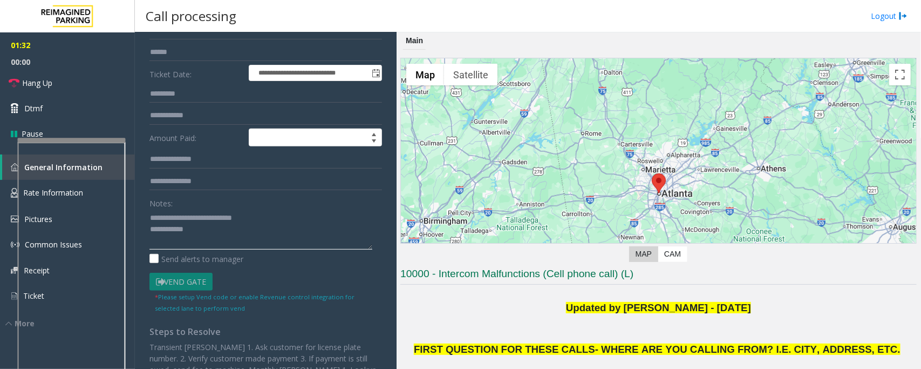
click at [235, 241] on textarea at bounding box center [260, 229] width 223 height 40
click at [236, 233] on textarea at bounding box center [260, 229] width 223 height 40
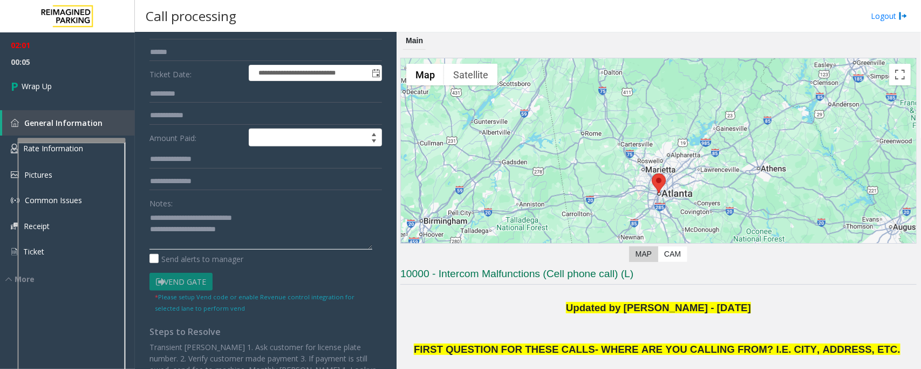
paste textarea "**********"
type textarea "**********"
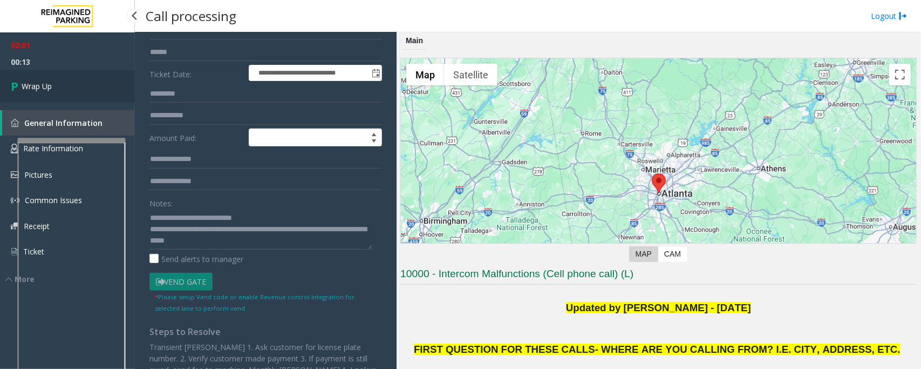
click at [61, 82] on link "Wrap Up" at bounding box center [67, 86] width 135 height 32
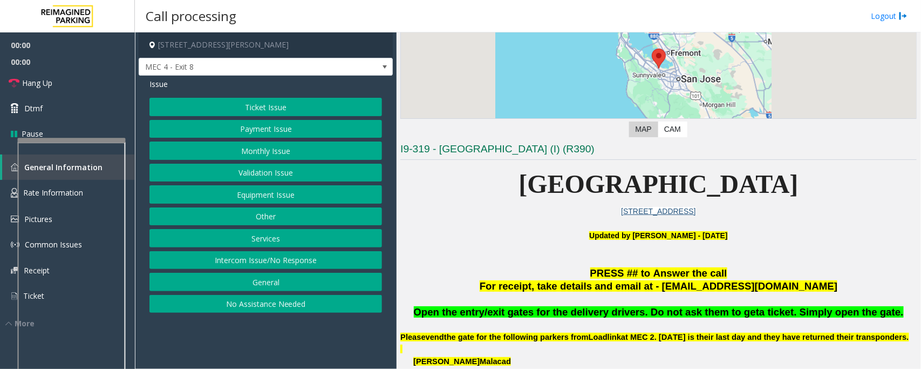
scroll to position [135, 0]
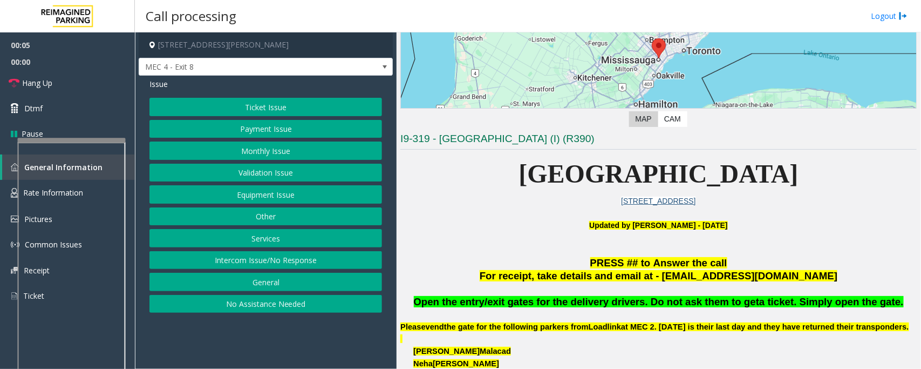
click at [249, 108] on button "Ticket Issue" at bounding box center [265, 107] width 233 height 18
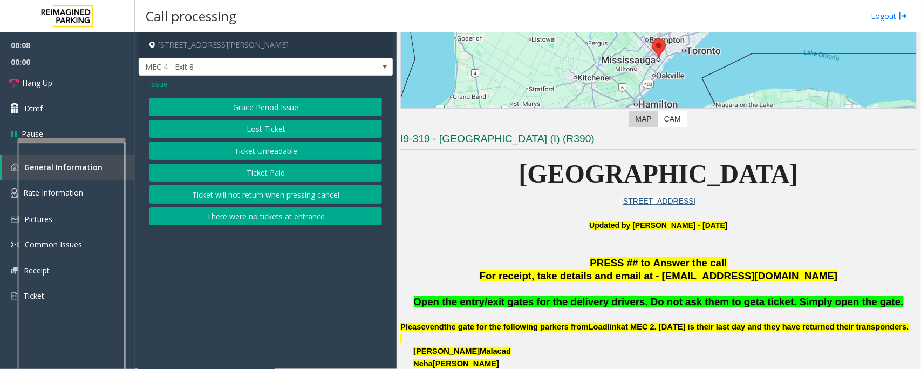
click at [160, 83] on span "Issue" at bounding box center [158, 83] width 18 height 11
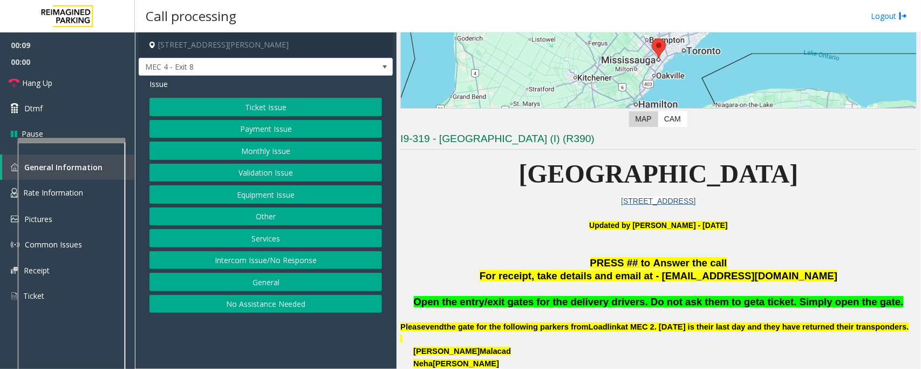
click at [262, 130] on button "Payment Issue" at bounding box center [265, 129] width 233 height 18
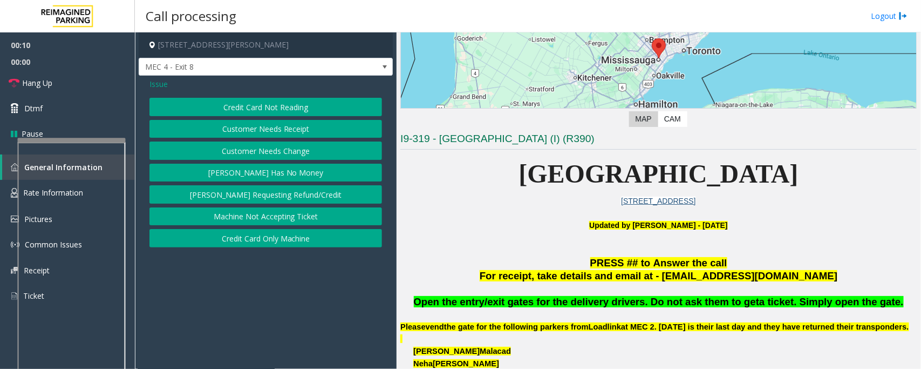
click at [282, 220] on button "Machine Not Accepting Ticket" at bounding box center [265, 216] width 233 height 18
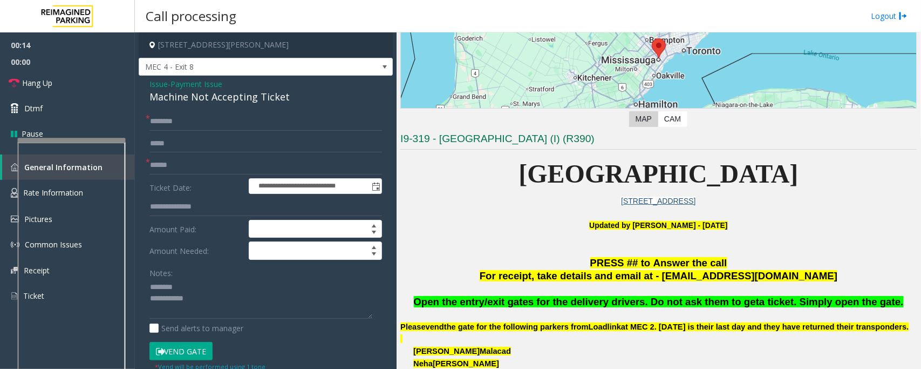
click at [186, 99] on div "Machine Not Accepting Ticket" at bounding box center [265, 97] width 233 height 15
click at [168, 298] on textarea at bounding box center [260, 298] width 223 height 40
click at [200, 293] on textarea at bounding box center [260, 298] width 223 height 40
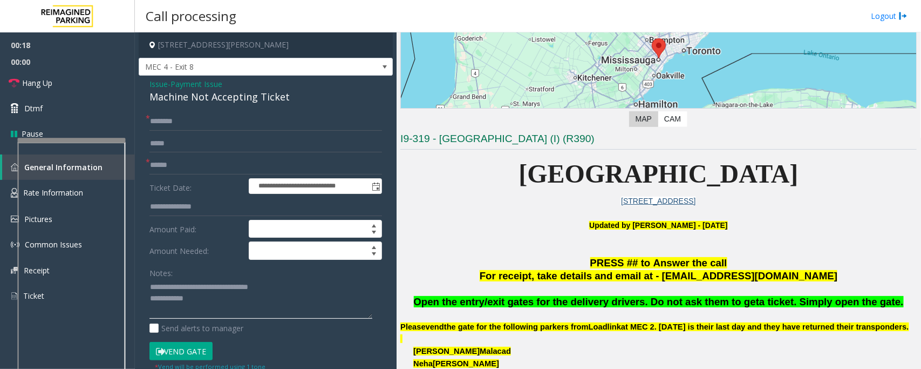
click at [225, 305] on textarea at bounding box center [260, 298] width 223 height 40
click at [182, 163] on input "text" at bounding box center [265, 165] width 233 height 18
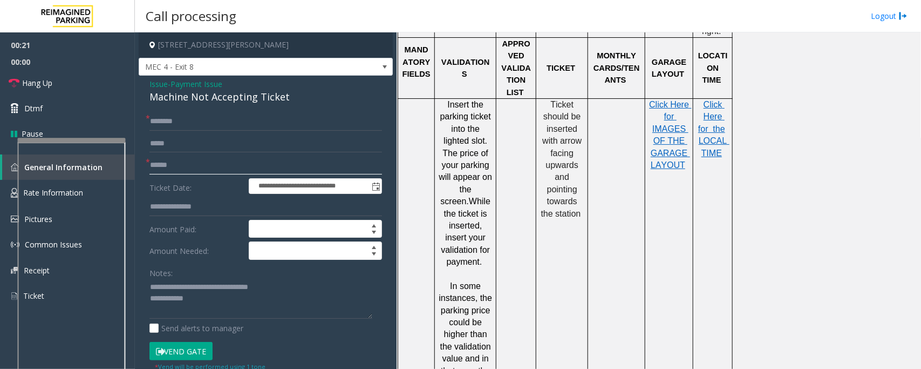
scroll to position [1012, 0]
click at [165, 167] on input "text" at bounding box center [265, 165] width 233 height 18
type textarea "**********"
click at [173, 165] on input "text" at bounding box center [265, 165] width 233 height 18
type input "******"
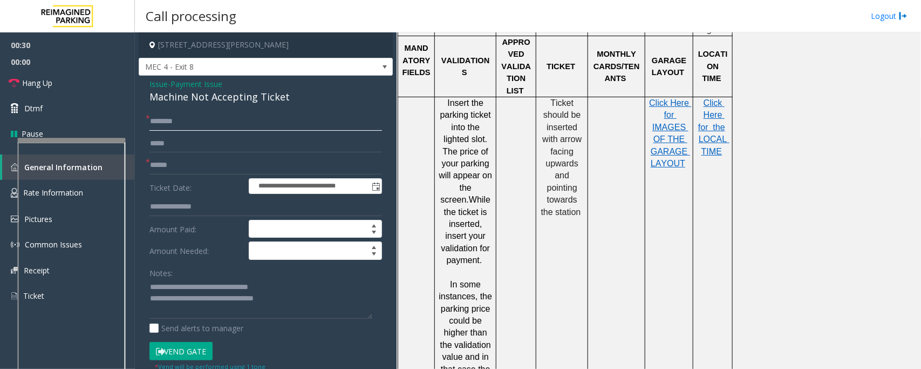
click at [169, 123] on input "text" at bounding box center [265, 121] width 233 height 18
type input "*"
type input "***"
click at [299, 303] on textarea at bounding box center [260, 298] width 223 height 40
click at [172, 117] on input "***" at bounding box center [265, 121] width 233 height 18
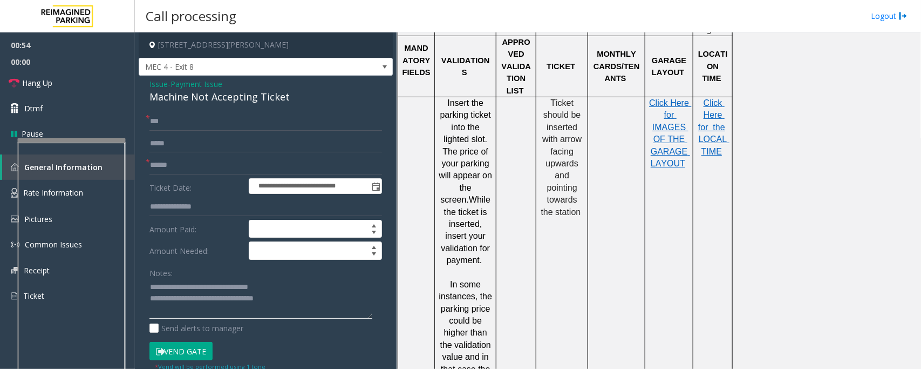
click at [298, 308] on textarea at bounding box center [260, 298] width 223 height 40
click at [330, 305] on textarea at bounding box center [260, 298] width 223 height 40
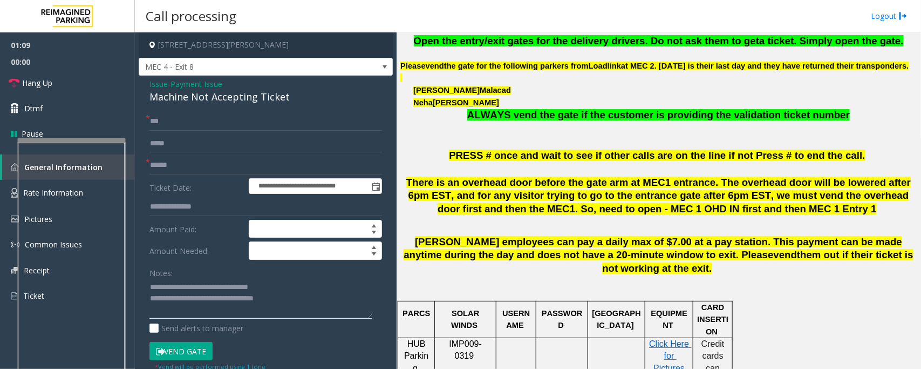
scroll to position [472, 0]
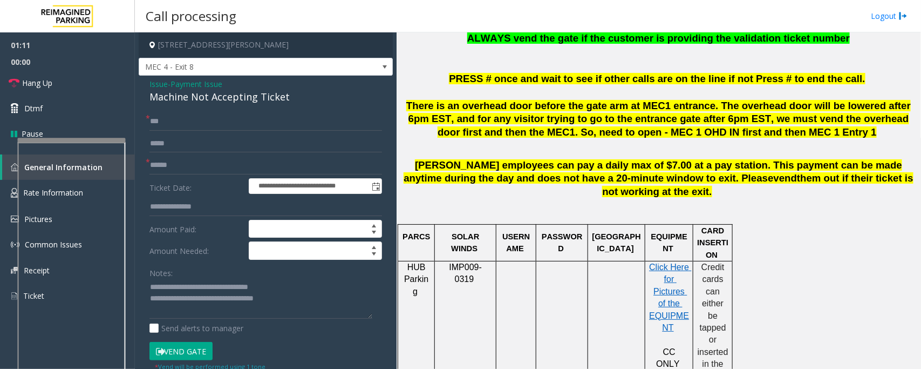
click at [179, 352] on button "Vend Gate" at bounding box center [180, 351] width 63 height 18
click at [52, 77] on span "Hang Up" at bounding box center [37, 82] width 30 height 11
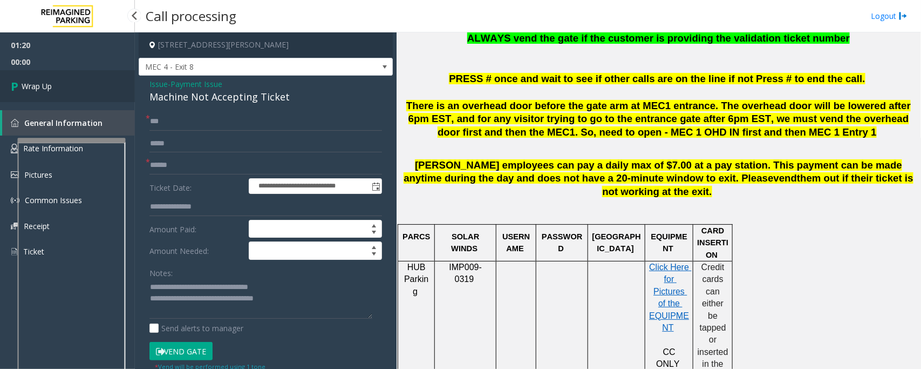
click at [52, 77] on link "Wrap Up" at bounding box center [67, 86] width 135 height 32
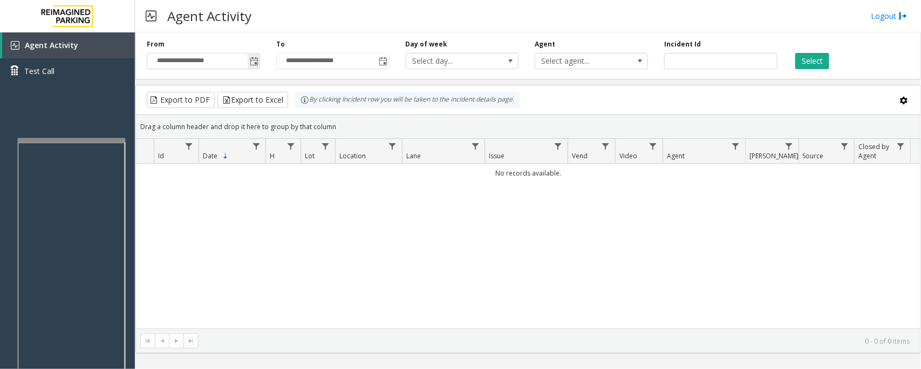
click at [251, 64] on span "Toggle popup" at bounding box center [254, 61] width 9 height 9
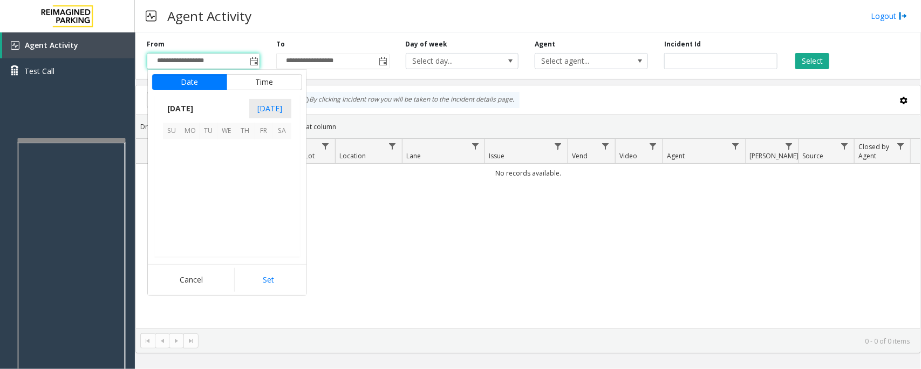
scroll to position [193563, 0]
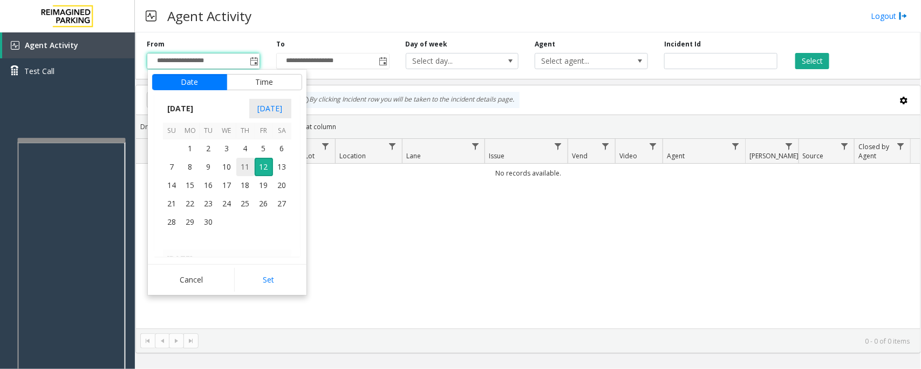
click at [241, 166] on span "11" at bounding box center [245, 167] width 18 height 18
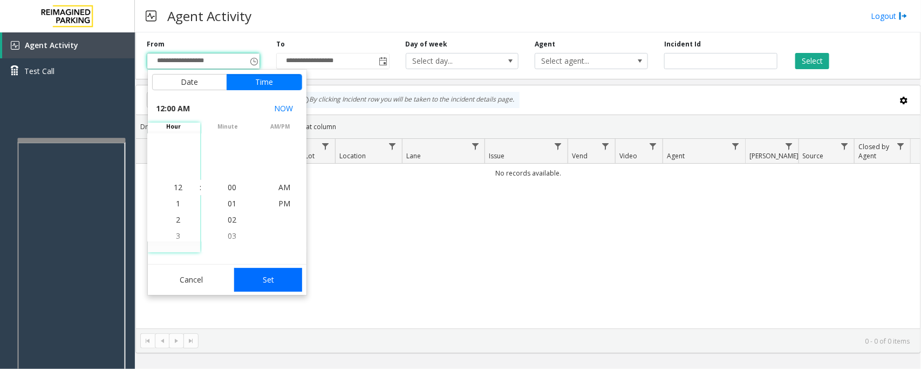
click at [282, 279] on button "Set" at bounding box center [268, 280] width 68 height 24
type input "**********"
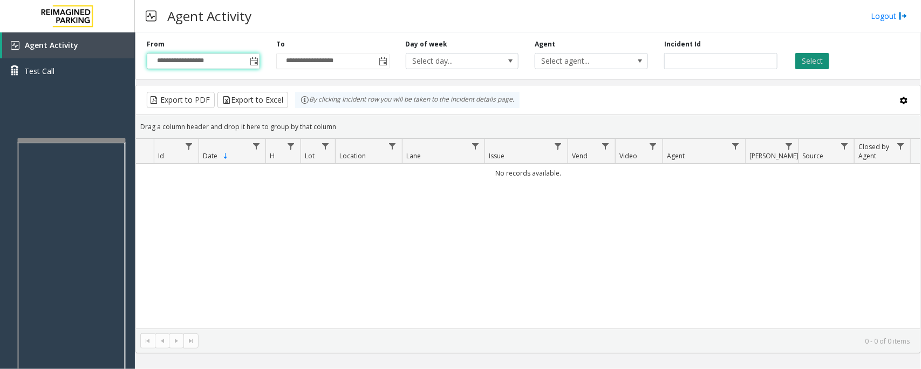
click at [827, 60] on button "Select" at bounding box center [812, 61] width 34 height 16
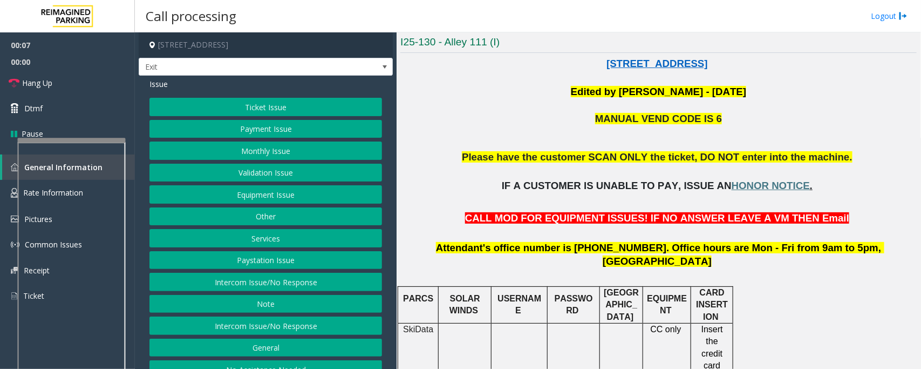
scroll to position [270, 0]
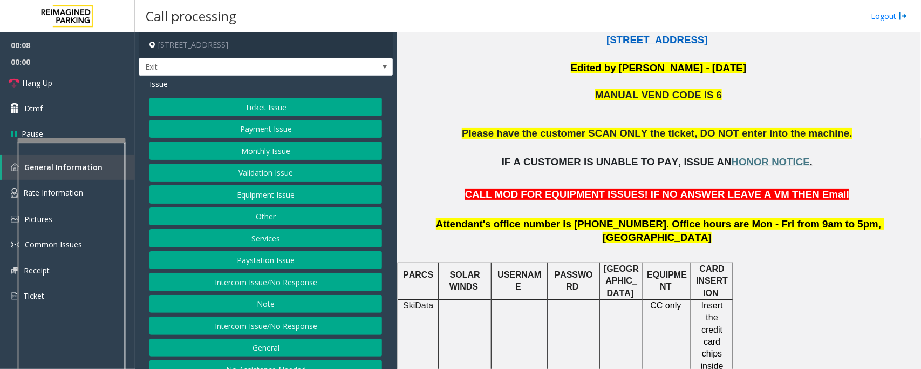
click at [252, 152] on button "Monthly Issue" at bounding box center [265, 150] width 233 height 18
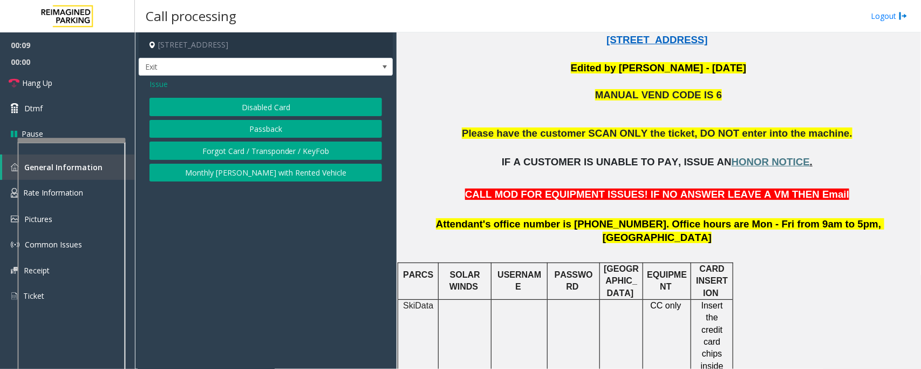
click at [255, 104] on button "Disabled Card" at bounding box center [265, 107] width 233 height 18
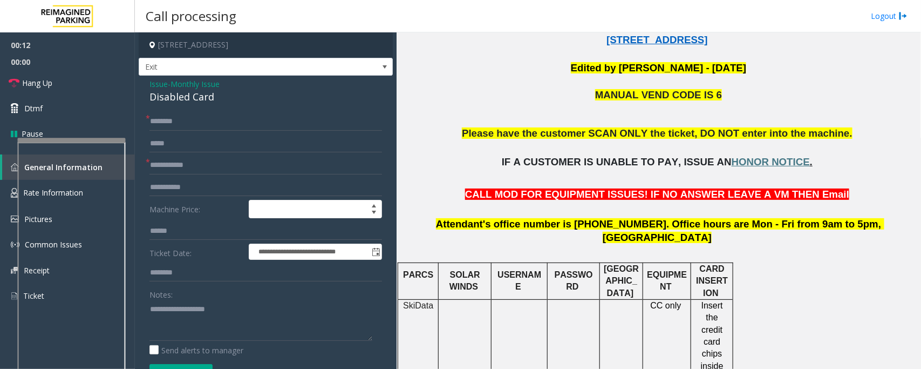
scroll to position [337, 0]
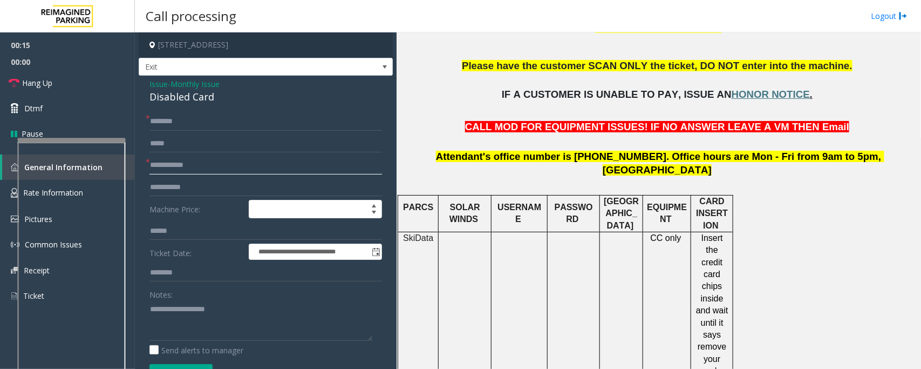
click at [195, 167] on input "text" at bounding box center [265, 165] width 233 height 18
type textarea "**********"
click at [166, 162] on input "text" at bounding box center [265, 165] width 233 height 18
click at [181, 162] on input "text" at bounding box center [265, 165] width 233 height 18
click at [210, 162] on input "text" at bounding box center [265, 165] width 233 height 18
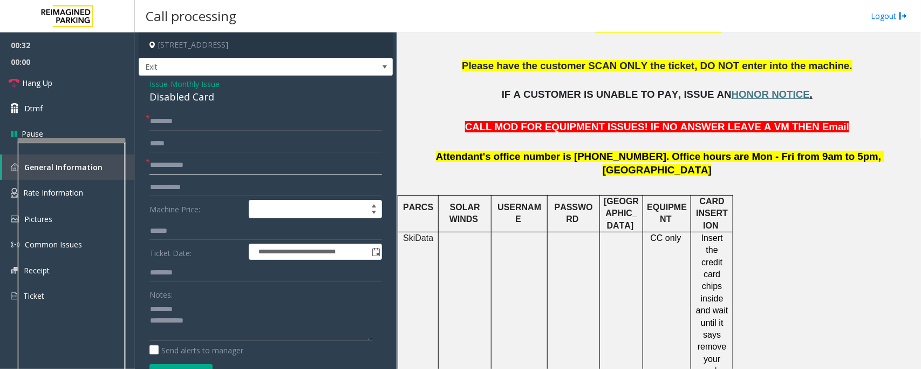
click at [165, 163] on input "text" at bounding box center [265, 165] width 233 height 18
type input "*****"
click at [165, 120] on input "text" at bounding box center [265, 121] width 233 height 18
click at [175, 94] on div "Disabled Card" at bounding box center [265, 97] width 233 height 15
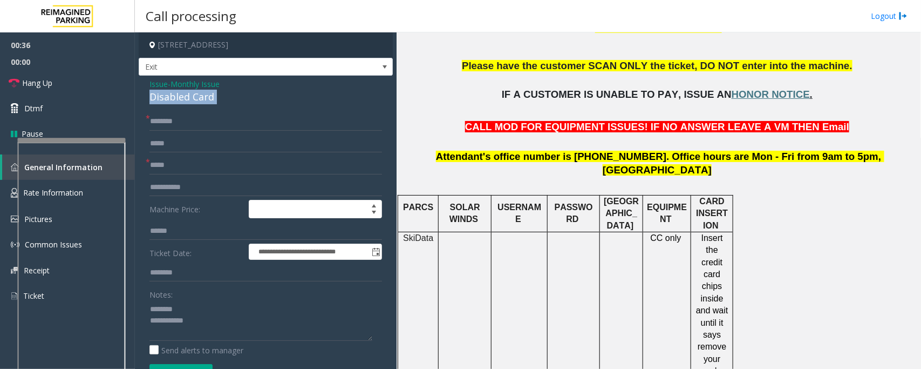
click at [175, 94] on div "Disabled Card" at bounding box center [265, 97] width 233 height 15
type textarea "**********"
click at [173, 125] on input "text" at bounding box center [265, 121] width 233 height 18
type input "**********"
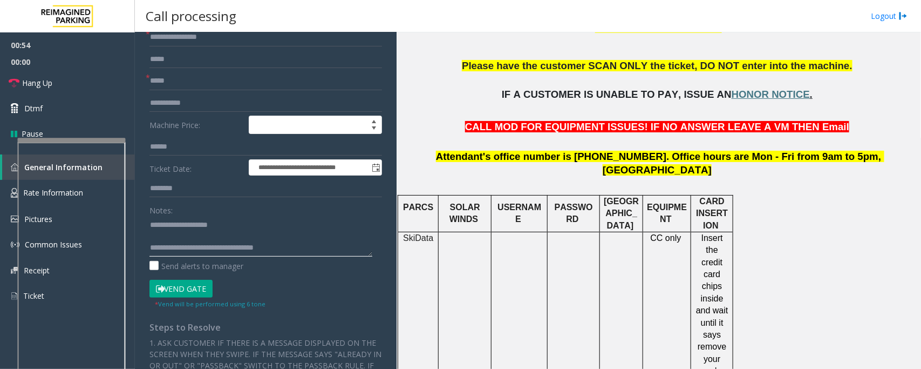
scroll to position [202, 0]
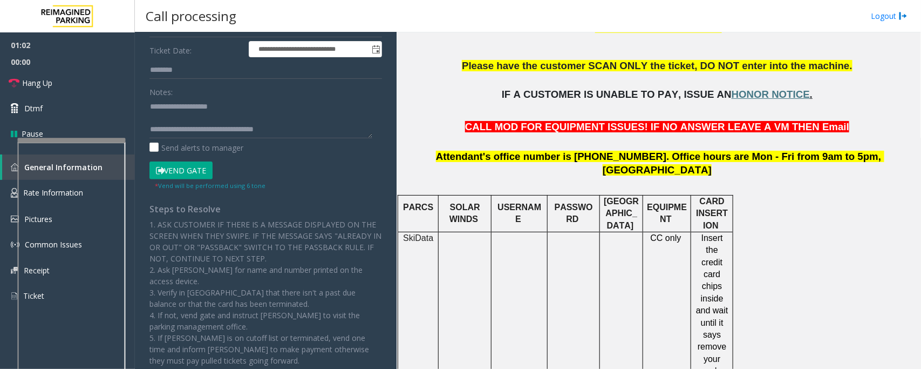
click at [197, 173] on button "Vend Gate" at bounding box center [180, 170] width 63 height 18
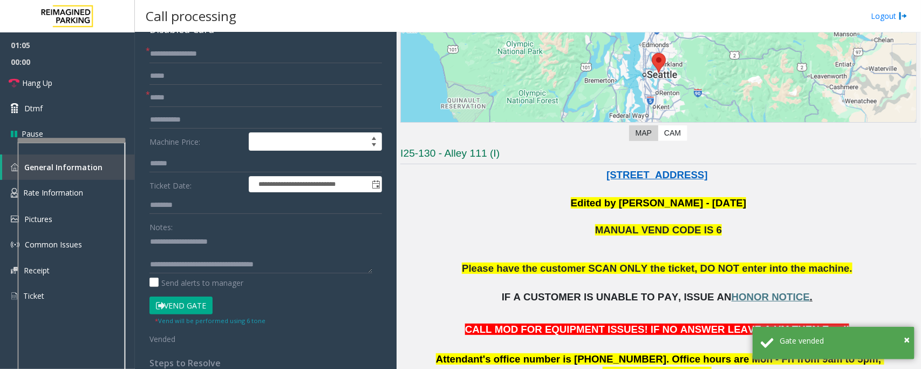
scroll to position [0, 0]
click at [181, 254] on textarea at bounding box center [260, 253] width 223 height 40
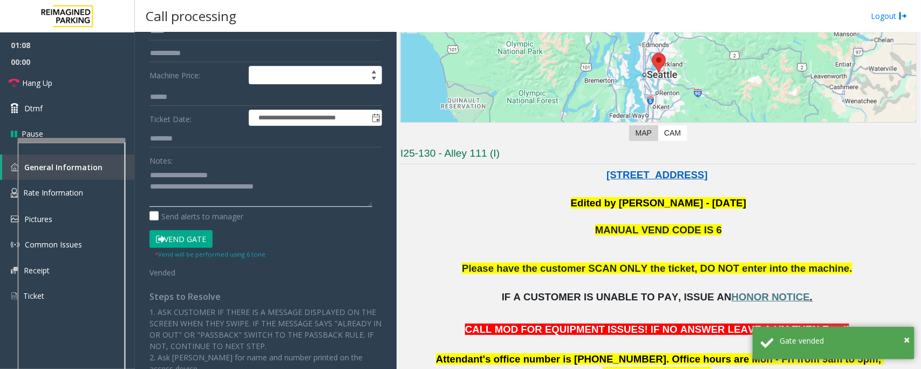
scroll to position [202, 0]
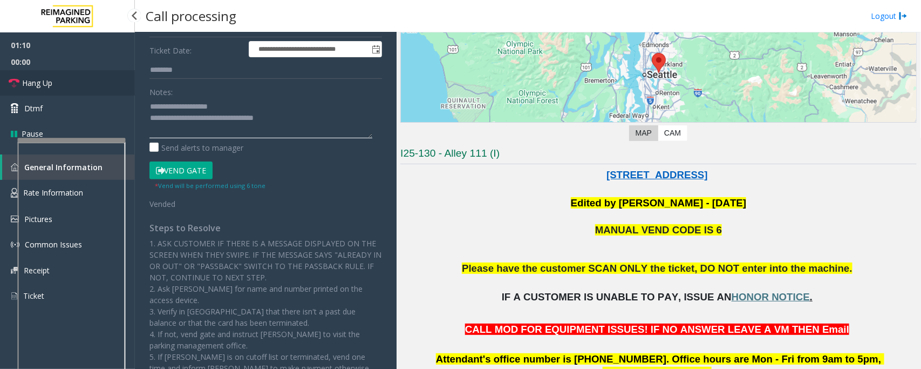
type textarea "**********"
click at [64, 85] on link "Hang Up" at bounding box center [67, 82] width 135 height 25
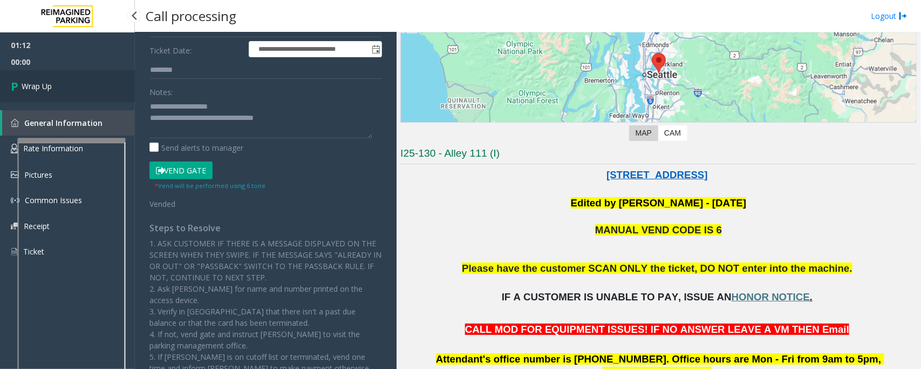
click at [64, 85] on link "Wrap Up" at bounding box center [67, 86] width 135 height 32
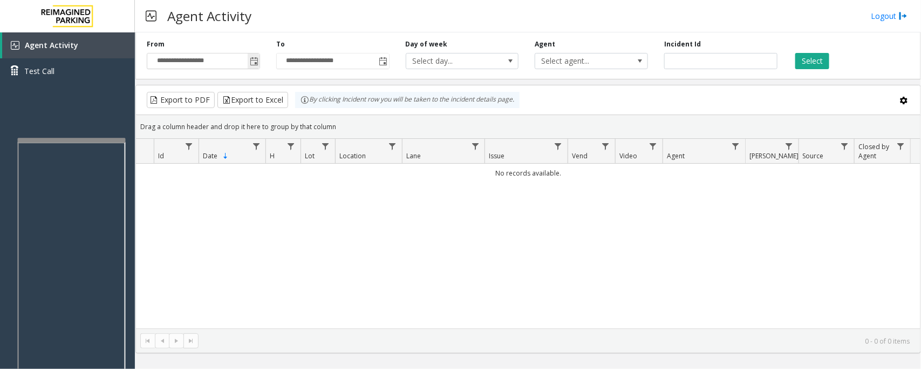
click at [254, 65] on span "Toggle popup" at bounding box center [254, 61] width 9 height 9
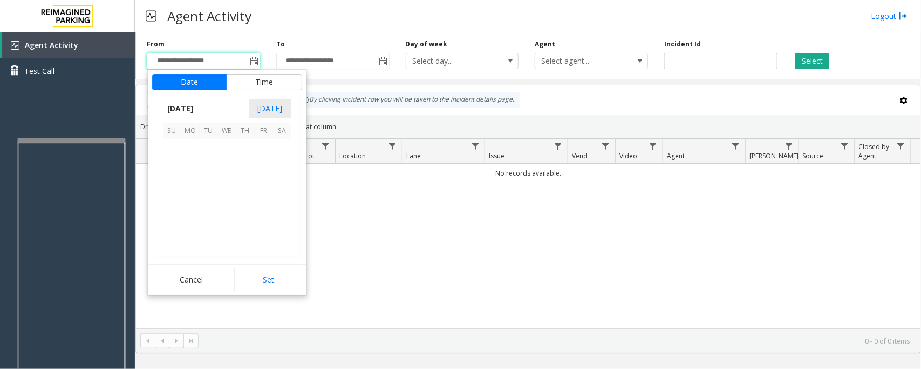
scroll to position [193563, 0]
click at [247, 165] on span "11" at bounding box center [245, 167] width 18 height 18
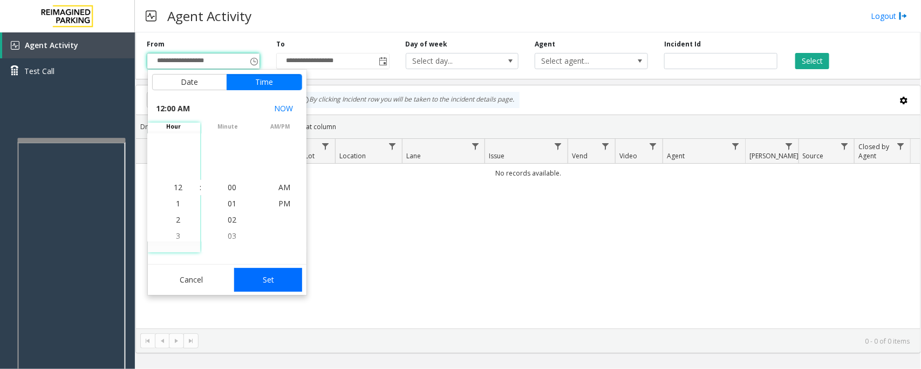
click at [268, 279] on button "Set" at bounding box center [268, 280] width 68 height 24
type input "**********"
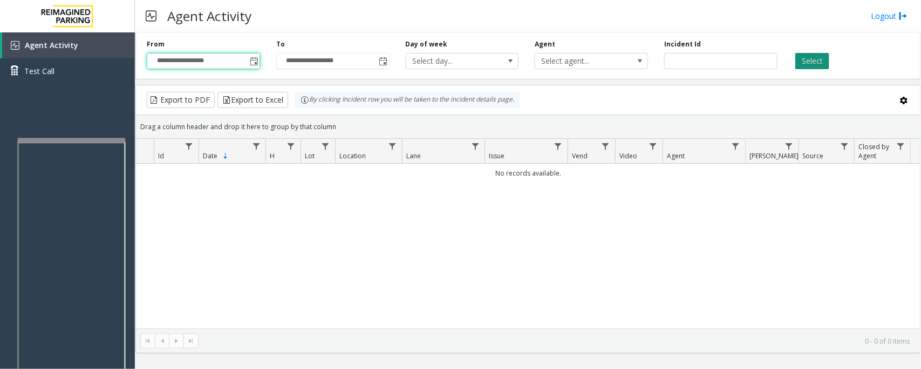
click at [808, 59] on button "Select" at bounding box center [812, 61] width 34 height 16
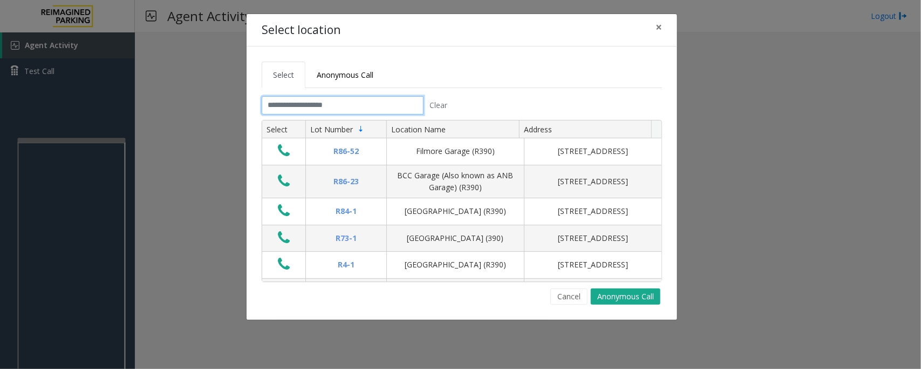
click at [294, 103] on input "text" at bounding box center [343, 105] width 162 height 18
click at [352, 101] on input "text" at bounding box center [343, 105] width 162 height 18
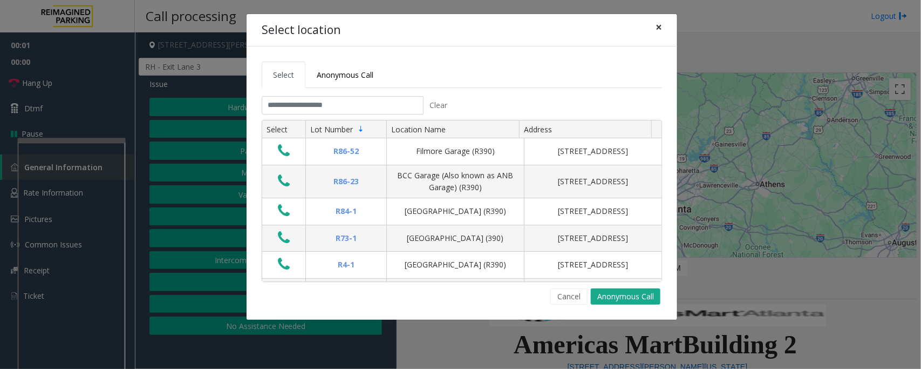
click at [657, 22] on span "×" at bounding box center [659, 26] width 6 height 15
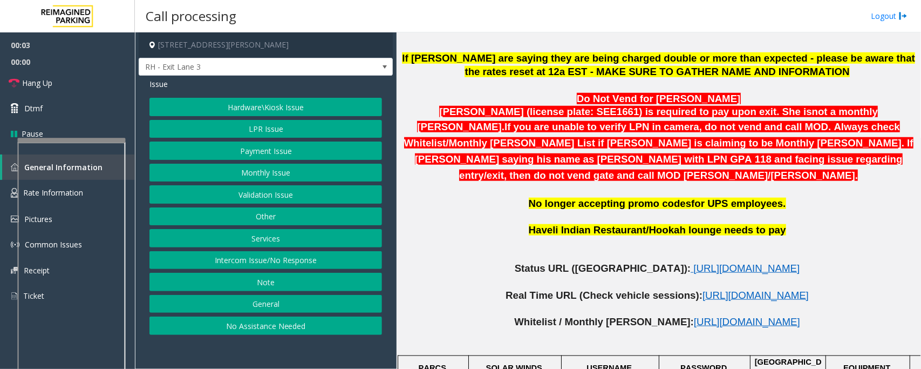
scroll to position [540, 0]
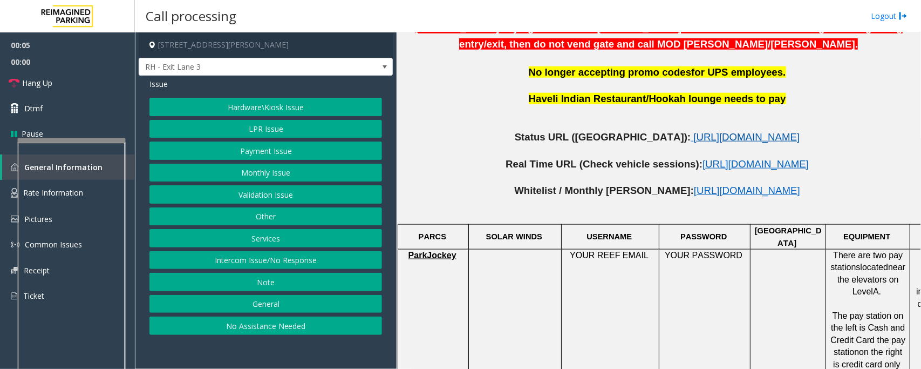
click at [693, 131] on span "https://www.parkjockey.com/en-us/manage/1633/status" at bounding box center [746, 136] width 106 height 11
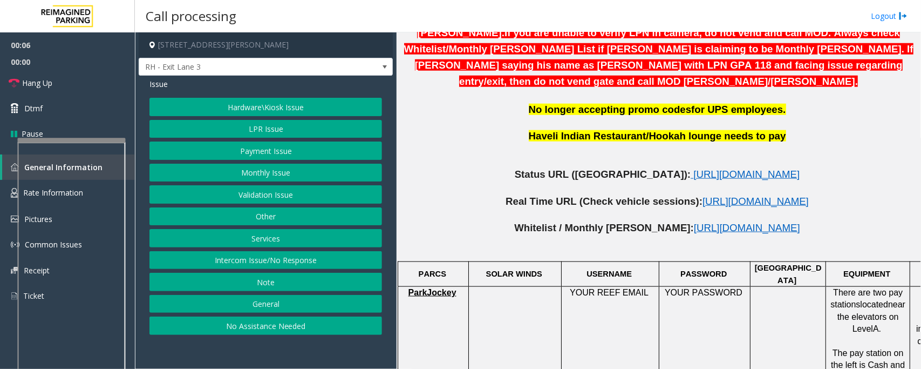
scroll to position [337, 0]
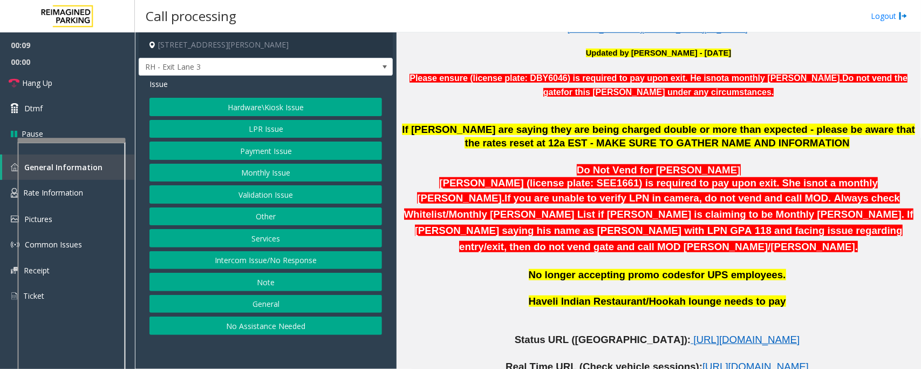
click at [252, 175] on button "Monthly Issue" at bounding box center [265, 172] width 233 height 18
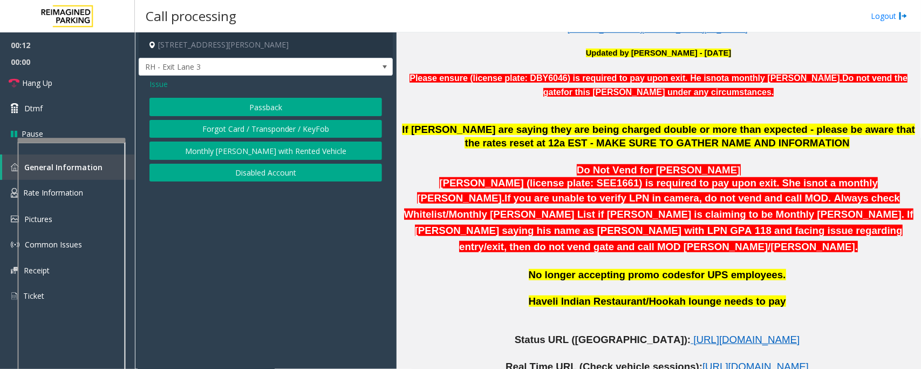
click at [259, 150] on button "Monthly [PERSON_NAME] with Rented Vehicle" at bounding box center [265, 150] width 233 height 18
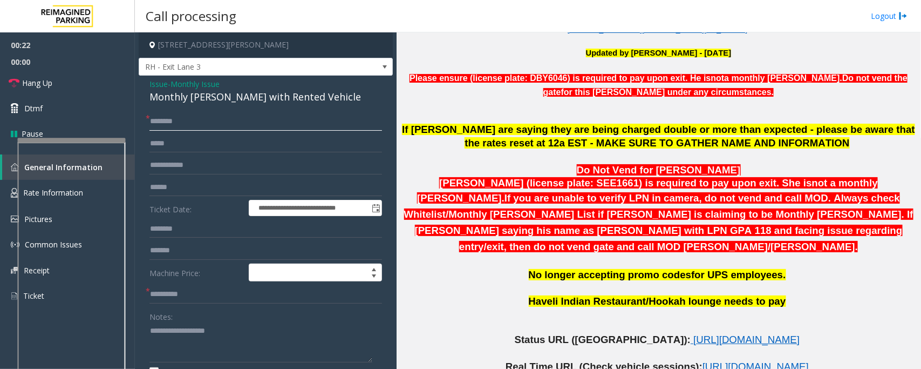
click at [238, 122] on input "text" at bounding box center [265, 121] width 233 height 18
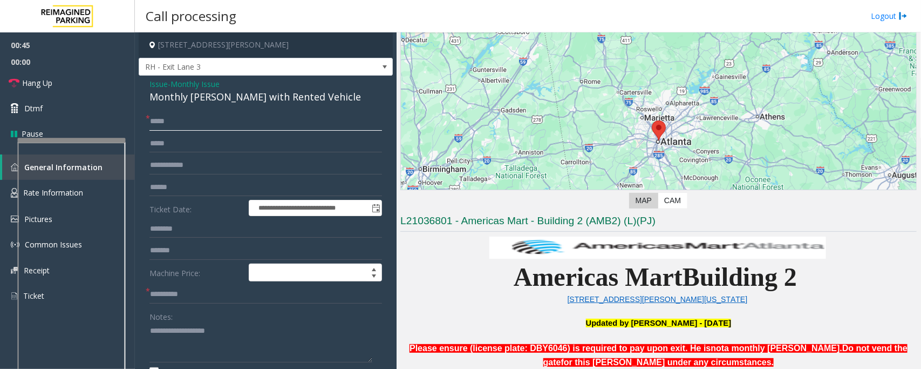
type input "*****"
type textarea "**********"
click at [222, 122] on input "*****" at bounding box center [265, 121] width 233 height 18
type input "**********"
click at [178, 192] on input "text" at bounding box center [265, 187] width 233 height 18
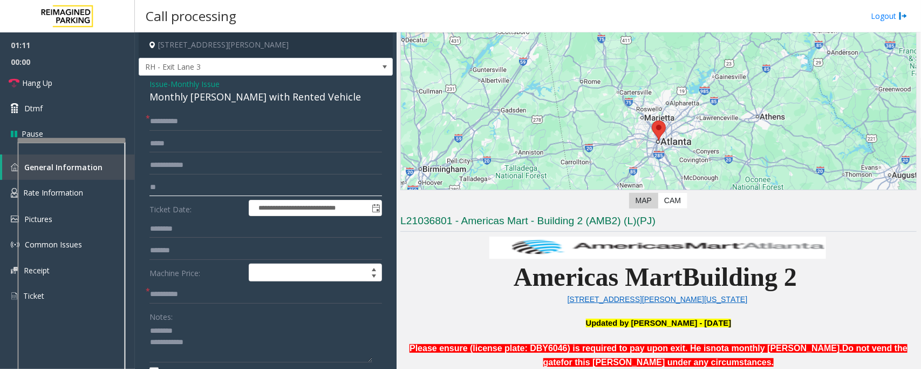
type input "*"
click at [168, 188] on input "*******" at bounding box center [265, 187] width 233 height 18
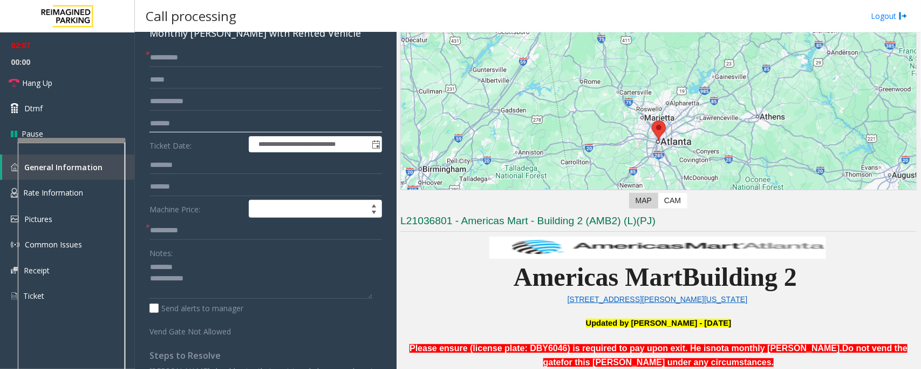
scroll to position [0, 0]
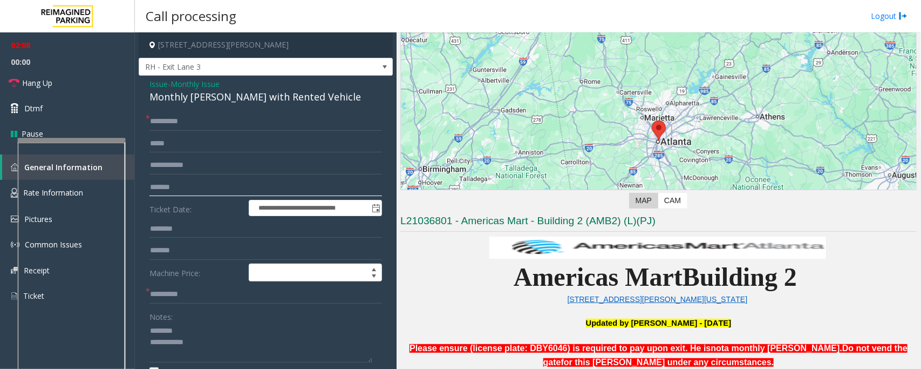
type input "*******"
click at [165, 291] on input "text" at bounding box center [265, 294] width 233 height 18
click at [194, 94] on div "Monthly [PERSON_NAME] with Rented Vehicle" at bounding box center [265, 97] width 233 height 15
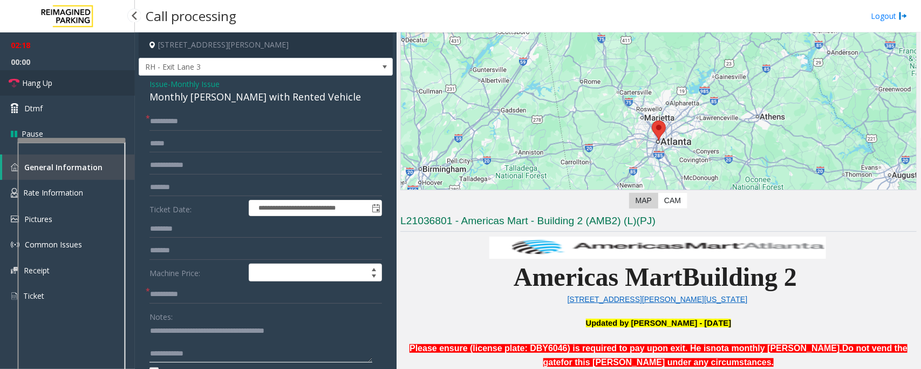
type textarea "**********"
click at [101, 83] on link "Hang Up" at bounding box center [67, 82] width 135 height 25
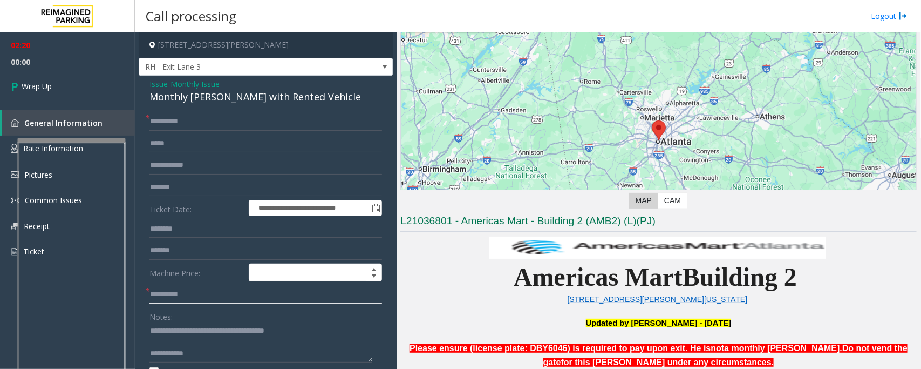
click at [165, 297] on input "text" at bounding box center [265, 294] width 233 height 18
type input "**"
click at [230, 356] on textarea at bounding box center [260, 342] width 223 height 40
paste textarea "**********"
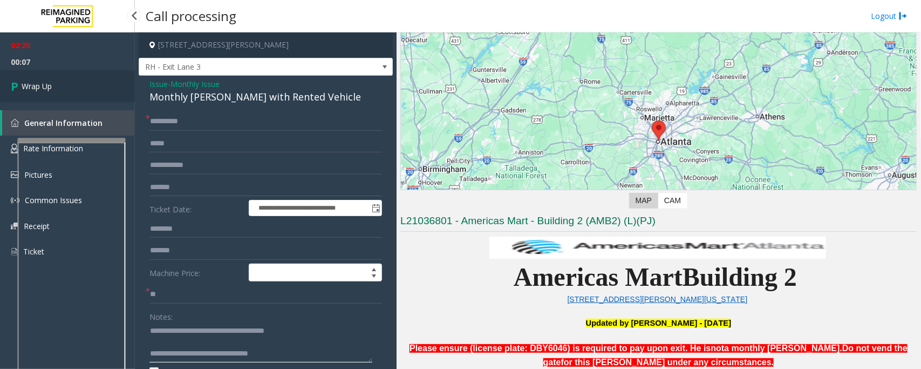
type textarea "**********"
click at [66, 81] on link "Wrap Up" at bounding box center [67, 86] width 135 height 32
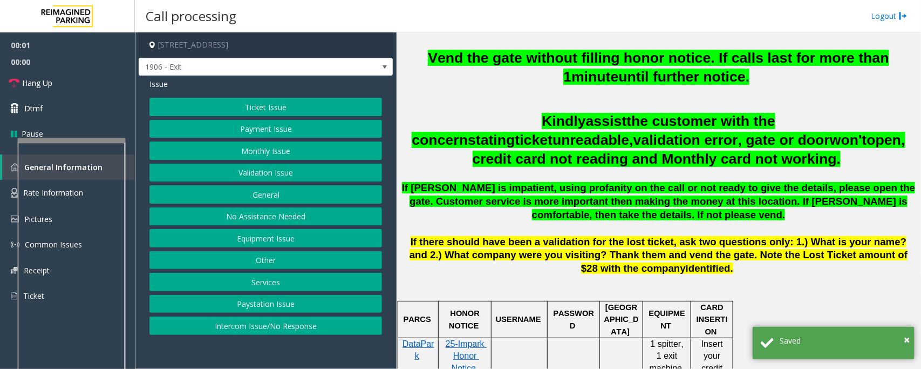
scroll to position [405, 0]
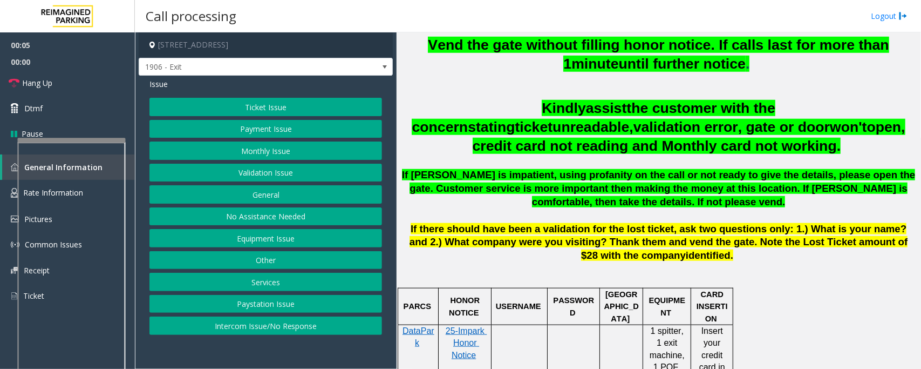
click at [253, 178] on button "Validation Issue" at bounding box center [265, 172] width 233 height 18
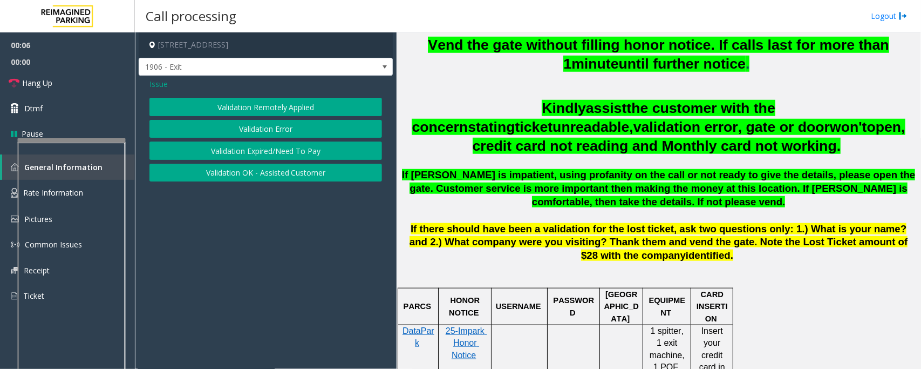
click at [261, 130] on button "Validation Error" at bounding box center [265, 129] width 233 height 18
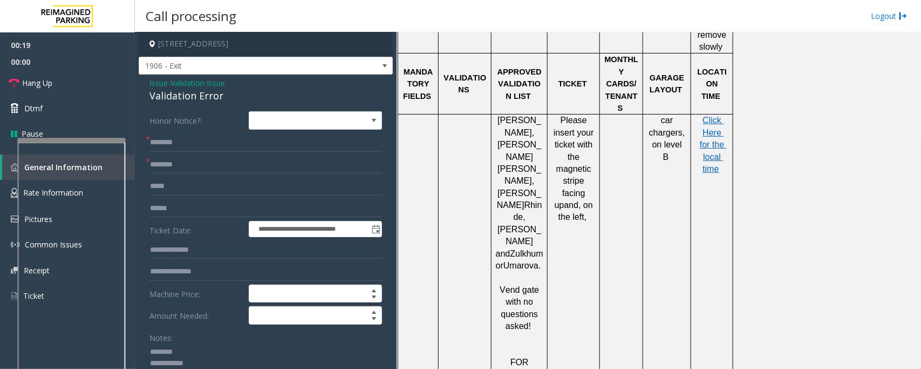
scroll to position [0, 0]
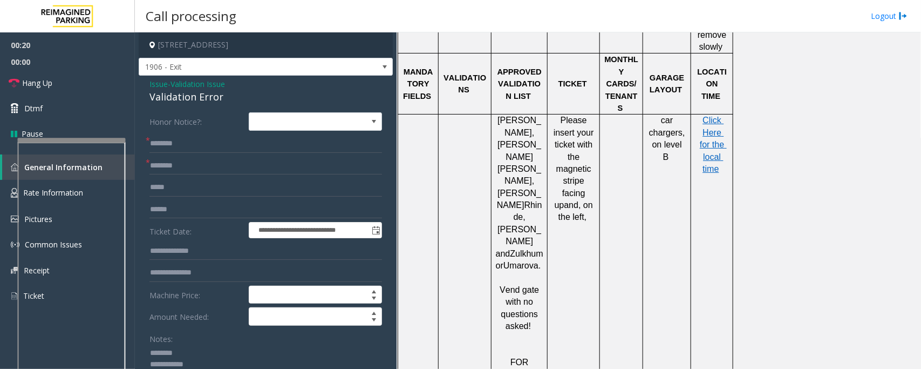
type textarea "**********"
click at [175, 147] on input "text" at bounding box center [265, 143] width 233 height 18
type input "**********"
click at [171, 165] on input "text" at bounding box center [265, 165] width 233 height 18
click at [168, 208] on input "text" at bounding box center [265, 209] width 233 height 18
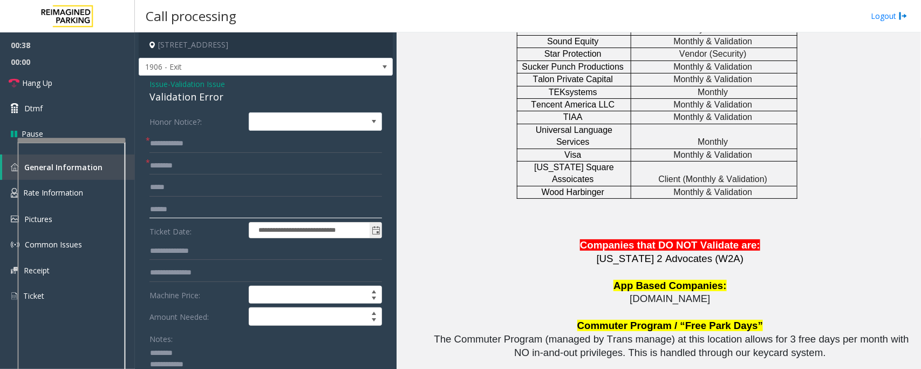
scroll to position [2158, 0]
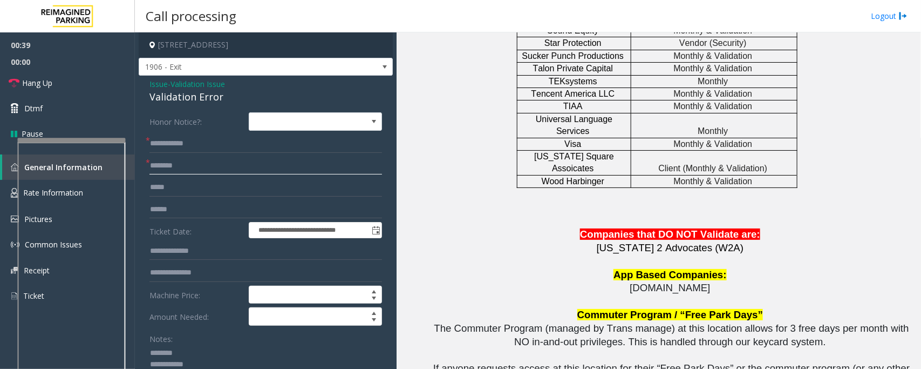
click at [186, 166] on input "text" at bounding box center [265, 165] width 233 height 18
click at [176, 96] on div "Validation Error" at bounding box center [265, 97] width 233 height 15
click at [195, 359] on textarea at bounding box center [260, 364] width 223 height 40
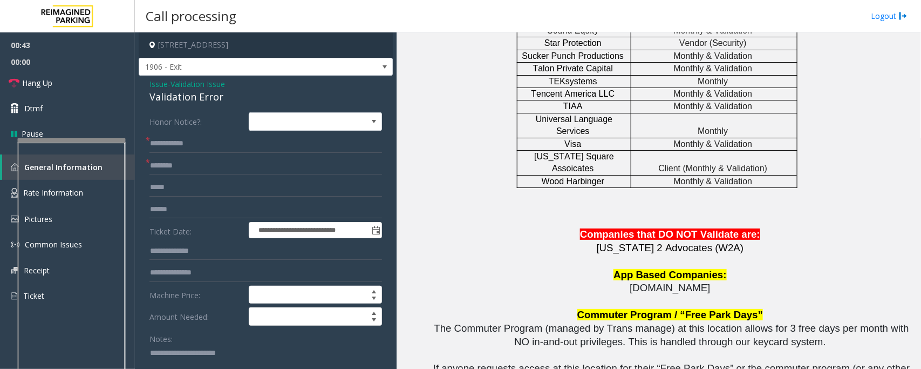
click at [185, 362] on textarea at bounding box center [260, 364] width 223 height 40
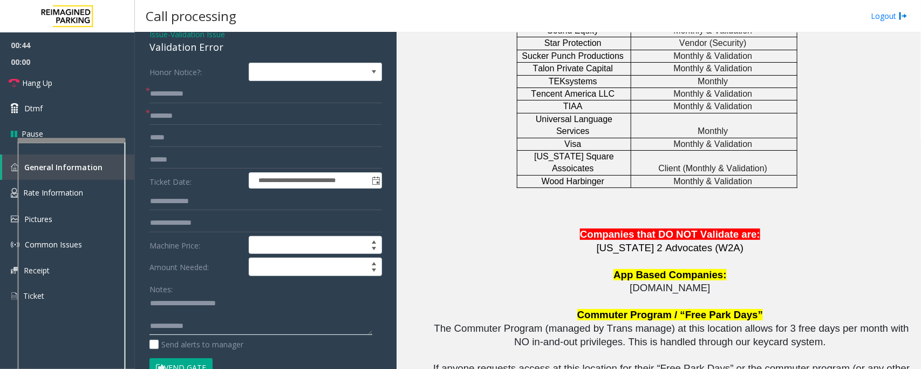
scroll to position [135, 0]
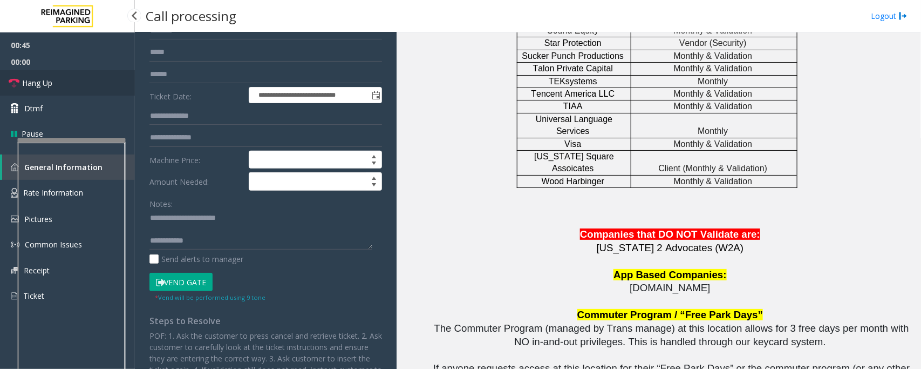
click at [74, 85] on link "Hang Up" at bounding box center [67, 82] width 135 height 25
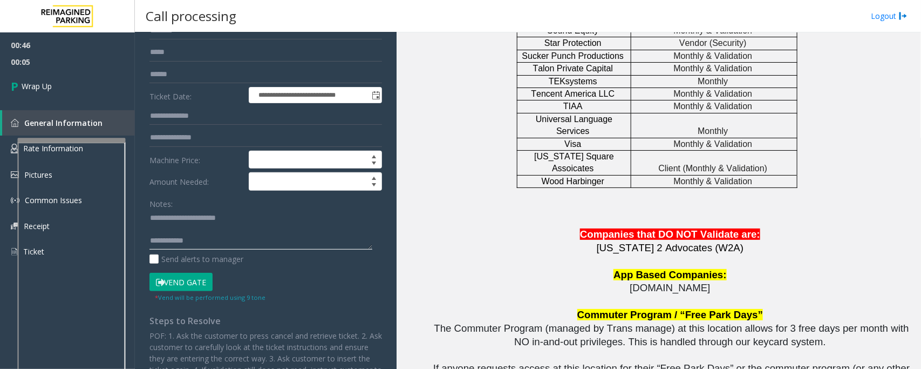
click at [312, 243] on textarea at bounding box center [260, 229] width 223 height 40
paste textarea "**********"
type textarea "**********"
click at [58, 86] on link "Wrap Up" at bounding box center [67, 86] width 135 height 32
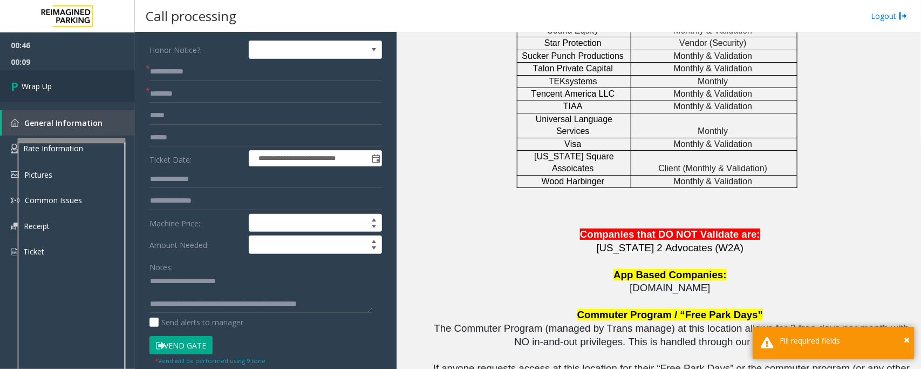
scroll to position [0, 0]
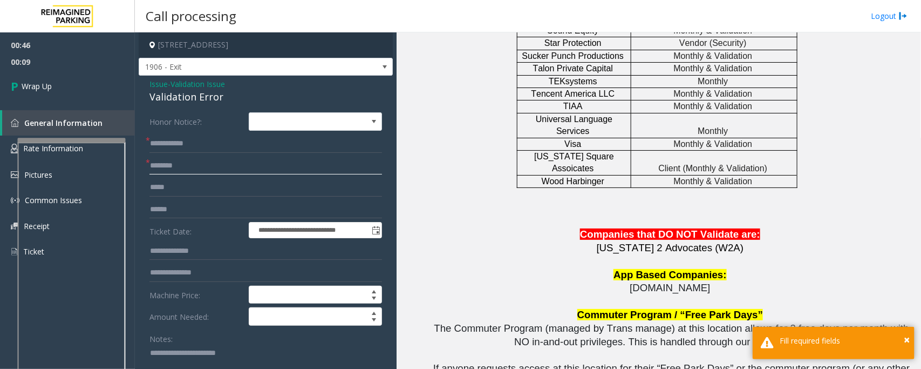
click at [192, 166] on input "text" at bounding box center [265, 165] width 233 height 18
type input "*"
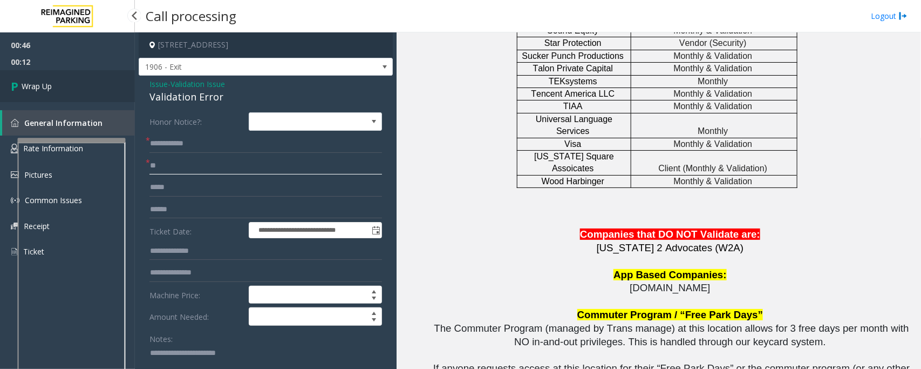
type input "**"
click at [77, 88] on link "Wrap Up" at bounding box center [67, 86] width 135 height 32
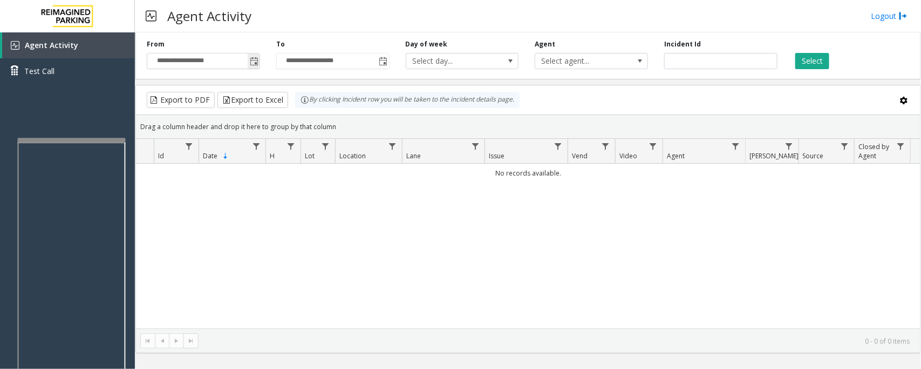
click at [257, 56] on span "Toggle popup" at bounding box center [254, 60] width 12 height 17
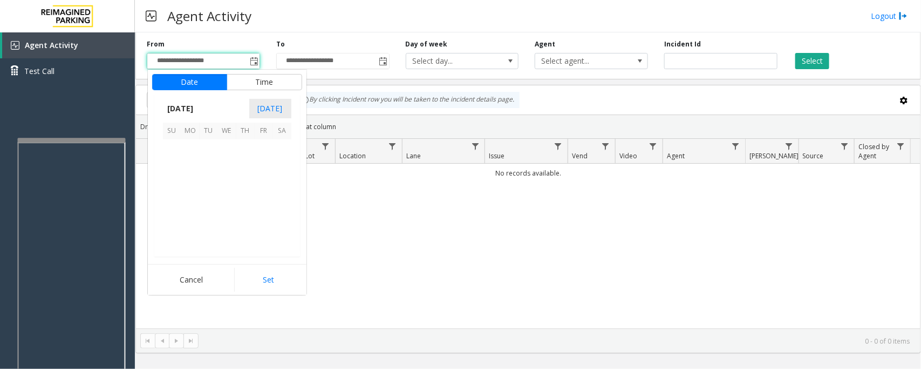
scroll to position [193563, 0]
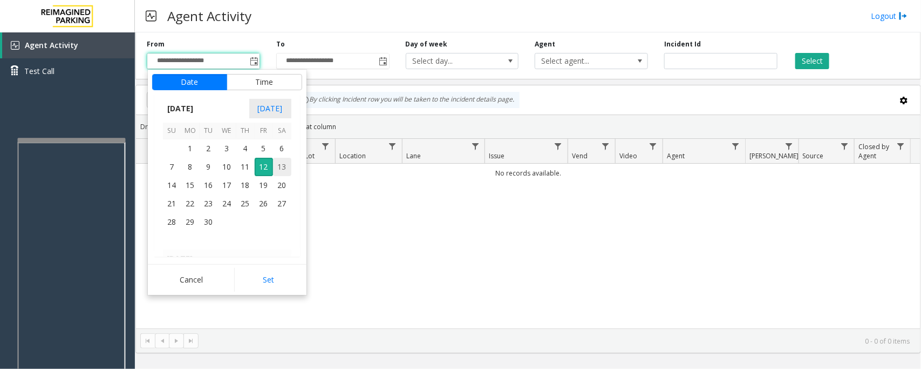
click at [240, 162] on span "11" at bounding box center [245, 167] width 18 height 18
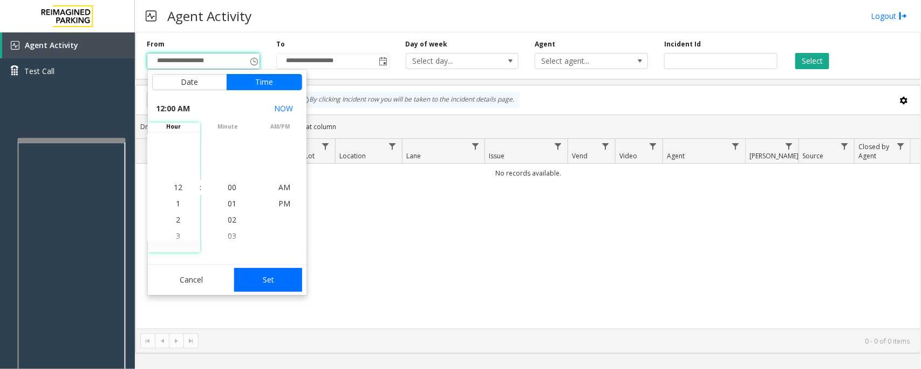
click at [259, 279] on button "Set" at bounding box center [268, 280] width 68 height 24
type input "**********"
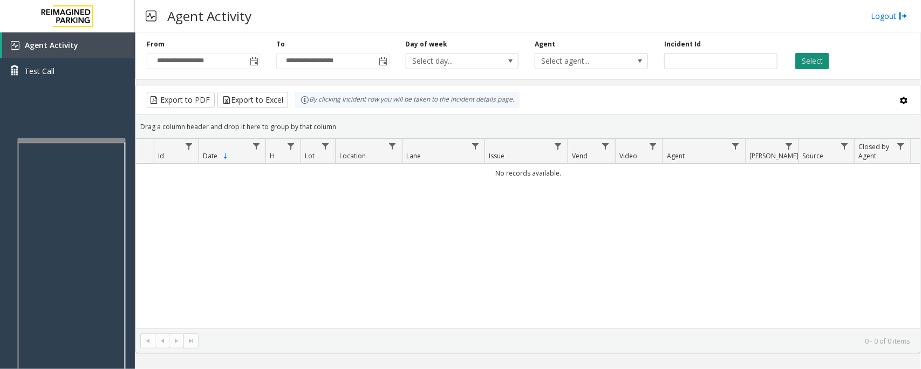
click at [809, 63] on button "Select" at bounding box center [812, 61] width 34 height 16
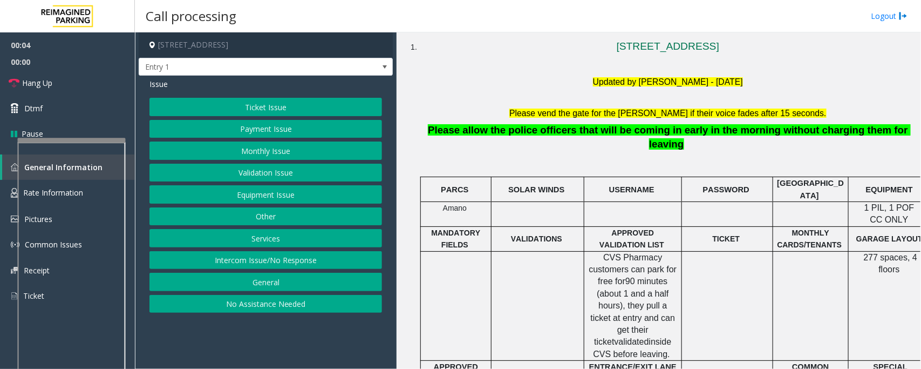
scroll to position [270, 0]
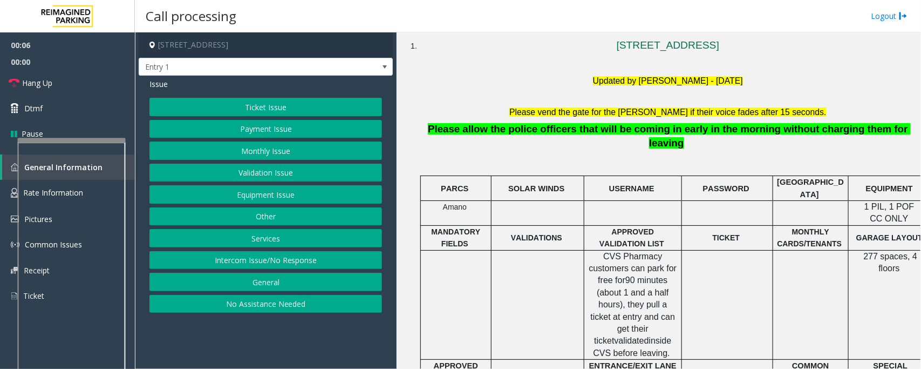
click at [243, 110] on button "Ticket Issue" at bounding box center [265, 107] width 233 height 18
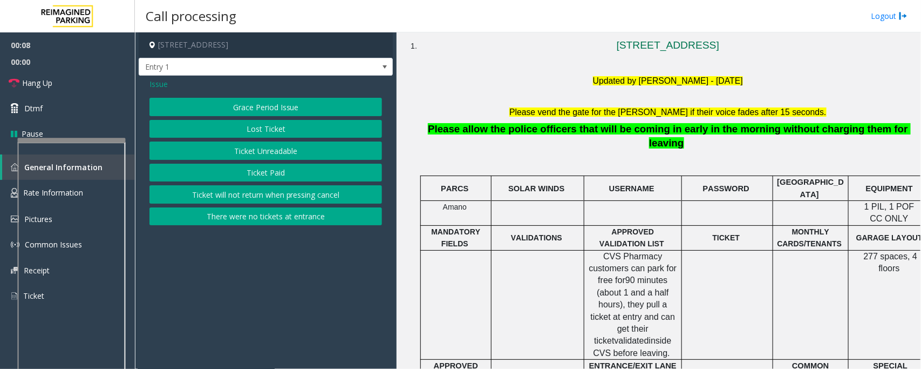
click at [163, 85] on span "Issue" at bounding box center [158, 83] width 18 height 11
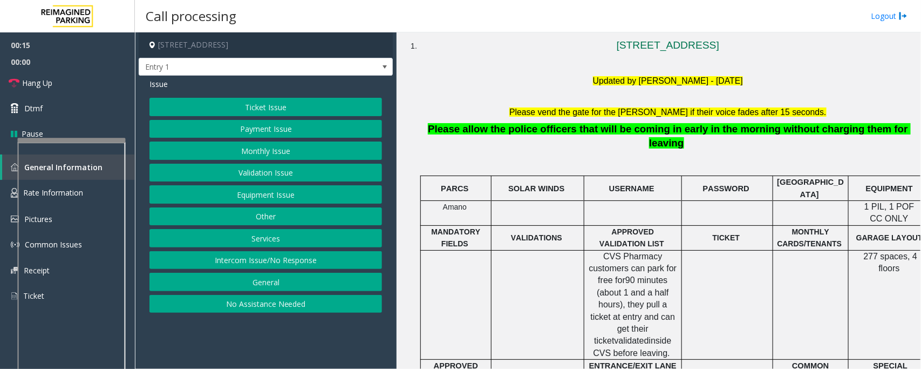
click at [260, 103] on button "Ticket Issue" at bounding box center [265, 107] width 233 height 18
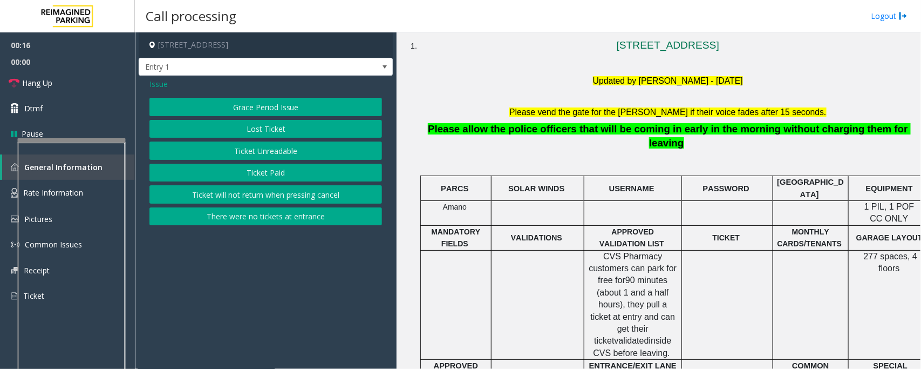
click at [244, 217] on button "There were no tickets at entrance" at bounding box center [265, 216] width 233 height 18
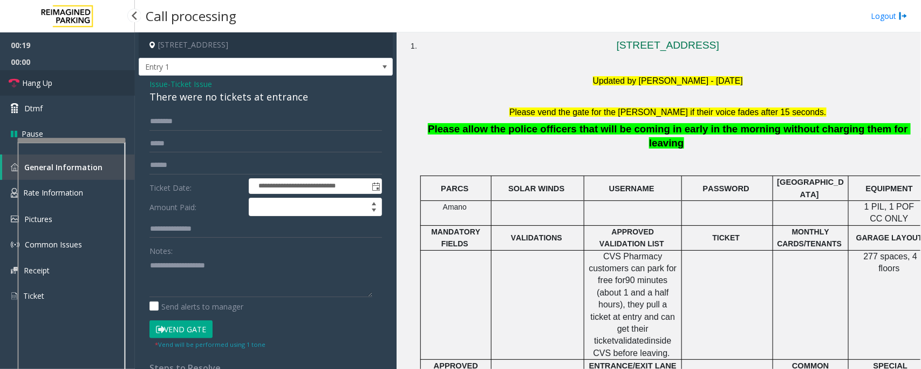
click at [42, 81] on span "Hang Up" at bounding box center [37, 82] width 30 height 11
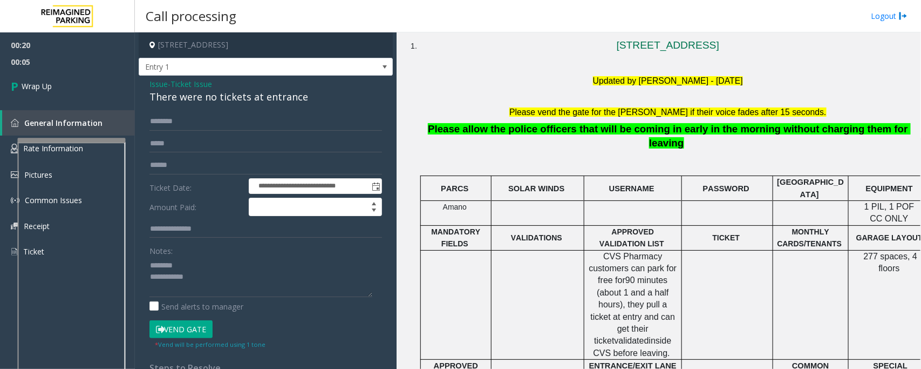
click at [219, 96] on div "There were no tickets at entrance" at bounding box center [265, 97] width 233 height 15
click at [254, 303] on div "Send alerts to manager" at bounding box center [265, 306] width 233 height 11
click at [256, 289] on textarea at bounding box center [260, 276] width 223 height 40
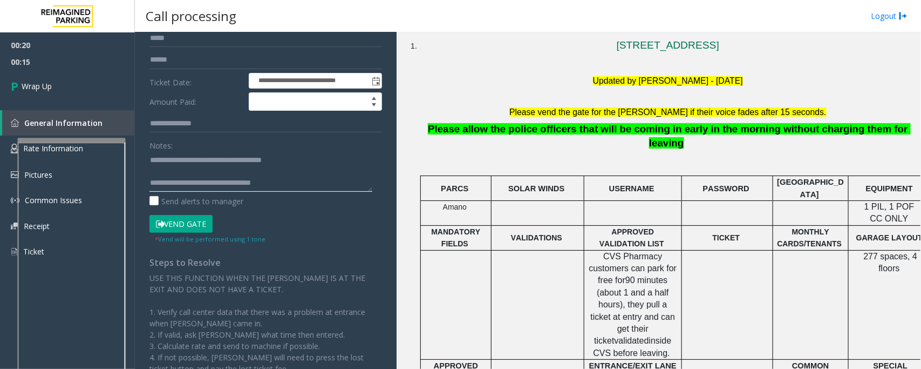
scroll to position [179, 0]
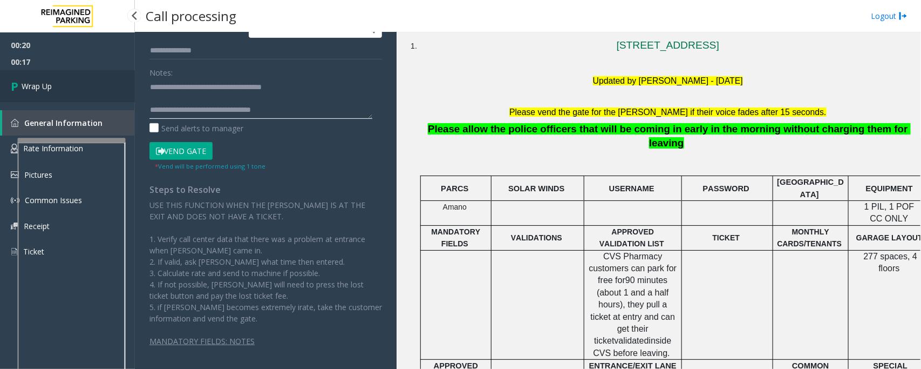
type textarea "**********"
click at [39, 81] on span "Wrap Up" at bounding box center [37, 85] width 30 height 11
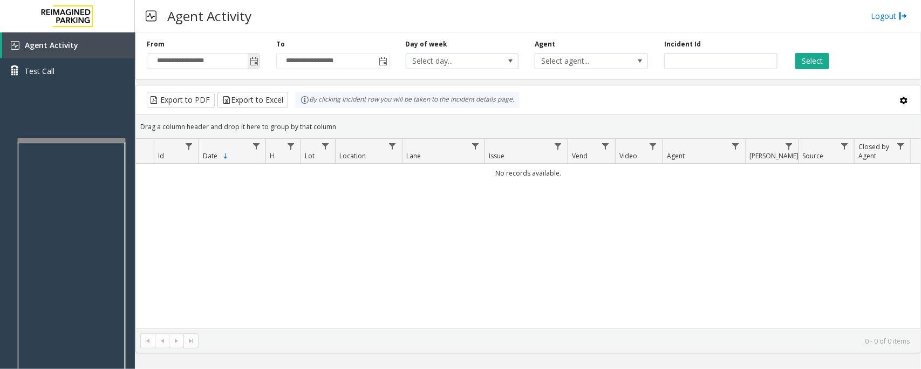
click at [255, 60] on span "Toggle popup" at bounding box center [254, 61] width 9 height 9
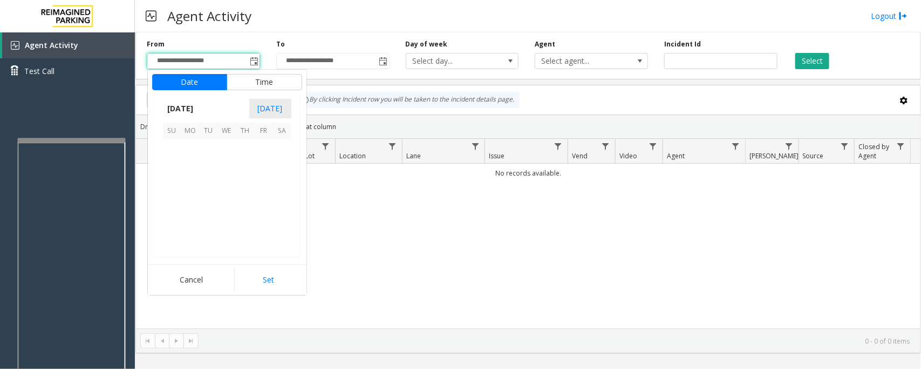
scroll to position [193563, 0]
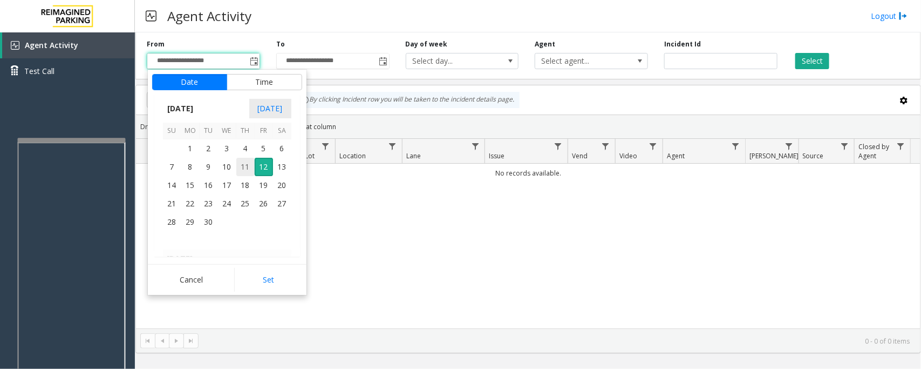
click at [243, 171] on span "11" at bounding box center [245, 167] width 18 height 18
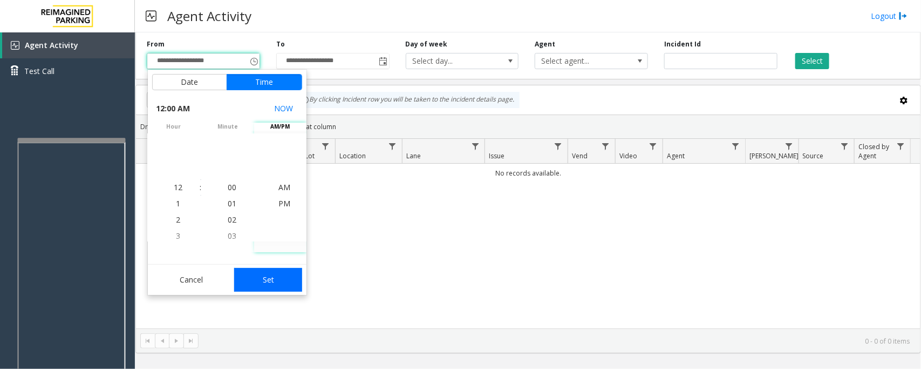
click at [271, 284] on button "Set" at bounding box center [268, 280] width 68 height 24
type input "**********"
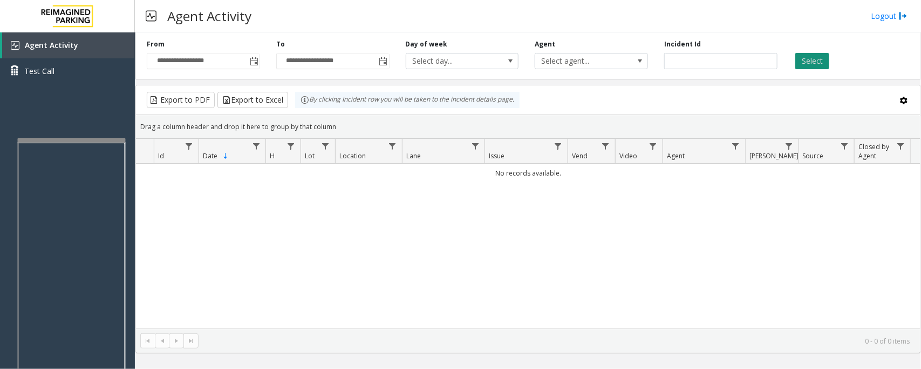
click at [815, 63] on button "Select" at bounding box center [812, 61] width 34 height 16
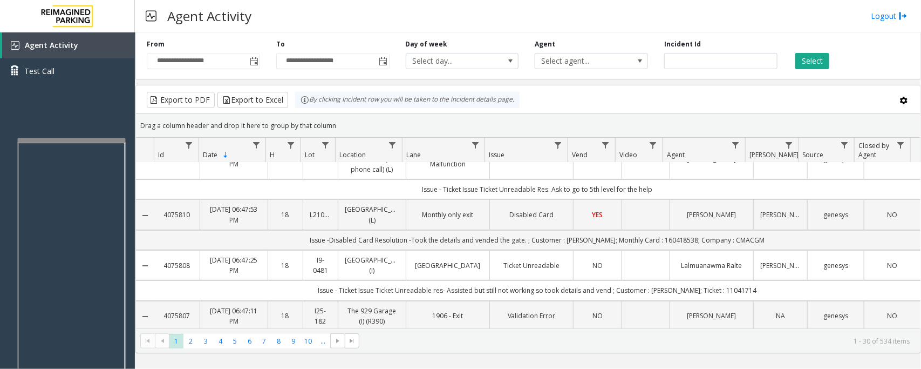
scroll to position [202, 0]
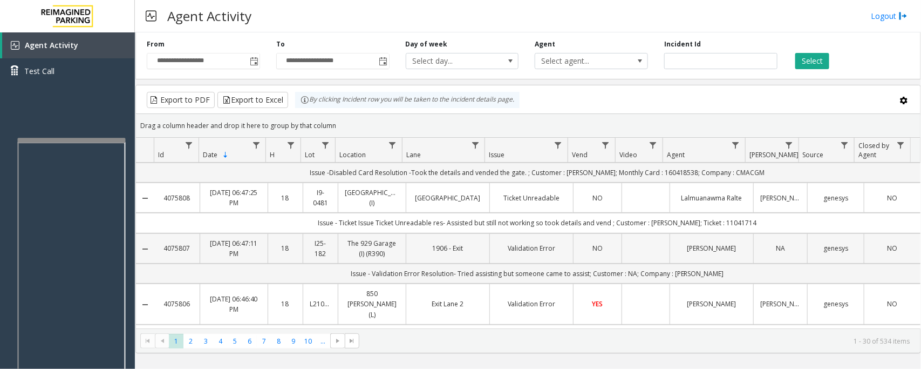
click at [610, 263] on td "NO" at bounding box center [597, 248] width 48 height 30
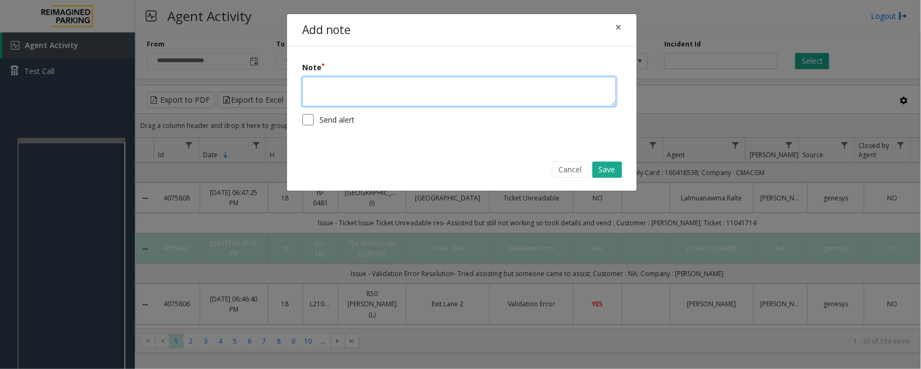
click at [462, 89] on textarea at bounding box center [459, 92] width 314 height 30
type textarea "*"
click at [462, 89] on textarea "**********" at bounding box center [459, 92] width 314 height 30
paste textarea "**********"
type textarea "**********"
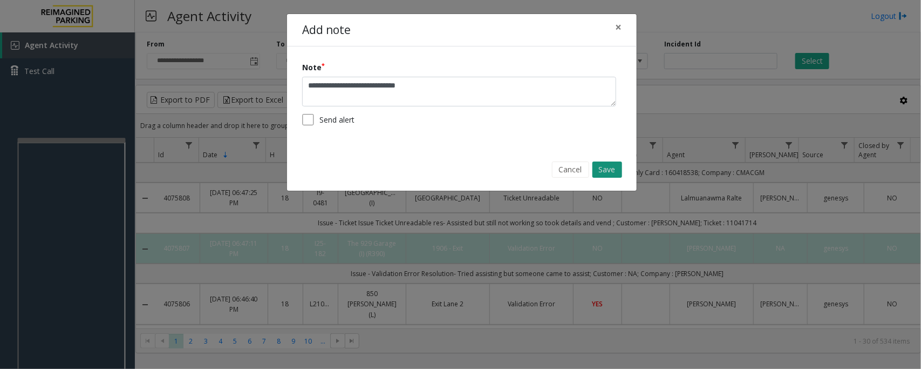
click at [606, 174] on button "Save" at bounding box center [607, 169] width 30 height 16
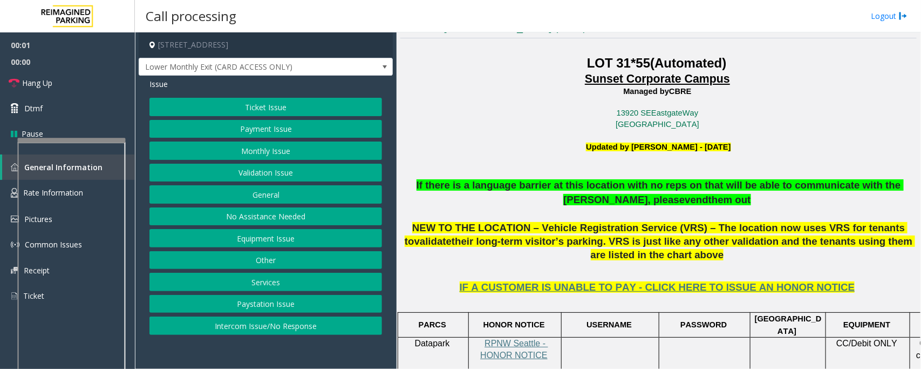
scroll to position [270, 0]
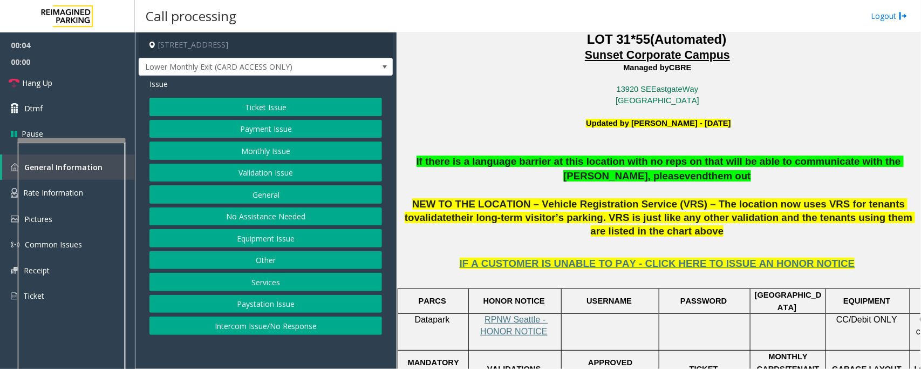
click at [253, 150] on button "Monthly Issue" at bounding box center [265, 150] width 233 height 18
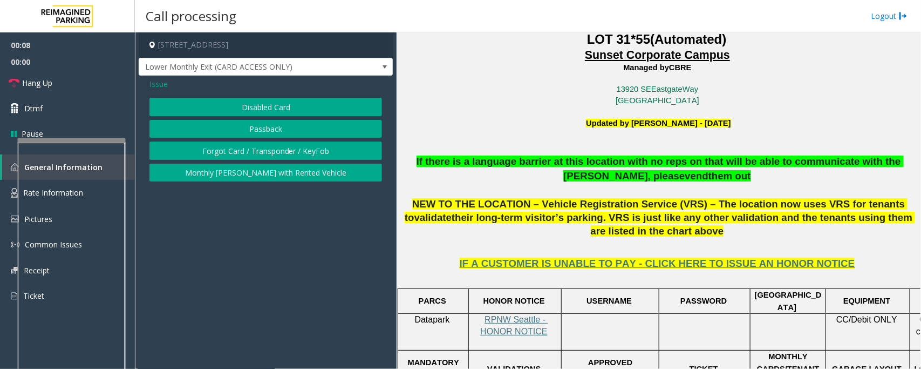
click at [278, 108] on button "Disabled Card" at bounding box center [265, 107] width 233 height 18
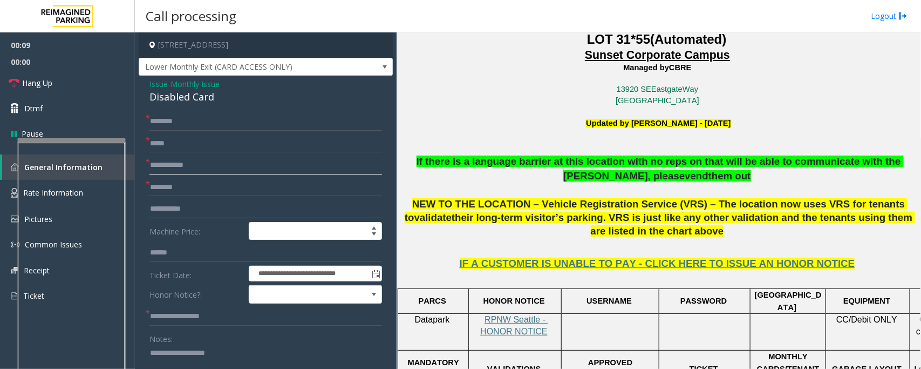
click at [186, 166] on input "text" at bounding box center [265, 165] width 233 height 18
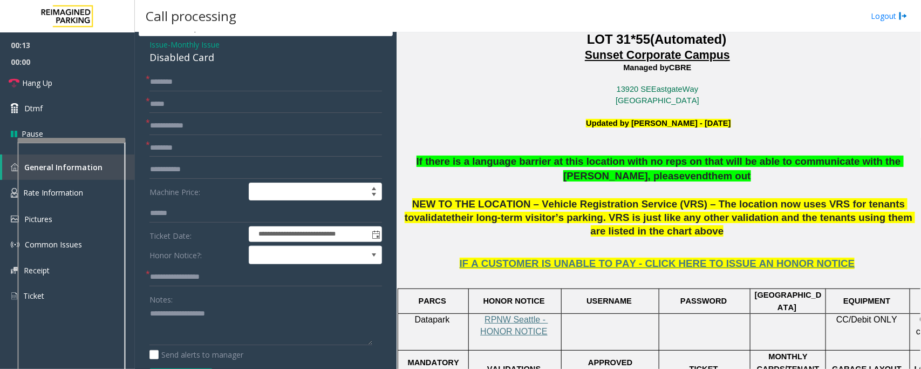
scroll to position [45, 0]
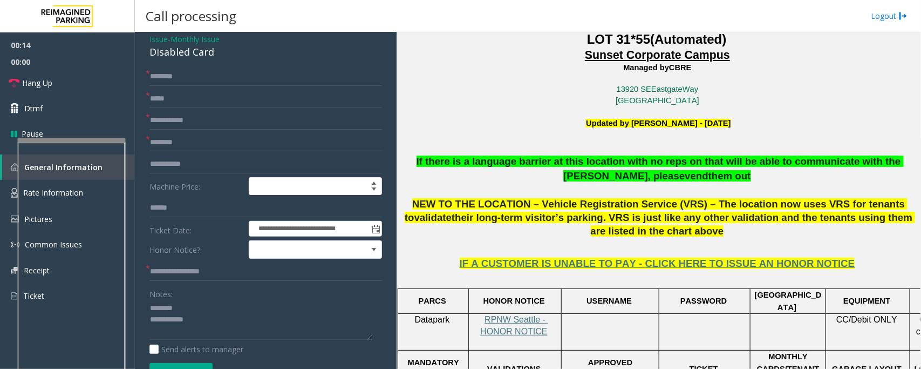
click at [178, 50] on div "Disabled Card" at bounding box center [265, 52] width 233 height 15
type textarea "**********"
click at [195, 138] on input "text" at bounding box center [265, 142] width 233 height 18
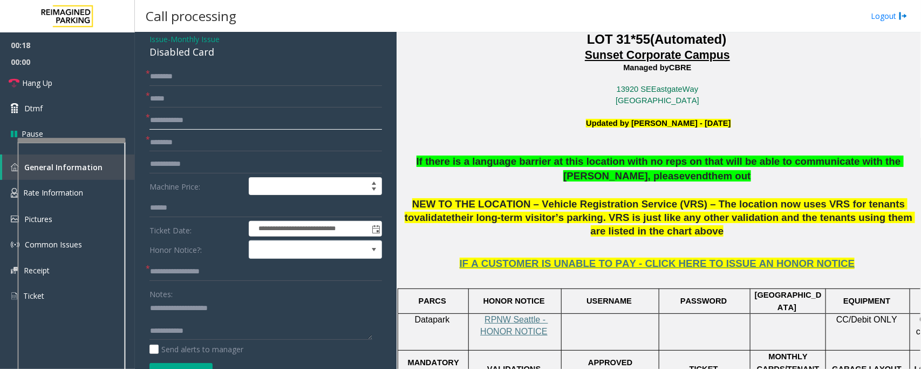
click at [198, 125] on input "text" at bounding box center [265, 120] width 233 height 18
type input "**********"
click at [197, 76] on input "text" at bounding box center [265, 76] width 233 height 18
type input "*"
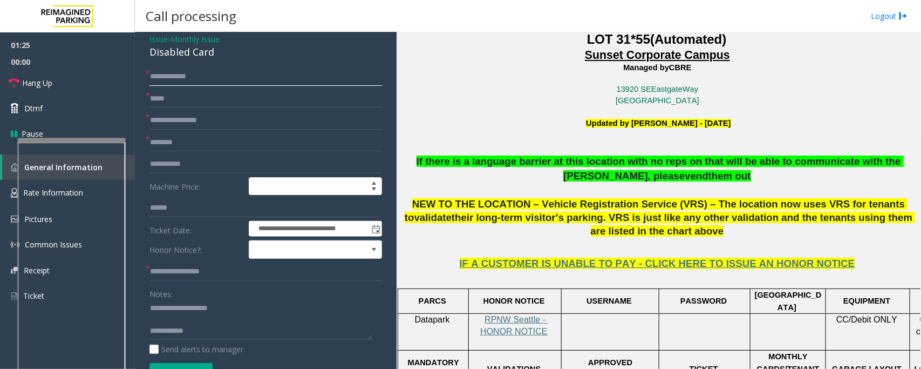
type input "**********"
click at [185, 147] on input "text" at bounding box center [265, 142] width 233 height 18
click at [186, 98] on input "text" at bounding box center [265, 99] width 233 height 18
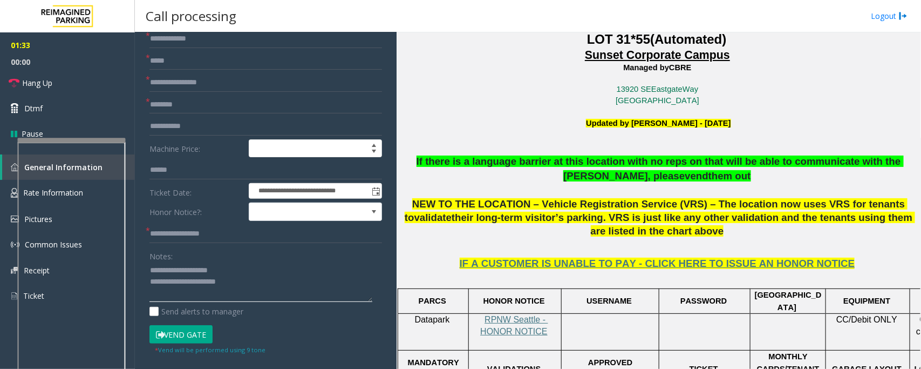
type textarea "**********"
click at [193, 65] on input "text" at bounding box center [265, 61] width 233 height 18
type input "*********"
click at [183, 105] on input "text" at bounding box center [265, 105] width 233 height 18
click at [182, 106] on input "text" at bounding box center [265, 105] width 233 height 18
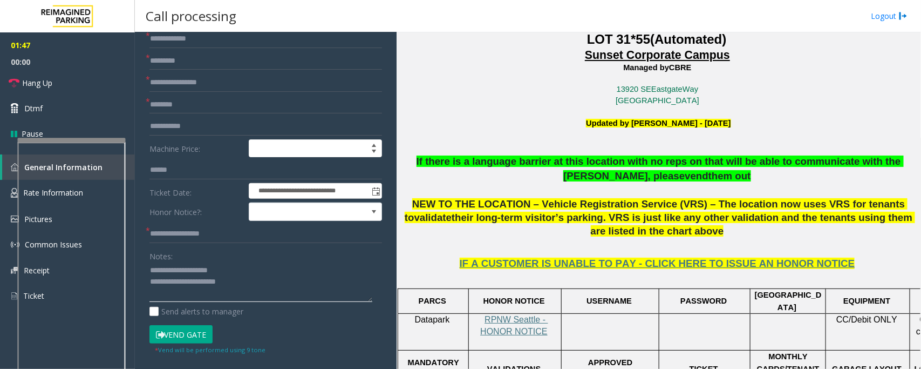
click at [182, 284] on textarea at bounding box center [260, 282] width 223 height 40
click at [182, 103] on input "text" at bounding box center [265, 105] width 233 height 18
type input "*"
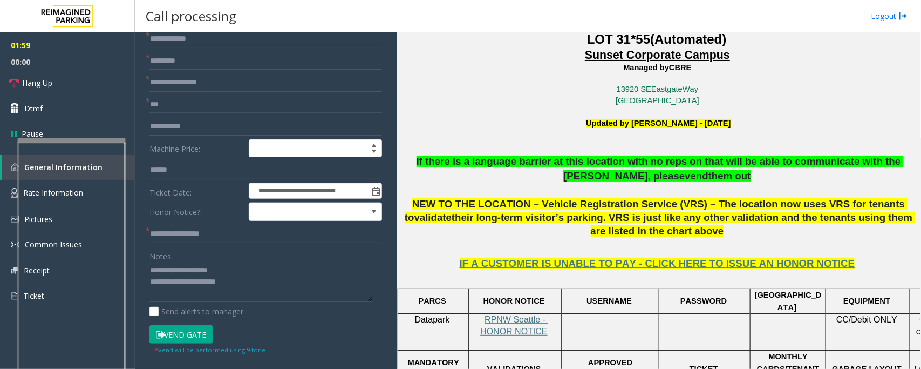
type input "***"
click at [190, 282] on textarea at bounding box center [260, 282] width 223 height 40
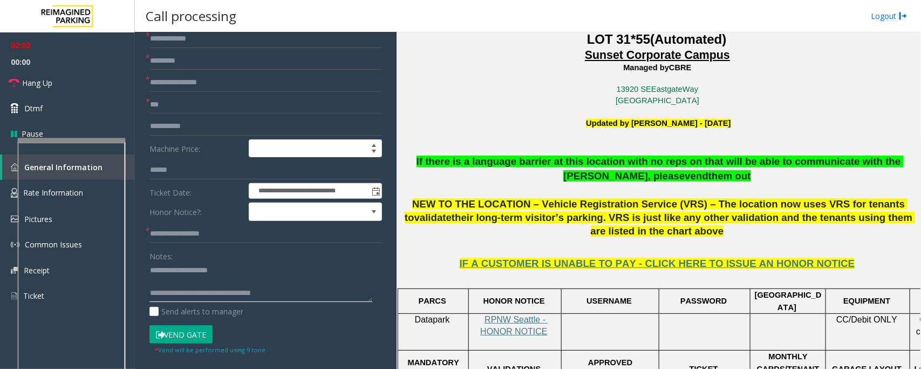
click at [204, 283] on textarea at bounding box center [260, 282] width 223 height 40
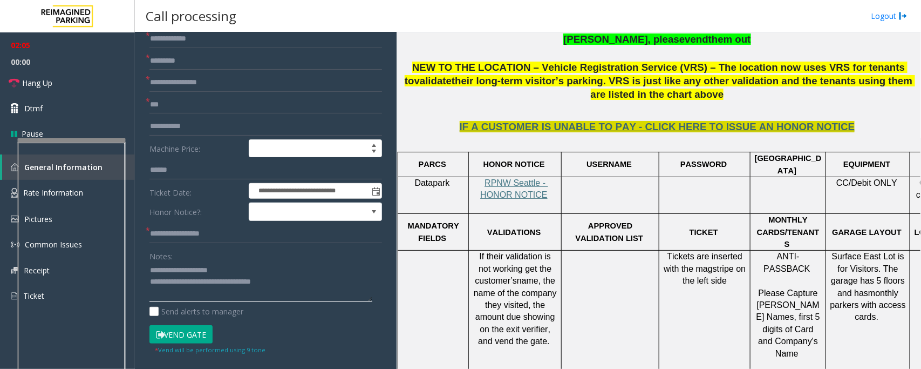
scroll to position [540, 0]
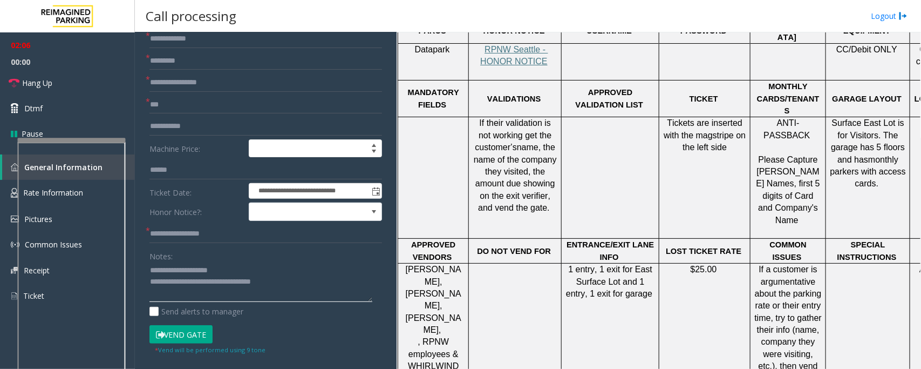
type textarea "**********"
click at [185, 337] on button "Vend Gate" at bounding box center [180, 334] width 63 height 18
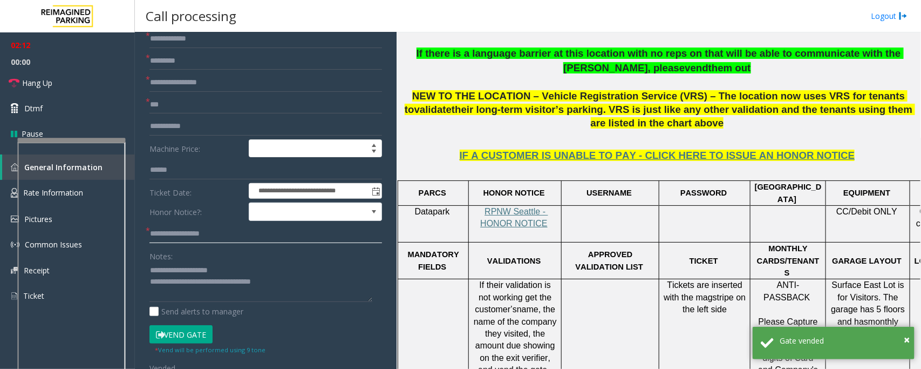
scroll to position [337, 0]
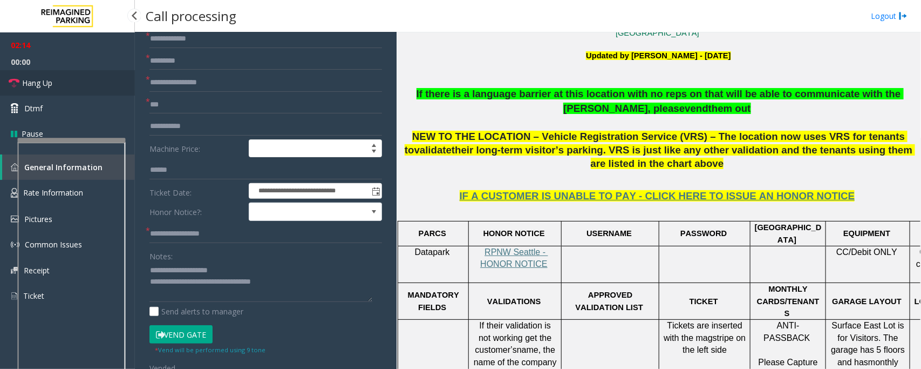
click at [54, 84] on link "Hang Up" at bounding box center [67, 82] width 135 height 25
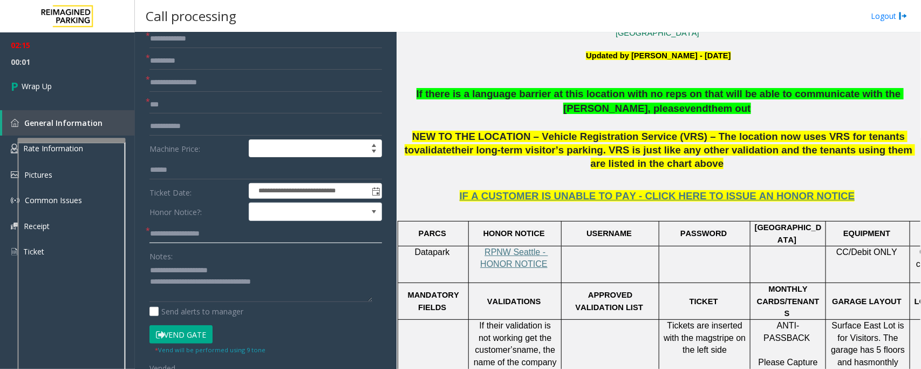
click at [210, 235] on input "text" at bounding box center [265, 233] width 233 height 18
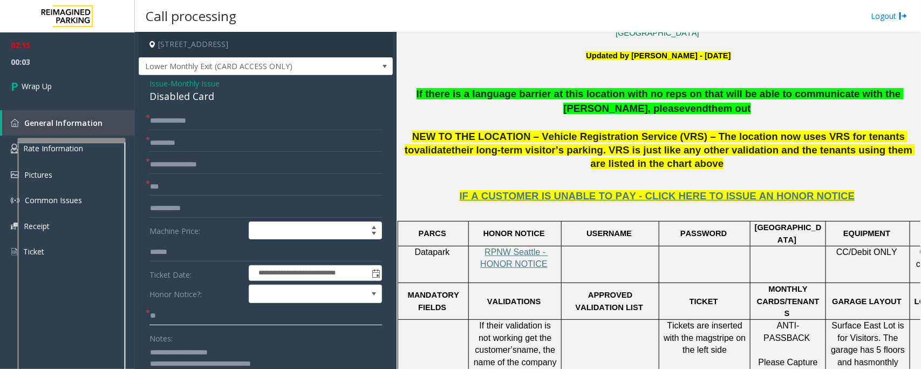
scroll to position [0, 0]
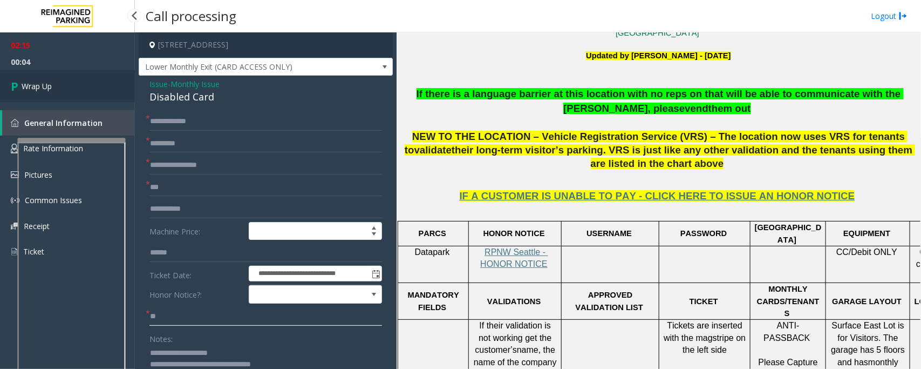
type input "**"
click at [42, 85] on span "Wrap Up" at bounding box center [37, 85] width 30 height 11
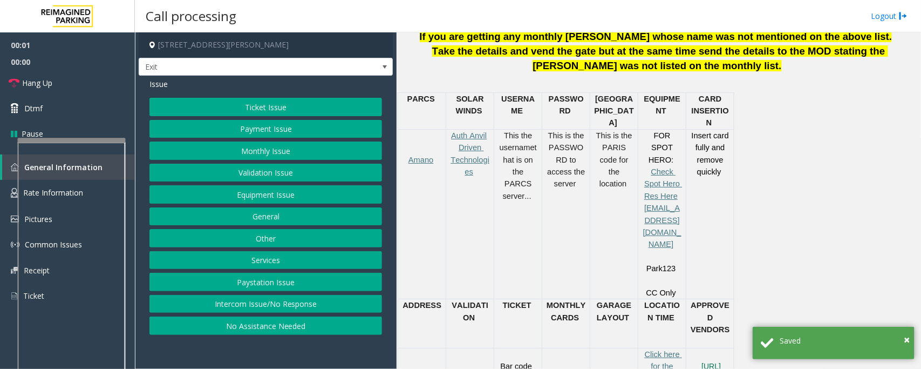
scroll to position [540, 0]
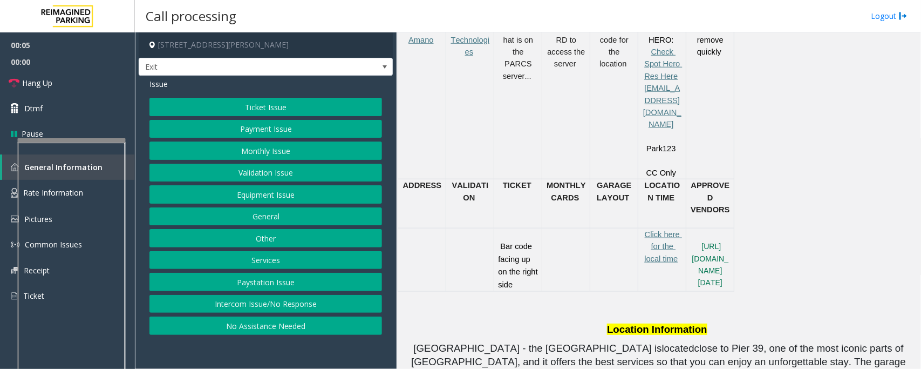
click at [243, 111] on button "Ticket Issue" at bounding box center [265, 107] width 233 height 18
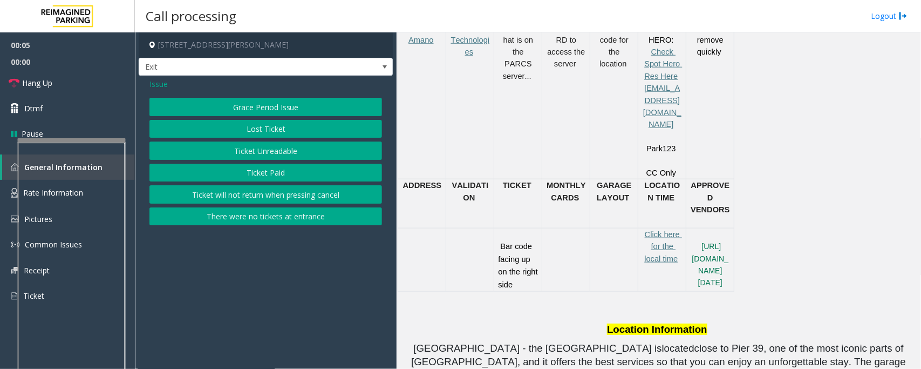
click at [246, 151] on button "Ticket Unreadable" at bounding box center [265, 150] width 233 height 18
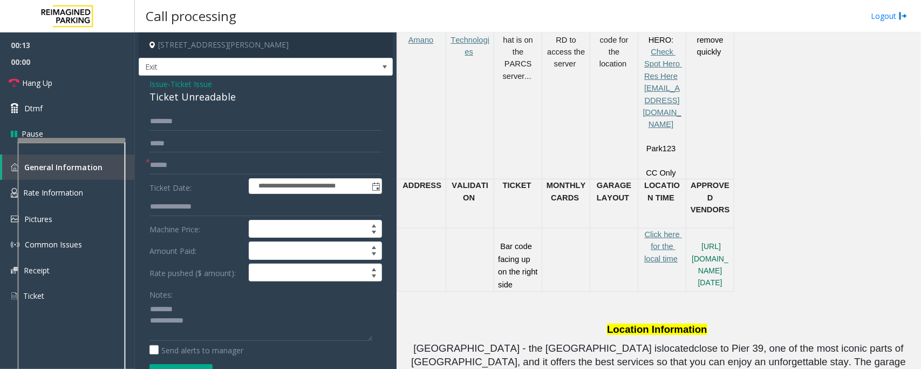
click at [174, 92] on div "Ticket Unreadable" at bounding box center [265, 97] width 233 height 15
click at [181, 165] on input "text" at bounding box center [265, 165] width 233 height 18
click at [156, 322] on textarea at bounding box center [260, 320] width 223 height 40
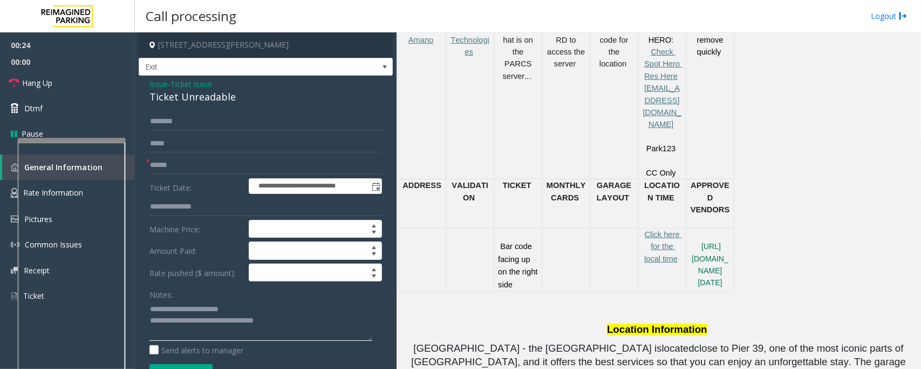
type textarea "**********"
click at [179, 161] on input "text" at bounding box center [265, 165] width 233 height 18
type input "*"
type input "******"
click at [223, 125] on input "text" at bounding box center [265, 121] width 233 height 18
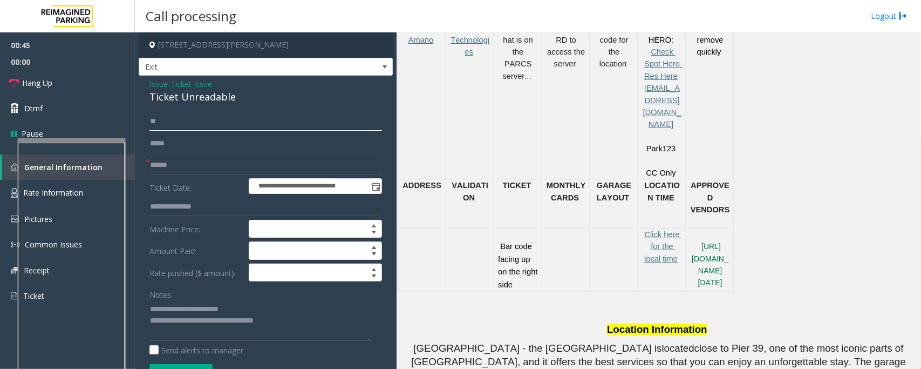
type input "*"
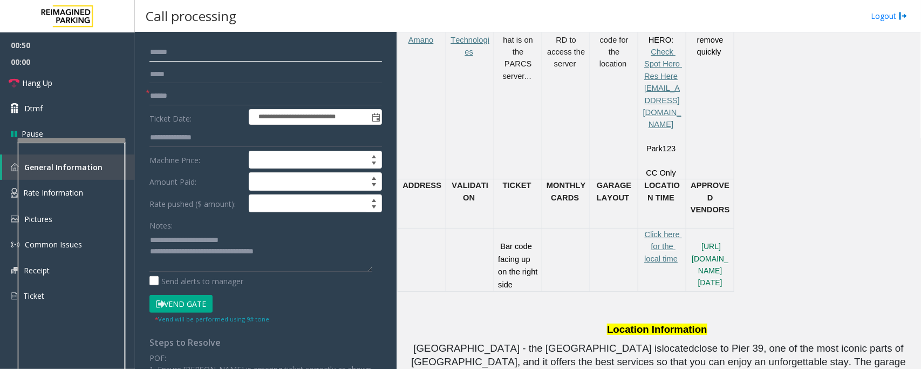
scroll to position [135, 0]
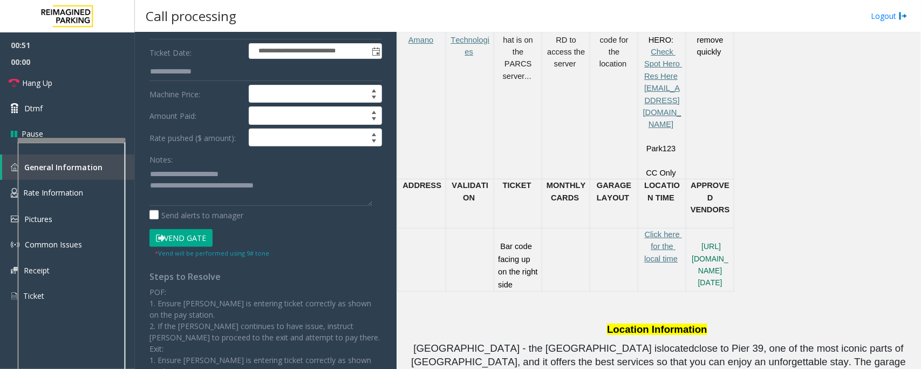
type input "******"
click at [203, 240] on button "Vend Gate" at bounding box center [180, 238] width 63 height 18
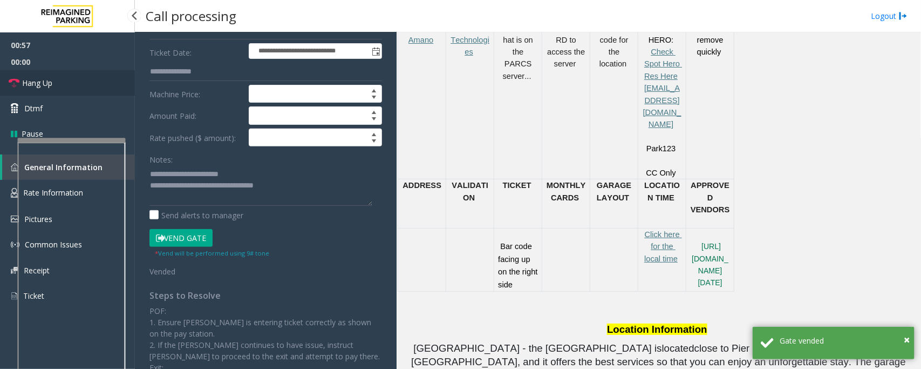
click at [63, 84] on link "Hang Up" at bounding box center [67, 82] width 135 height 25
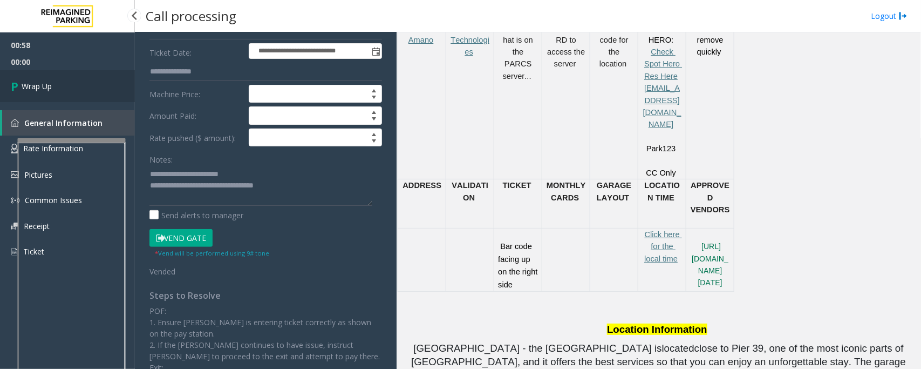
click at [63, 84] on link "Wrap Up" at bounding box center [67, 86] width 135 height 32
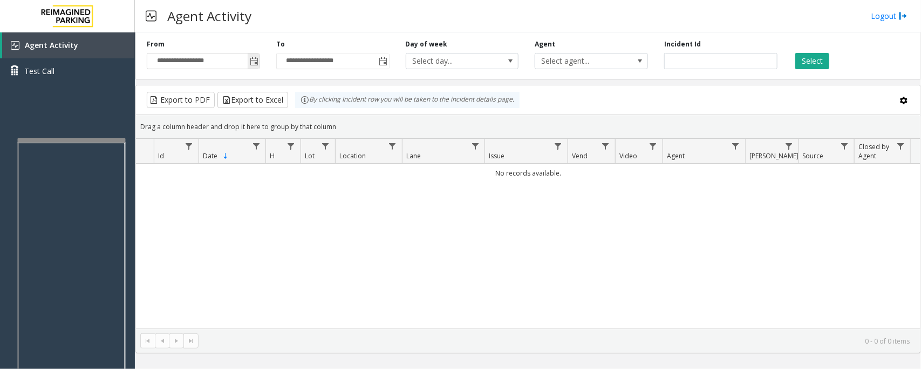
drag, startPoint x: 252, startPoint y: 60, endPoint x: 252, endPoint y: 66, distance: 5.9
click at [252, 60] on span "Toggle popup" at bounding box center [254, 61] width 9 height 9
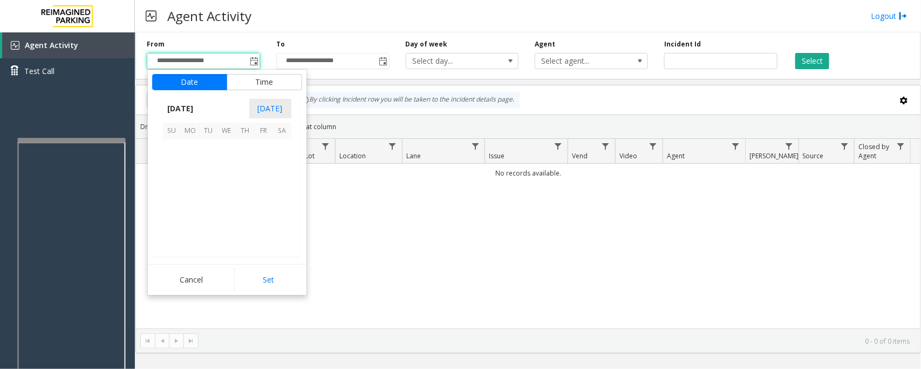
scroll to position [193563, 0]
click at [246, 163] on span "11" at bounding box center [245, 167] width 18 height 18
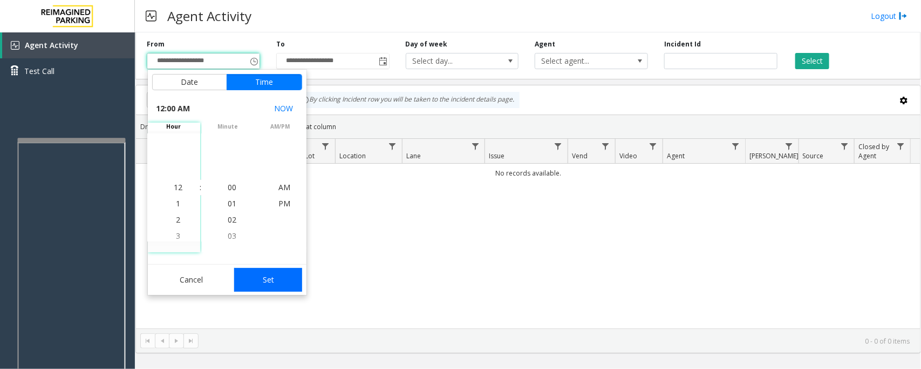
click at [273, 284] on button "Set" at bounding box center [268, 280] width 68 height 24
type input "**********"
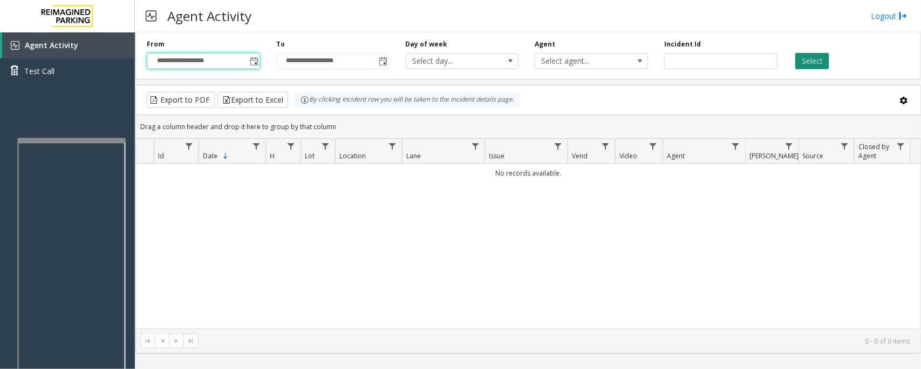
click at [813, 62] on button "Select" at bounding box center [812, 61] width 34 height 16
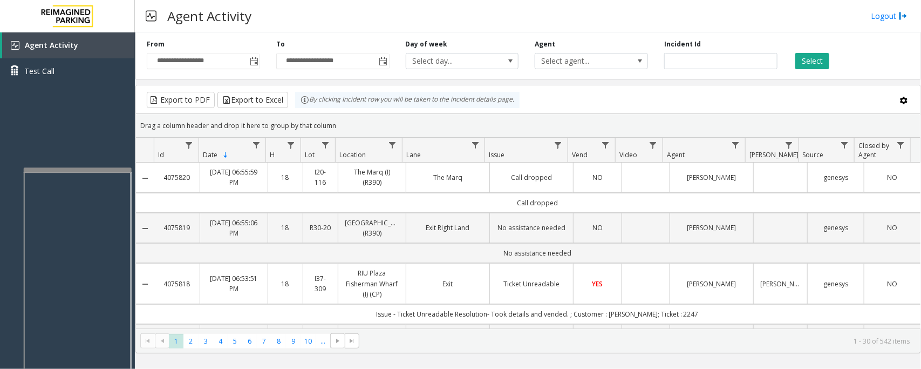
click at [74, 168] on div at bounding box center [78, 169] width 108 height 4
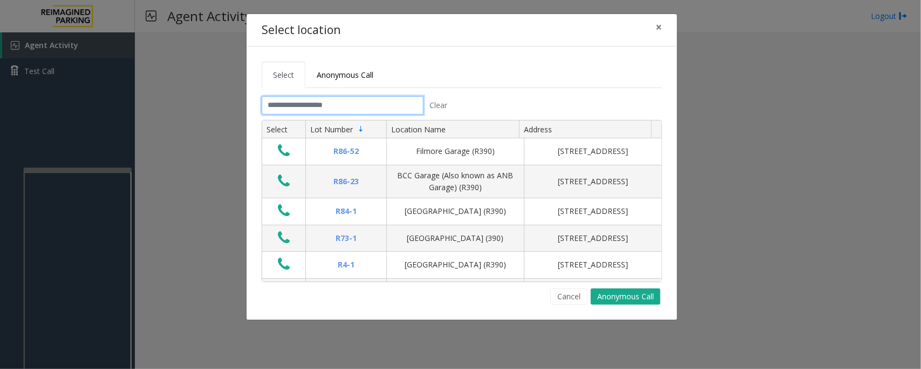
click at [398, 106] on input "text" at bounding box center [343, 105] width 162 height 18
click at [285, 103] on input "*" at bounding box center [343, 105] width 162 height 18
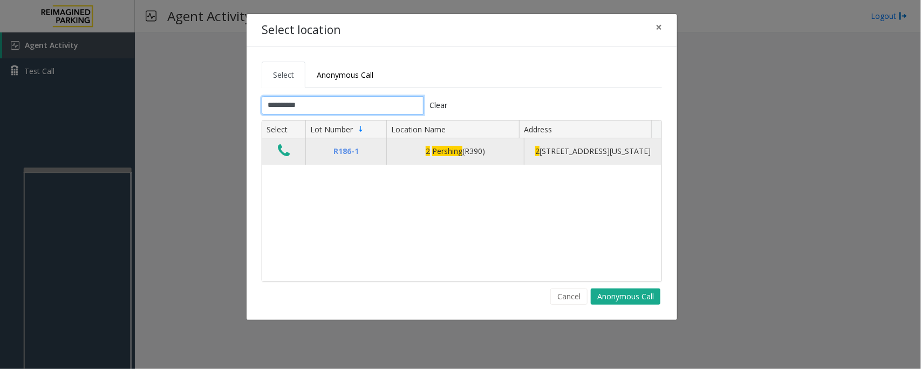
type input "**********"
click at [281, 151] on icon "Data table" at bounding box center [284, 150] width 12 height 15
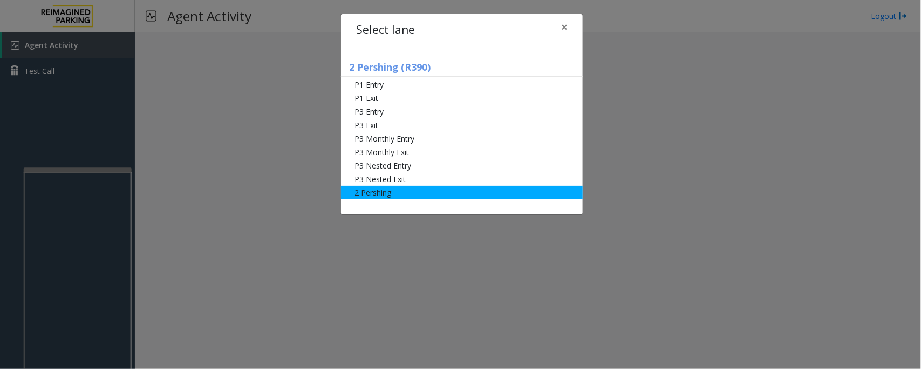
click at [384, 195] on li "2 Pershing" at bounding box center [462, 192] width 242 height 13
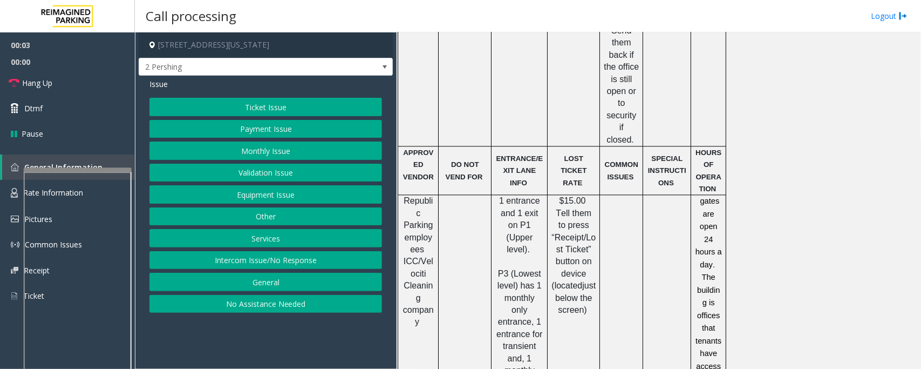
scroll to position [1012, 0]
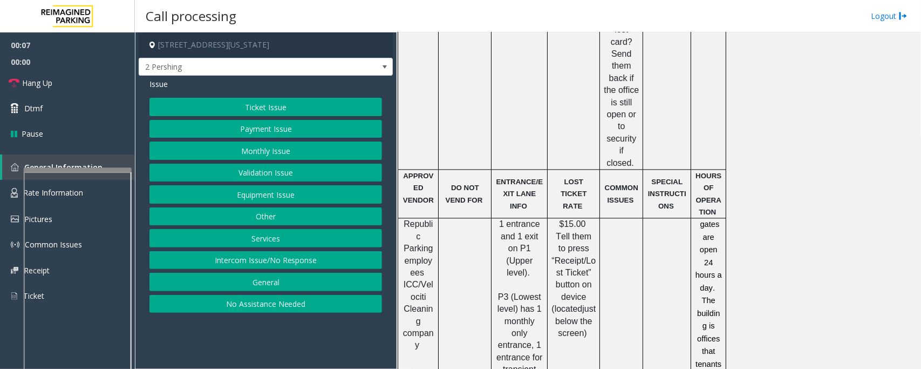
click at [244, 104] on button "Ticket Issue" at bounding box center [265, 107] width 233 height 18
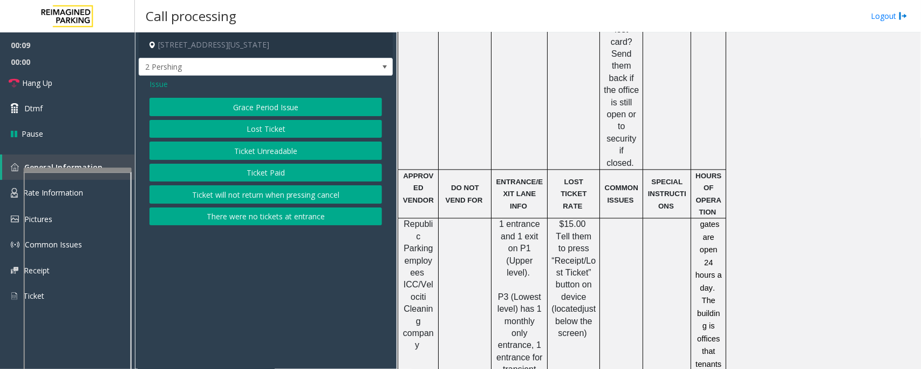
click at [287, 129] on button "Lost Ticket" at bounding box center [265, 129] width 233 height 18
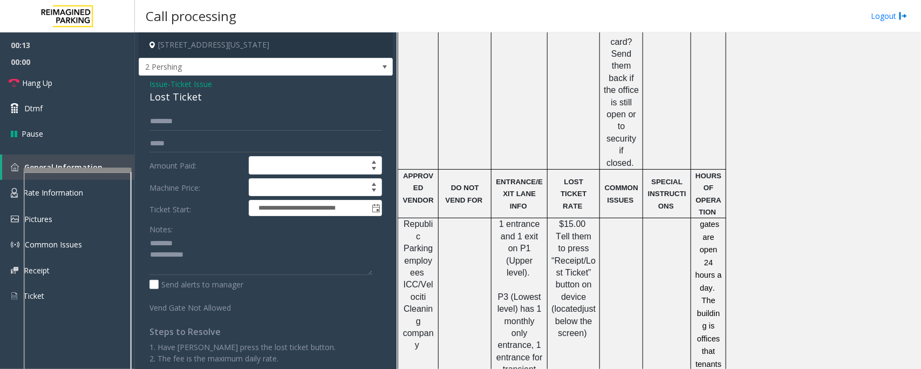
click at [171, 93] on div "Lost Ticket" at bounding box center [265, 97] width 233 height 15
click at [190, 253] on textarea at bounding box center [260, 255] width 223 height 40
click at [217, 257] on textarea at bounding box center [260, 255] width 223 height 40
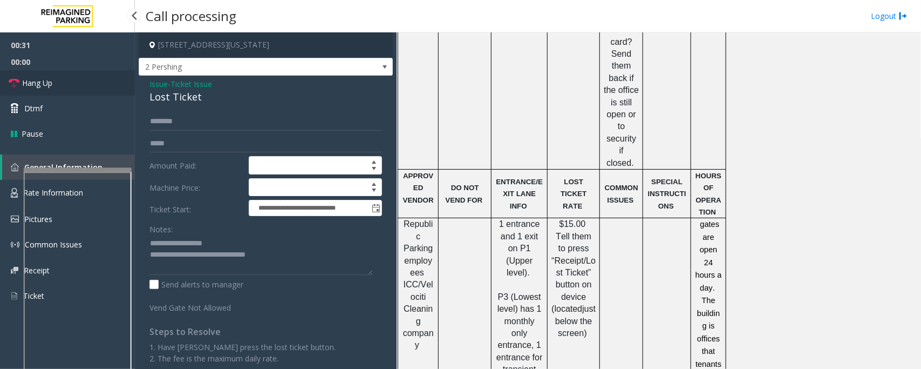
drag, startPoint x: 68, startPoint y: 85, endPoint x: 81, endPoint y: 93, distance: 15.7
click at [68, 85] on link "Hang Up" at bounding box center [67, 82] width 135 height 25
click at [284, 253] on textarea at bounding box center [260, 255] width 223 height 40
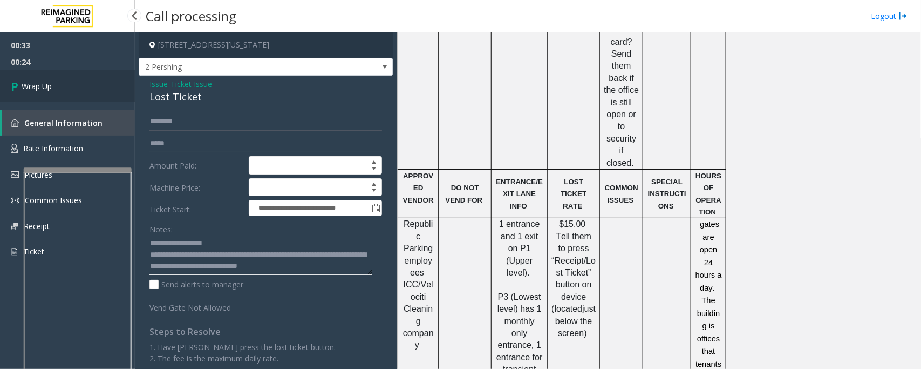
type textarea "**********"
click at [39, 87] on span "Wrap Up" at bounding box center [37, 85] width 30 height 11
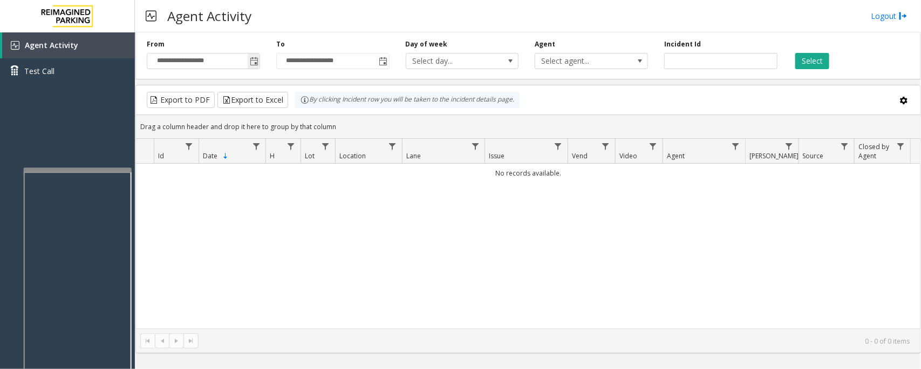
click at [254, 60] on span "Toggle popup" at bounding box center [254, 61] width 9 height 9
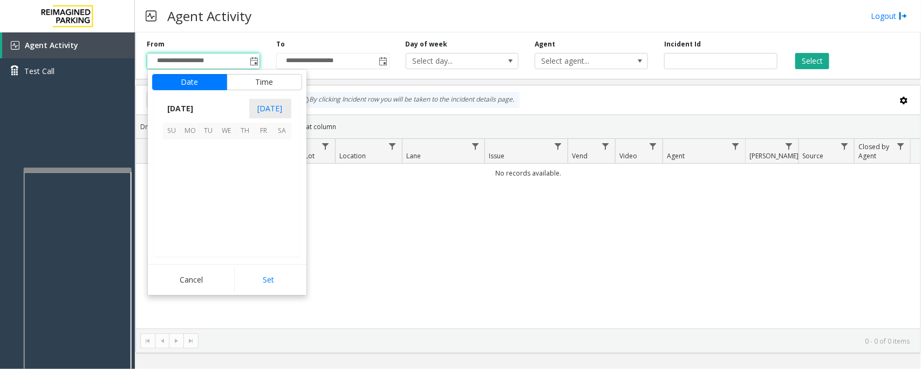
scroll to position [193563, 0]
click at [246, 168] on span "11" at bounding box center [245, 167] width 18 height 18
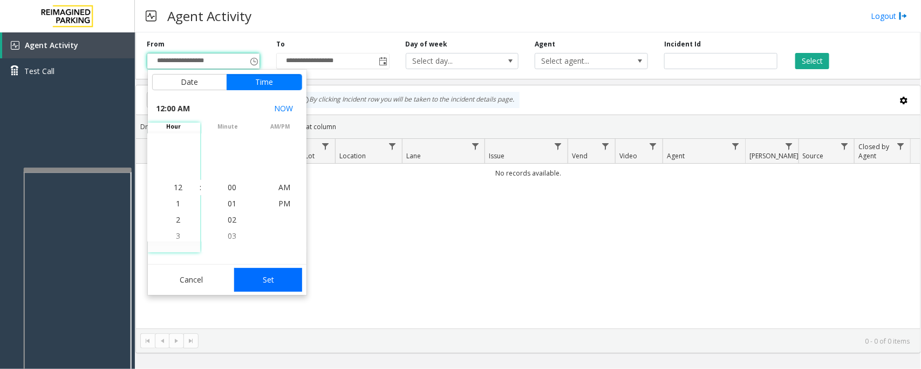
click at [288, 276] on button "Set" at bounding box center [268, 280] width 68 height 24
type input "**********"
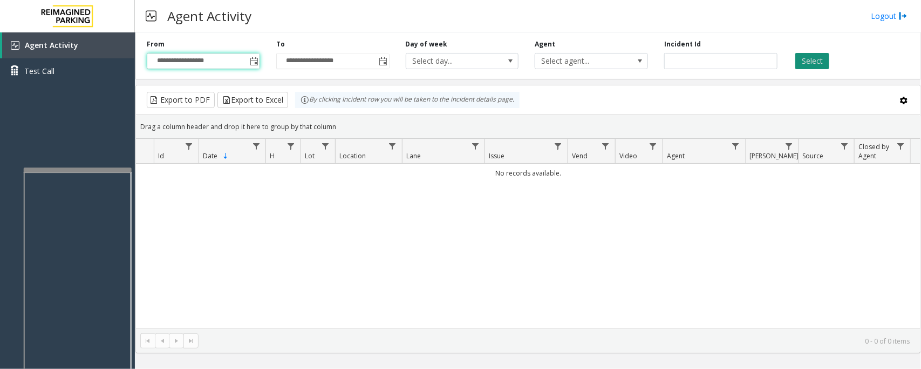
click at [816, 57] on button "Select" at bounding box center [812, 61] width 34 height 16
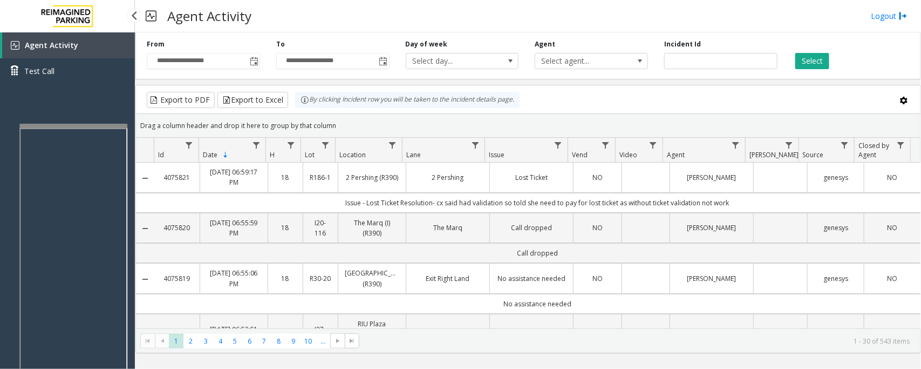
click at [73, 121] on app-root "**********" at bounding box center [460, 184] width 921 height 369
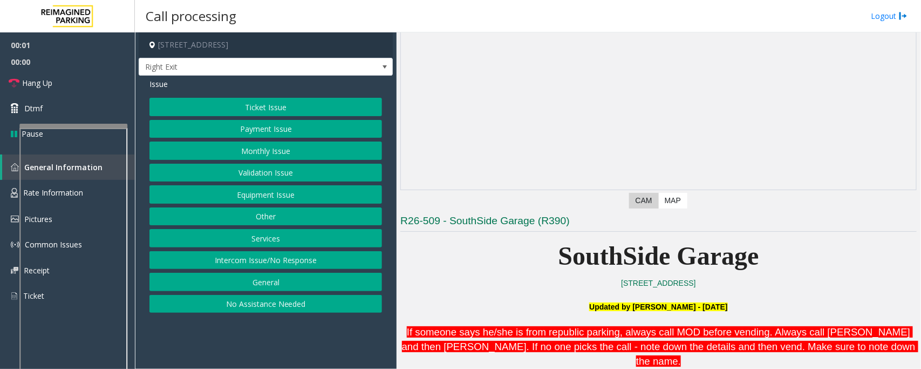
scroll to position [202, 0]
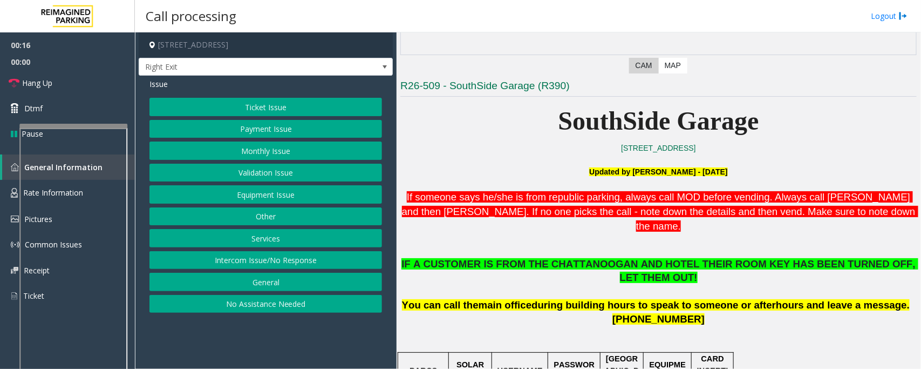
click at [285, 200] on button "Equipment Issue" at bounding box center [265, 194] width 233 height 18
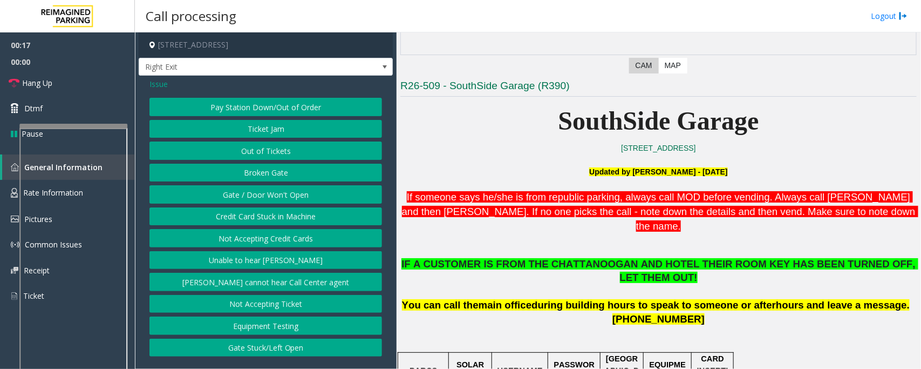
click at [285, 200] on button "Gate / Door Won't Open" at bounding box center [265, 194] width 233 height 18
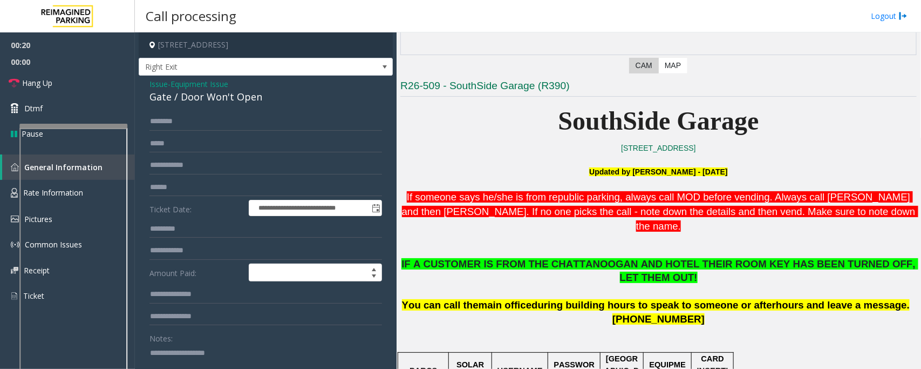
scroll to position [270, 0]
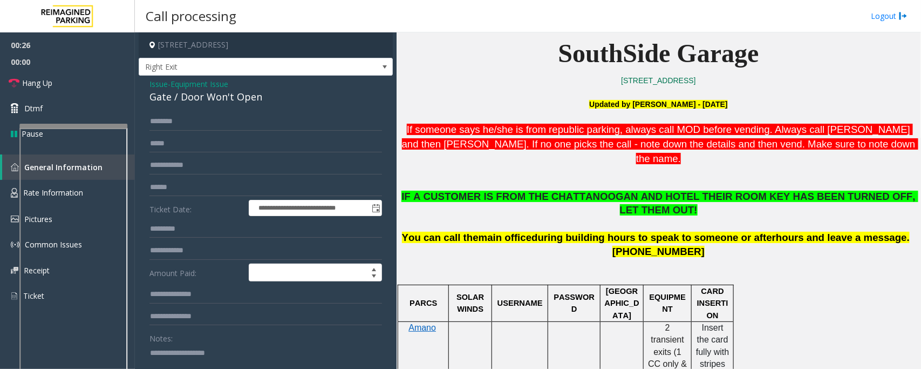
click at [213, 84] on span "Equipment Issue" at bounding box center [200, 83] width 58 height 11
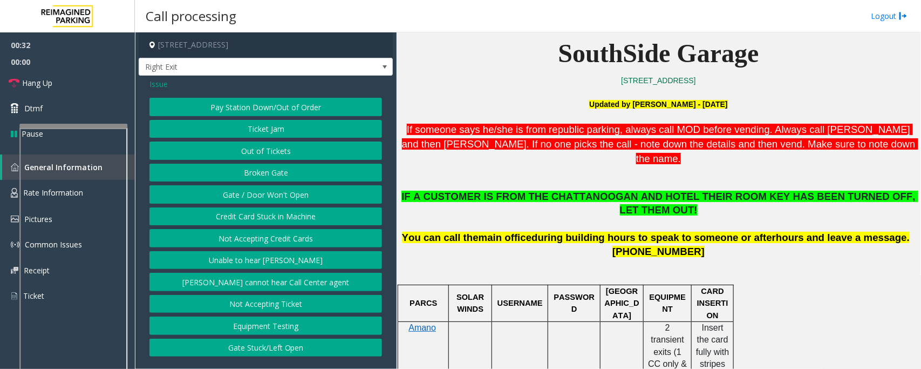
click at [155, 83] on span "Issue" at bounding box center [158, 83] width 18 height 11
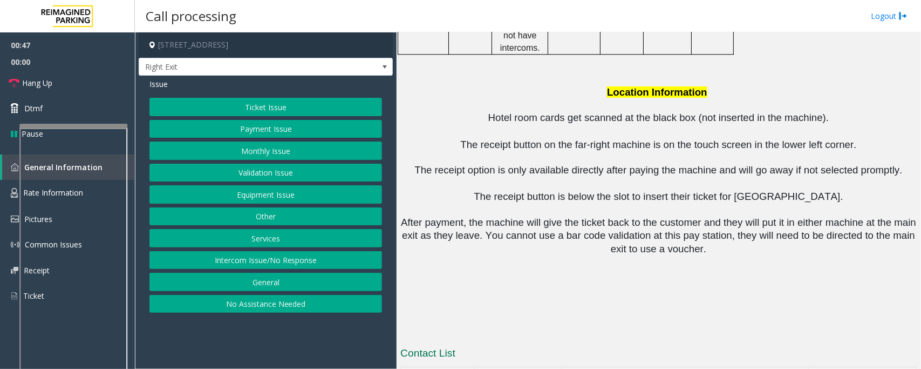
scroll to position [1371, 0]
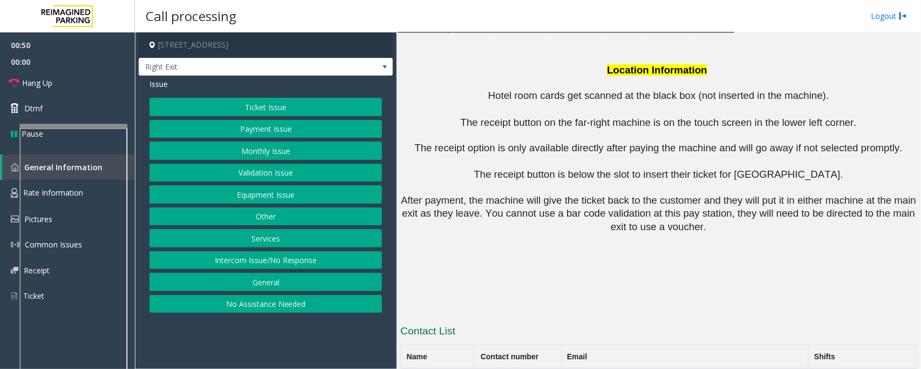
drag, startPoint x: 561, startPoint y: 305, endPoint x: 497, endPoint y: 305, distance: 63.7
copy button "(423) 752-5710"
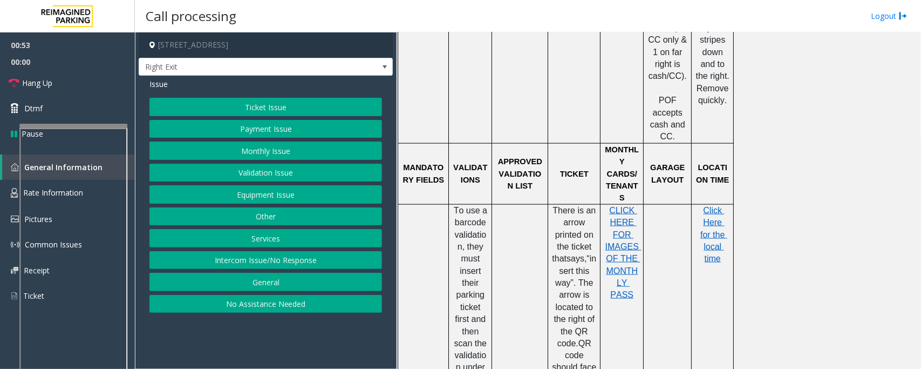
scroll to position [562, 0]
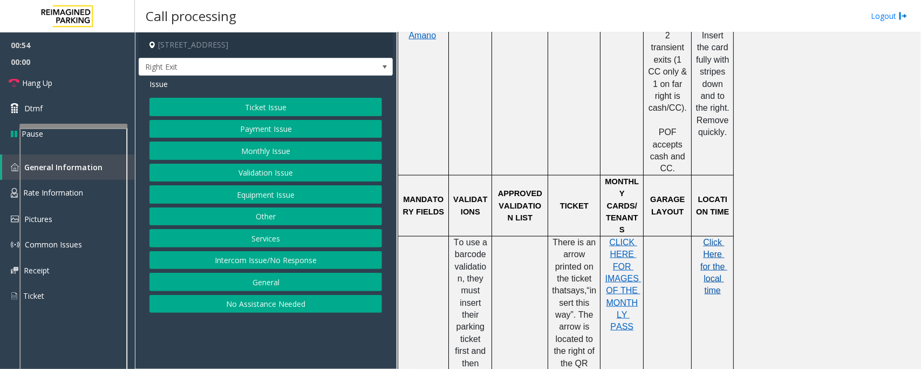
click at [718, 237] on span "Click Here for the local time" at bounding box center [713, 266] width 27 height 58
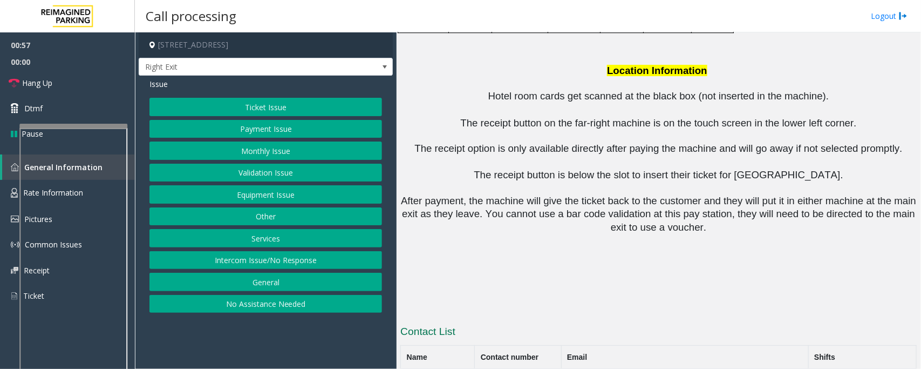
scroll to position [1371, 0]
click at [246, 190] on button "Equipment Issue" at bounding box center [265, 194] width 233 height 18
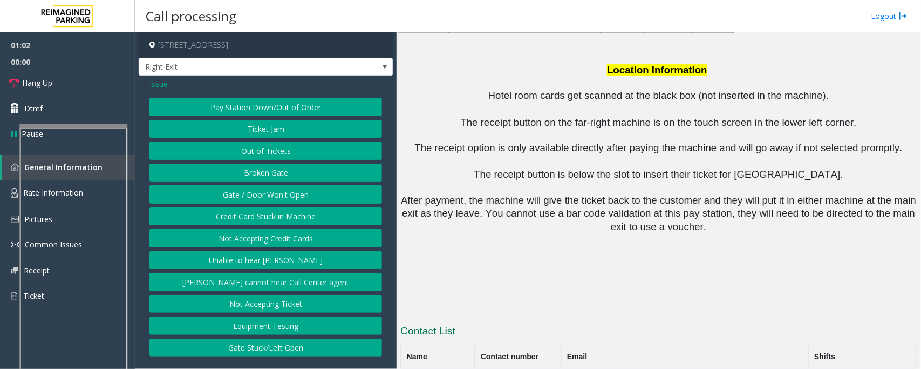
click at [246, 190] on button "Gate / Door Won't Open" at bounding box center [265, 194] width 233 height 18
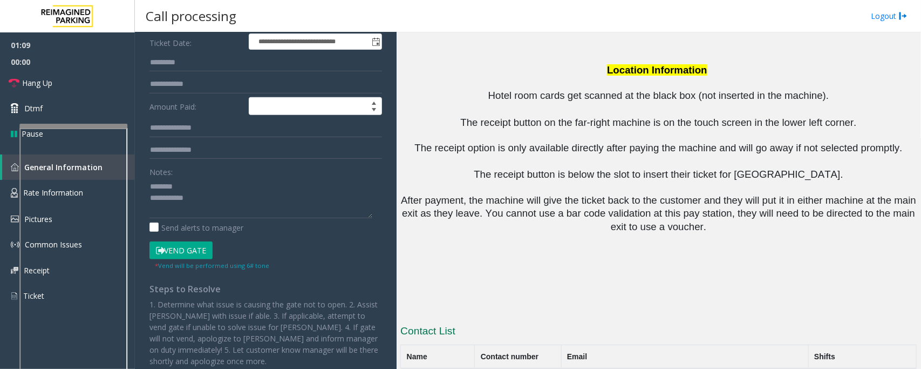
scroll to position [0, 0]
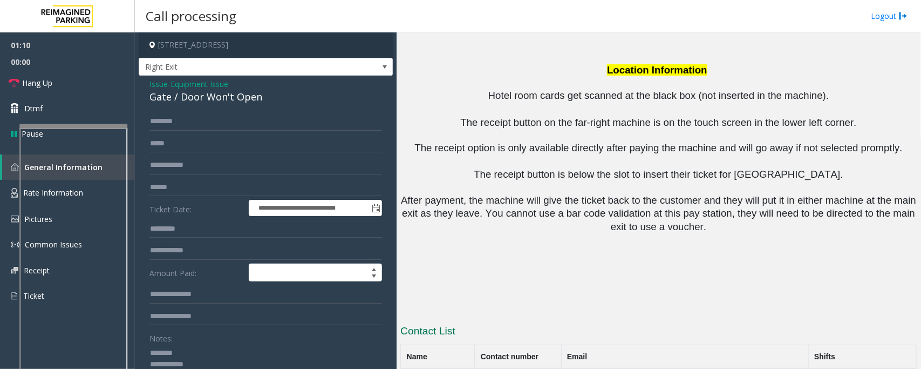
click at [184, 92] on div "Gate / Door Won't Open" at bounding box center [265, 97] width 233 height 15
click at [227, 365] on textarea at bounding box center [260, 364] width 223 height 40
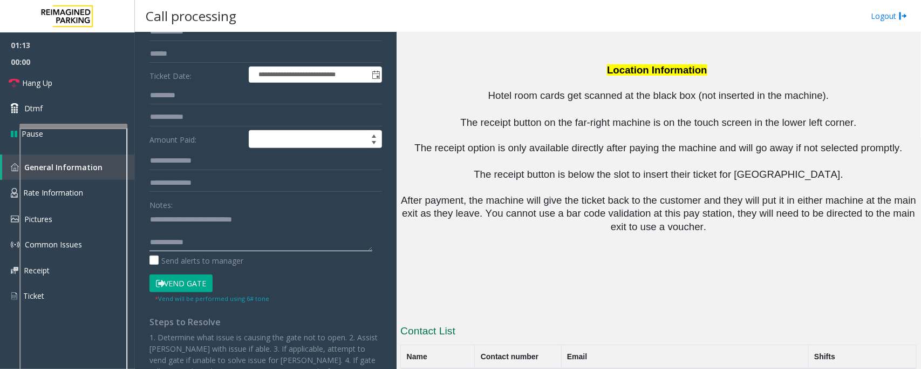
scroll to position [135, 0]
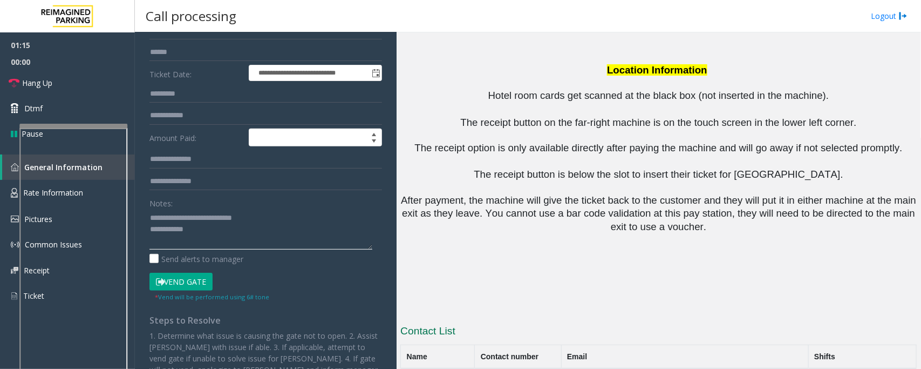
click at [216, 239] on textarea at bounding box center [260, 229] width 223 height 40
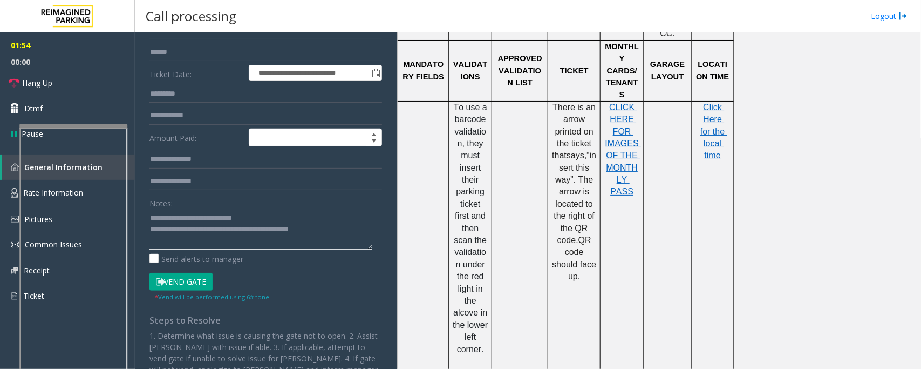
scroll to position [0, 0]
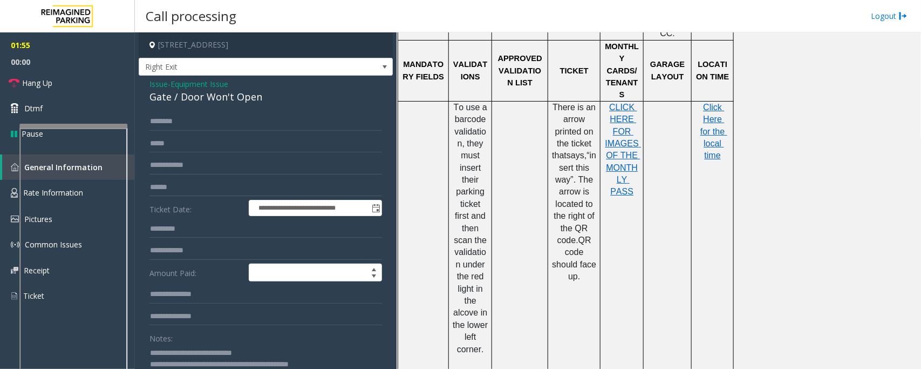
type textarea "**********"
click at [187, 122] on input "text" at bounding box center [265, 121] width 233 height 18
click at [189, 119] on input "text" at bounding box center [265, 121] width 233 height 18
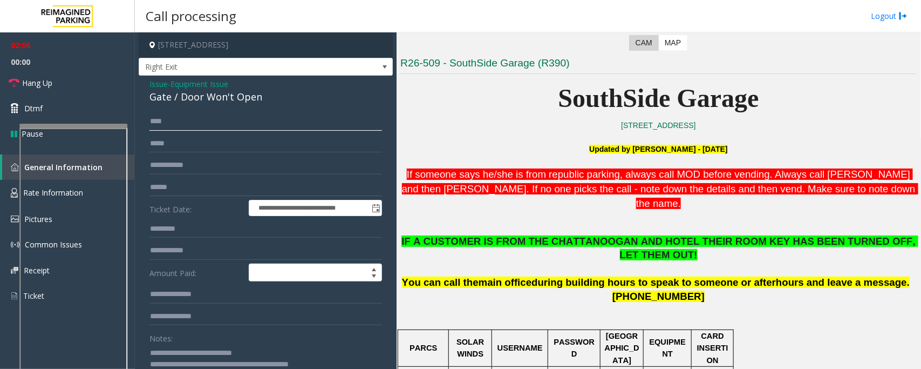
scroll to position [224, 0]
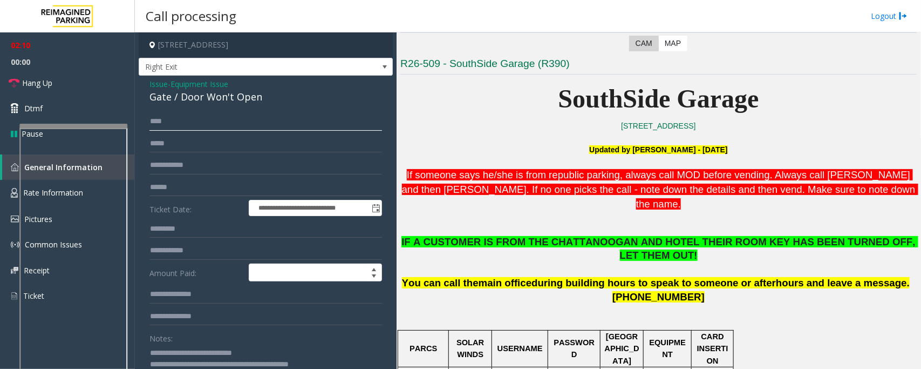
type input "****"
click at [178, 185] on input "text" at bounding box center [265, 187] width 233 height 18
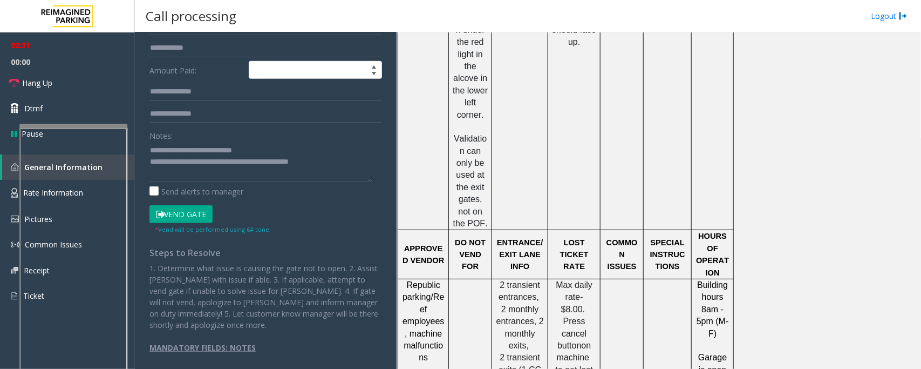
scroll to position [899, 0]
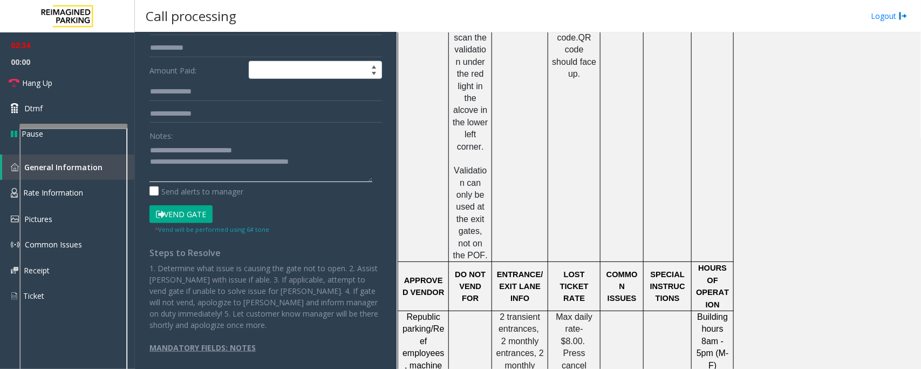
click at [346, 168] on textarea at bounding box center [260, 161] width 223 height 40
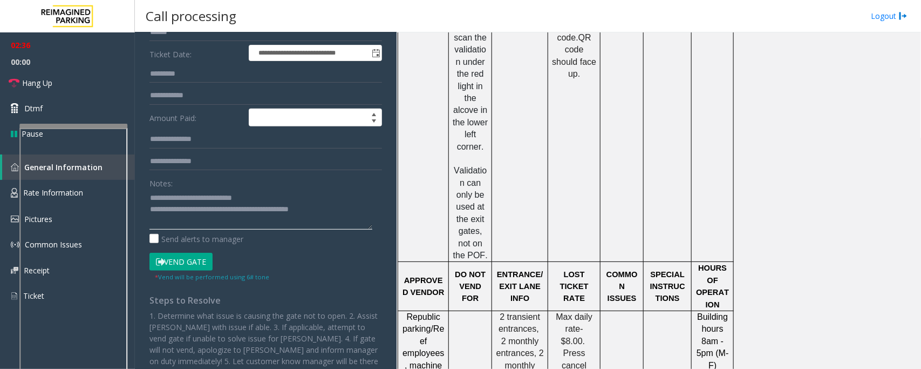
scroll to position [0, 0]
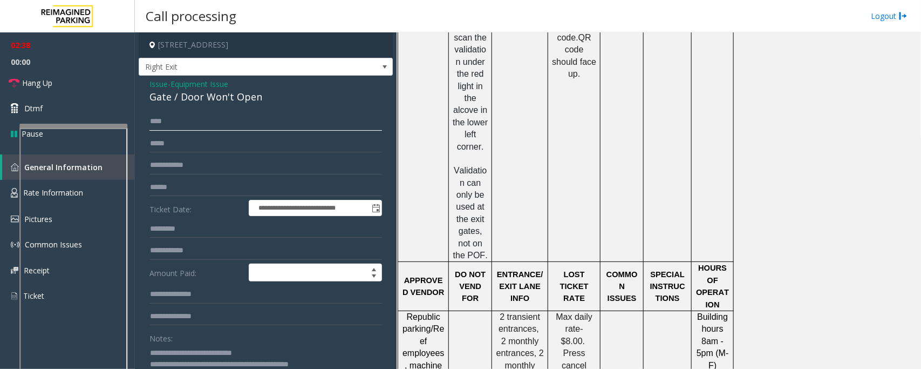
click at [188, 119] on input "****" at bounding box center [265, 121] width 233 height 18
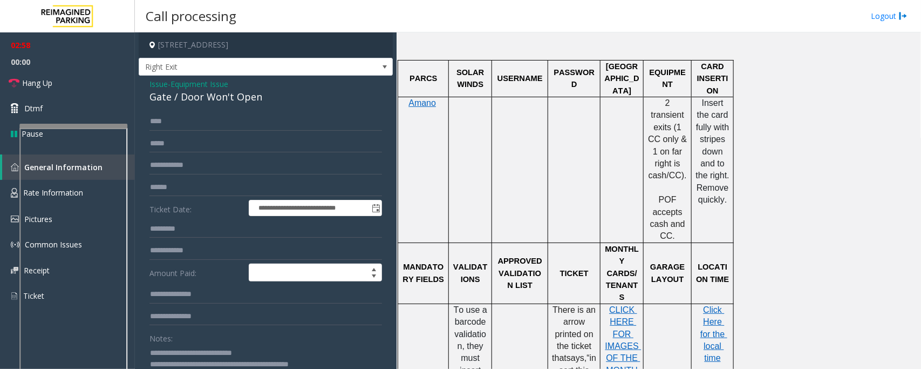
click at [199, 80] on span "Equipment Issue" at bounding box center [200, 83] width 58 height 11
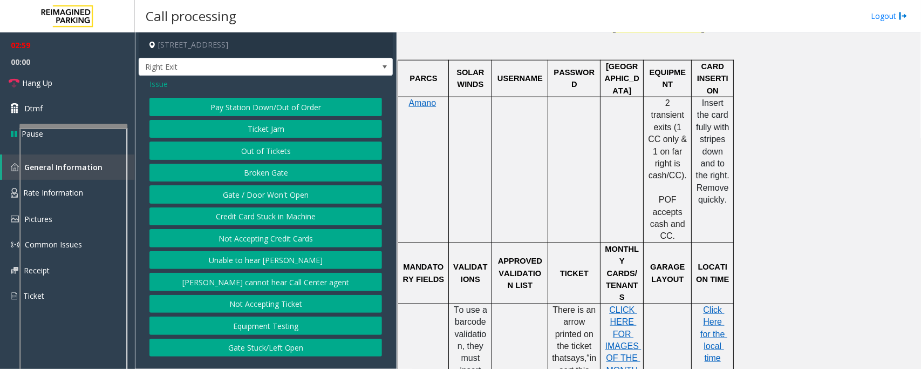
click at [160, 83] on span "Issue" at bounding box center [158, 83] width 18 height 11
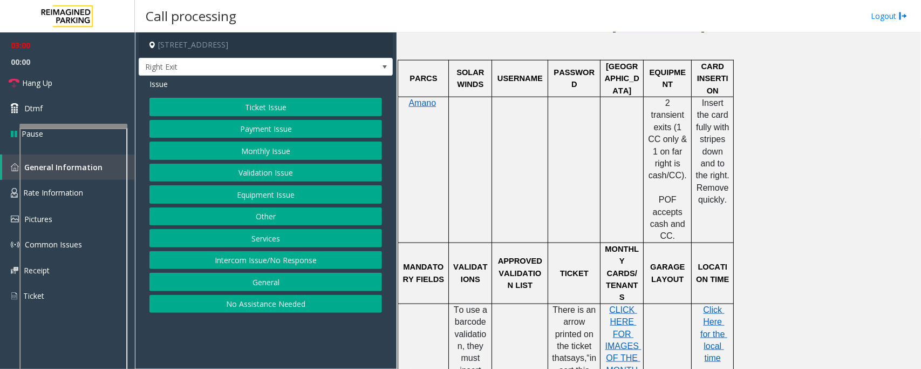
click at [251, 109] on button "Ticket Issue" at bounding box center [265, 107] width 233 height 18
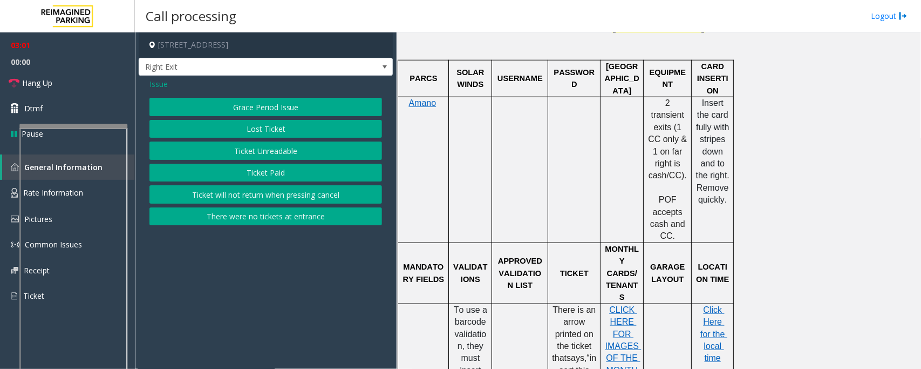
click at [251, 153] on button "Ticket Unreadable" at bounding box center [265, 150] width 233 height 18
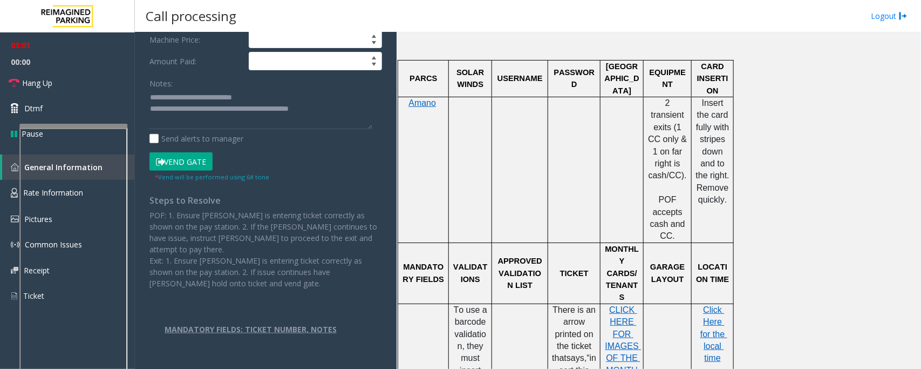
click at [198, 169] on button "Vend Gate" at bounding box center [180, 161] width 63 height 18
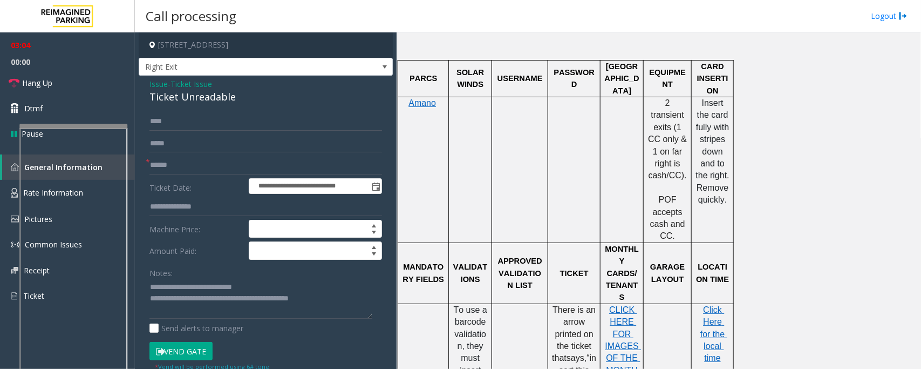
click at [179, 97] on div "Ticket Unreadable" at bounding box center [265, 97] width 233 height 15
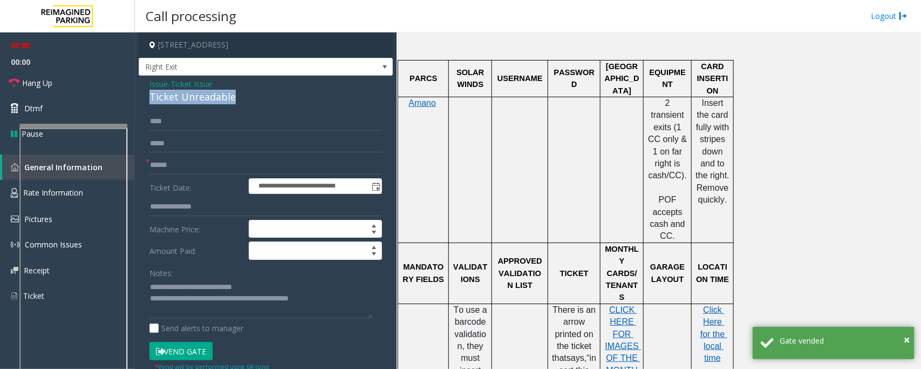
copy div "Ticket Unreadable"
drag, startPoint x: 177, startPoint y: 284, endPoint x: 343, endPoint y: 284, distance: 166.2
click at [343, 284] on textarea at bounding box center [260, 298] width 223 height 40
paste textarea
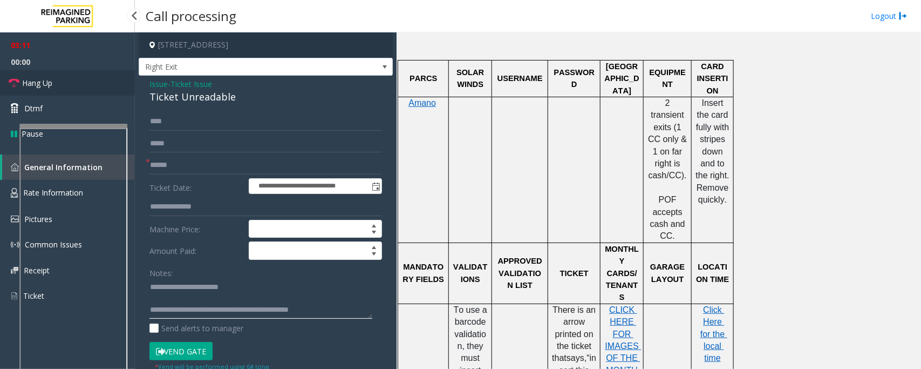
type textarea "**********"
click at [78, 87] on link "Hang Up" at bounding box center [67, 82] width 135 height 25
click at [173, 165] on input "text" at bounding box center [265, 165] width 233 height 18
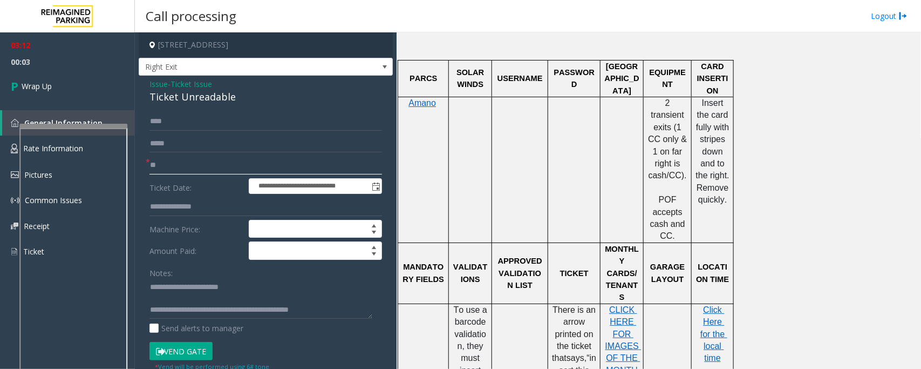
type input "**"
click at [335, 312] on textarea at bounding box center [260, 298] width 223 height 40
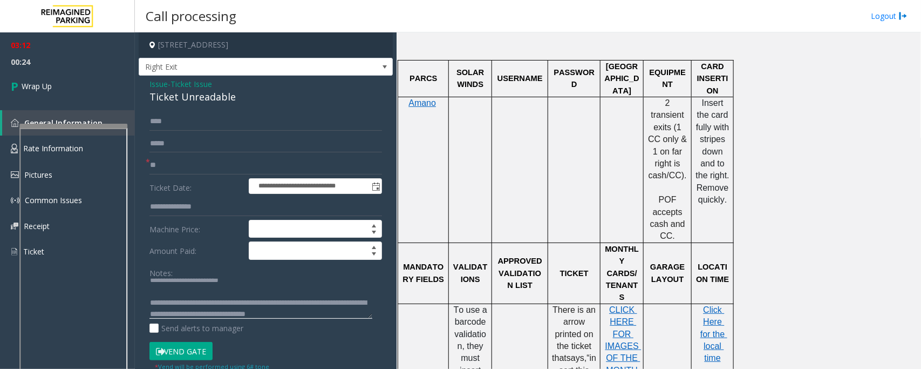
scroll to position [19, 0]
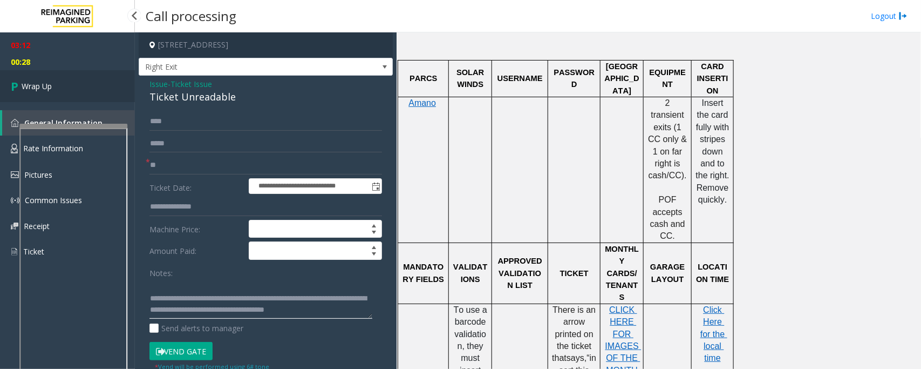
type textarea "**********"
click at [63, 80] on link "Wrap Up" at bounding box center [67, 86] width 135 height 32
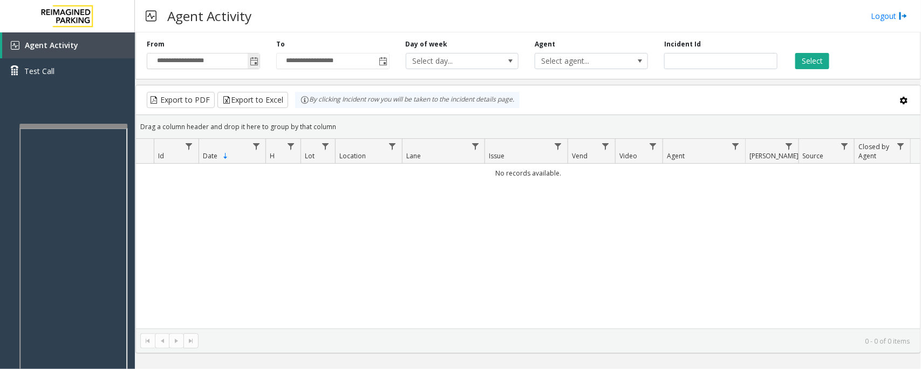
click at [252, 63] on span "Toggle popup" at bounding box center [254, 61] width 9 height 9
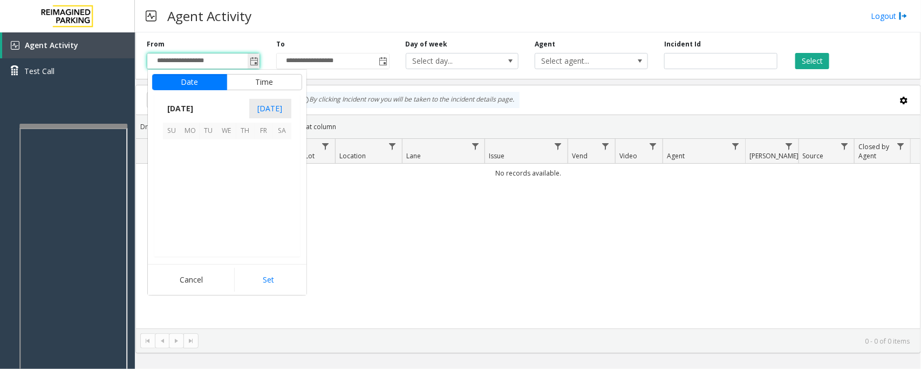
scroll to position [193563, 0]
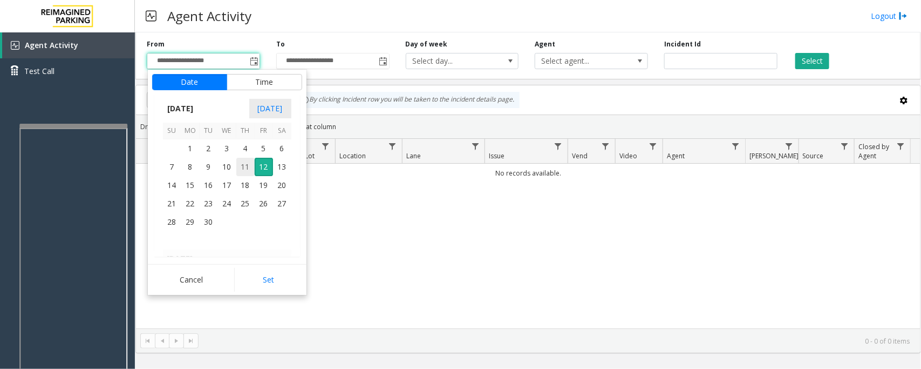
click at [243, 167] on span "11" at bounding box center [245, 167] width 18 height 18
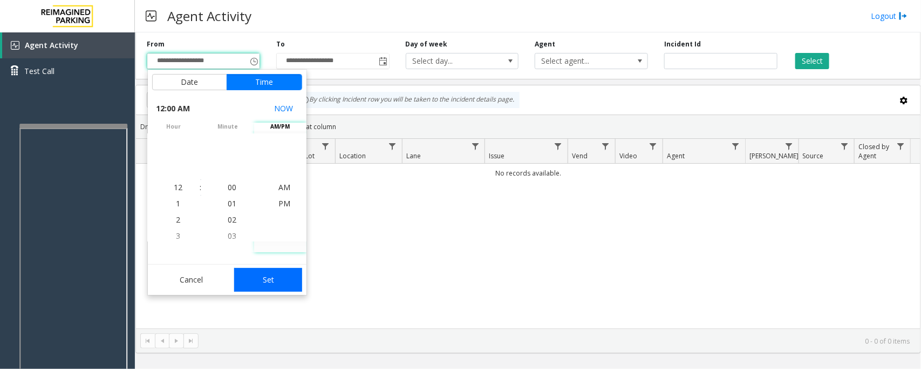
click at [265, 278] on button "Set" at bounding box center [268, 280] width 68 height 24
type input "**********"
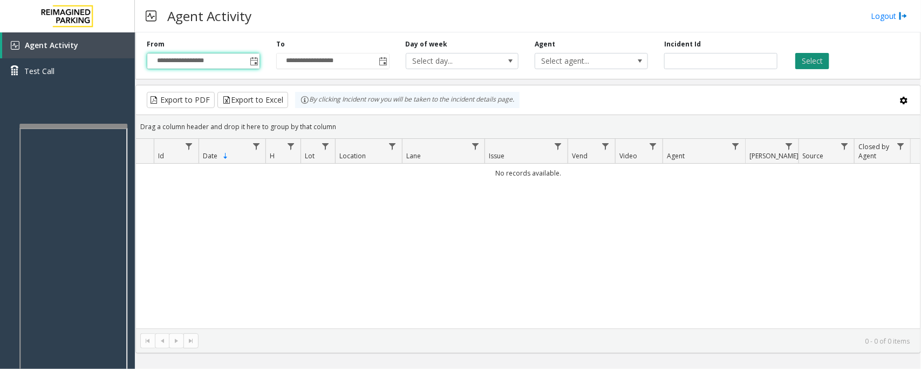
click at [800, 59] on button "Select" at bounding box center [812, 61] width 34 height 16
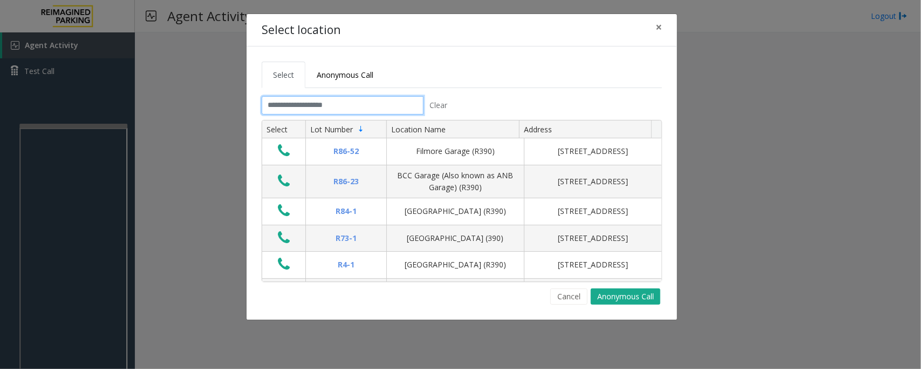
click at [376, 109] on input "text" at bounding box center [343, 105] width 162 height 18
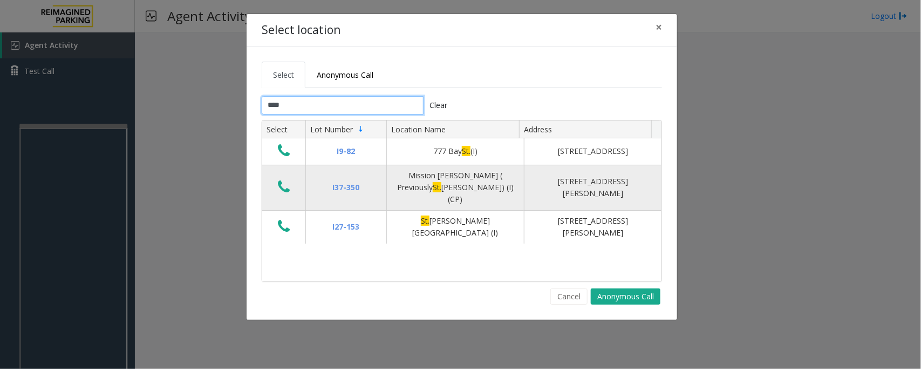
type input "***"
click at [292, 183] on button "Data table" at bounding box center [284, 187] width 18 height 17
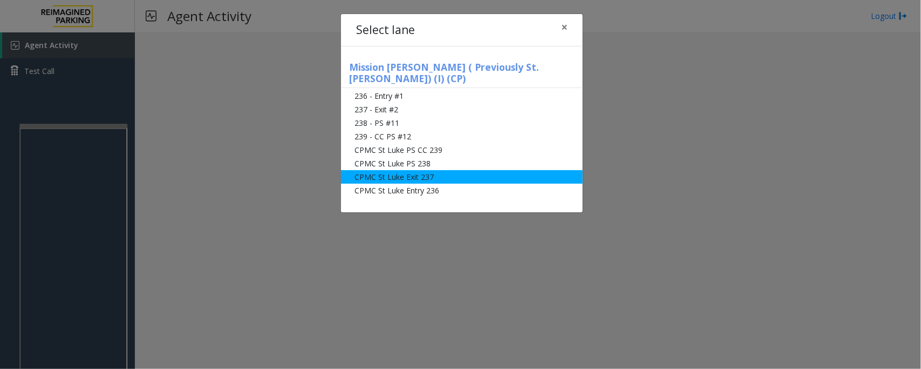
click at [397, 170] on li "CPMC St Luke Exit 237" at bounding box center [462, 176] width 242 height 13
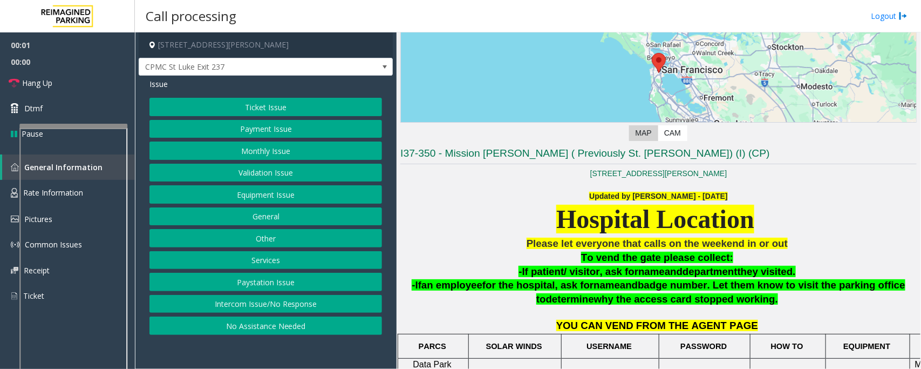
scroll to position [337, 0]
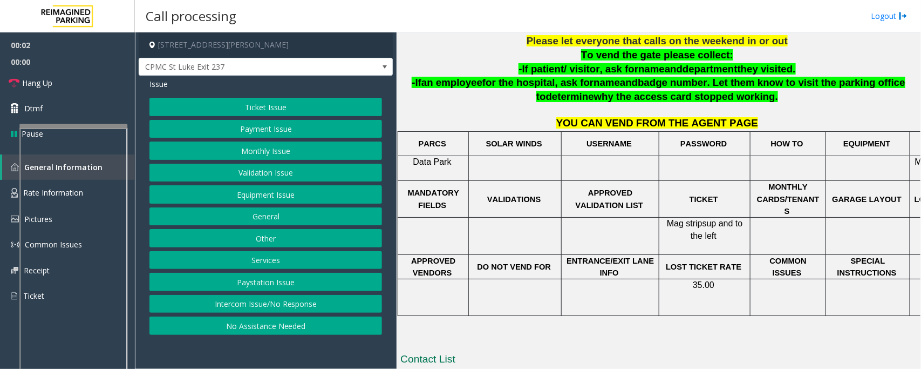
click at [249, 109] on button "Ticket Issue" at bounding box center [265, 107] width 233 height 18
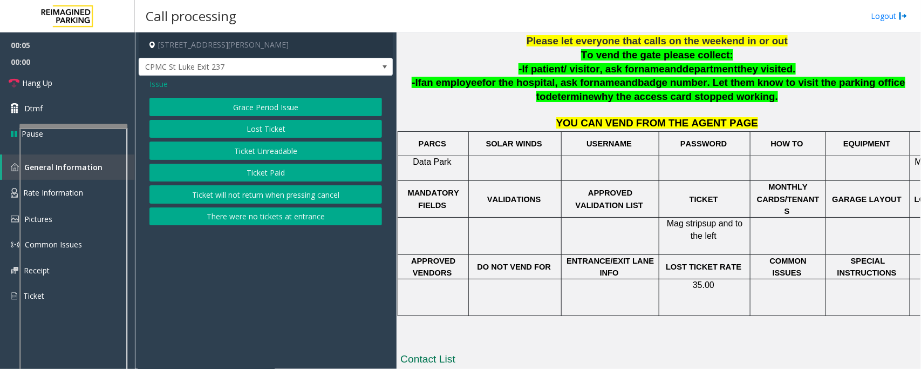
click at [264, 131] on button "Lost Ticket" at bounding box center [265, 129] width 233 height 18
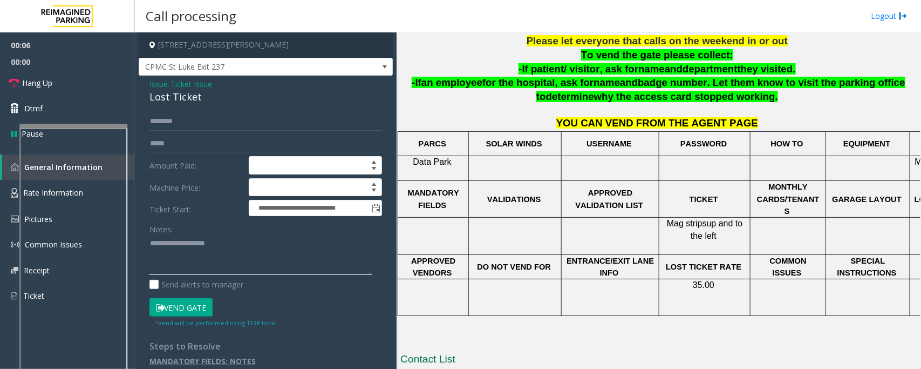
click at [166, 254] on textarea at bounding box center [260, 255] width 223 height 40
type textarea "**********"
click at [185, 79] on span "Ticket Issue" at bounding box center [192, 83] width 42 height 11
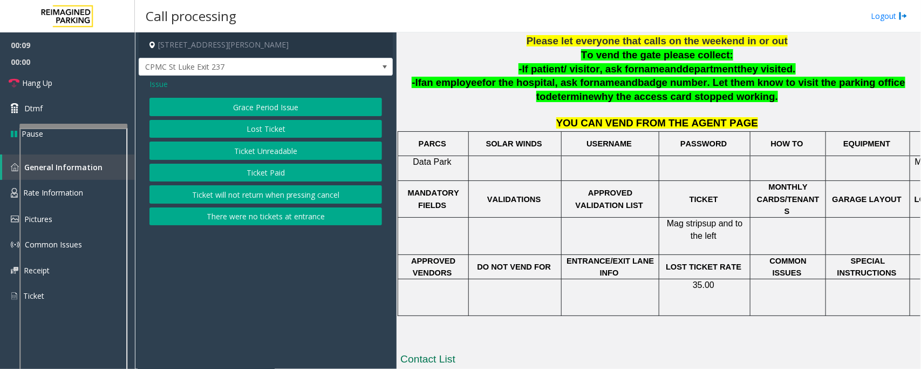
click at [160, 82] on span "Issue" at bounding box center [158, 83] width 18 height 11
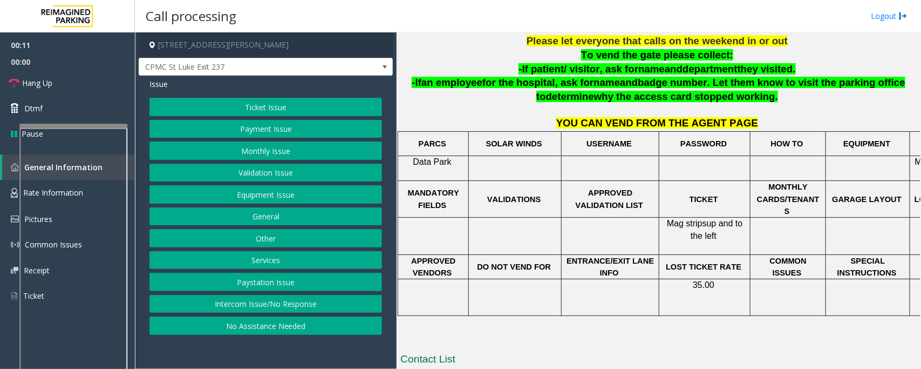
click at [274, 106] on button "Ticket Issue" at bounding box center [265, 107] width 233 height 18
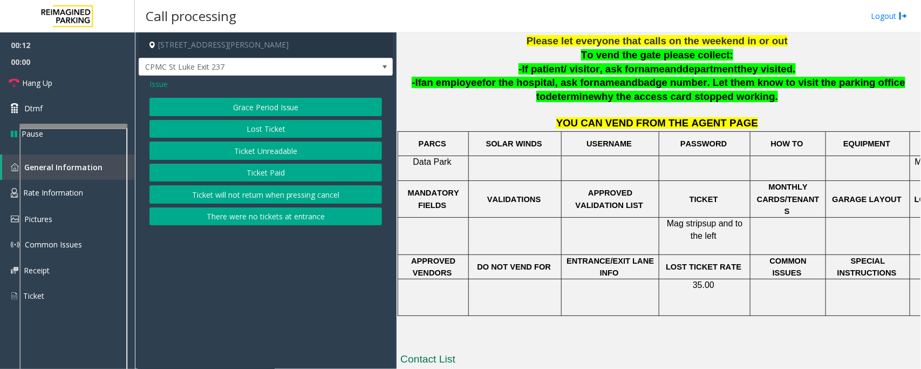
click at [266, 178] on button "Ticket Paid" at bounding box center [265, 172] width 233 height 18
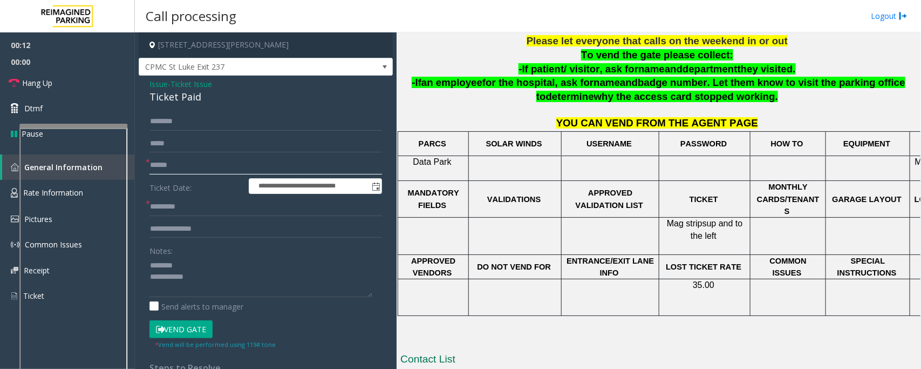
click at [171, 165] on input "text" at bounding box center [265, 165] width 233 height 18
click at [176, 85] on span "Ticket Issue" at bounding box center [192, 83] width 42 height 11
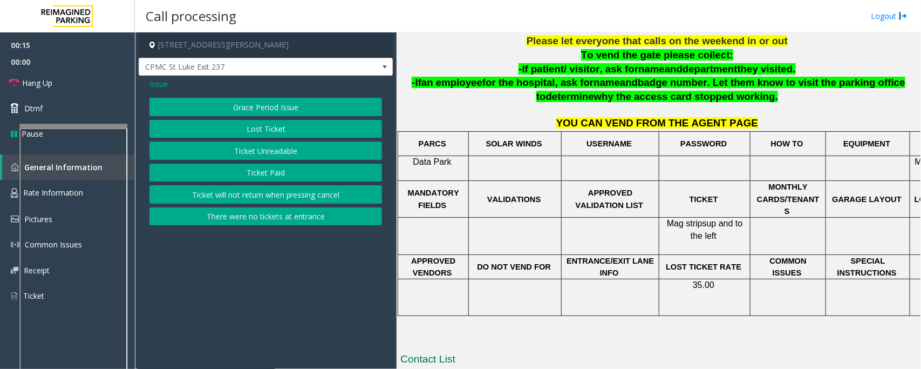
click at [165, 81] on span "Issue" at bounding box center [158, 83] width 18 height 11
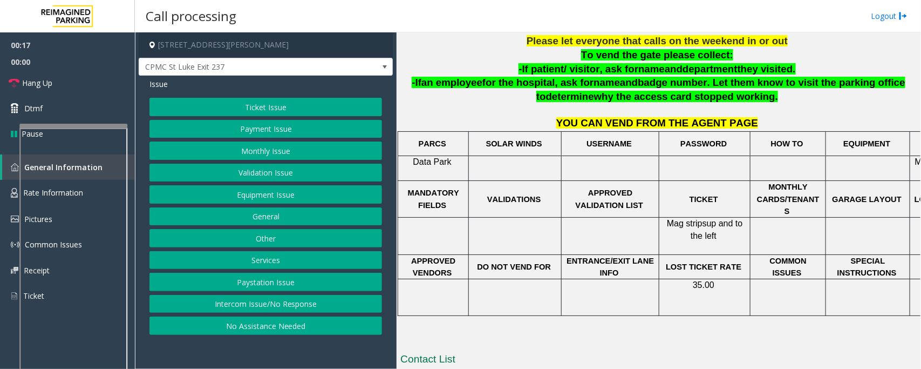
click at [260, 107] on button "Ticket Issue" at bounding box center [265, 107] width 233 height 18
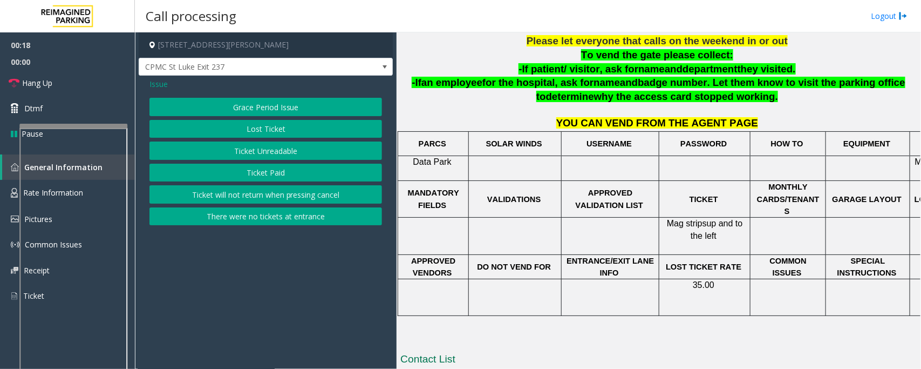
click at [254, 131] on button "Lost Ticket" at bounding box center [265, 129] width 233 height 18
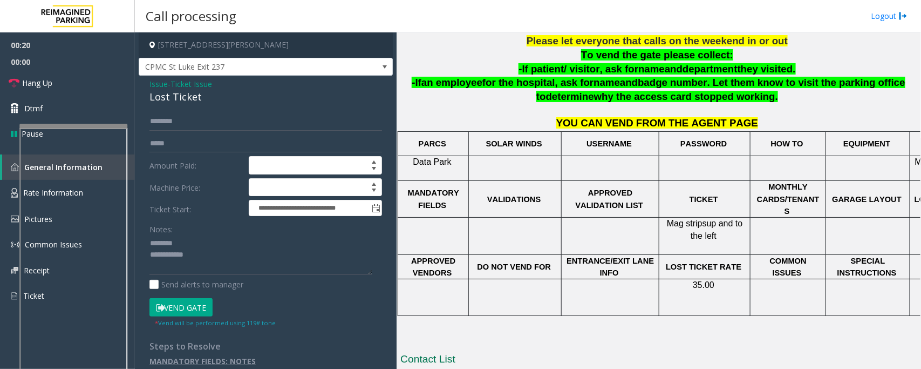
click at [168, 97] on div "Lost Ticket" at bounding box center [265, 97] width 233 height 15
click at [189, 254] on textarea at bounding box center [260, 255] width 223 height 40
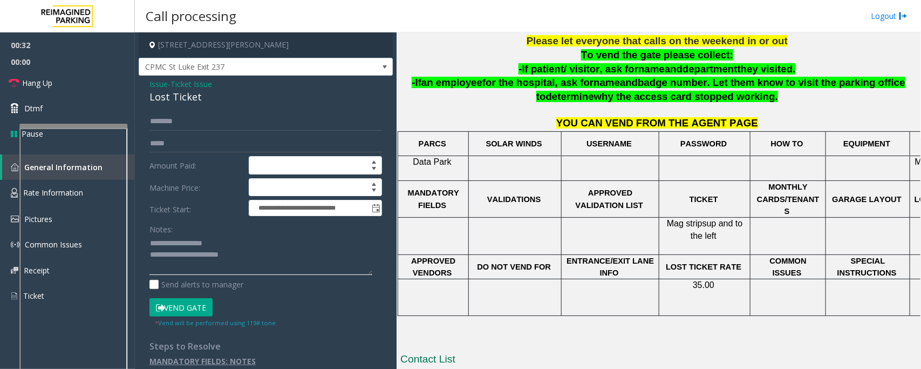
type textarea "**********"
click at [186, 120] on input "text" at bounding box center [265, 121] width 233 height 18
type input "*********"
click at [181, 84] on span "Ticket Issue" at bounding box center [192, 83] width 42 height 11
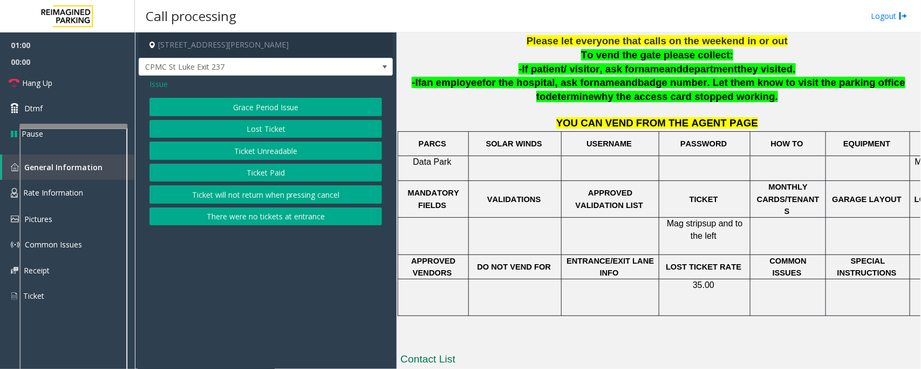
click at [248, 131] on button "Lost Ticket" at bounding box center [265, 129] width 233 height 18
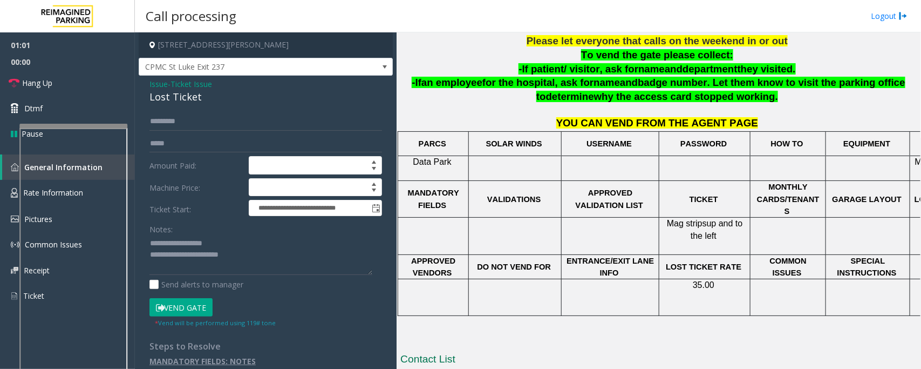
click at [174, 84] on span "Ticket Issue" at bounding box center [192, 83] width 42 height 11
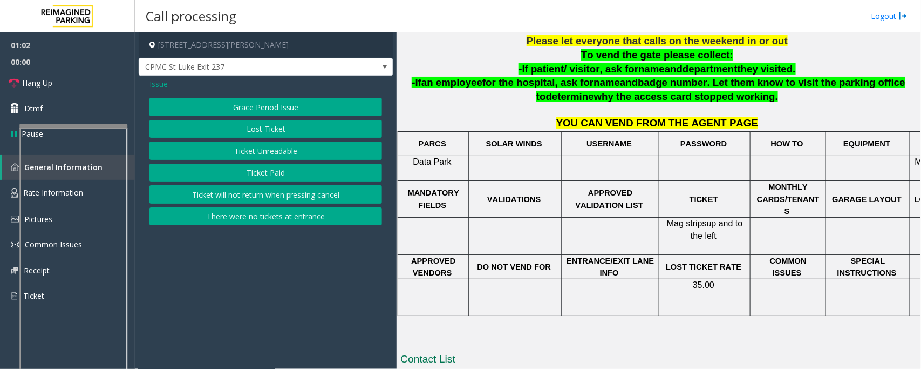
click at [241, 175] on button "Ticket Paid" at bounding box center [265, 172] width 233 height 18
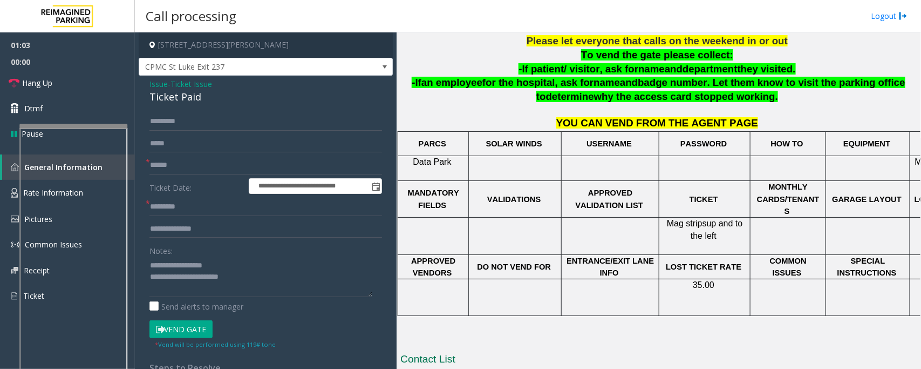
click at [169, 94] on div "Ticket Paid" at bounding box center [265, 97] width 233 height 15
click at [169, 95] on div "Ticket Paid" at bounding box center [265, 97] width 233 height 15
copy div "Ticket Paid"
drag, startPoint x: 175, startPoint y: 263, endPoint x: 243, endPoint y: 263, distance: 68.0
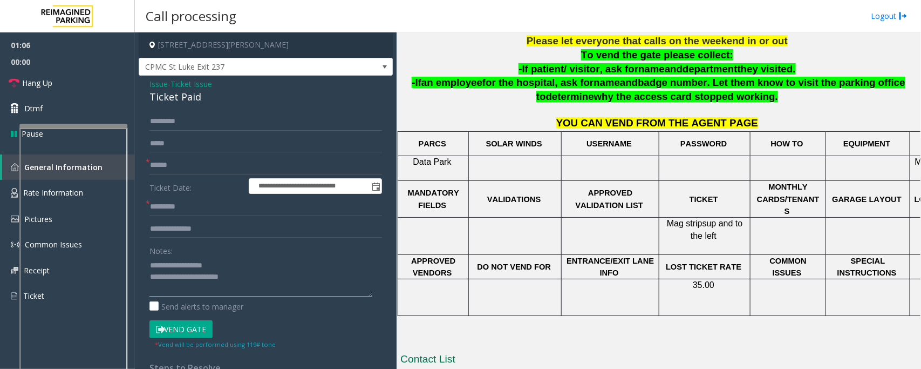
click at [243, 263] on textarea at bounding box center [260, 276] width 223 height 40
click at [174, 262] on textarea at bounding box center [260, 276] width 223 height 40
paste textarea "**********"
click at [253, 279] on textarea at bounding box center [260, 276] width 223 height 40
type textarea "**********"
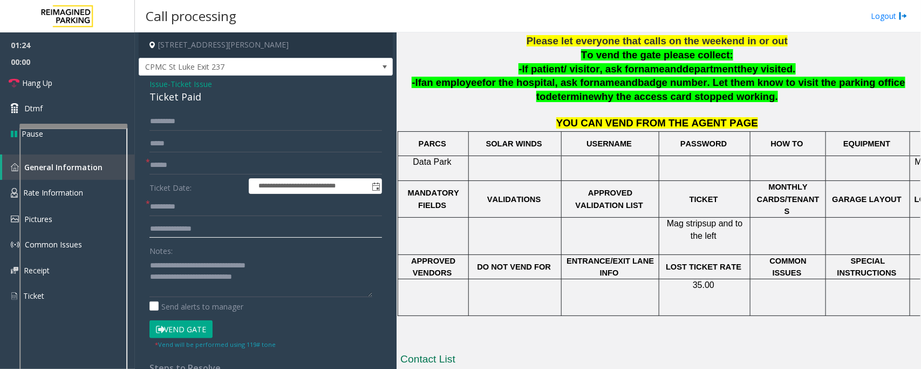
click at [183, 232] on input "text" at bounding box center [265, 229] width 233 height 18
click at [161, 228] on input "**********" at bounding box center [265, 229] width 233 height 18
click at [215, 232] on input "**********" at bounding box center [265, 229] width 233 height 18
type input "**********"
click at [288, 271] on textarea at bounding box center [260, 276] width 223 height 40
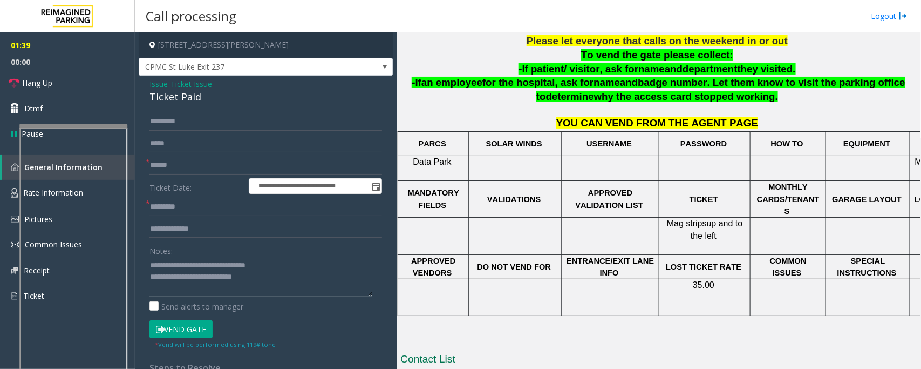
paste textarea "**********"
click at [255, 276] on textarea at bounding box center [260, 276] width 223 height 40
type textarea "**********"
click at [233, 227] on input "**********" at bounding box center [265, 229] width 233 height 18
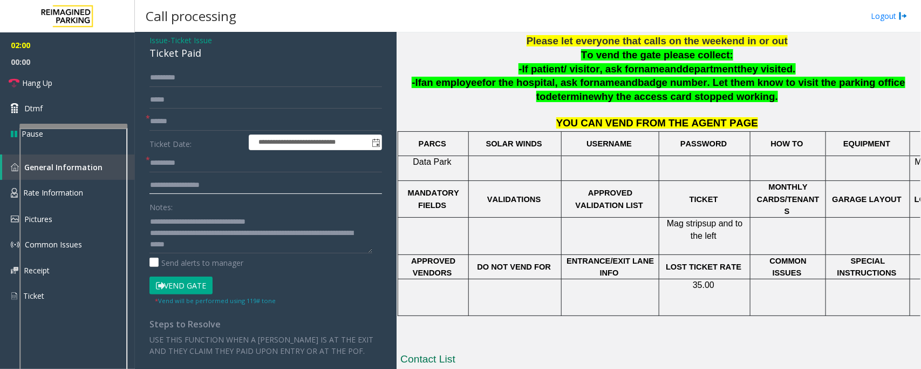
scroll to position [67, 0]
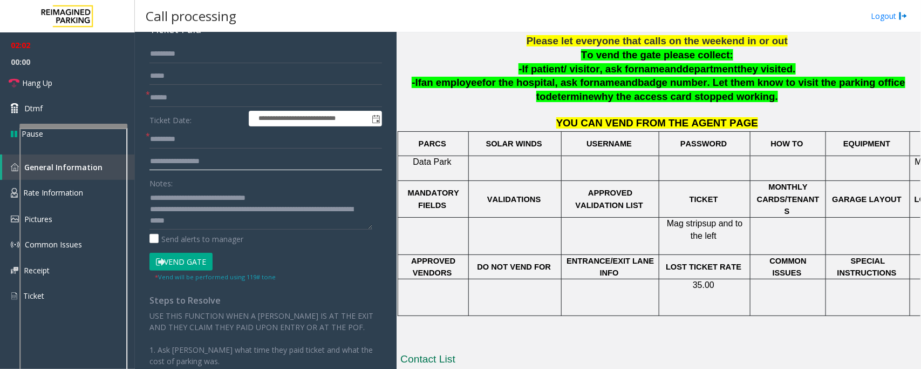
type input "**********"
click at [180, 262] on button "Vend Gate" at bounding box center [180, 262] width 63 height 18
click at [179, 97] on input "text" at bounding box center [265, 97] width 233 height 18
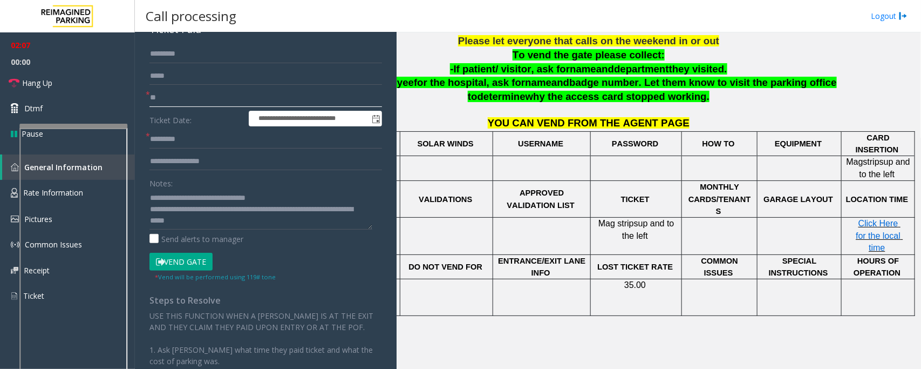
type input "**"
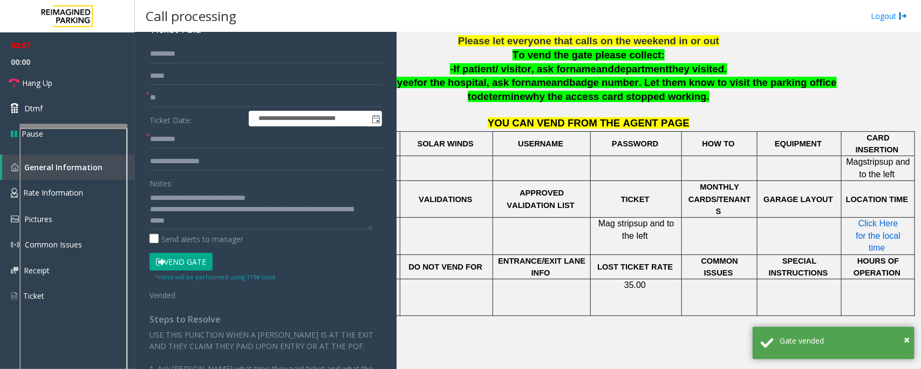
click at [865, 222] on span "Click Here for the local time" at bounding box center [879, 235] width 47 height 33
click at [178, 146] on input "text" at bounding box center [265, 139] width 233 height 18
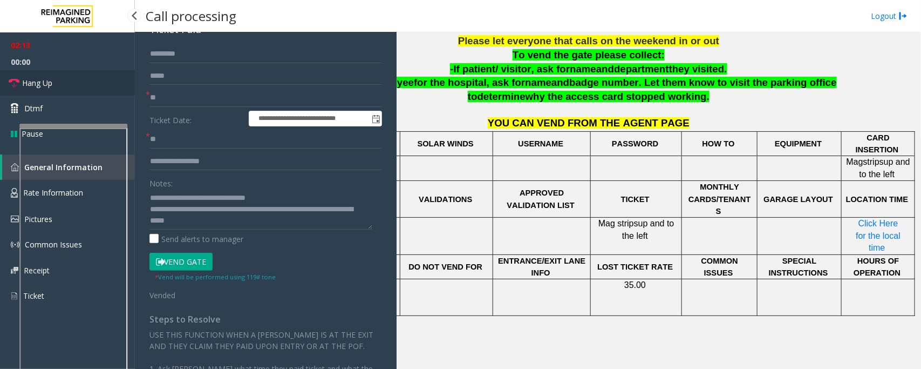
click at [44, 87] on span "Hang Up" at bounding box center [37, 82] width 30 height 11
click at [192, 135] on input "**" at bounding box center [265, 139] width 233 height 18
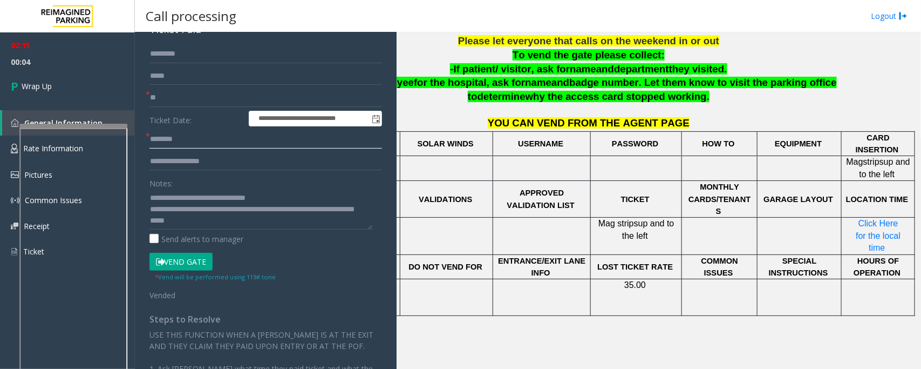
type input "********"
click at [337, 209] on textarea at bounding box center [260, 209] width 223 height 40
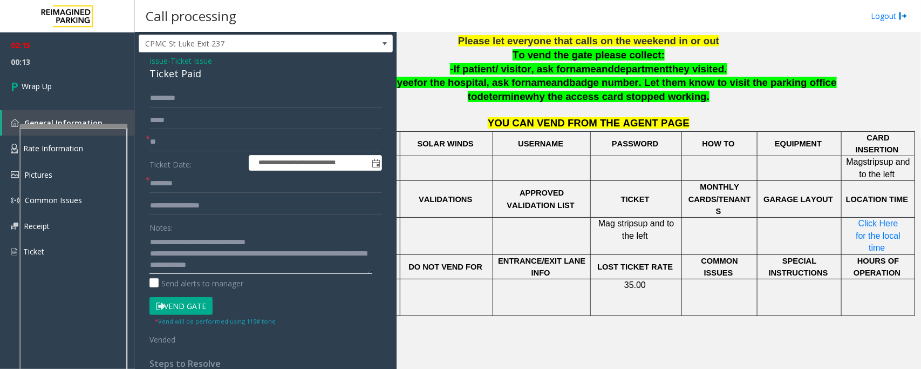
scroll to position [0, 0]
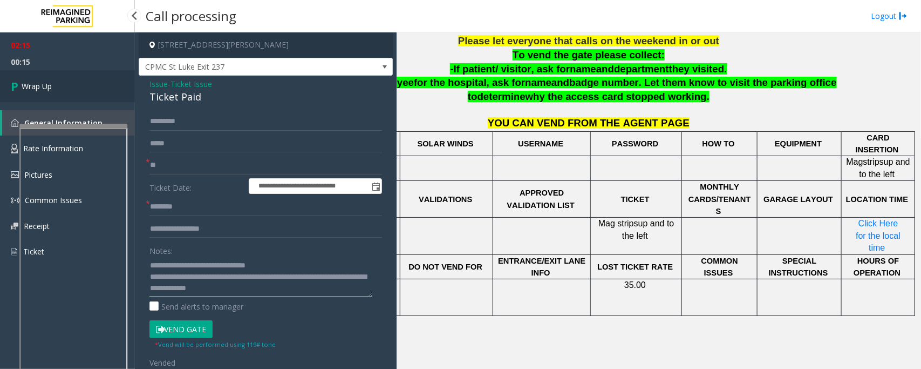
type textarea "**********"
click at [84, 81] on link "Wrap Up" at bounding box center [67, 86] width 135 height 32
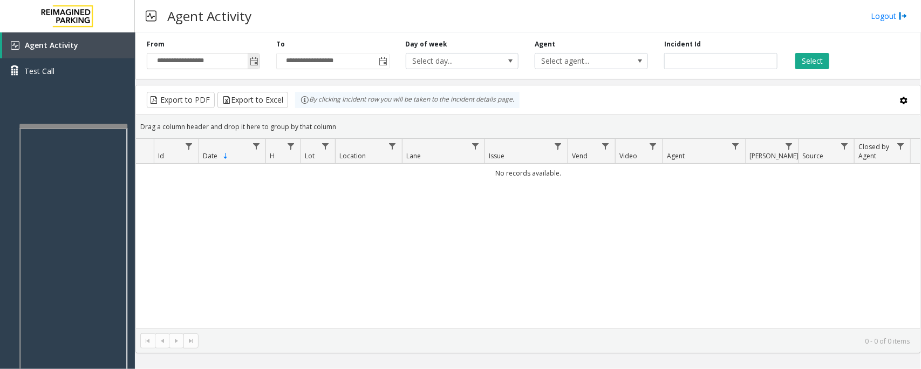
click at [255, 66] on span "Toggle popup" at bounding box center [254, 61] width 9 height 9
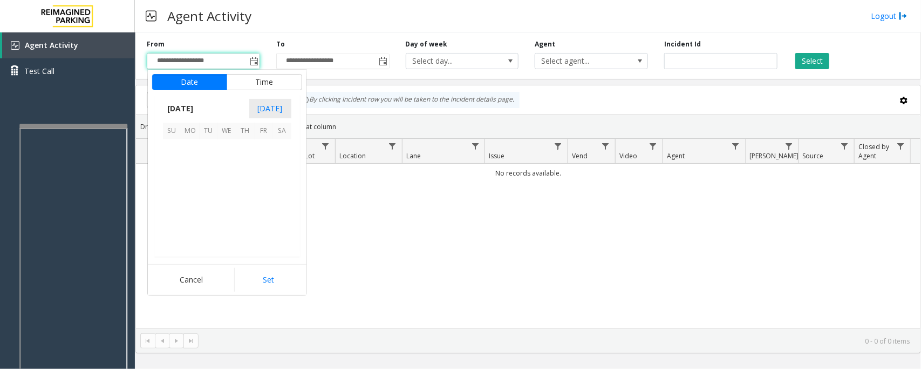
scroll to position [193563, 0]
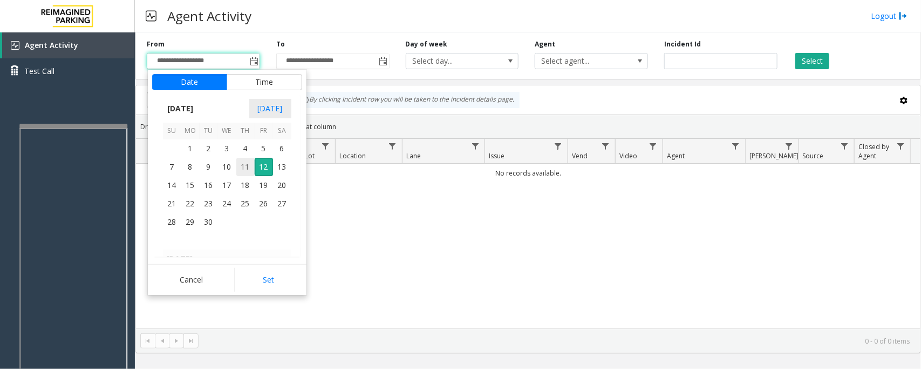
click at [241, 166] on span "11" at bounding box center [245, 167] width 18 height 18
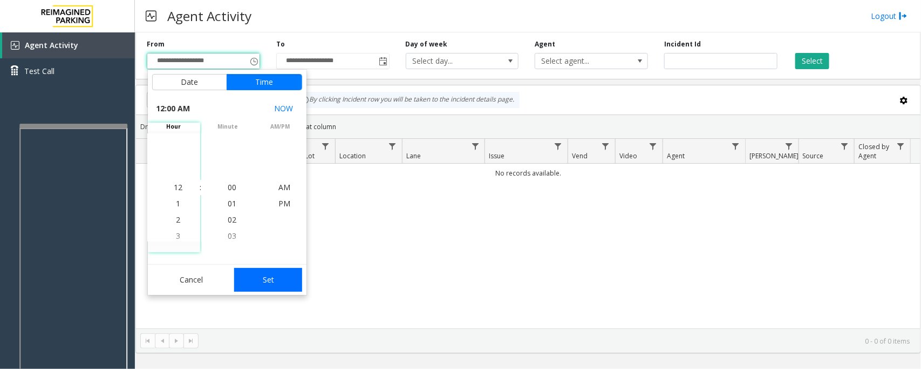
click at [275, 287] on button "Set" at bounding box center [268, 280] width 68 height 24
type input "**********"
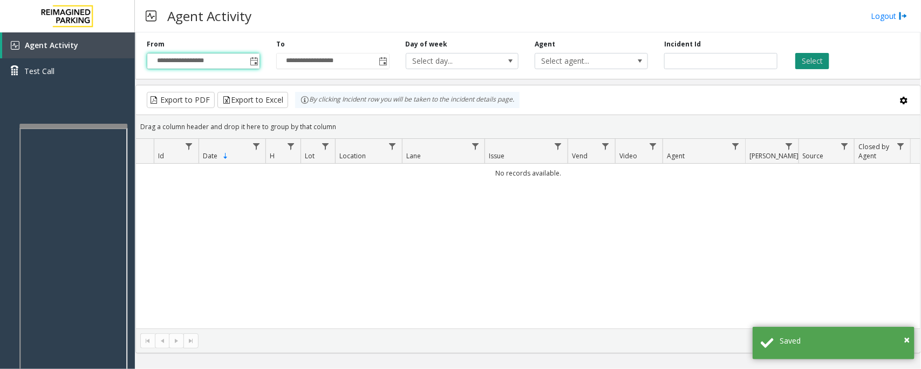
click at [811, 60] on button "Select" at bounding box center [812, 61] width 34 height 16
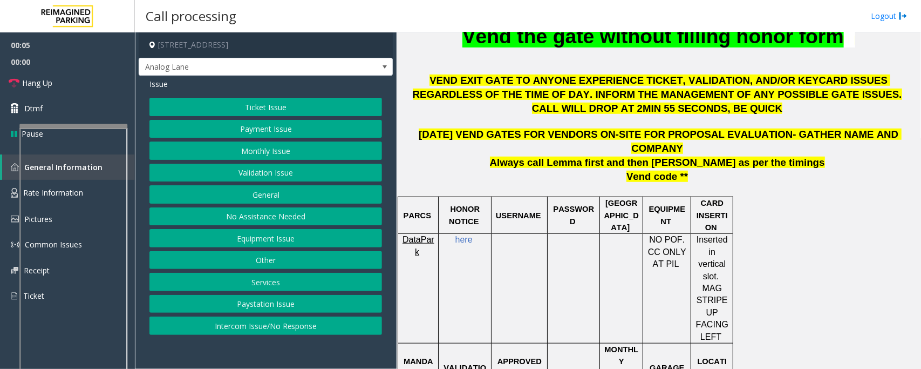
scroll to position [405, 0]
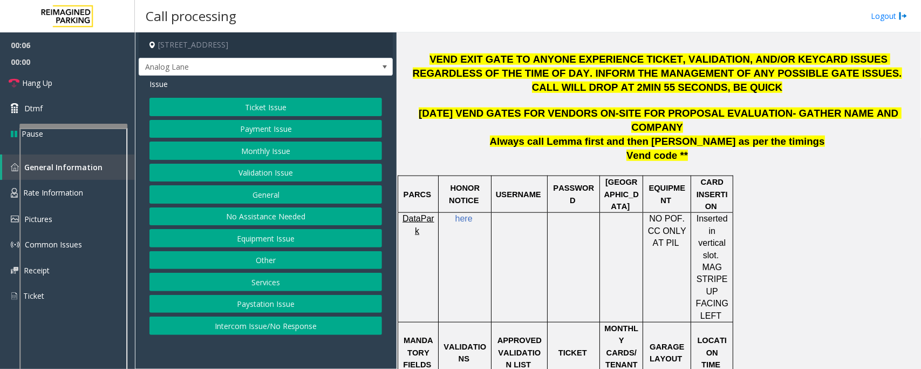
click at [263, 108] on button "Ticket Issue" at bounding box center [265, 107] width 233 height 18
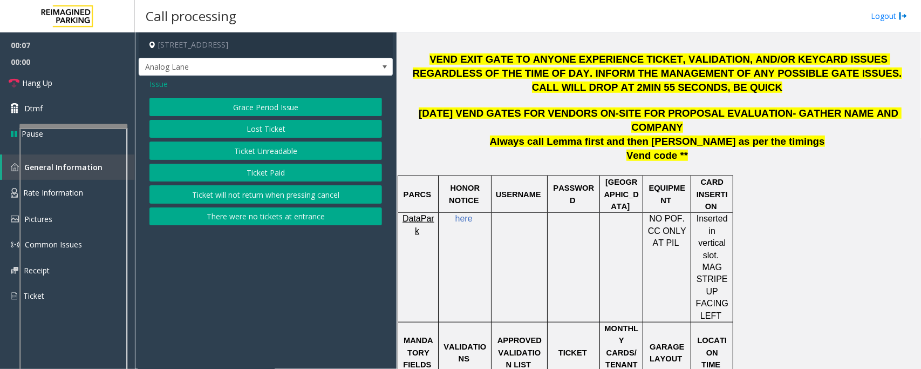
click at [253, 158] on button "Ticket Unreadable" at bounding box center [265, 150] width 233 height 18
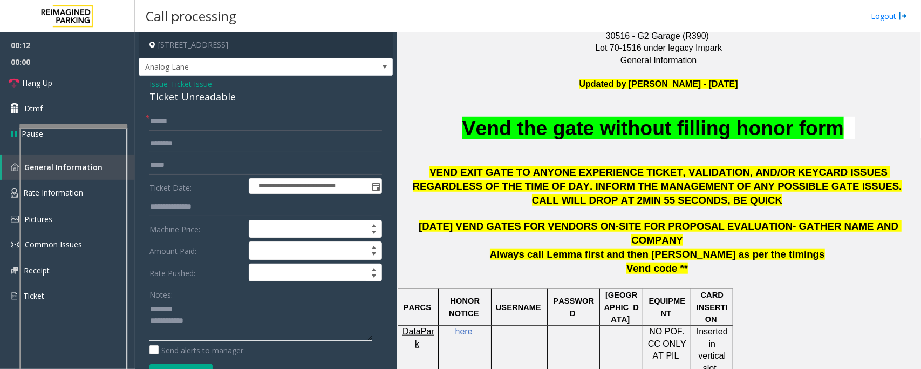
scroll to position [337, 0]
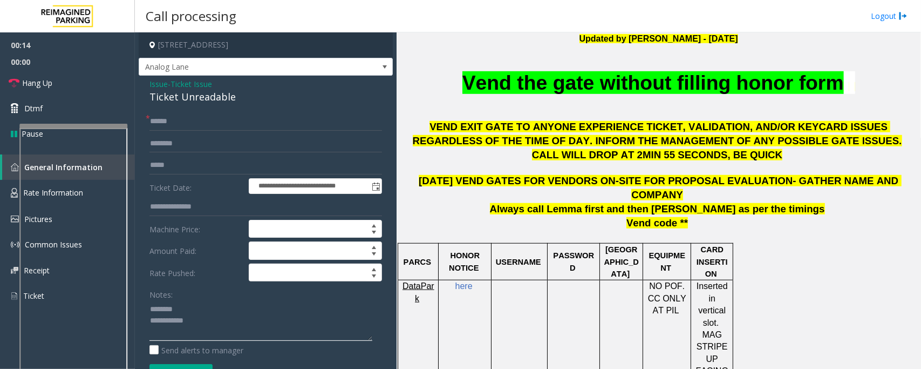
type textarea "**********"
click at [188, 94] on div "Ticket Unreadable" at bounding box center [265, 97] width 233 height 15
click at [187, 119] on input "text" at bounding box center [265, 121] width 233 height 18
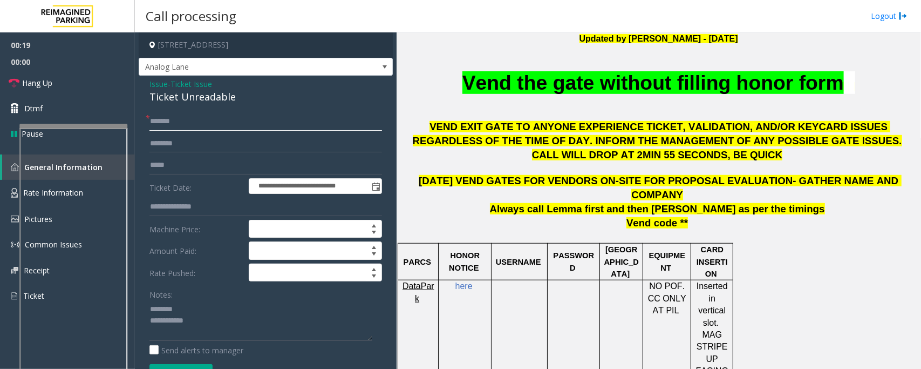
type input "*******"
click at [185, 98] on div "Ticket Unreadable" at bounding box center [265, 97] width 233 height 15
click at [184, 98] on div "Ticket Unreadable" at bounding box center [265, 97] width 233 height 15
click at [190, 97] on div "Ticket Unreadable" at bounding box center [265, 97] width 233 height 15
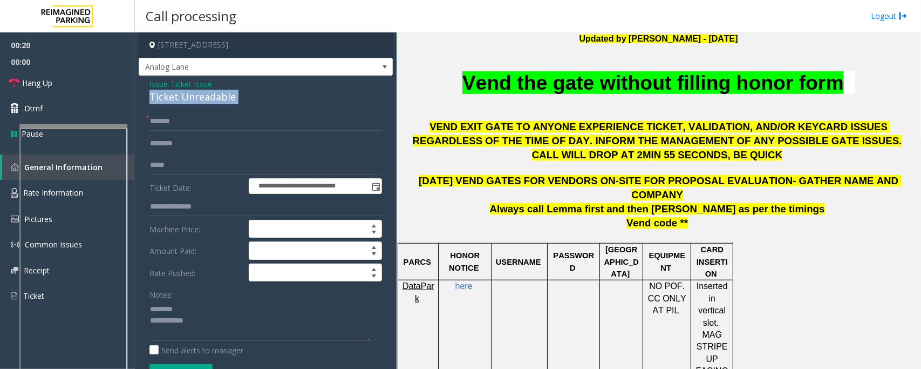
click at [190, 97] on div "Ticket Unreadable" at bounding box center [265, 97] width 233 height 15
click at [173, 139] on input "text" at bounding box center [265, 143] width 233 height 18
click at [166, 324] on textarea at bounding box center [260, 320] width 223 height 40
type textarea "**********"
click at [193, 142] on input "text" at bounding box center [265, 143] width 233 height 18
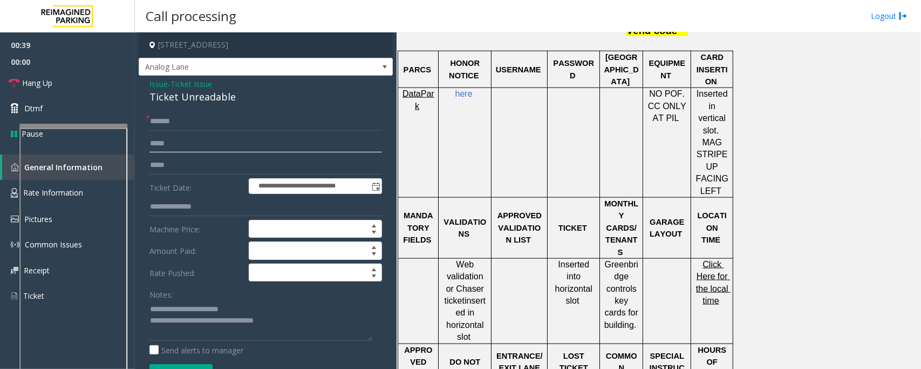
scroll to position [607, 0]
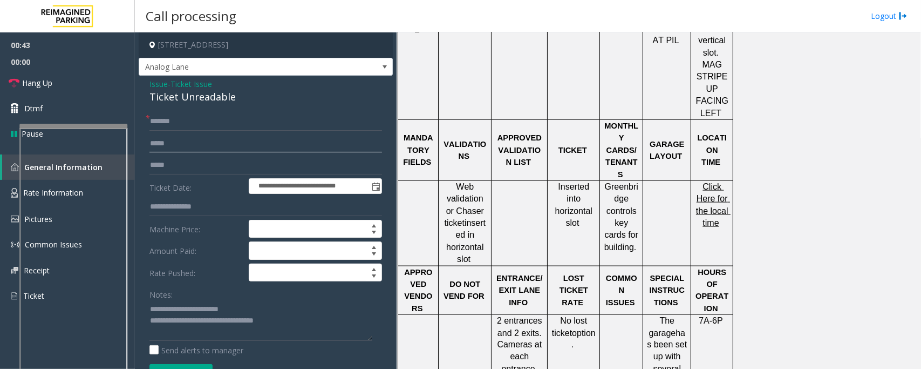
type input "*****"
click at [194, 85] on span "Ticket Issue" at bounding box center [192, 83] width 42 height 11
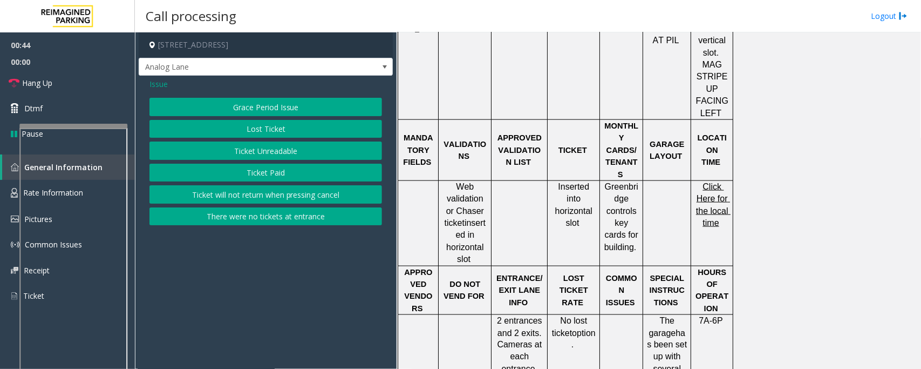
click at [161, 87] on span "Issue" at bounding box center [158, 83] width 18 height 11
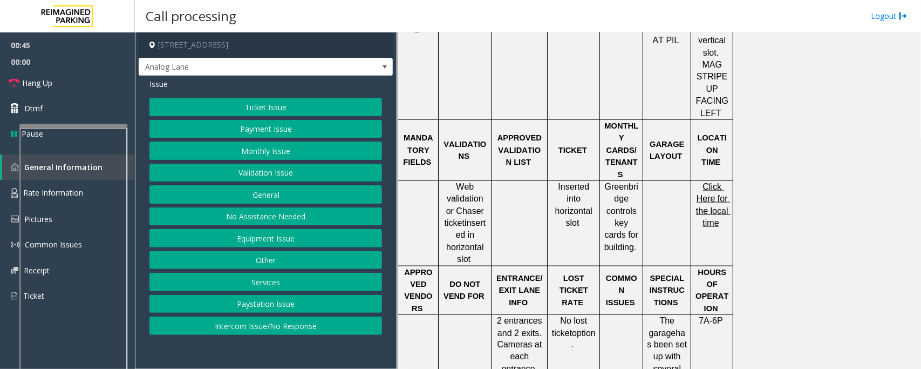
click at [257, 177] on button "Validation Issue" at bounding box center [265, 172] width 233 height 18
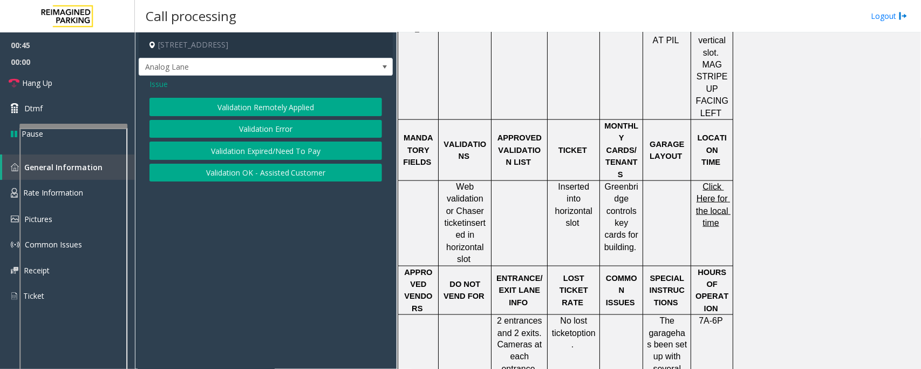
click at [238, 128] on button "Validation Error" at bounding box center [265, 129] width 233 height 18
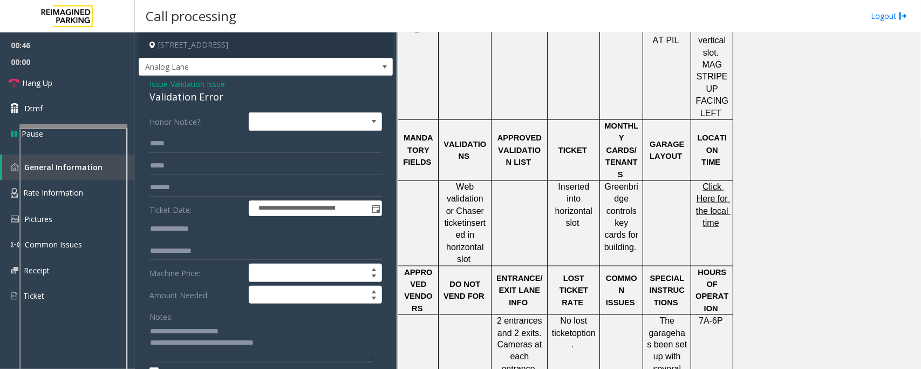
click at [181, 96] on div "Validation Error" at bounding box center [265, 97] width 233 height 15
copy div "Validation Error"
drag, startPoint x: 173, startPoint y: 332, endPoint x: 265, endPoint y: 335, distance: 92.3
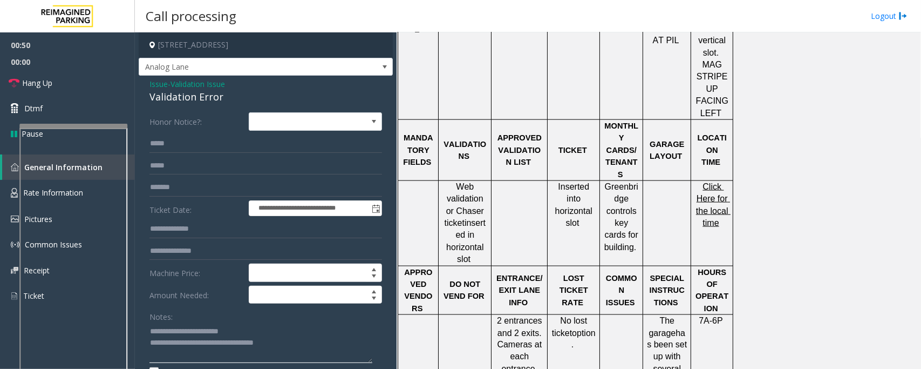
click at [265, 335] on textarea at bounding box center [260, 342] width 223 height 40
paste textarea
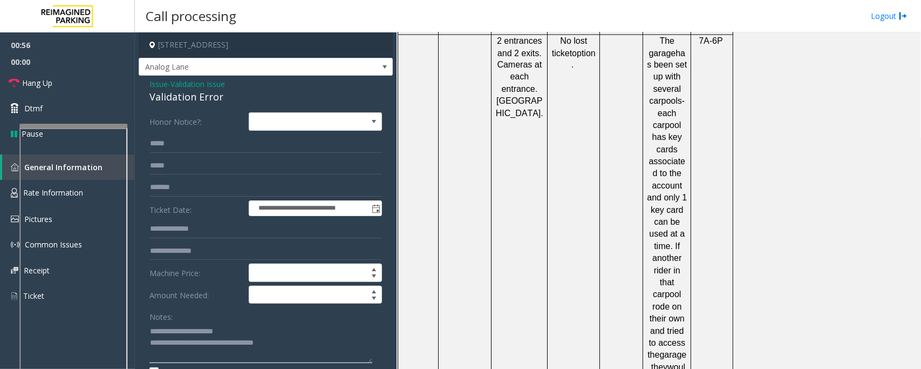
scroll to position [1012, 0]
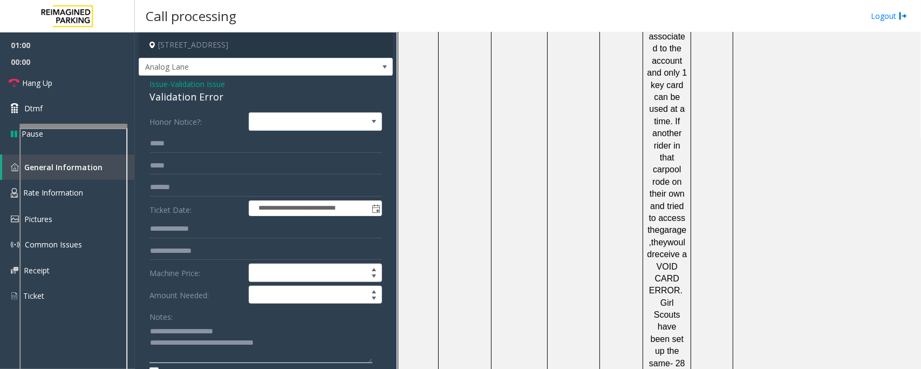
click at [296, 340] on textarea at bounding box center [260, 342] width 223 height 40
click at [279, 343] on textarea at bounding box center [260, 342] width 223 height 40
click at [329, 342] on textarea at bounding box center [260, 342] width 223 height 40
type textarea "**********"
click at [181, 232] on input "text" at bounding box center [265, 229] width 233 height 18
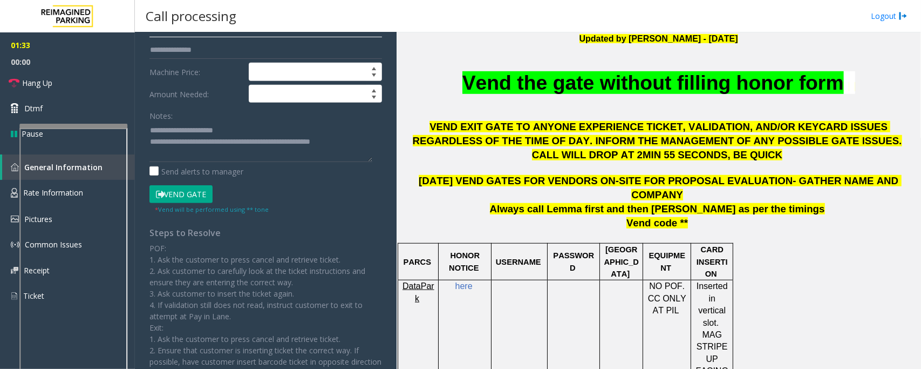
scroll to position [202, 0]
click at [185, 193] on button "Vend Gate" at bounding box center [180, 192] width 63 height 18
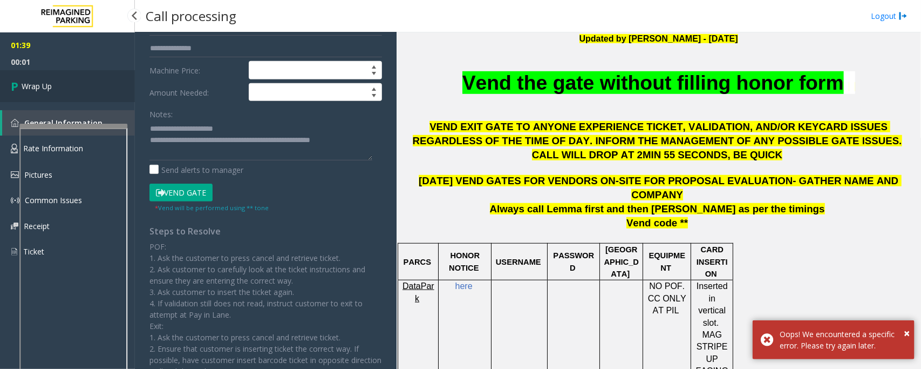
click at [60, 92] on link "Wrap Up" at bounding box center [67, 86] width 135 height 32
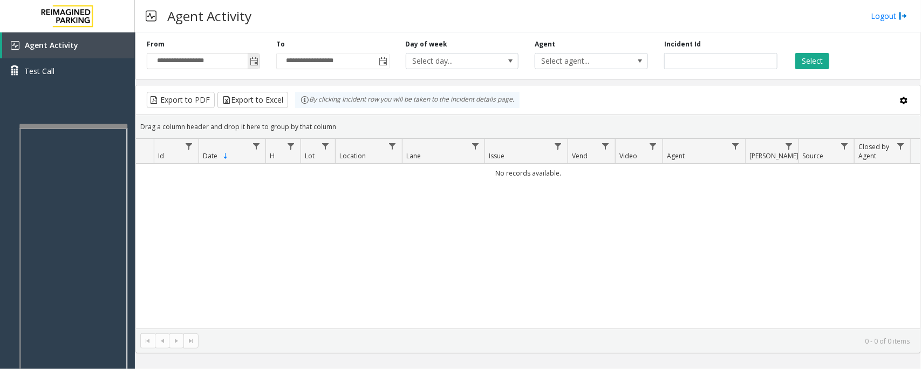
click at [257, 61] on span "Toggle popup" at bounding box center [254, 61] width 9 height 9
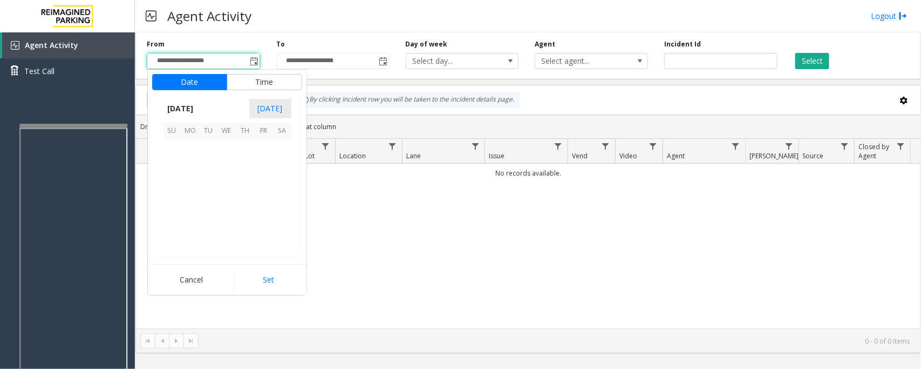
scroll to position [193563, 0]
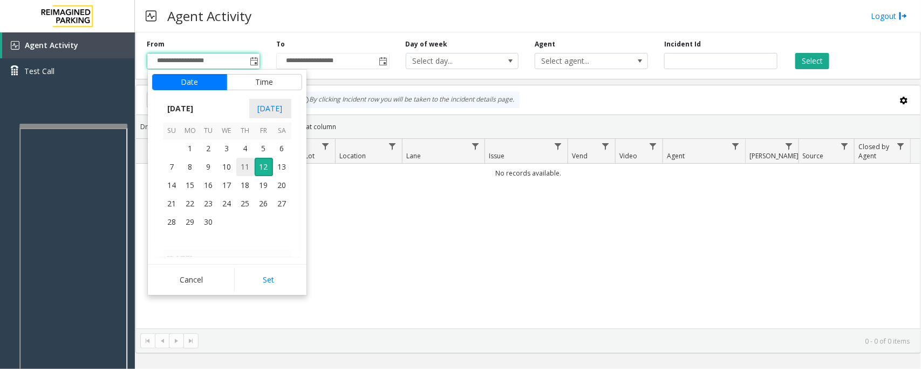
click at [247, 163] on span "11" at bounding box center [245, 167] width 18 height 18
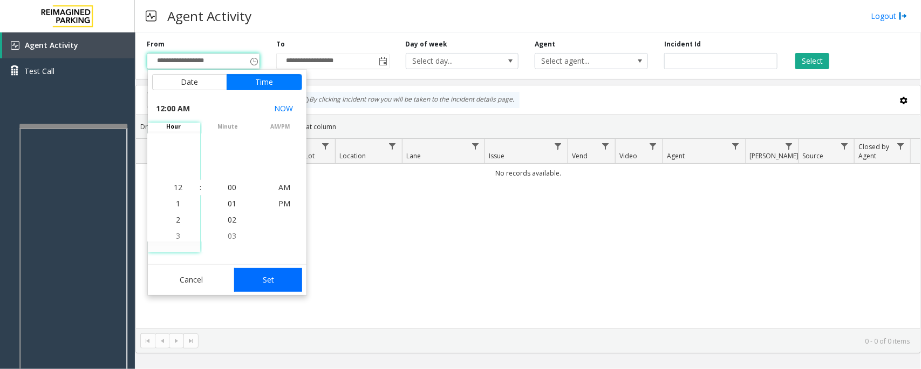
click at [277, 276] on button "Set" at bounding box center [268, 280] width 68 height 24
type input "**********"
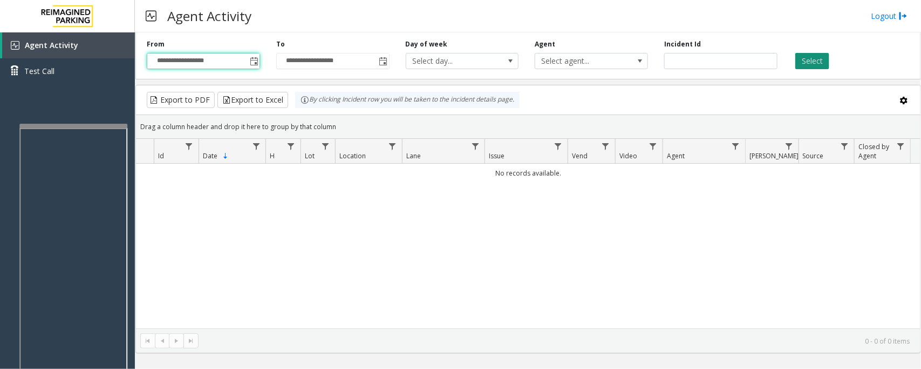
click at [826, 55] on button "Select" at bounding box center [812, 61] width 34 height 16
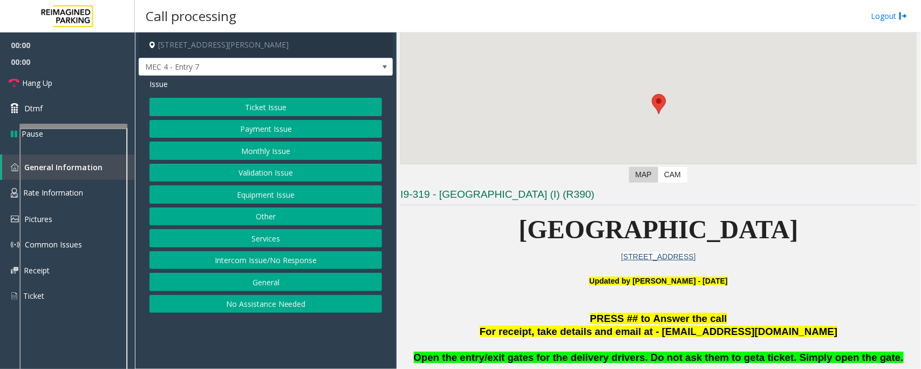
scroll to position [202, 0]
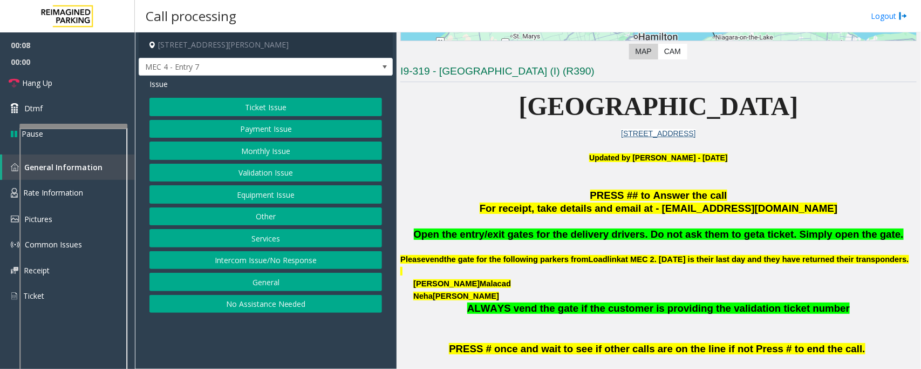
click at [264, 263] on button "Intercom Issue/No Response" at bounding box center [265, 260] width 233 height 18
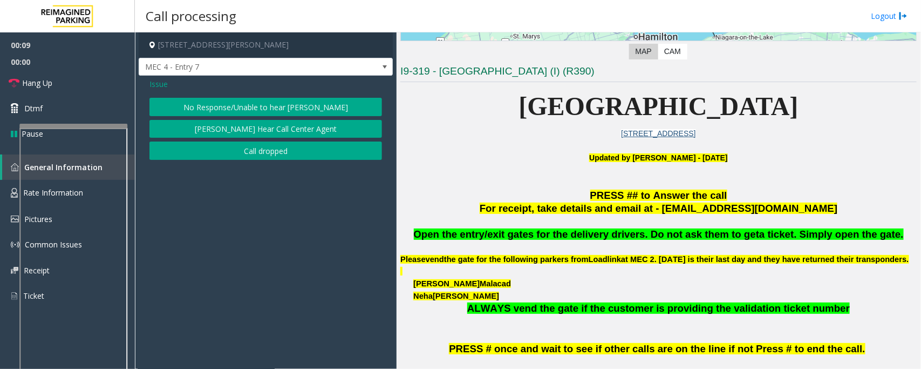
click at [229, 112] on button "No Response/Unable to hear [PERSON_NAME]" at bounding box center [265, 107] width 233 height 18
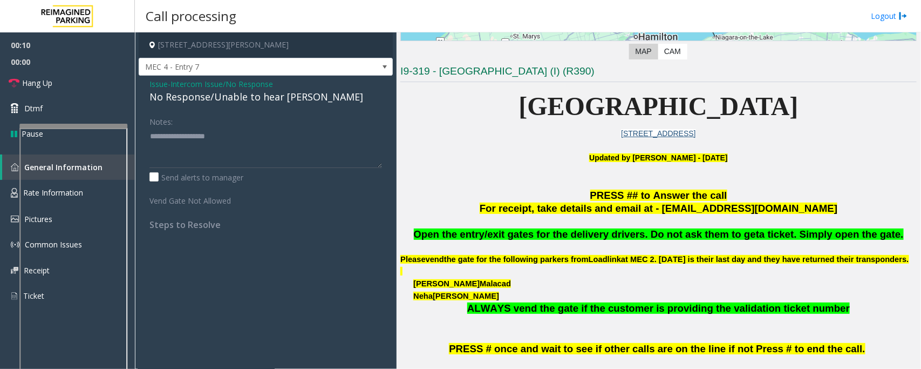
click at [235, 98] on div "No Response/Unable to hear [PERSON_NAME]" at bounding box center [265, 97] width 233 height 15
type textarea "**********"
click at [79, 85] on link "Hang Up" at bounding box center [67, 82] width 135 height 25
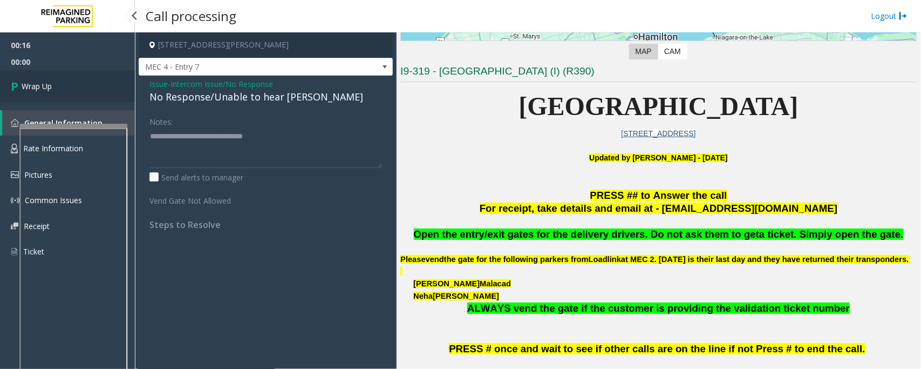
click at [80, 85] on link "Wrap Up" at bounding box center [67, 86] width 135 height 32
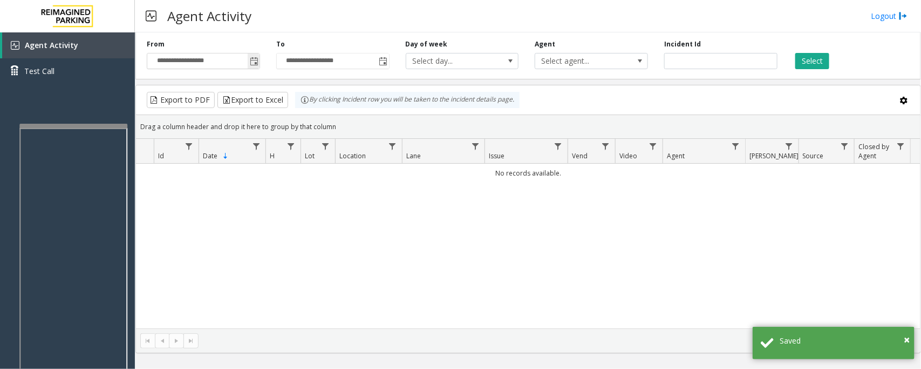
click at [255, 57] on span "Toggle popup" at bounding box center [254, 61] width 9 height 9
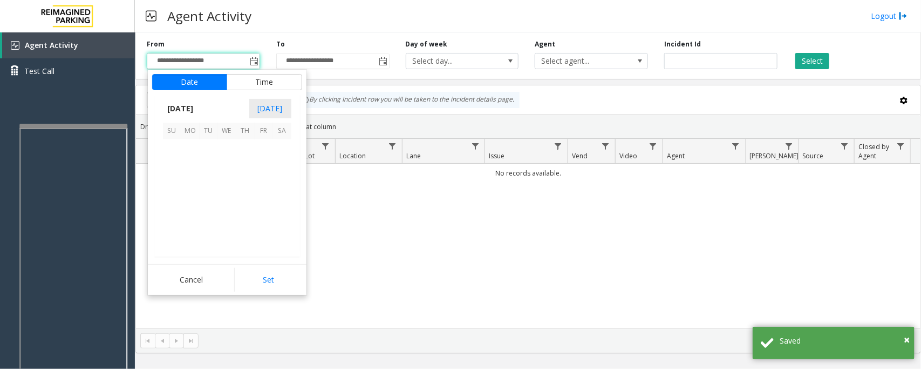
scroll to position [193563, 0]
click at [243, 173] on span "11" at bounding box center [245, 167] width 18 height 18
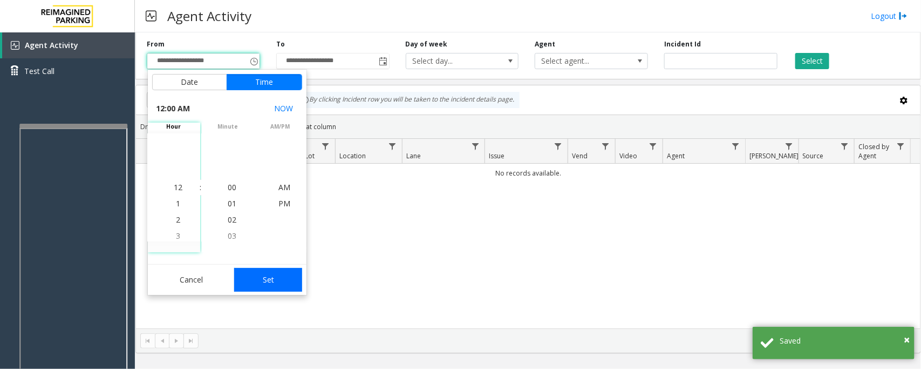
click at [273, 281] on button "Set" at bounding box center [268, 280] width 68 height 24
type input "**********"
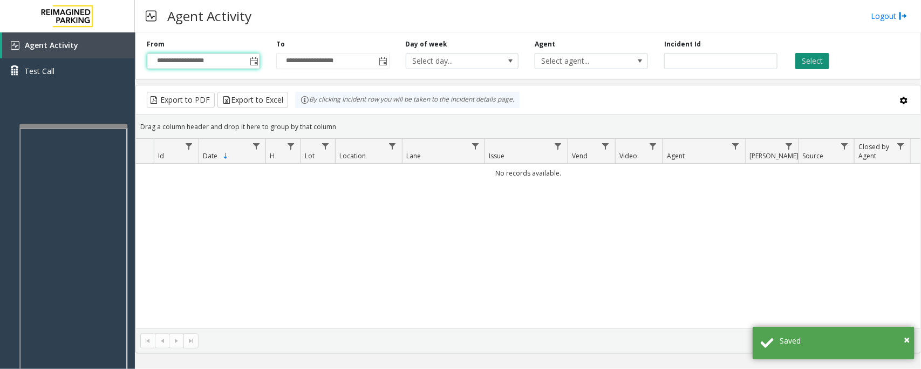
click at [817, 60] on button "Select" at bounding box center [812, 61] width 34 height 16
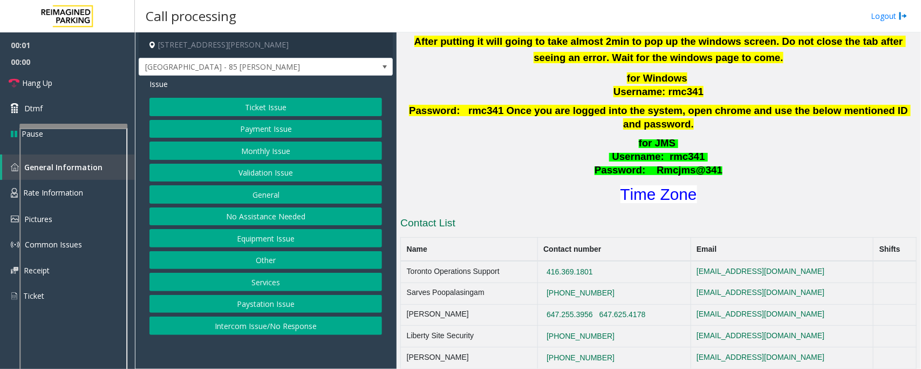
scroll to position [472, 0]
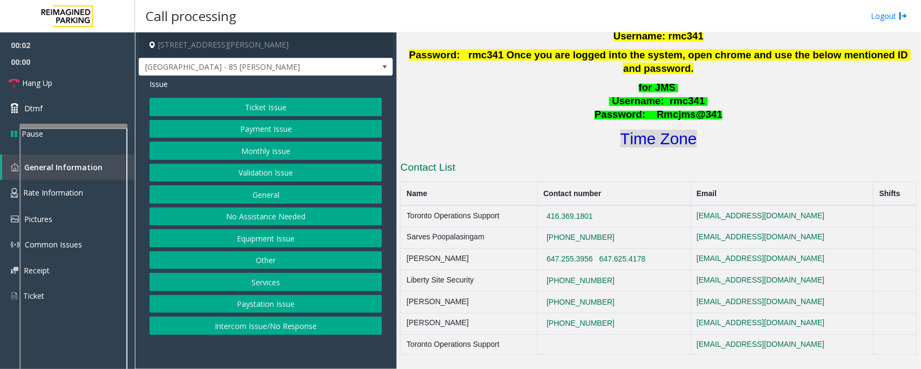
click at [649, 134] on font "Time Zone" at bounding box center [658, 138] width 77 height 18
click at [253, 169] on button "Validation Issue" at bounding box center [265, 172] width 233 height 18
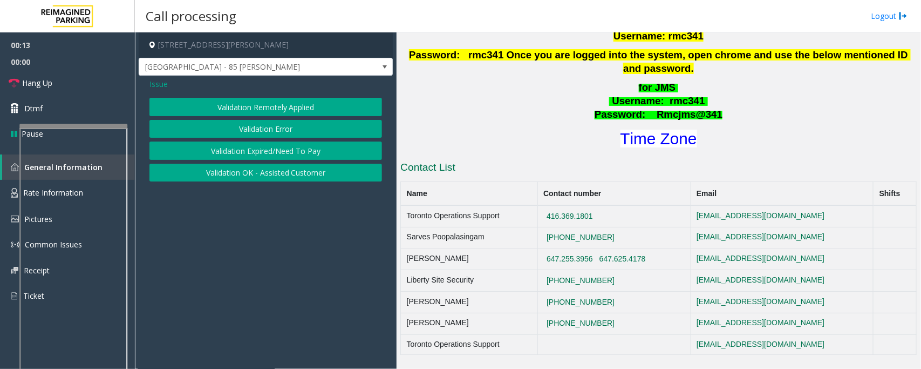
click at [266, 130] on button "Validation Error" at bounding box center [265, 129] width 233 height 18
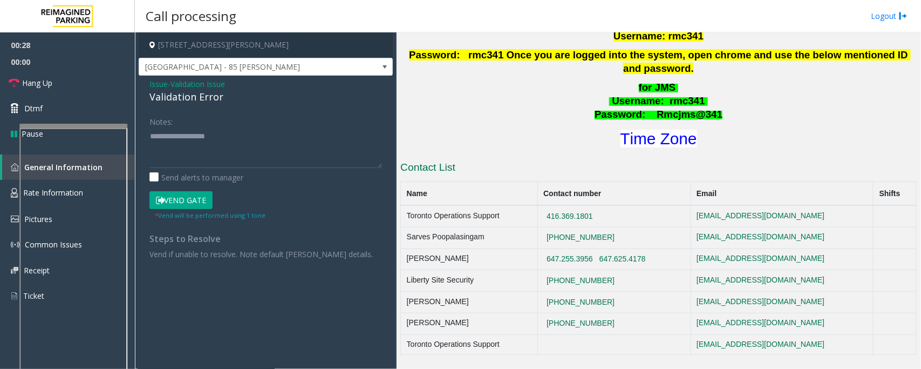
click at [198, 81] on span "Validation Issue" at bounding box center [198, 83] width 54 height 11
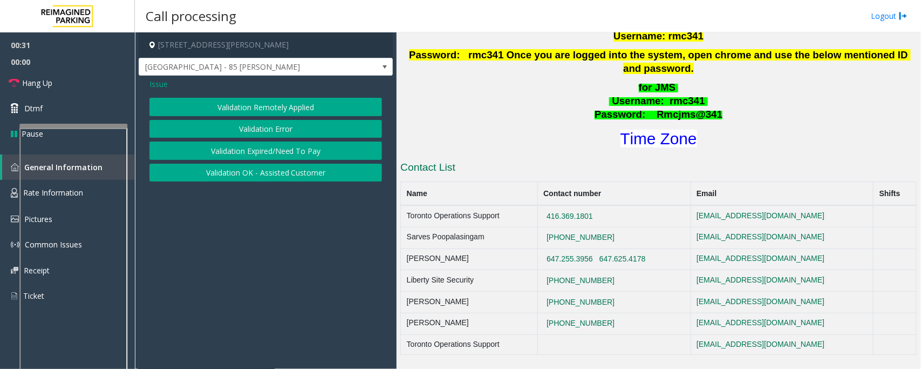
click at [238, 133] on button "Validation Error" at bounding box center [265, 129] width 233 height 18
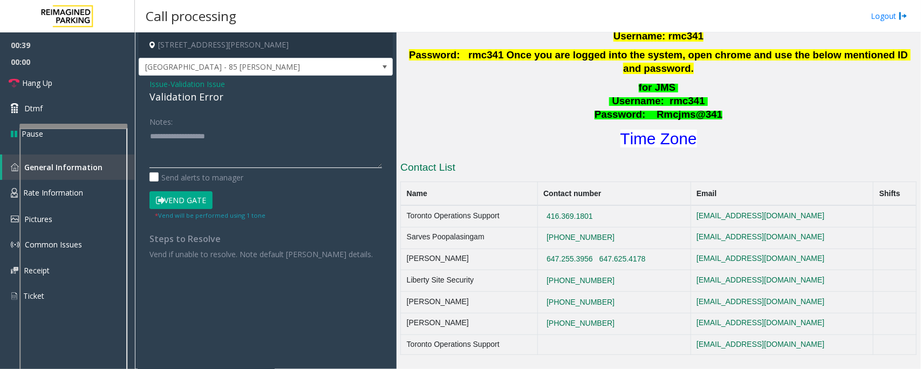
click at [182, 158] on textarea at bounding box center [265, 147] width 233 height 40
paste textarea "**********"
click at [206, 141] on textarea at bounding box center [265, 147] width 233 height 40
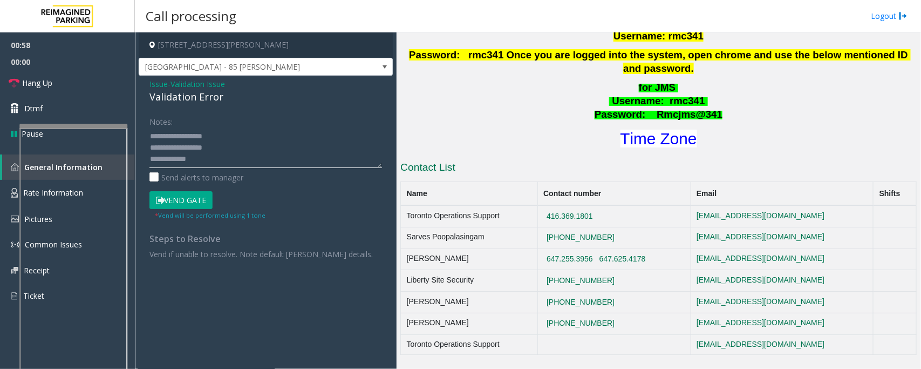
click at [213, 160] on textarea at bounding box center [265, 147] width 233 height 40
click at [227, 147] on textarea at bounding box center [265, 147] width 233 height 40
click at [195, 160] on textarea at bounding box center [265, 147] width 233 height 40
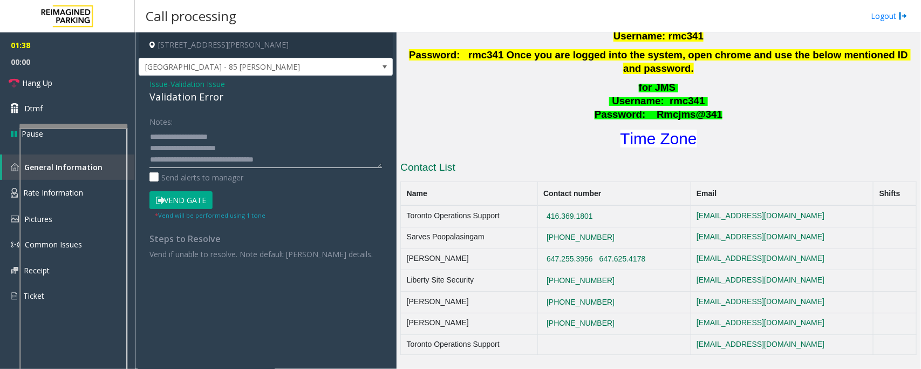
type textarea "**********"
click at [197, 207] on button "Vend Gate" at bounding box center [180, 200] width 63 height 18
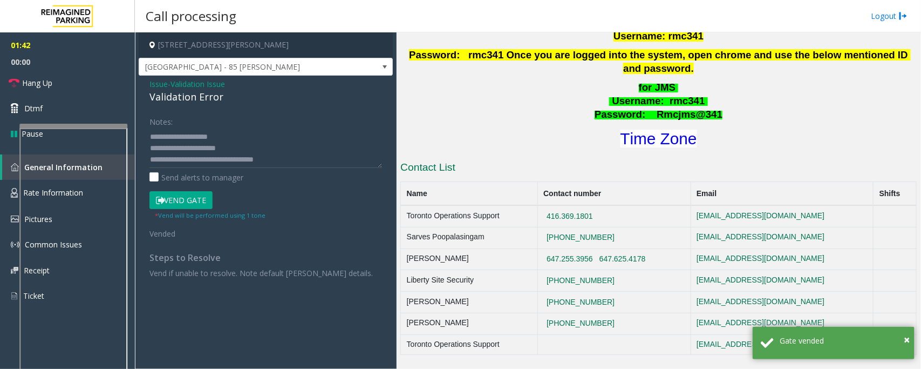
scroll to position [0, 0]
click at [72, 84] on link "Hang Up" at bounding box center [67, 82] width 135 height 25
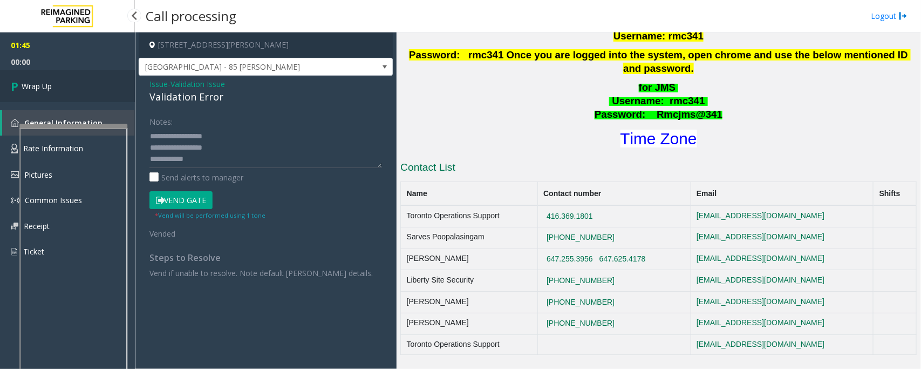
click at [72, 84] on link "Wrap Up" at bounding box center [67, 86] width 135 height 32
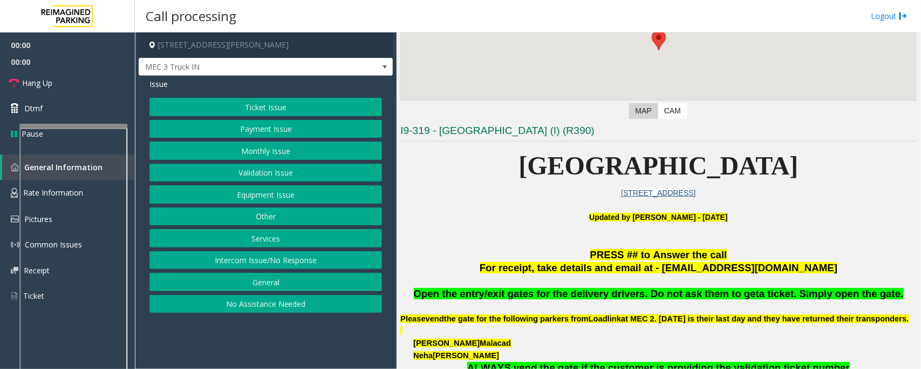
scroll to position [202, 0]
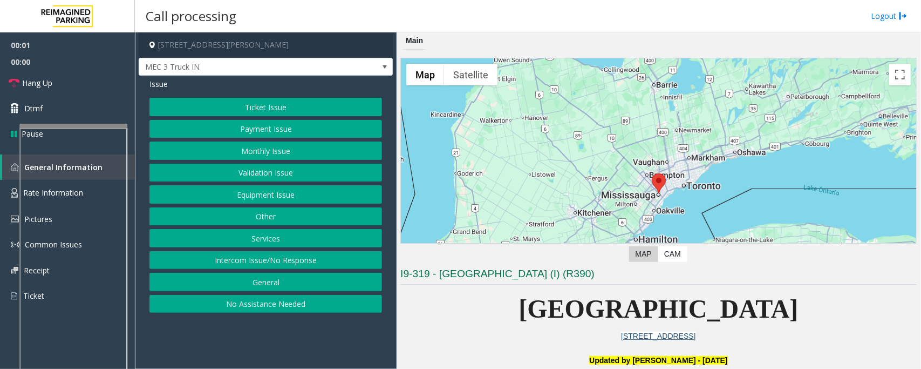
scroll to position [270, 0]
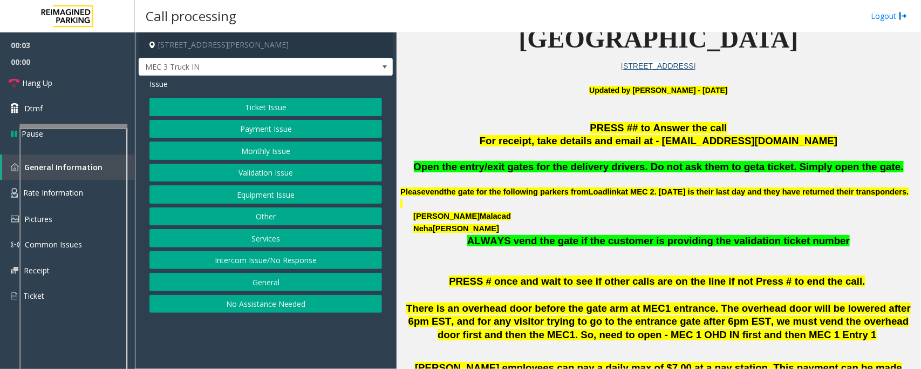
click at [252, 197] on button "Equipment Issue" at bounding box center [265, 194] width 233 height 18
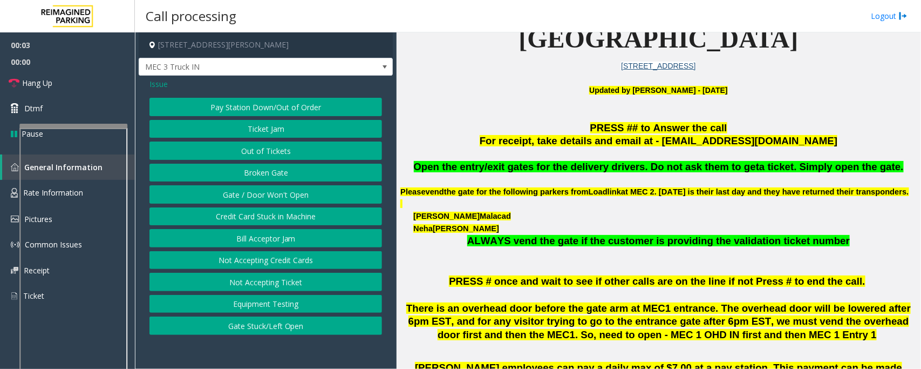
click at [252, 197] on button "Gate / Door Won't Open" at bounding box center [265, 194] width 233 height 18
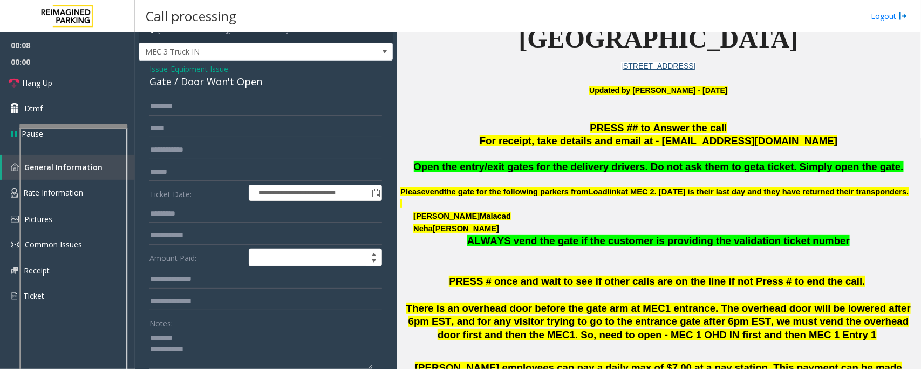
scroll to position [0, 0]
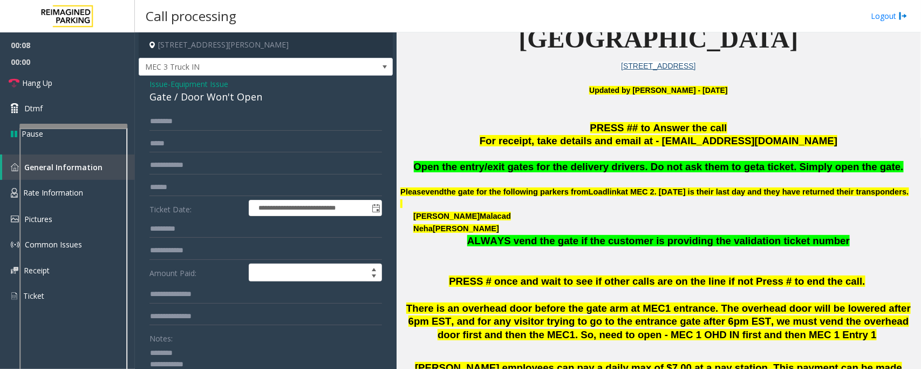
click at [192, 96] on div "Gate / Door Won't Open" at bounding box center [265, 97] width 233 height 15
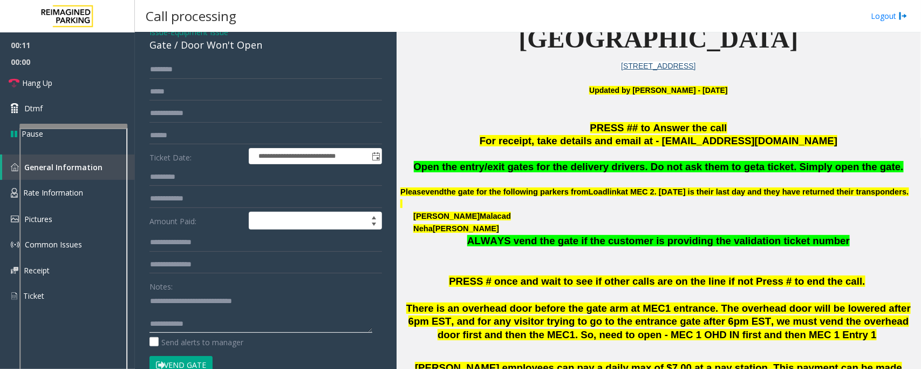
scroll to position [135, 0]
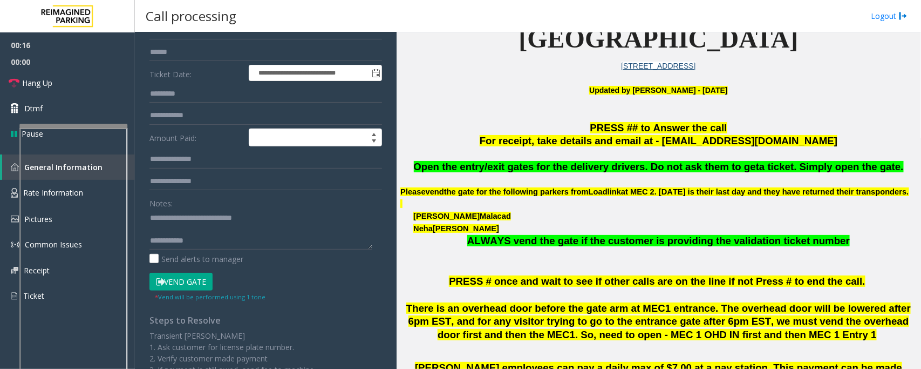
click at [192, 279] on button "Vend Gate" at bounding box center [180, 281] width 63 height 18
click at [209, 253] on div "Notes: Send alerts to manager" at bounding box center [265, 229] width 233 height 71
click at [216, 243] on textarea at bounding box center [260, 229] width 223 height 40
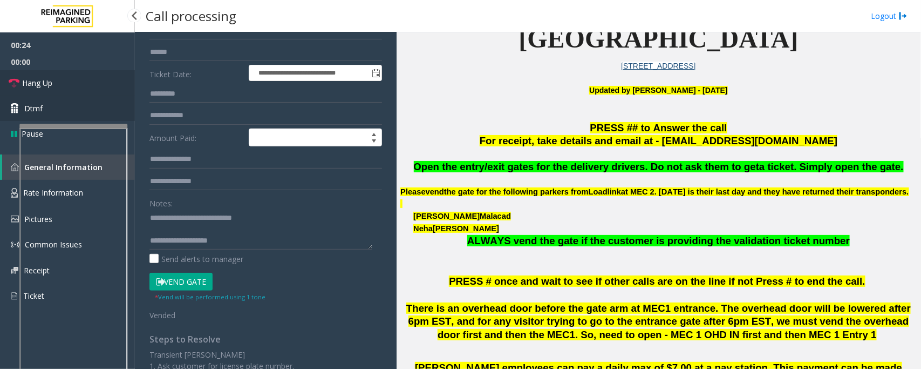
drag, startPoint x: 42, startPoint y: 77, endPoint x: 92, endPoint y: 109, distance: 59.9
click at [42, 77] on span "Hang Up" at bounding box center [37, 82] width 30 height 11
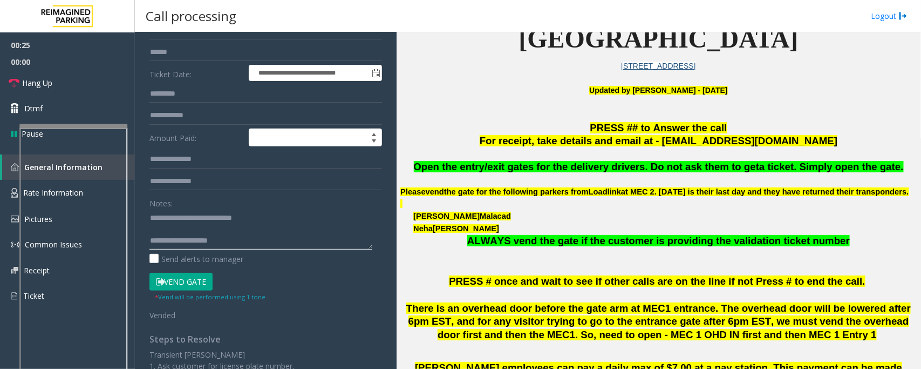
click at [268, 240] on textarea at bounding box center [260, 229] width 223 height 40
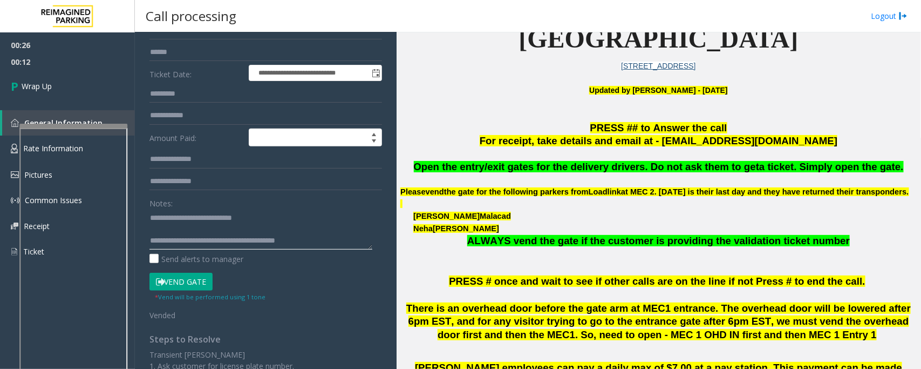
click at [269, 241] on textarea at bounding box center [260, 229] width 223 height 40
click at [336, 243] on textarea at bounding box center [260, 229] width 223 height 40
type textarea "**********"
click at [60, 84] on link "Wrap Up" at bounding box center [67, 86] width 135 height 32
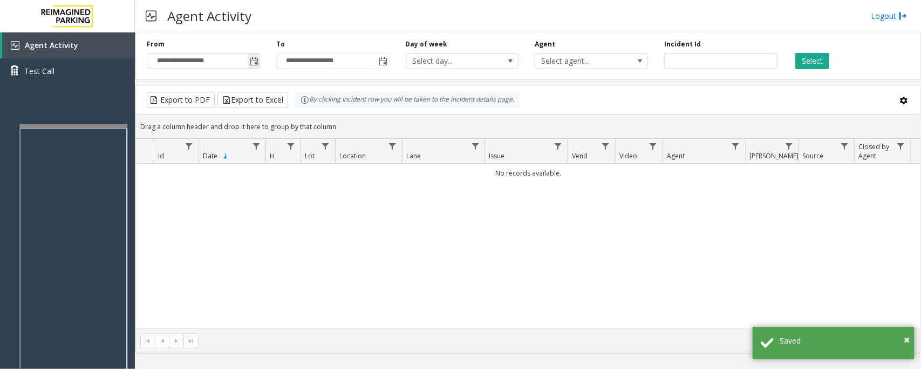
click at [251, 60] on span "Toggle popup" at bounding box center [254, 61] width 9 height 9
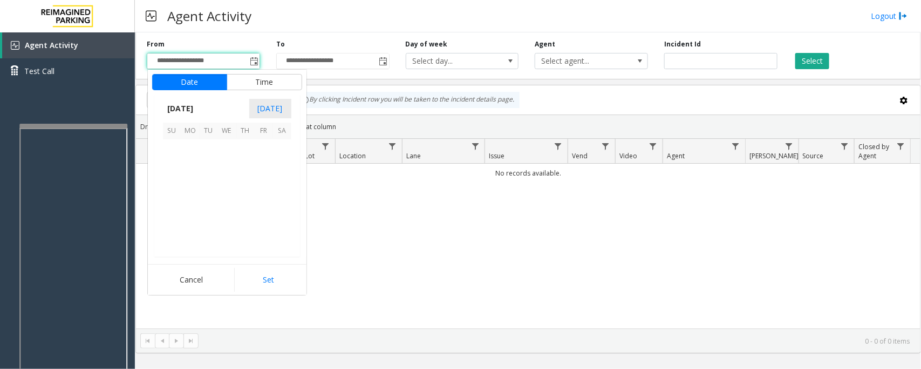
scroll to position [193563, 0]
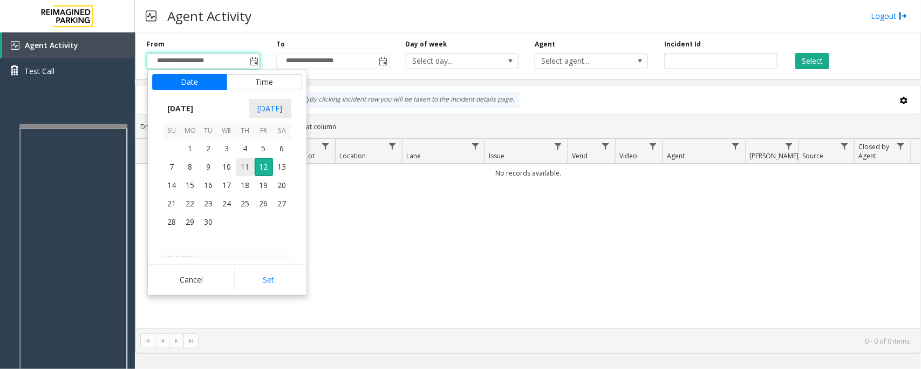
click at [246, 169] on span "11" at bounding box center [245, 167] width 18 height 18
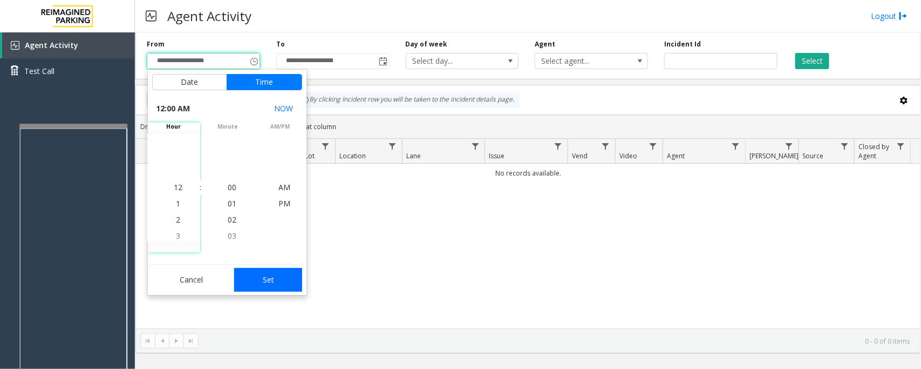
click at [281, 279] on button "Set" at bounding box center [268, 280] width 68 height 24
type input "**********"
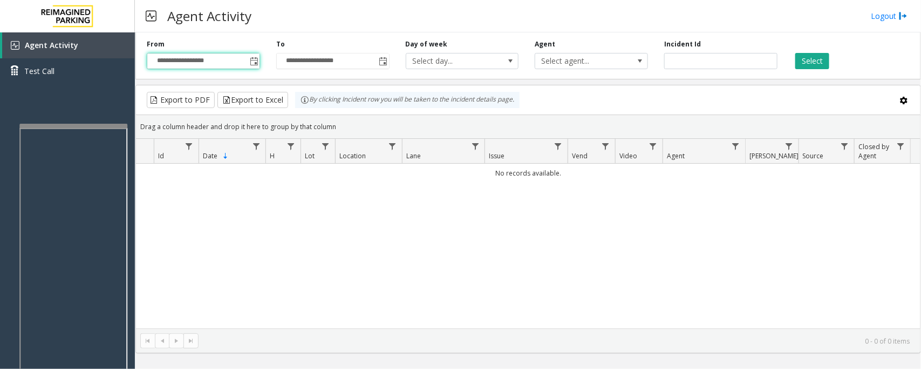
drag, startPoint x: 816, startPoint y: 60, endPoint x: 800, endPoint y: 81, distance: 26.1
click at [816, 60] on button "Select" at bounding box center [812, 61] width 34 height 16
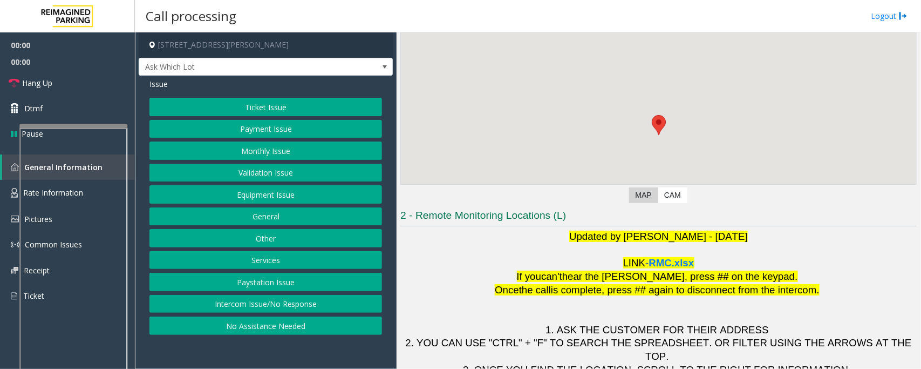
scroll to position [119, 0]
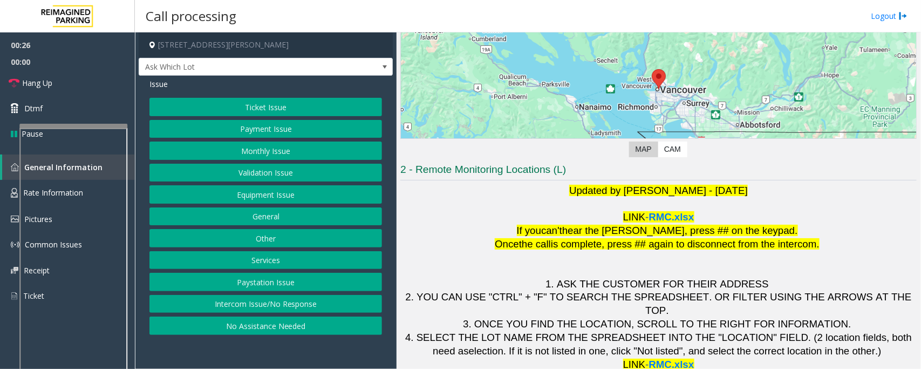
click at [252, 178] on button "Validation Issue" at bounding box center [265, 172] width 233 height 18
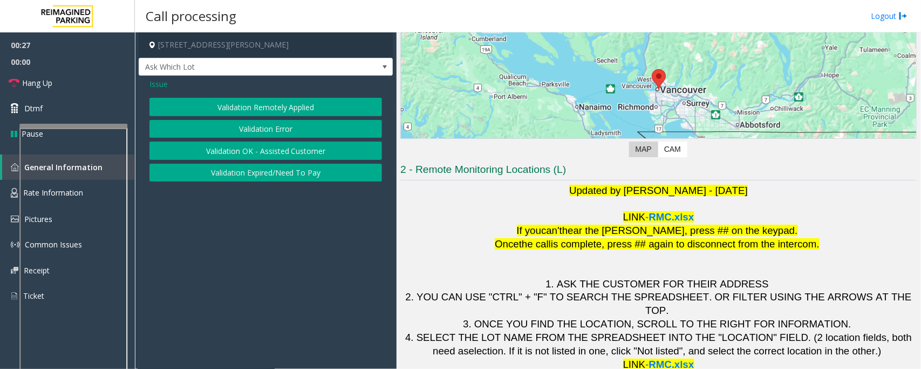
click at [262, 172] on button "Validation Expired/Need To Pay" at bounding box center [265, 172] width 233 height 18
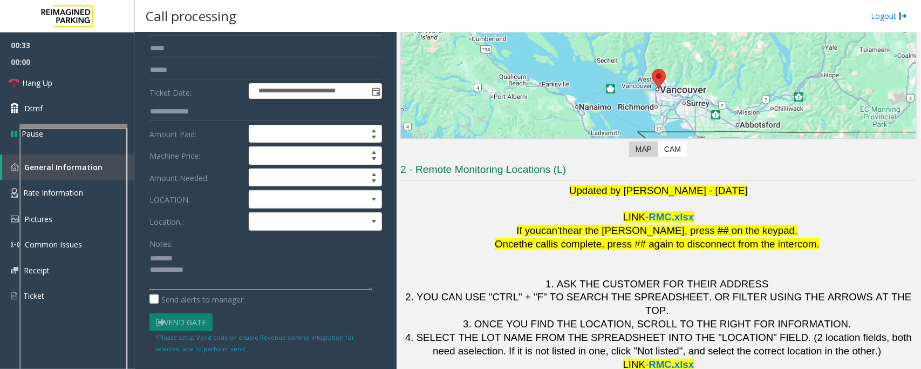
scroll to position [71, 0]
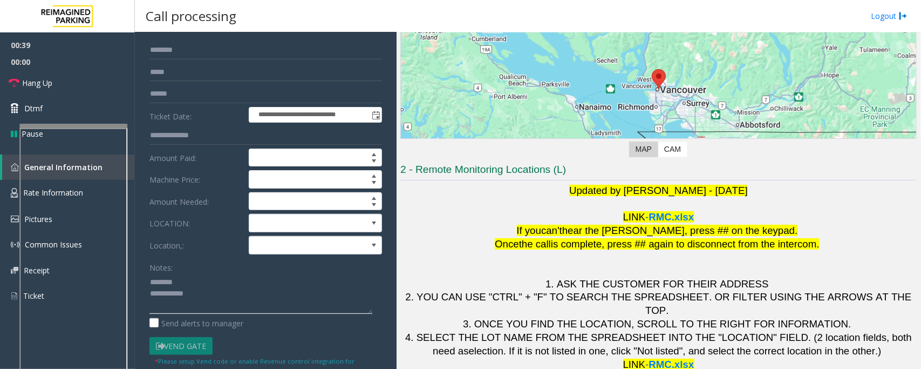
type textarea "**********"
click at [272, 244] on span at bounding box center [302, 244] width 106 height 17
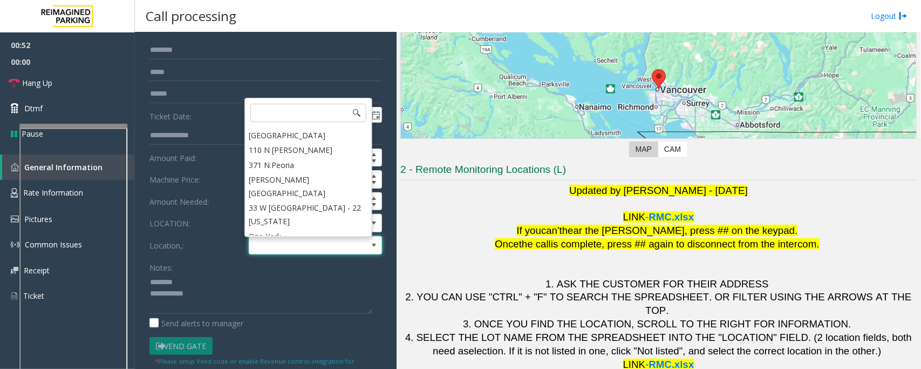
scroll to position [0, 0]
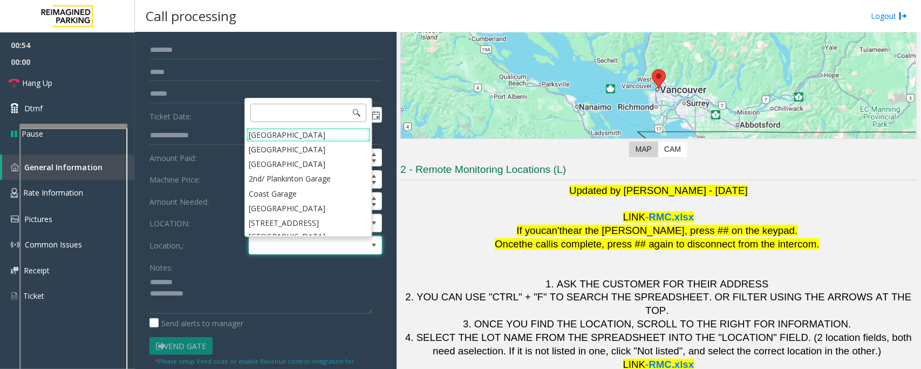
click at [295, 110] on input at bounding box center [308, 113] width 116 height 18
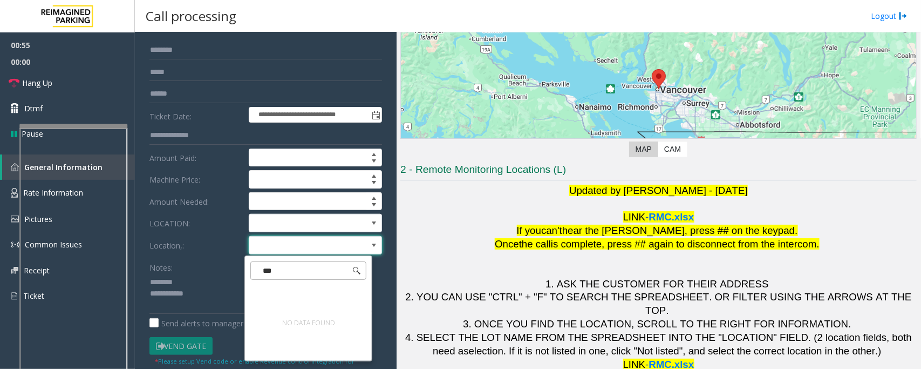
type input "****"
click at [200, 312] on textarea at bounding box center [260, 293] width 223 height 40
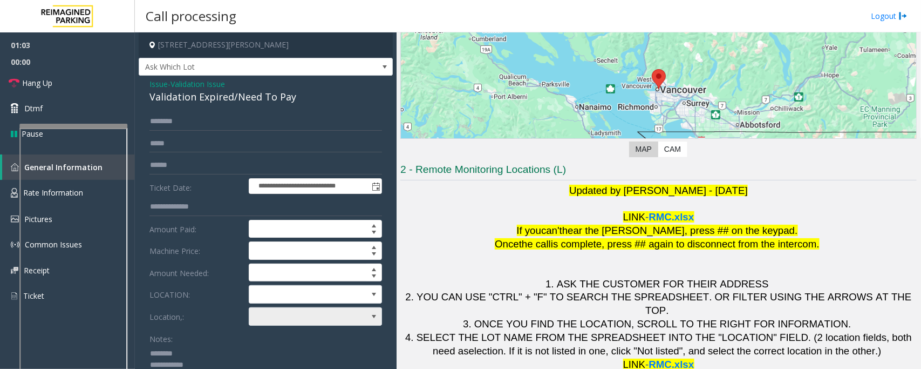
click at [302, 317] on span at bounding box center [302, 316] width 106 height 17
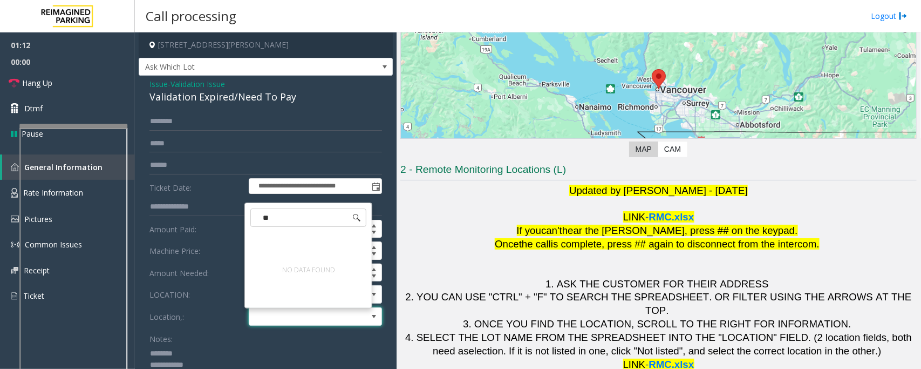
type input "*"
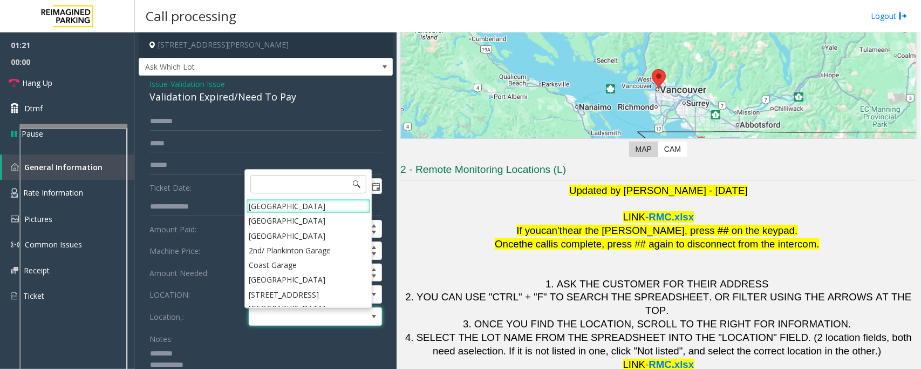
click at [182, 360] on textarea at bounding box center [260, 364] width 223 height 40
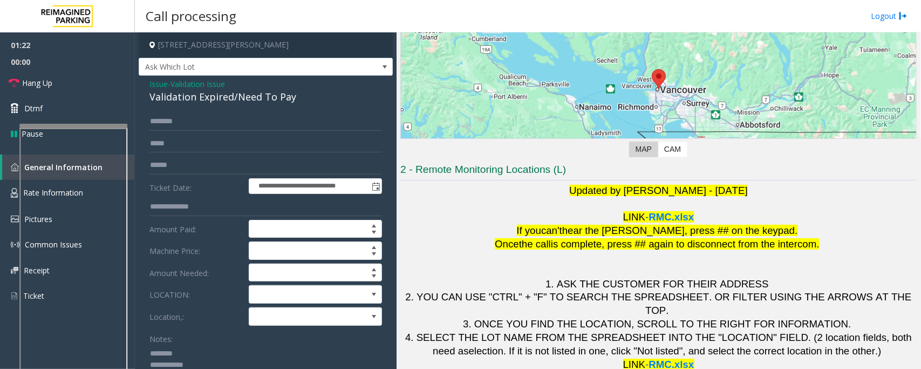
click at [174, 100] on div "Validation Expired/Need To Pay" at bounding box center [265, 97] width 233 height 15
click at [293, 293] on span at bounding box center [302, 293] width 106 height 17
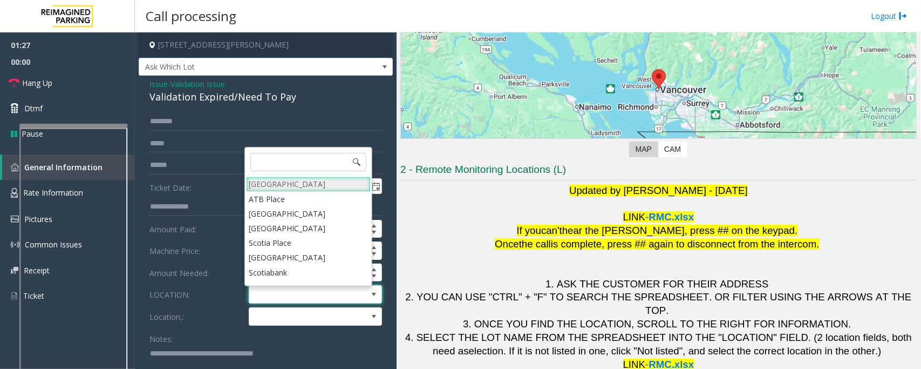
click at [296, 181] on Village "[GEOGRAPHIC_DATA]" at bounding box center [308, 183] width 125 height 15
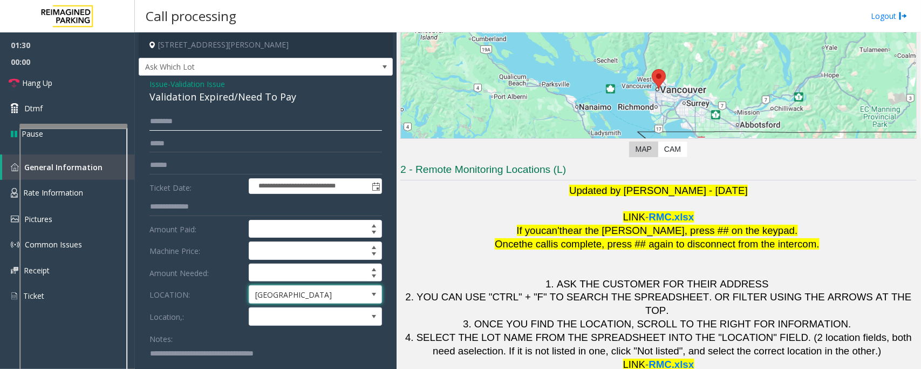
click at [211, 115] on input "text" at bounding box center [265, 121] width 233 height 18
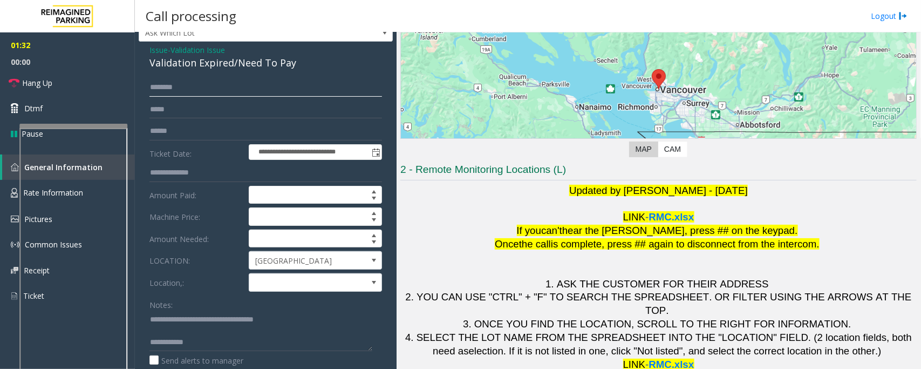
scroll to position [67, 0]
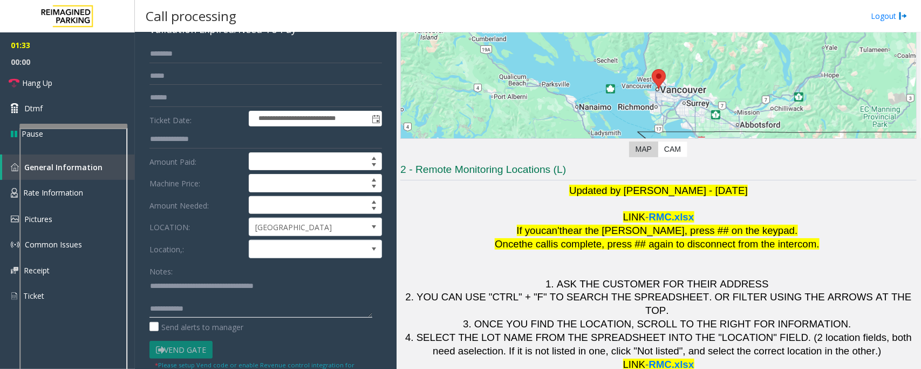
click at [175, 298] on textarea at bounding box center [260, 297] width 223 height 40
click at [210, 301] on textarea at bounding box center [260, 297] width 223 height 40
click at [316, 294] on textarea at bounding box center [260, 297] width 223 height 40
click at [312, 284] on textarea at bounding box center [260, 297] width 223 height 40
type textarea "**********"
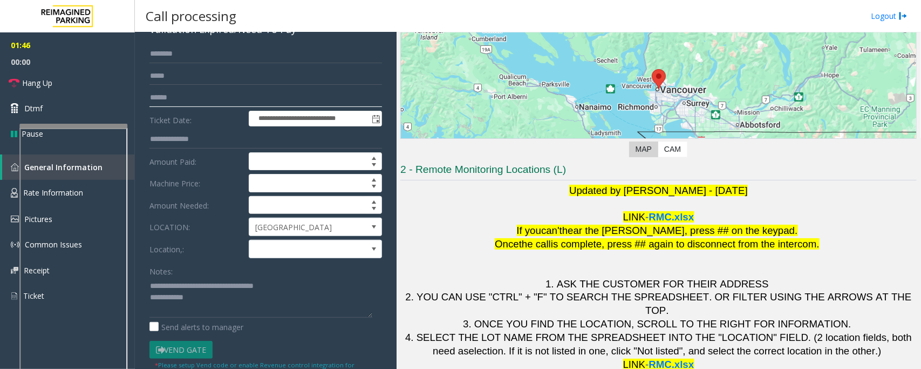
click at [167, 99] on input "text" at bounding box center [265, 97] width 233 height 18
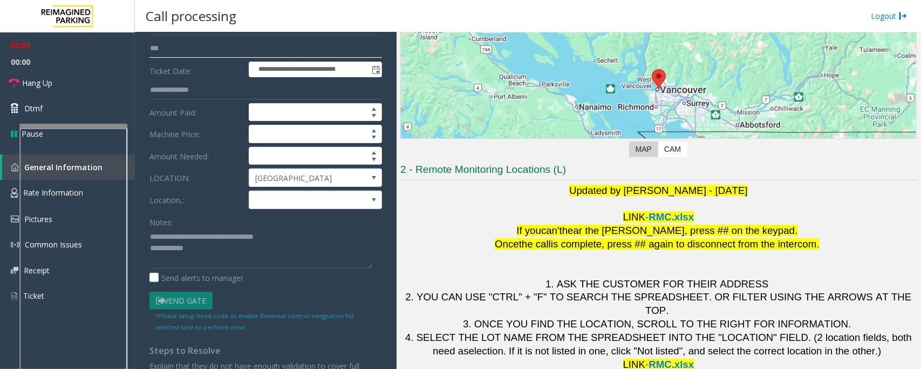
scroll to position [135, 0]
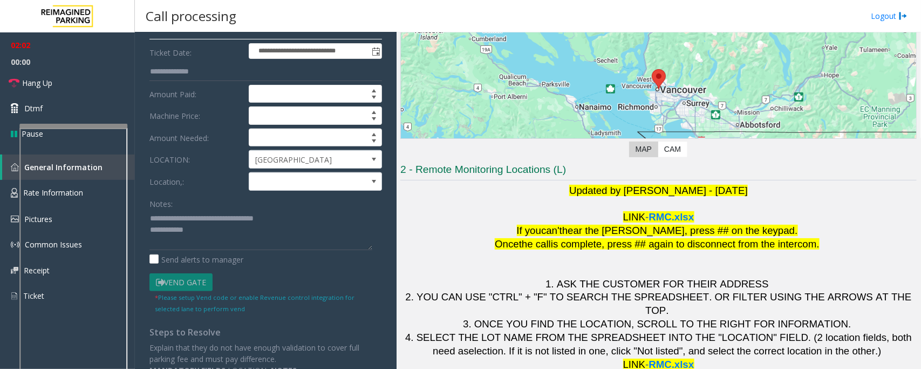
type input "***"
click at [209, 236] on textarea at bounding box center [260, 229] width 223 height 40
click at [217, 236] on textarea at bounding box center [260, 229] width 223 height 40
paste textarea "**********"
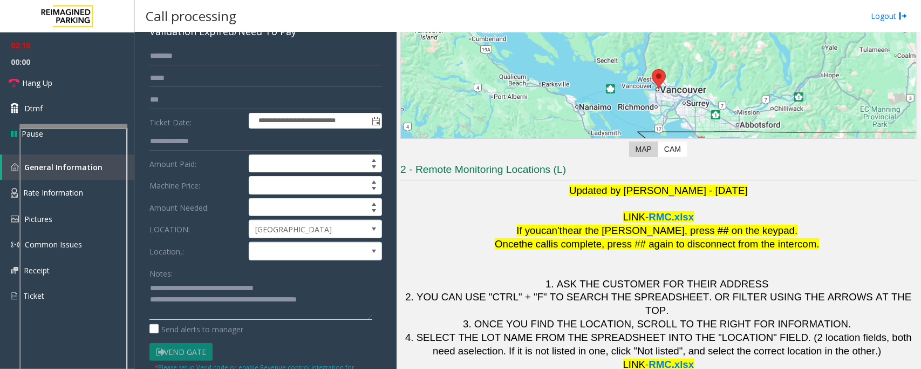
scroll to position [0, 0]
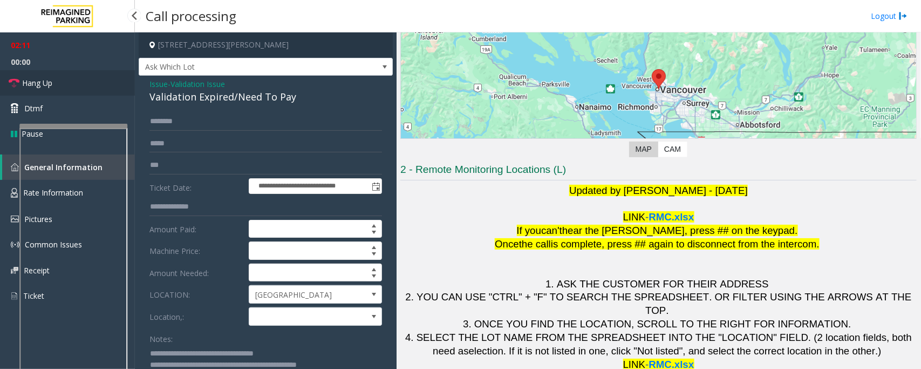
type textarea "**********"
click at [42, 79] on span "Hang Up" at bounding box center [37, 82] width 30 height 11
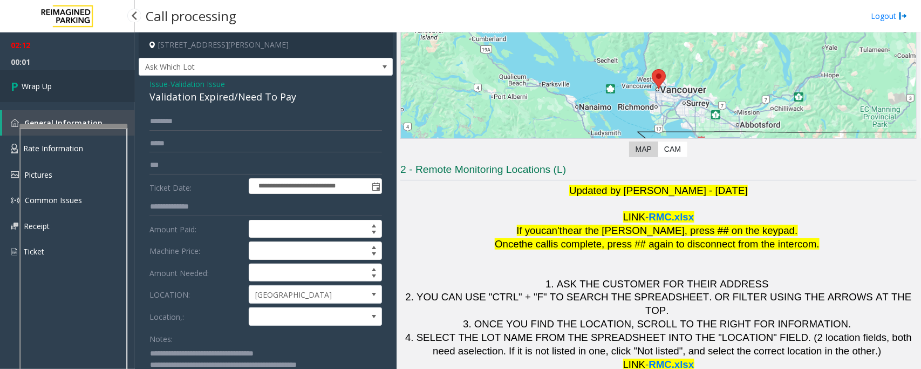
click at [78, 87] on link "Wrap Up" at bounding box center [67, 86] width 135 height 32
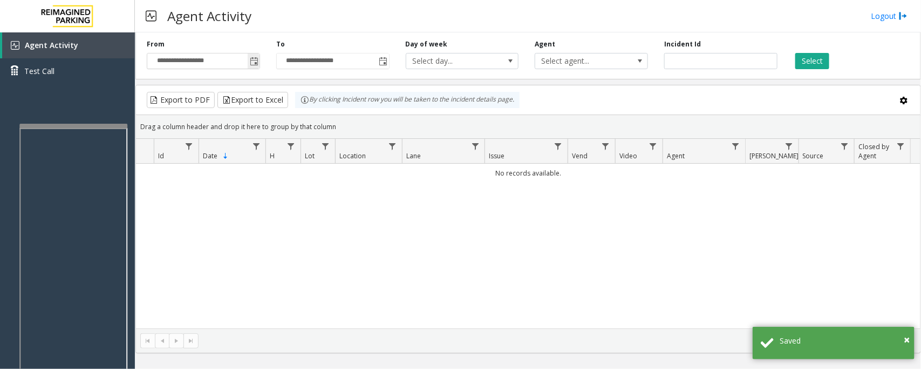
click at [250, 60] on span "Toggle popup" at bounding box center [254, 61] width 9 height 9
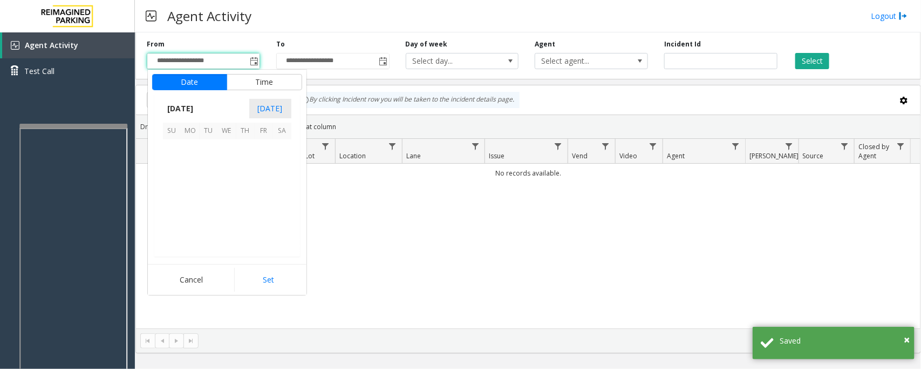
scroll to position [193563, 0]
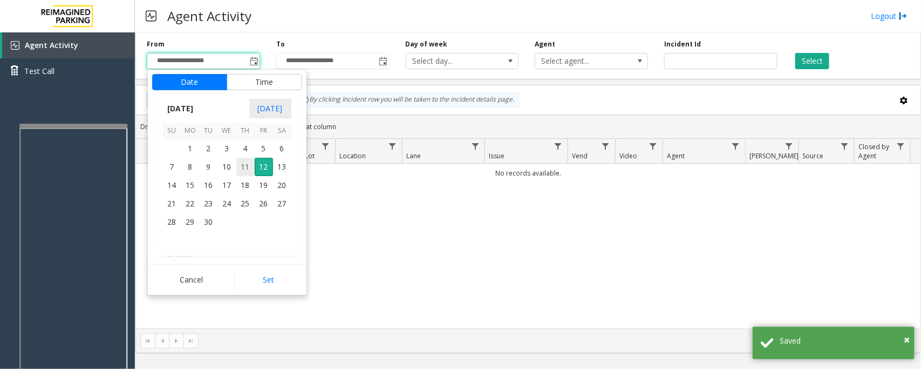
click at [241, 169] on span "11" at bounding box center [245, 167] width 18 height 18
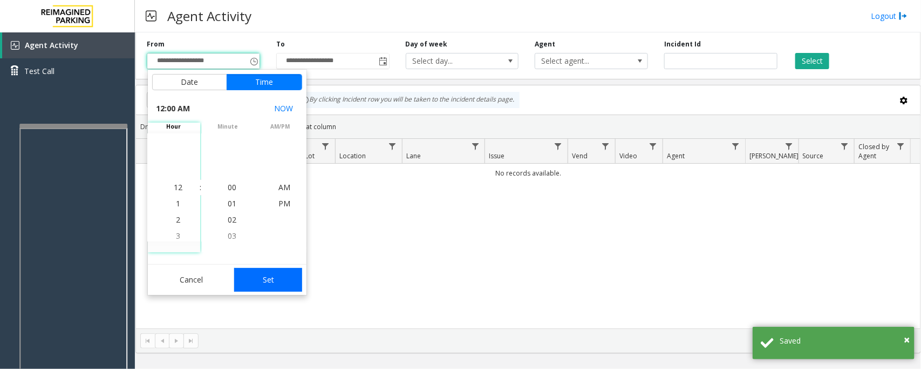
click at [279, 279] on button "Set" at bounding box center [268, 280] width 68 height 24
type input "**********"
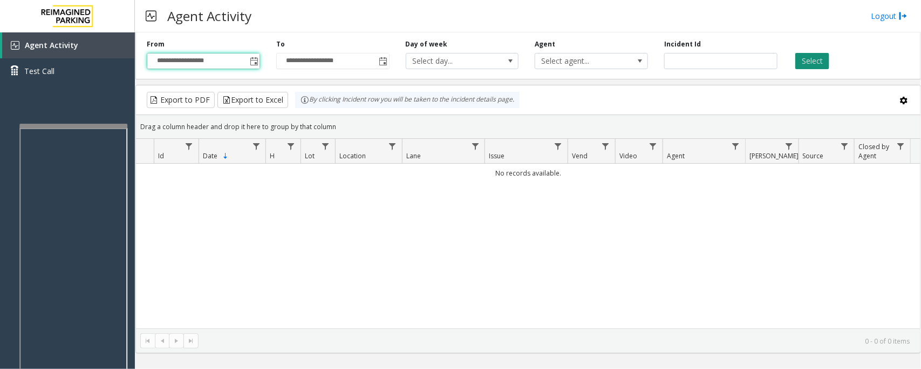
click at [818, 62] on button "Select" at bounding box center [812, 61] width 34 height 16
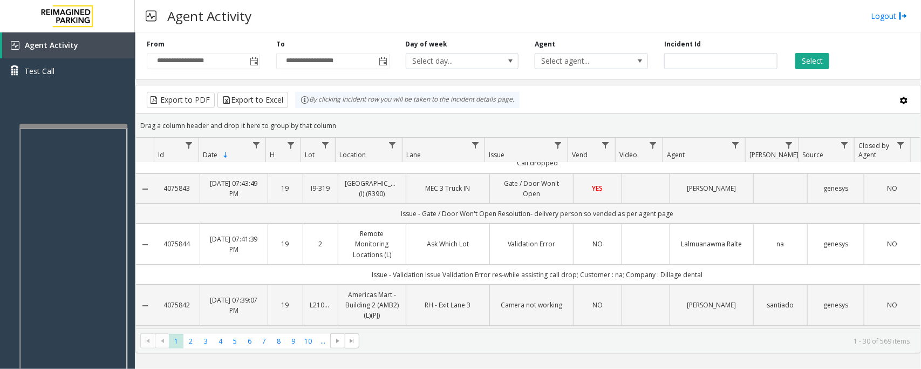
scroll to position [202, 0]
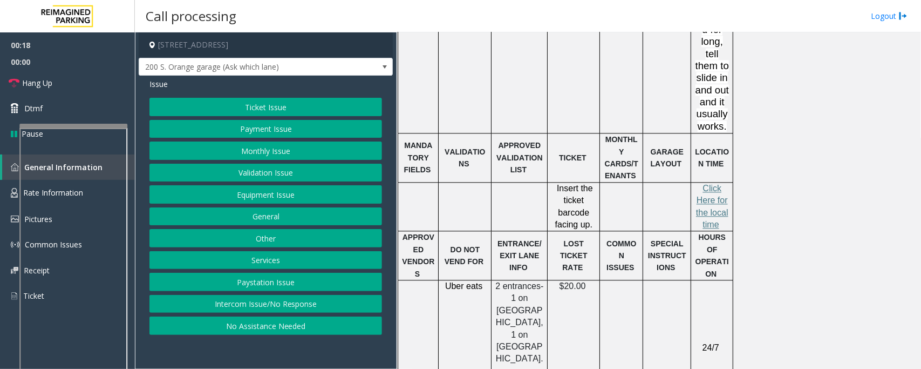
scroll to position [1214, 0]
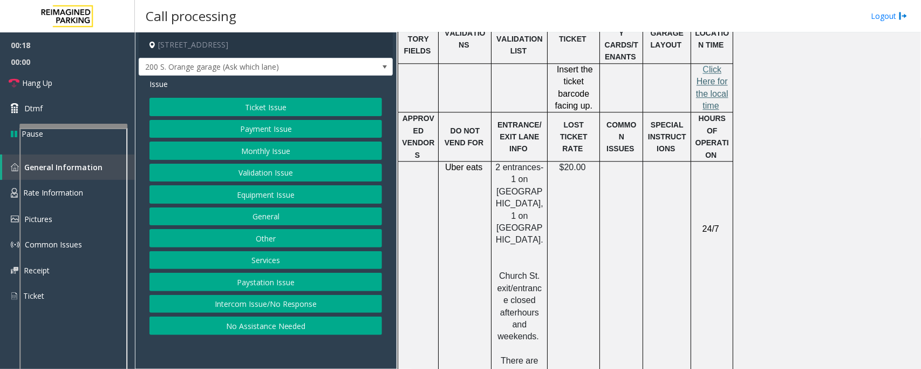
click at [710, 65] on span "lick Here for the local time" at bounding box center [712, 87] width 32 height 45
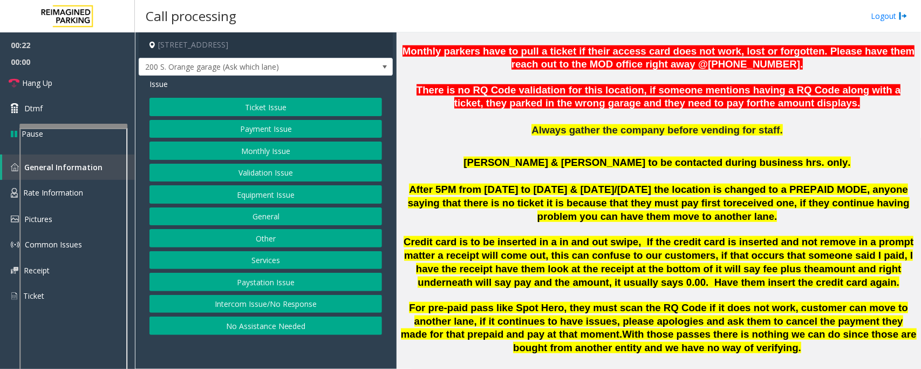
scroll to position [472, 0]
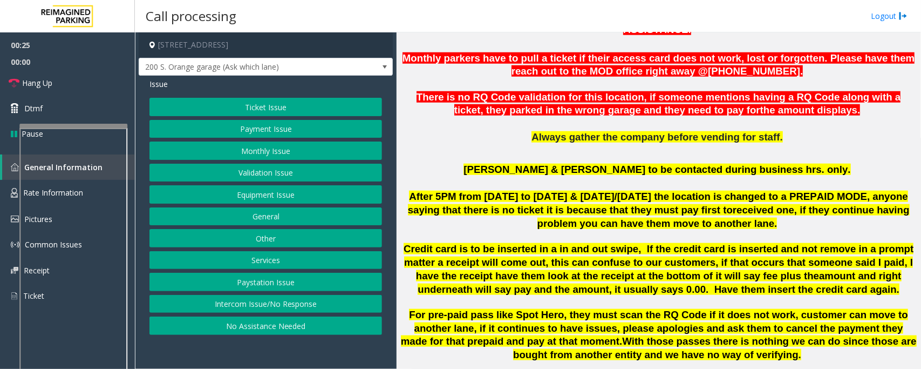
click at [251, 328] on button "No Assistance Needed" at bounding box center [265, 325] width 233 height 18
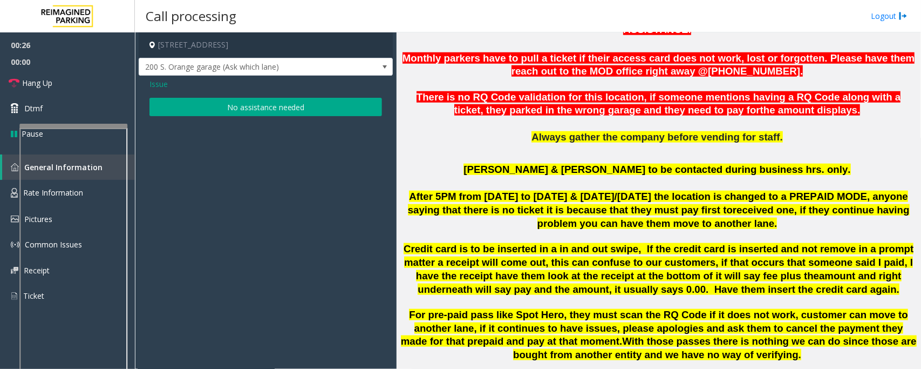
click at [214, 93] on div "Issue No assistance needed" at bounding box center [266, 99] width 254 height 46
click at [215, 103] on button "No assistance needed" at bounding box center [265, 107] width 233 height 18
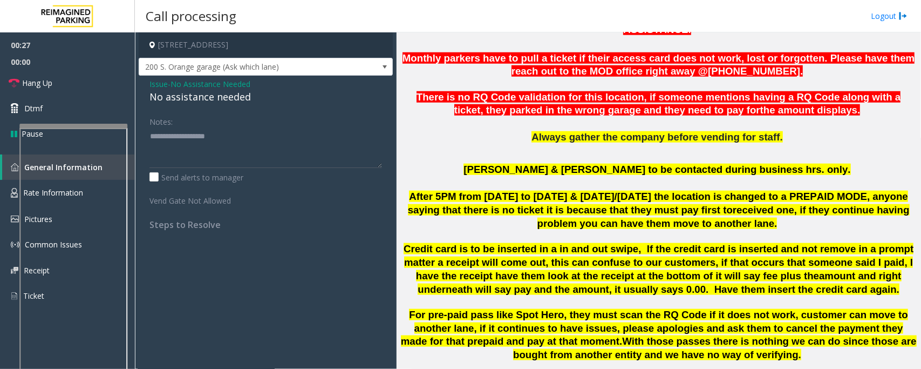
click at [214, 98] on div "No assistance needed" at bounding box center [265, 97] width 233 height 15
type textarea "**********"
click at [77, 80] on link "Hang Up" at bounding box center [67, 82] width 135 height 25
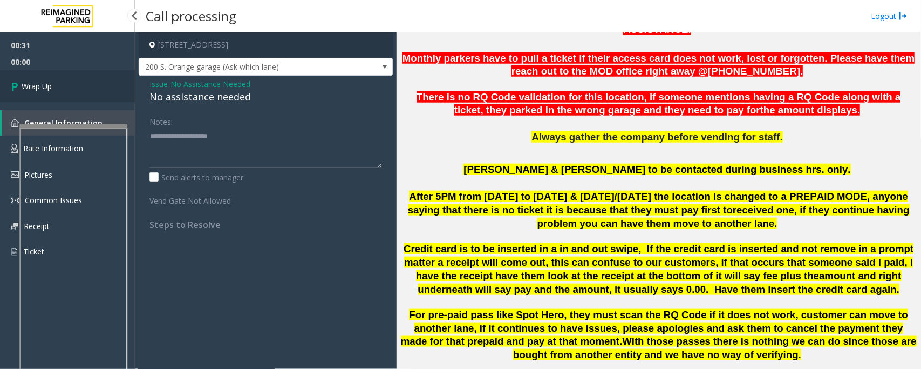
click at [77, 81] on link "Wrap Up" at bounding box center [67, 86] width 135 height 32
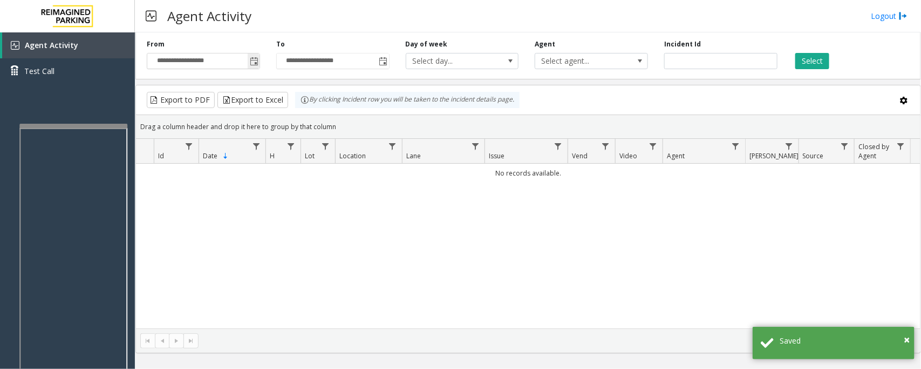
drag, startPoint x: 253, startPoint y: 57, endPoint x: 254, endPoint y: 63, distance: 6.7
click at [253, 57] on span "Toggle popup" at bounding box center [254, 60] width 12 height 17
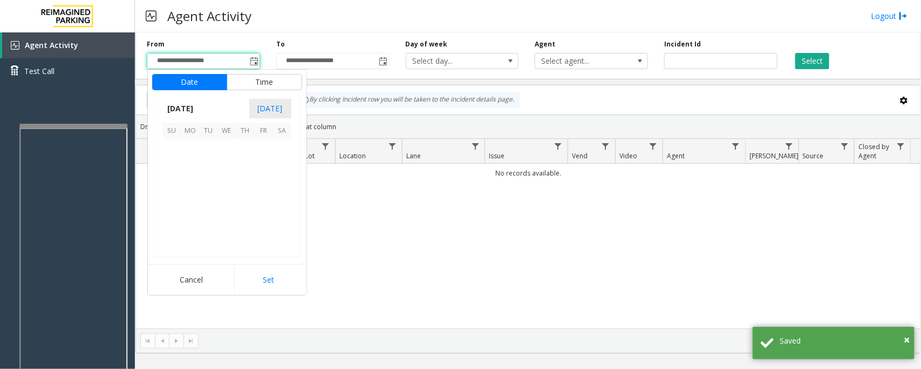
scroll to position [193563, 0]
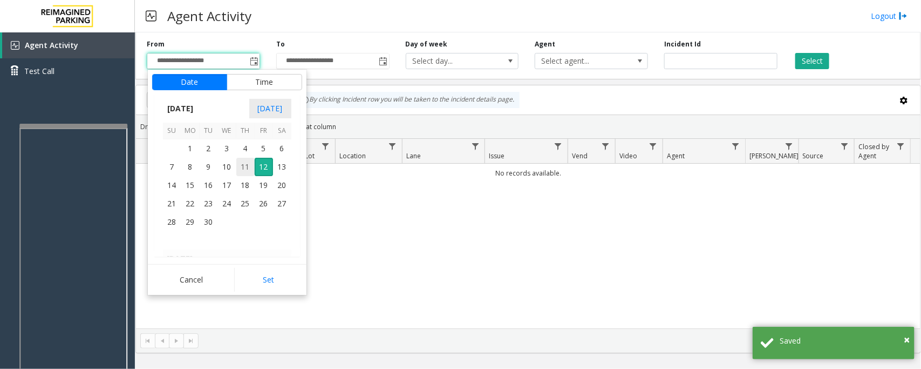
click at [242, 163] on span "11" at bounding box center [245, 167] width 18 height 18
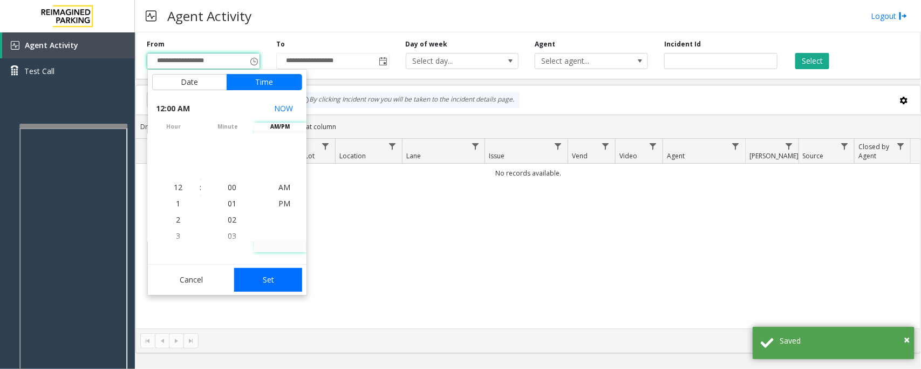
click at [270, 275] on button "Set" at bounding box center [268, 280] width 68 height 24
type input "**********"
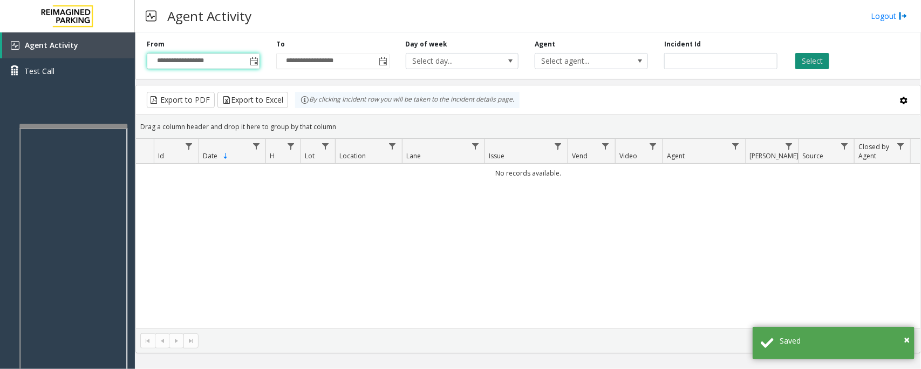
click at [811, 60] on button "Select" at bounding box center [812, 61] width 34 height 16
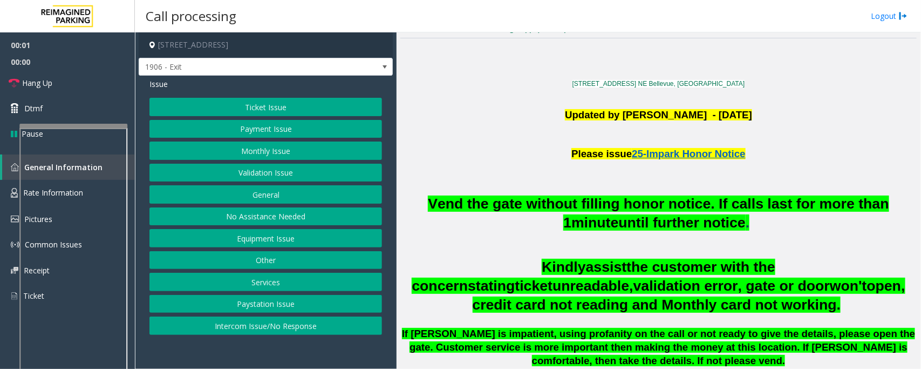
scroll to position [270, 0]
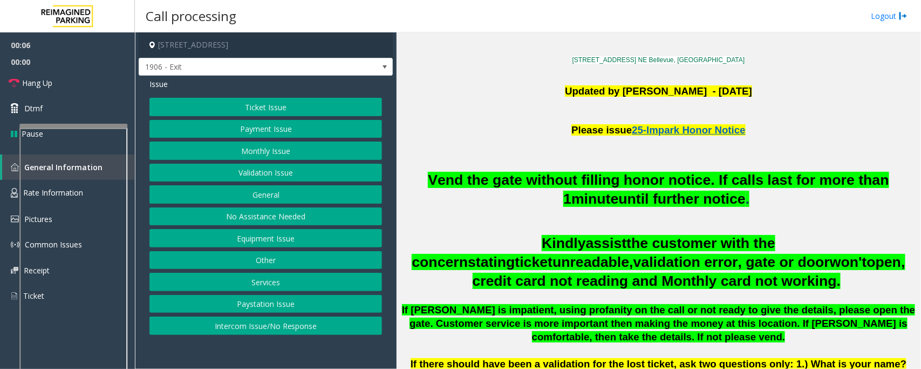
click at [257, 284] on button "Services" at bounding box center [265, 281] width 233 height 18
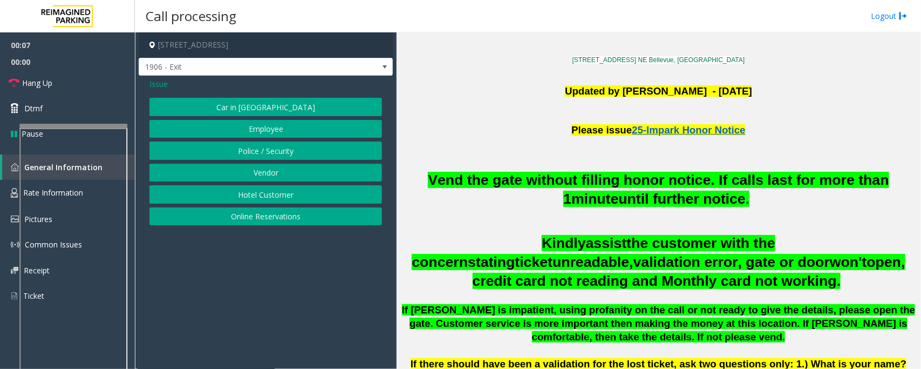
click at [256, 213] on button "Online Reservations" at bounding box center [265, 216] width 233 height 18
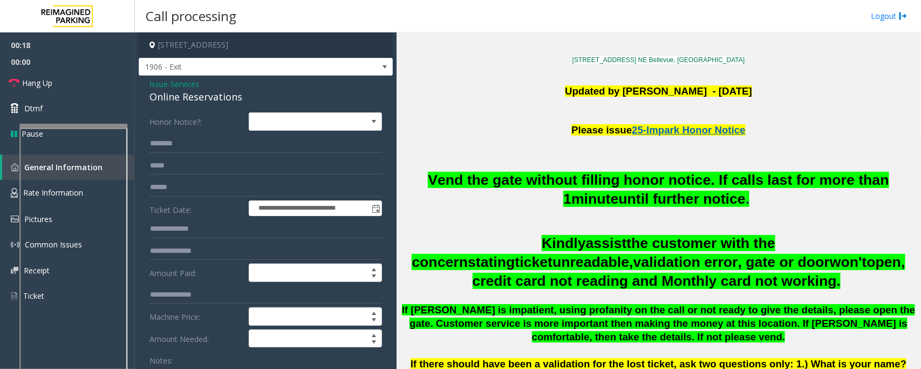
scroll to position [135, 0]
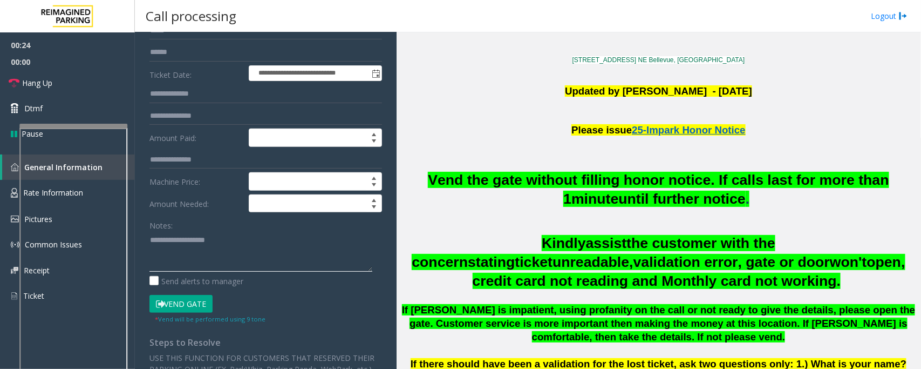
click at [149, 244] on textarea at bounding box center [260, 251] width 223 height 40
paste textarea "**********"
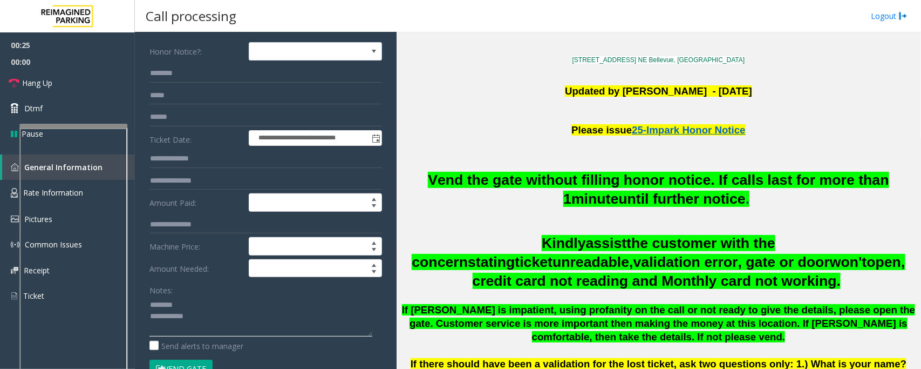
scroll to position [0, 0]
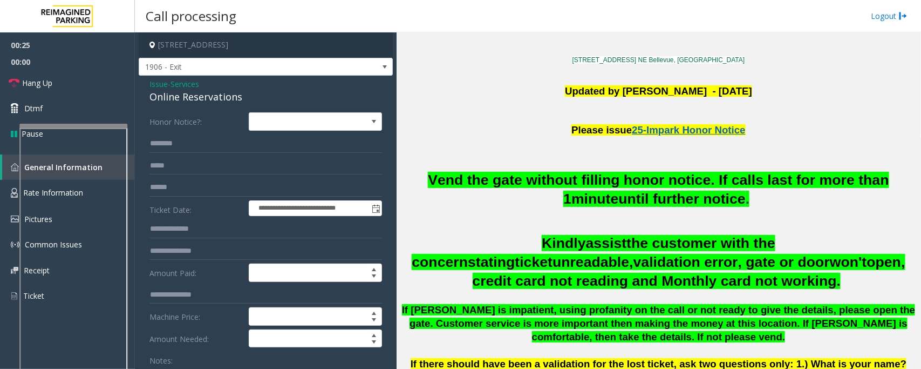
click at [163, 92] on div "Online Reservations" at bounding box center [265, 97] width 233 height 15
copy div "Online Reservations"
click at [66, 90] on link "Hang Up" at bounding box center [67, 82] width 135 height 25
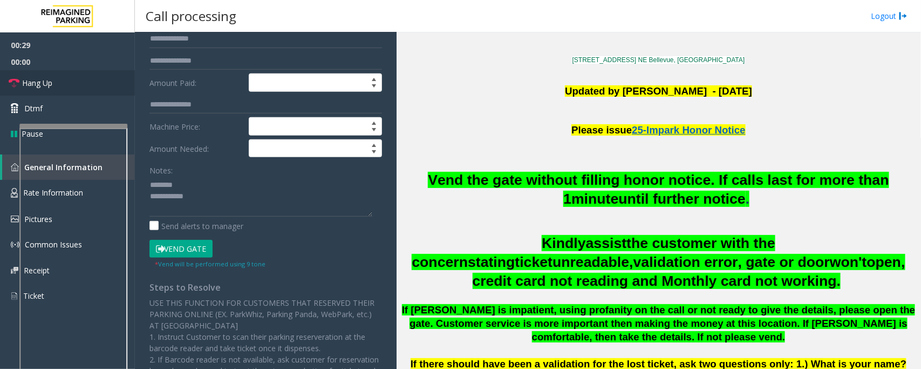
scroll to position [202, 0]
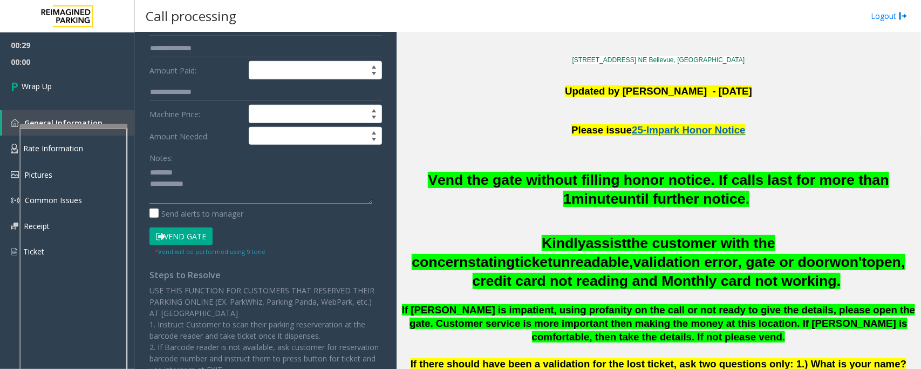
click at [194, 168] on textarea at bounding box center [260, 183] width 223 height 40
paste textarea "**********"
click at [270, 196] on textarea at bounding box center [260, 183] width 223 height 40
paste textarea "**********"
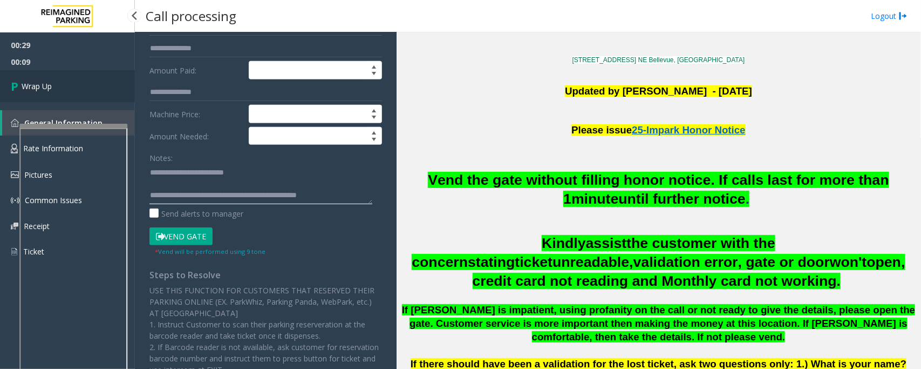
type textarea "**********"
click at [73, 85] on link "Wrap Up" at bounding box center [67, 86] width 135 height 32
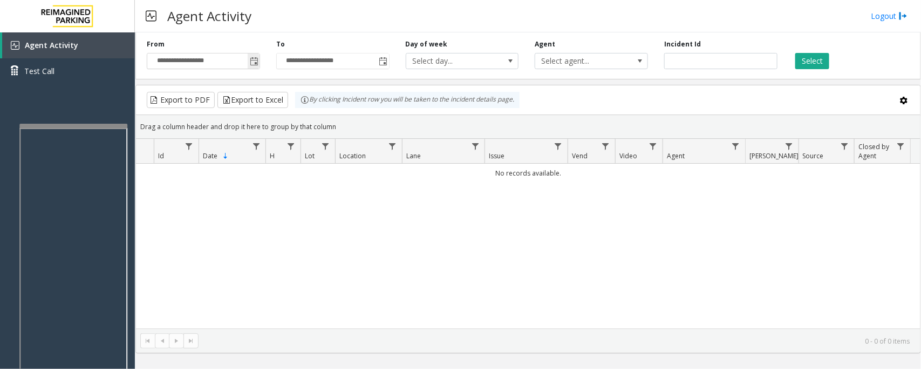
click at [258, 60] on span "Toggle popup" at bounding box center [254, 61] width 9 height 9
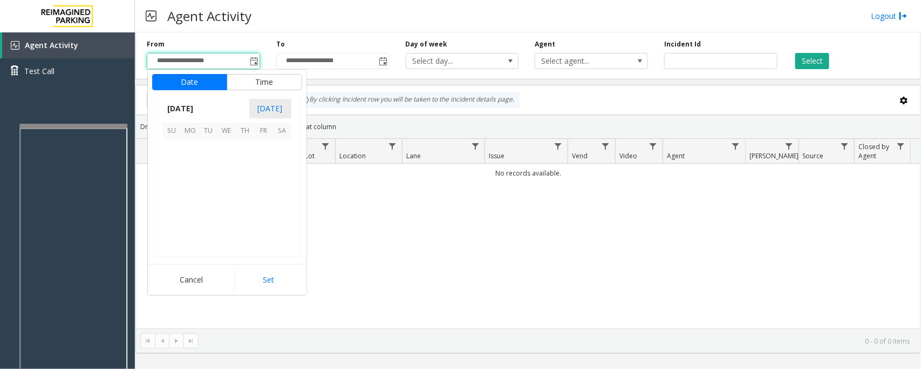
scroll to position [193563, 0]
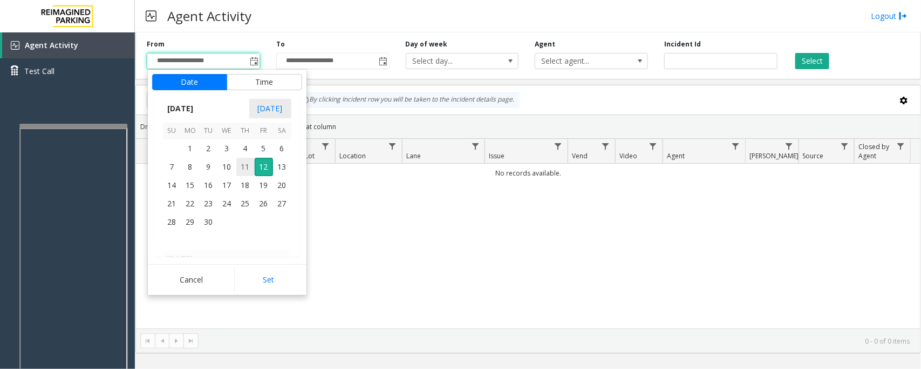
click at [241, 162] on span "11" at bounding box center [245, 167] width 18 height 18
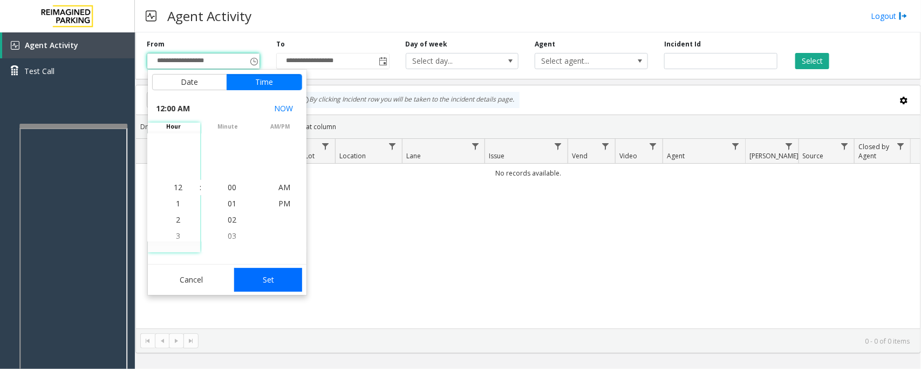
click at [268, 279] on button "Set" at bounding box center [268, 280] width 68 height 24
type input "**********"
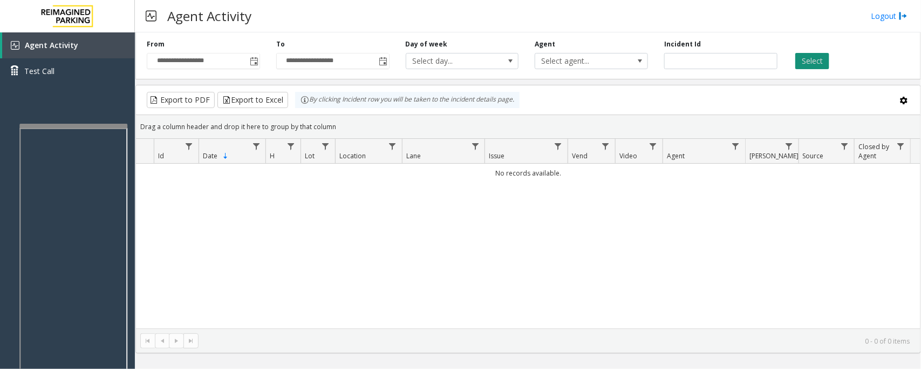
click at [807, 63] on button "Select" at bounding box center [812, 61] width 34 height 16
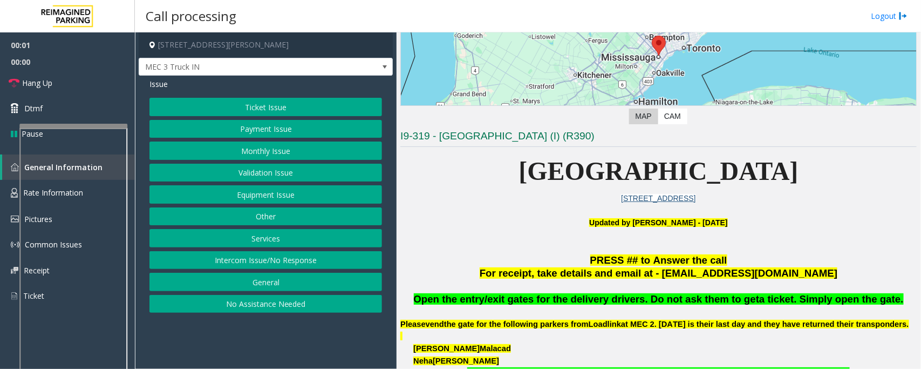
scroll to position [270, 0]
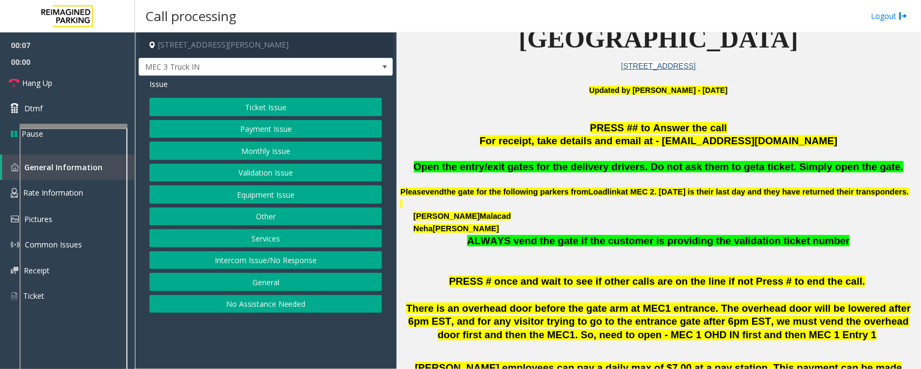
click at [254, 197] on button "Equipment Issue" at bounding box center [265, 194] width 233 height 18
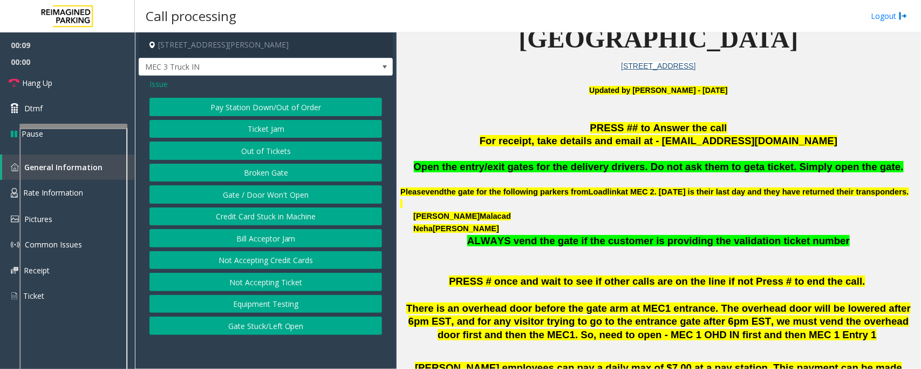
click at [254, 197] on button "Gate / Door Won't Open" at bounding box center [265, 194] width 233 height 18
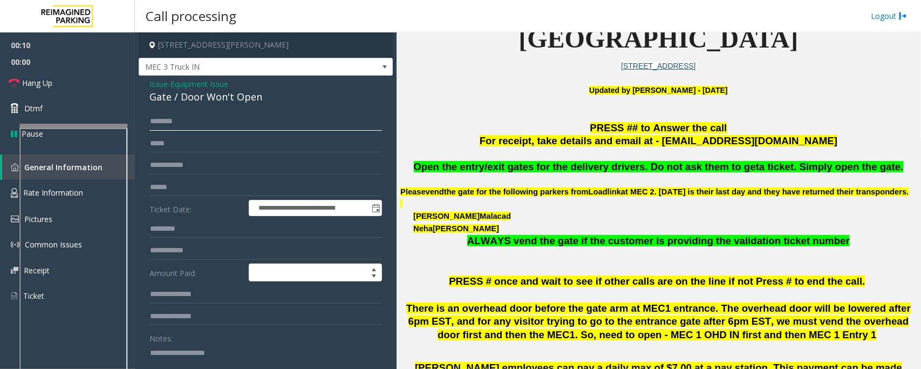
click at [208, 124] on input "text" at bounding box center [265, 121] width 233 height 18
type input "***"
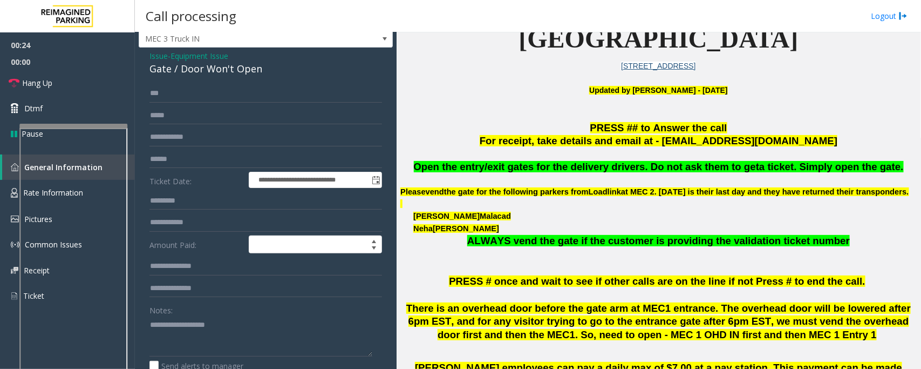
scroll to position [36, 0]
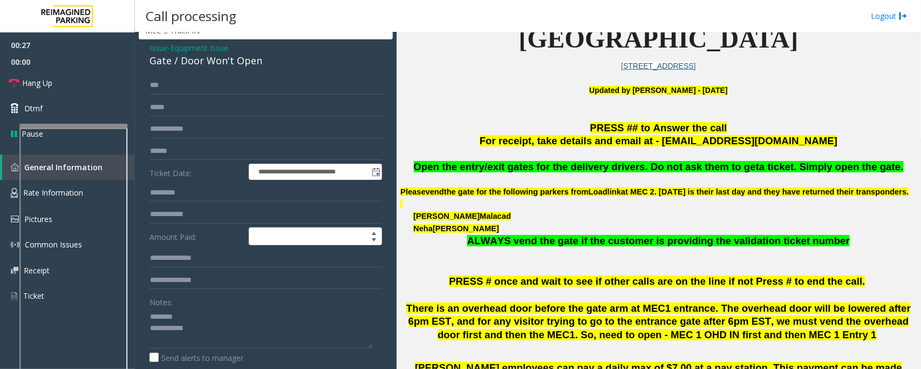
click at [173, 60] on div "Gate / Door Won't Open" at bounding box center [265, 60] width 233 height 15
click at [211, 337] on textarea at bounding box center [260, 328] width 223 height 40
click at [224, 333] on textarea at bounding box center [260, 328] width 223 height 40
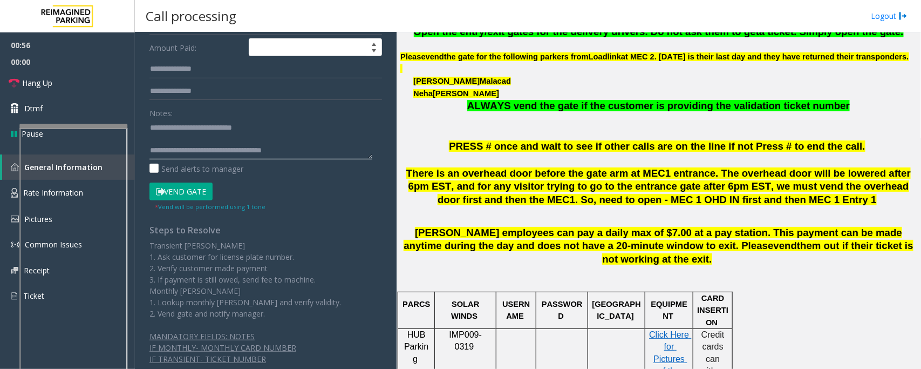
scroll to position [238, 0]
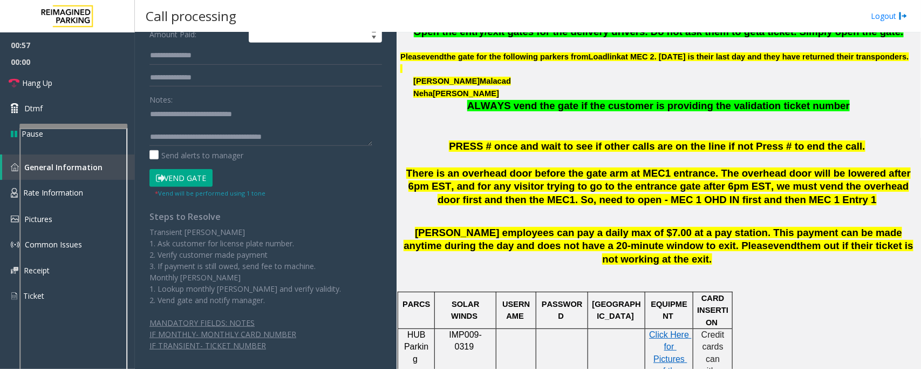
click at [188, 180] on button "Vend Gate" at bounding box center [180, 178] width 63 height 18
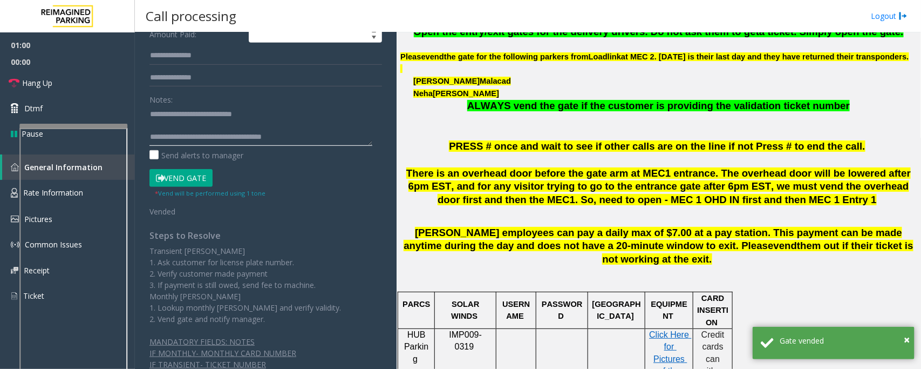
click at [347, 141] on textarea at bounding box center [260, 125] width 223 height 40
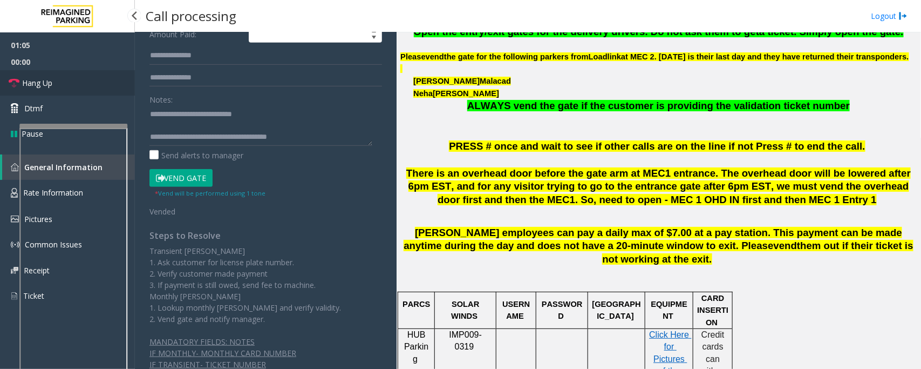
click at [57, 84] on link "Hang Up" at bounding box center [67, 82] width 135 height 25
click at [343, 136] on textarea at bounding box center [260, 125] width 223 height 40
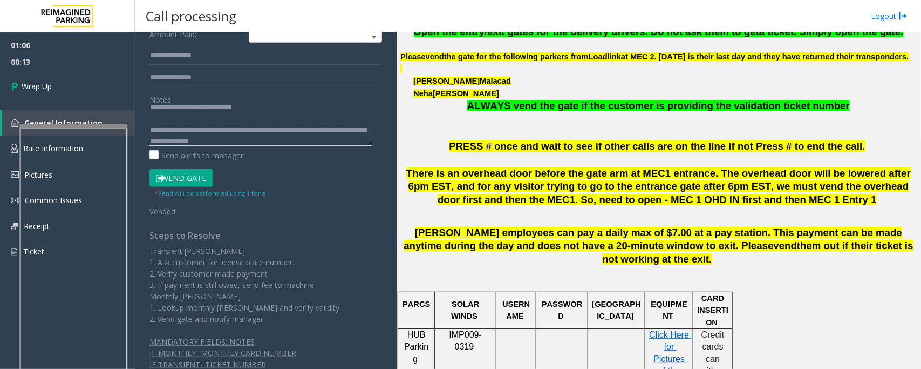
scroll to position [19, 0]
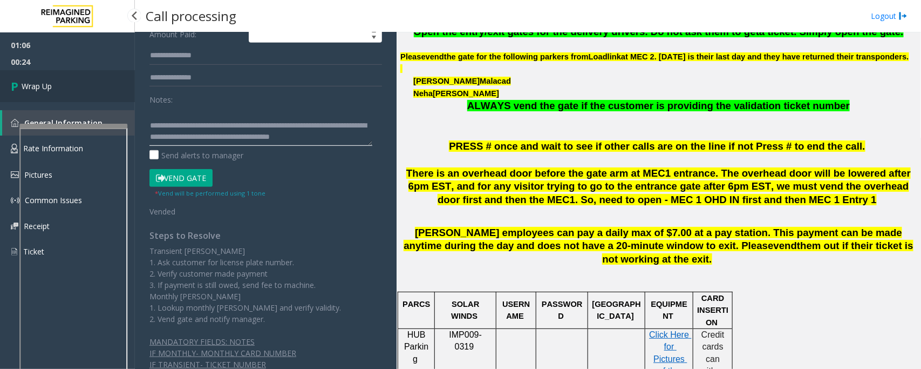
type textarea "**********"
click at [81, 85] on link "Wrap Up" at bounding box center [67, 86] width 135 height 32
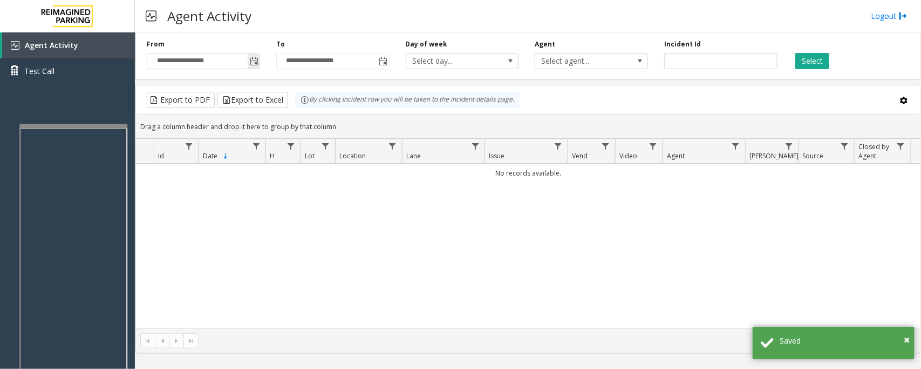
click at [251, 57] on span "Toggle popup" at bounding box center [254, 61] width 9 height 9
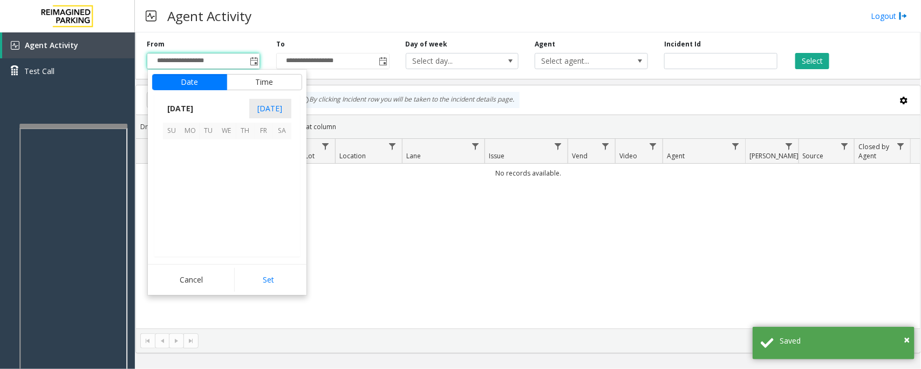
scroll to position [193563, 0]
click at [243, 167] on span "11" at bounding box center [245, 167] width 18 height 18
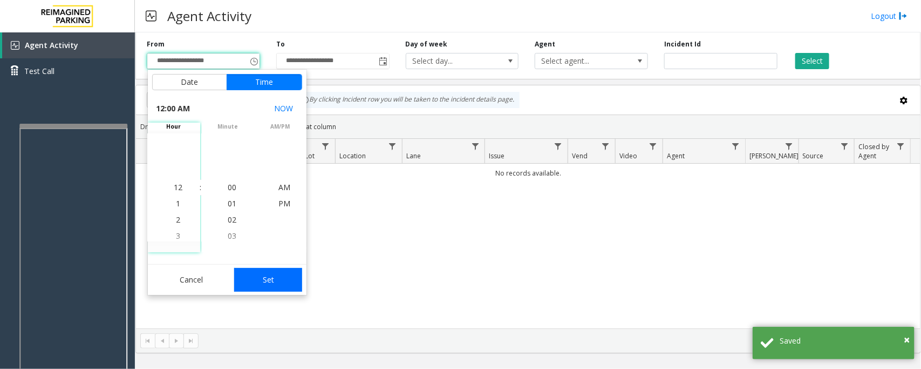
click at [256, 275] on button "Set" at bounding box center [268, 280] width 68 height 24
type input "**********"
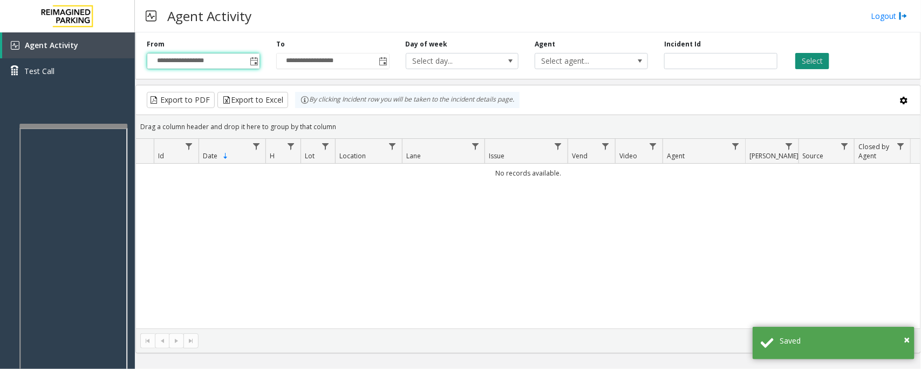
click at [796, 55] on button "Select" at bounding box center [812, 61] width 34 height 16
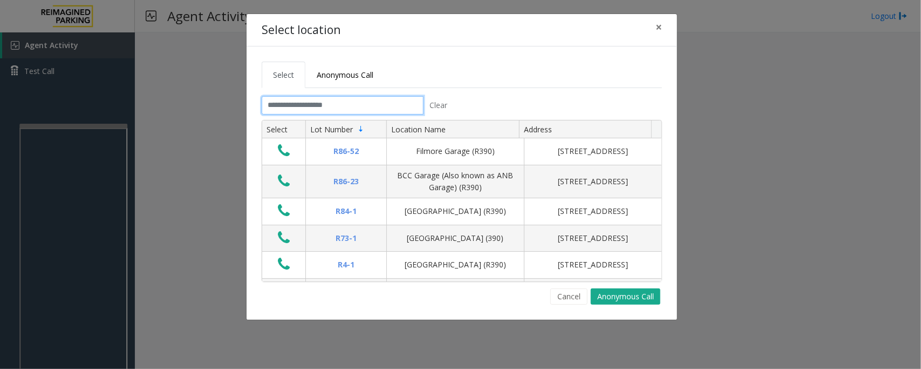
click at [347, 103] on input "text" at bounding box center [343, 105] width 162 height 18
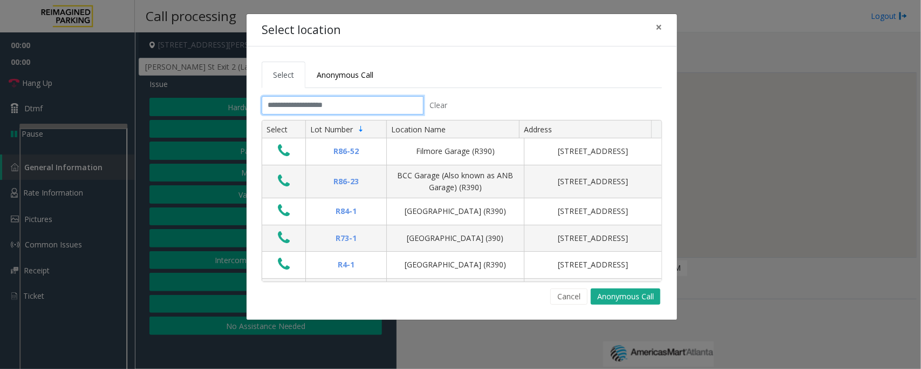
click at [337, 103] on input "text" at bounding box center [343, 105] width 162 height 18
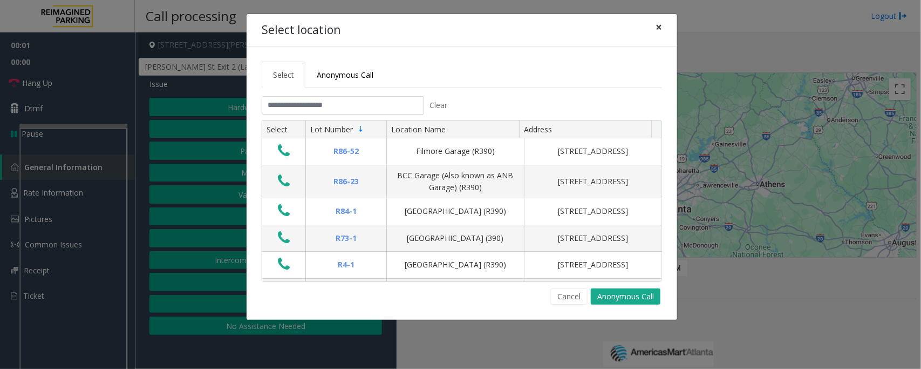
click at [656, 27] on span "×" at bounding box center [659, 26] width 6 height 15
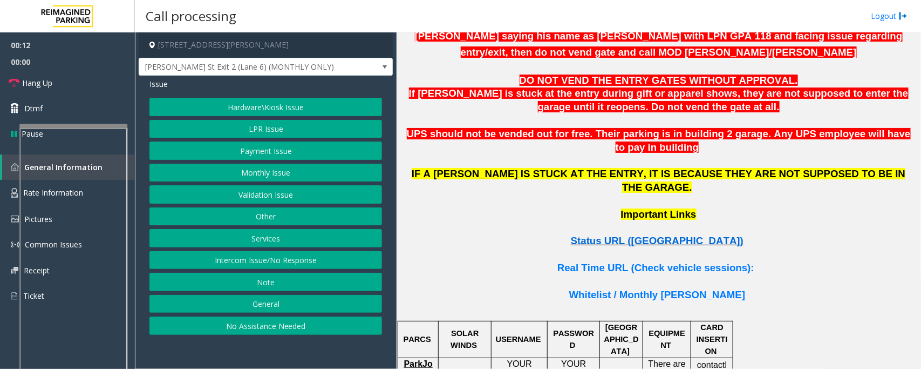
scroll to position [674, 0]
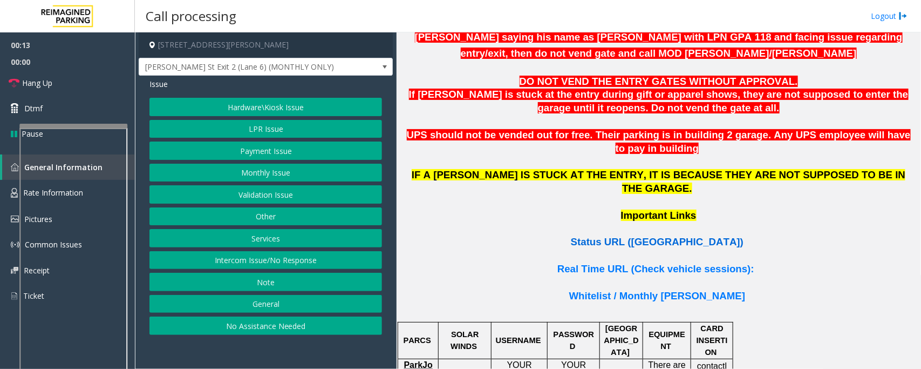
click at [654, 236] on span "Status URL ([GEOGRAPHIC_DATA])" at bounding box center [657, 241] width 173 height 11
click at [263, 98] on button "Hardware\Kiosk Issue" at bounding box center [265, 107] width 233 height 18
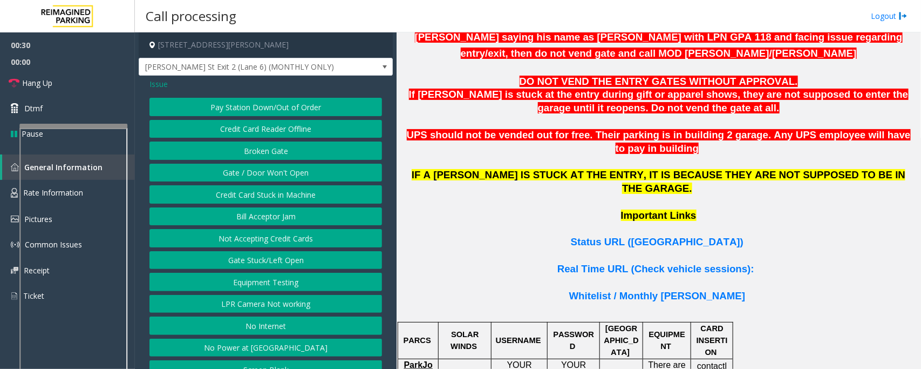
click at [255, 310] on button "LPR Camera Not working" at bounding box center [265, 304] width 233 height 18
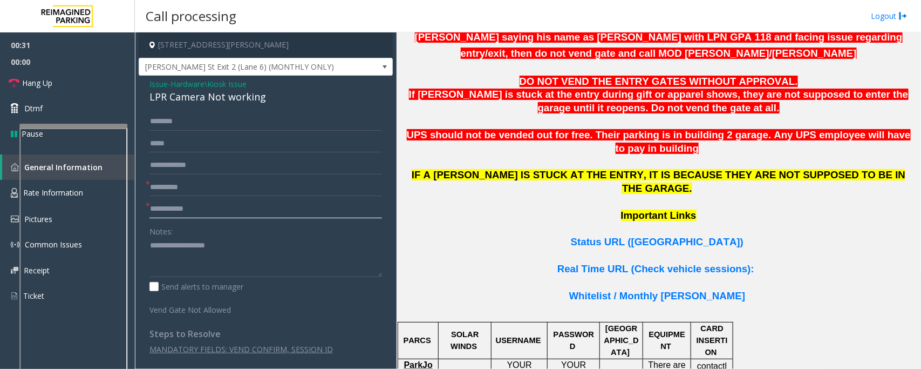
click at [182, 208] on input "text" at bounding box center [265, 209] width 233 height 18
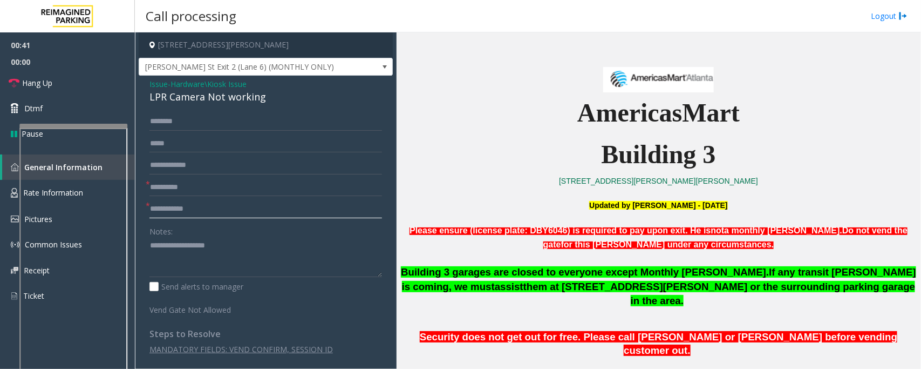
scroll to position [337, 0]
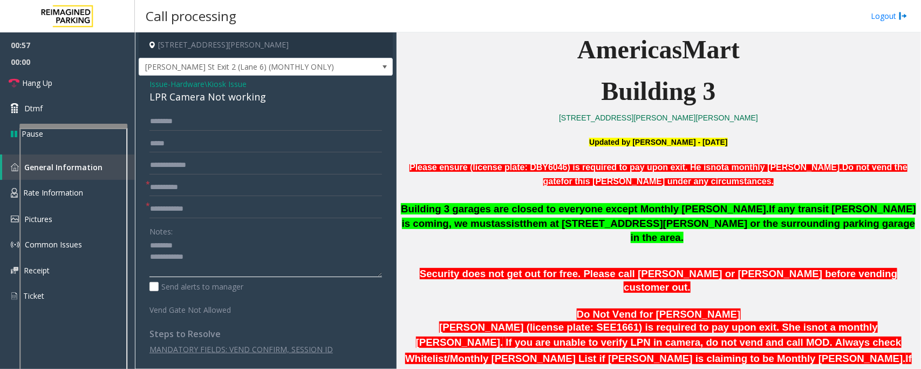
type textarea "**********"
click at [182, 98] on div "LPR Camera Not working" at bounding box center [265, 97] width 233 height 15
click at [209, 81] on span "Hardware\Kiosk Issue" at bounding box center [209, 83] width 76 height 11
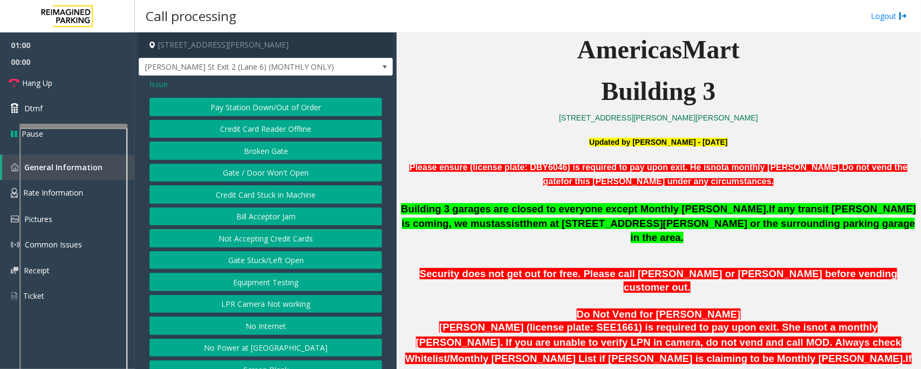
click at [160, 85] on span "Issue" at bounding box center [158, 83] width 18 height 11
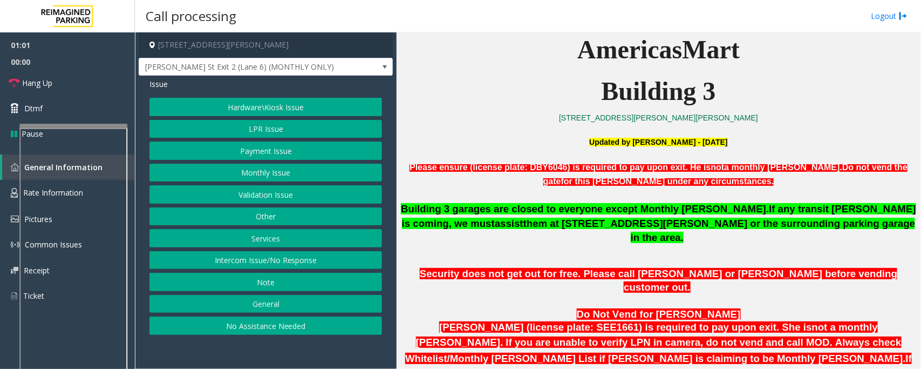
click at [263, 171] on button "Monthly Issue" at bounding box center [265, 172] width 233 height 18
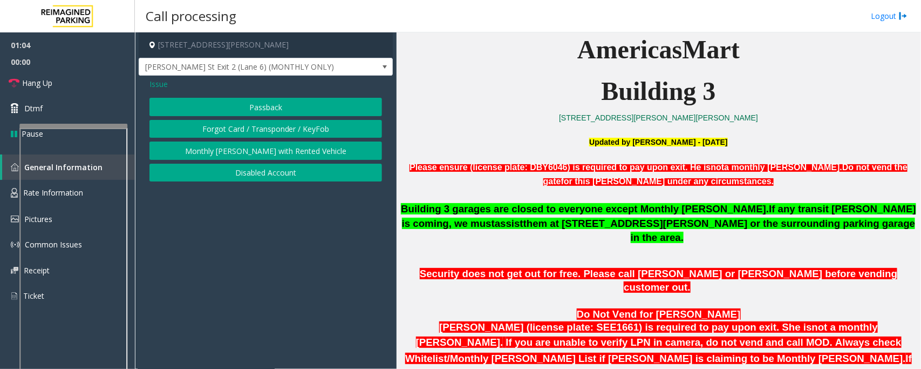
click at [255, 173] on button "Disabled Account" at bounding box center [265, 172] width 233 height 18
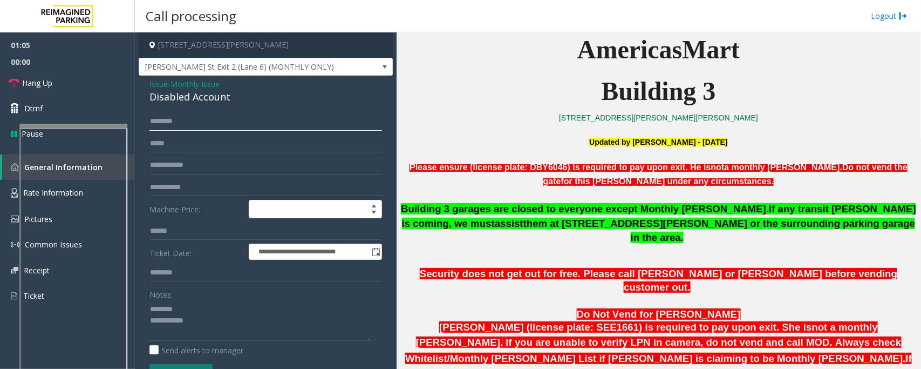
click at [174, 122] on input "text" at bounding box center [265, 121] width 233 height 18
click at [178, 156] on input "text" at bounding box center [265, 165] width 233 height 18
click at [202, 168] on input "***" at bounding box center [265, 165] width 233 height 18
type input "*******"
click at [201, 121] on input "text" at bounding box center [265, 121] width 233 height 18
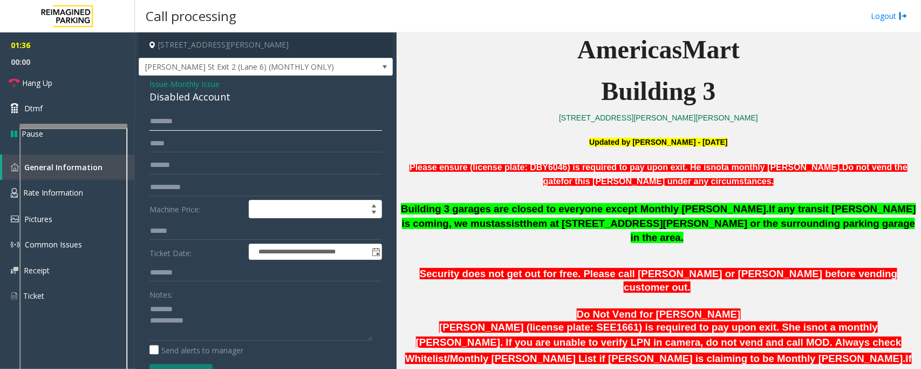
click at [195, 122] on input "text" at bounding box center [265, 121] width 233 height 18
type input "**********"
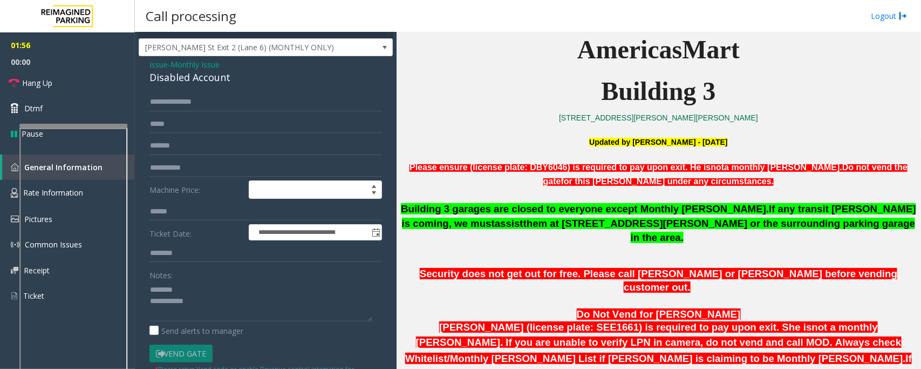
scroll to position [0, 0]
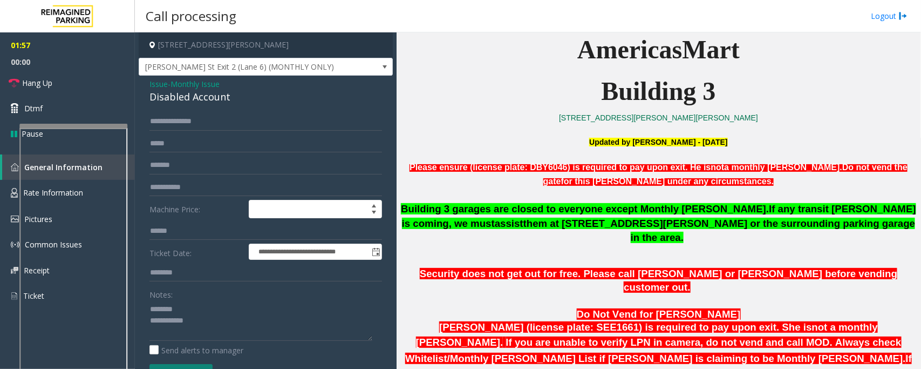
click at [179, 99] on div "Disabled Account" at bounding box center [265, 97] width 233 height 15
click at [214, 330] on textarea at bounding box center [260, 320] width 223 height 40
click at [46, 83] on span "Hang Up" at bounding box center [37, 82] width 30 height 11
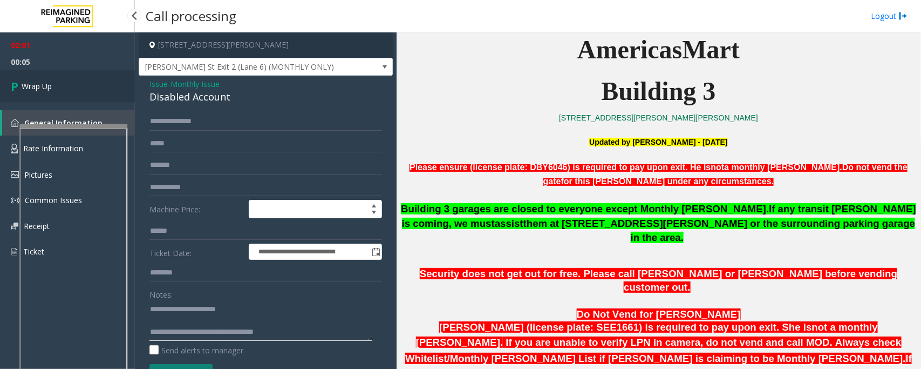
type textarea "**********"
click at [60, 89] on link "Wrap Up" at bounding box center [67, 86] width 135 height 32
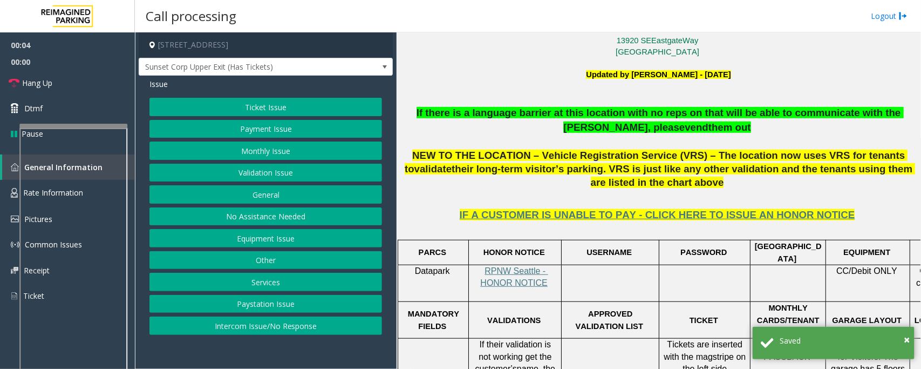
scroll to position [337, 0]
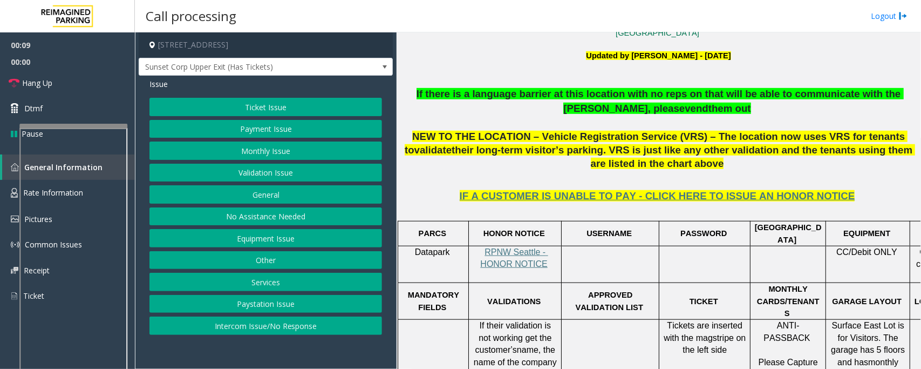
click at [255, 174] on button "Validation Issue" at bounding box center [265, 172] width 233 height 18
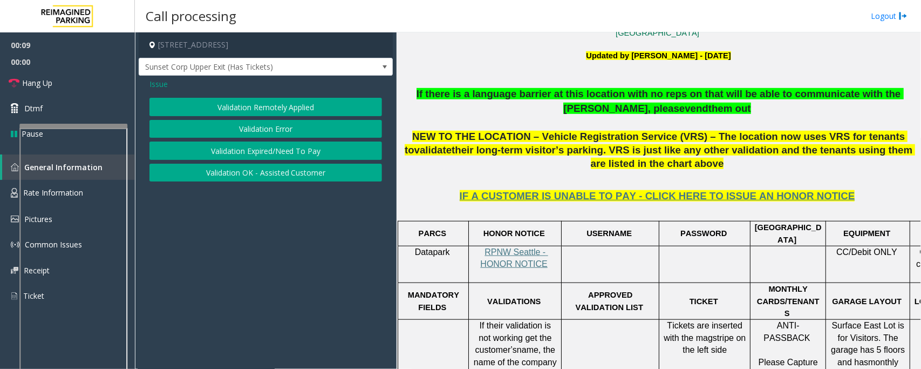
click at [261, 131] on button "Validation Error" at bounding box center [265, 129] width 233 height 18
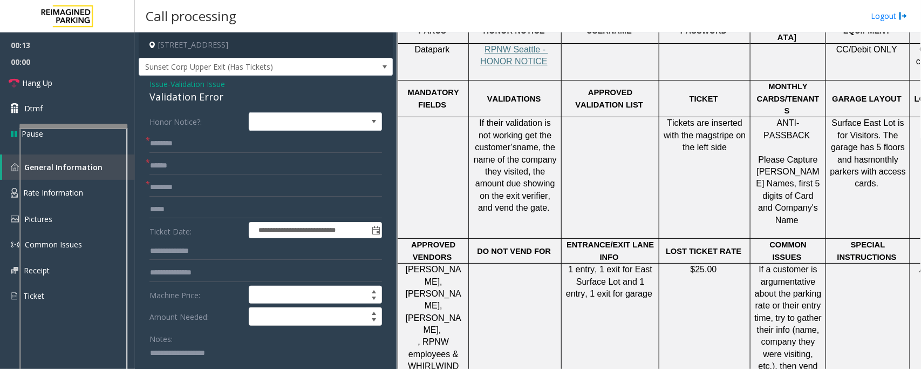
scroll to position [12, 0]
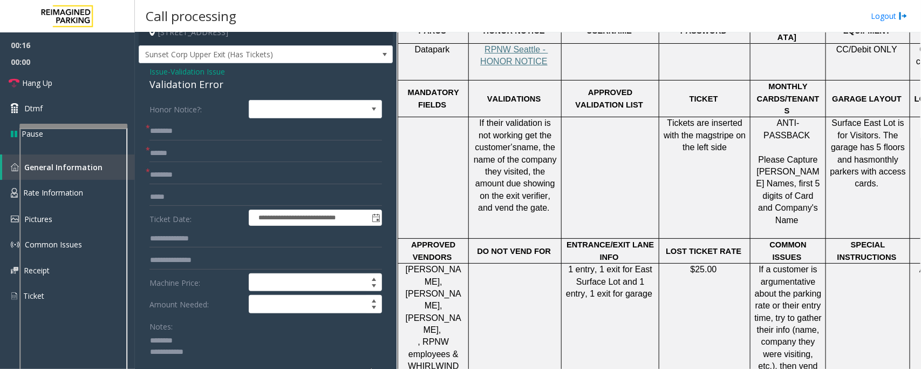
type textarea "**********"
click at [185, 176] on input "text" at bounding box center [265, 175] width 233 height 18
click at [207, 173] on input "text" at bounding box center [265, 175] width 233 height 18
type input "*"
type input "*******"
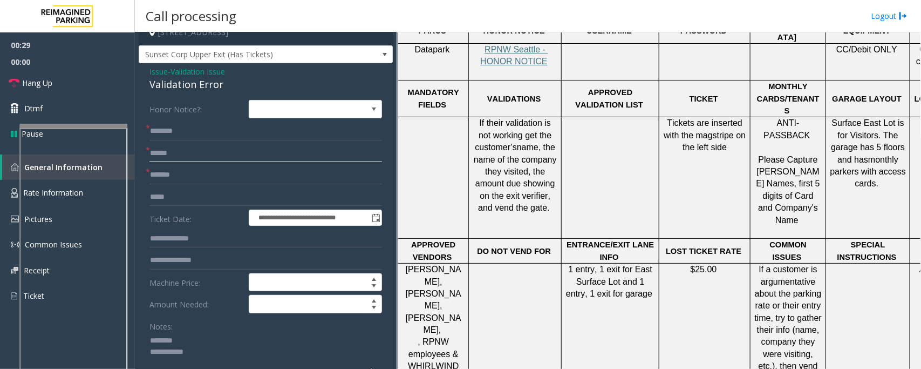
click at [166, 153] on input "text" at bounding box center [265, 153] width 233 height 18
type input "******"
click at [190, 84] on div "Validation Error" at bounding box center [265, 84] width 233 height 15
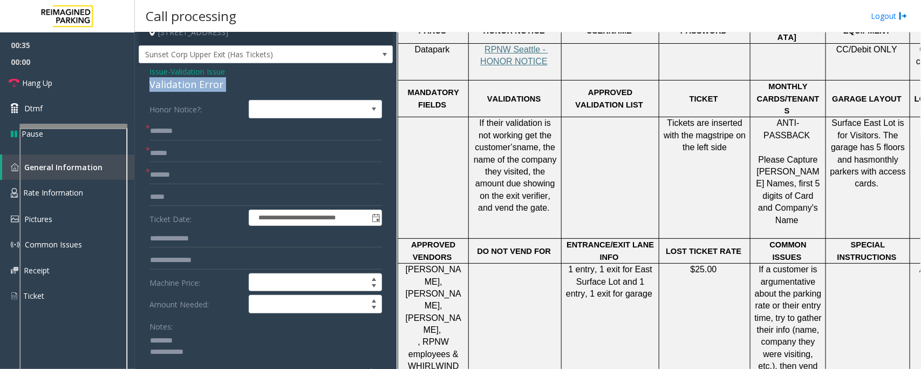
copy div "Validation Error"
click at [192, 340] on textarea at bounding box center [260, 352] width 223 height 40
paste textarea "**********"
type textarea "**********"
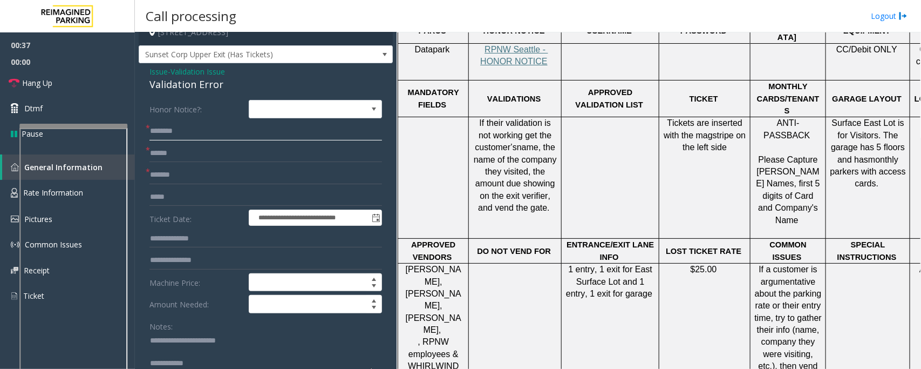
click at [185, 132] on input "text" at bounding box center [265, 131] width 233 height 18
type input "******"
click at [176, 235] on input "text" at bounding box center [265, 238] width 233 height 18
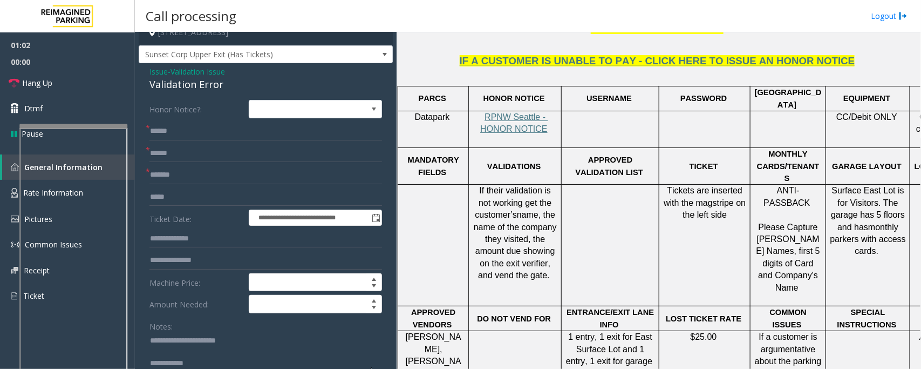
click at [261, 366] on textarea at bounding box center [260, 352] width 223 height 40
paste textarea "**********"
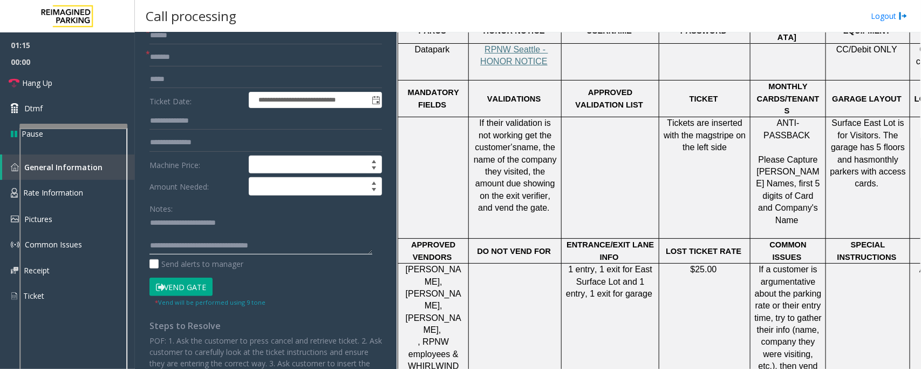
scroll to position [147, 0]
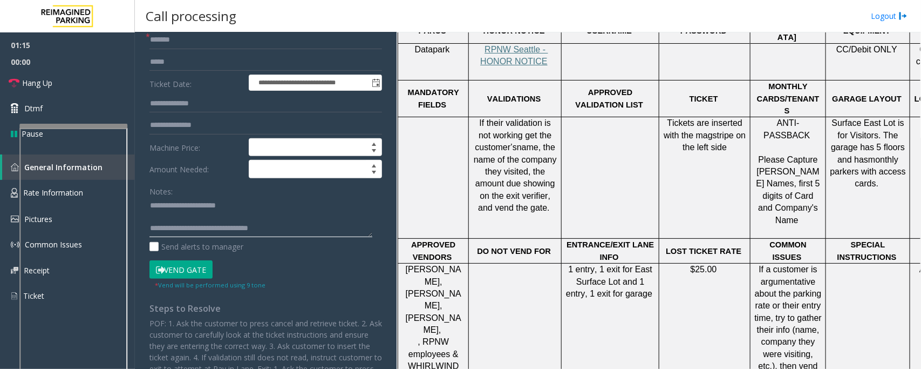
click at [193, 214] on textarea at bounding box center [260, 217] width 223 height 40
click at [305, 222] on textarea at bounding box center [260, 217] width 223 height 40
type textarea "**********"
click at [189, 269] on button "Vend Gate" at bounding box center [180, 269] width 63 height 18
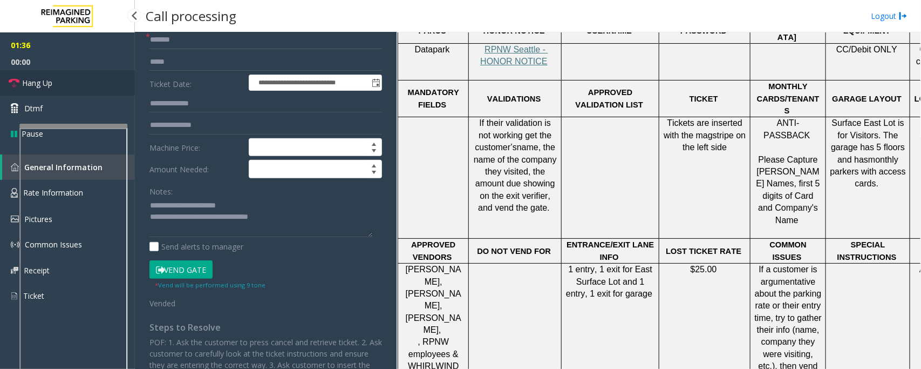
click at [66, 86] on link "Hang Up" at bounding box center [67, 82] width 135 height 25
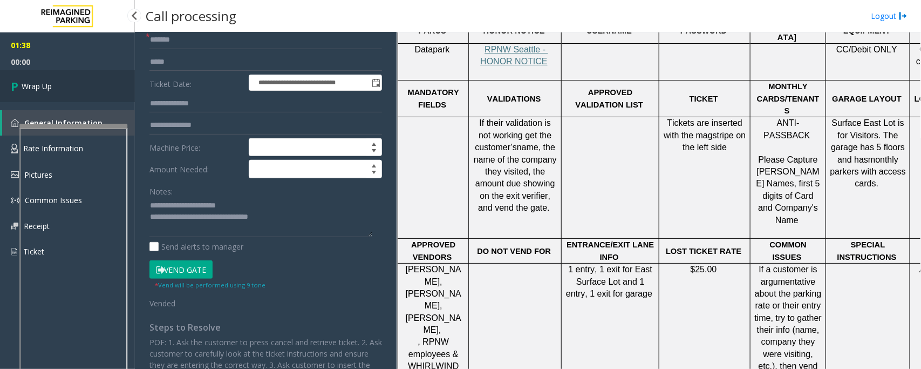
click at [66, 86] on link "Wrap Up" at bounding box center [67, 86] width 135 height 32
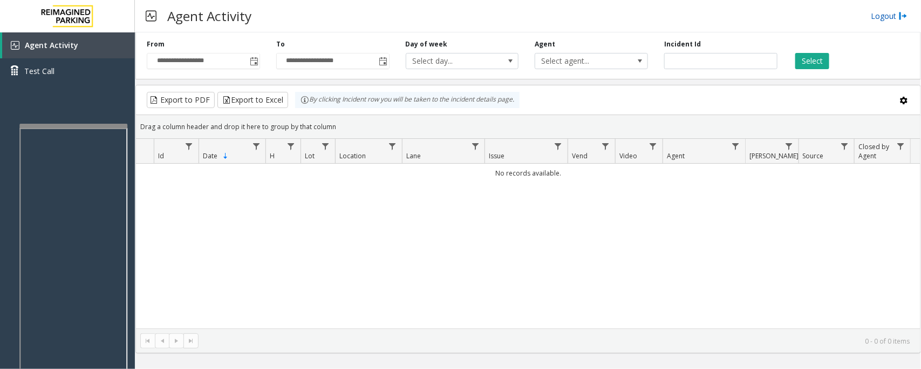
click at [902, 17] on img at bounding box center [903, 15] width 9 height 11
